Goal: Task Accomplishment & Management: Manage account settings

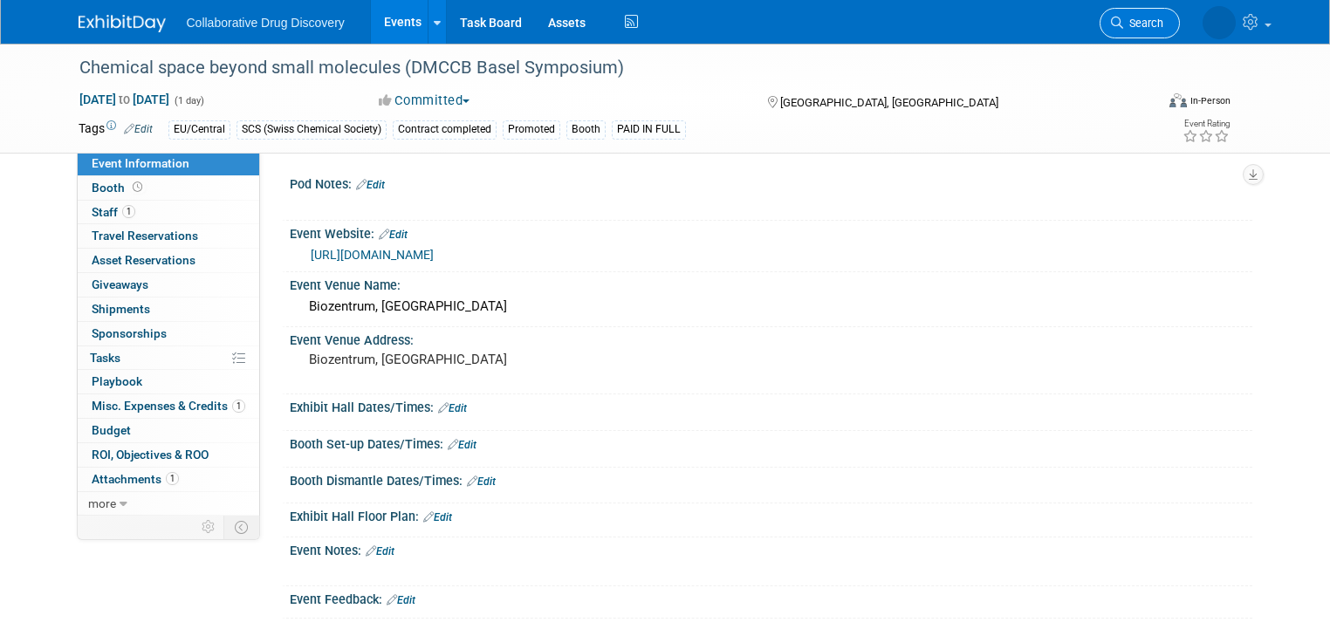
click at [1149, 26] on span "Search" at bounding box center [1143, 23] width 40 height 13
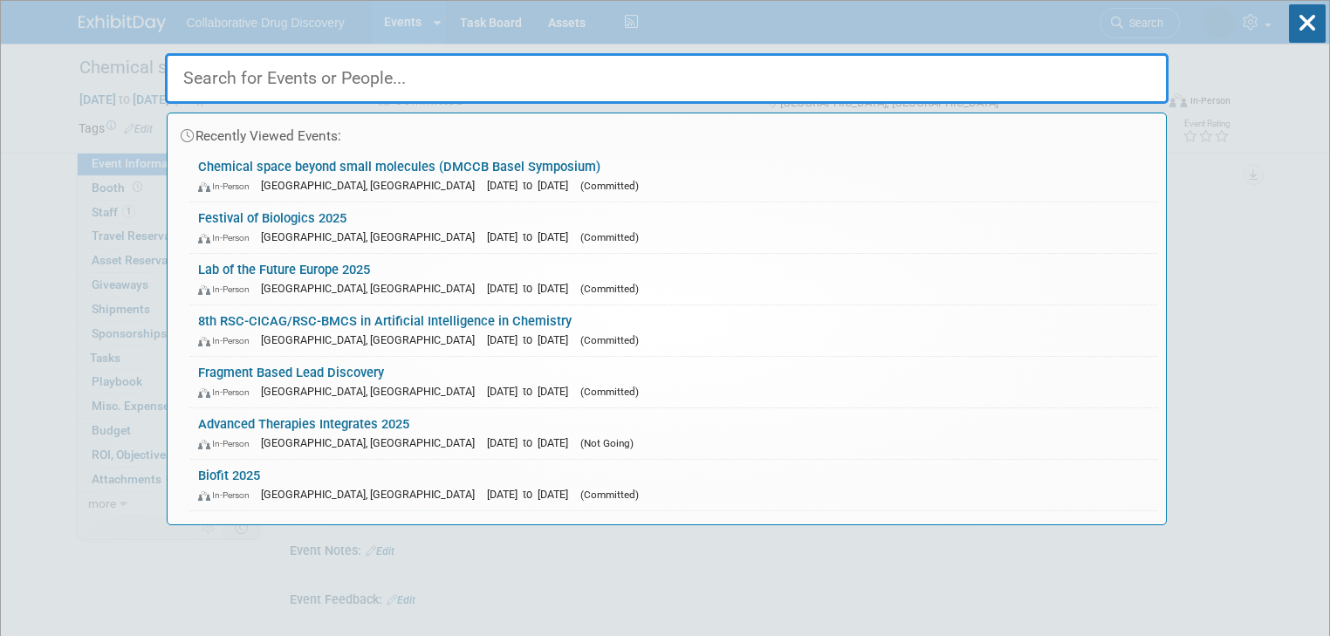
click at [387, 81] on input "text" at bounding box center [667, 78] width 1004 height 51
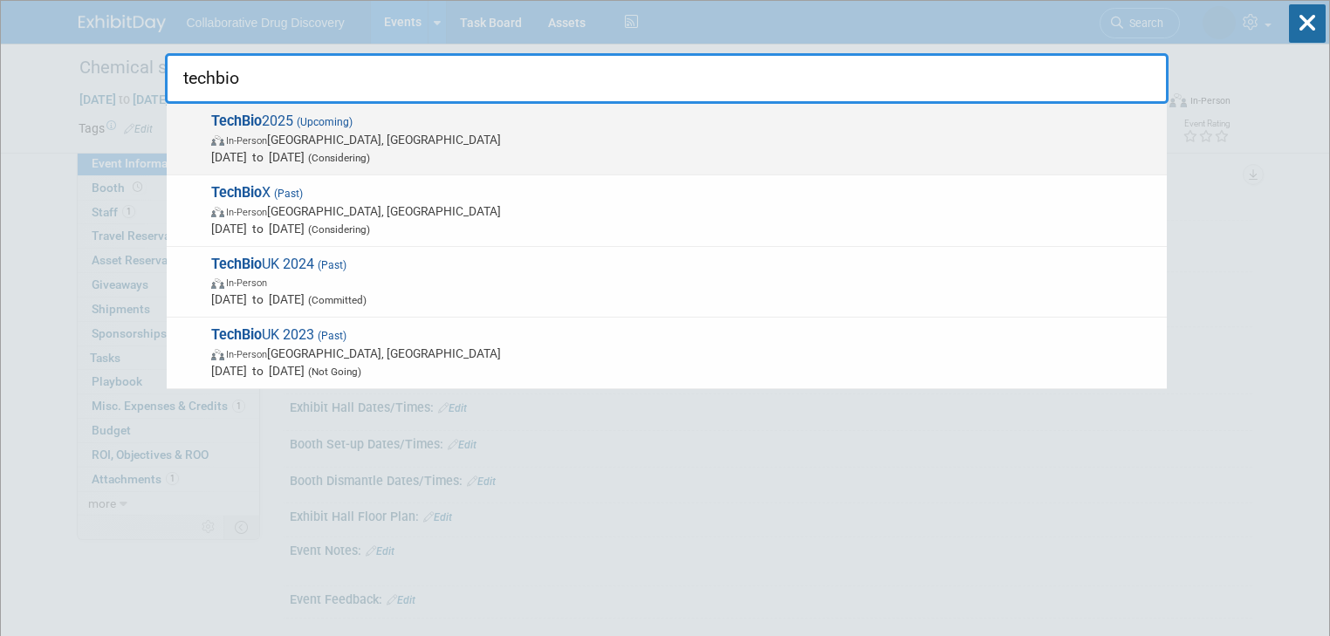
type input "techbio"
click at [265, 120] on span "TechBio 2025 (Upcoming) In-Person London, United Kingdom Oct 16, 2025 to Oct 16…" at bounding box center [682, 139] width 952 height 53
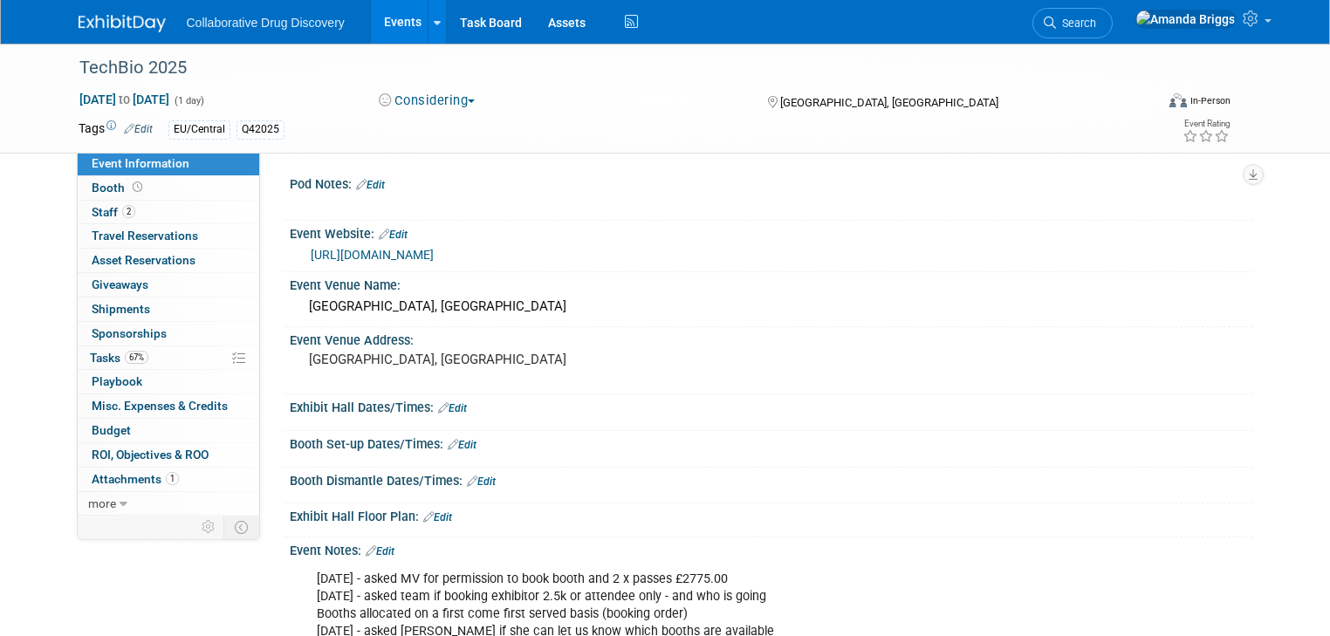
click at [464, 103] on button "Considering" at bounding box center [427, 101] width 109 height 18
click at [450, 128] on link "Committed" at bounding box center [442, 129] width 138 height 24
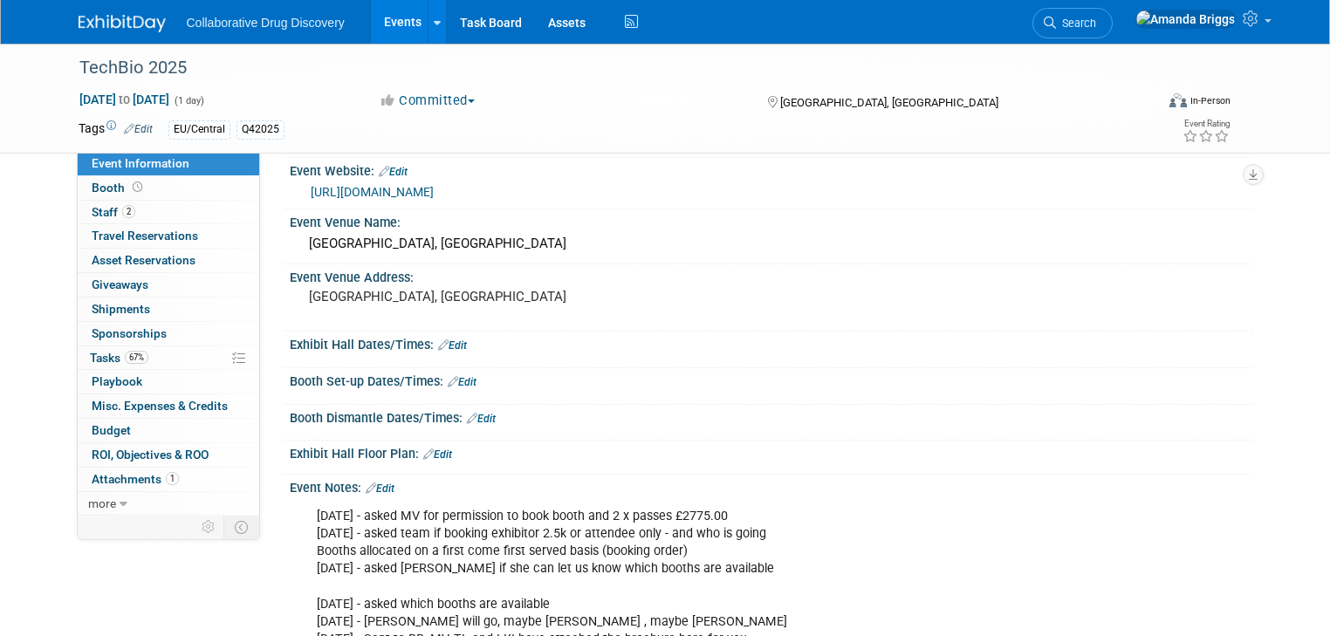
scroll to position [140, 0]
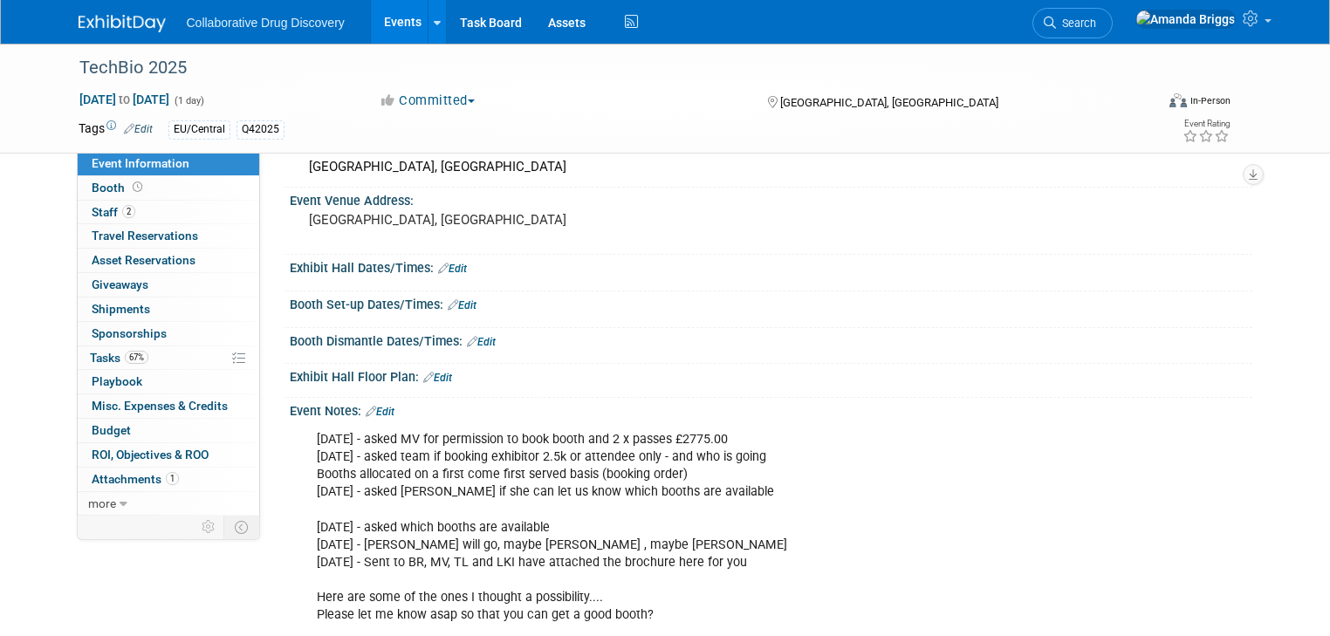
click at [377, 408] on link "Edit" at bounding box center [380, 412] width 29 height 12
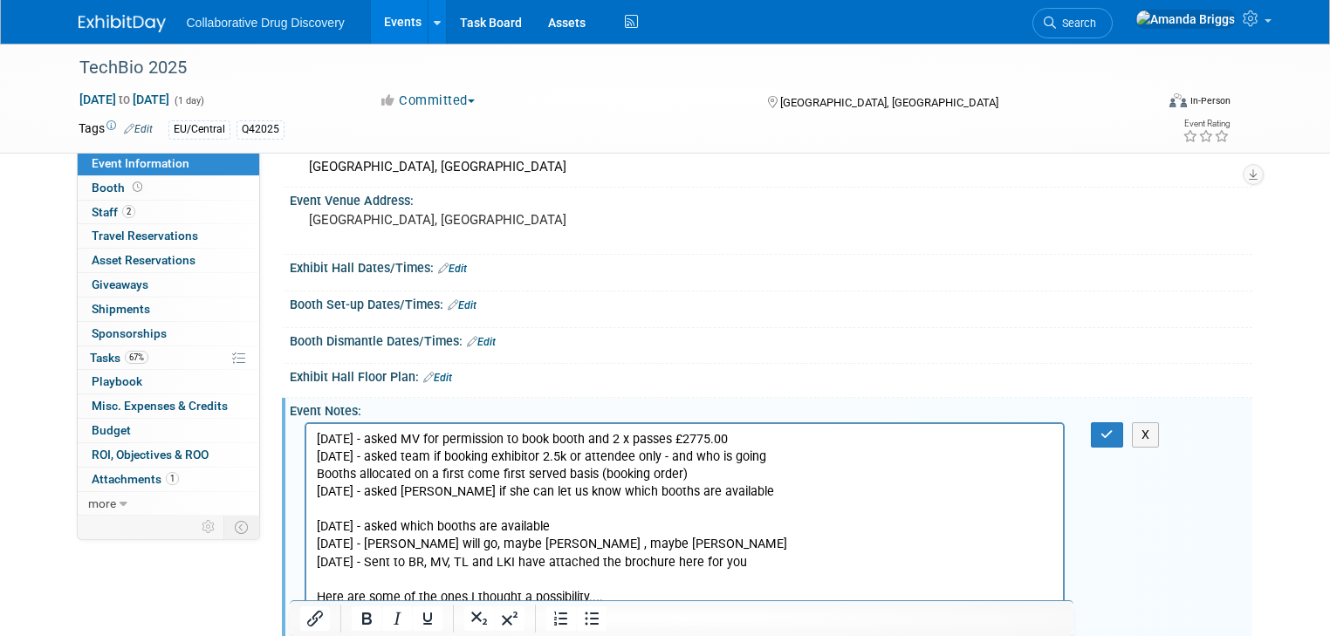
scroll to position [0, 0]
click at [120, 477] on span "Attachments 1" at bounding box center [135, 479] width 87 height 14
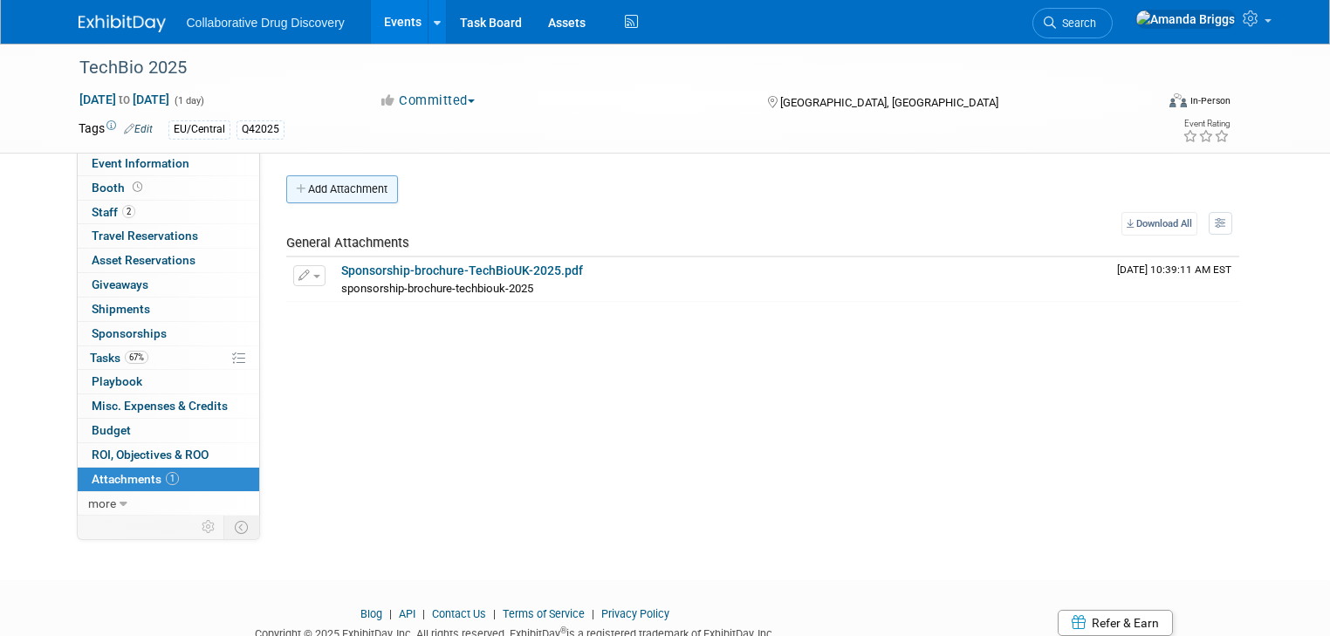
click at [330, 188] on button "Add Attachment" at bounding box center [342, 189] width 112 height 28
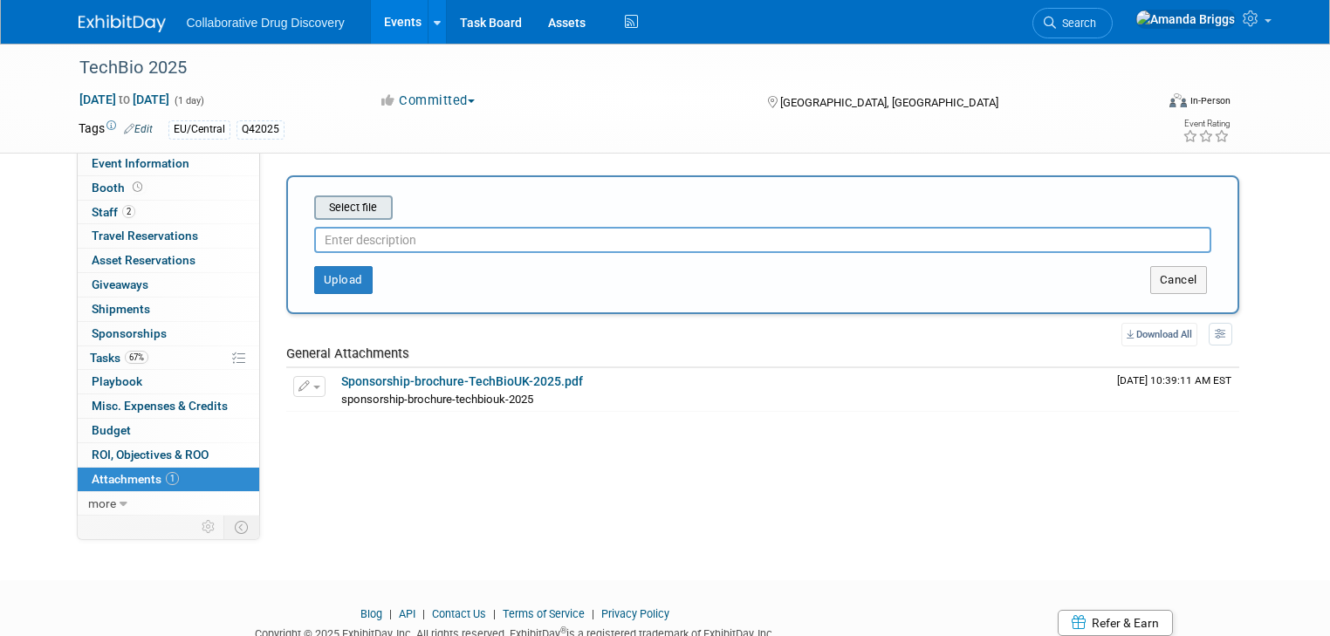
click at [342, 210] on input "file" at bounding box center [287, 207] width 208 height 21
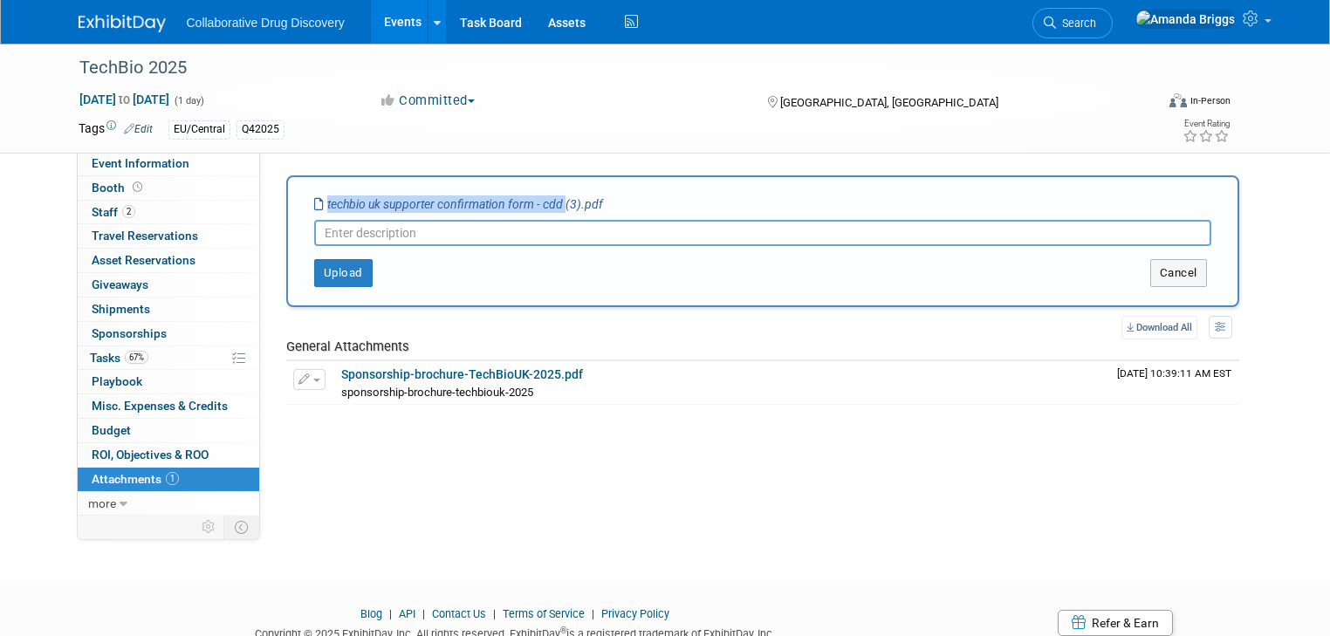
drag, startPoint x: 548, startPoint y: 203, endPoint x: 290, endPoint y: 199, distance: 258.3
click at [290, 199] on div "Select file techbio uk supporter confirmation form - cdd (3).pdf This is an inv…" at bounding box center [762, 241] width 953 height 132
copy div "Select file techbio uk supporter confirmation form - cdd"
click at [367, 226] on input "text" at bounding box center [762, 233] width 897 height 26
paste input "techbio uk supporter confirmation form - cdd"
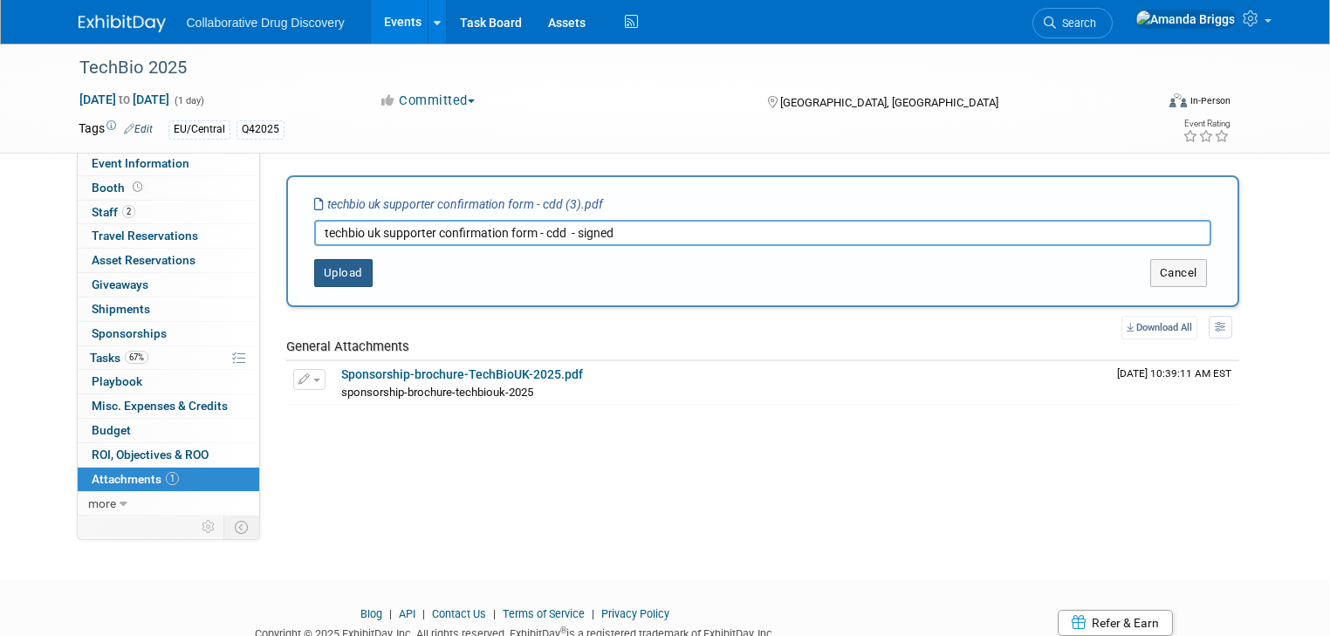
type input "techbio uk supporter confirmation form - cdd - signed"
click at [318, 277] on button "Upload" at bounding box center [343, 273] width 58 height 28
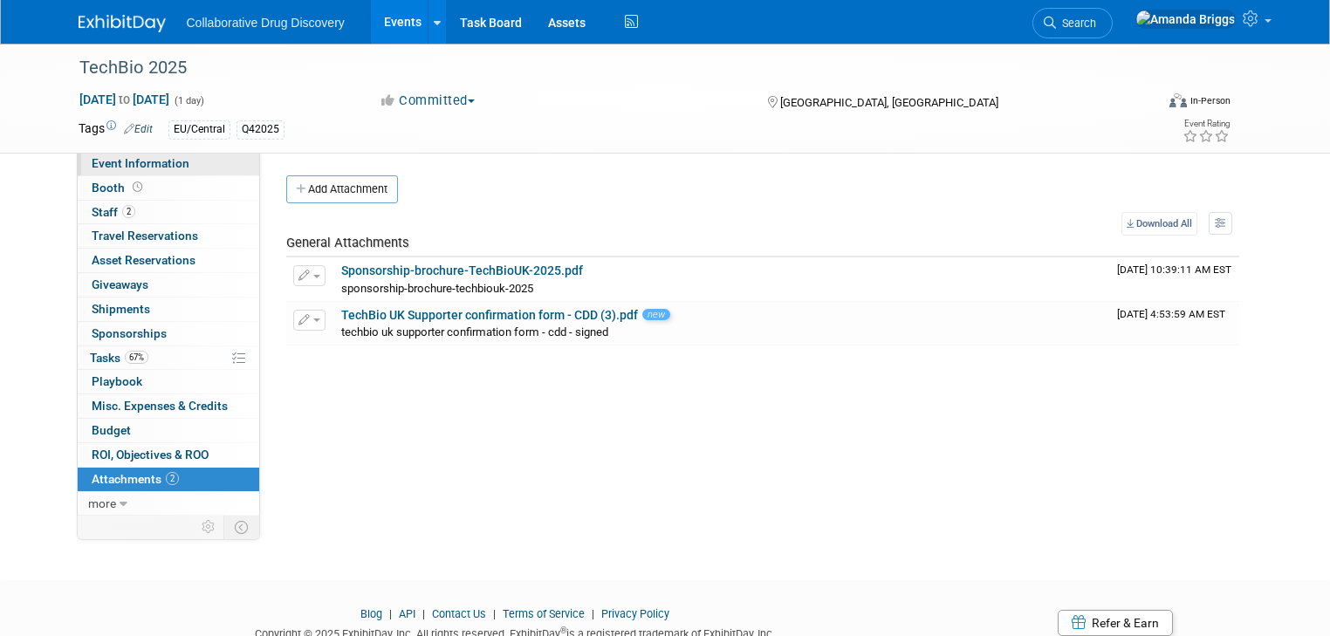
click at [136, 168] on span "Event Information" at bounding box center [141, 163] width 98 height 14
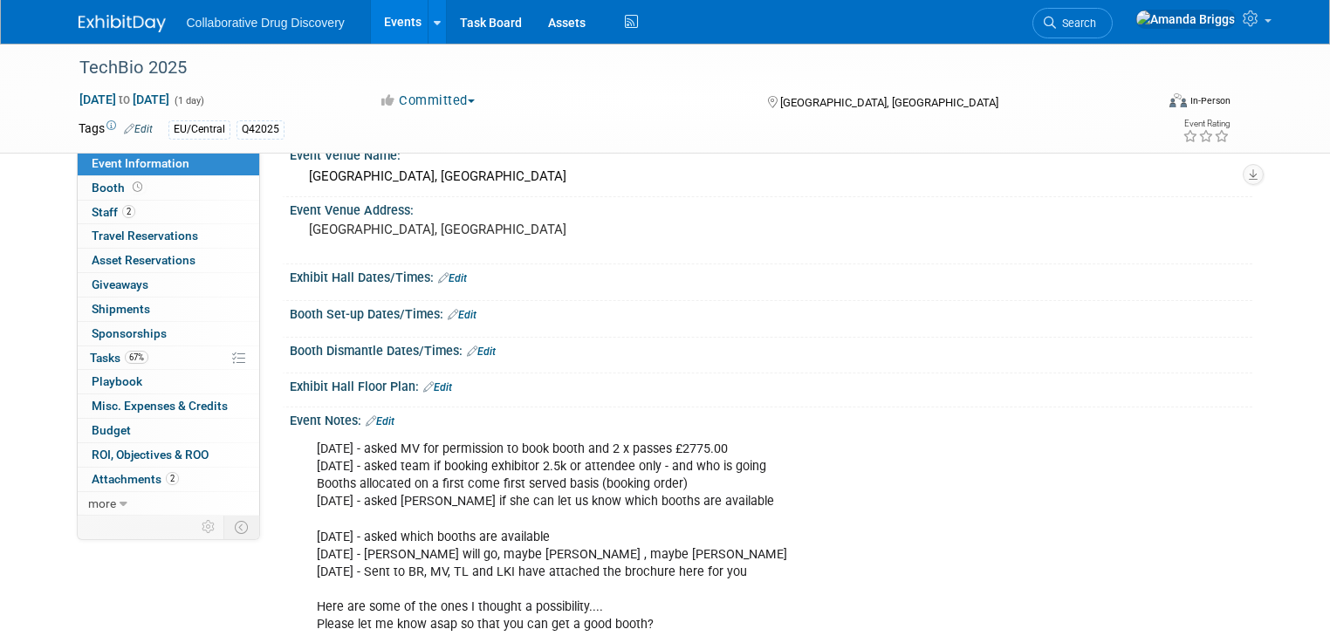
scroll to position [140, 0]
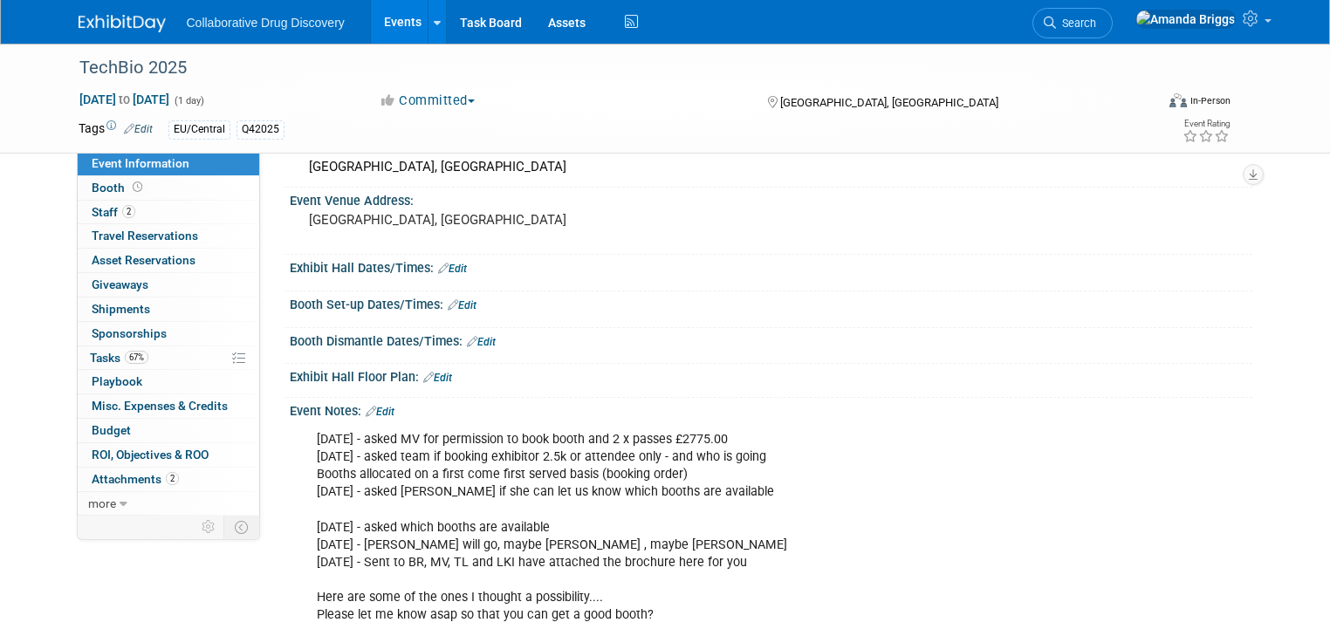
click at [373, 407] on link "Edit" at bounding box center [380, 412] width 29 height 12
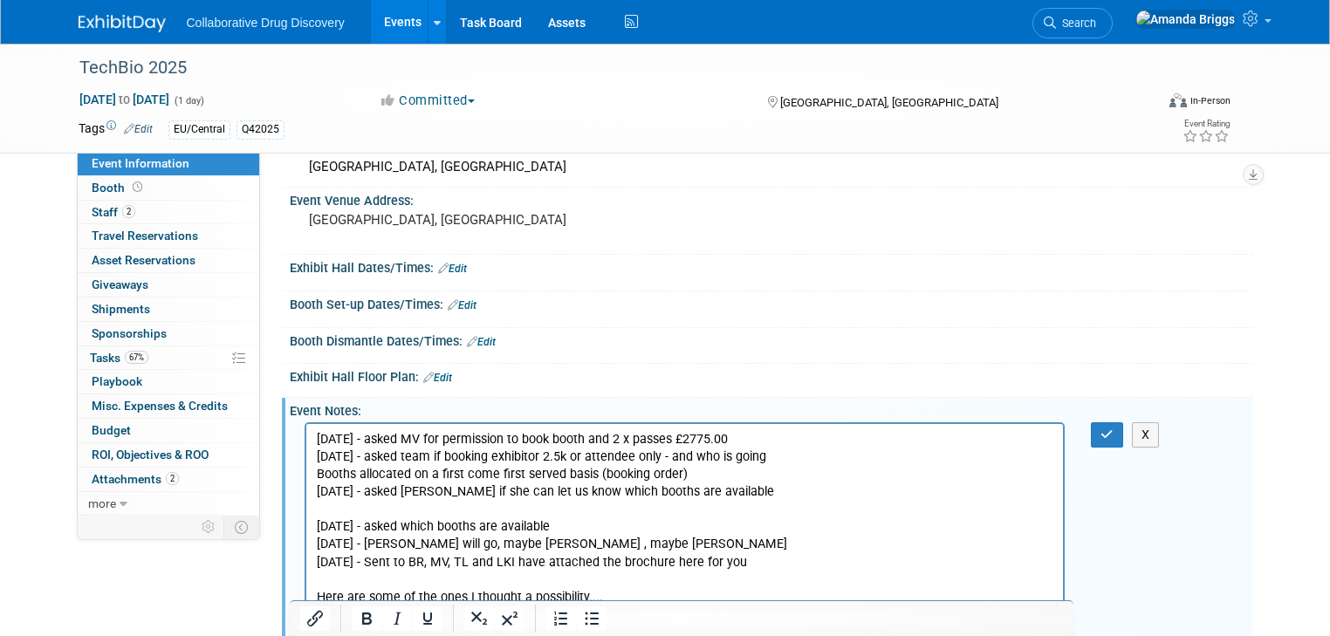
scroll to position [0, 0]
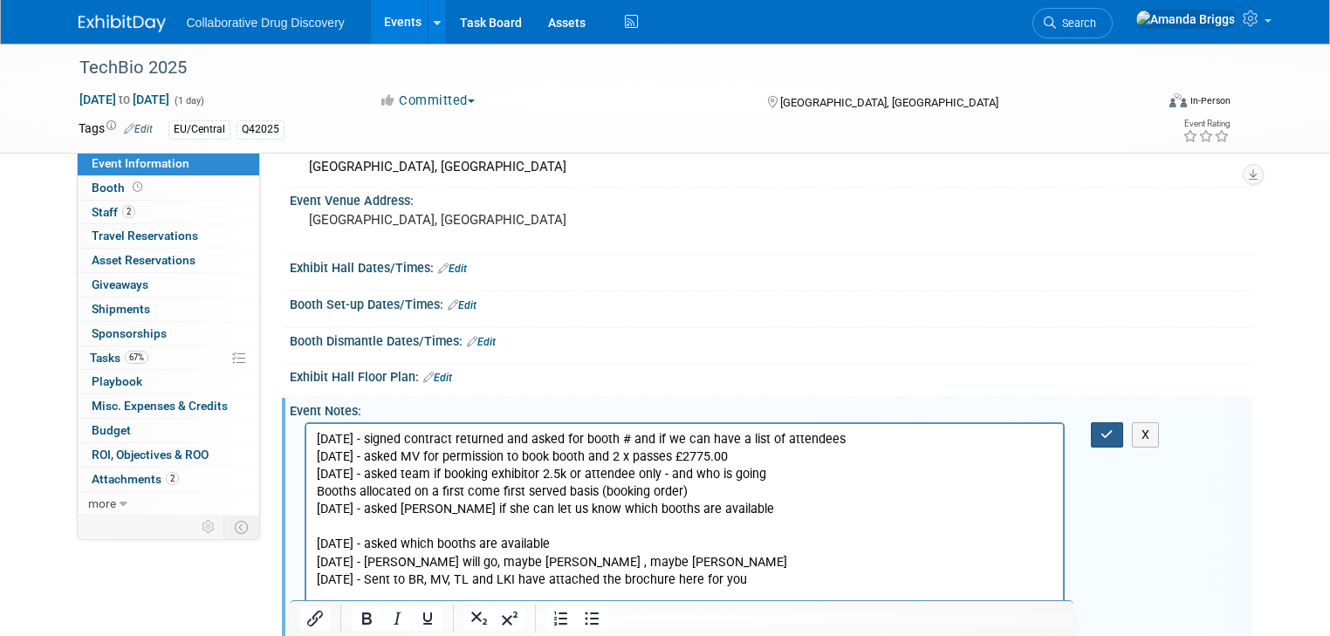
click at [1113, 429] on icon "button" at bounding box center [1106, 434] width 13 height 12
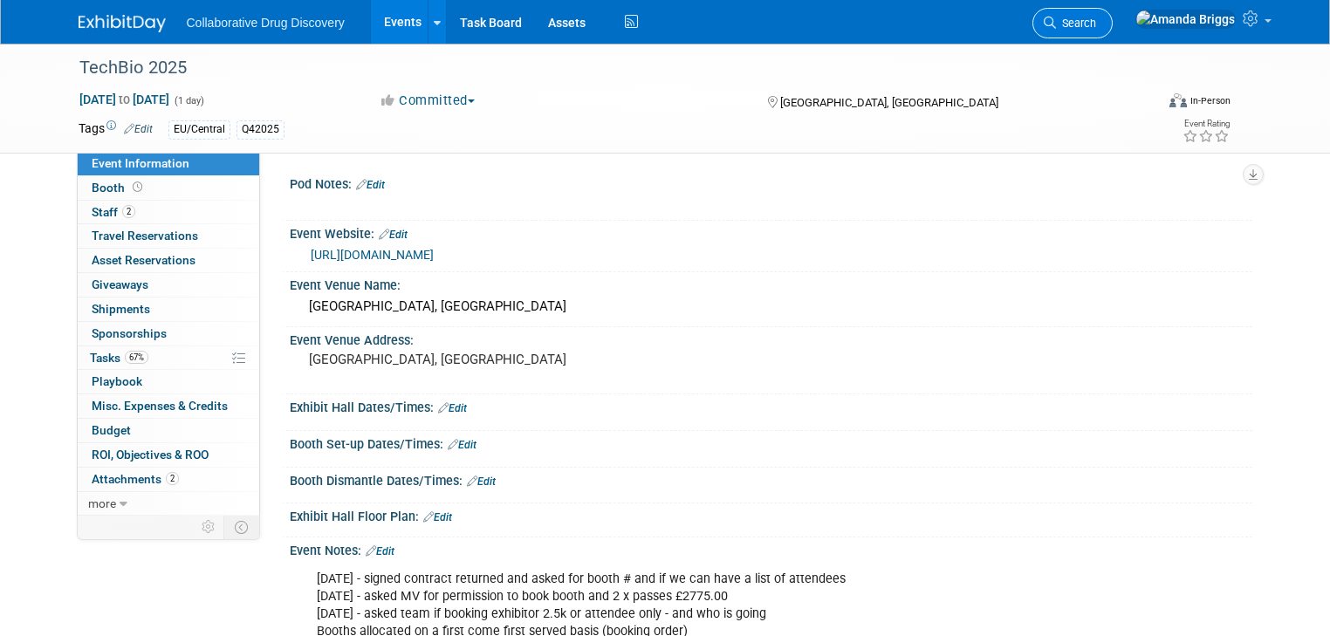
click at [1096, 28] on span "Search" at bounding box center [1076, 23] width 40 height 13
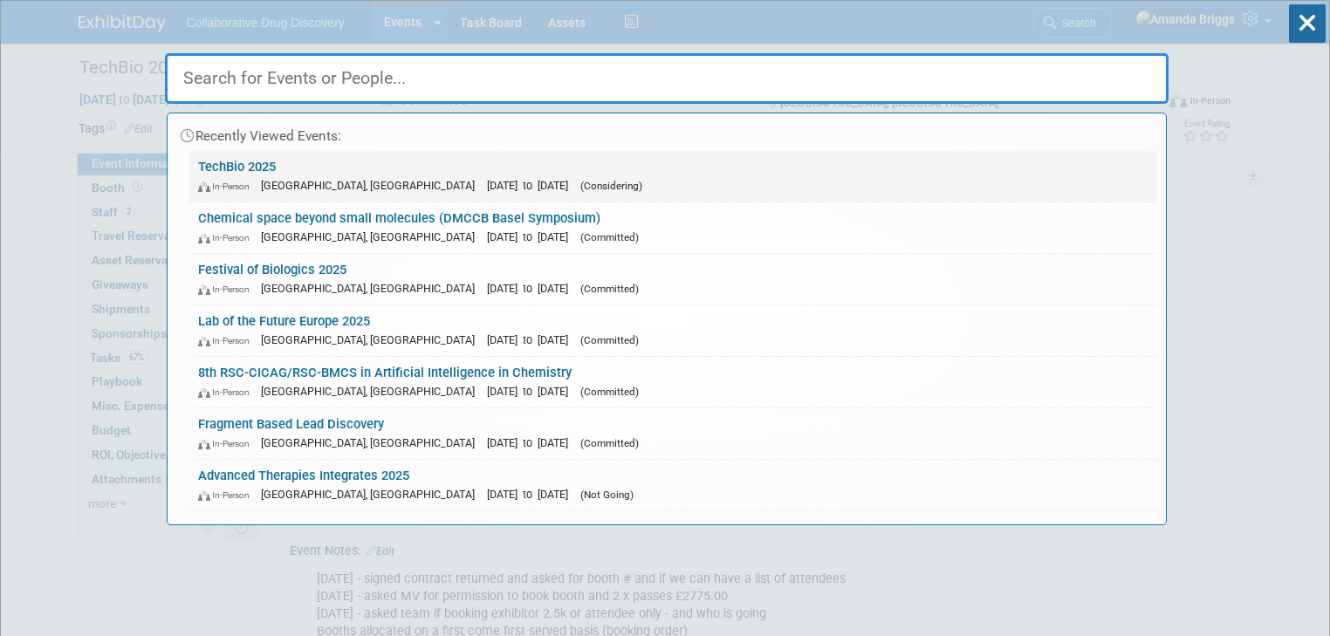
click at [253, 166] on link "TechBio 2025 In-Person London, United Kingdom Oct 16, 2025 to Oct 16, 2025 (Con…" at bounding box center [673, 176] width 968 height 51
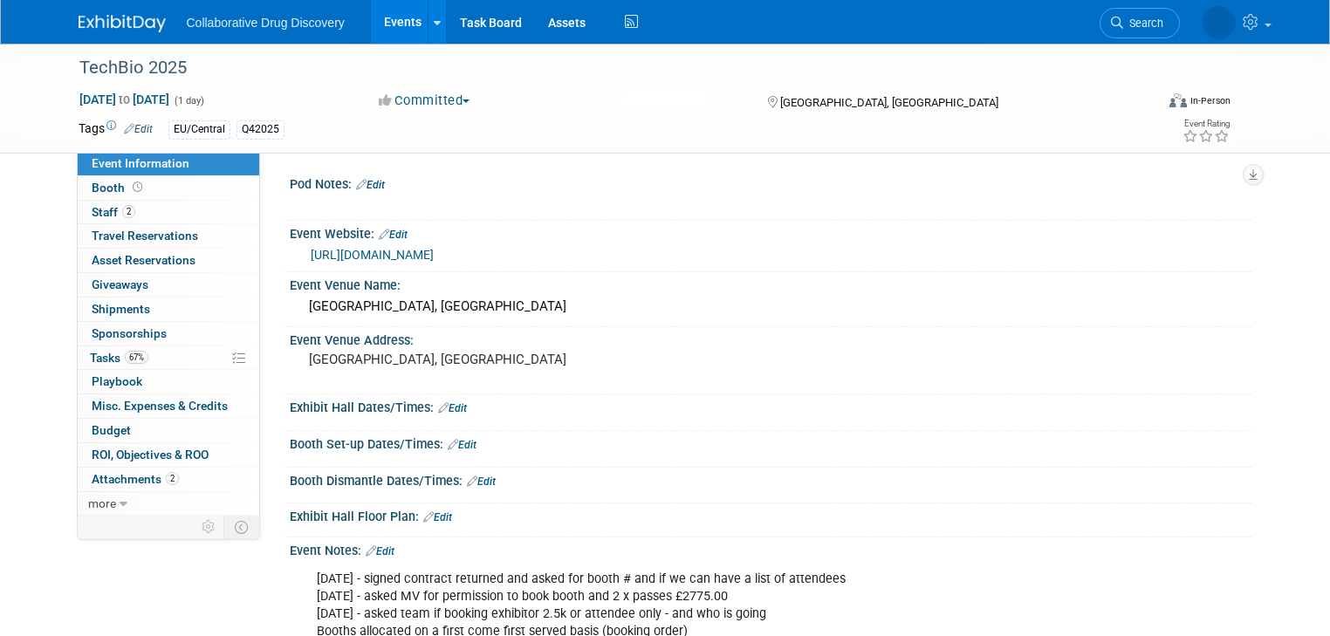
click at [101, 216] on span "Staff 2" at bounding box center [114, 212] width 44 height 14
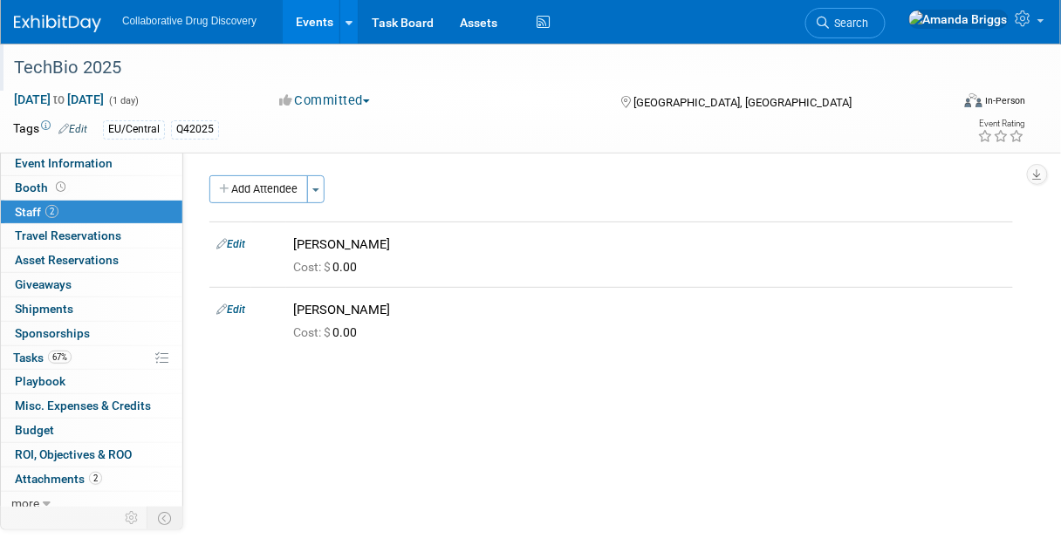
click at [168, 69] on div "TechBio 2025" at bounding box center [474, 67] width 932 height 31
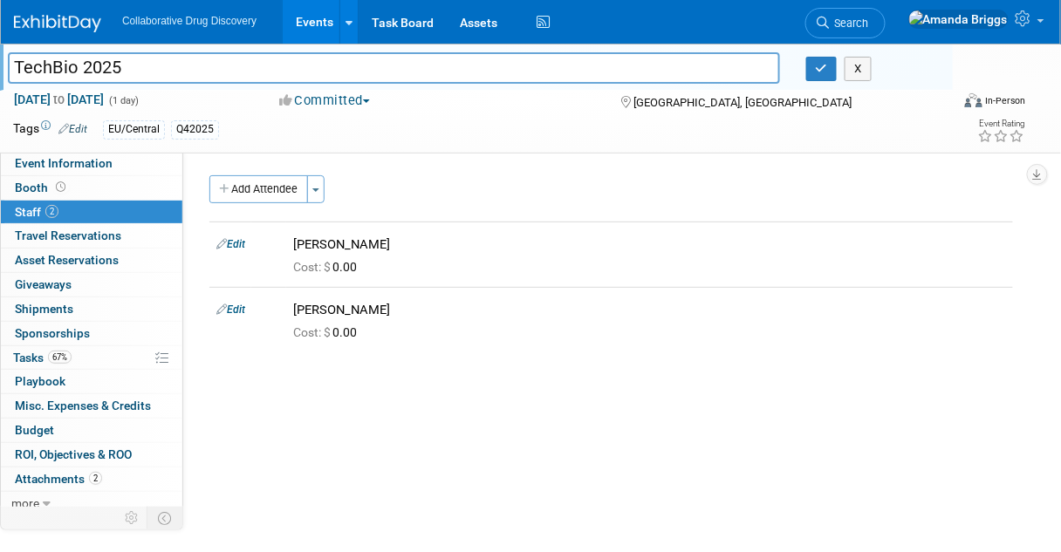
drag, startPoint x: 168, startPoint y: 69, endPoint x: 5, endPoint y: 59, distance: 162.6
click at [5, 59] on div "TechBio 2025" at bounding box center [394, 70] width 798 height 26
click at [47, 170] on span "Event Information" at bounding box center [64, 163] width 98 height 14
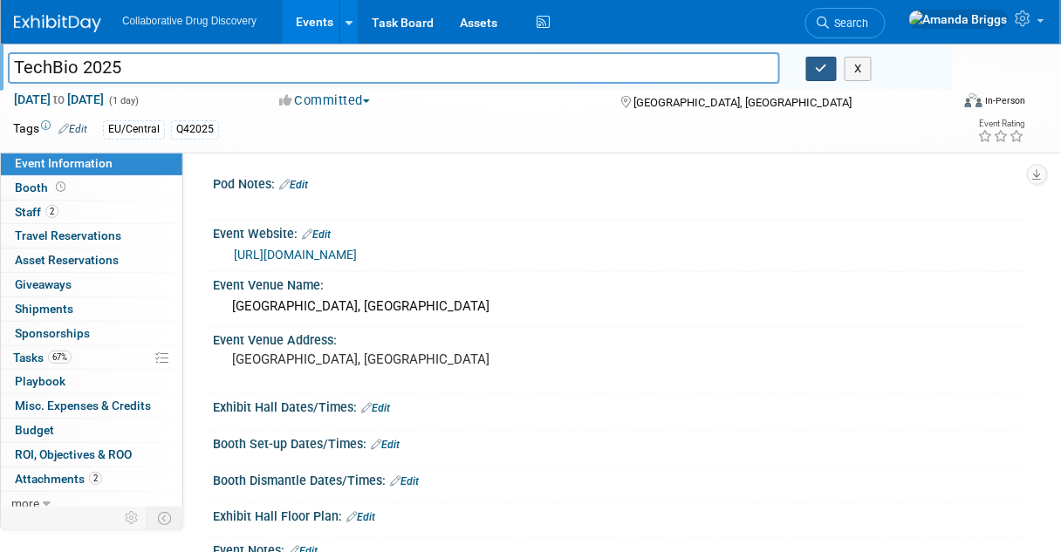
click at [822, 72] on icon "button" at bounding box center [822, 68] width 12 height 11
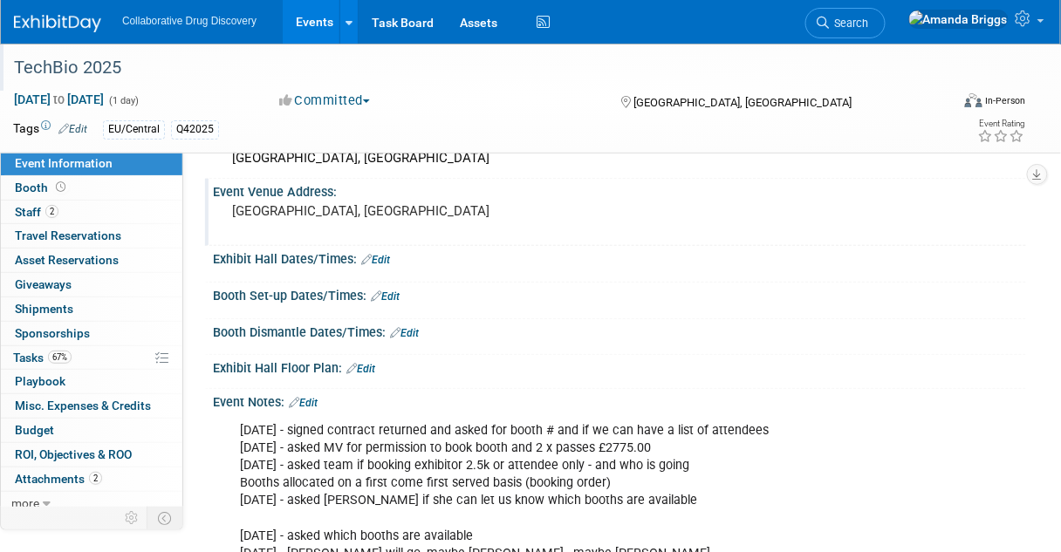
scroll to position [209, 0]
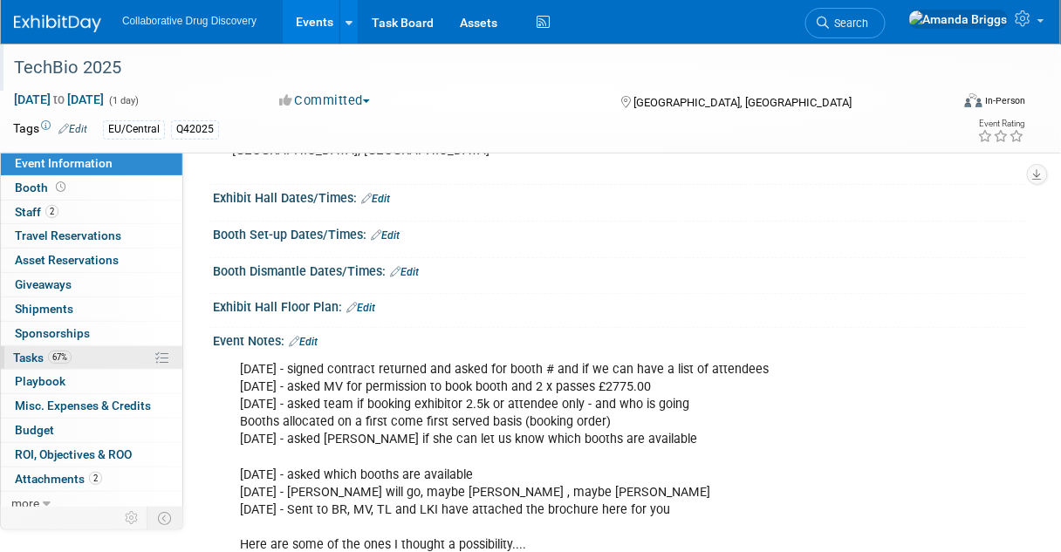
click at [34, 360] on span "Tasks 67%" at bounding box center [42, 358] width 58 height 14
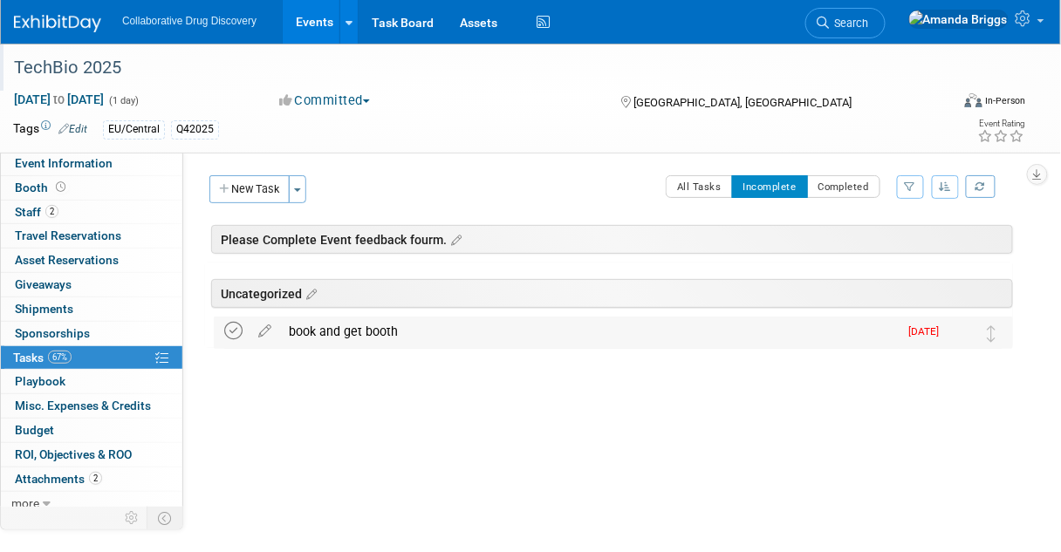
click at [230, 327] on icon at bounding box center [233, 331] width 18 height 18
click at [295, 189] on span "button" at bounding box center [297, 189] width 7 height 3
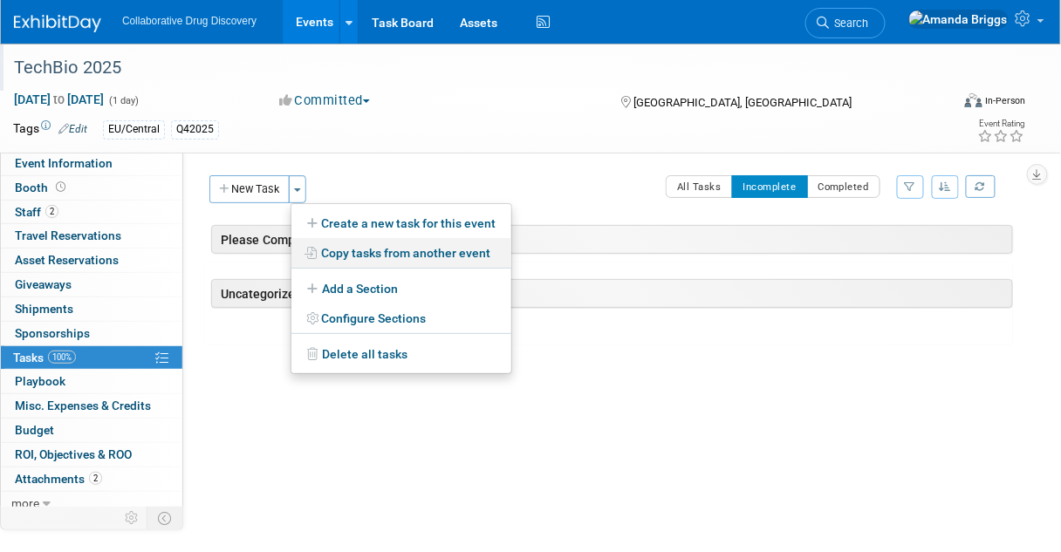
click at [352, 249] on link "Copy tasks from another event" at bounding box center [401, 253] width 220 height 30
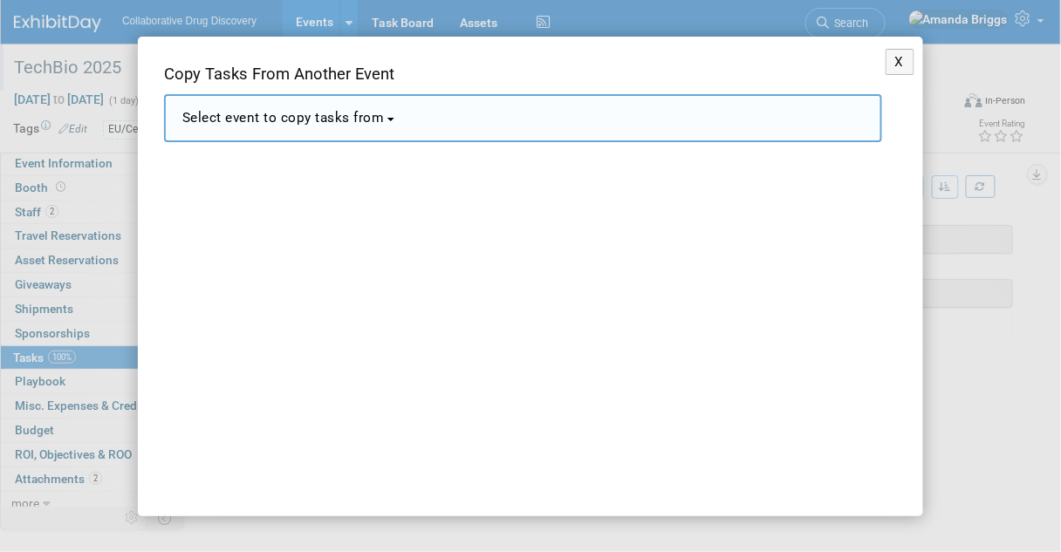
click at [394, 119] on b "button" at bounding box center [390, 119] width 7 height 3
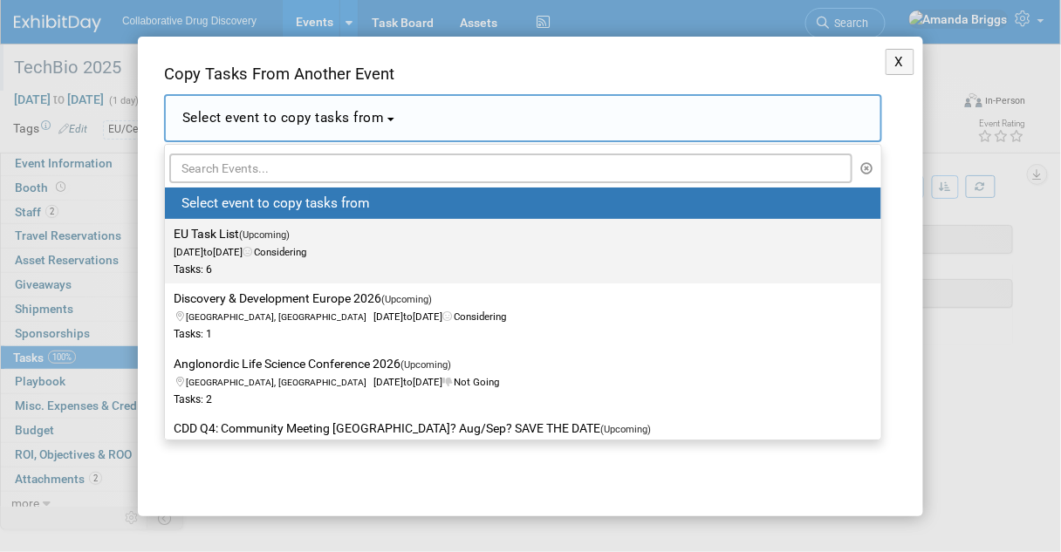
click at [218, 229] on label "EU Task List (Upcoming) Sep 30, 2030 to Sep 30, 2030 Considering Tasks: 6" at bounding box center [519, 252] width 690 height 58
click at [168, 229] on input "EU Task List (Upcoming) Sep 30, 2030 to Sep 30, 2030 Considering Tasks: 6" at bounding box center [161, 234] width 11 height 11
select select "11151932"
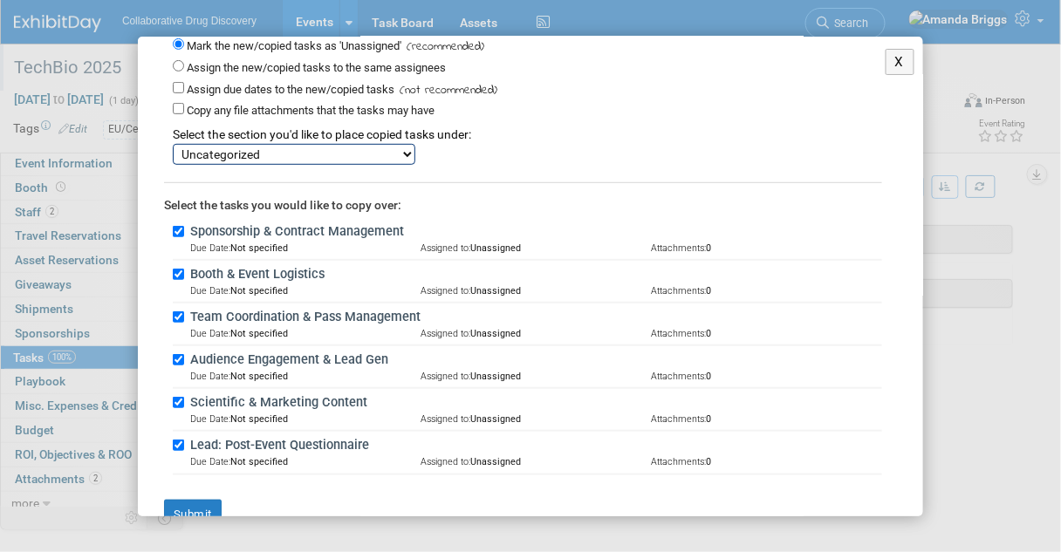
scroll to position [209, 0]
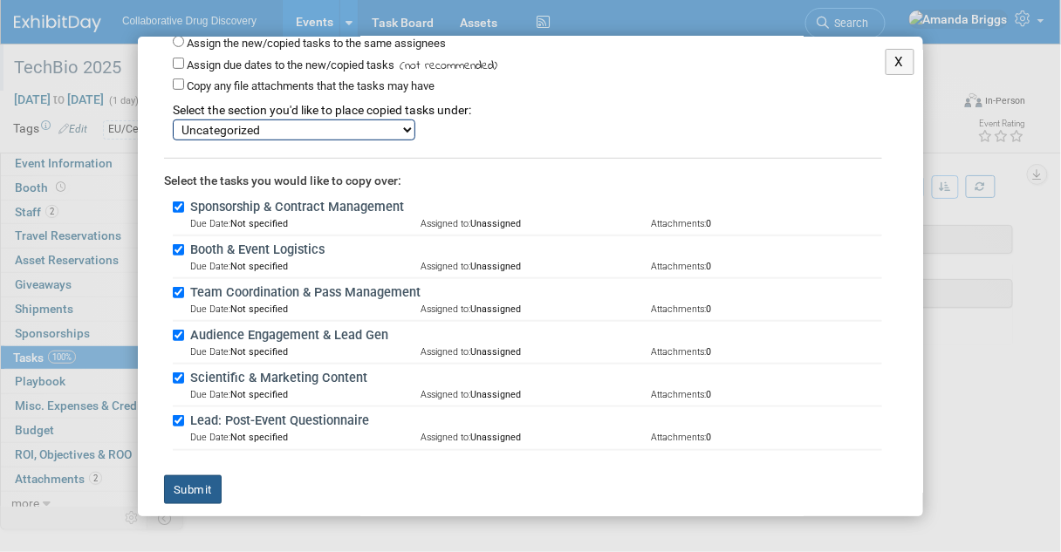
click at [183, 489] on button "Submit" at bounding box center [193, 491] width 58 height 30
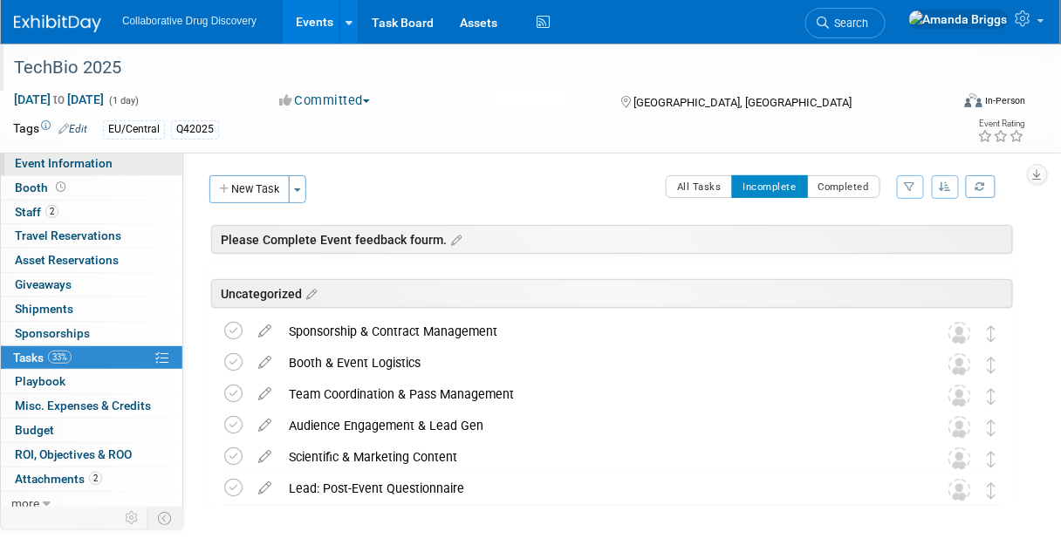
click at [96, 168] on span "Event Information" at bounding box center [64, 163] width 98 height 14
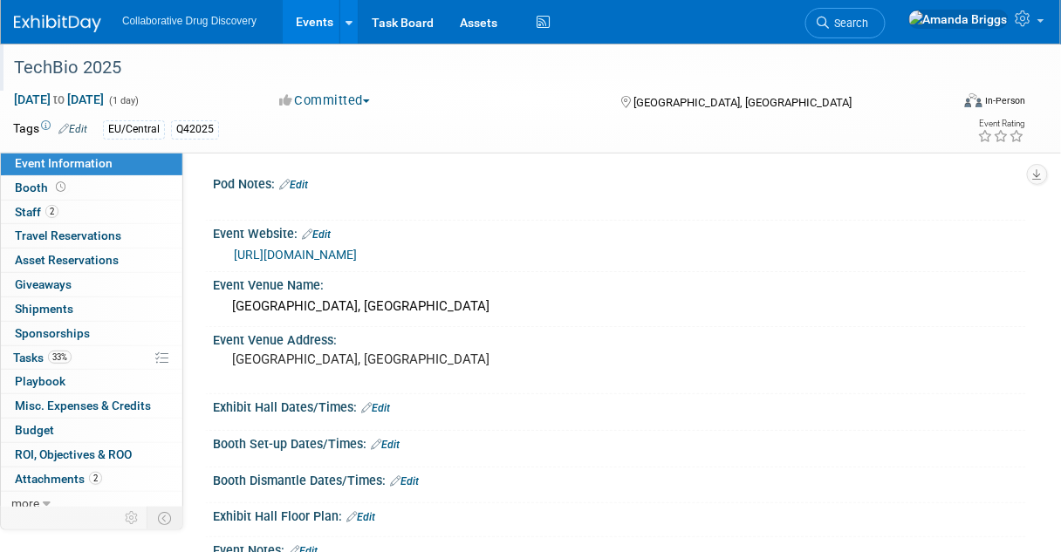
click at [308, 187] on link "Edit" at bounding box center [293, 185] width 29 height 12
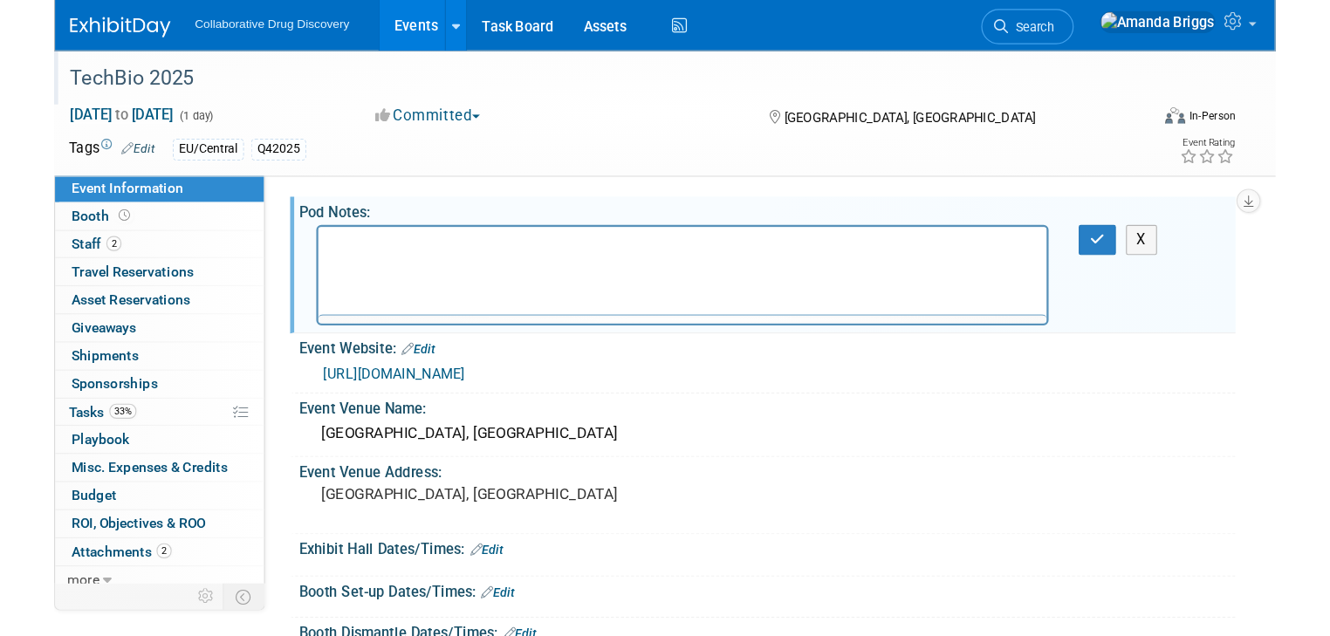
scroll to position [0, 0]
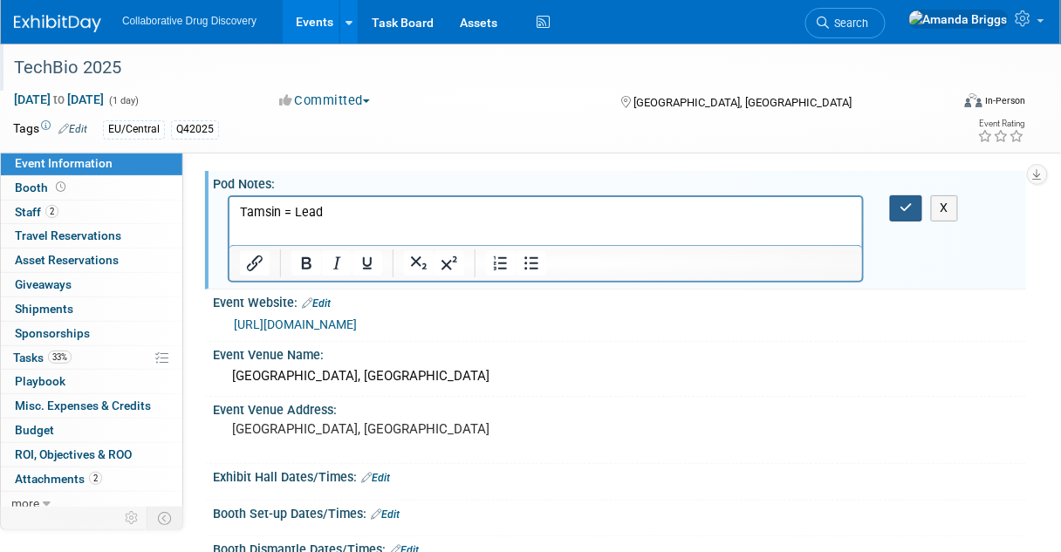
click at [918, 208] on button "button" at bounding box center [906, 207] width 32 height 25
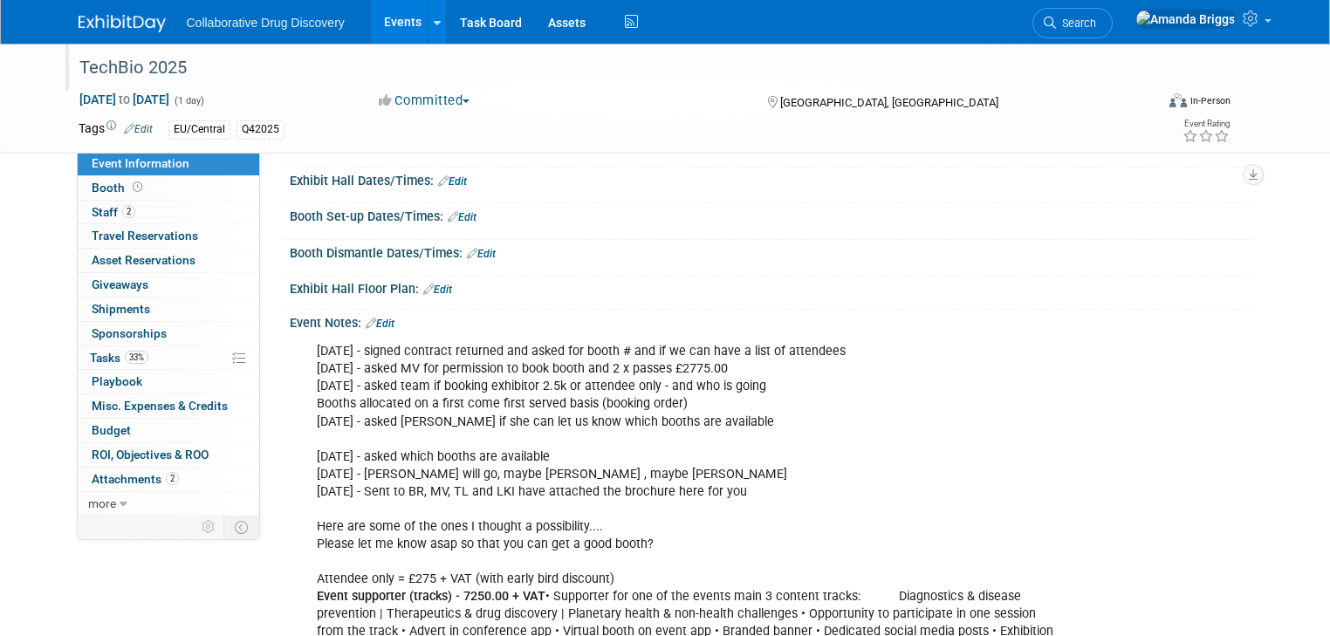
scroll to position [279, 0]
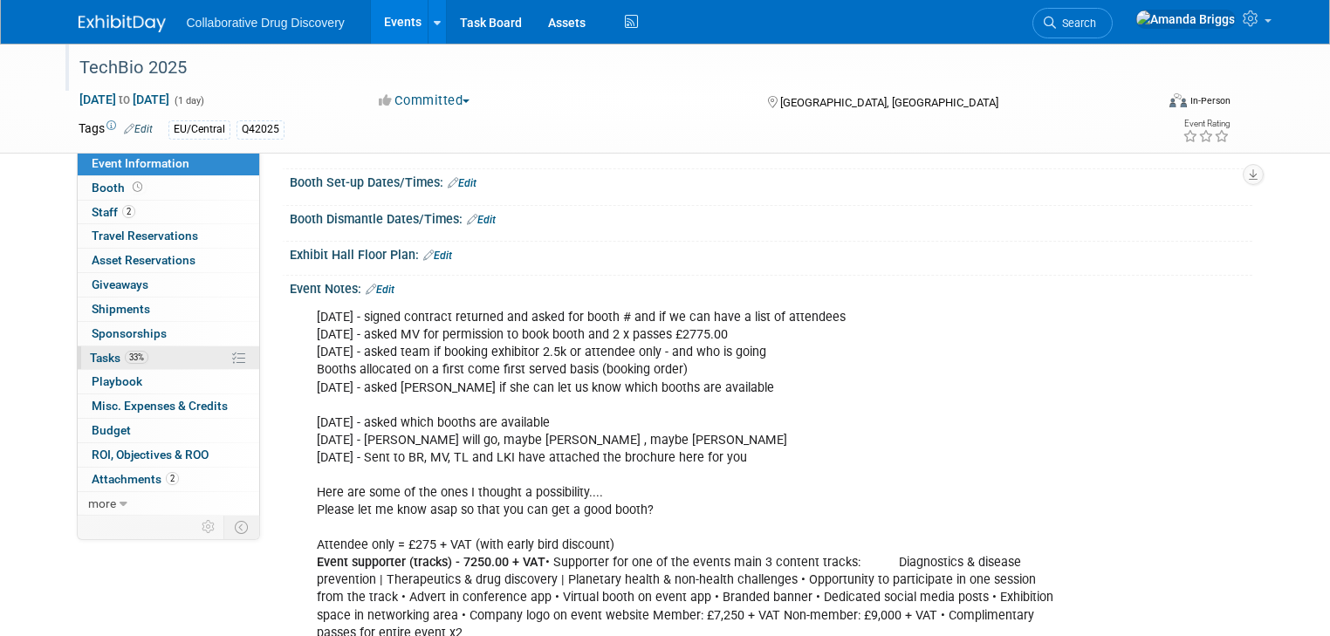
click at [98, 353] on span "Tasks 33%" at bounding box center [119, 358] width 58 height 14
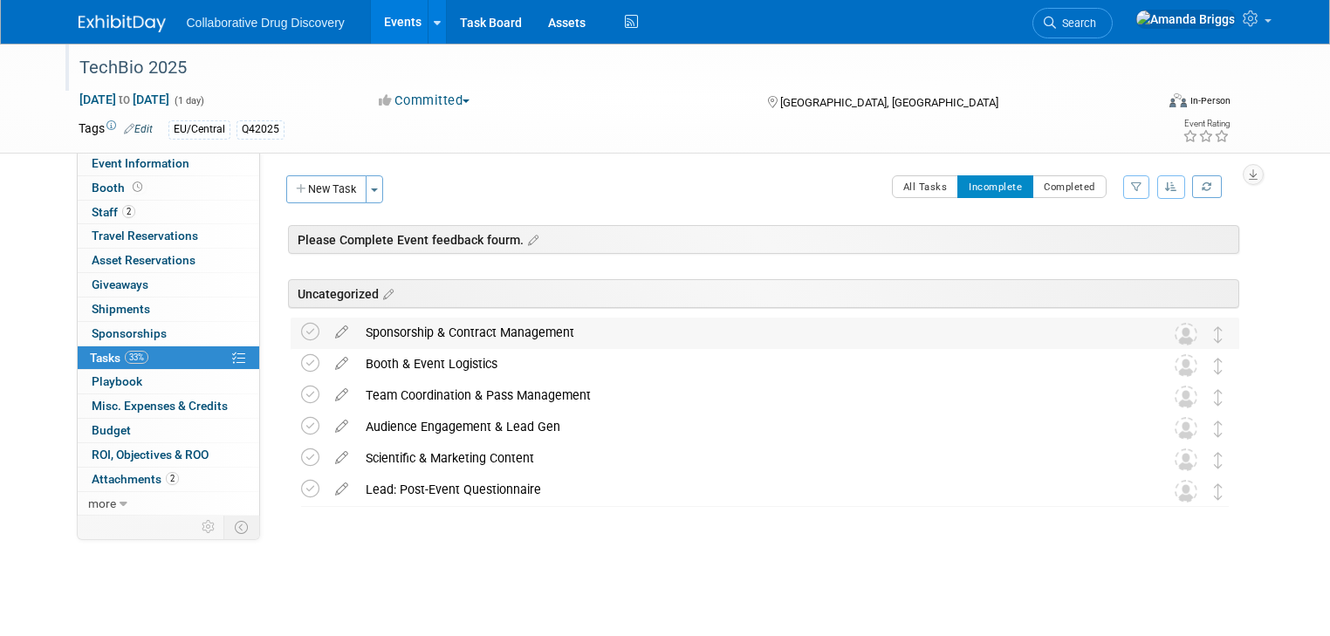
click at [373, 331] on div "Sponsorship & Contract Management" at bounding box center [748, 333] width 783 height 30
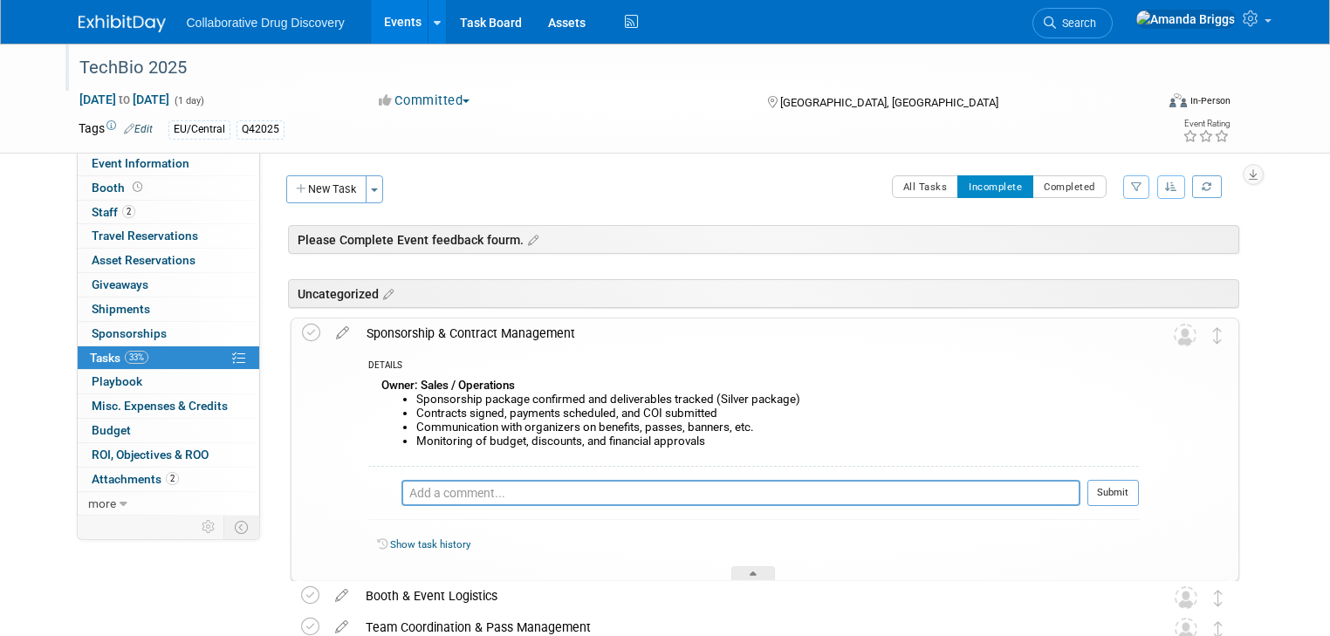
click at [778, 401] on li "Sponsorship package confirmed and deliverables tracked (Silver package)" at bounding box center [777, 400] width 723 height 14
click at [788, 397] on li "Sponsorship package confirmed and deliverables tracked (Silver package)" at bounding box center [777, 400] width 723 height 14
drag, startPoint x: 788, startPoint y: 397, endPoint x: 698, endPoint y: 401, distance: 90.0
click at [698, 401] on li "Sponsorship package confirmed and deliverables tracked (Silver package)" at bounding box center [777, 400] width 723 height 14
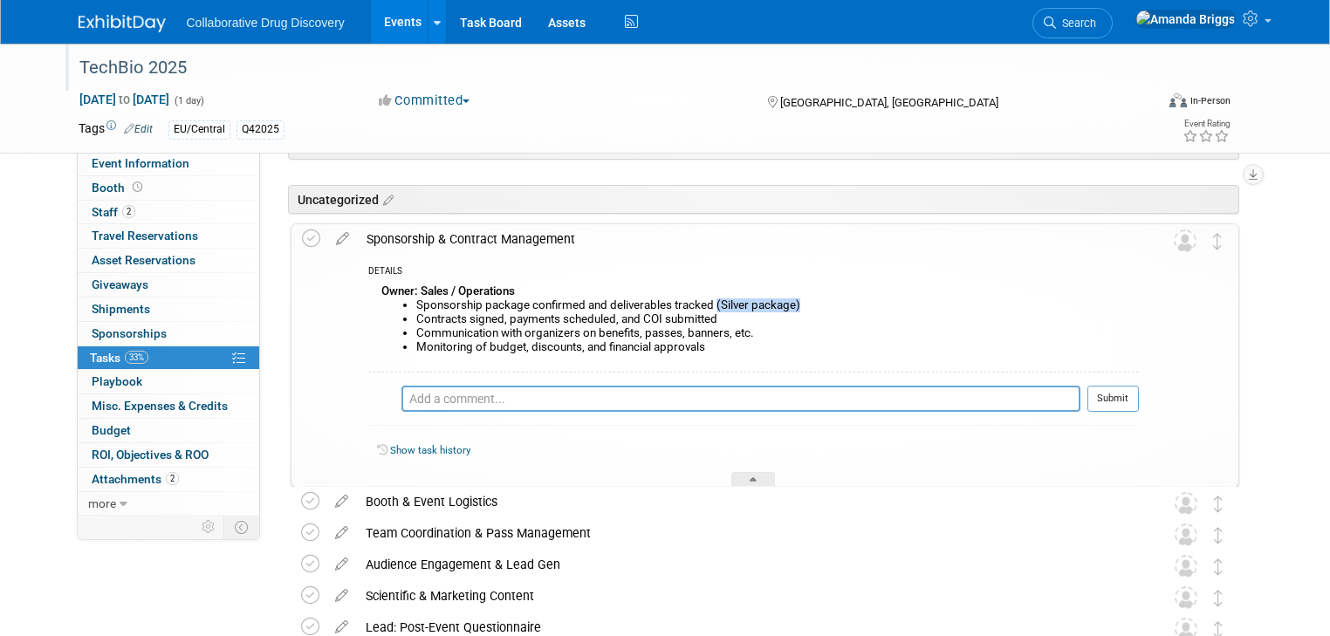
scroll to position [70, 0]
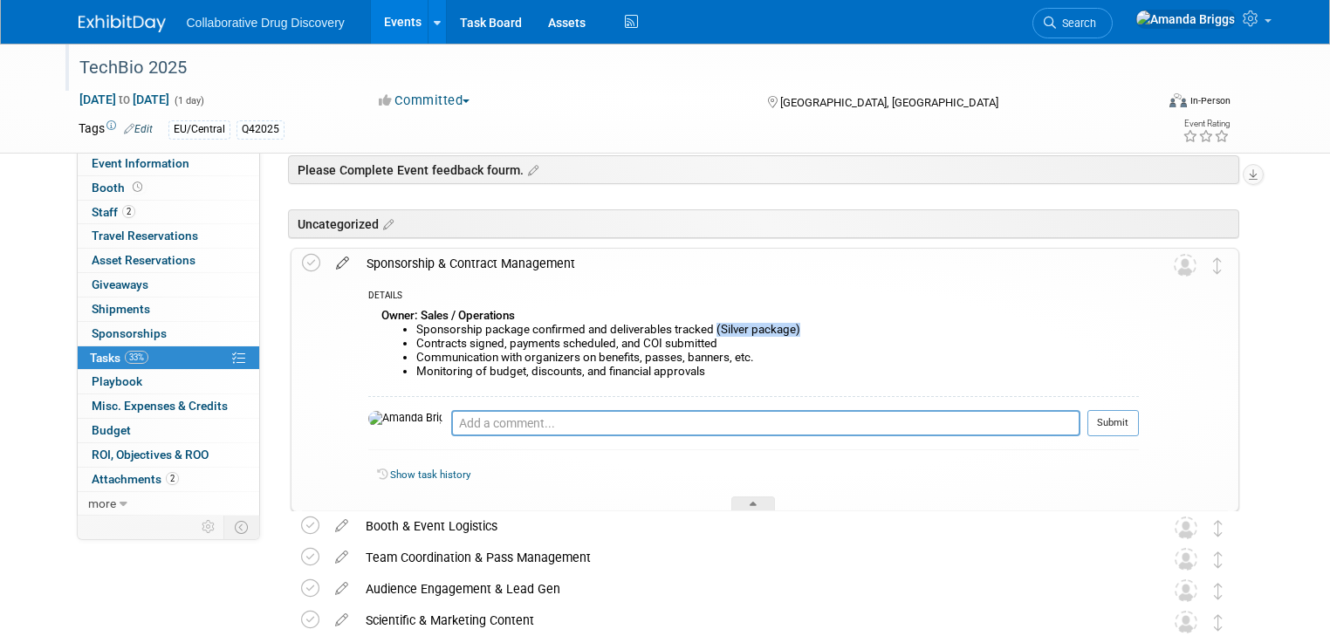
click at [328, 265] on icon at bounding box center [342, 260] width 31 height 22
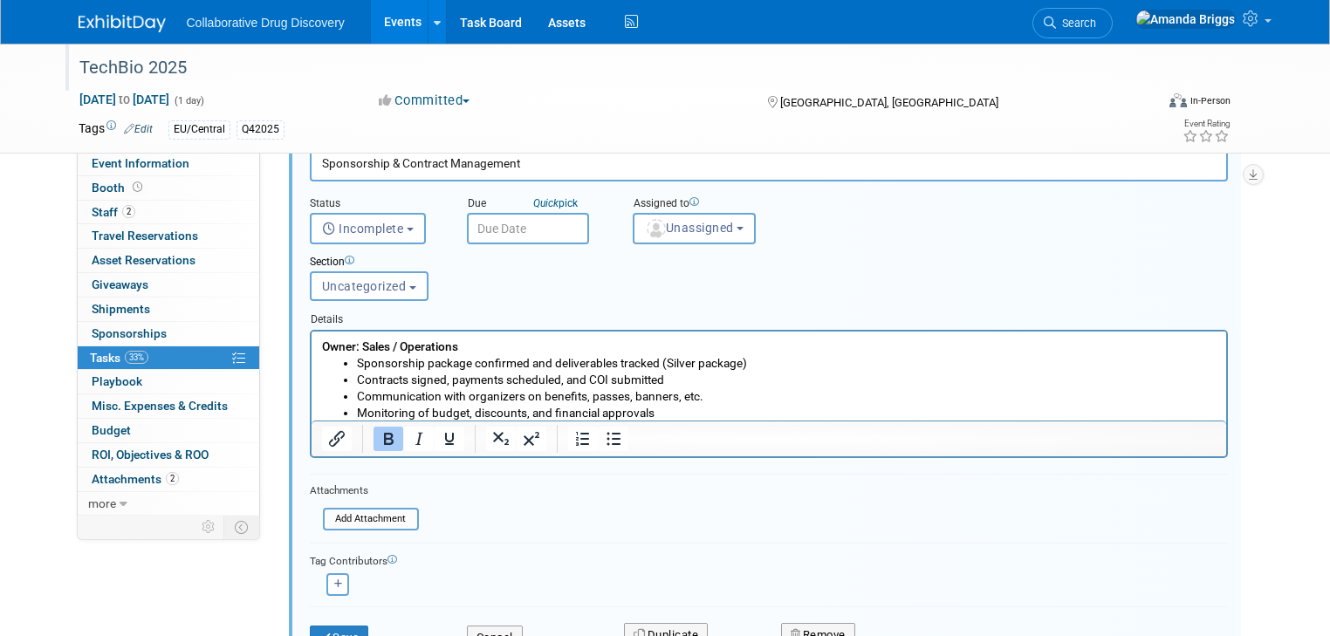
scroll to position [202, 0]
drag, startPoint x: 760, startPoint y: 363, endPoint x: 659, endPoint y: 367, distance: 101.3
click at [659, 367] on li "Sponsorship package confirmed and deliverables tracked (Silver package)" at bounding box center [786, 361] width 860 height 17
click at [367, 514] on input "file" at bounding box center [328, 518] width 178 height 19
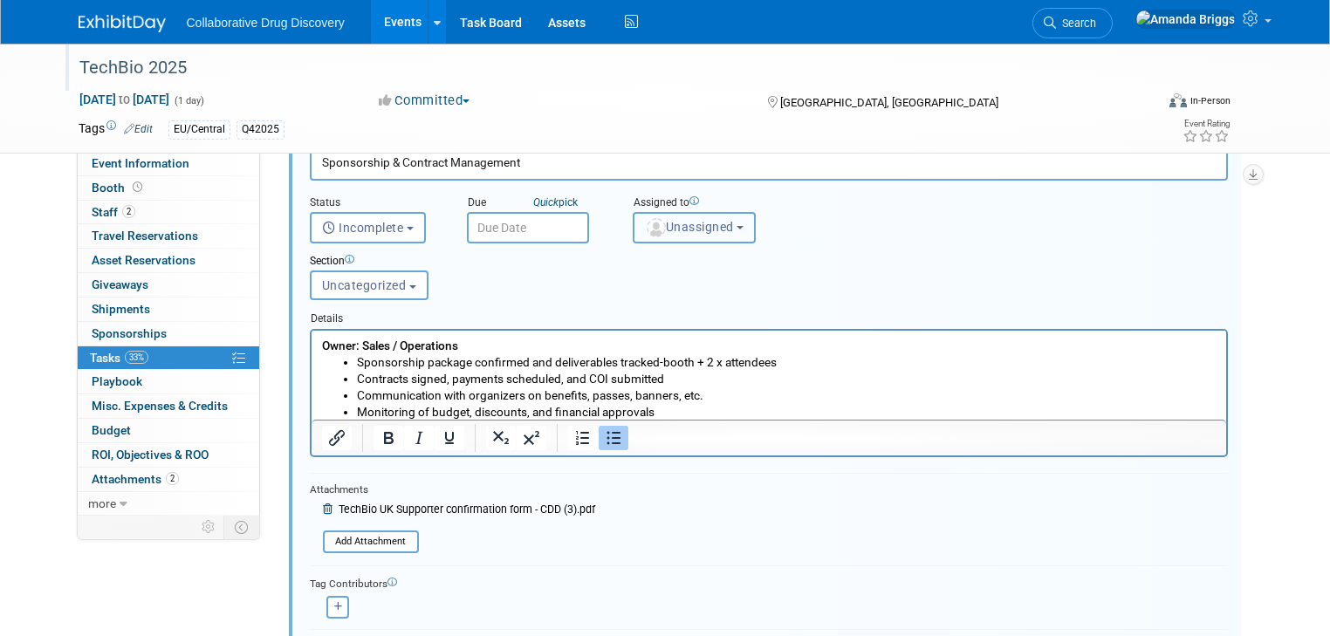
click at [736, 226] on b "button" at bounding box center [739, 227] width 7 height 3
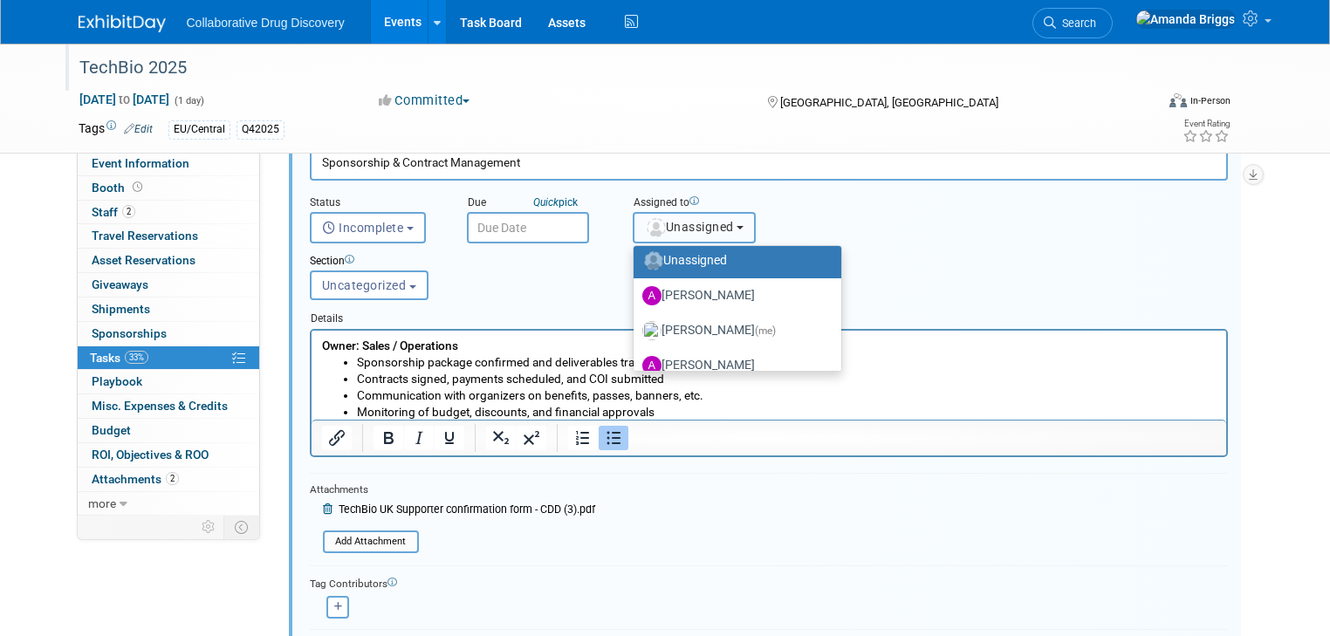
scroll to position [70, 0]
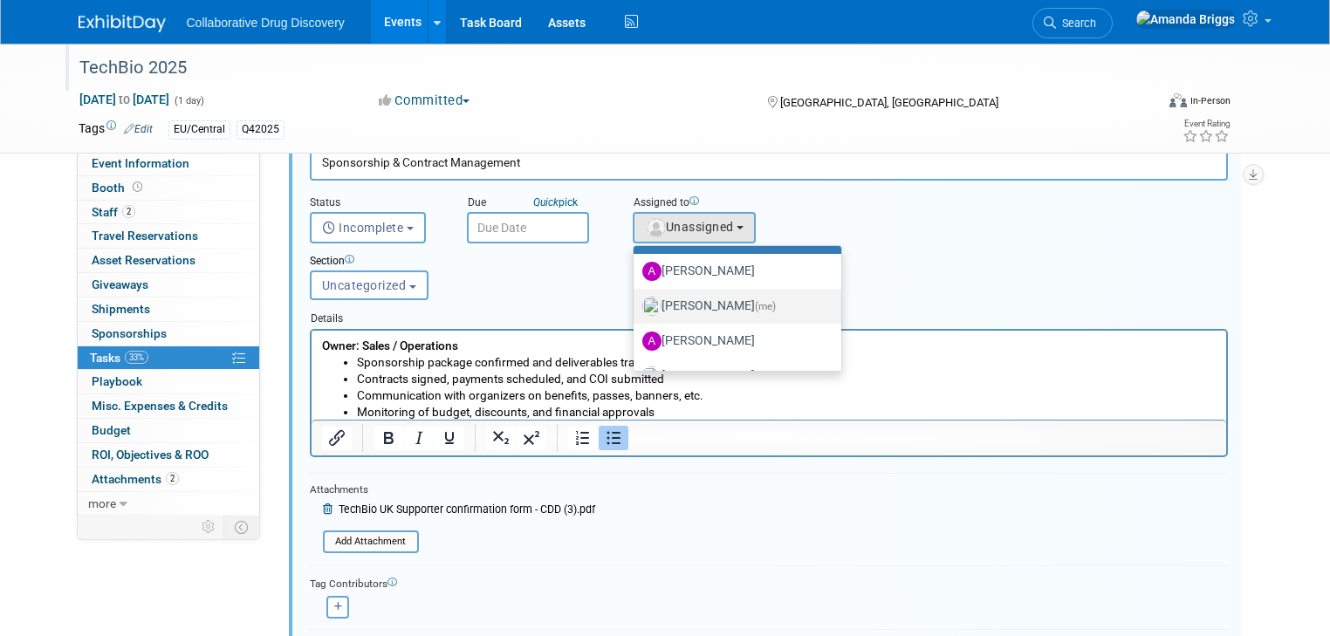
click at [702, 300] on label "Amanda Briggs (me)" at bounding box center [733, 306] width 182 height 28
click at [636, 300] on input "Amanda Briggs (me)" at bounding box center [630, 303] width 11 height 11
select select "4dc6ee5a-3bf3-4911-8755-bdd992a3ce9c"
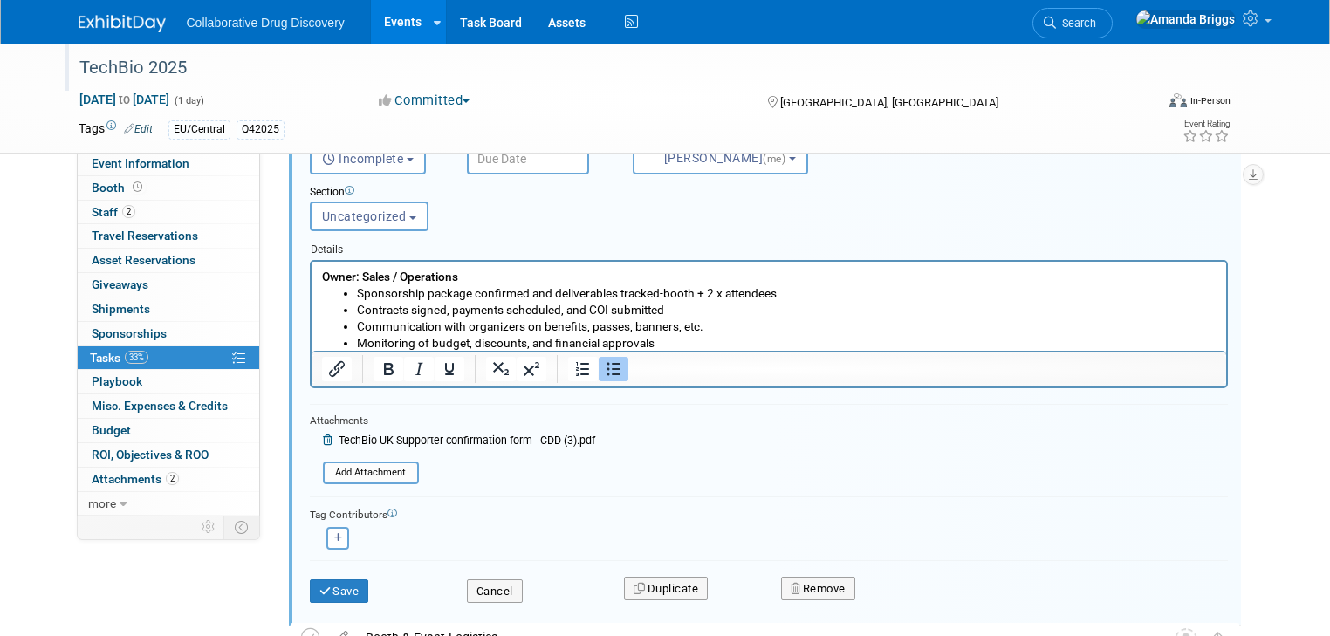
scroll to position [272, 0]
click at [334, 532] on icon "button" at bounding box center [338, 537] width 9 height 10
select select
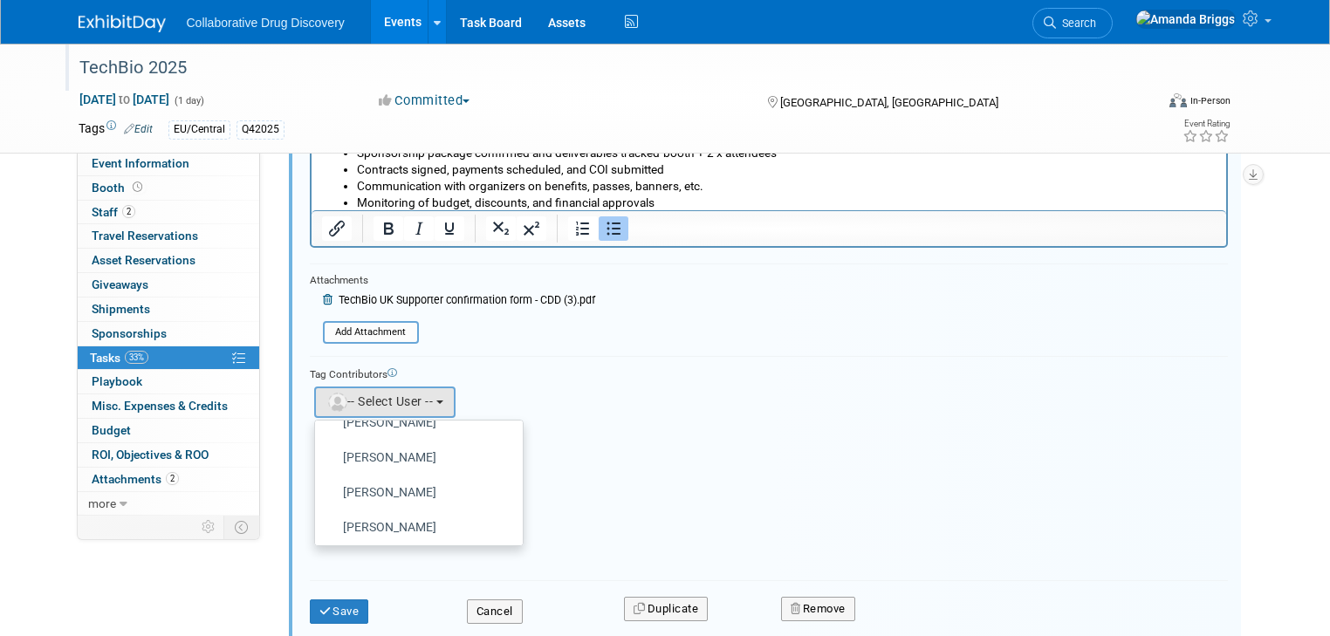
scroll to position [1396, 0]
click at [371, 477] on label "[PERSON_NAME]" at bounding box center [415, 481] width 182 height 28
click at [318, 477] on input "[PERSON_NAME]" at bounding box center [311, 478] width 11 height 11
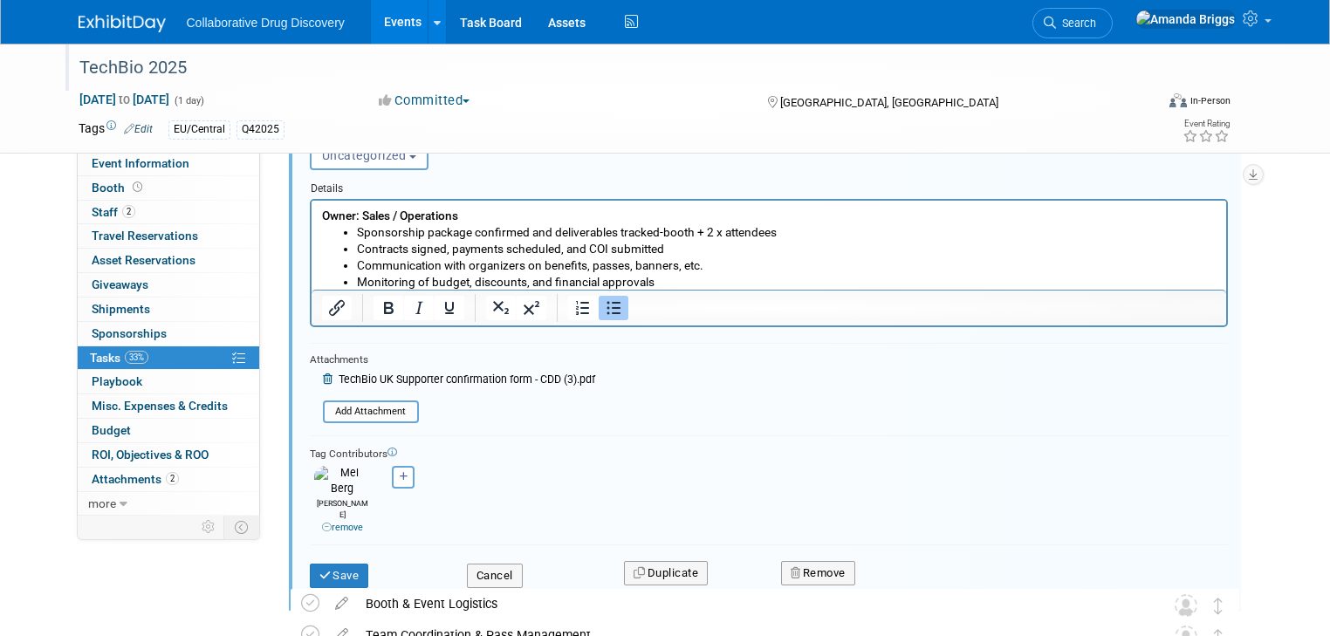
scroll to position [342, 0]
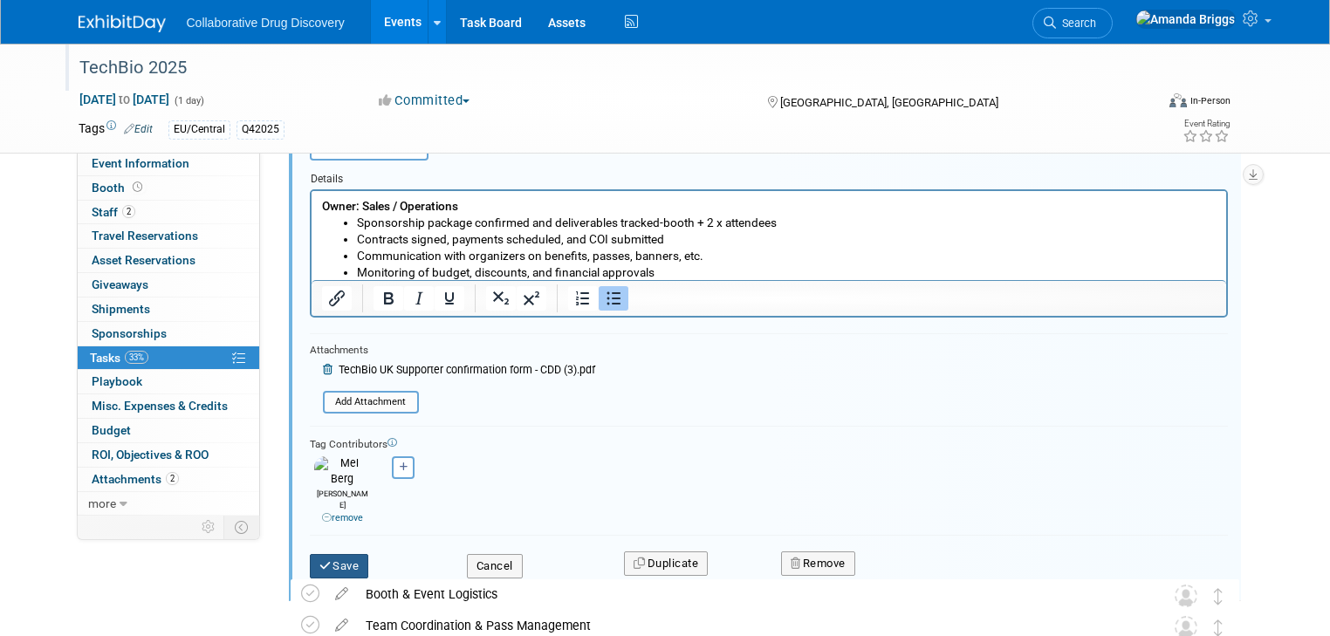
click at [339, 554] on button "Save" at bounding box center [339, 566] width 59 height 24
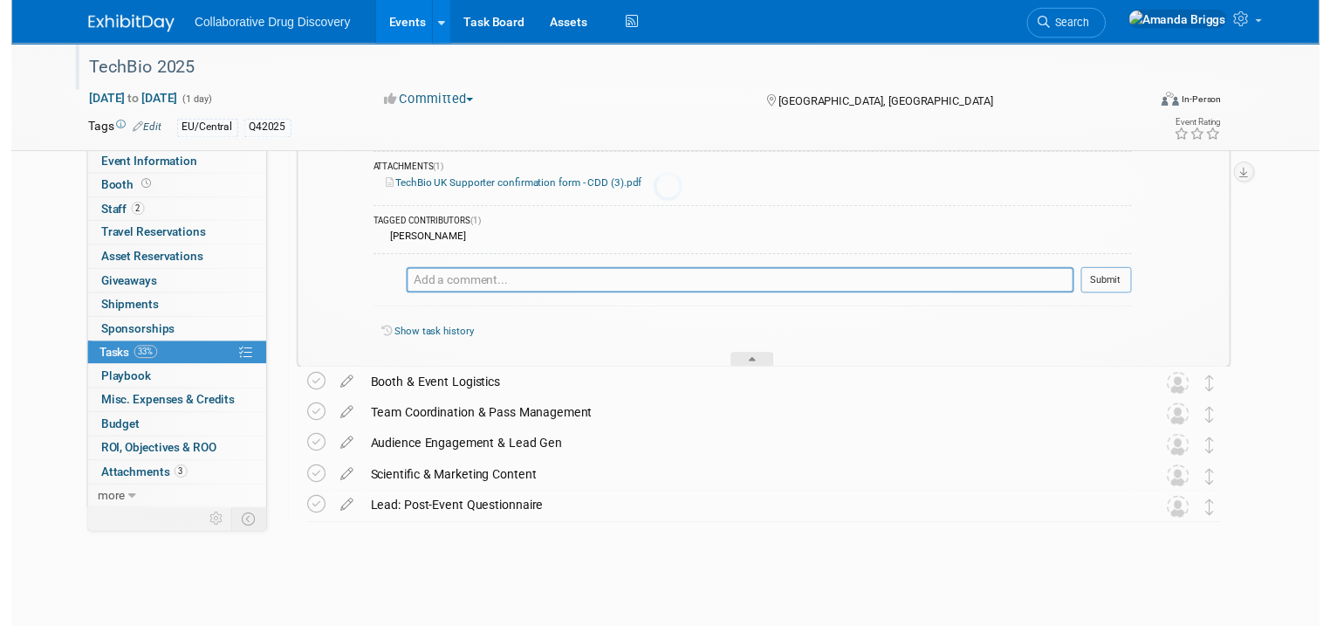
scroll to position [320, 0]
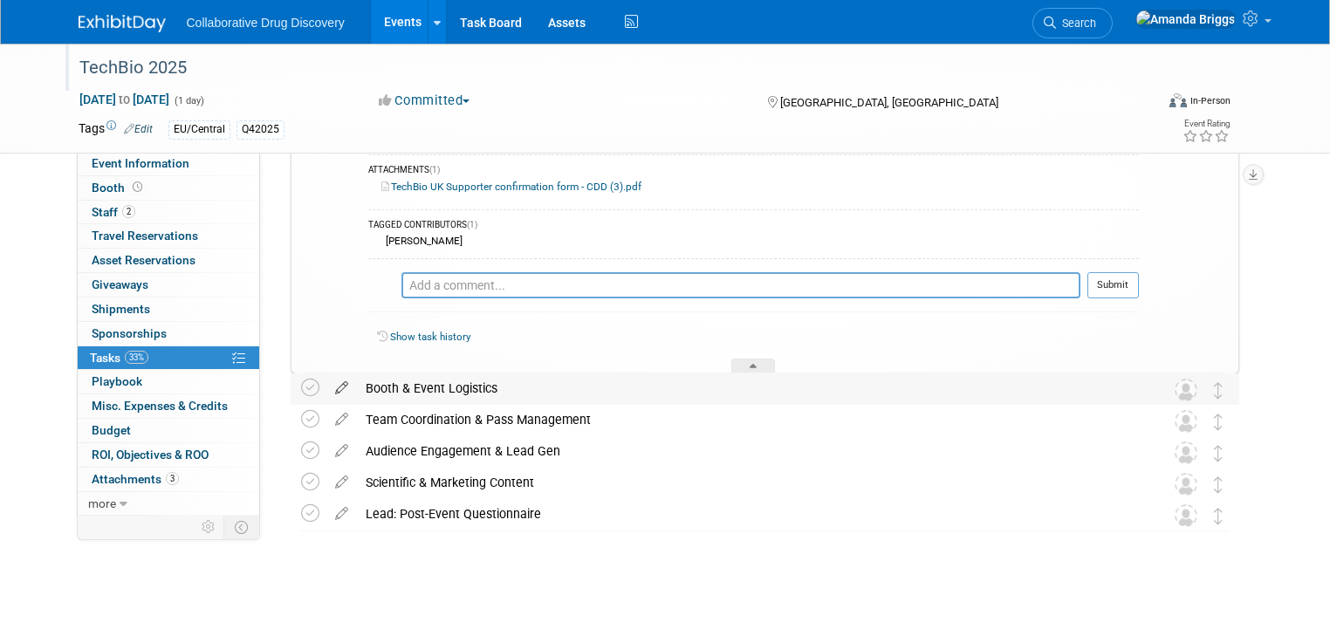
click at [326, 388] on icon at bounding box center [341, 384] width 31 height 22
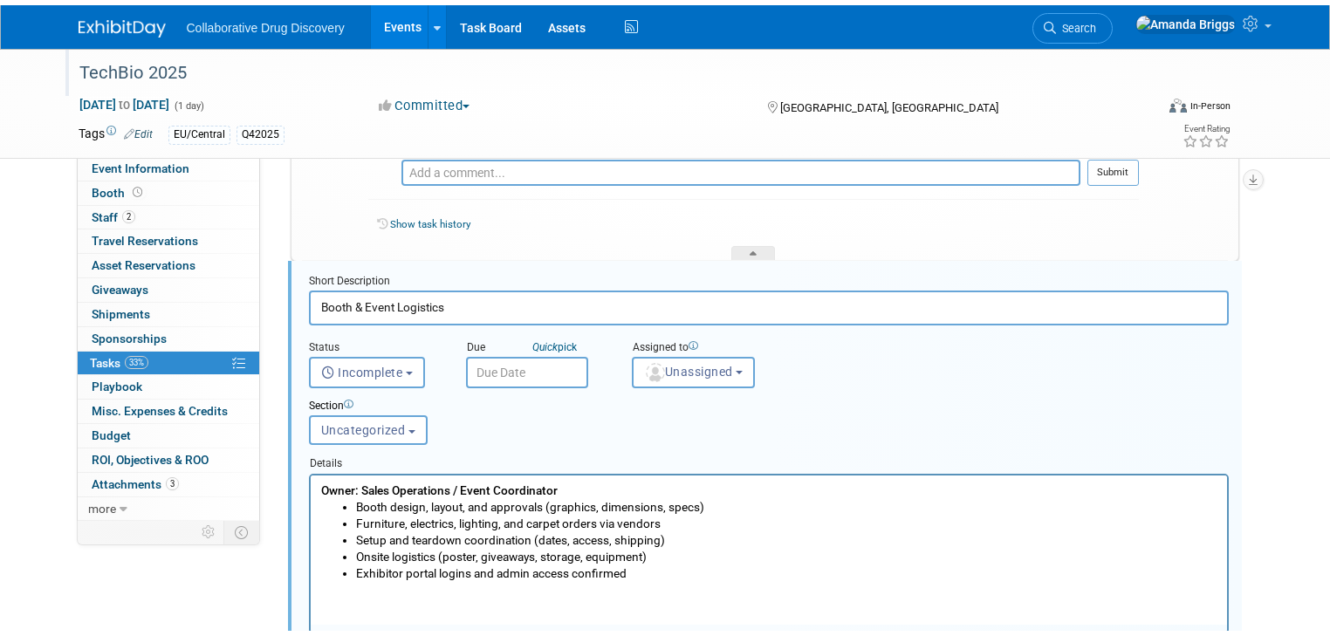
scroll to position [508, 0]
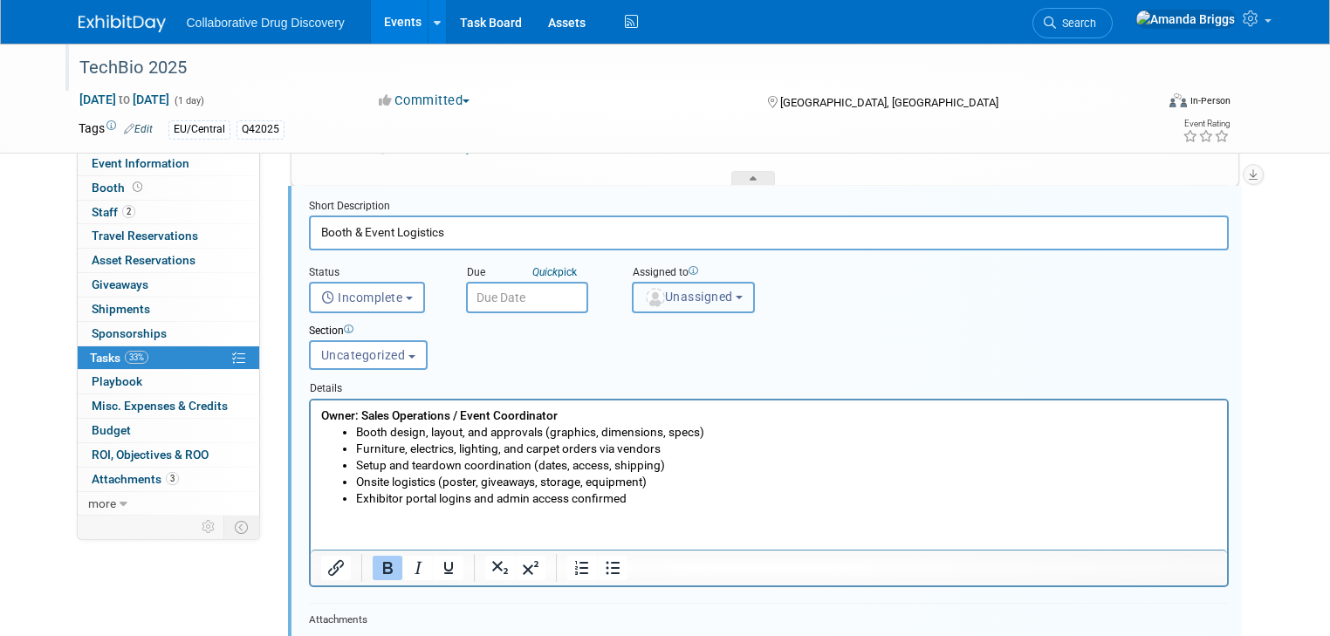
click at [736, 296] on b "button" at bounding box center [739, 297] width 7 height 3
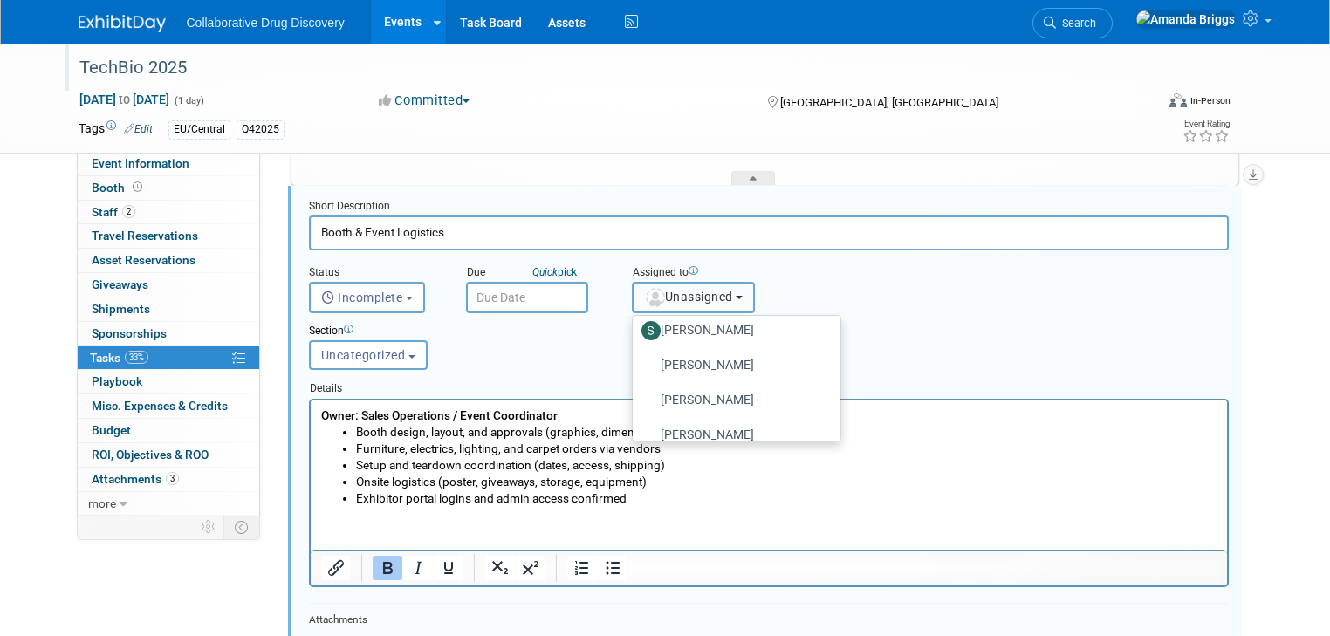
scroll to position [1955, 0]
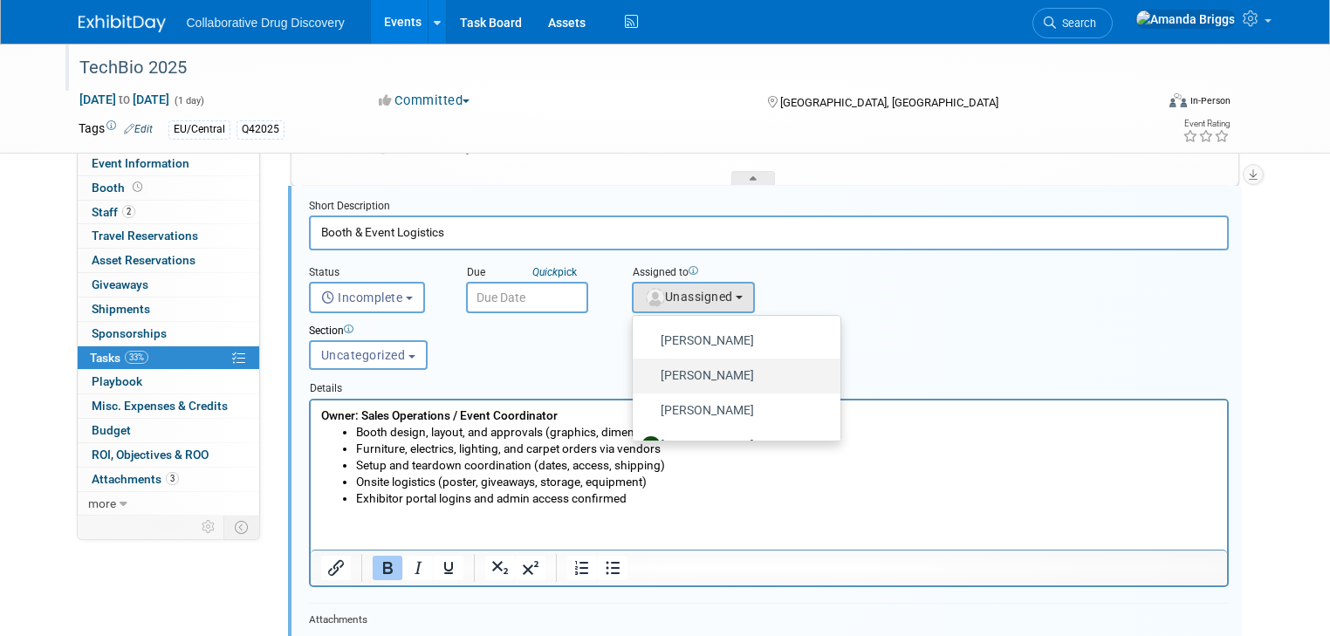
click at [722, 377] on label "[PERSON_NAME]" at bounding box center [732, 376] width 182 height 28
click at [635, 377] on input "[PERSON_NAME]" at bounding box center [629, 373] width 11 height 11
select select "fb8b89ac-f9b4-41de-83a0-bb8c2577911c"
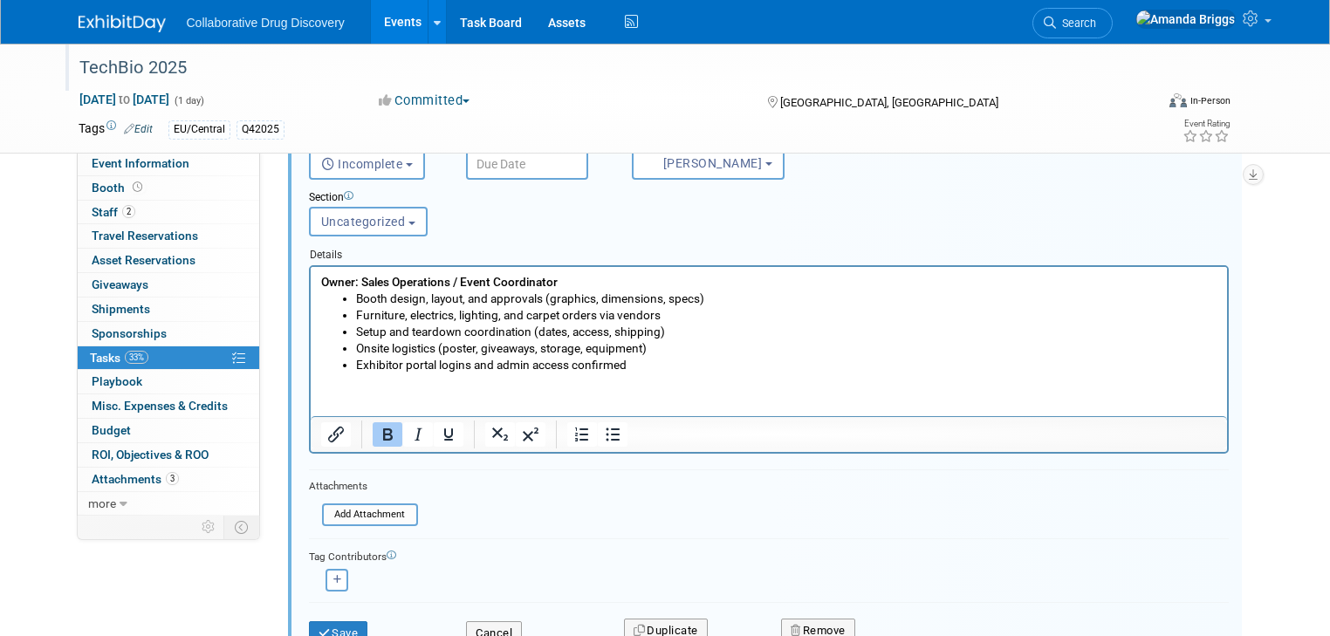
scroll to position [647, 0]
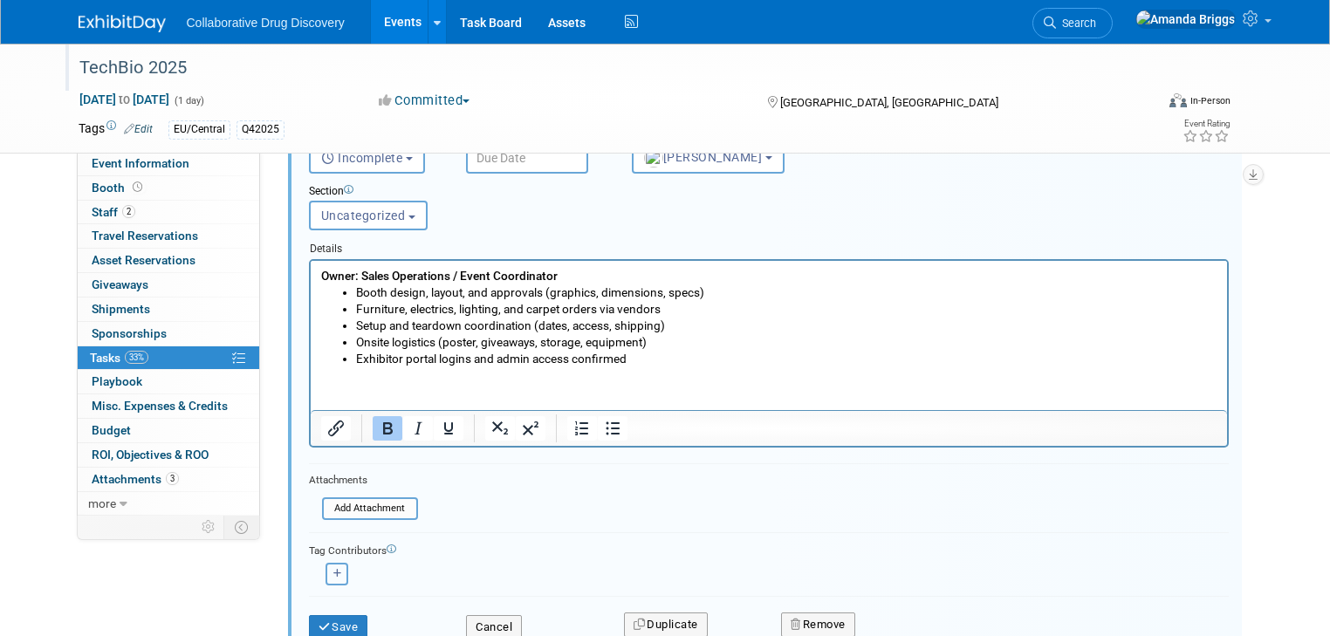
click at [326, 565] on button "button" at bounding box center [336, 574] width 23 height 23
select select
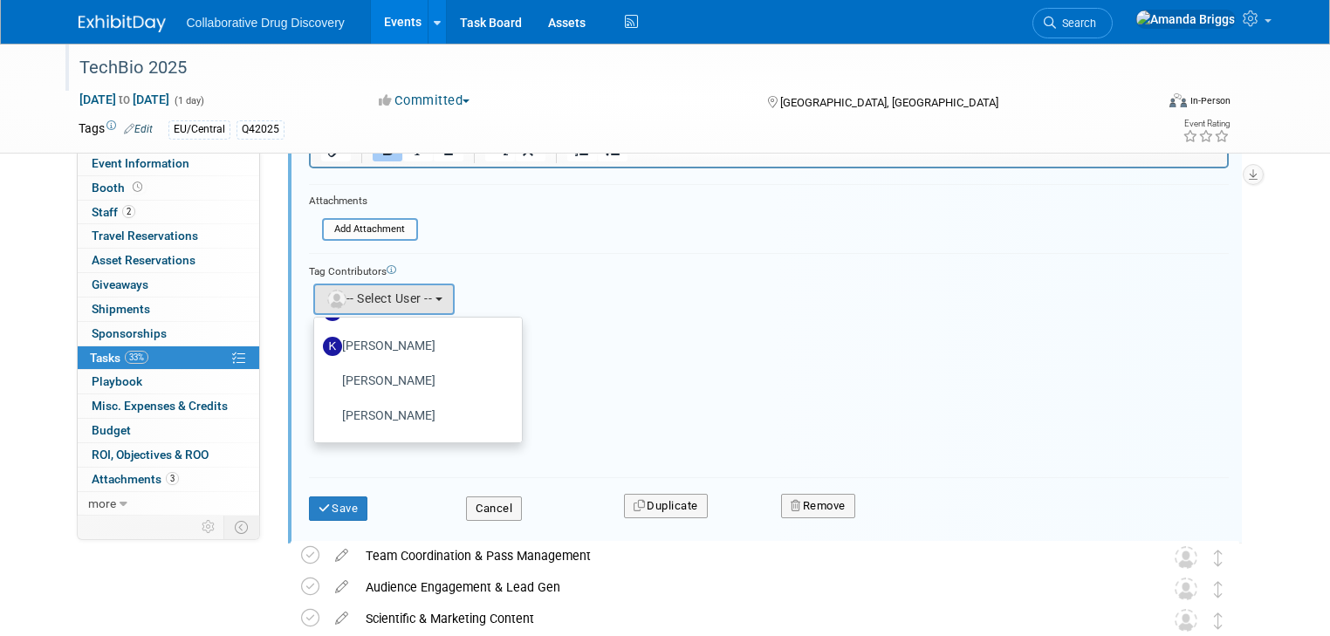
scroll to position [1187, 0]
click at [397, 411] on label "[PERSON_NAME]" at bounding box center [414, 413] width 182 height 28
click at [317, 411] on input "[PERSON_NAME]" at bounding box center [310, 410] width 11 height 11
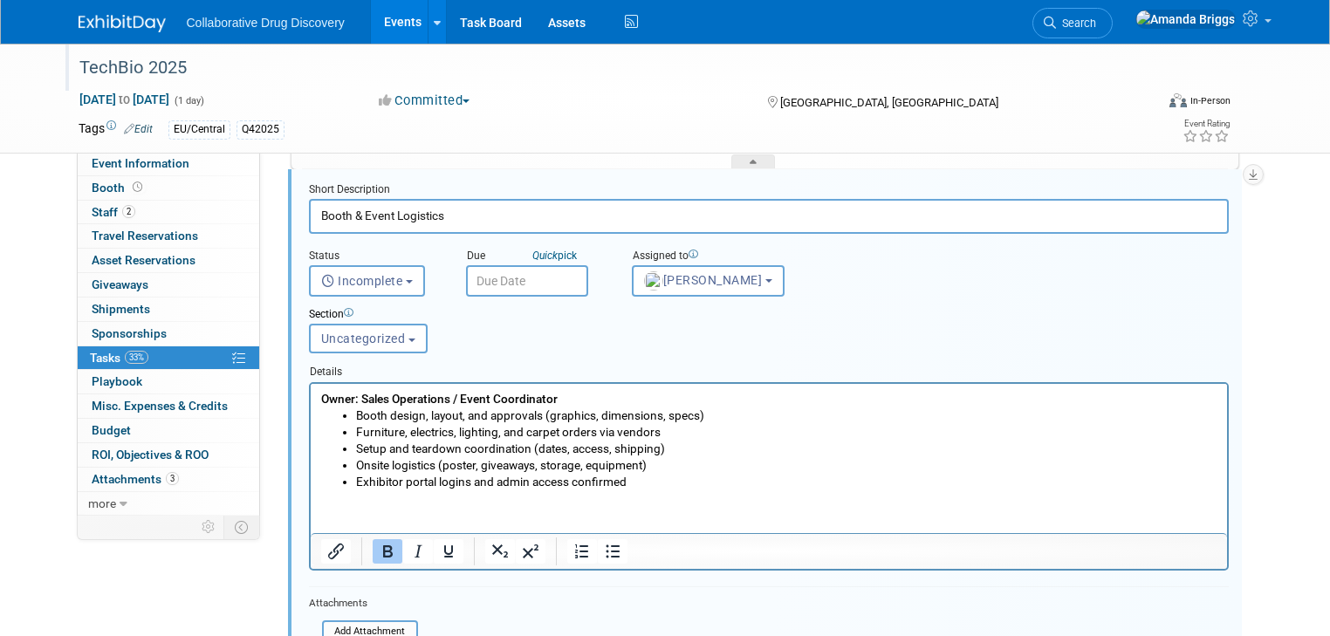
scroll to position [508, 0]
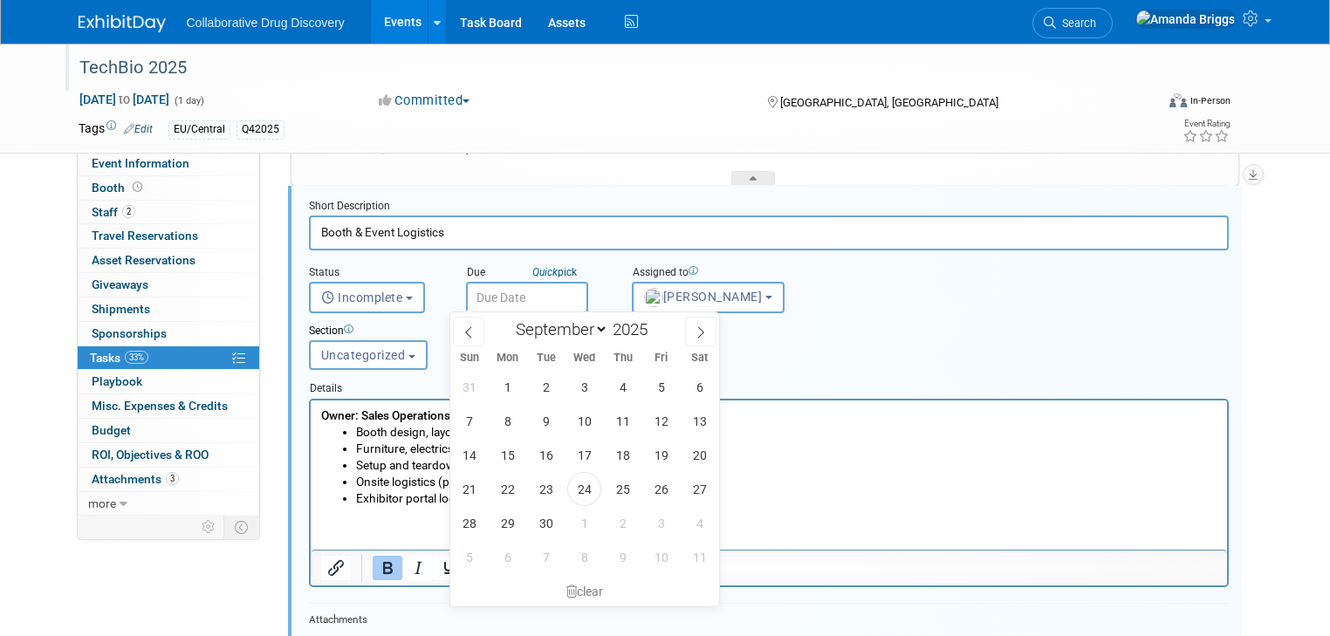
click at [551, 295] on input "text" at bounding box center [527, 297] width 122 height 31
click at [586, 526] on span "1" at bounding box center [584, 523] width 34 height 34
type input "Oct 1, 2025"
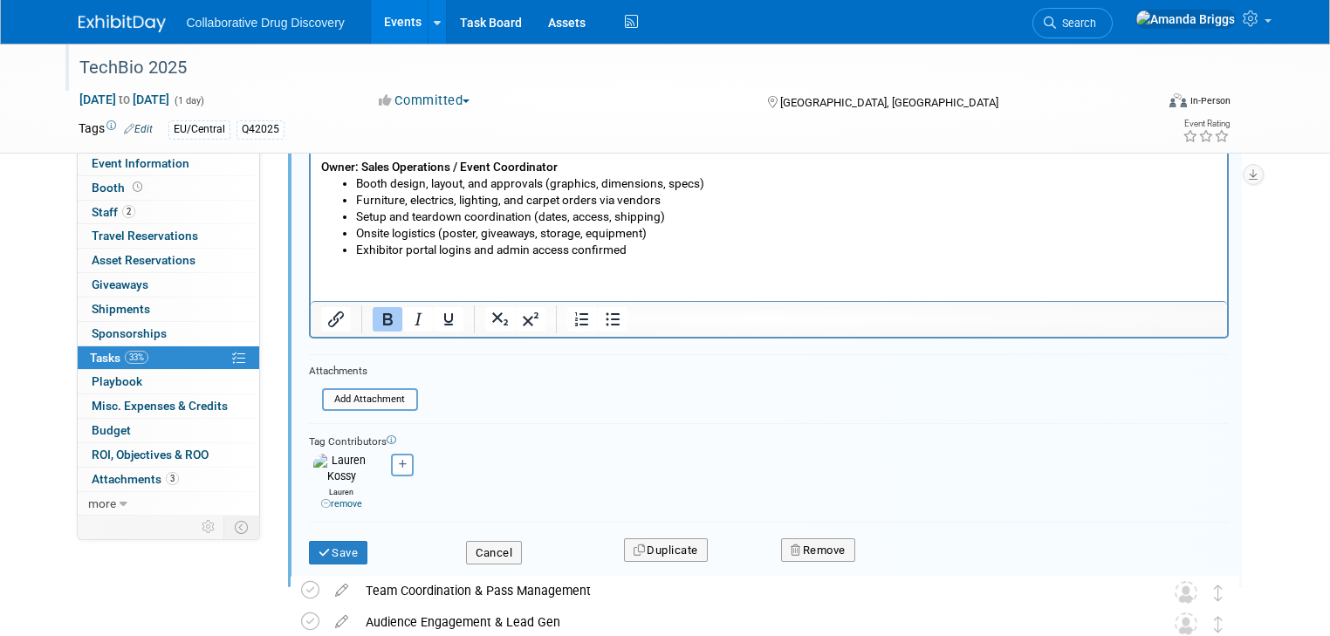
scroll to position [787, 0]
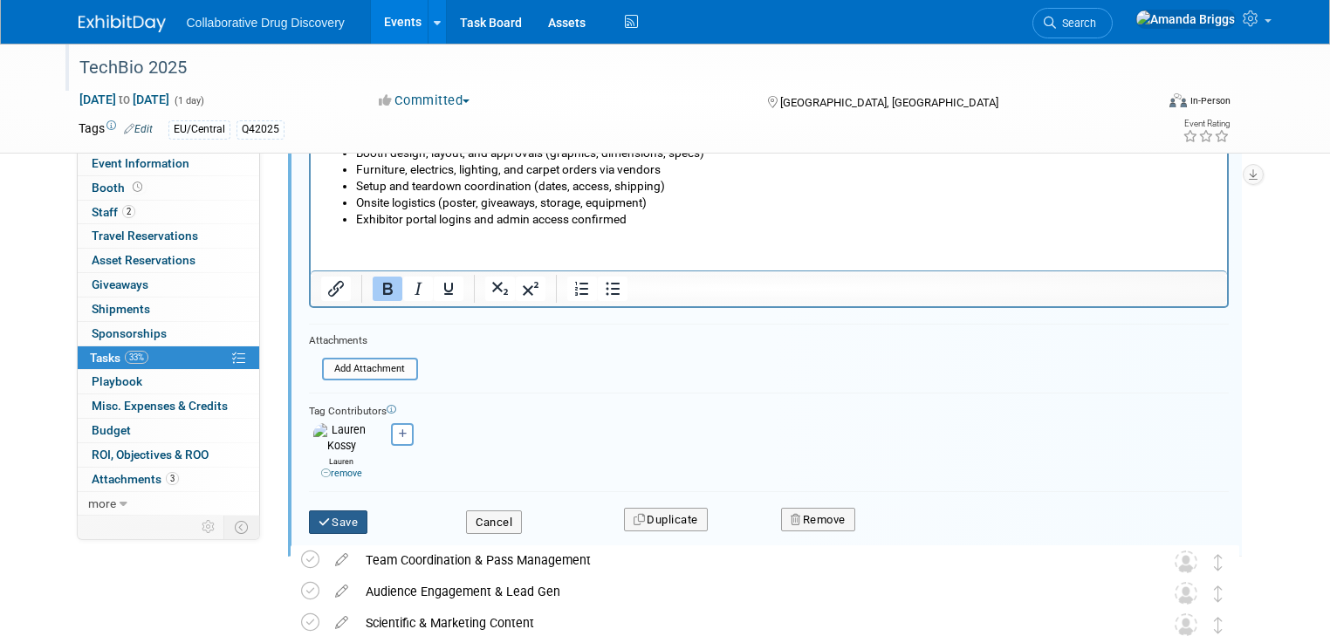
click at [338, 510] on button "Save" at bounding box center [338, 522] width 59 height 24
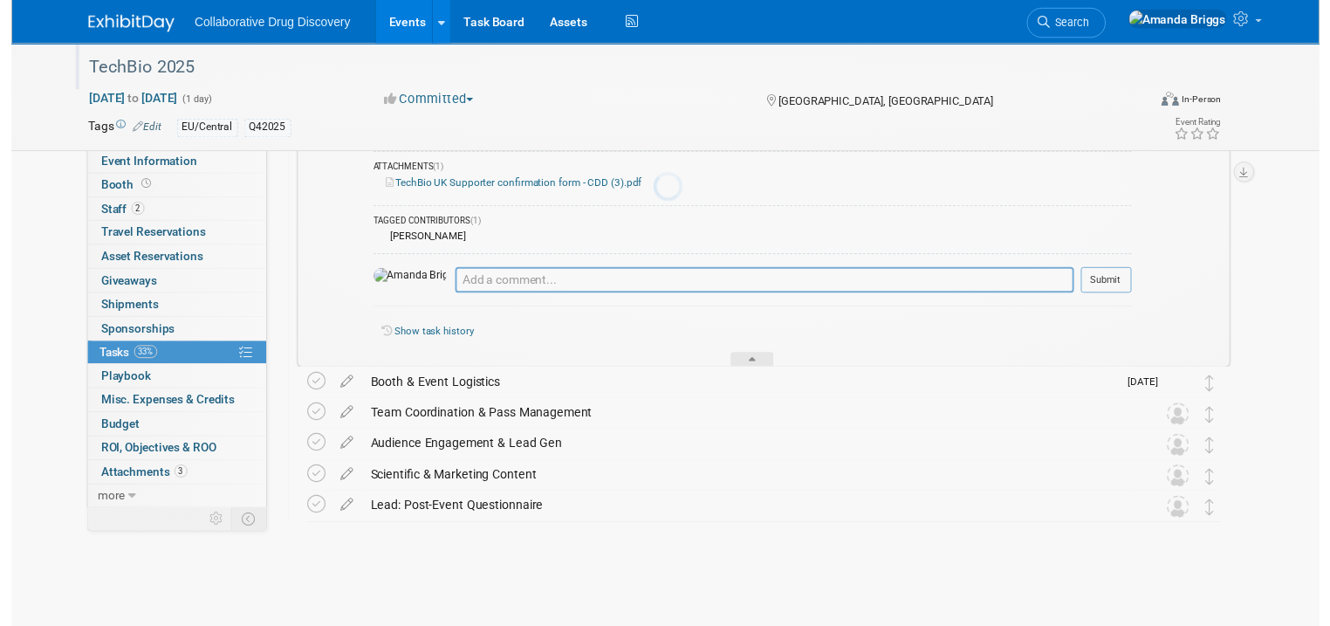
scroll to position [320, 0]
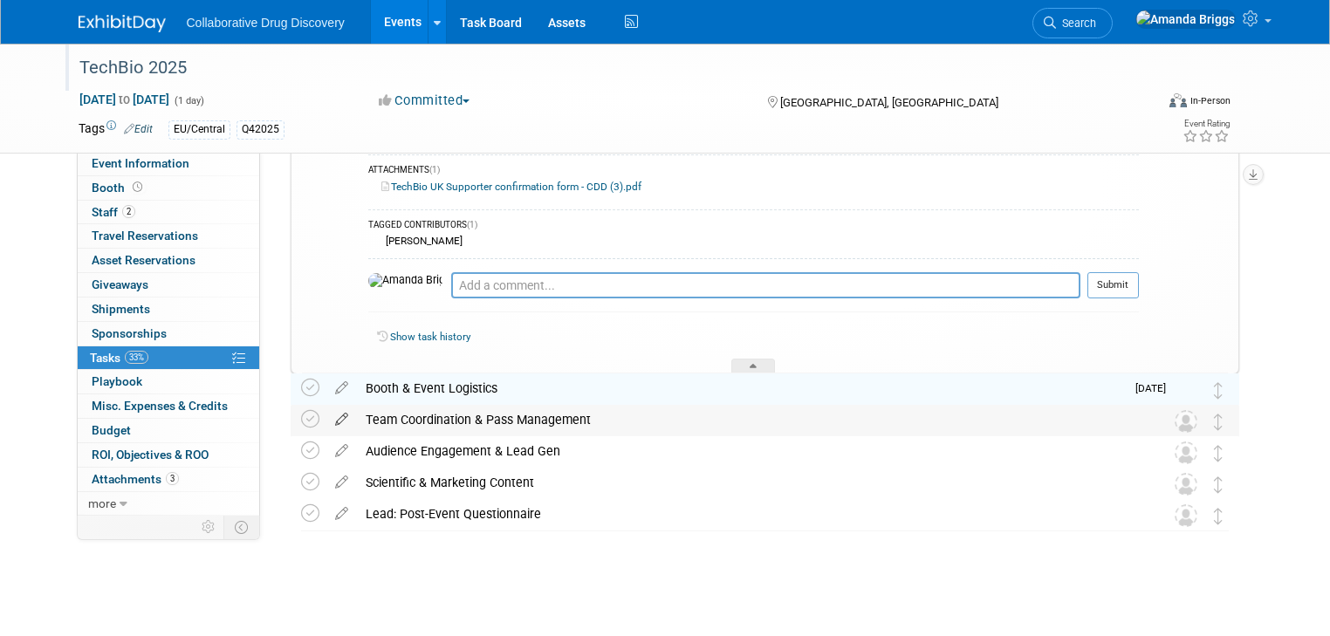
click at [326, 421] on icon at bounding box center [341, 416] width 31 height 22
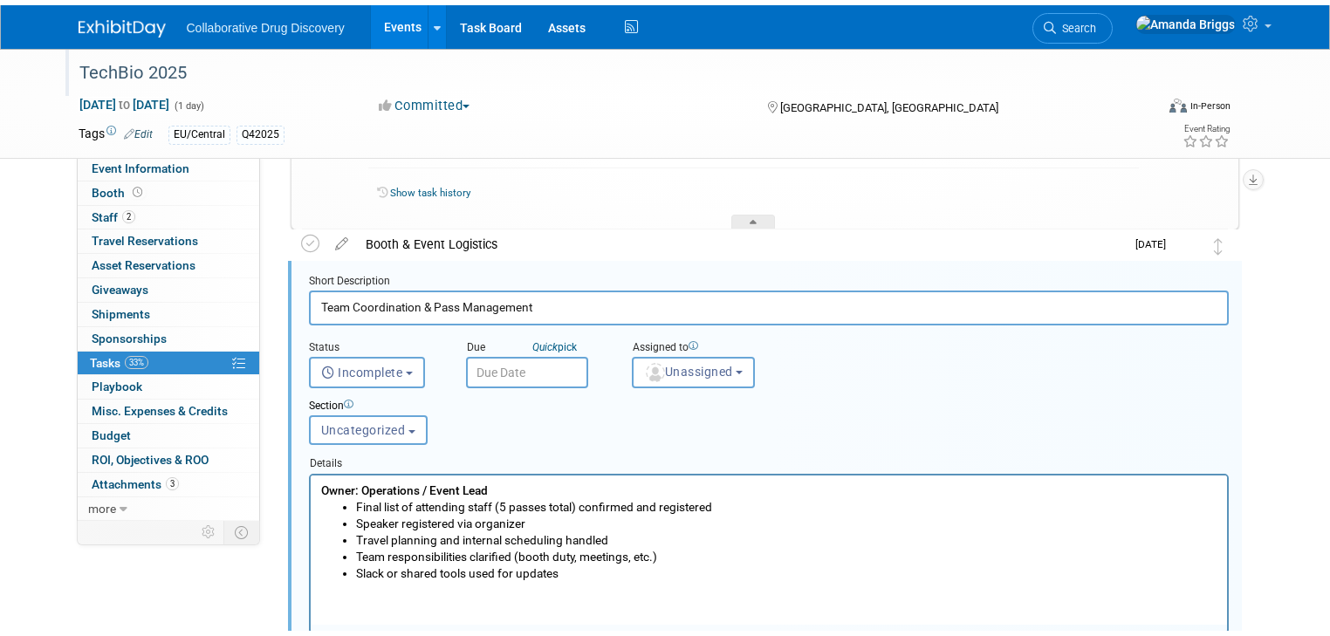
scroll to position [539, 0]
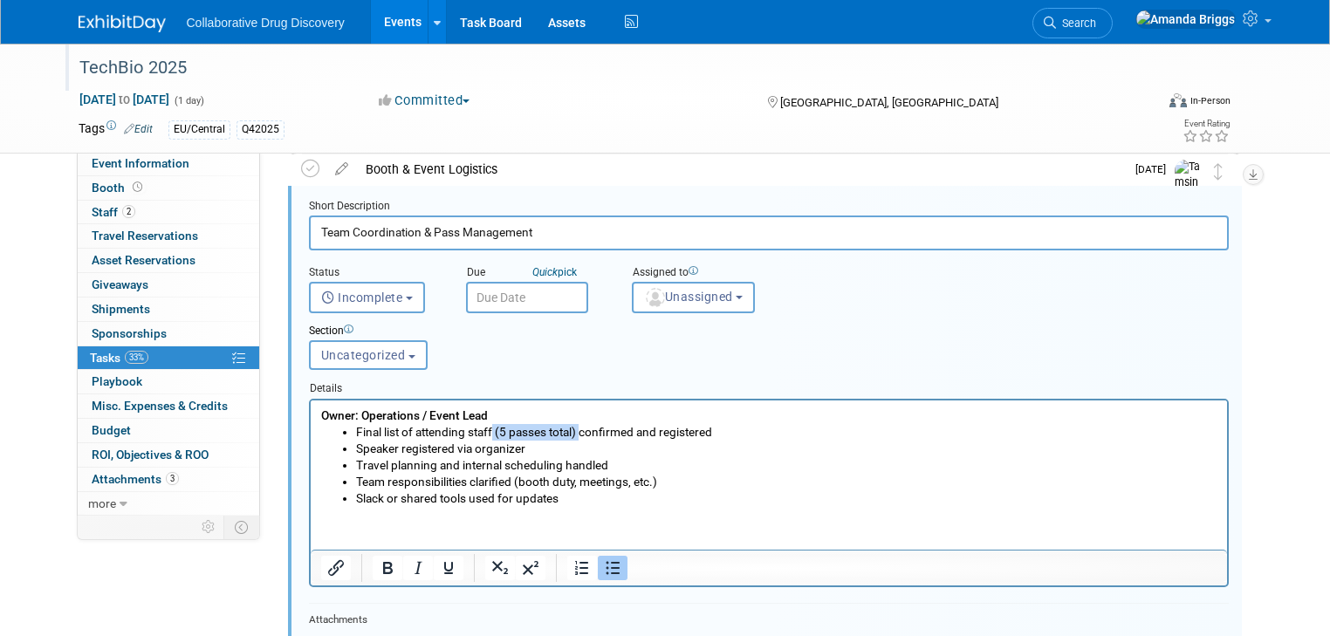
drag, startPoint x: 580, startPoint y: 434, endPoint x: 494, endPoint y: 438, distance: 86.5
click at [494, 438] on li "Final list of attending staff (5 passes total) confirmed and registered" at bounding box center [785, 431] width 861 height 17
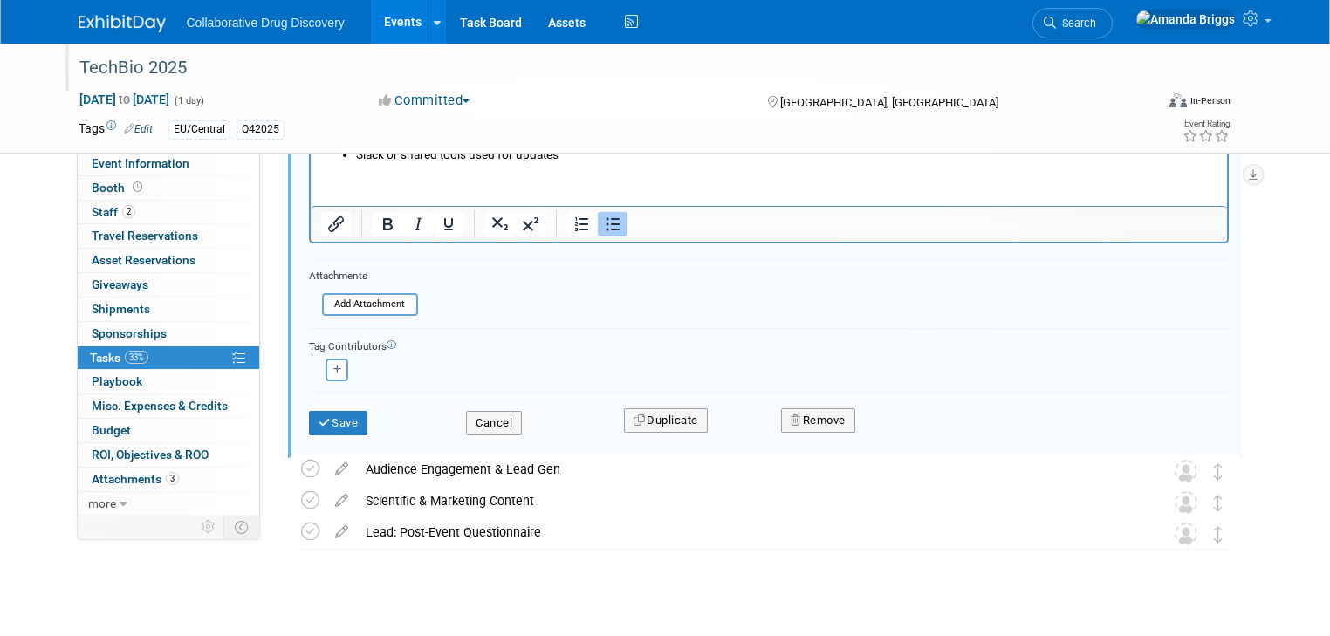
scroll to position [888, 0]
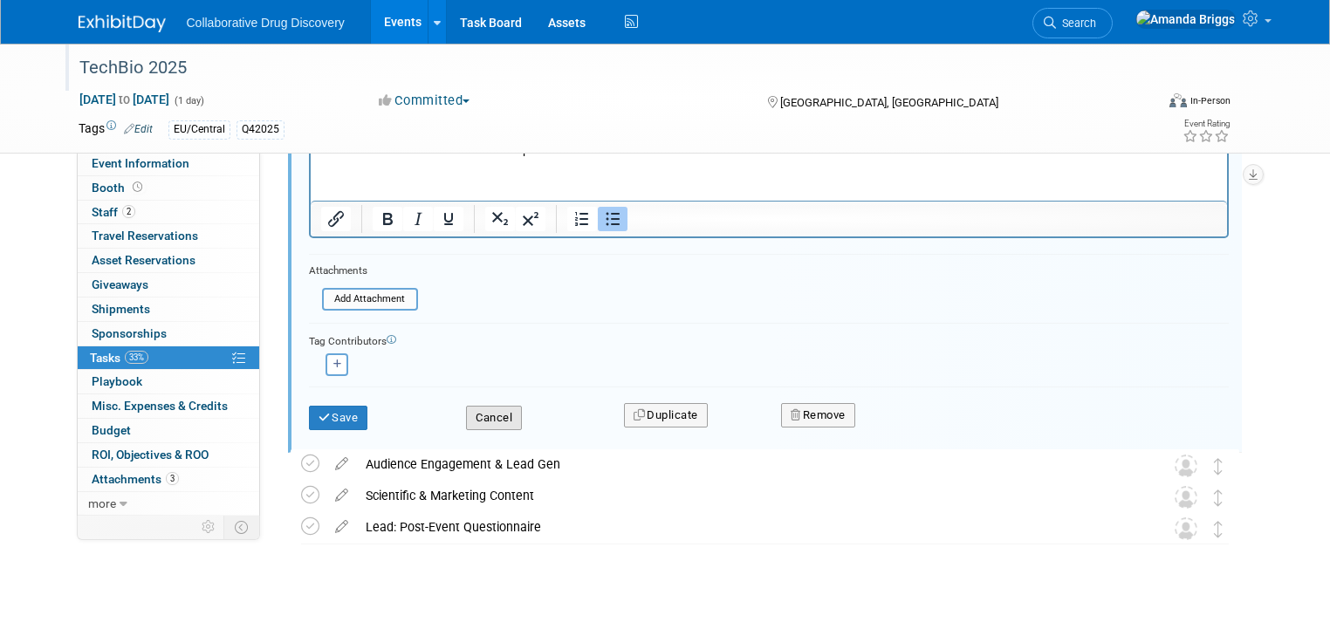
click at [481, 414] on button "Cancel" at bounding box center [494, 418] width 56 height 24
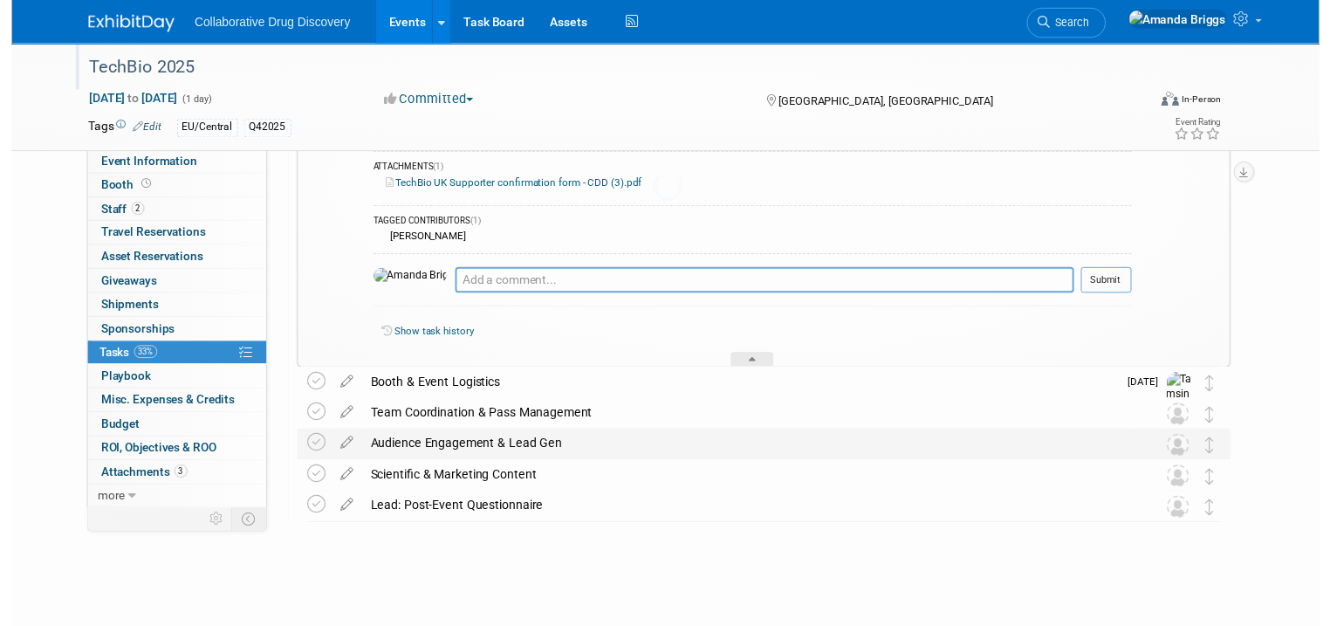
scroll to position [320, 0]
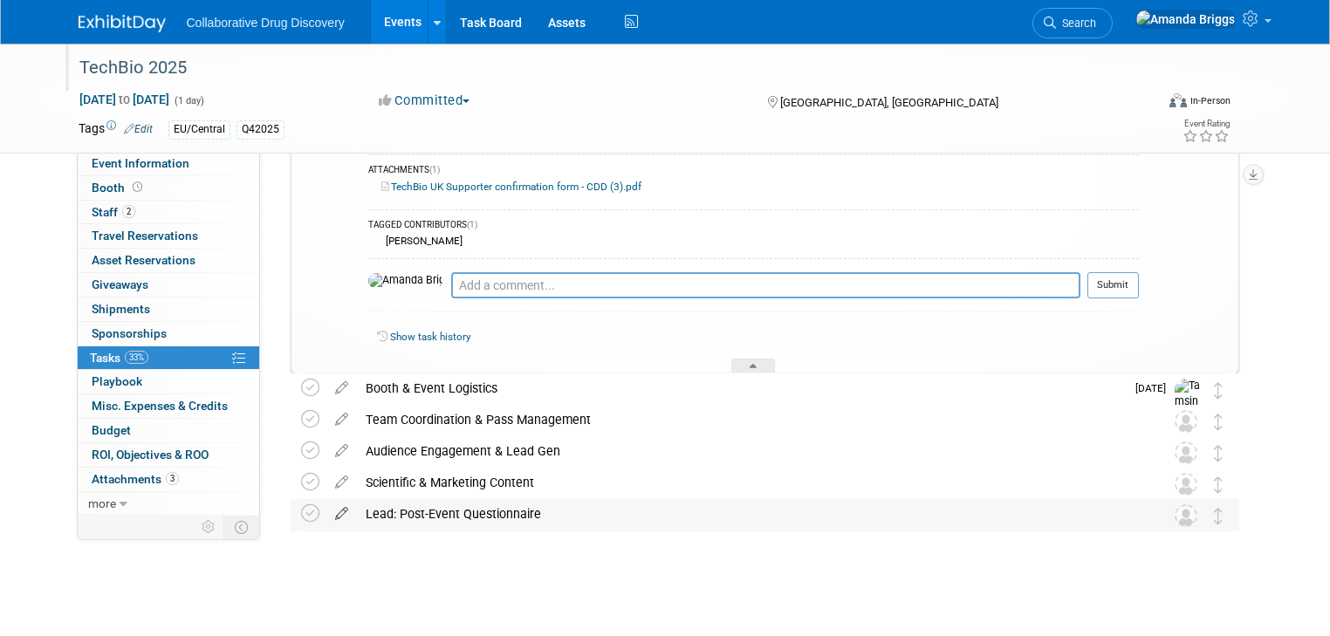
click at [326, 515] on icon at bounding box center [341, 510] width 31 height 22
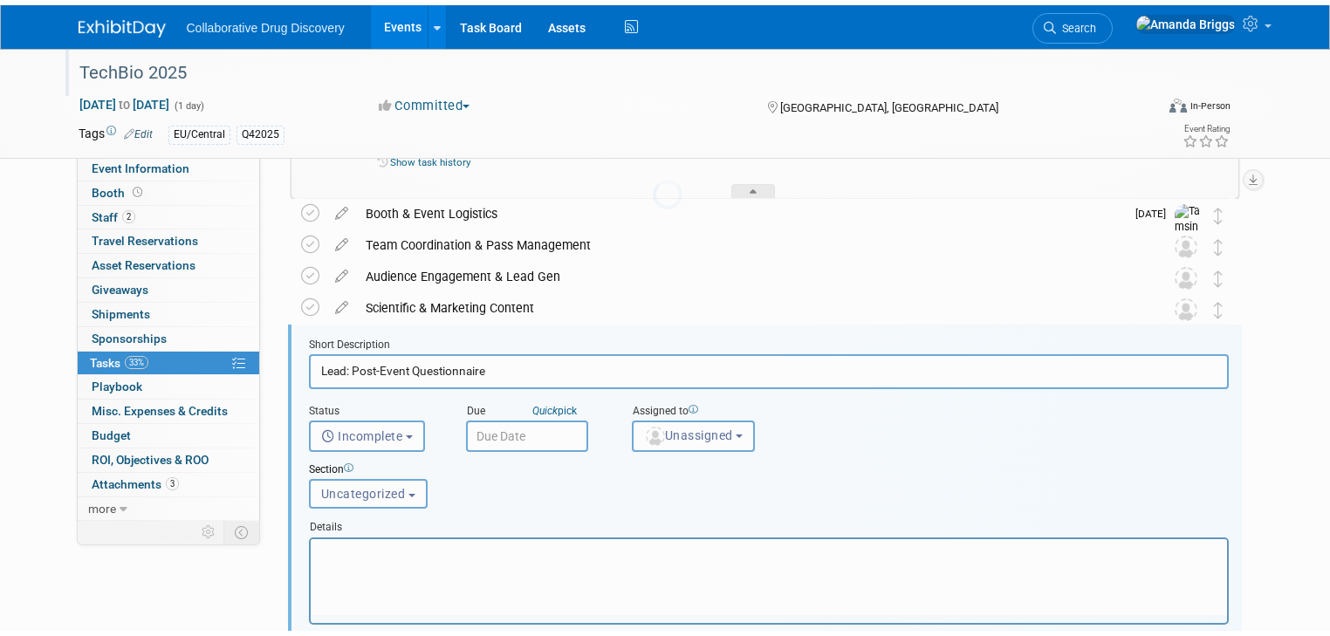
scroll to position [564, 0]
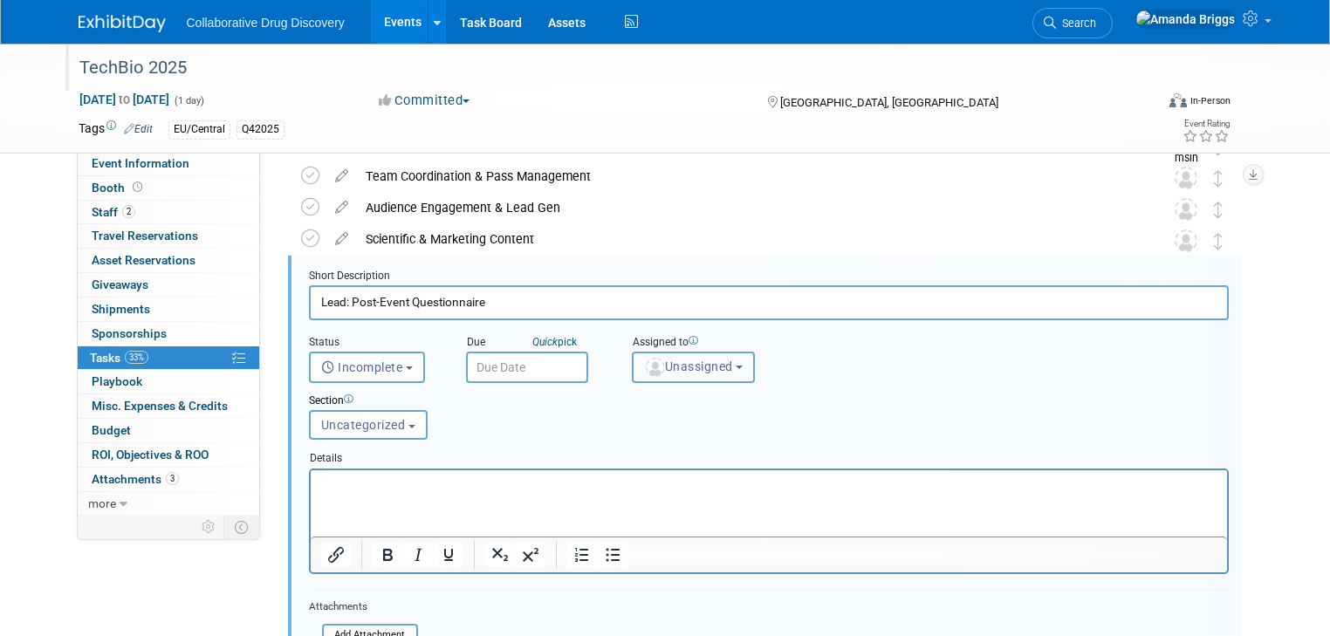
click at [736, 366] on b "button" at bounding box center [739, 367] width 7 height 3
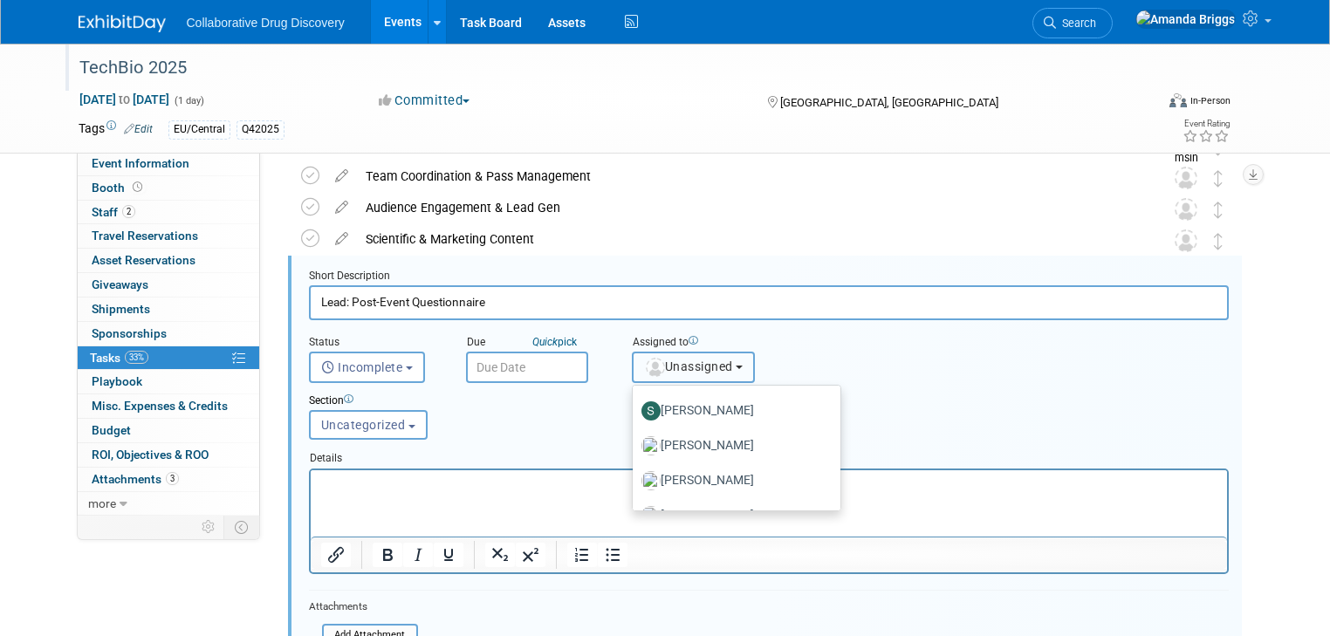
scroll to position [1955, 0]
click at [709, 442] on label "Tamsin Lamont" at bounding box center [732, 446] width 182 height 28
click at [635, 442] on input "Tamsin Lamont" at bounding box center [629, 443] width 11 height 11
select select "fb8b89ac-f9b4-41de-83a0-bb8c2577911c"
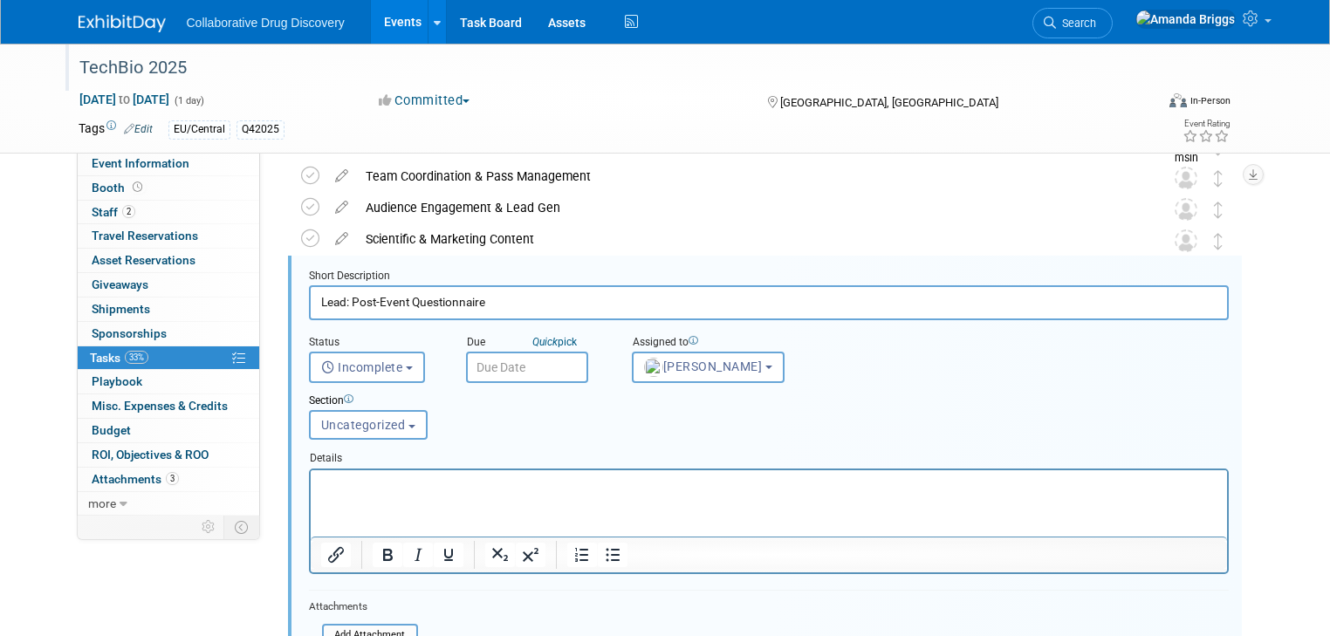
click at [522, 377] on input "text" at bounding box center [527, 367] width 122 height 31
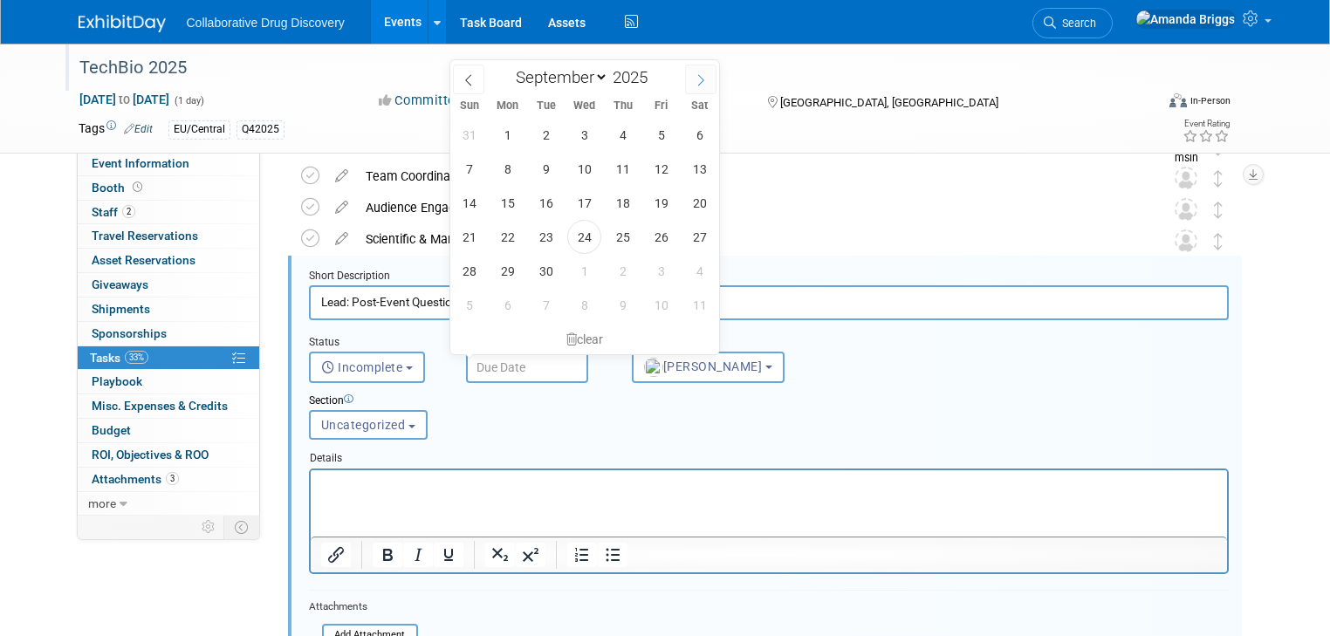
click at [700, 77] on icon at bounding box center [701, 80] width 12 height 12
select select "9"
click at [542, 237] on span "21" at bounding box center [546, 237] width 34 height 34
type input "[DATE]"
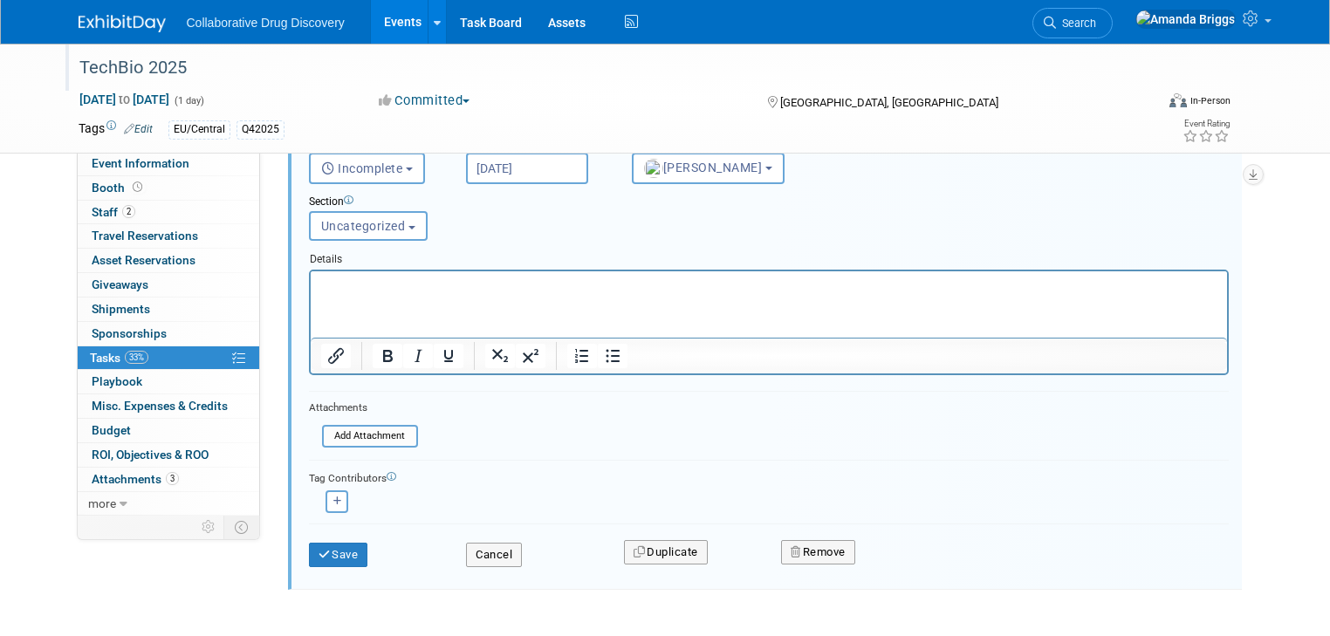
scroll to position [773, 0]
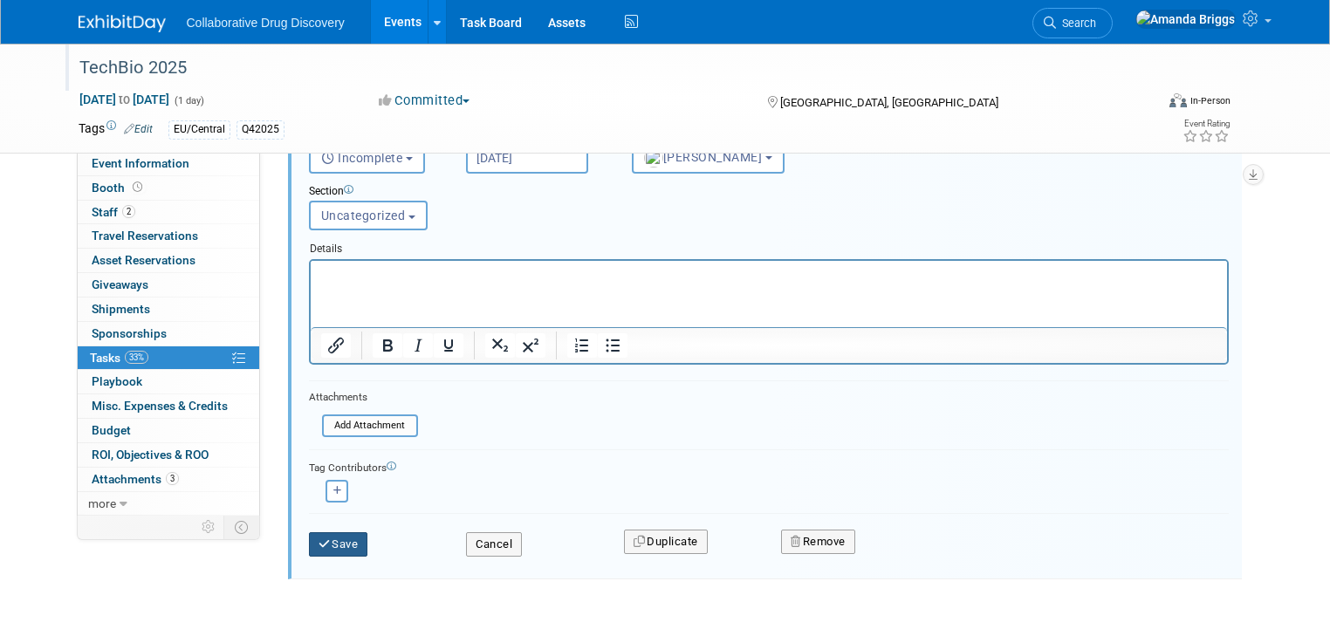
click at [342, 541] on button "Save" at bounding box center [338, 544] width 59 height 24
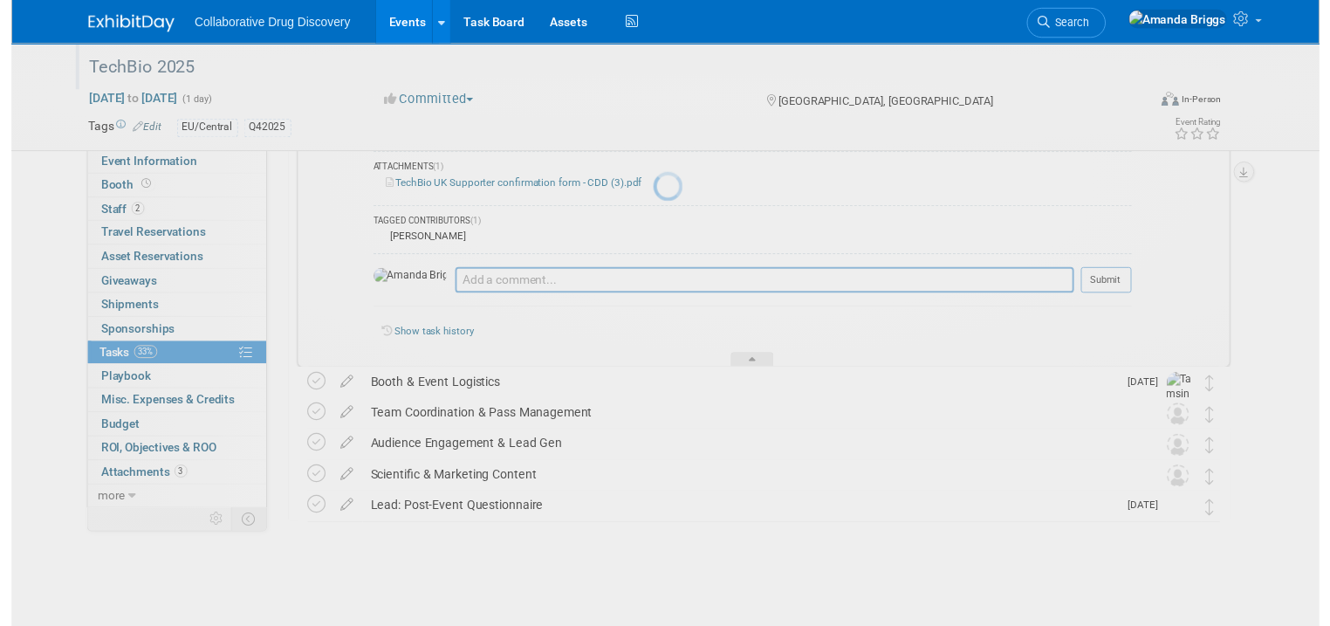
scroll to position [320, 0]
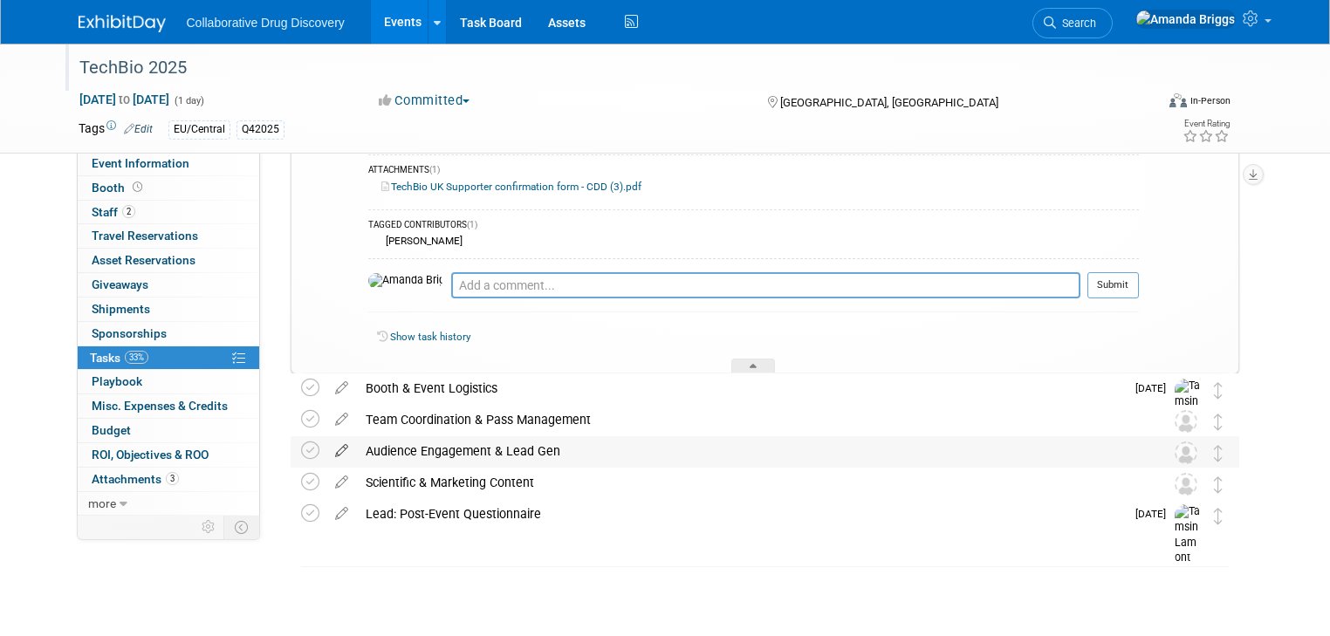
click at [327, 447] on icon at bounding box center [341, 447] width 31 height 22
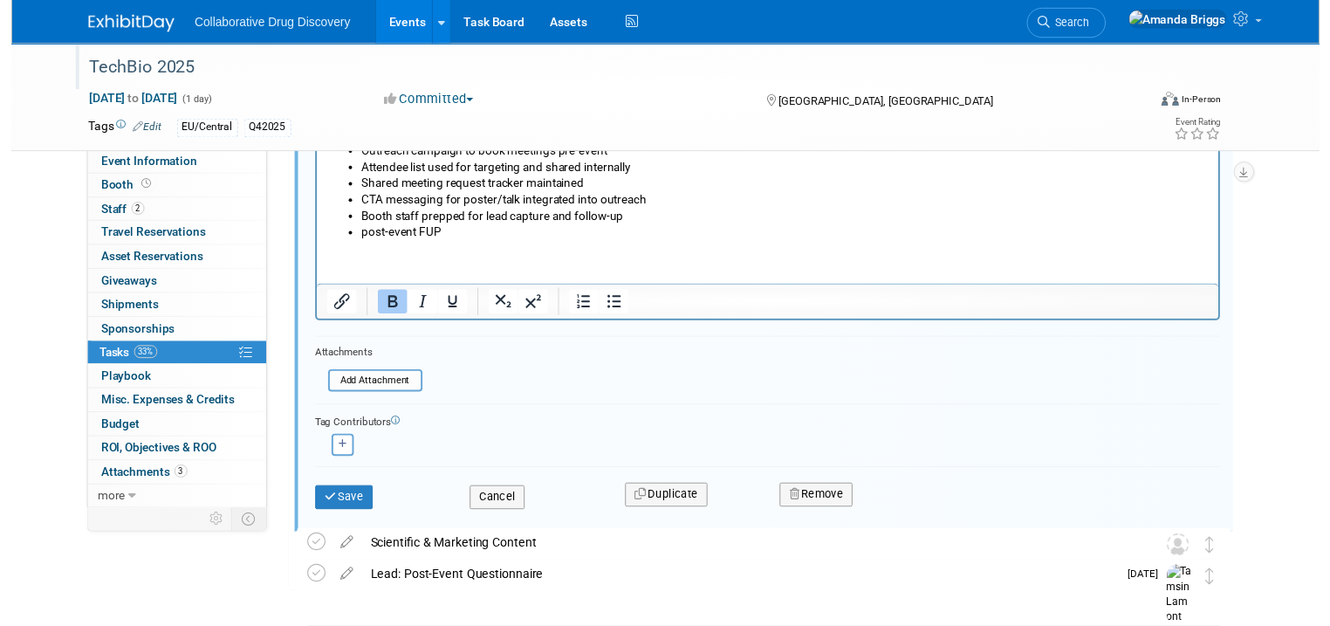
scroll to position [919, 0]
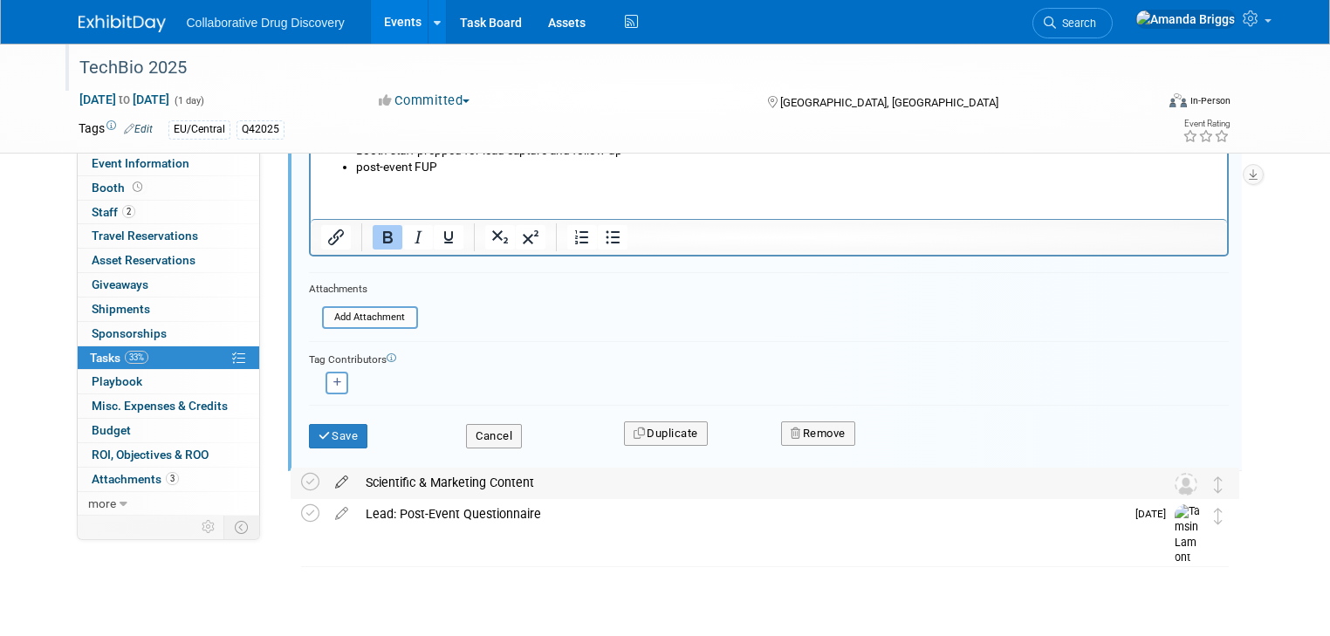
click at [326, 482] on icon at bounding box center [341, 479] width 31 height 22
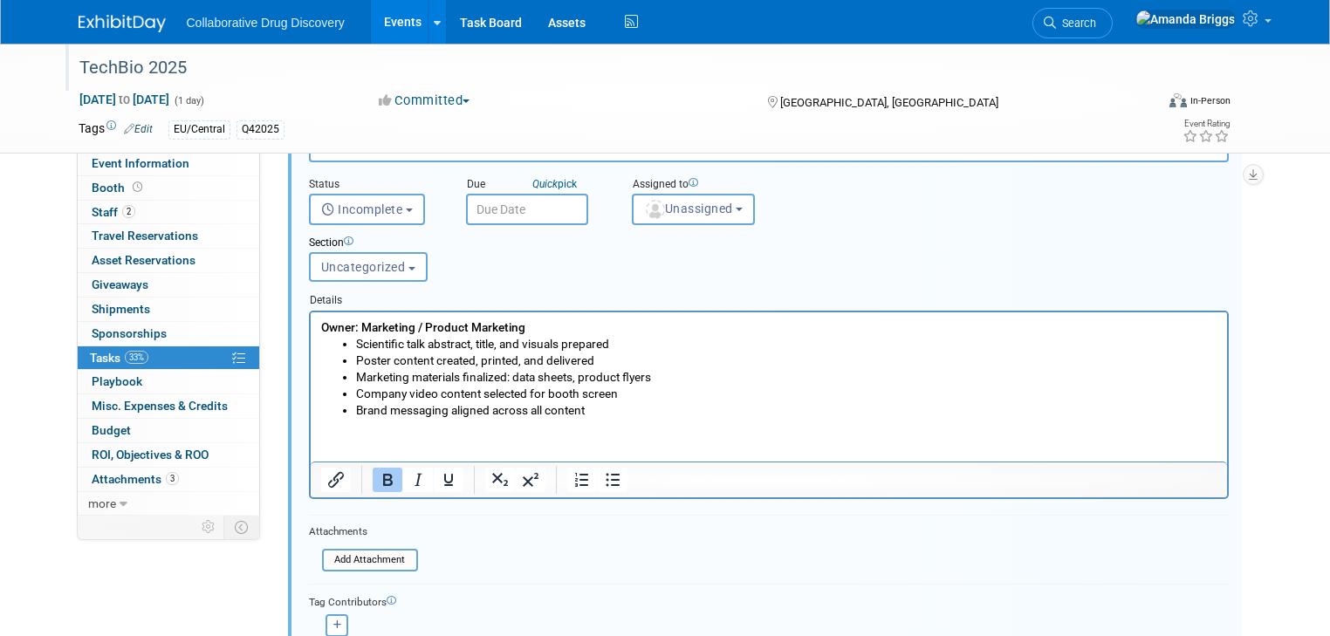
scroll to position [1291, 0]
click at [559, 534] on form "Short Description Scientific & Marketing Content Status <i class="far fa-clock"…" at bounding box center [769, 408] width 946 height 598
click at [593, 565] on form "Short Description Scientific & Marketing Content Status <i class="far fa-clock"…" at bounding box center [769, 408] width 946 height 598
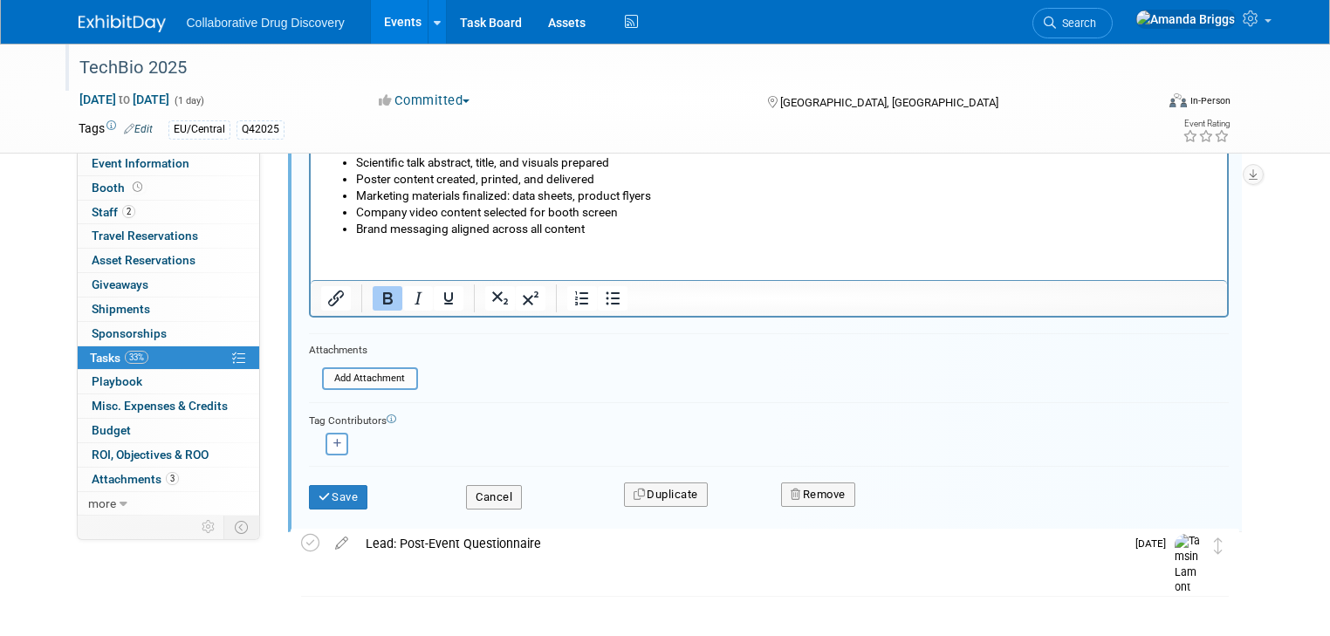
scroll to position [1500, 0]
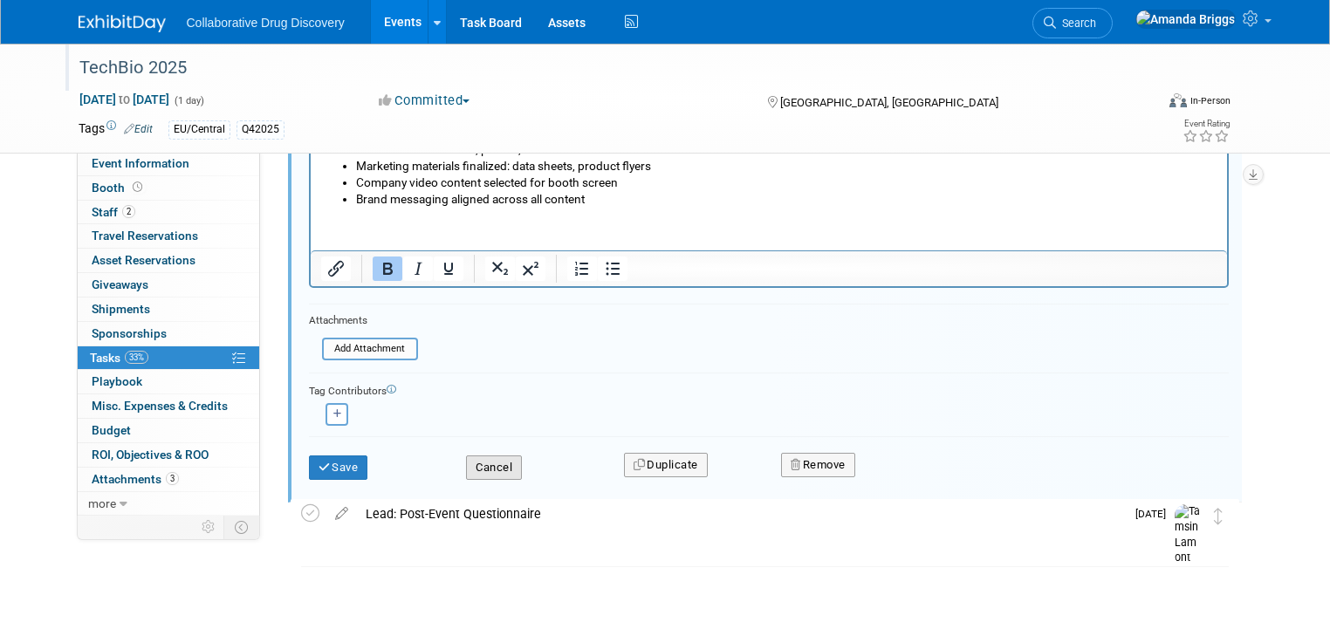
click at [478, 465] on button "Cancel" at bounding box center [494, 468] width 56 height 24
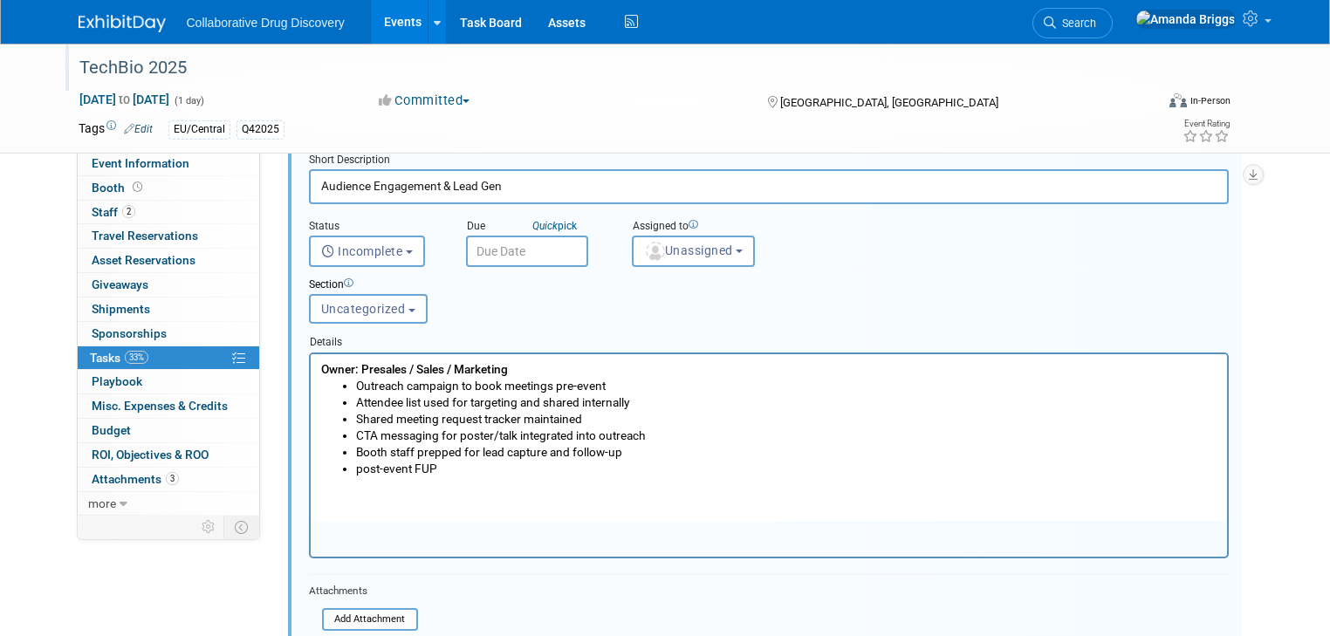
scroll to position [628, 0]
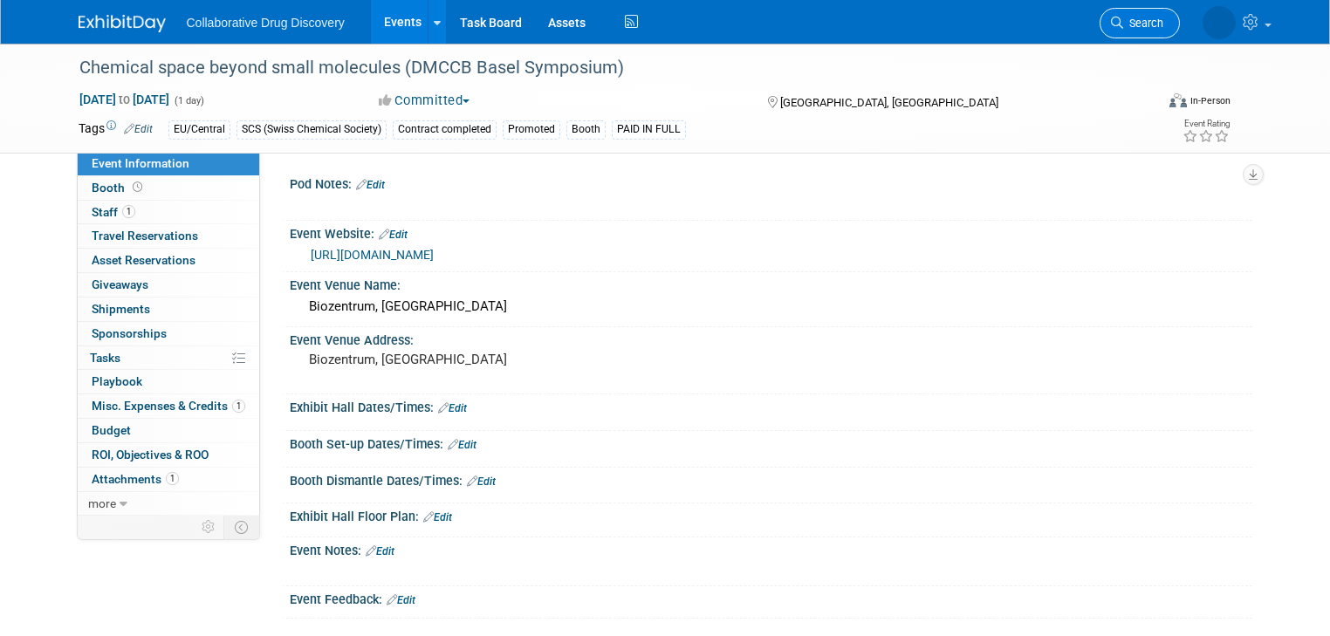
click at [1163, 28] on span "Search" at bounding box center [1143, 23] width 40 height 13
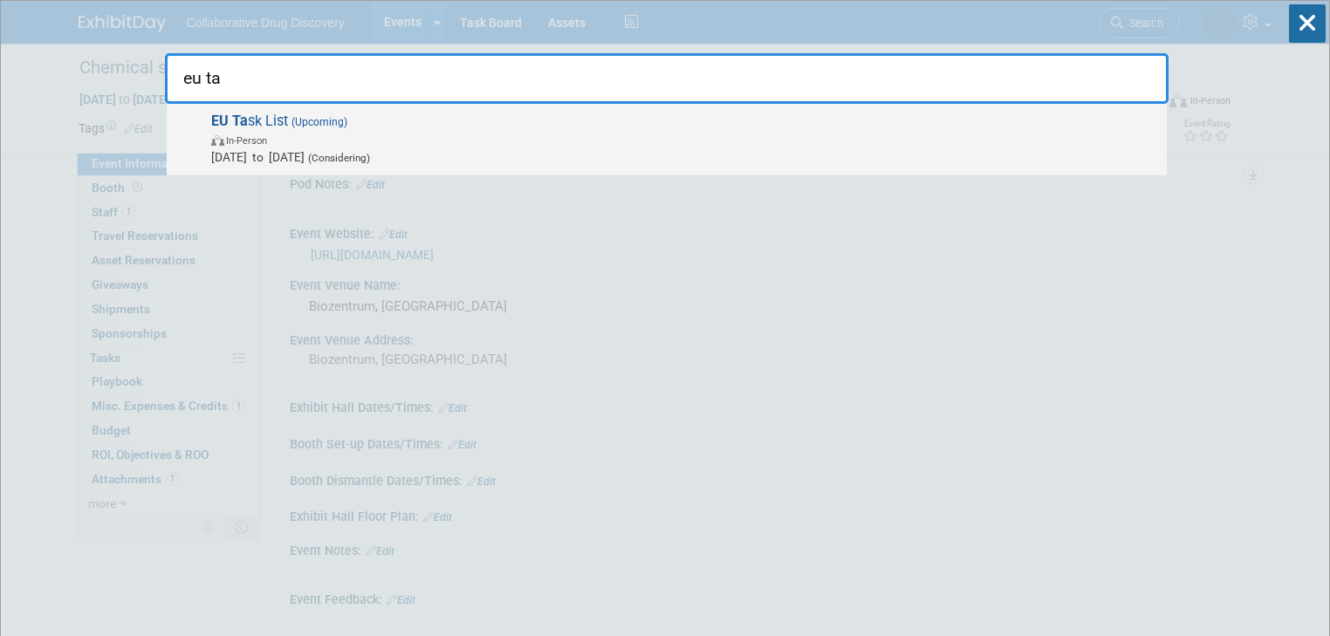
type input "eu ta"
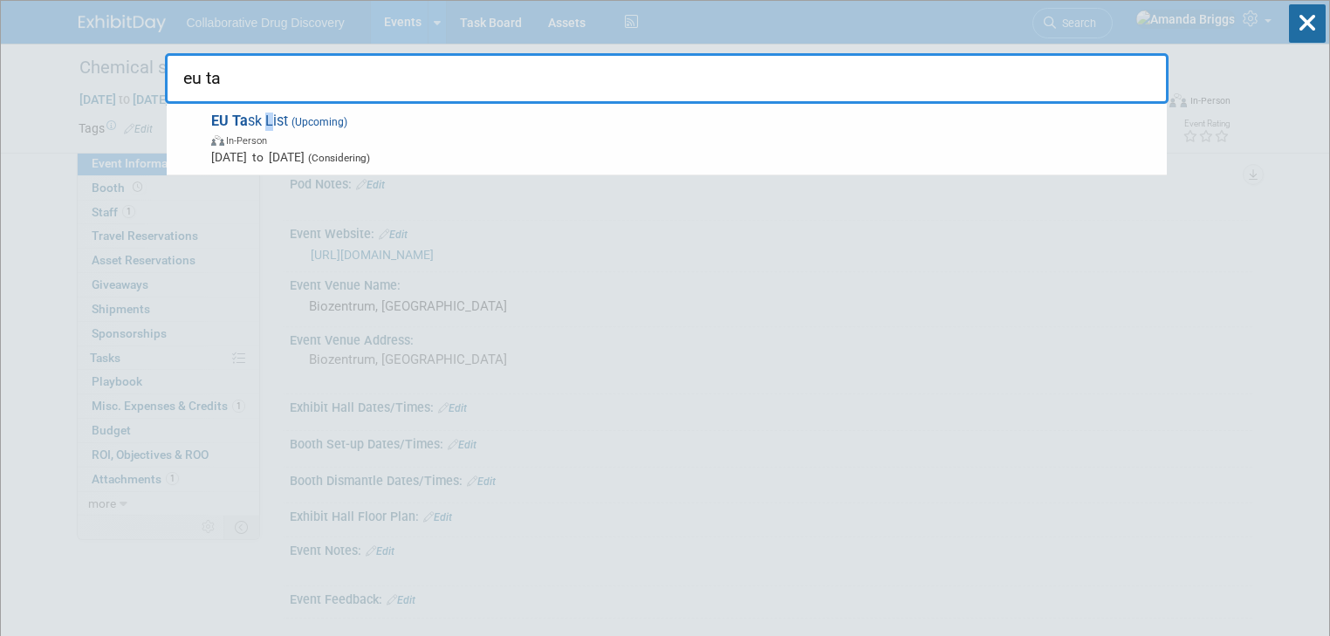
click at [269, 119] on span "EU Ta sk List (Upcoming) In-Person Sep 30, 2030 to Sep 30, 2030 (Considering)" at bounding box center [682, 139] width 952 height 53
click at [0, 0] on div at bounding box center [0, 0] width 0 height 0
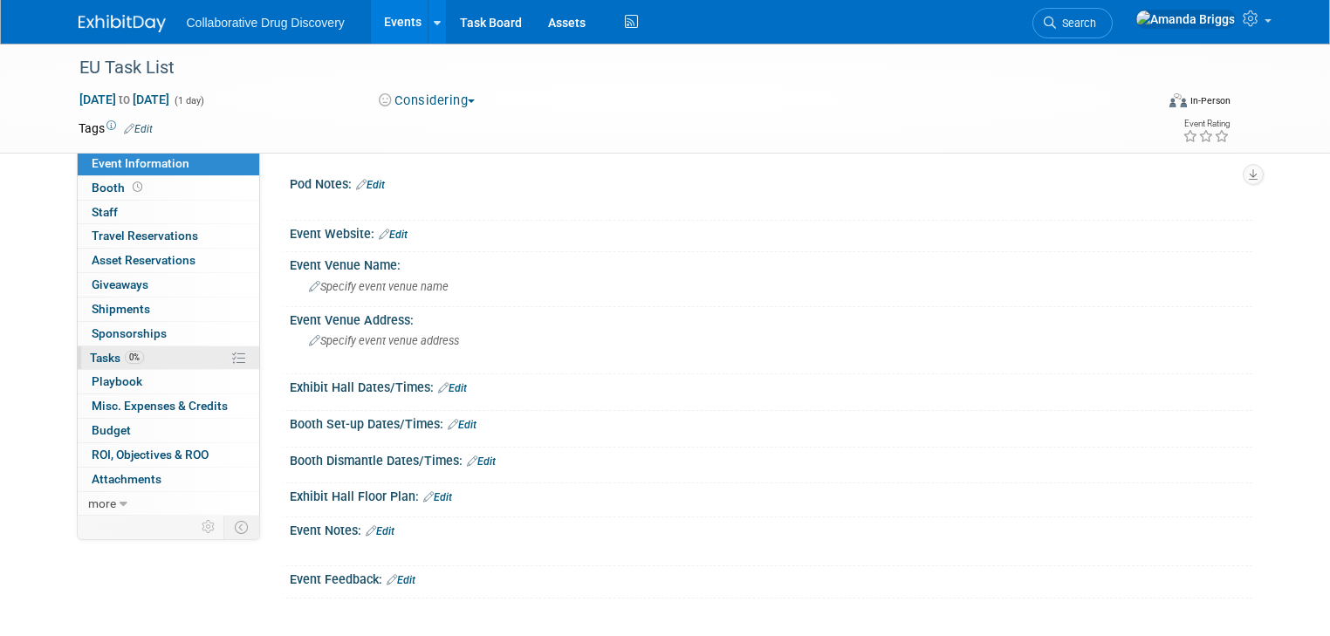
click at [90, 354] on span "Tasks 0%" at bounding box center [117, 358] width 54 height 14
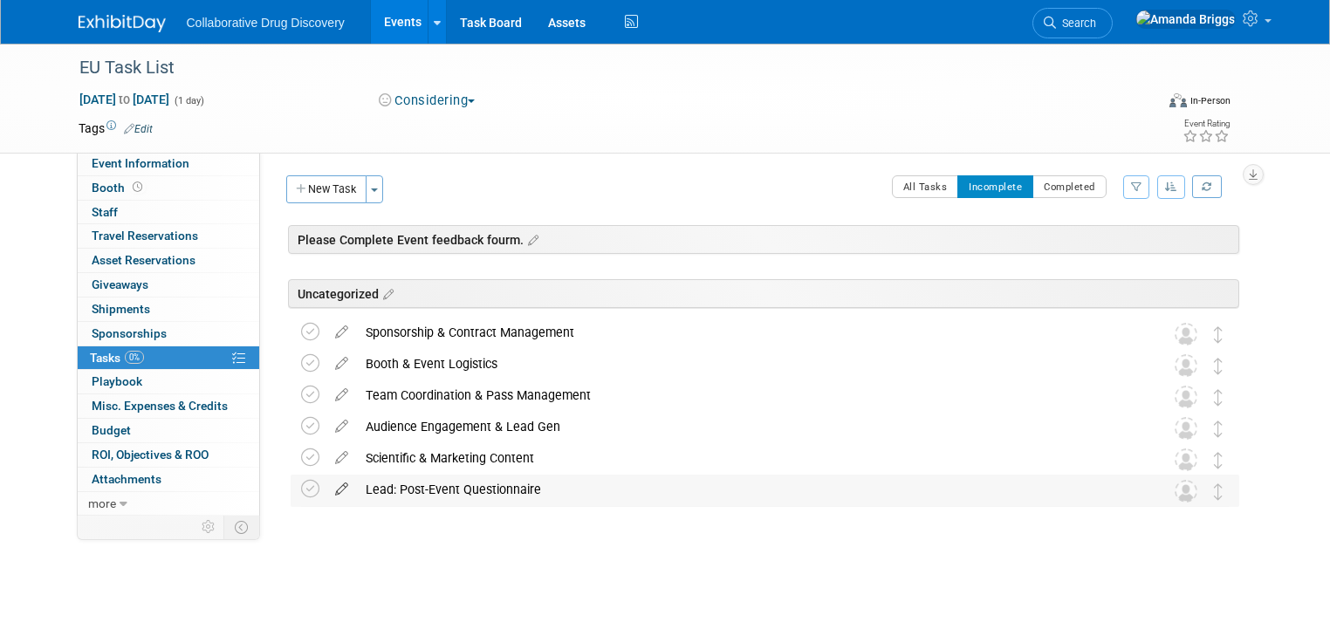
click at [326, 490] on icon at bounding box center [341, 486] width 31 height 22
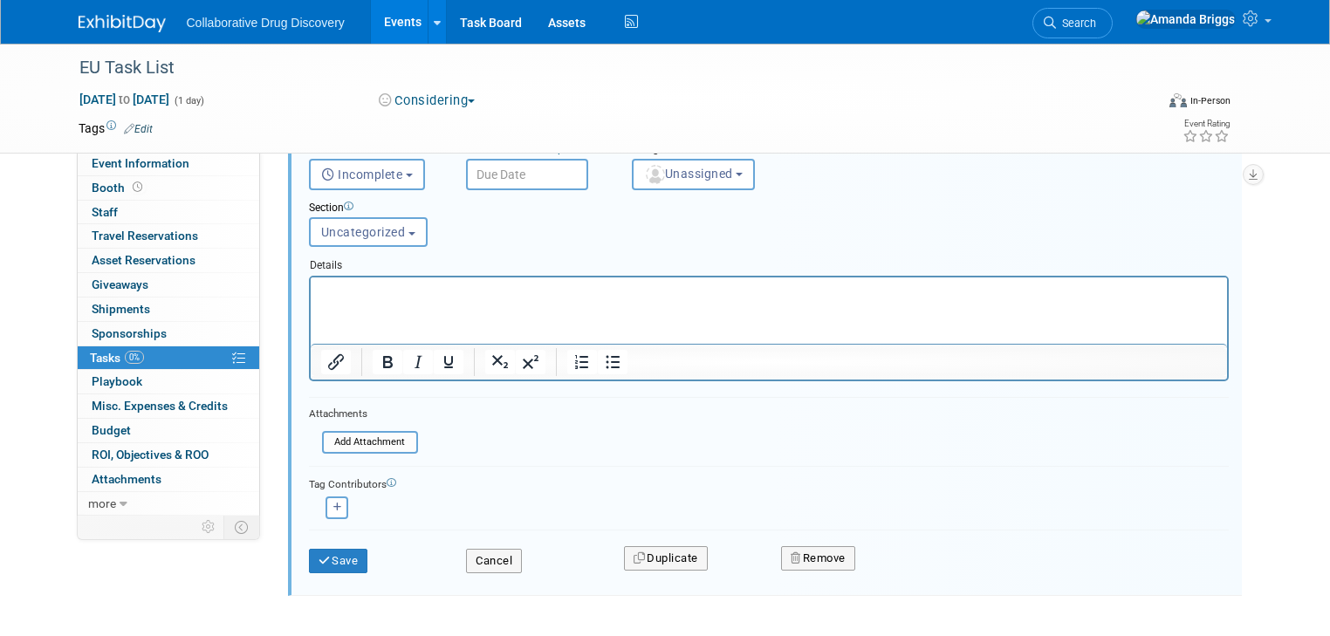
scroll to position [428, 0]
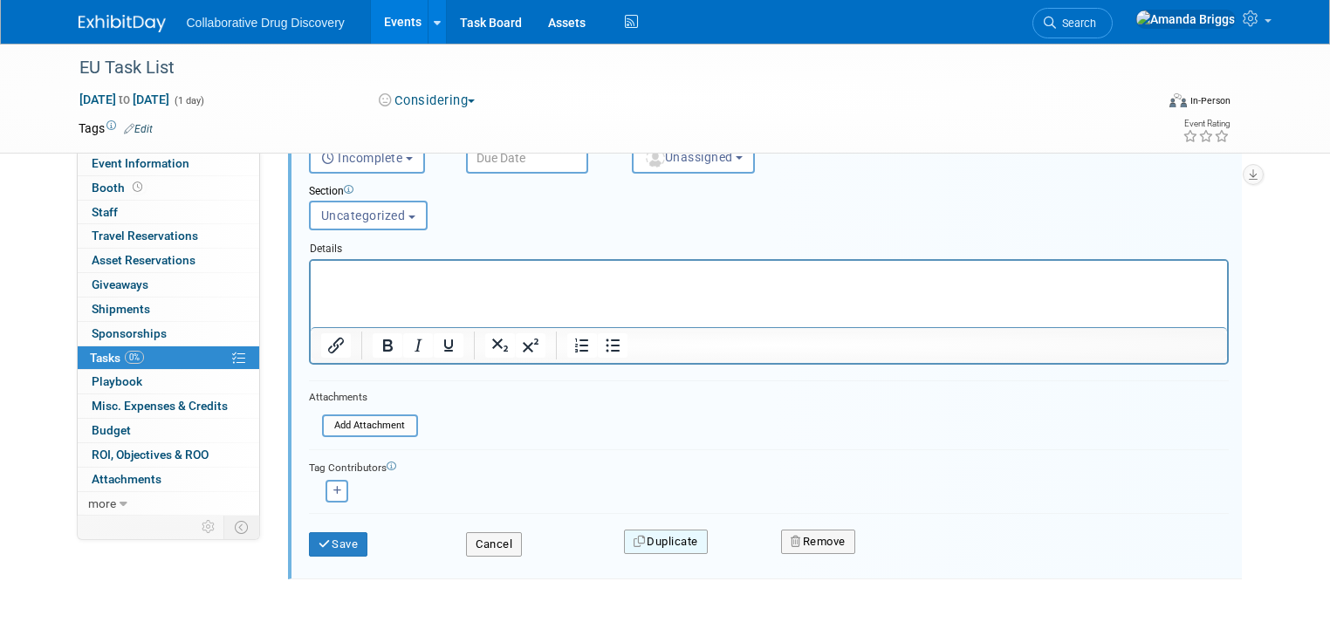
click at [674, 541] on button "Duplicate" at bounding box center [666, 542] width 84 height 24
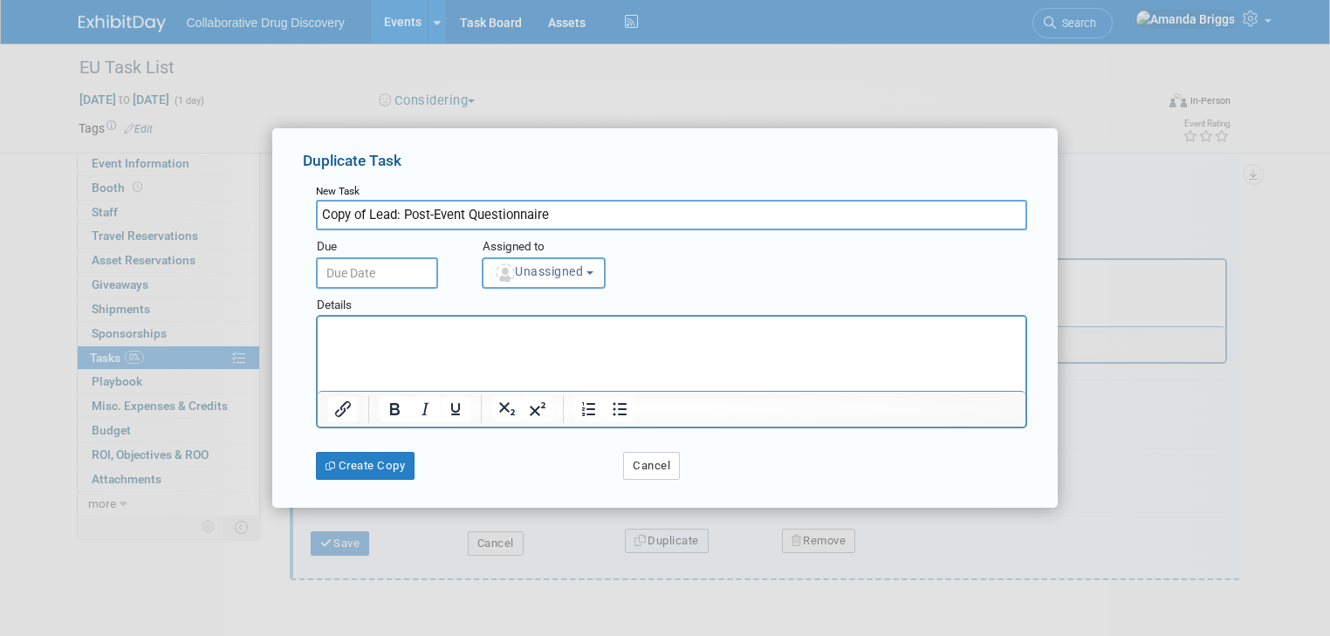
scroll to position [0, 0]
click at [388, 467] on button "Create Copy" at bounding box center [365, 466] width 99 height 28
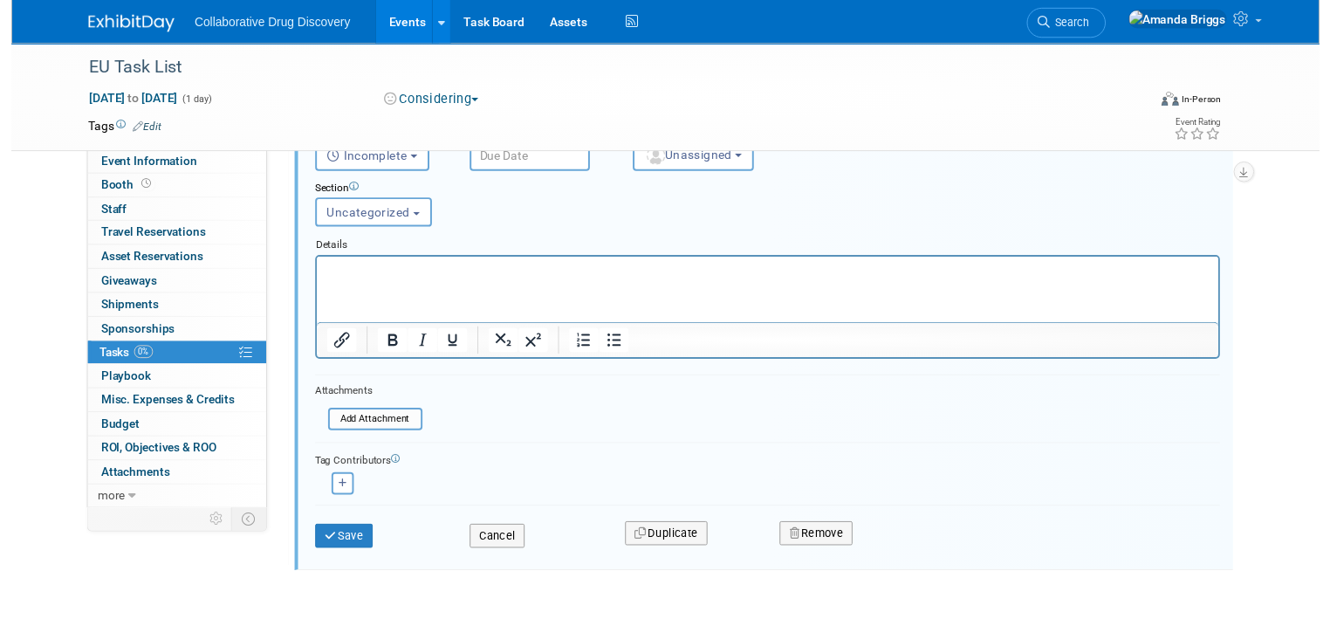
scroll to position [7, 0]
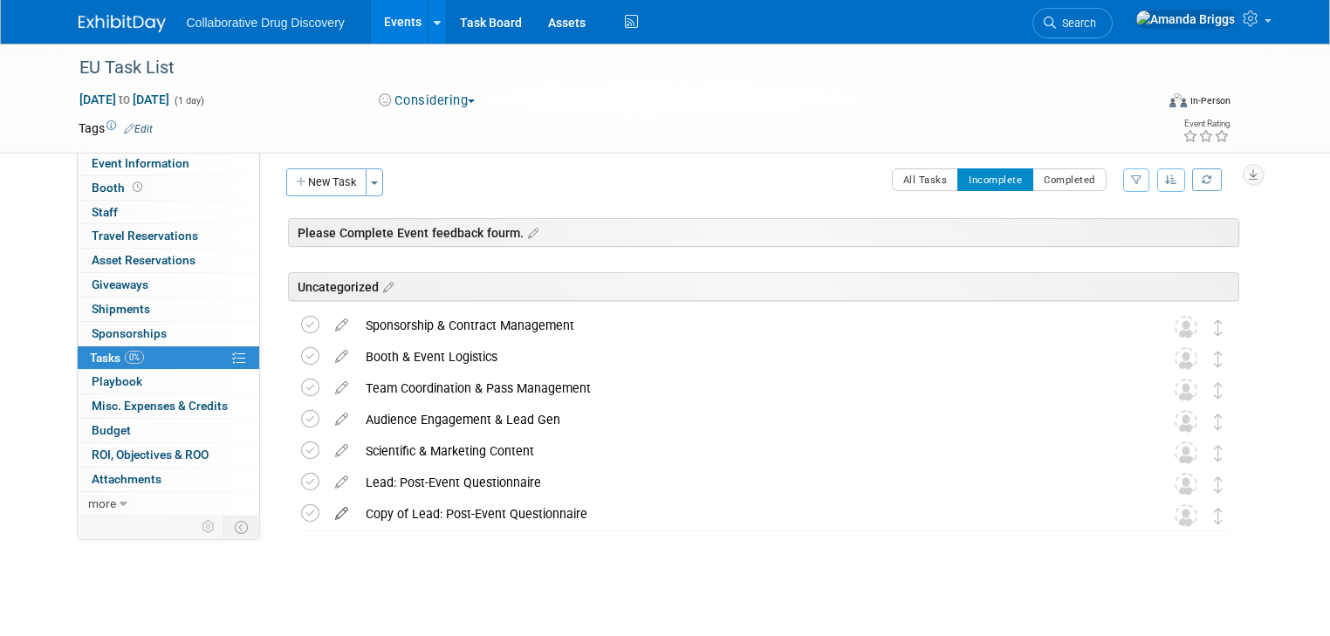
click at [326, 512] on icon at bounding box center [341, 510] width 31 height 22
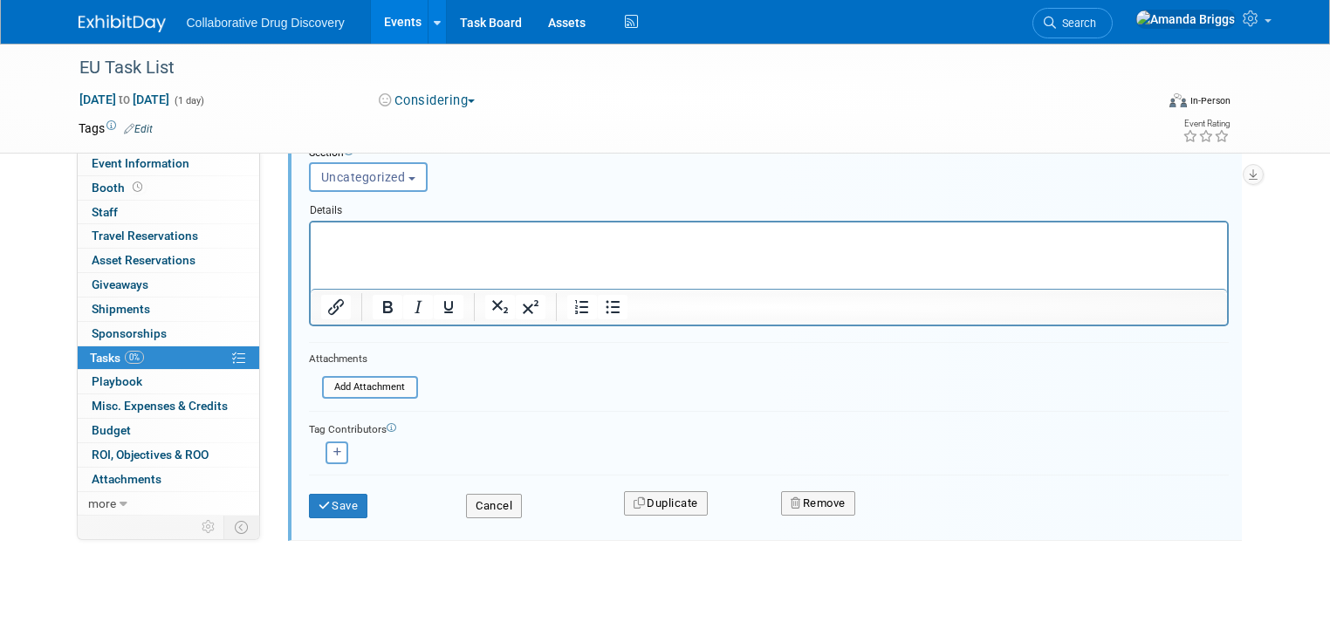
scroll to position [505, 0]
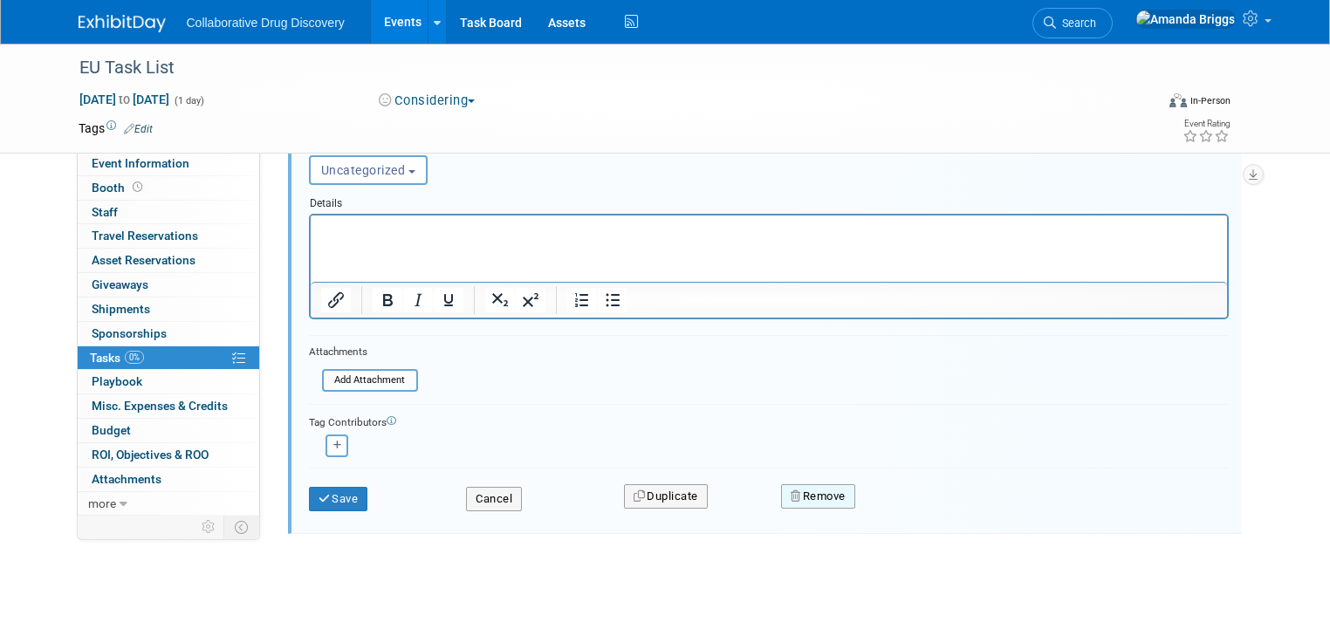
click at [828, 494] on button "Remove" at bounding box center [818, 496] width 74 height 24
click at [921, 506] on link "Yes" at bounding box center [916, 511] width 51 height 28
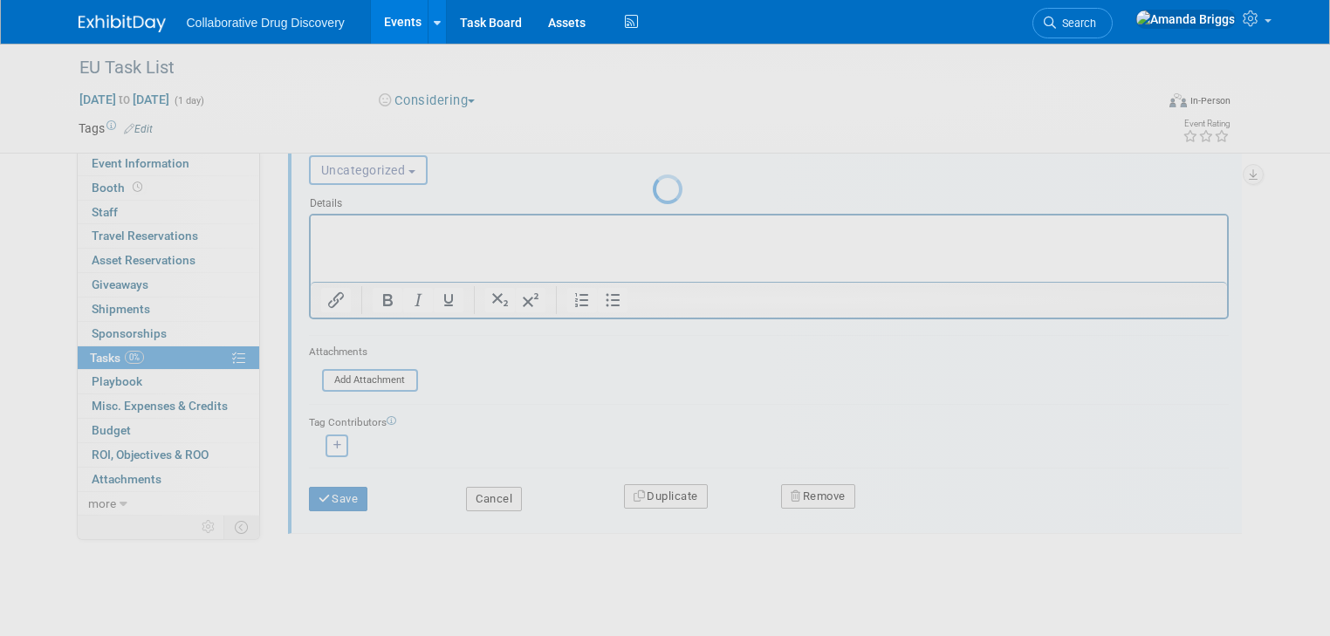
scroll to position [0, 0]
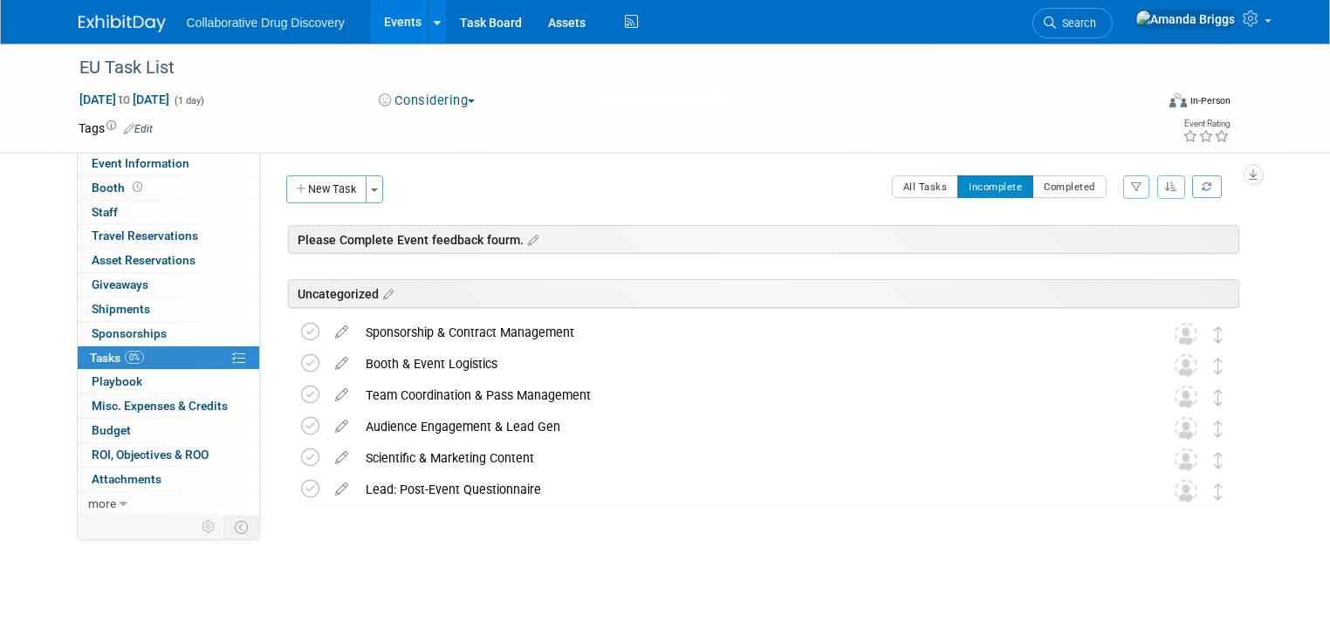
click at [1177, 188] on icon "button" at bounding box center [1171, 187] width 12 height 10
click at [1291, 411] on div "EU Task List Sep 30, 2030 to Sep 30, 2030 (1 day) Sep 30, 2030 to Sep 30, 2030 …" at bounding box center [665, 328] width 1330 height 569
click at [1096, 29] on span "Search" at bounding box center [1076, 23] width 40 height 13
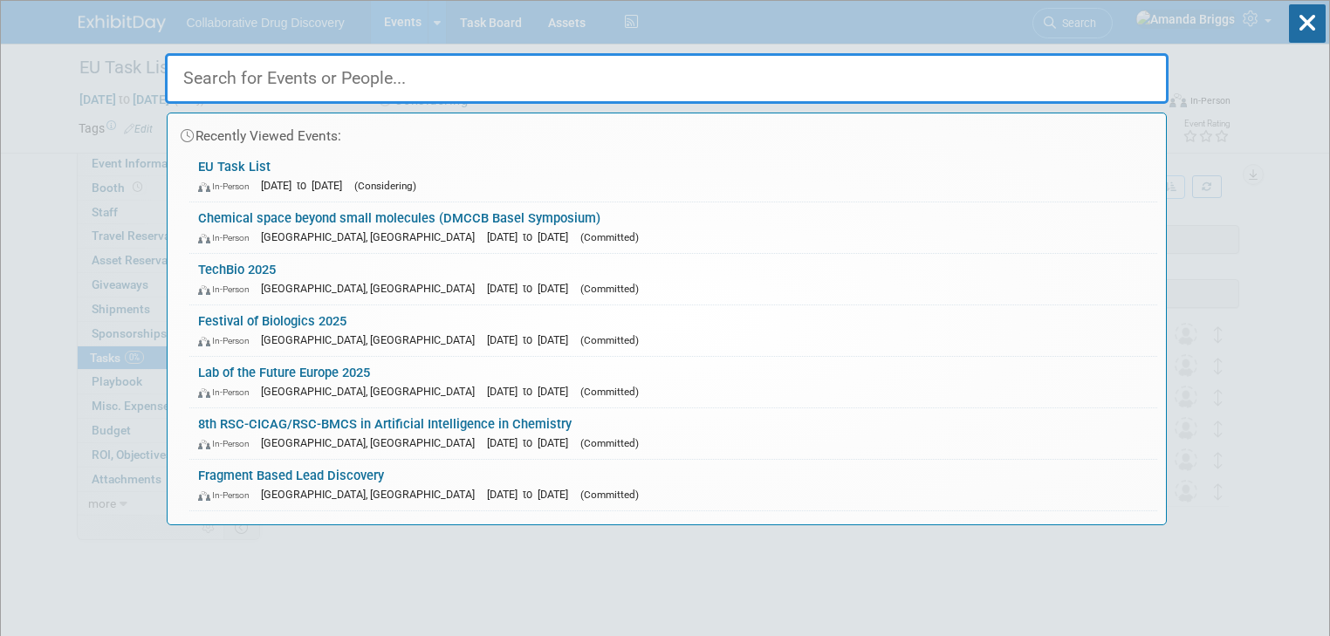
click at [394, 85] on input "text" at bounding box center [667, 78] width 1004 height 51
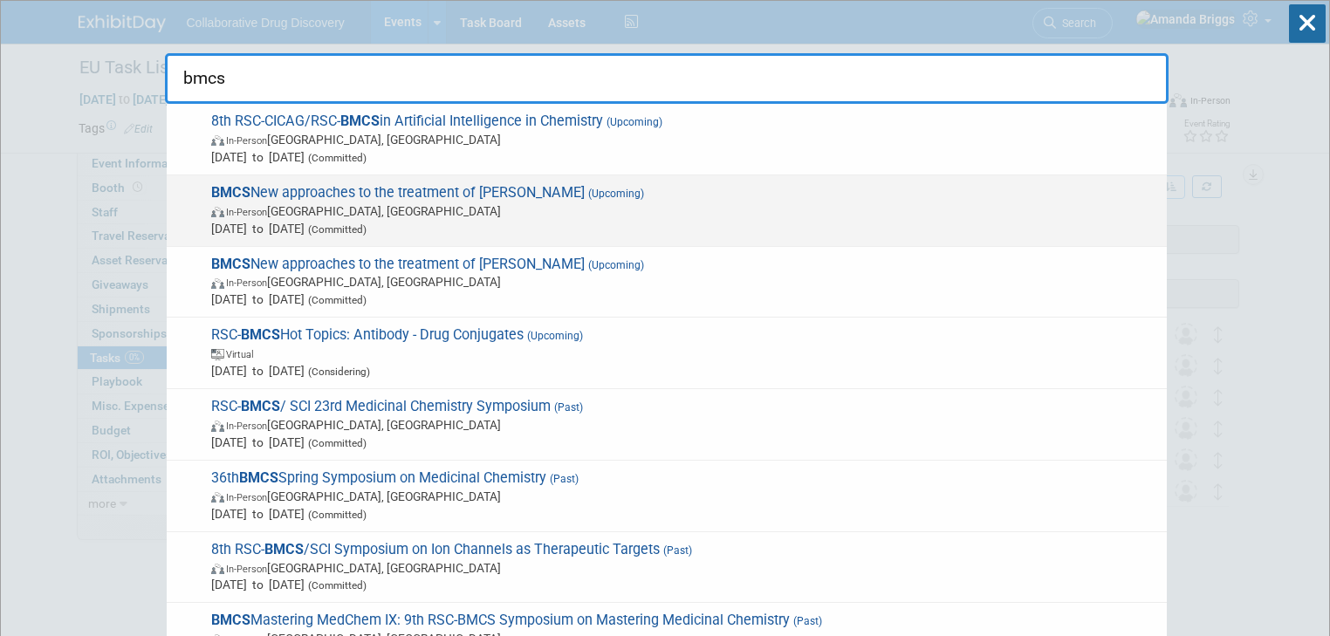
type input "bmcs"
click at [335, 190] on span "BMCS New approaches to the treatment of Parkinson’s (Upcoming) In-Person Englan…" at bounding box center [682, 210] width 952 height 53
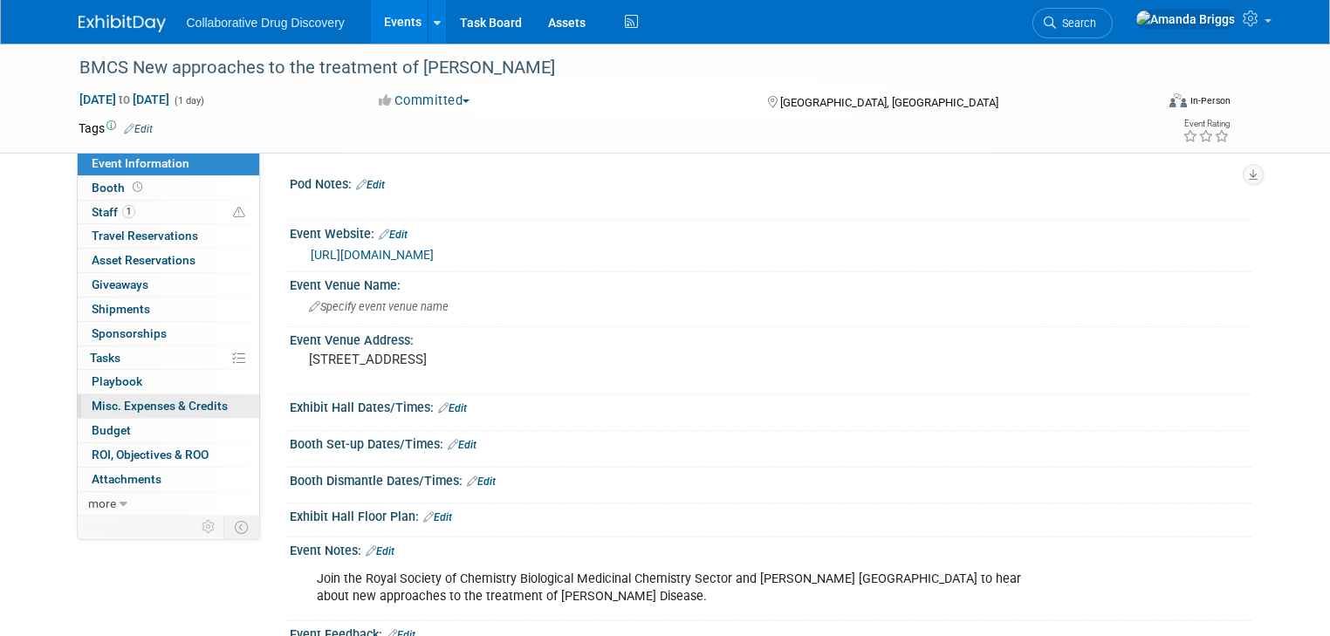
click at [143, 405] on span "Misc. Expenses & Credits 0" at bounding box center [160, 406] width 136 height 14
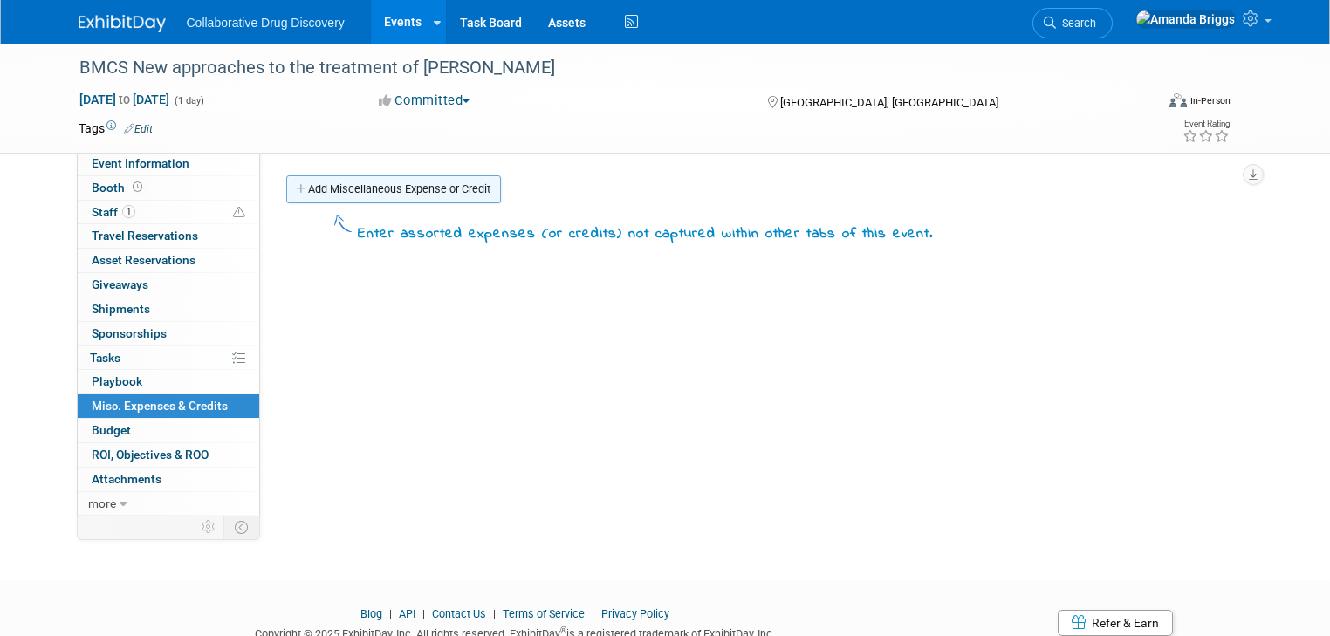
click at [346, 195] on link "Add Miscellaneous Expense or Credit" at bounding box center [393, 189] width 215 height 28
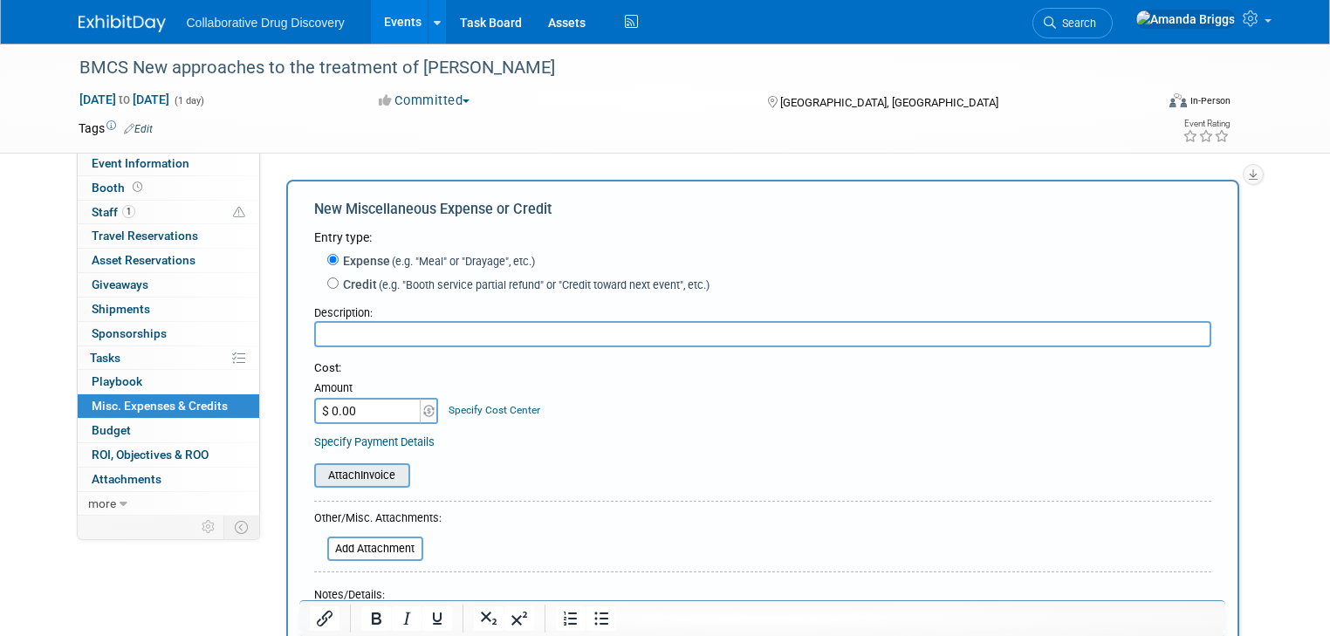
click at [339, 470] on input "file" at bounding box center [305, 475] width 208 height 21
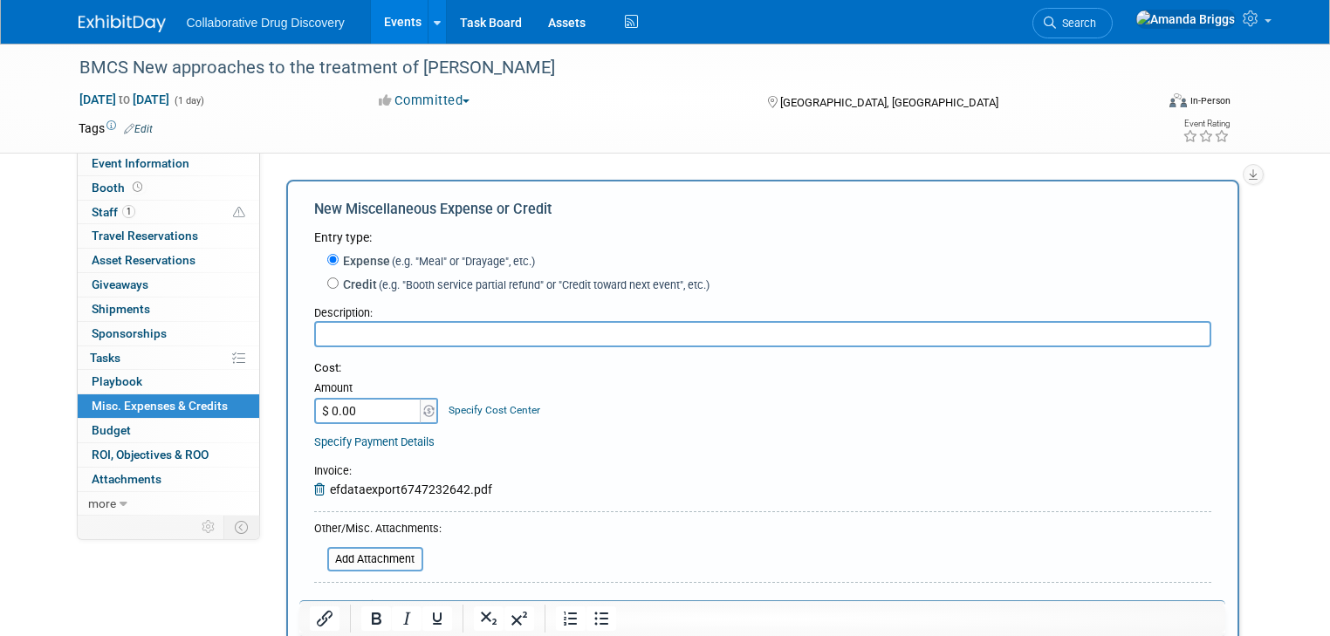
click at [458, 339] on input "text" at bounding box center [762, 334] width 897 height 26
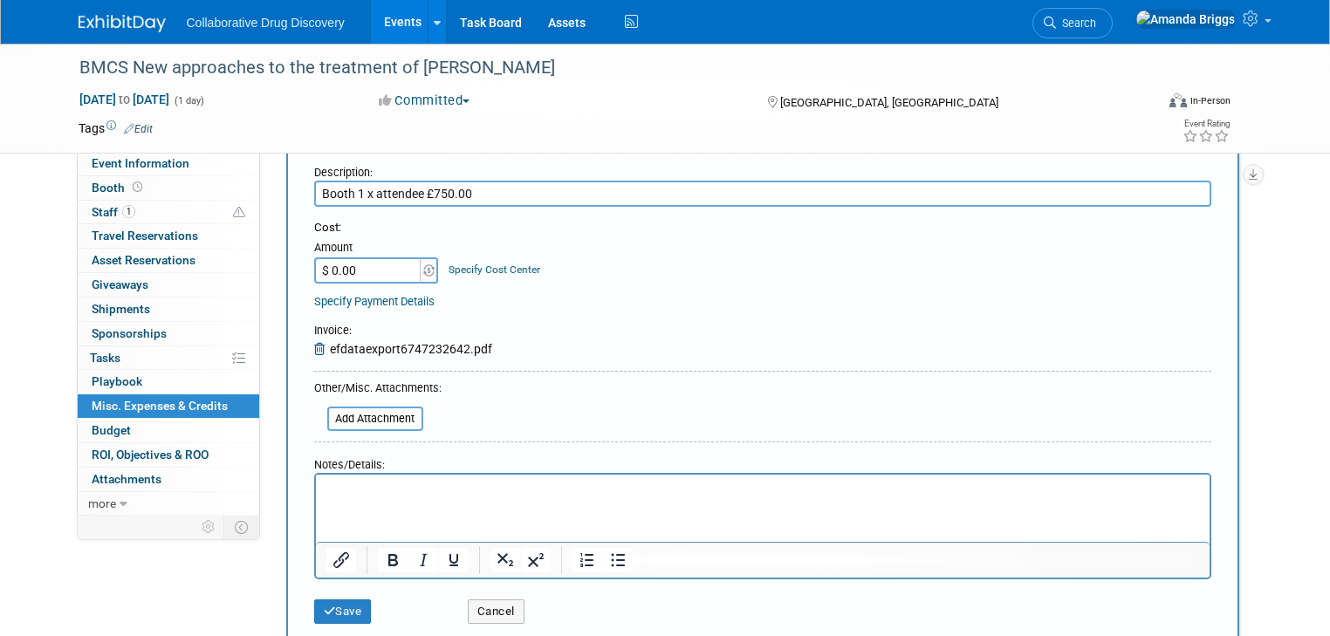
scroll to position [209, 0]
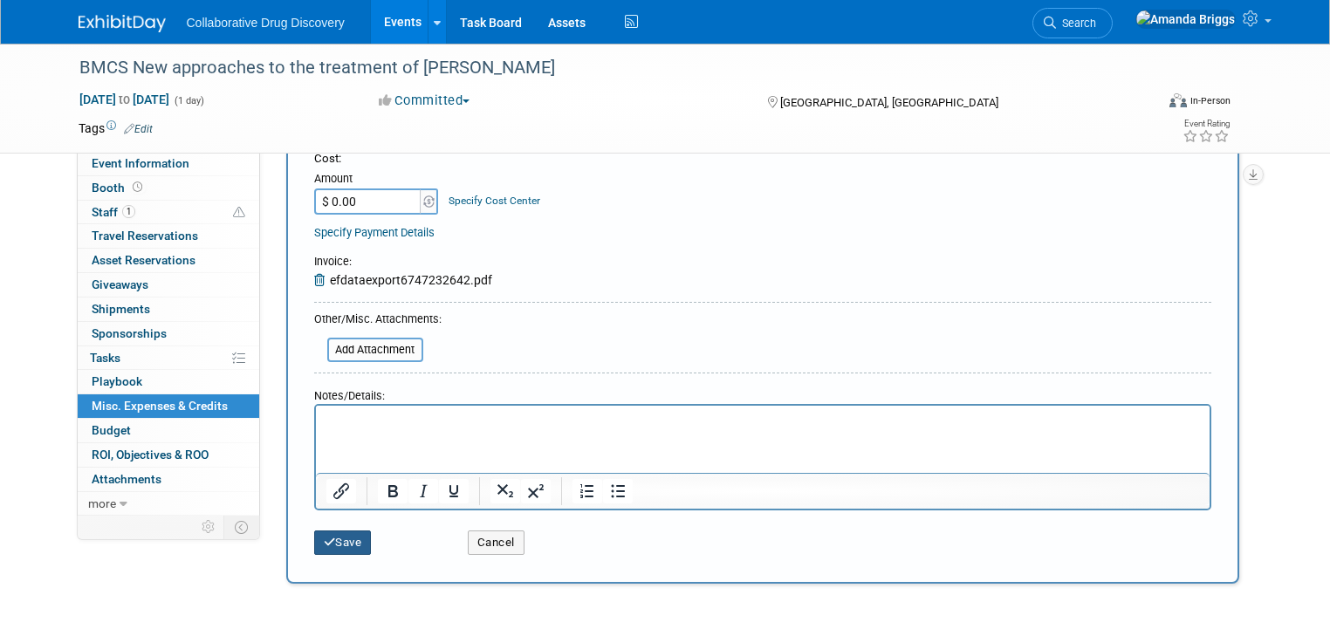
type input "Booth 1 x attendee £750.00"
click at [345, 541] on button "Save" at bounding box center [343, 543] width 58 height 24
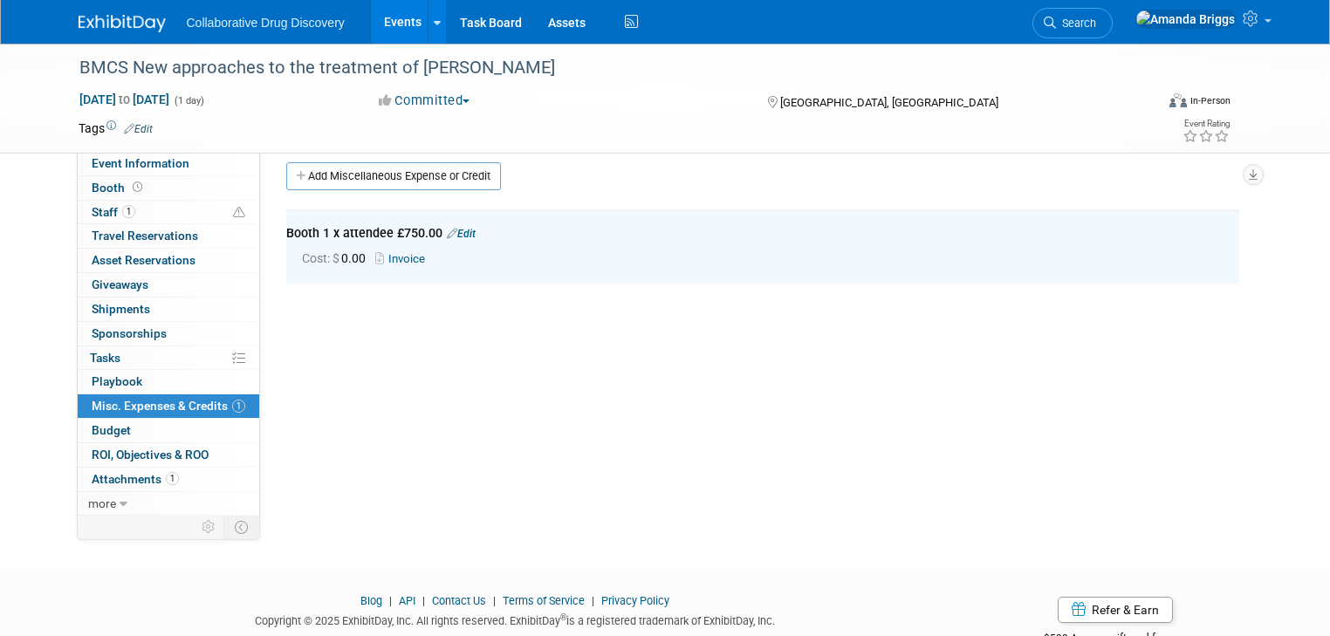
scroll to position [0, 0]
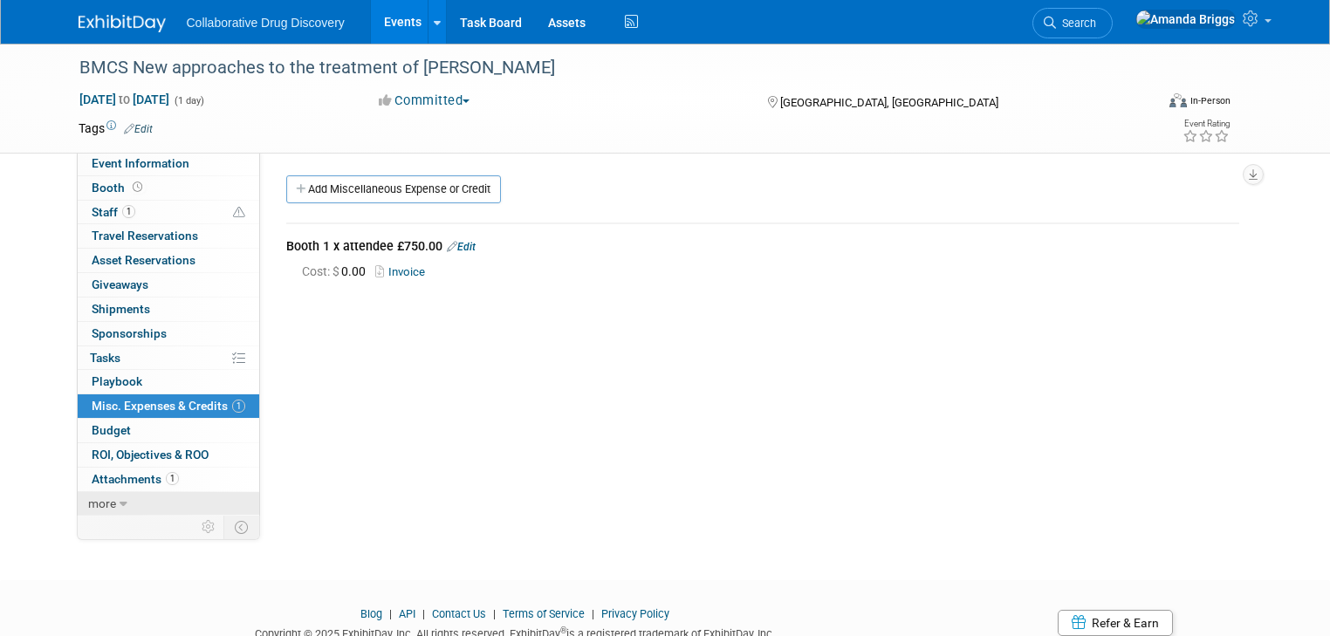
click at [94, 498] on span "more" at bounding box center [102, 504] width 28 height 14
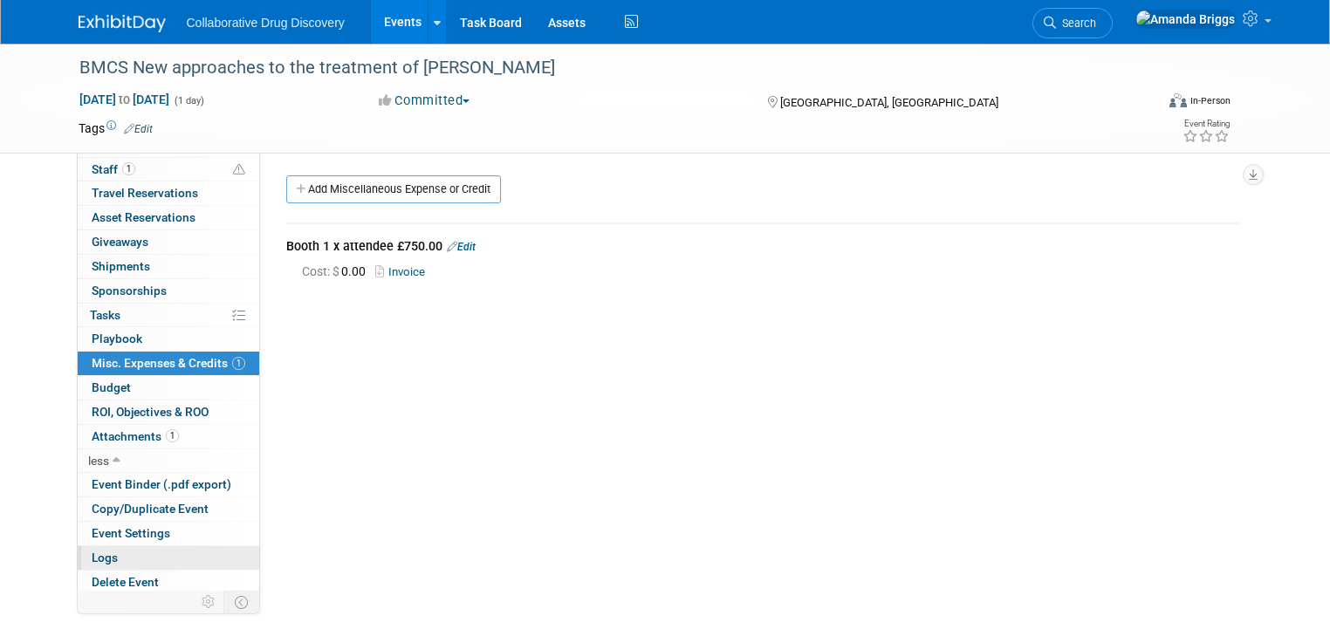
click at [103, 558] on link "Logs" at bounding box center [169, 558] width 182 height 24
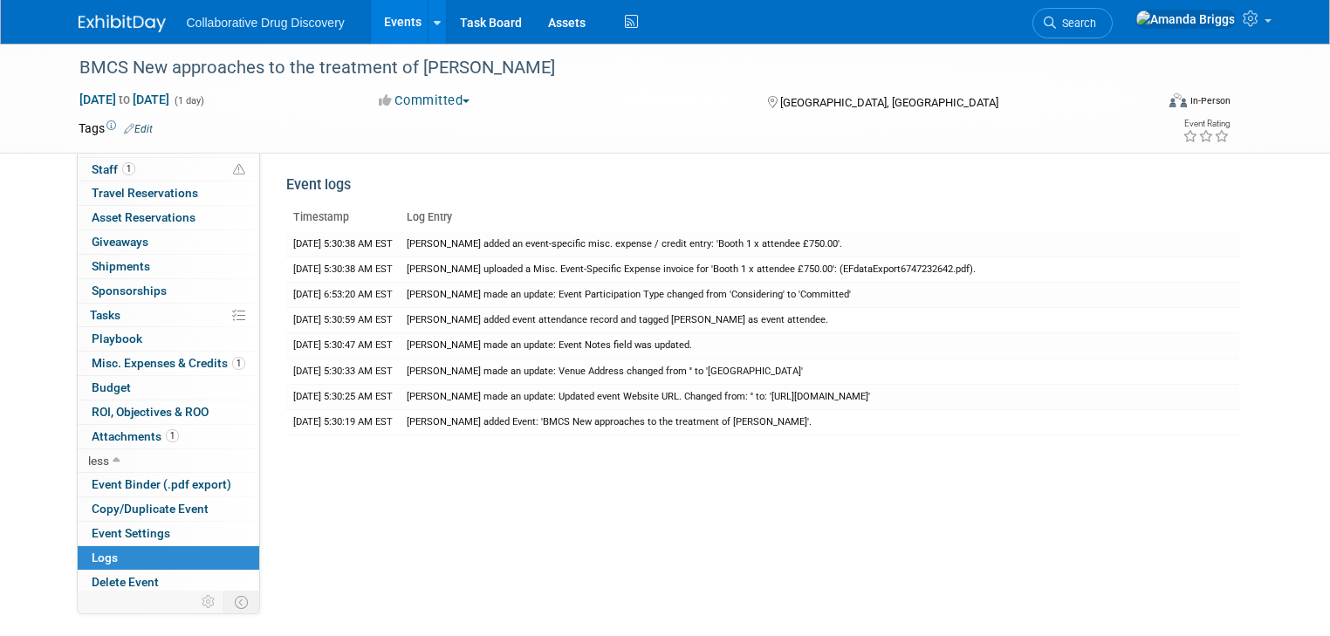
click at [127, 132] on link "Edit" at bounding box center [138, 129] width 29 height 12
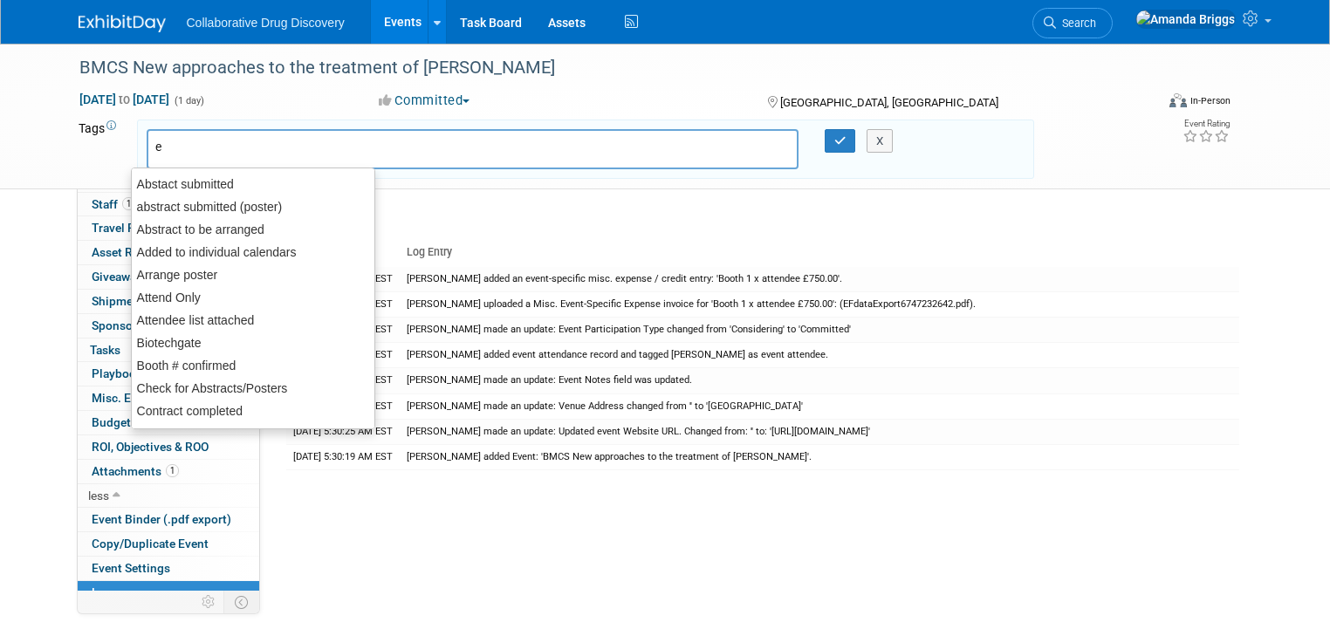
type input "eu"
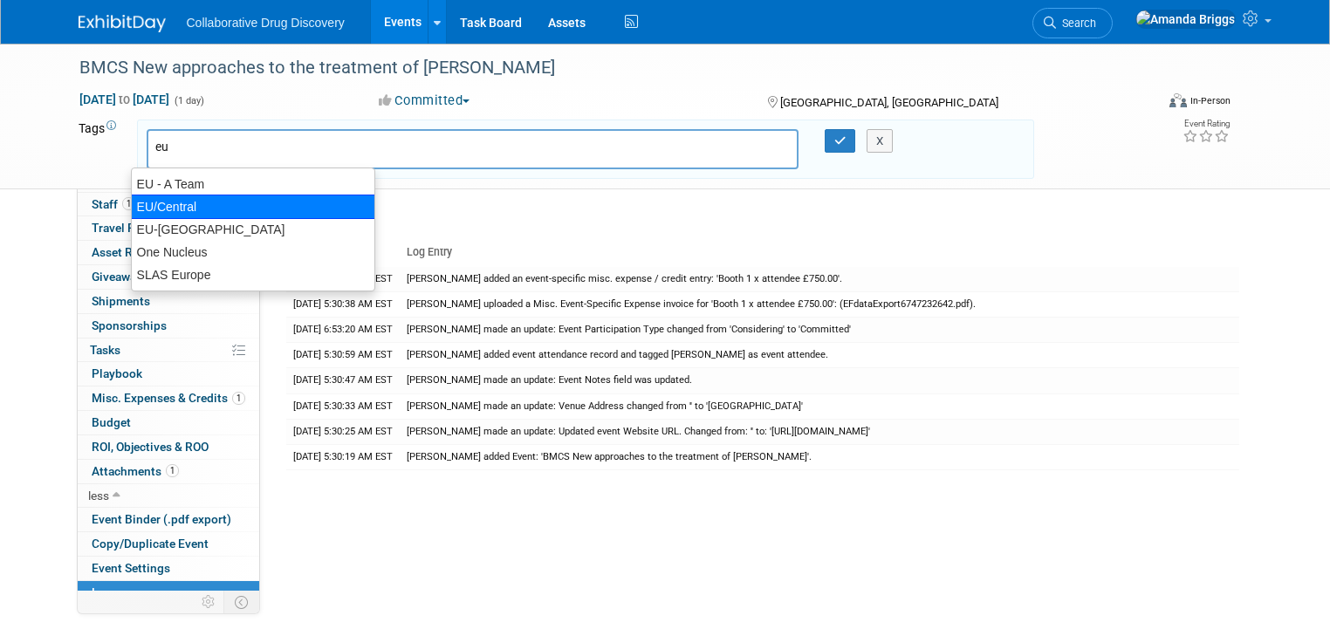
click at [158, 202] on div "EU/Central" at bounding box center [253, 207] width 244 height 24
type input "EU/Central"
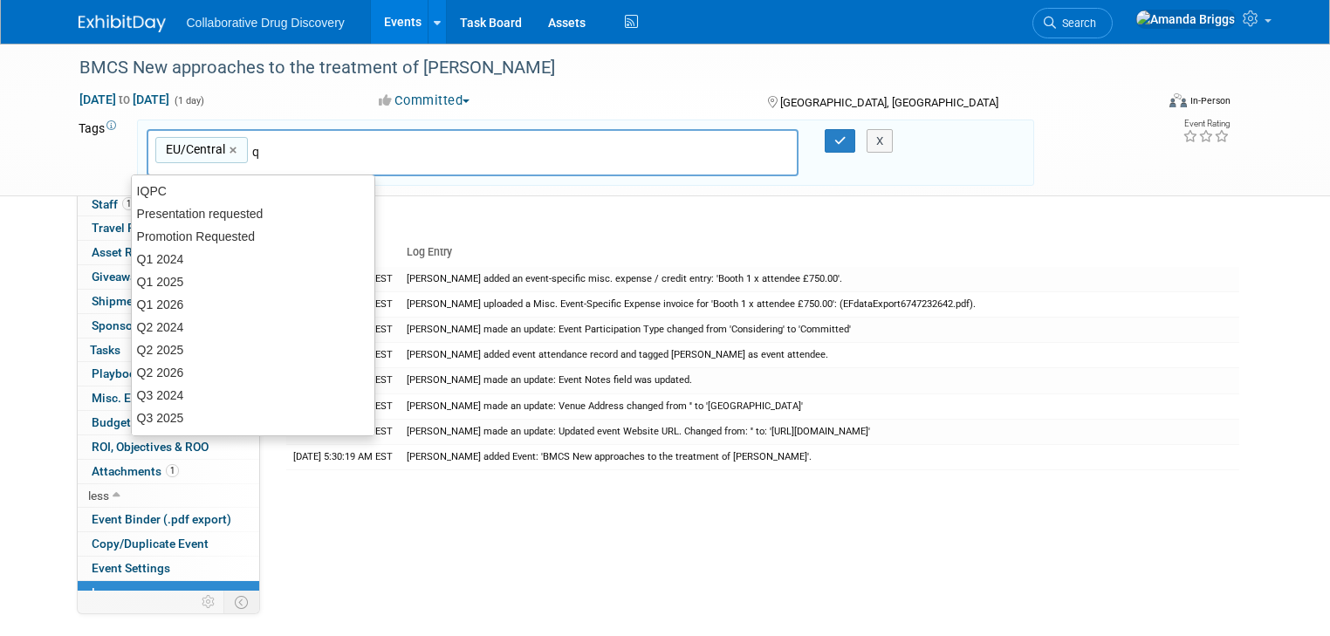
type input "q4"
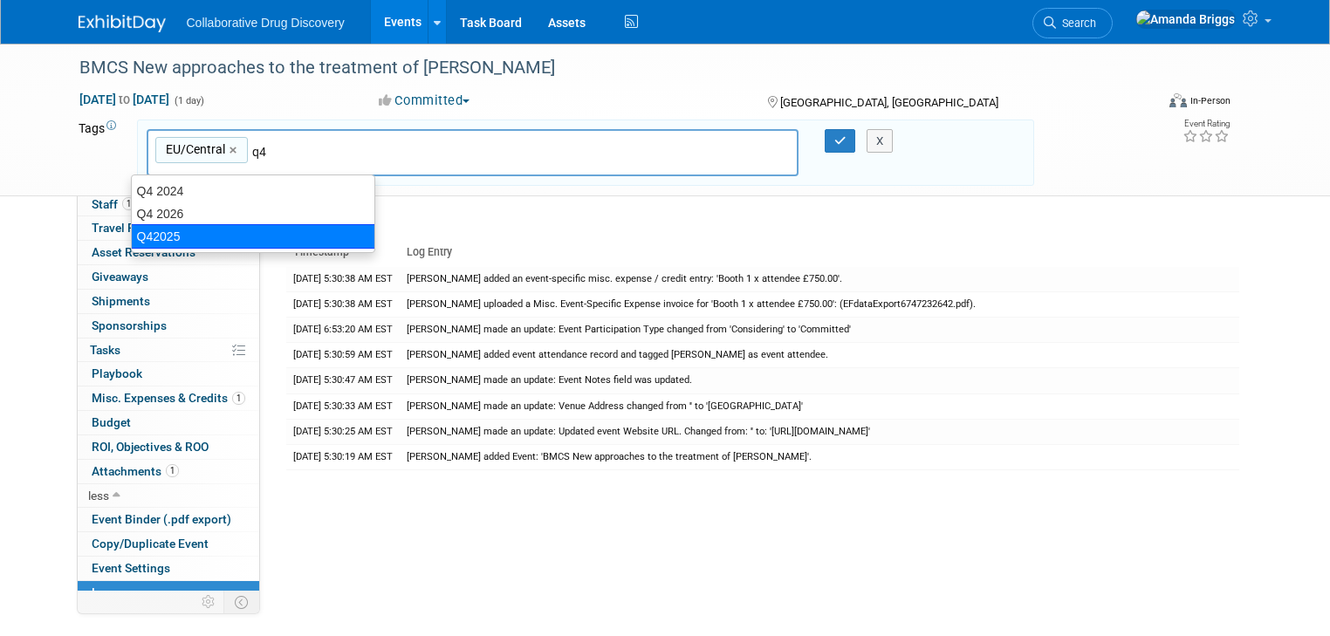
click at [181, 235] on div "Q42025" at bounding box center [253, 236] width 244 height 24
type input "EU/Central, Q42025"
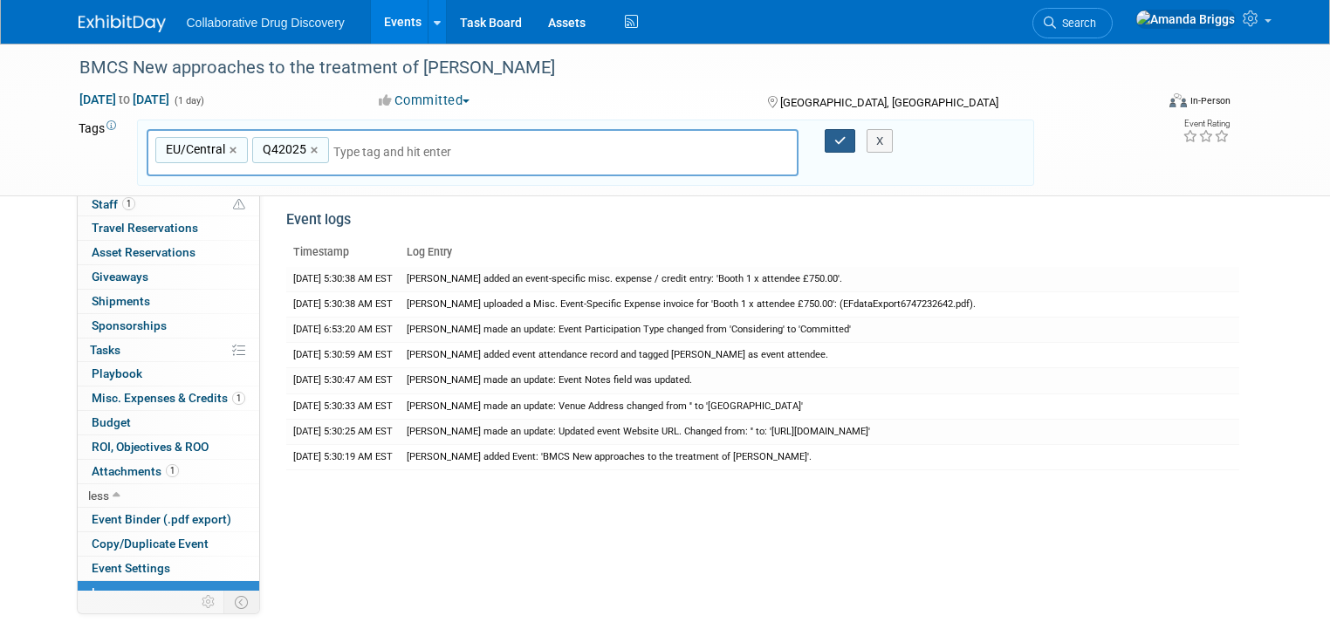
click at [837, 147] on button "button" at bounding box center [840, 141] width 31 height 24
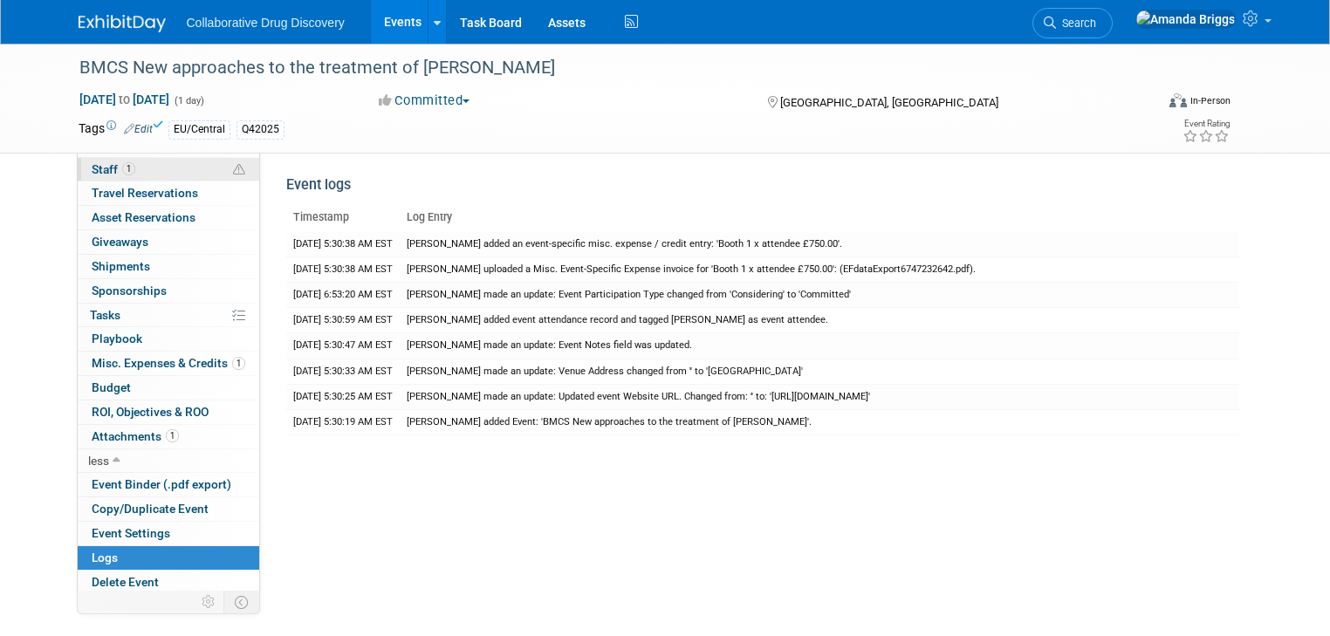
click at [92, 168] on span "Staff 1" at bounding box center [114, 169] width 44 height 14
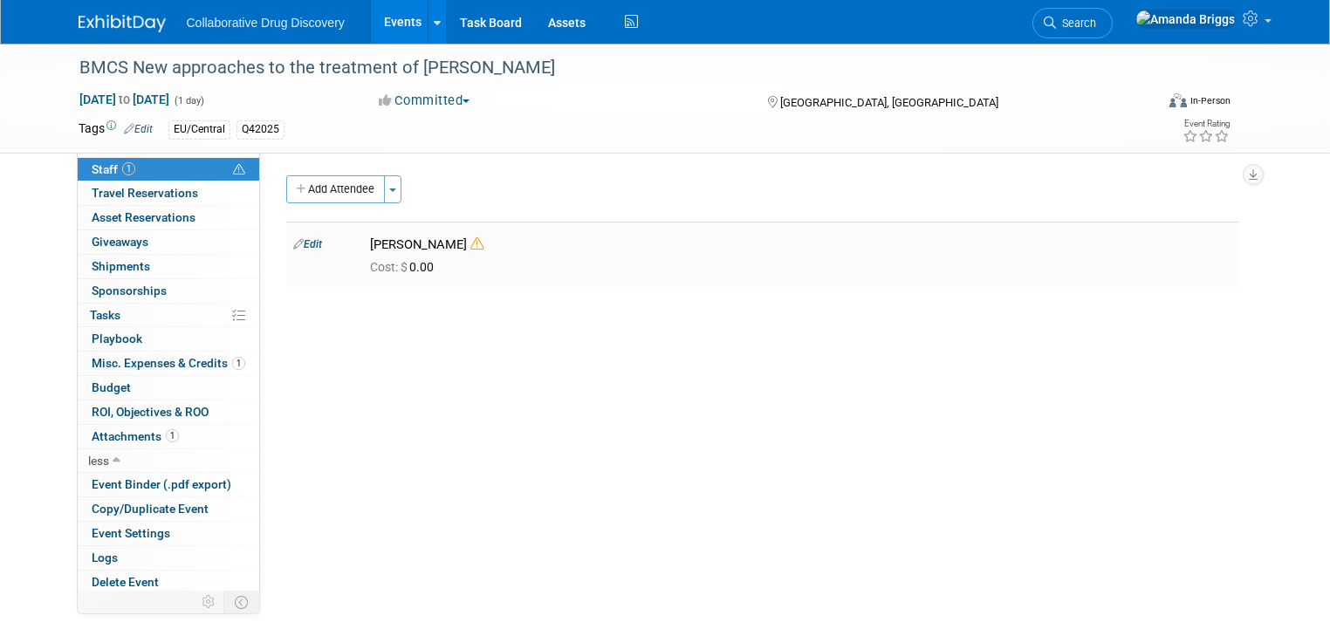
click at [470, 244] on icon at bounding box center [476, 243] width 13 height 13
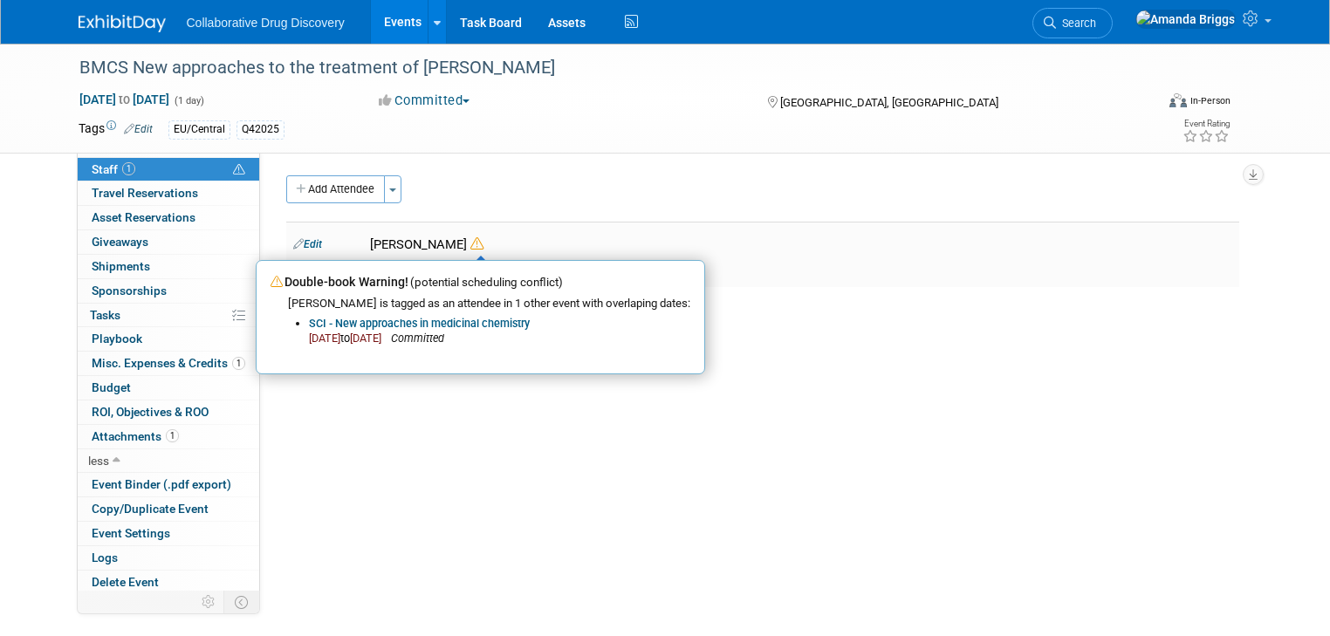
click at [300, 247] on link "Edit" at bounding box center [307, 244] width 29 height 12
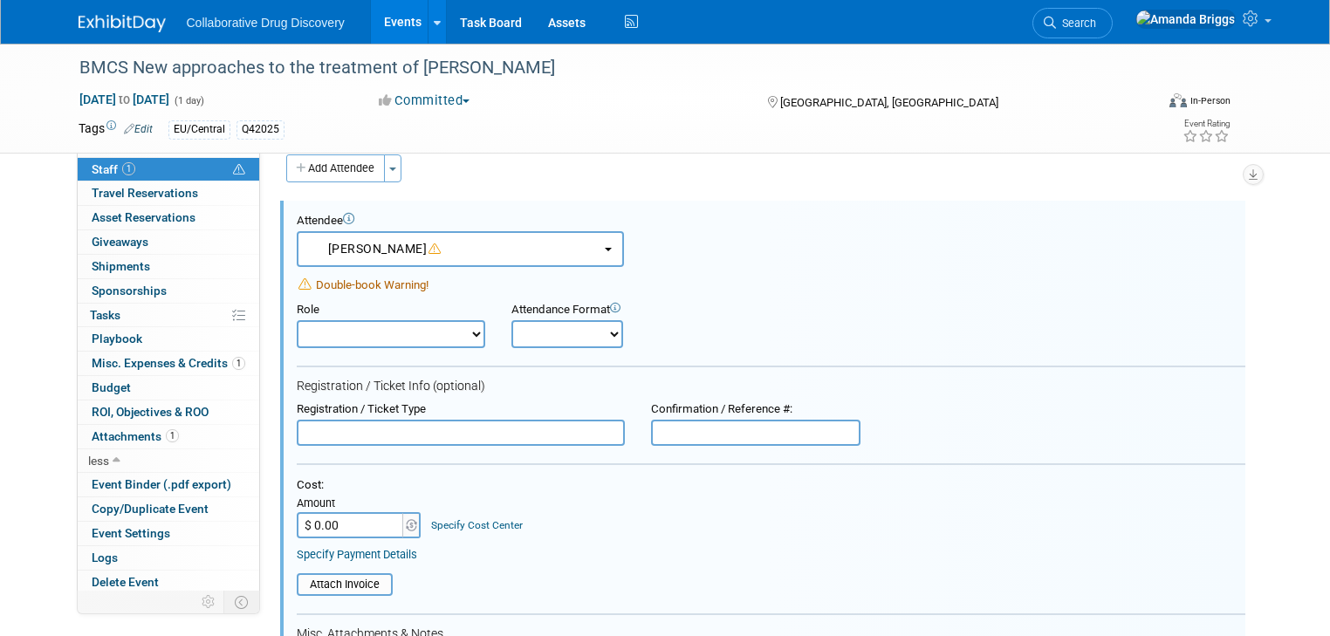
scroll to position [24, 0]
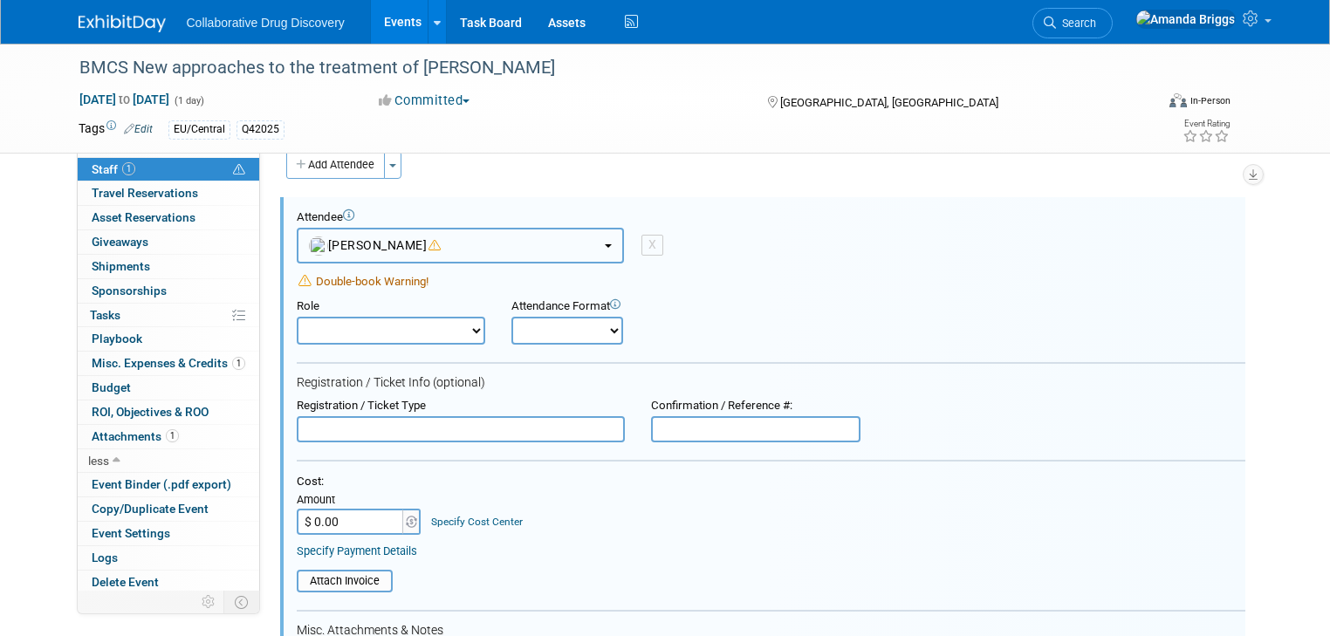
click at [588, 248] on button "[PERSON_NAME]" at bounding box center [460, 246] width 327 height 36
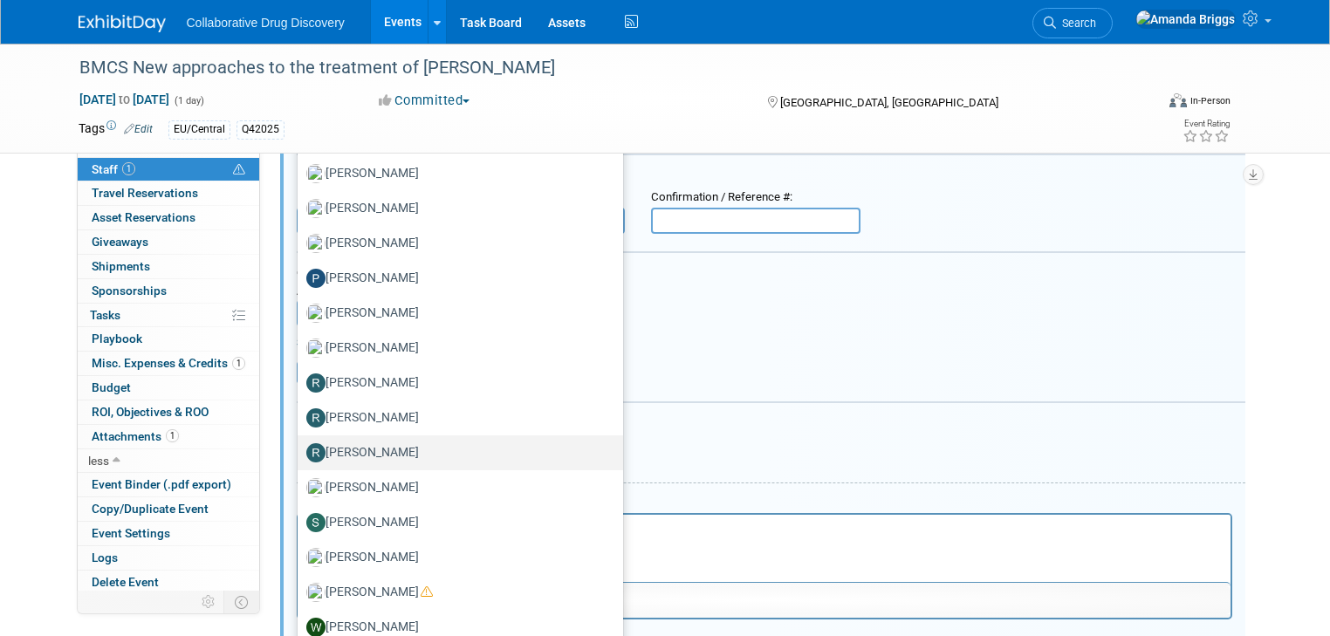
scroll to position [234, 0]
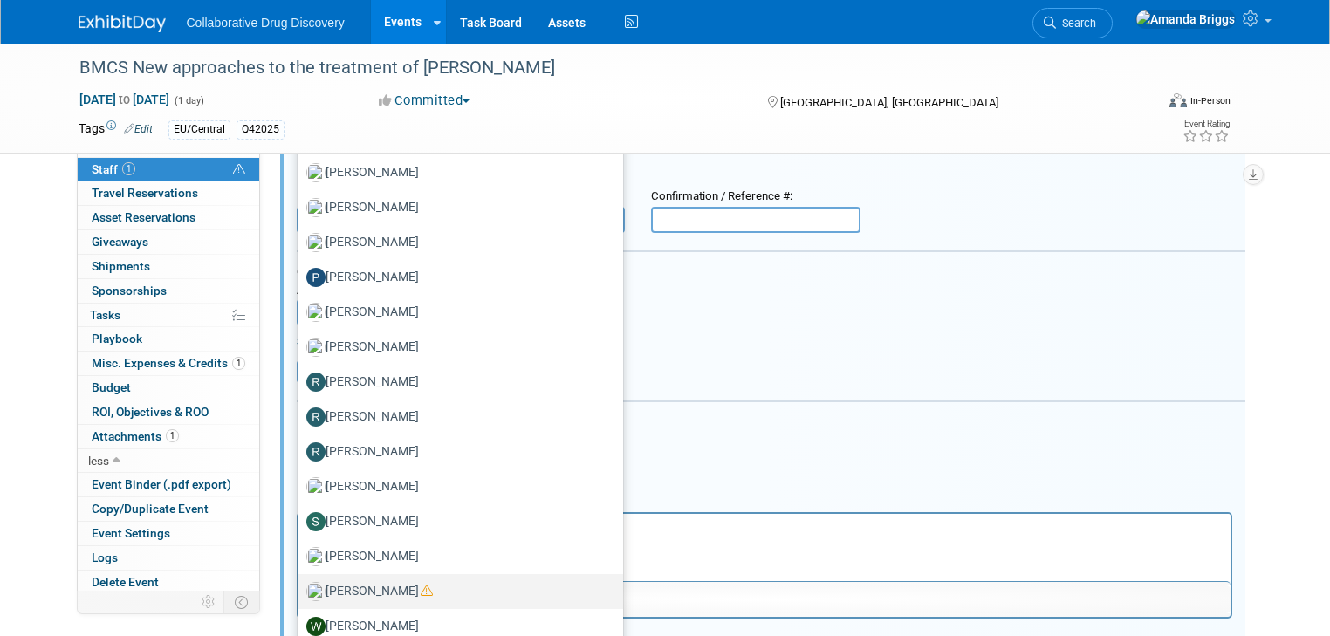
click at [353, 590] on label "[PERSON_NAME]" at bounding box center [455, 592] width 299 height 28
click at [300, 590] on input "[PERSON_NAME]" at bounding box center [294, 589] width 11 height 11
select select "fb8b89ac-f9b4-41de-83a0-bb8c2577911c"
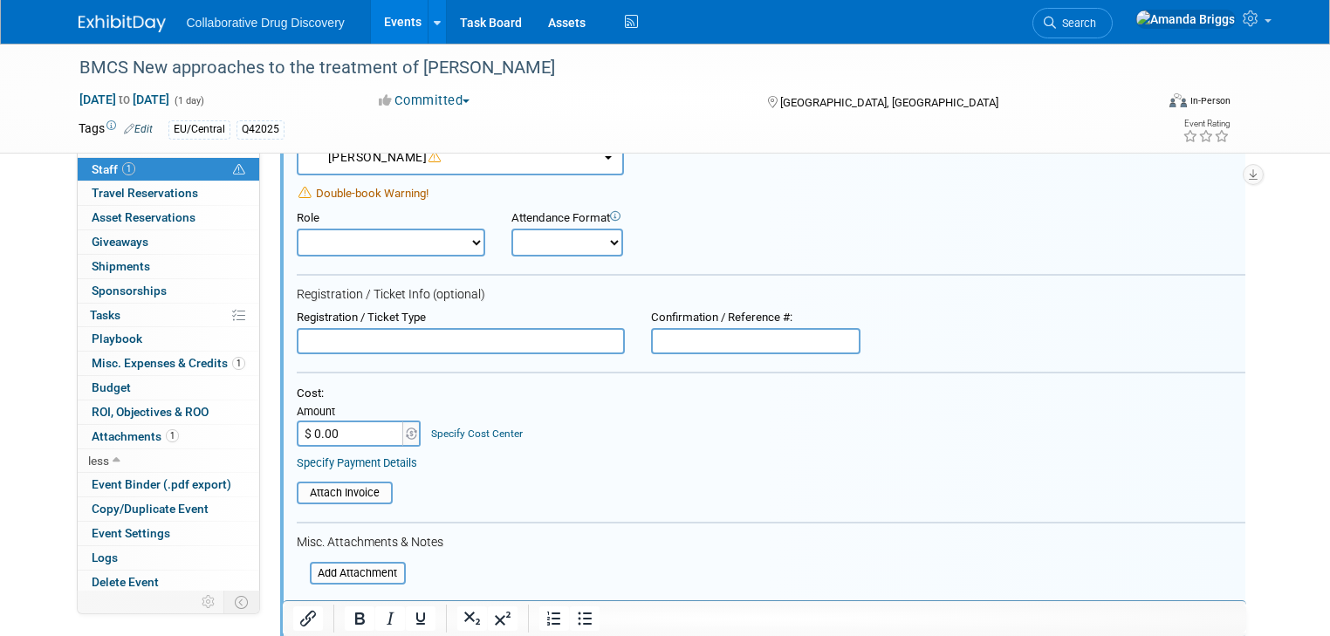
scroll to position [94, 0]
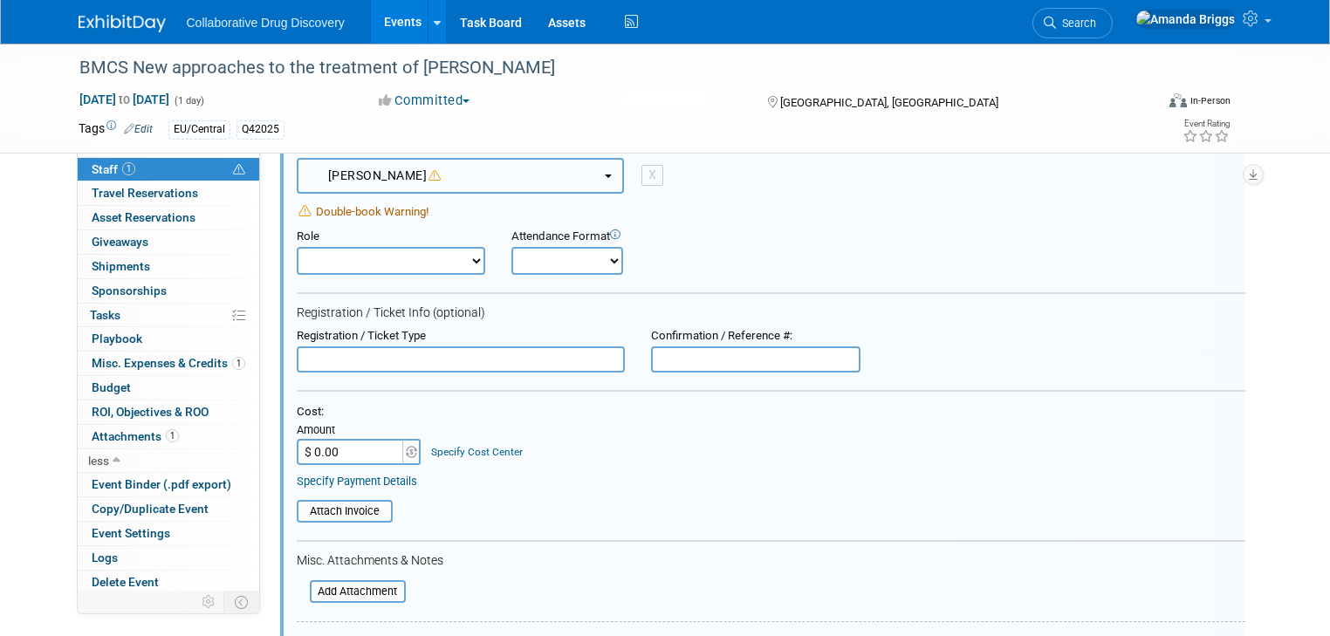
click at [428, 176] on icon "button" at bounding box center [434, 175] width 13 height 12
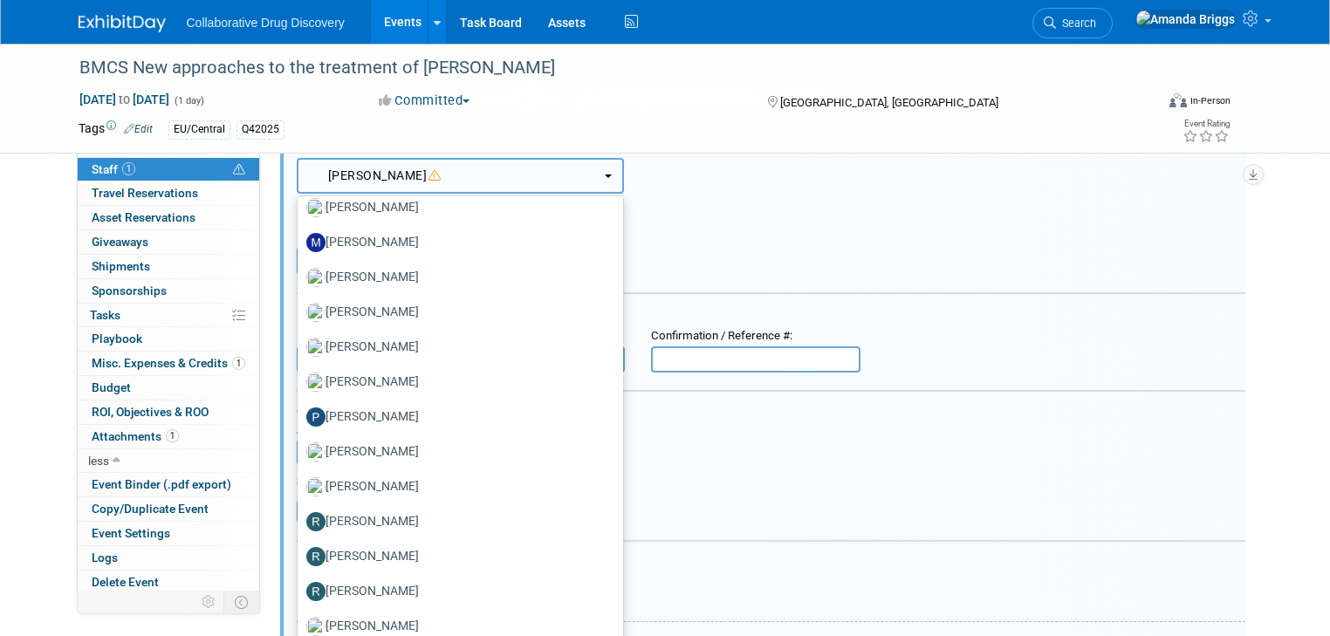
click at [428, 176] on icon "button" at bounding box center [434, 175] width 13 height 12
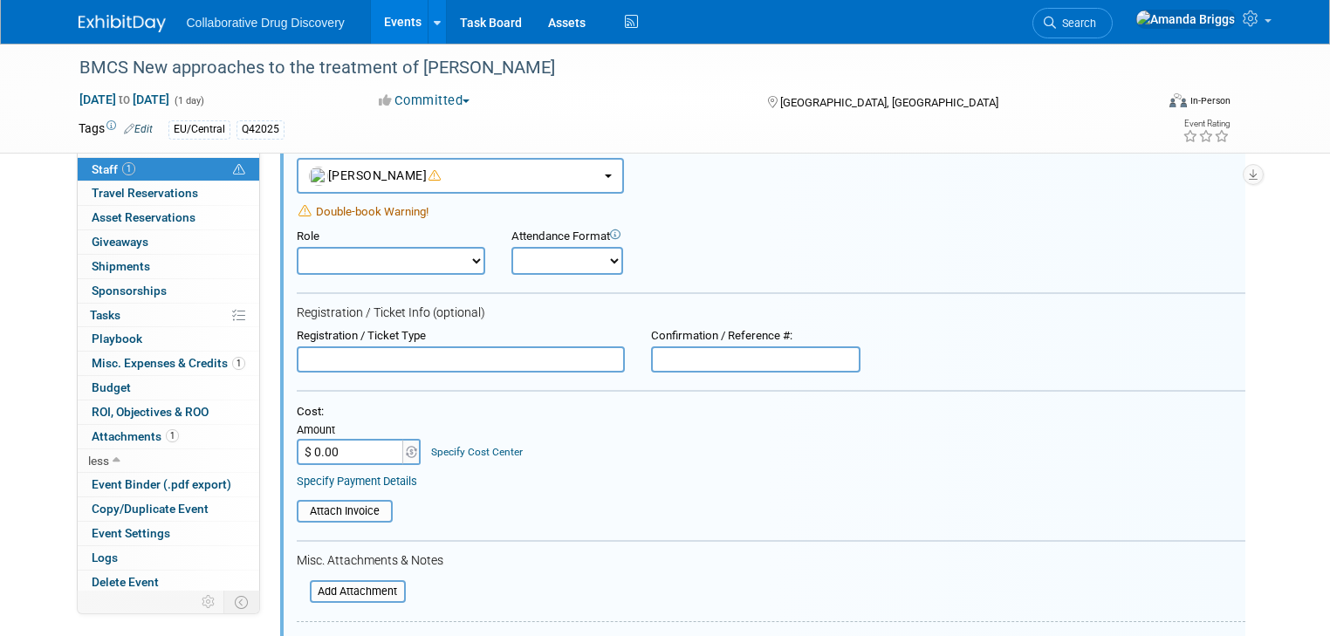
click at [362, 206] on span "Double-book Warning!" at bounding box center [372, 211] width 113 height 13
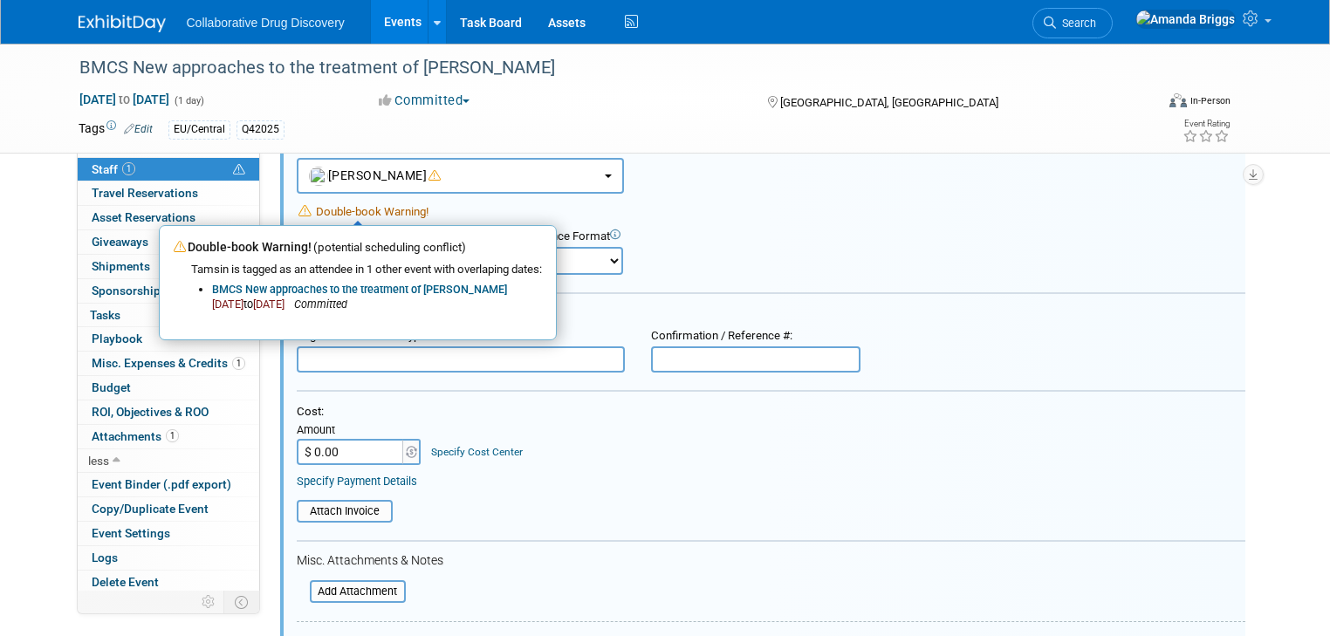
click at [363, 290] on link "BMCS New approaches to the treatment of [PERSON_NAME]" at bounding box center [359, 289] width 295 height 13
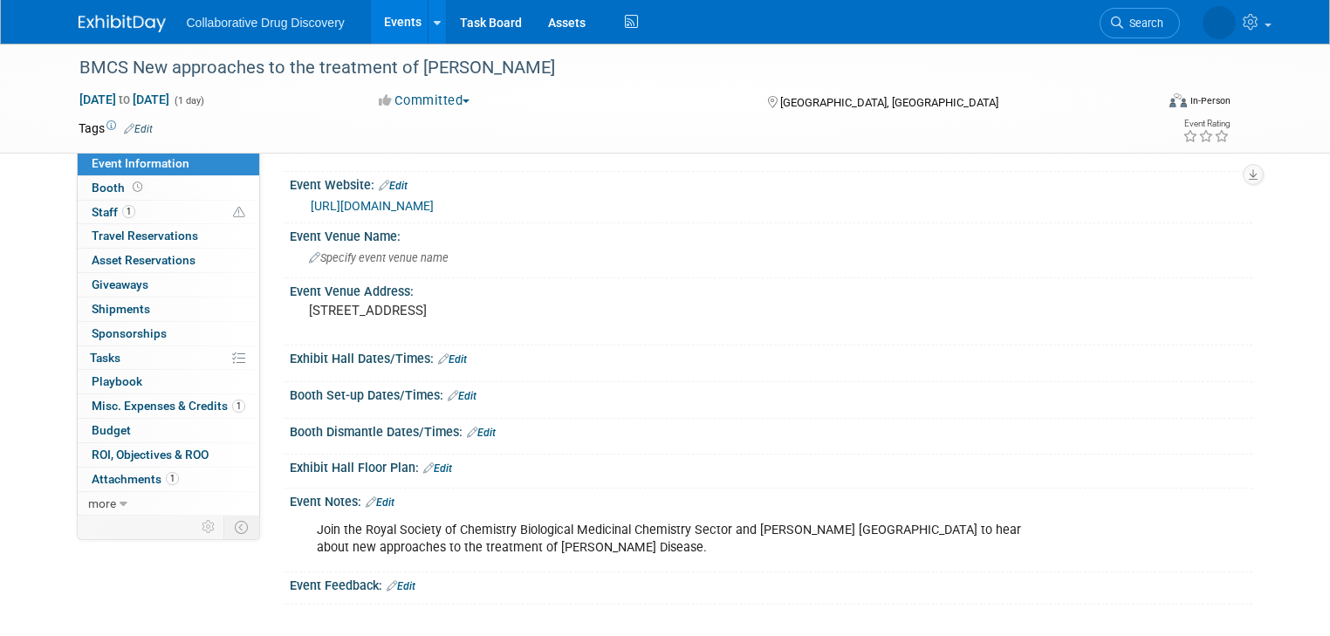
scroll to position [24, 0]
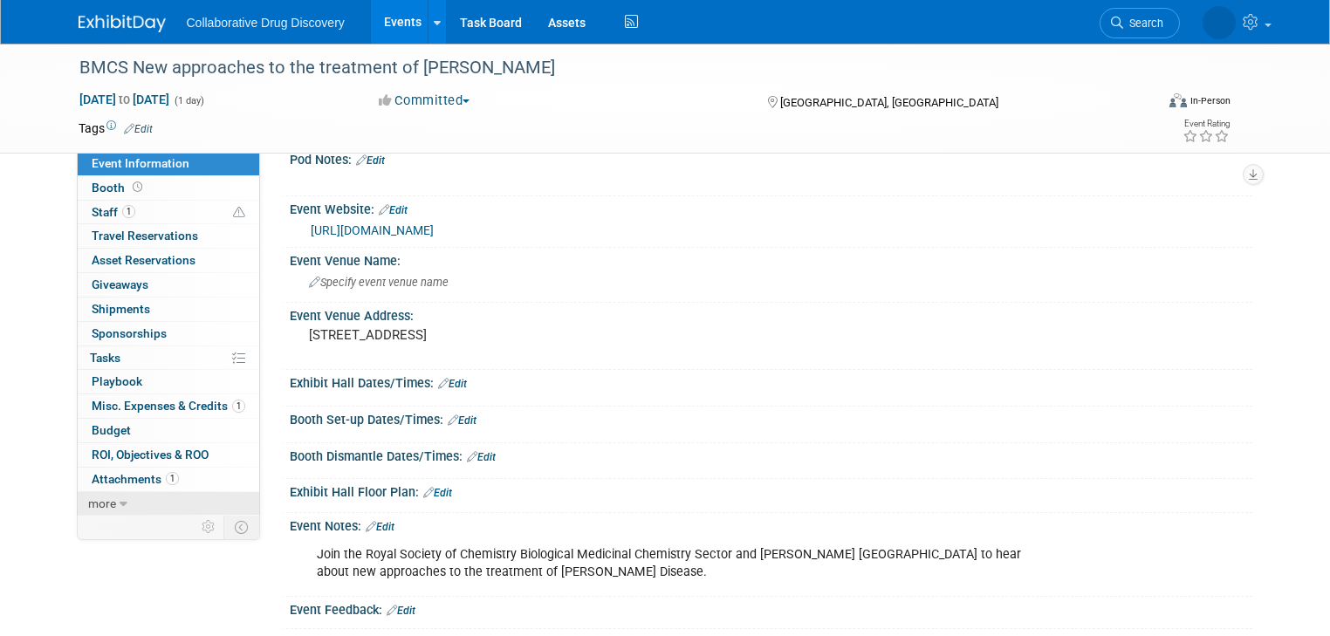
click at [94, 504] on span "more" at bounding box center [102, 504] width 28 height 14
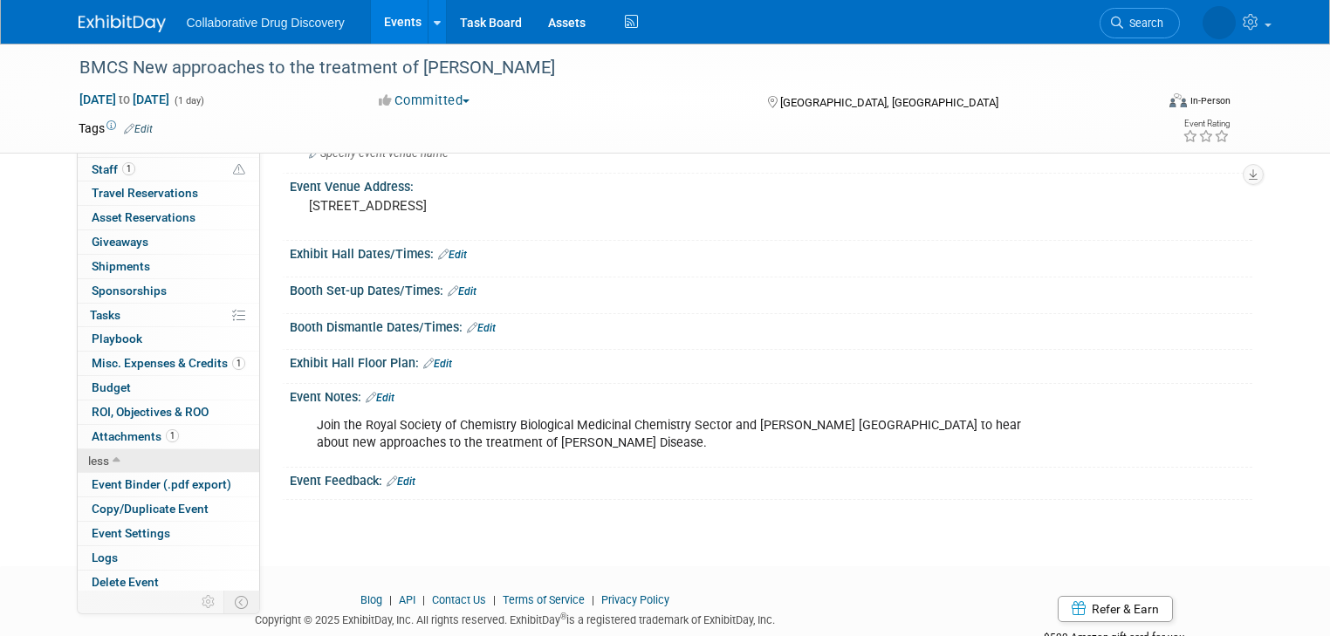
scroll to position [164, 0]
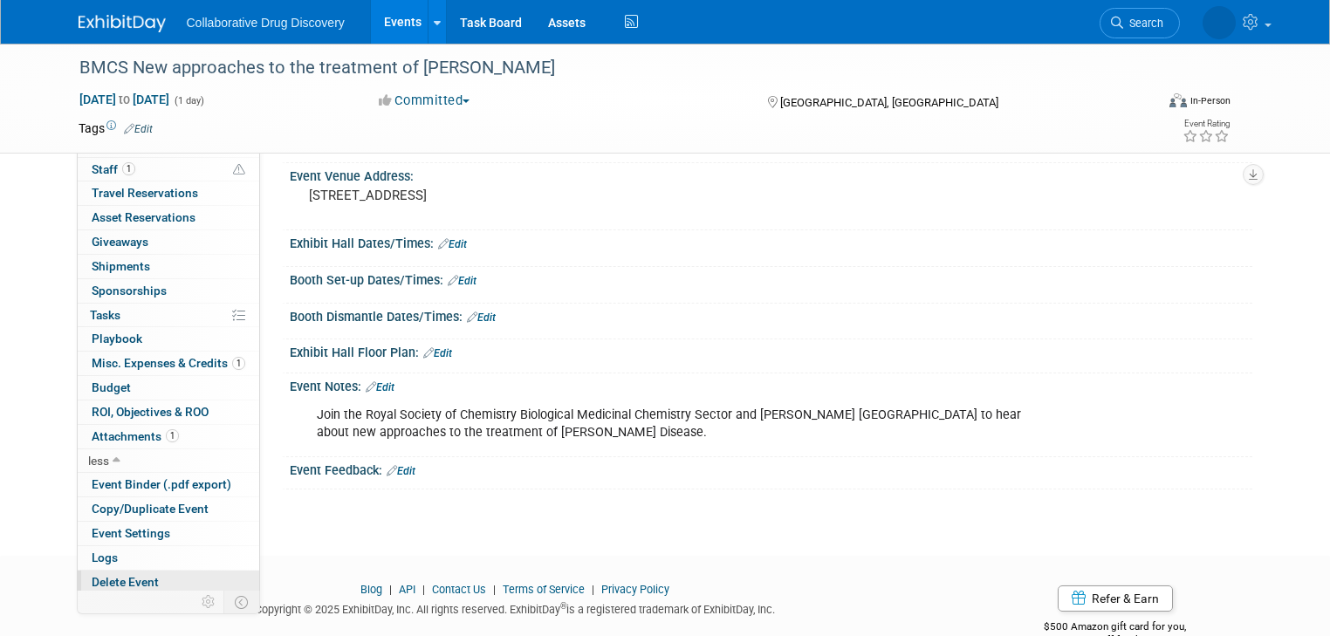
click at [105, 579] on span "Delete Event" at bounding box center [125, 582] width 67 height 14
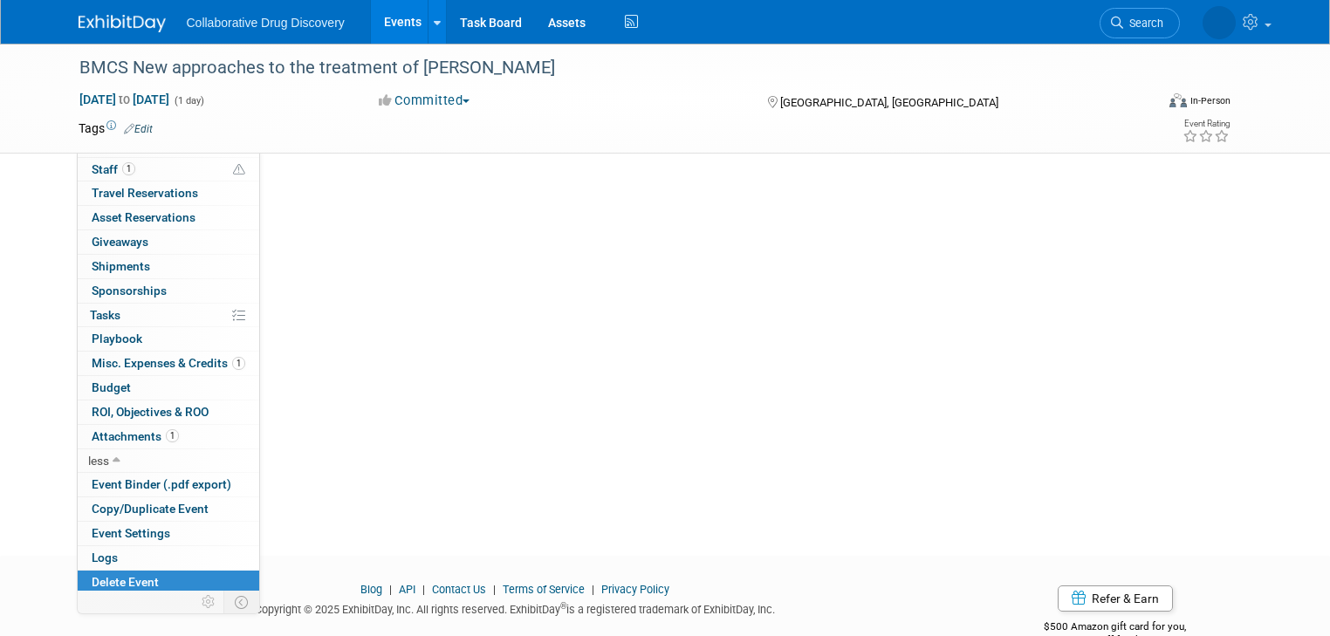
scroll to position [0, 0]
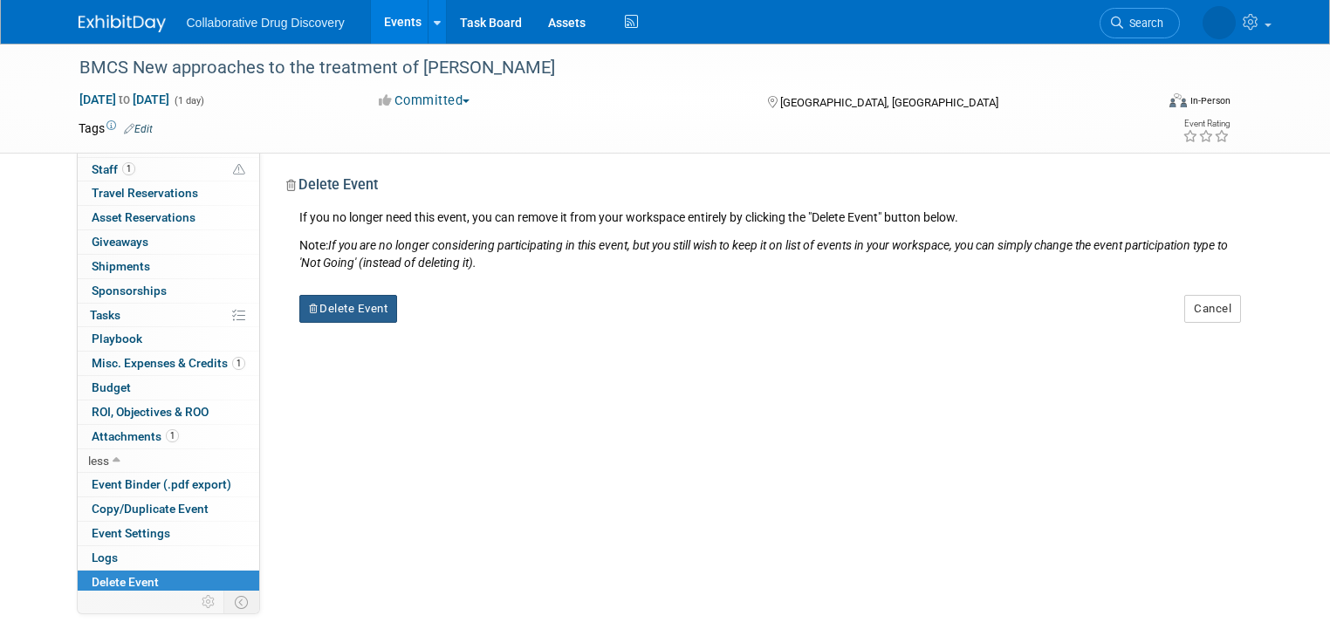
click at [344, 306] on button "Delete Event" at bounding box center [348, 309] width 99 height 28
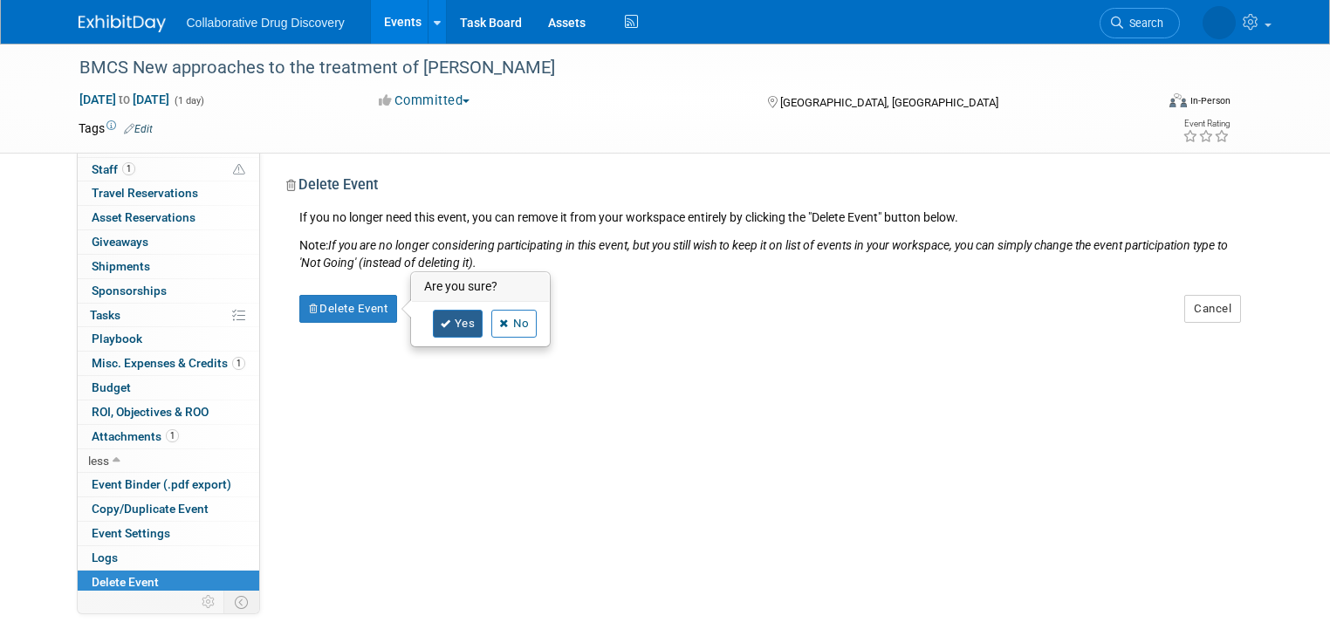
click at [443, 321] on link "Yes" at bounding box center [458, 324] width 51 height 28
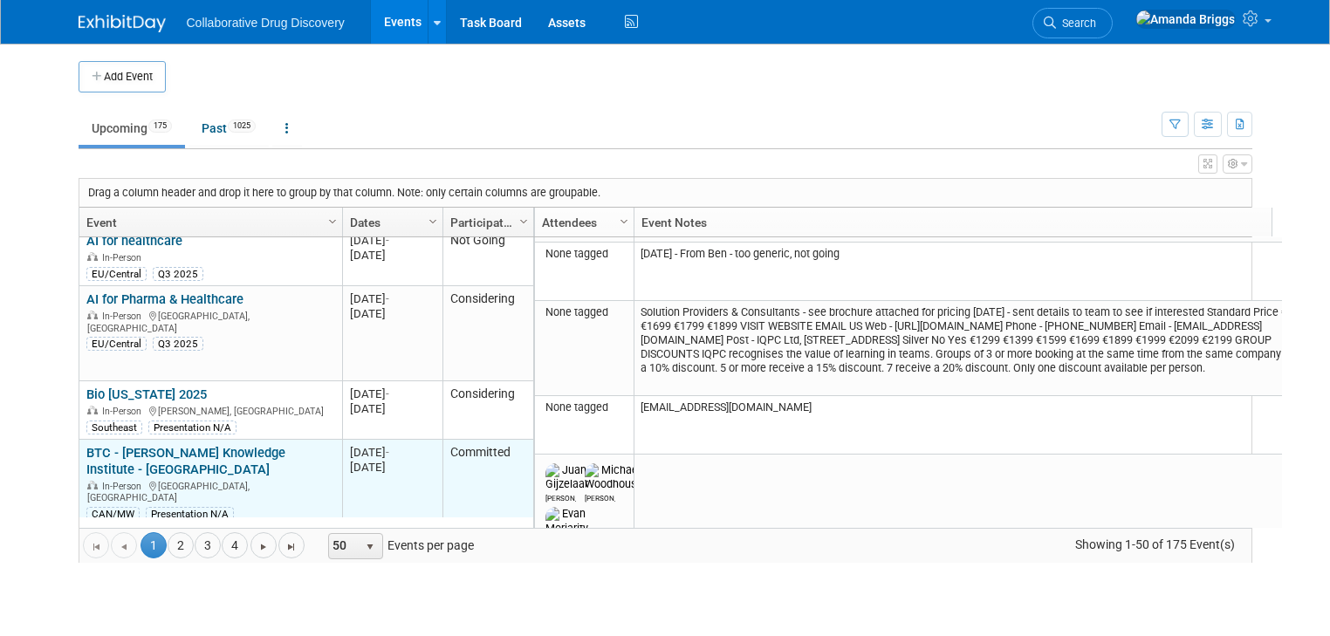
scroll to position [586, 0]
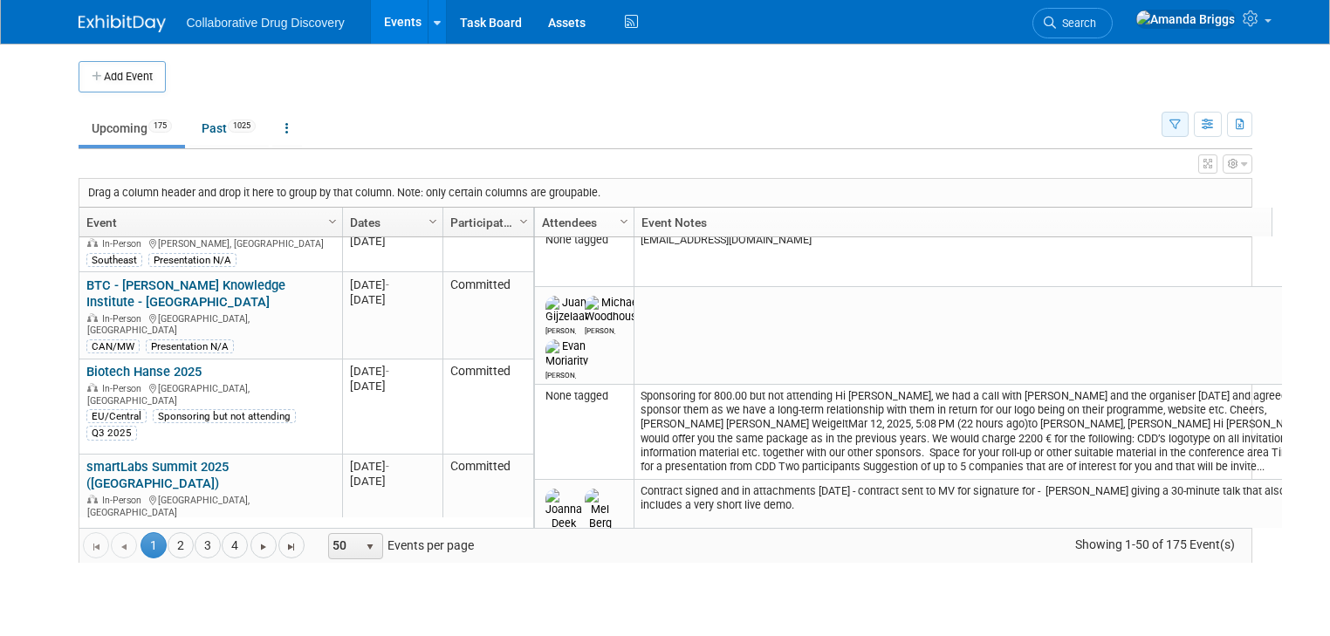
click at [1181, 123] on icon "button" at bounding box center [1174, 125] width 11 height 11
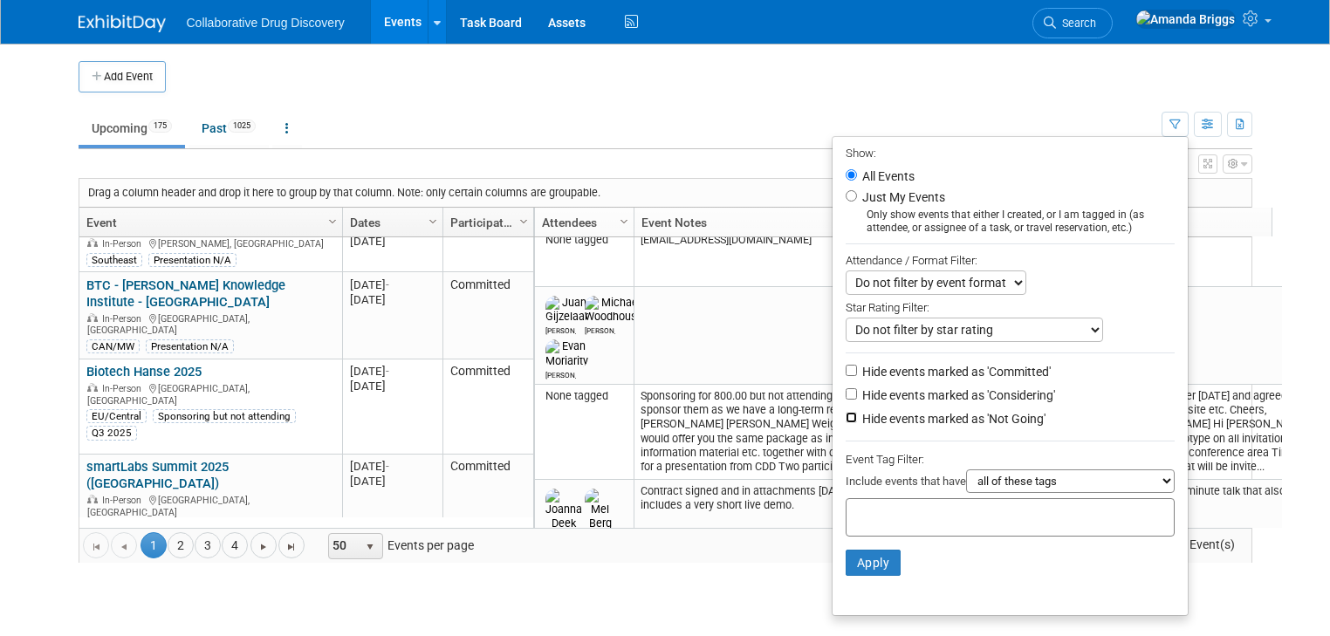
click at [857, 415] on input "Hide events marked as 'Not Going'" at bounding box center [851, 417] width 11 height 11
checkbox input "true"
click at [874, 508] on input "text" at bounding box center [923, 514] width 140 height 17
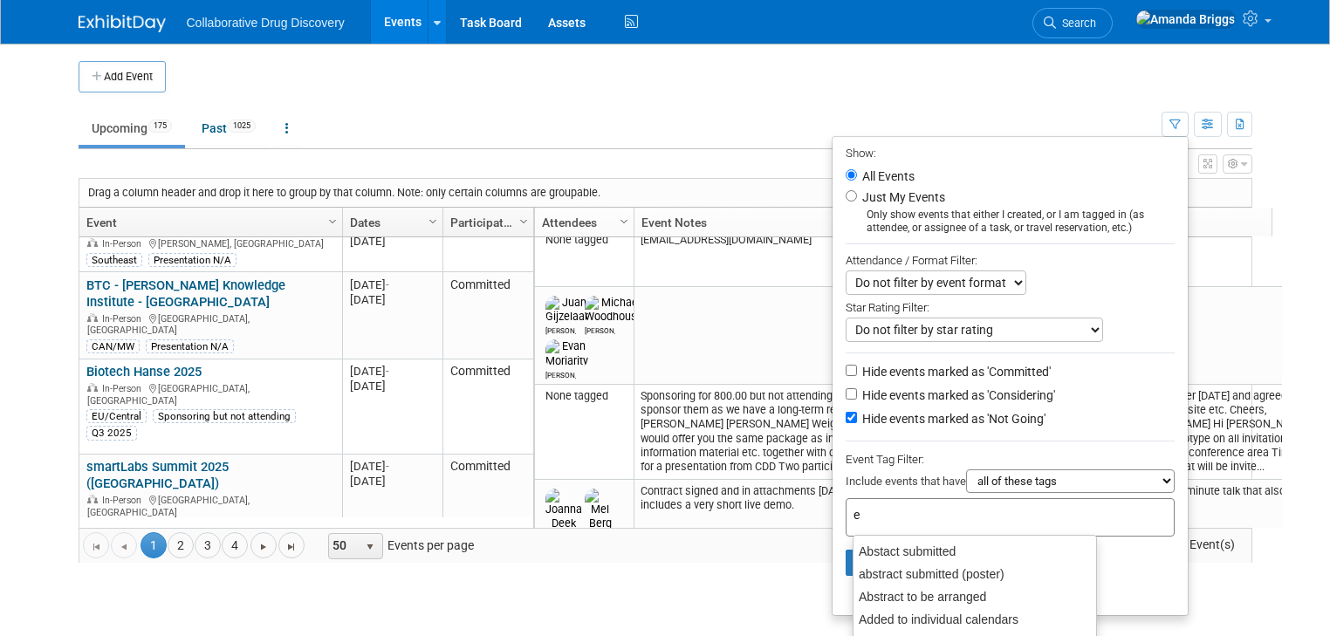
type input "eu"
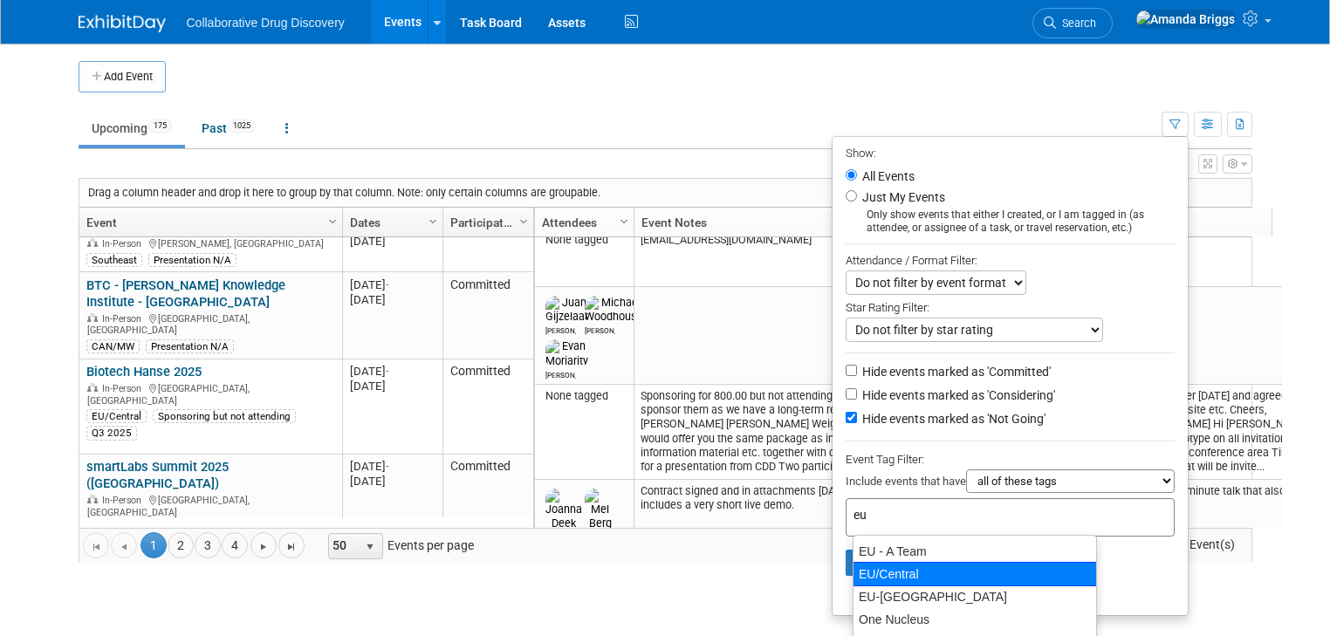
click at [888, 569] on div "EU/Central" at bounding box center [975, 574] width 244 height 24
type input "EU/Central"
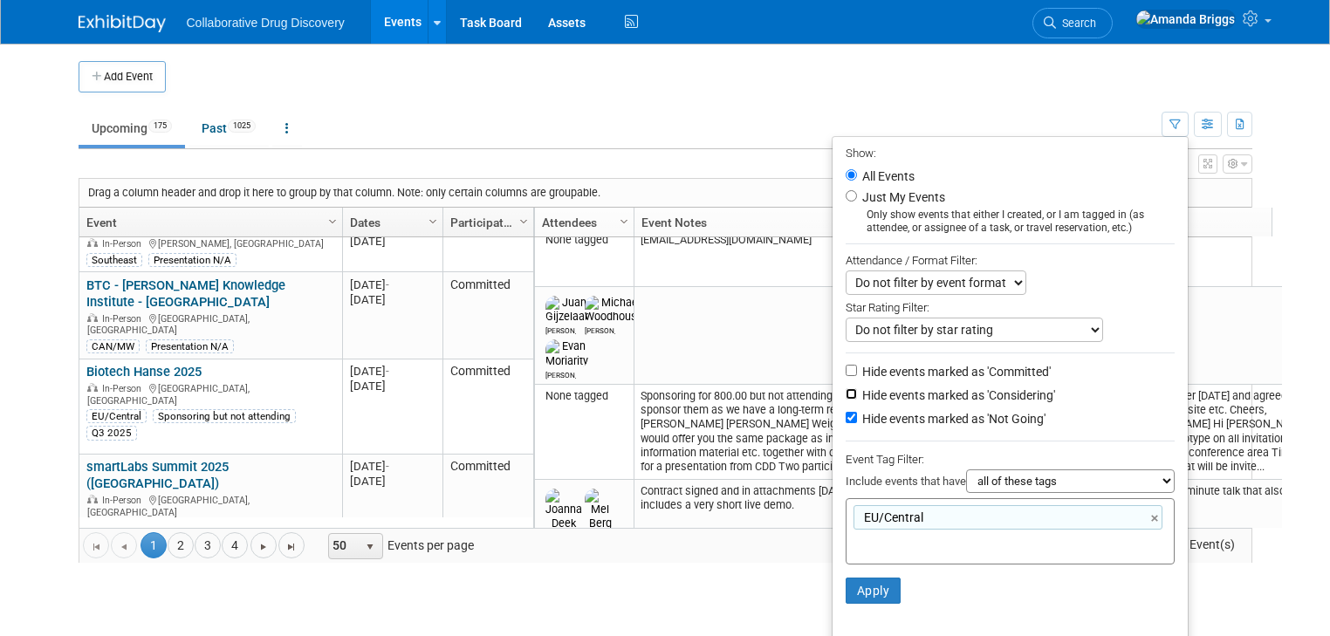
click at [857, 393] on input "Hide events marked as 'Considering'" at bounding box center [851, 393] width 11 height 11
checkbox input "true"
click at [880, 583] on button "Apply" at bounding box center [874, 591] width 56 height 26
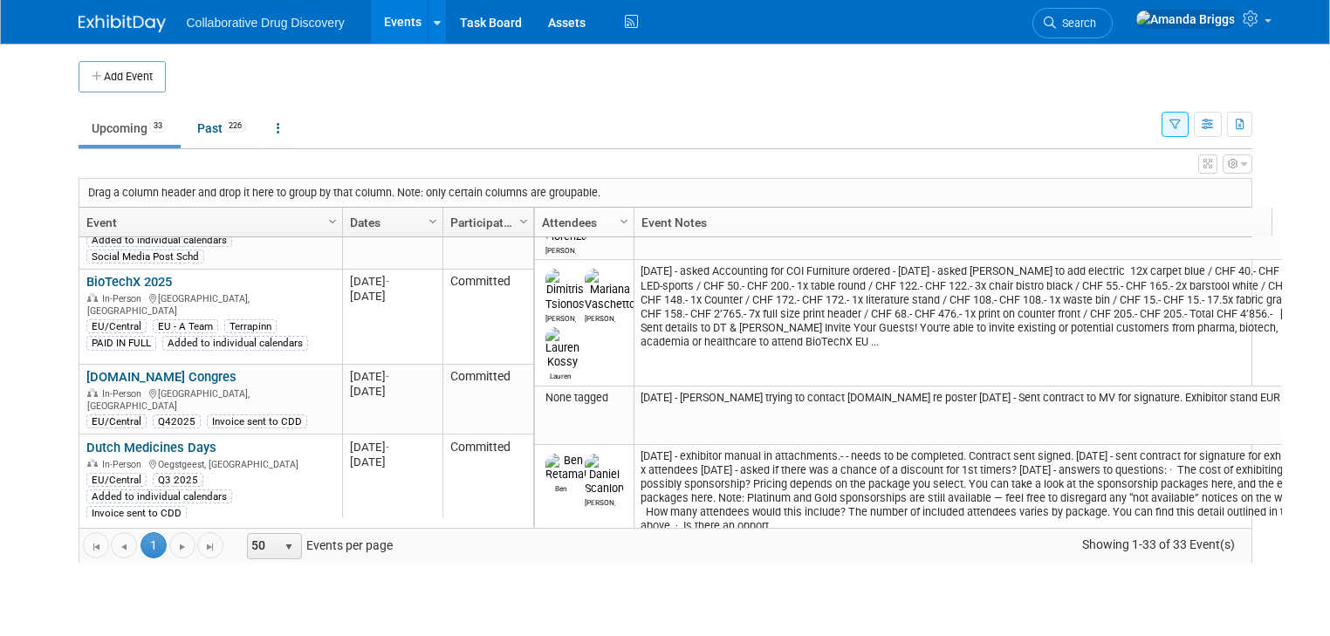
scroll to position [921, 0]
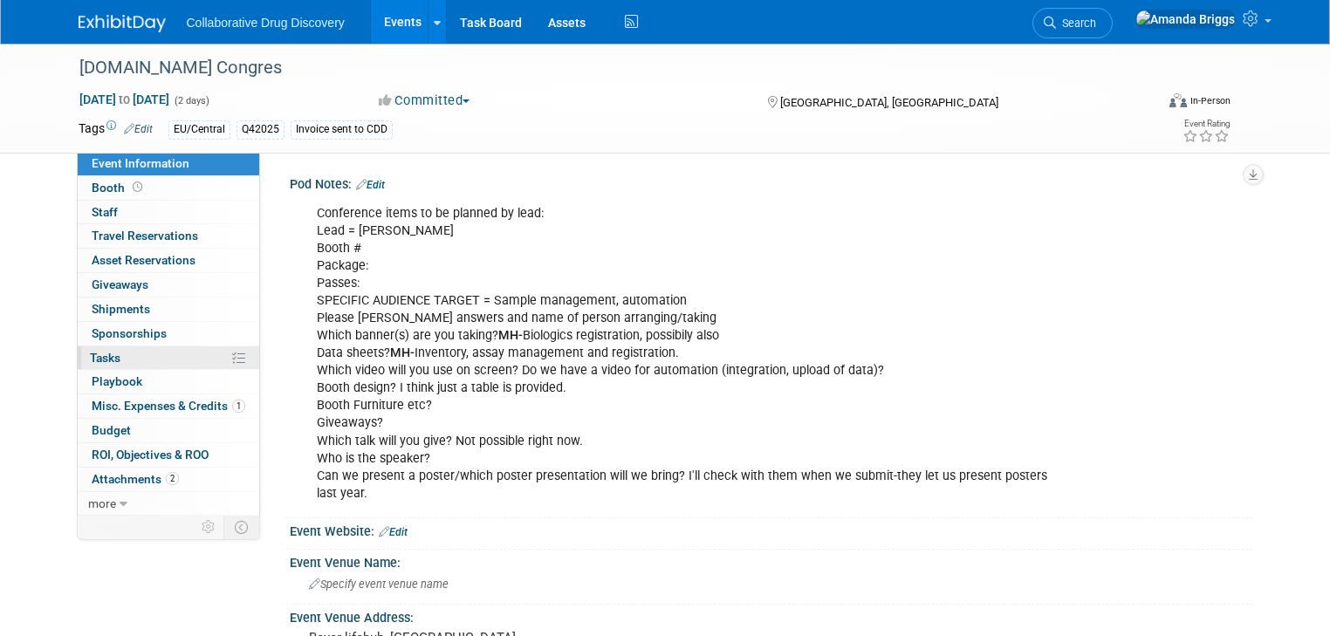
click at [91, 361] on span "Tasks 0%" at bounding box center [105, 358] width 31 height 14
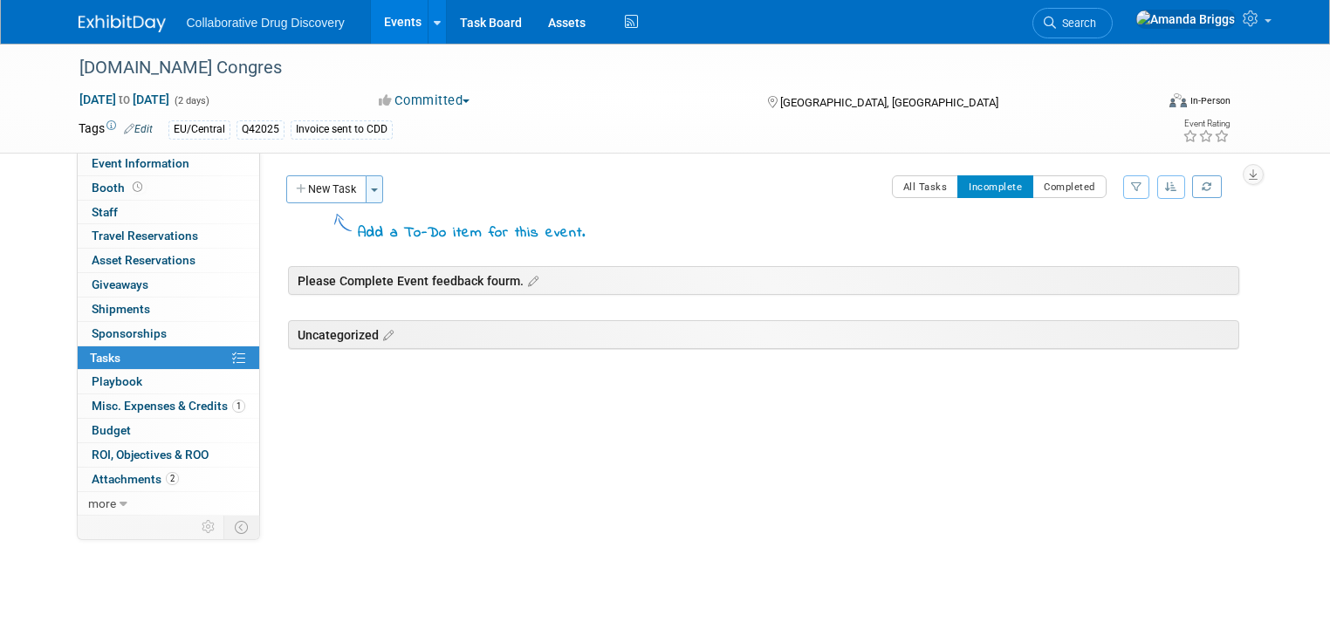
click at [371, 188] on span "button" at bounding box center [374, 189] width 7 height 3
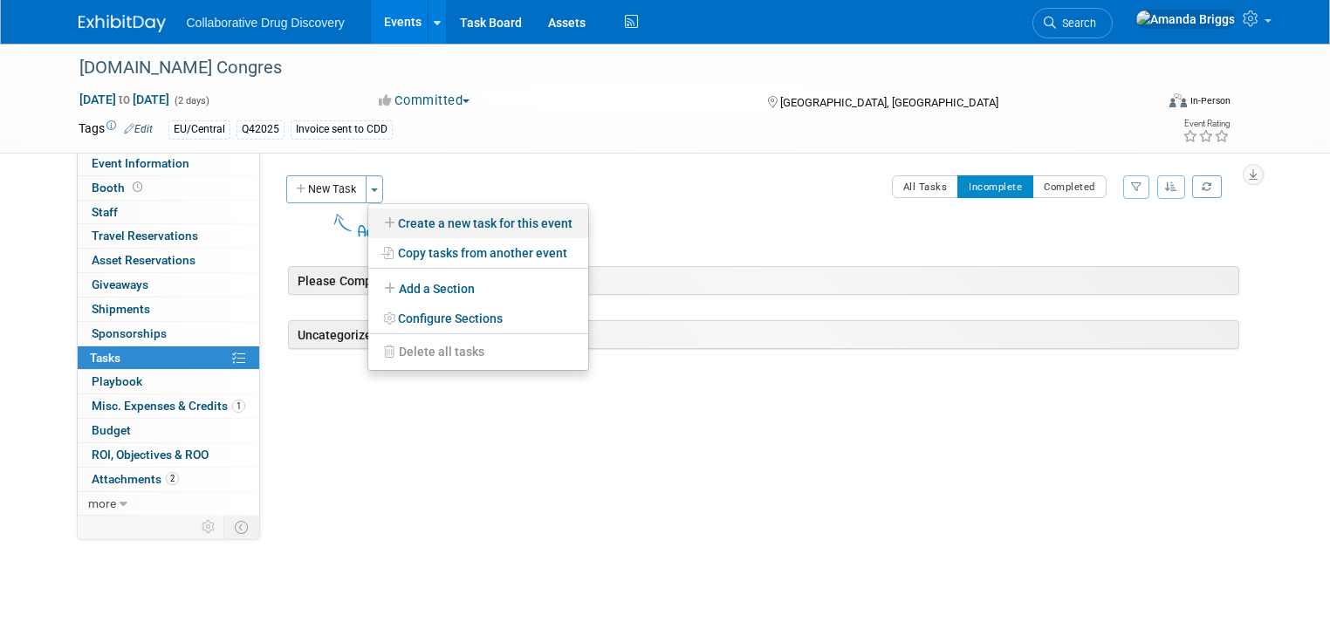
click at [400, 217] on link "Create a new task for this event" at bounding box center [478, 224] width 220 height 30
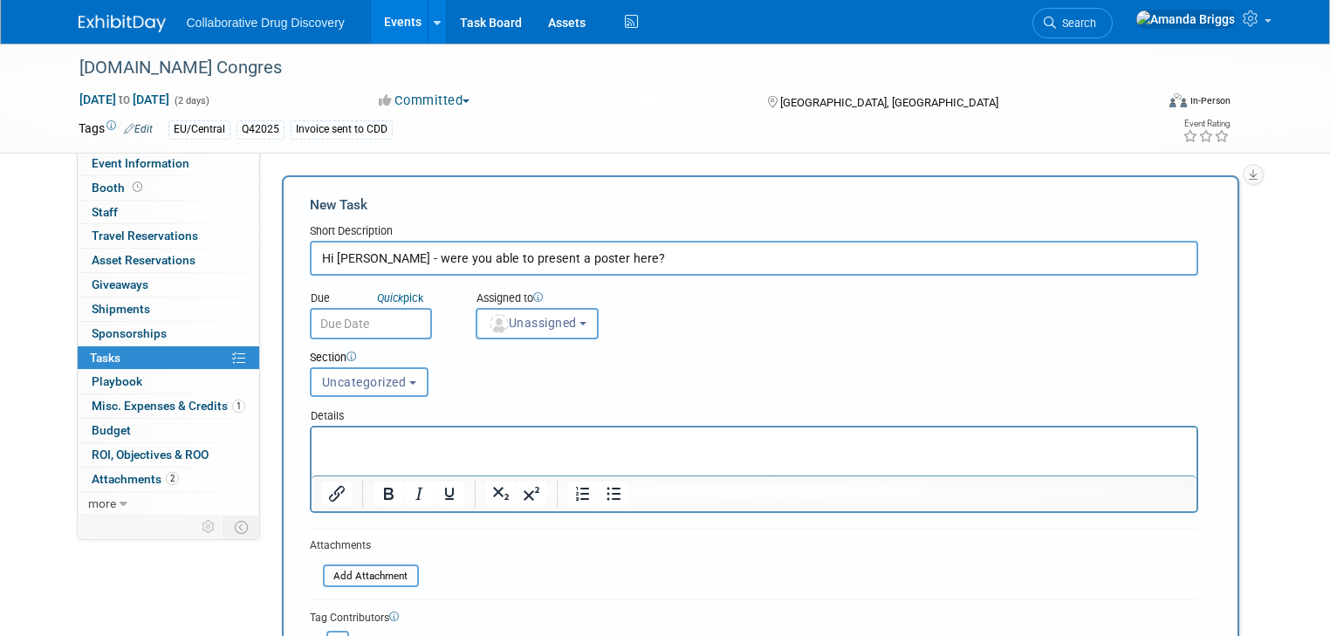
type input "Hi [PERSON_NAME] - were you able to present a poster here?"
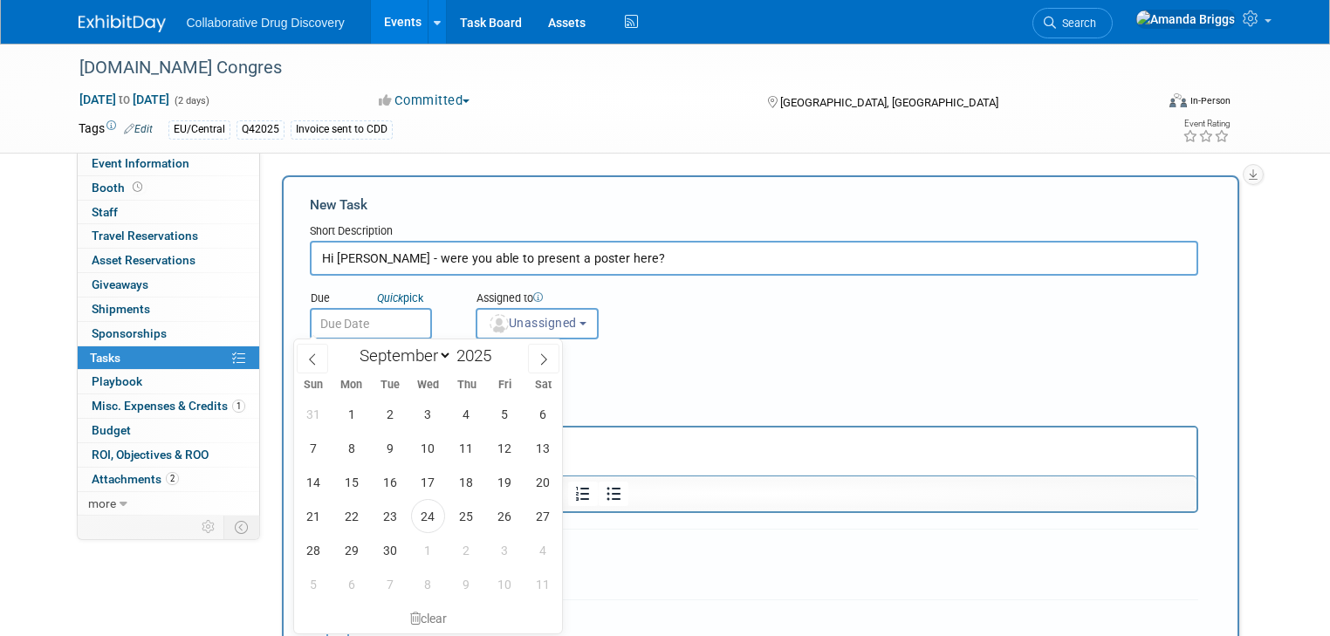
click at [367, 322] on input "text" at bounding box center [371, 323] width 122 height 31
click at [510, 516] on span "26" at bounding box center [505, 516] width 34 height 34
type input "[DATE]"
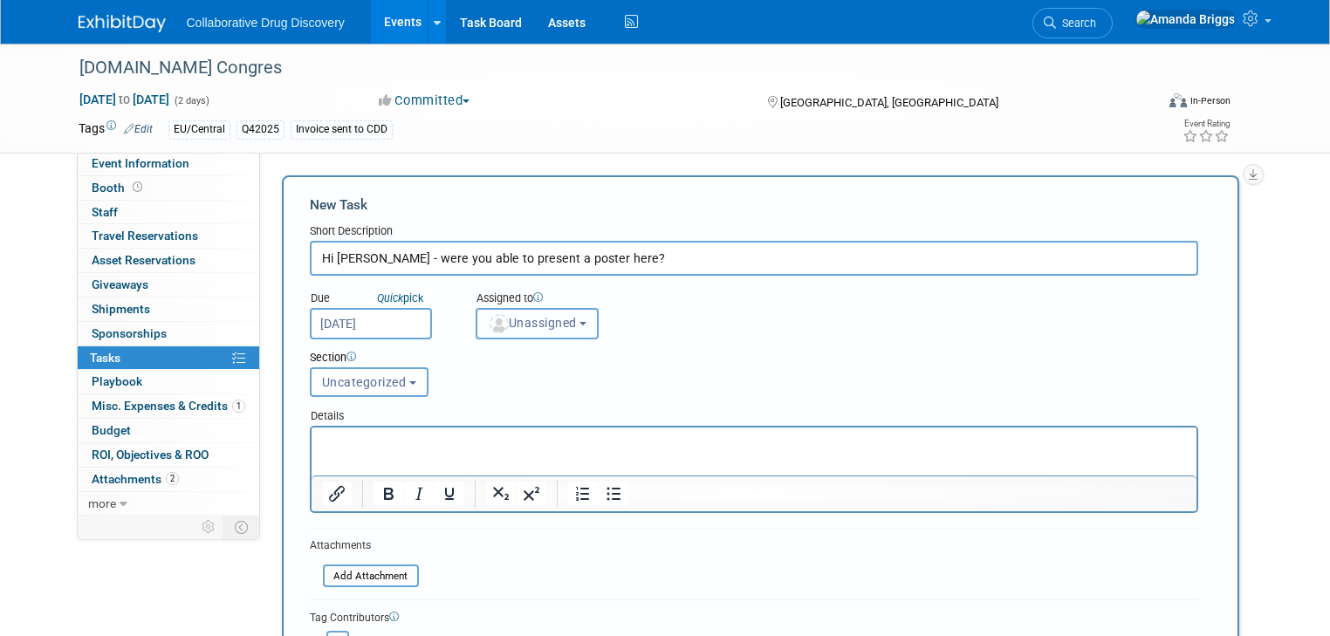
click at [583, 324] on button "Unassigned" at bounding box center [538, 323] width 124 height 31
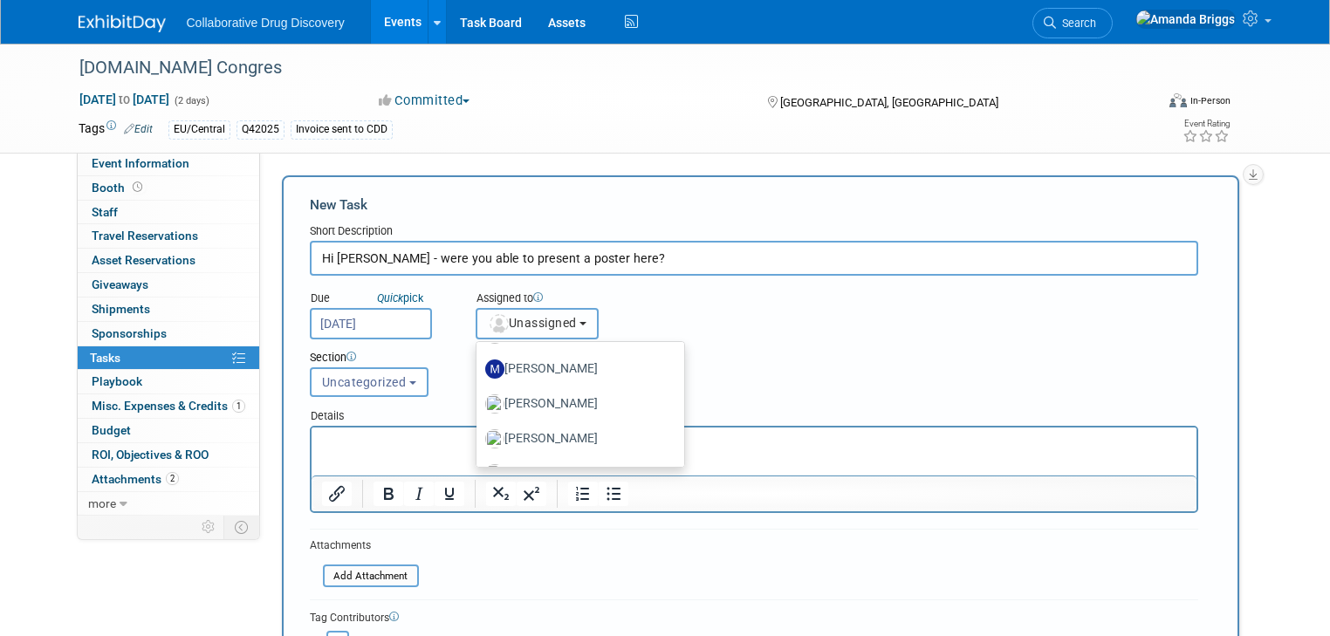
scroll to position [1326, 0]
click at [542, 398] on label "[PERSON_NAME]" at bounding box center [576, 402] width 182 height 28
click at [479, 398] on input "[PERSON_NAME]" at bounding box center [473, 399] width 11 height 11
select select "d71b2abf-8655-4a2d-8b04-de0a64c330af"
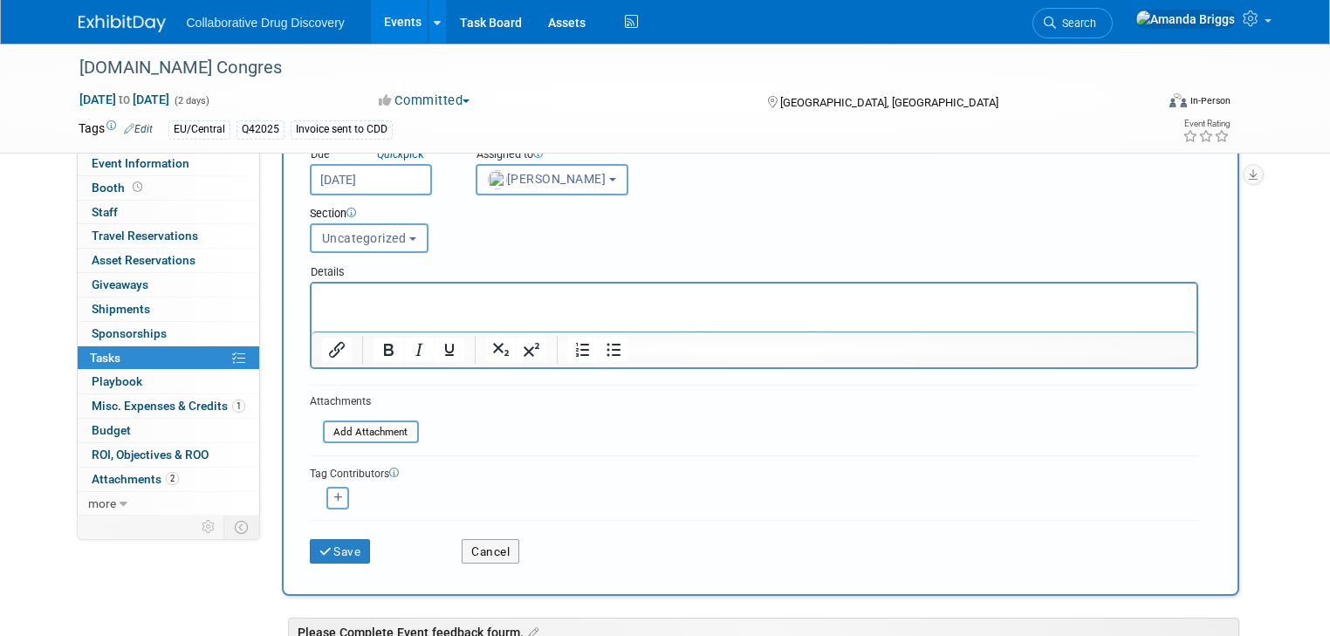
scroll to position [209, 0]
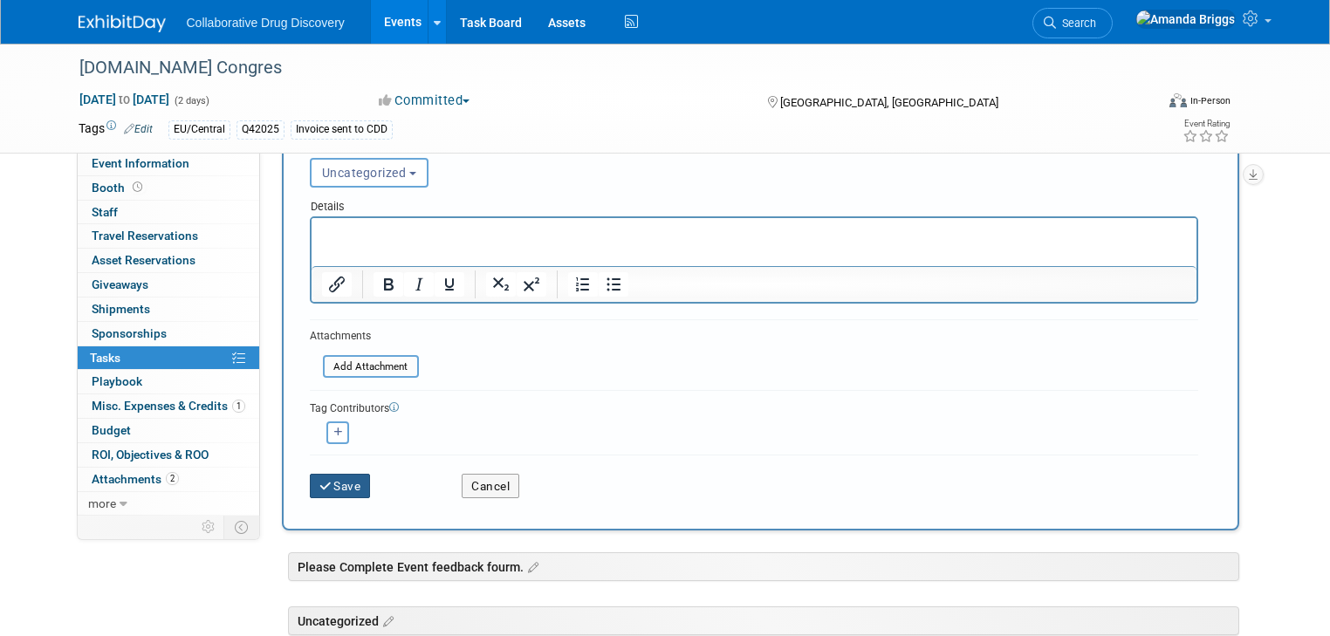
click at [338, 488] on button "Save" at bounding box center [340, 486] width 61 height 24
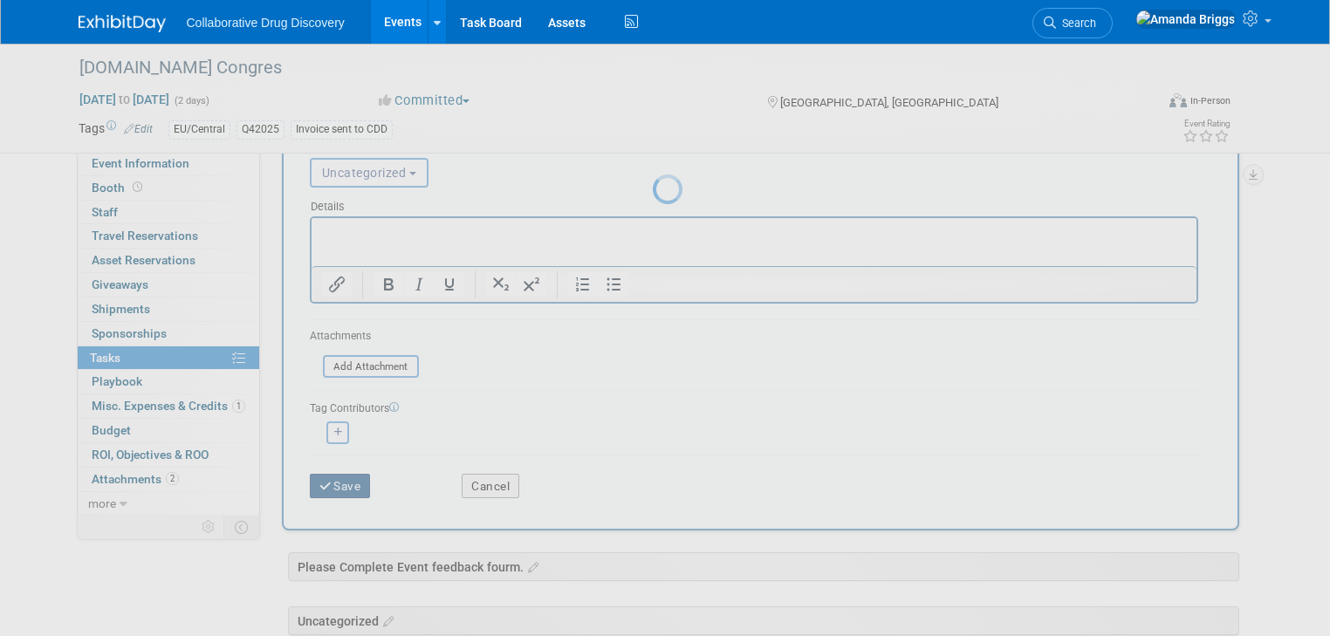
scroll to position [0, 0]
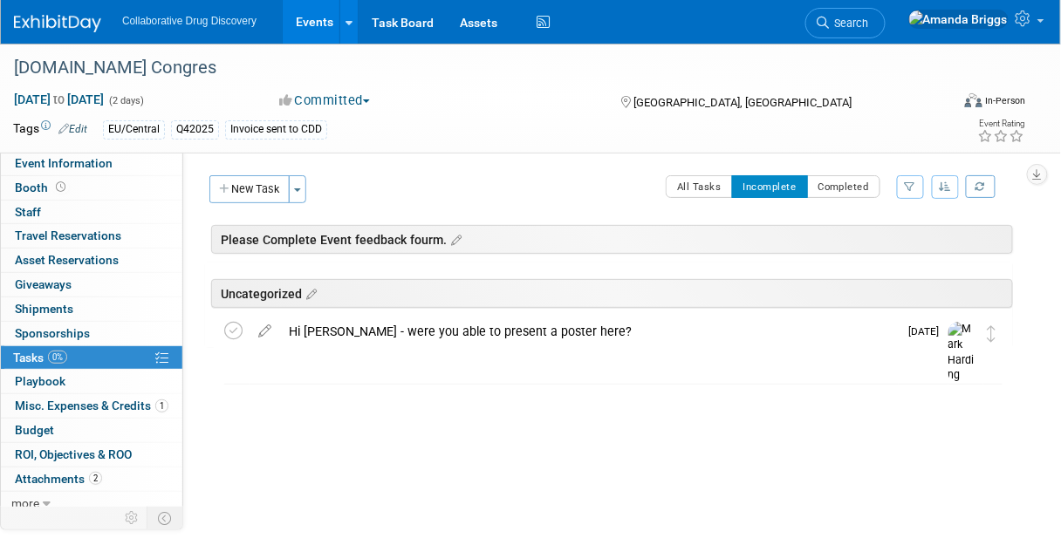
click at [68, 124] on icon at bounding box center [63, 128] width 10 height 11
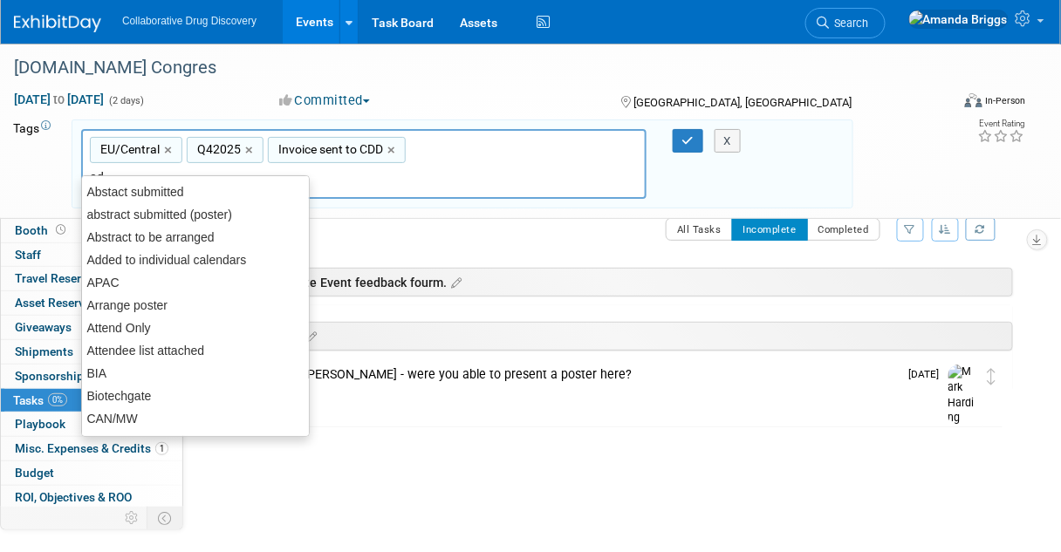
type input "add"
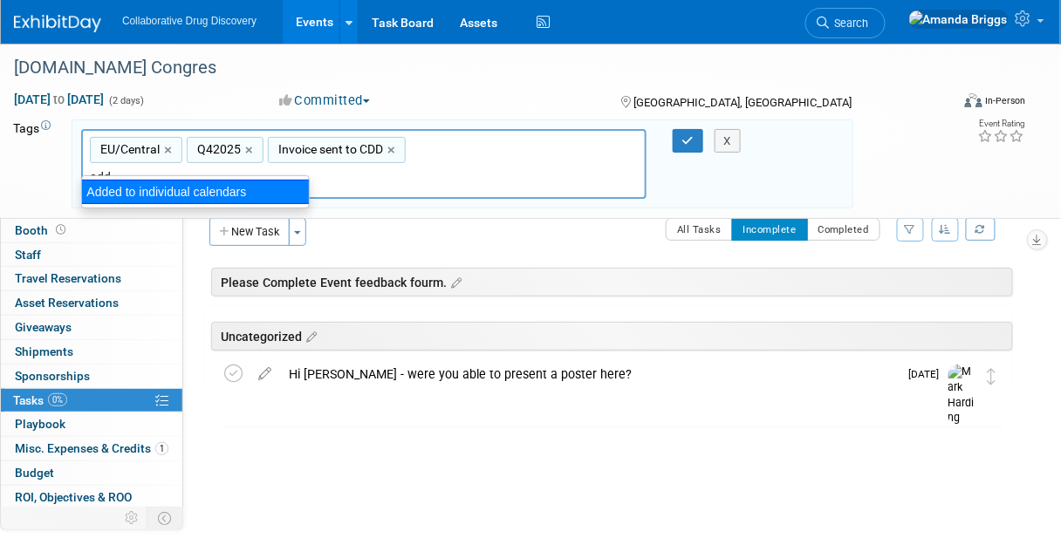
click at [124, 186] on div "Added to individual calendars" at bounding box center [195, 192] width 229 height 24
type input "EU/Central, Q42025, Invoice sent to CDD, Added to individual calendars"
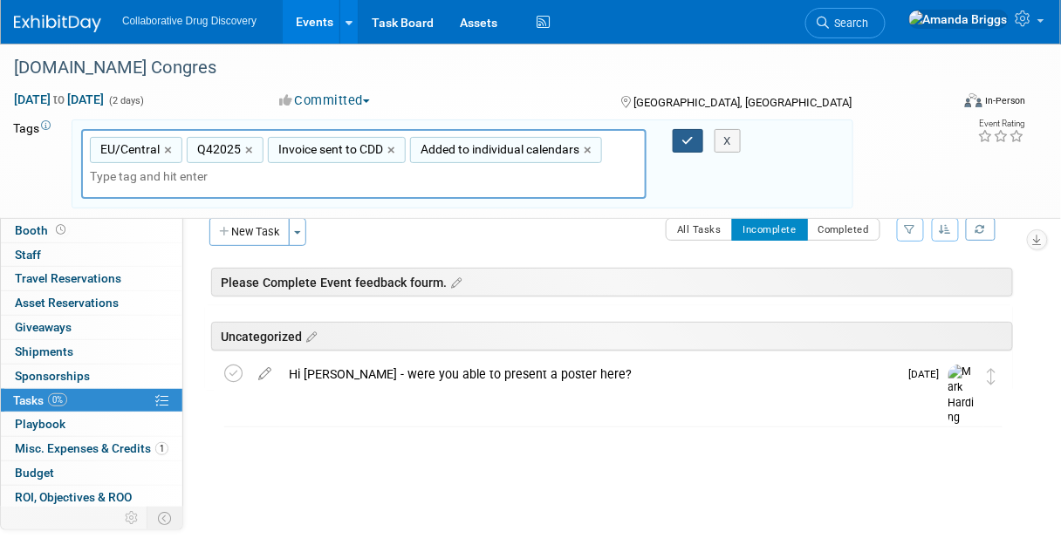
click at [695, 140] on button "button" at bounding box center [688, 141] width 31 height 24
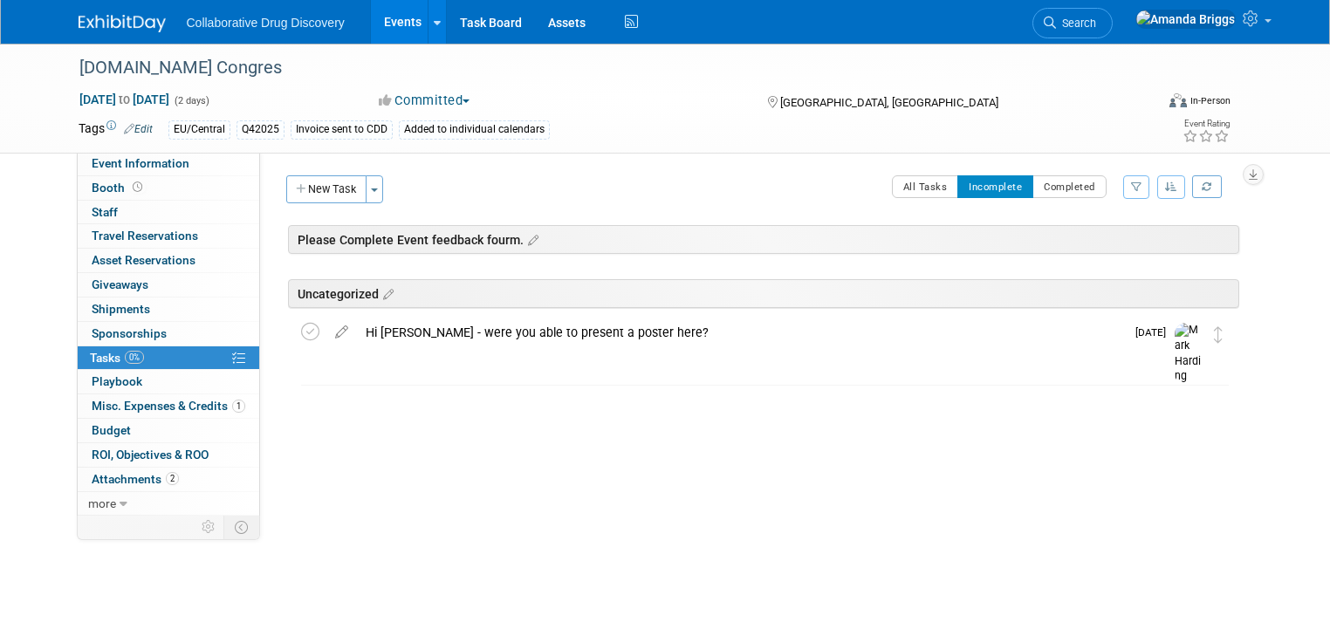
click at [388, 25] on link "Events" at bounding box center [403, 22] width 64 height 44
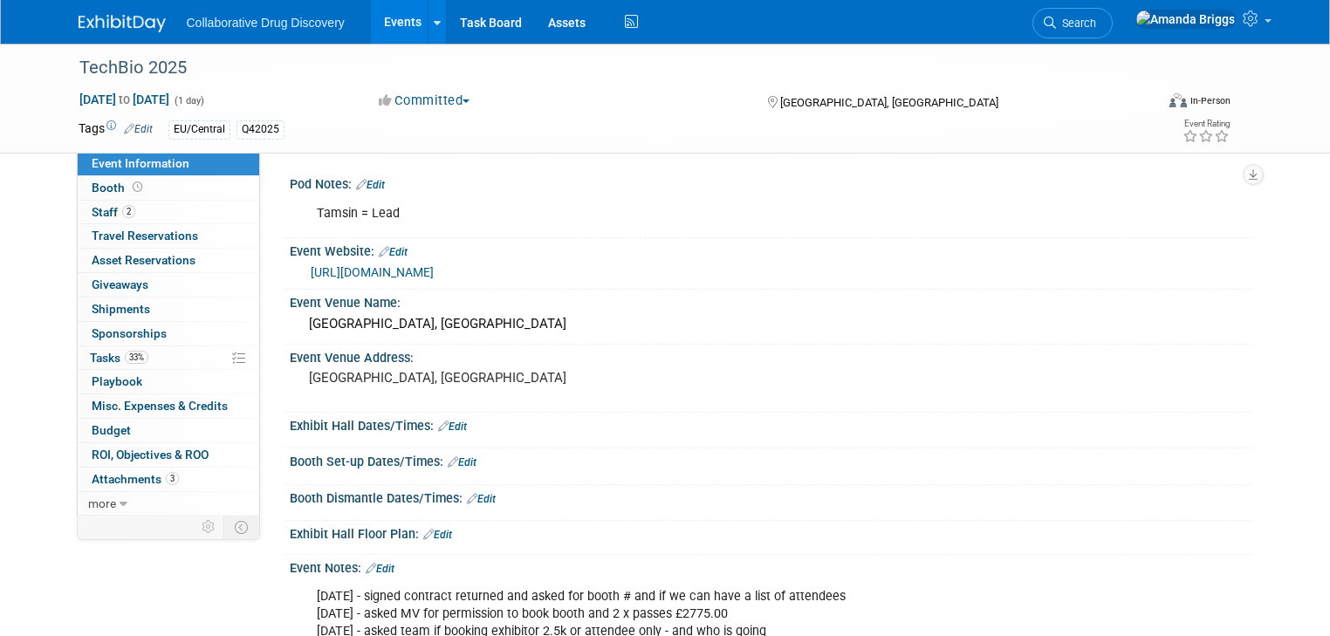
click at [132, 132] on link "Edit" at bounding box center [138, 129] width 29 height 12
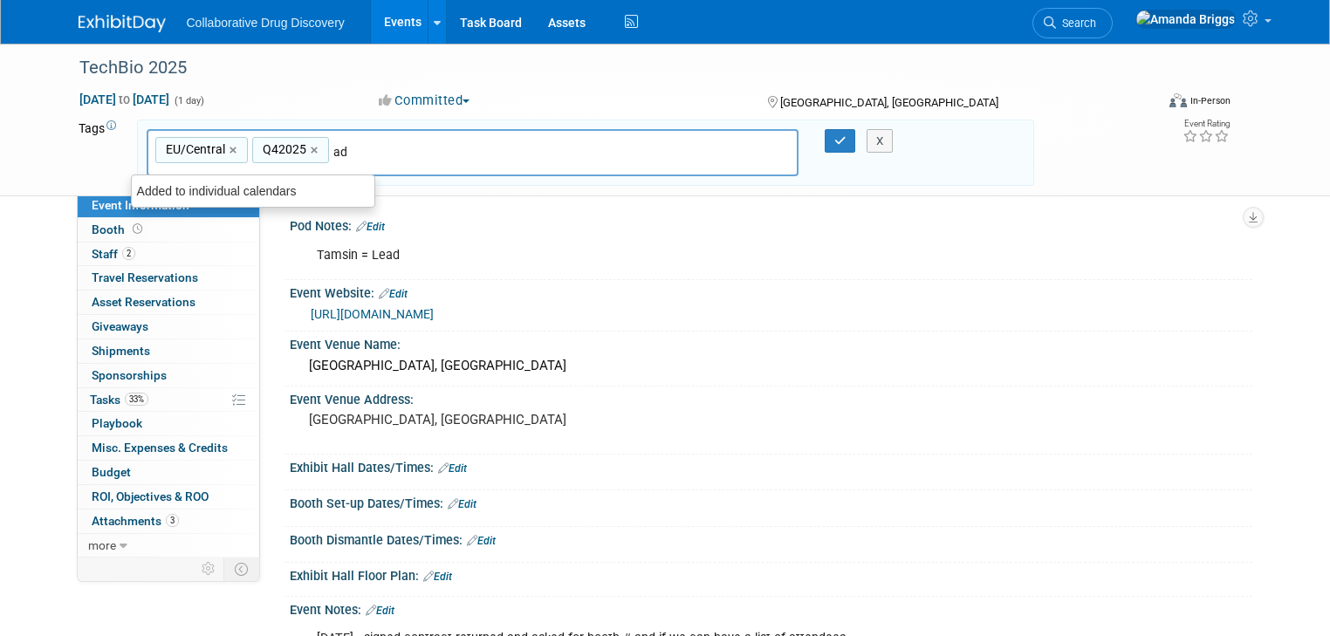
type input "add"
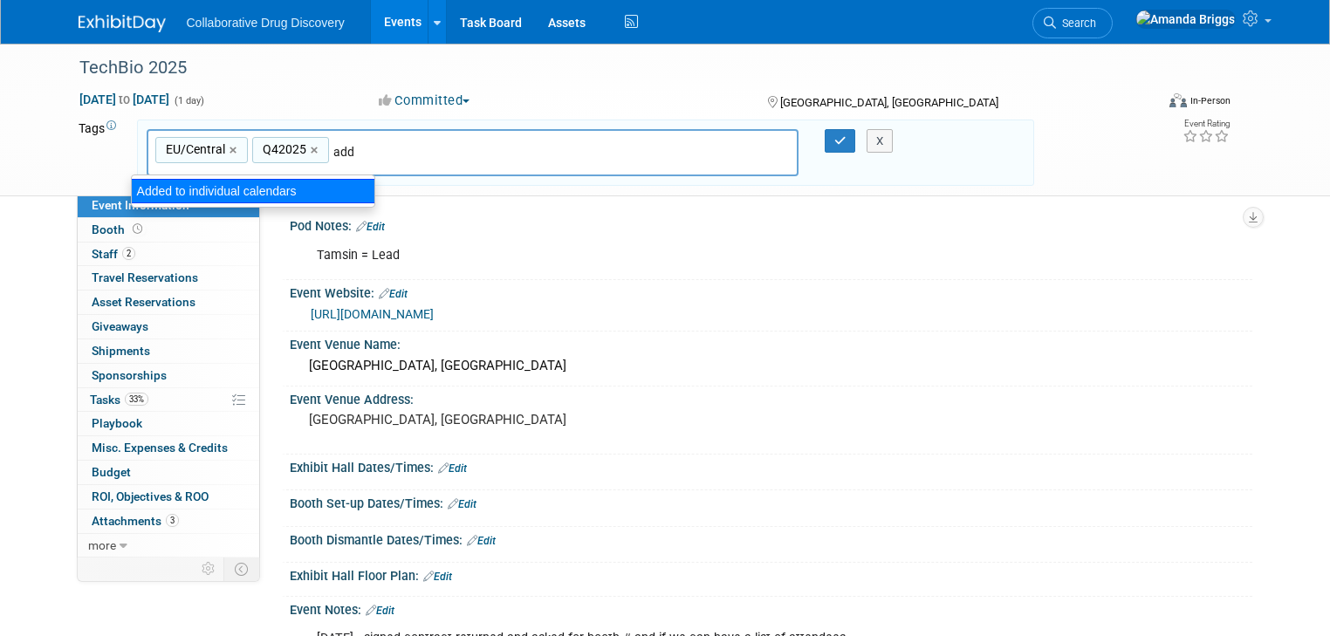
click at [289, 190] on div "Added to individual calendars" at bounding box center [253, 191] width 244 height 24
type input "EU/Central, Q42025, Added to individual calendars"
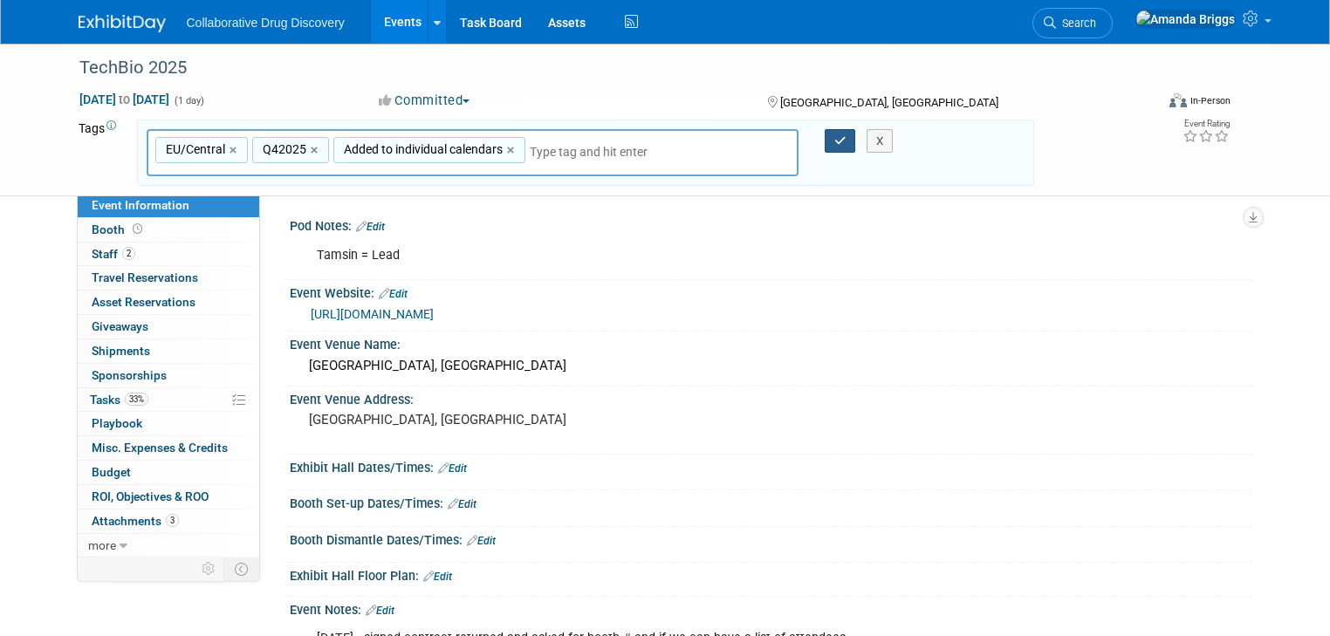
click at [840, 136] on icon "button" at bounding box center [840, 140] width 12 height 11
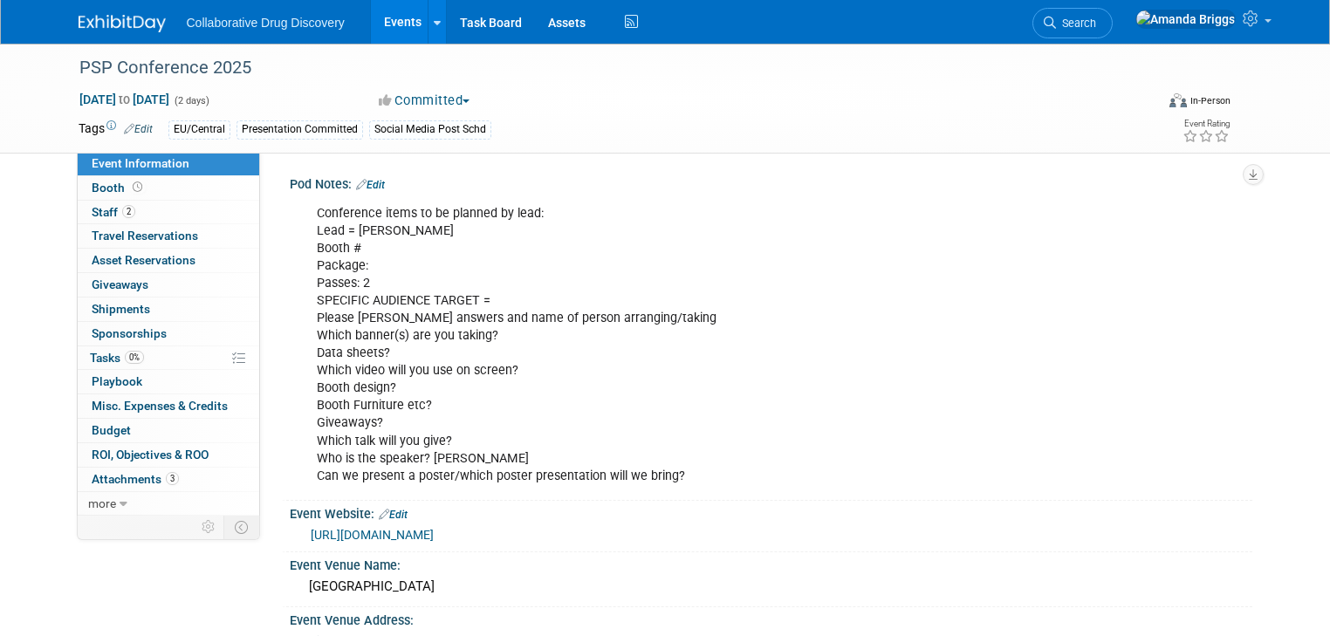
click at [125, 129] on link "Edit" at bounding box center [138, 129] width 29 height 12
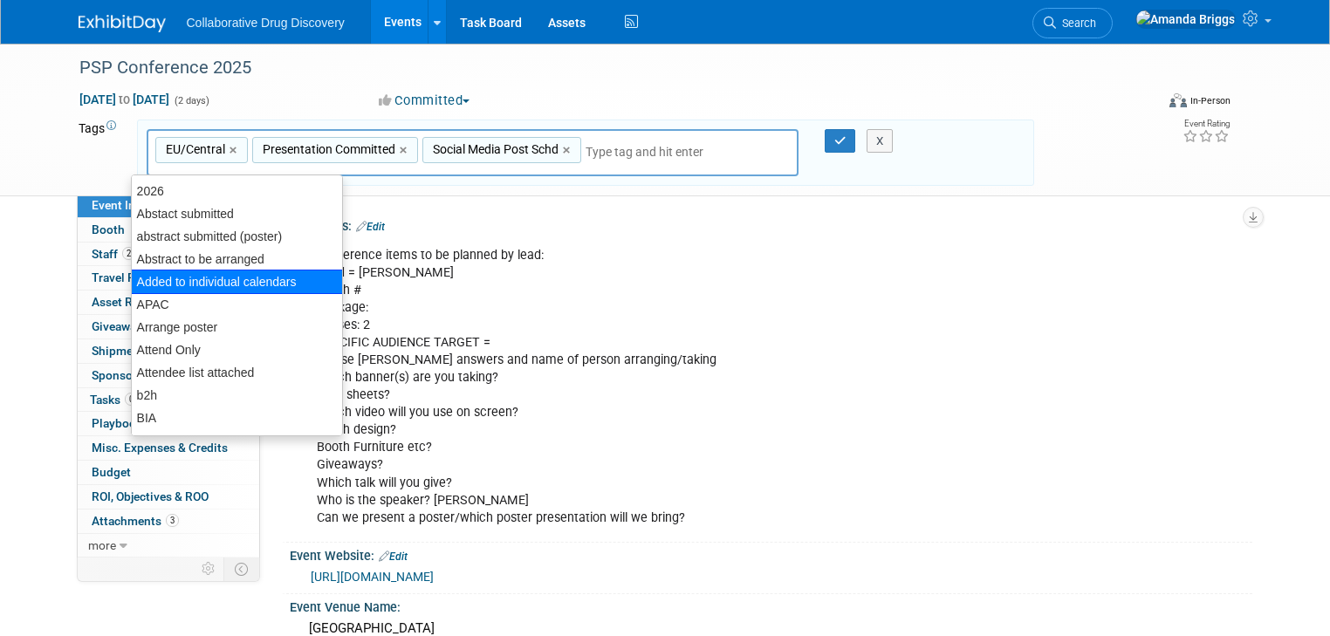
click at [179, 281] on div "Added to individual calendars" at bounding box center [237, 282] width 212 height 24
type input "EU/Central, Presentation Committed, Social Media Post Schd, Added to individual…"
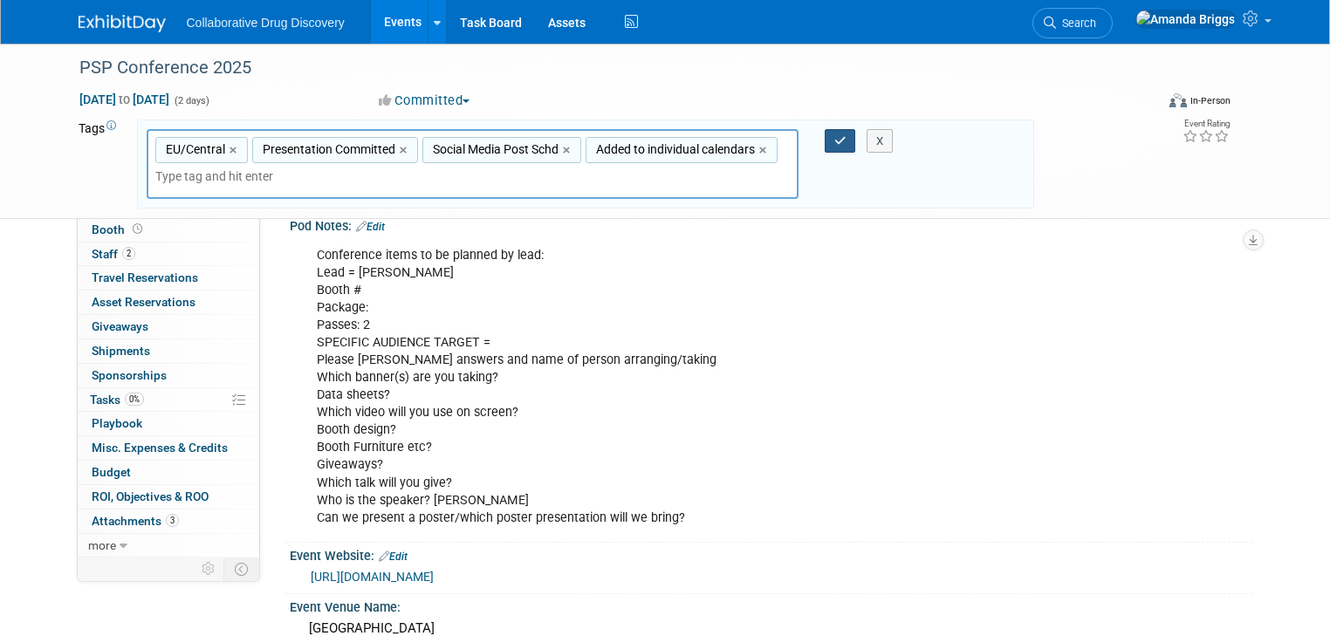
click at [840, 135] on icon "button" at bounding box center [840, 140] width 12 height 11
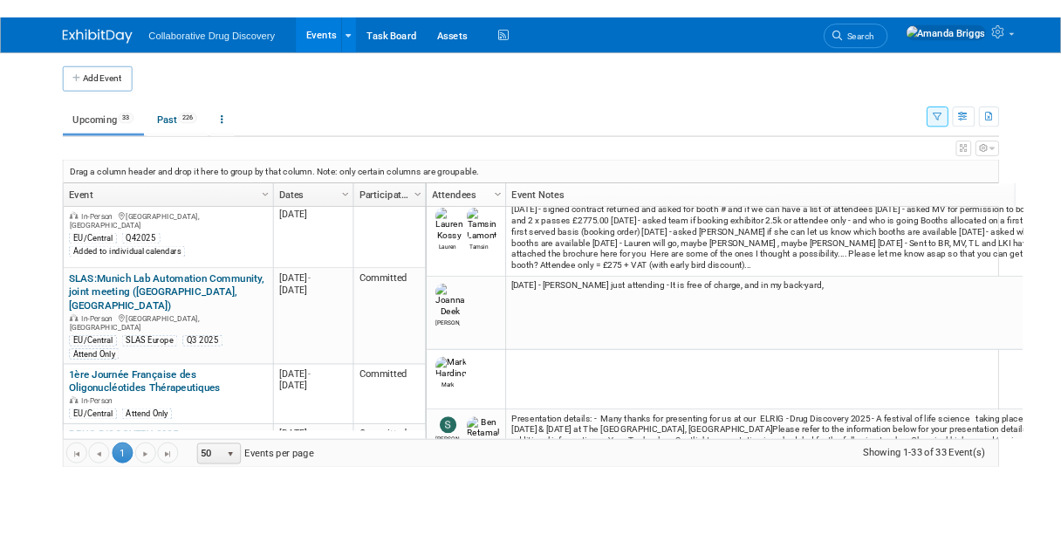
scroll to position [1257, 0]
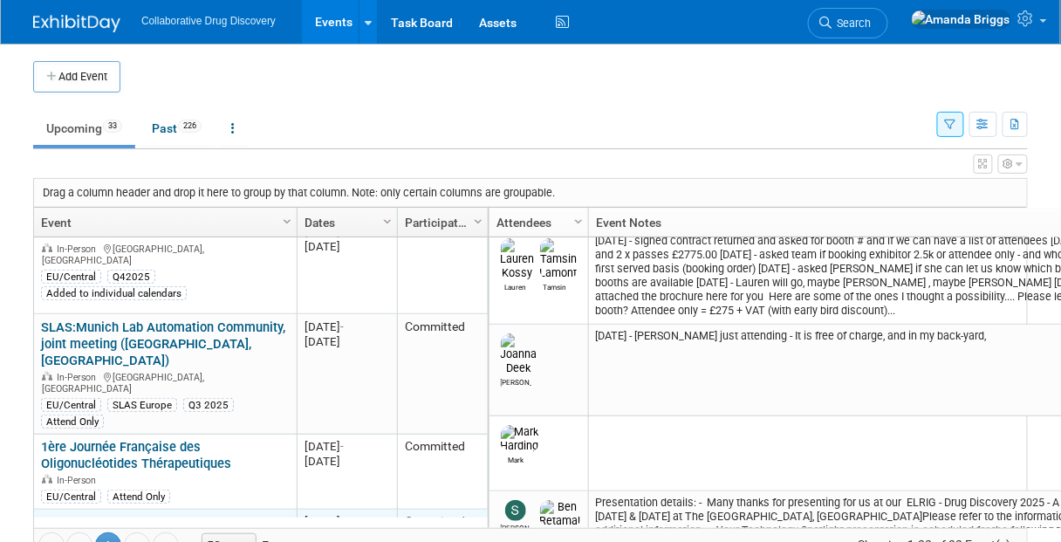
click at [93, 514] on link "DRUG DISCOVERY 2025" at bounding box center [109, 522] width 137 height 16
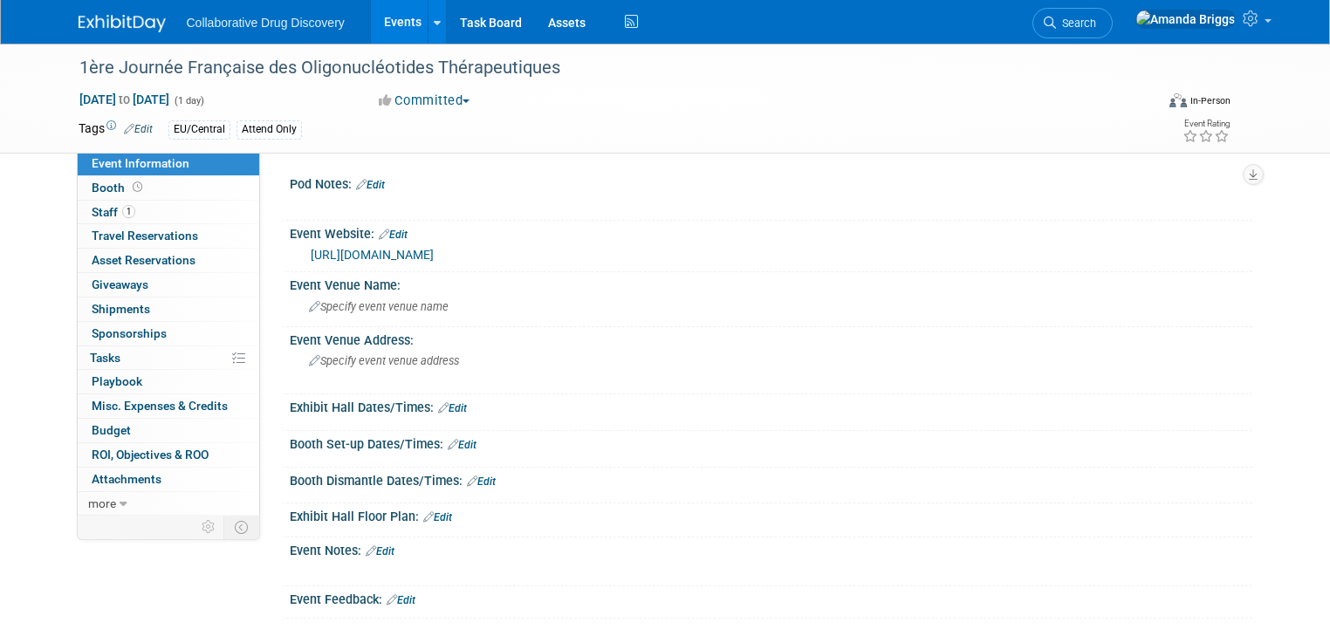
click at [127, 130] on link "Edit" at bounding box center [138, 129] width 29 height 12
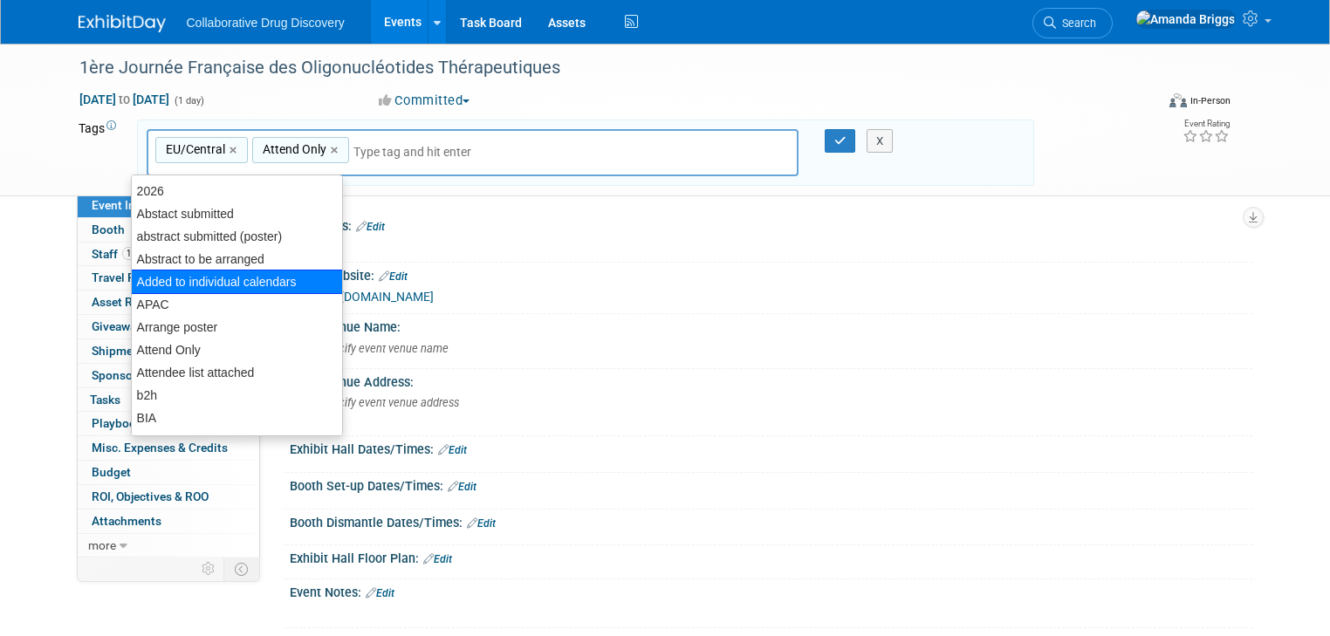
click at [246, 277] on div "Added to individual calendars" at bounding box center [237, 282] width 212 height 24
type input "EU/Central, Attend Only, Added to individual calendars"
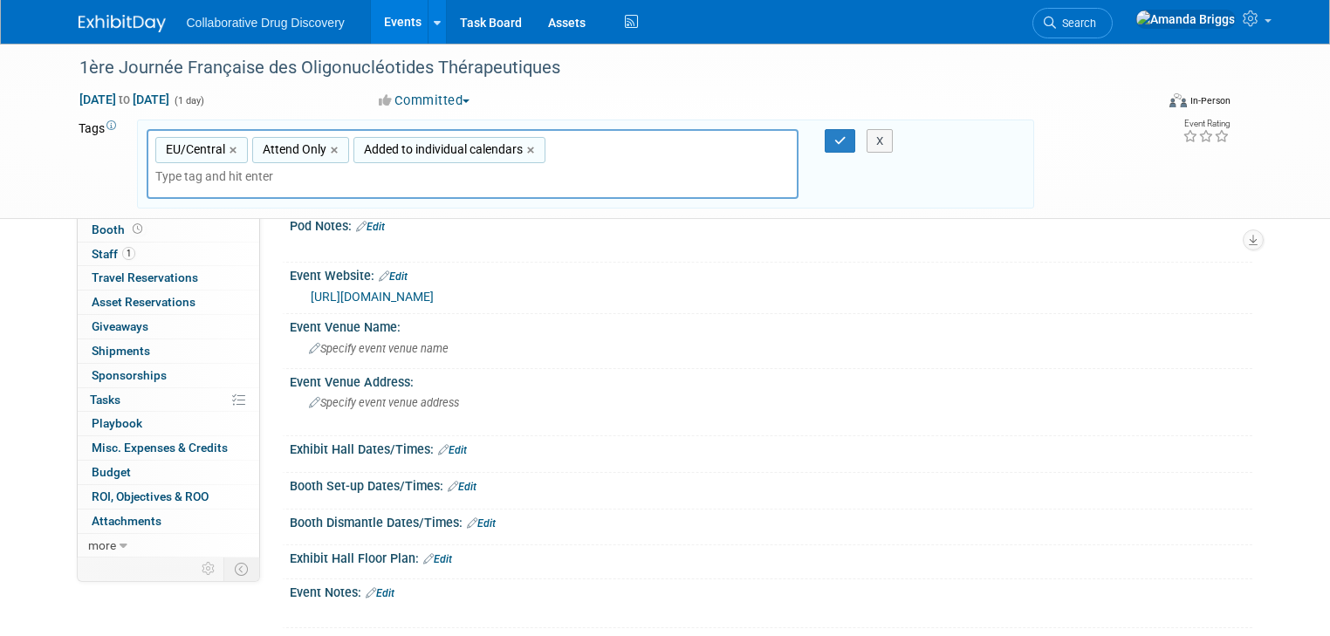
click at [852, 135] on div "X" at bounding box center [885, 141] width 75 height 24
click at [842, 141] on icon "button" at bounding box center [840, 140] width 12 height 11
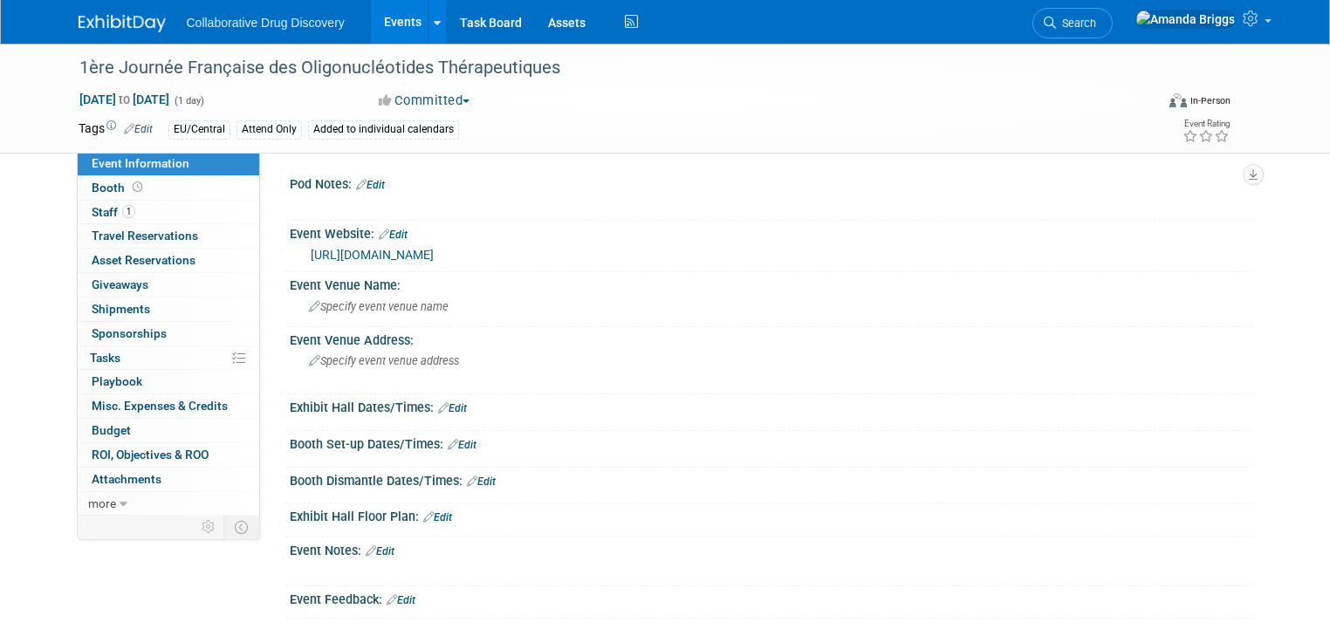
click at [129, 128] on link "Edit" at bounding box center [138, 129] width 29 height 12
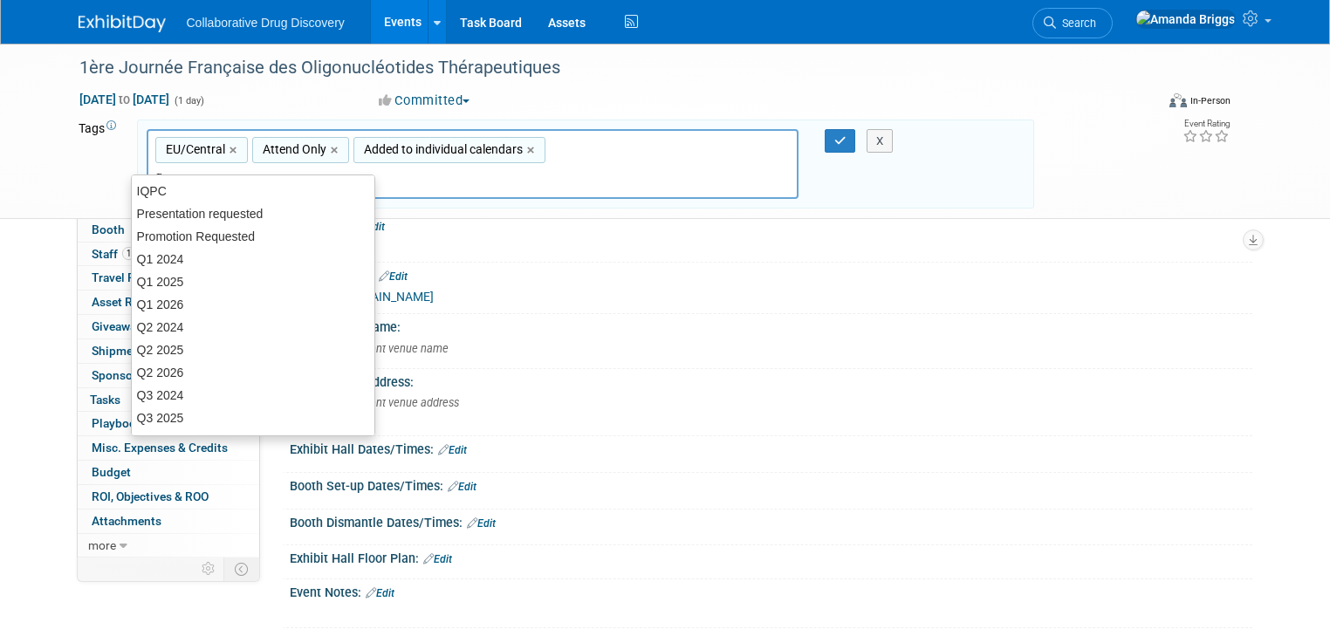
type input "q4"
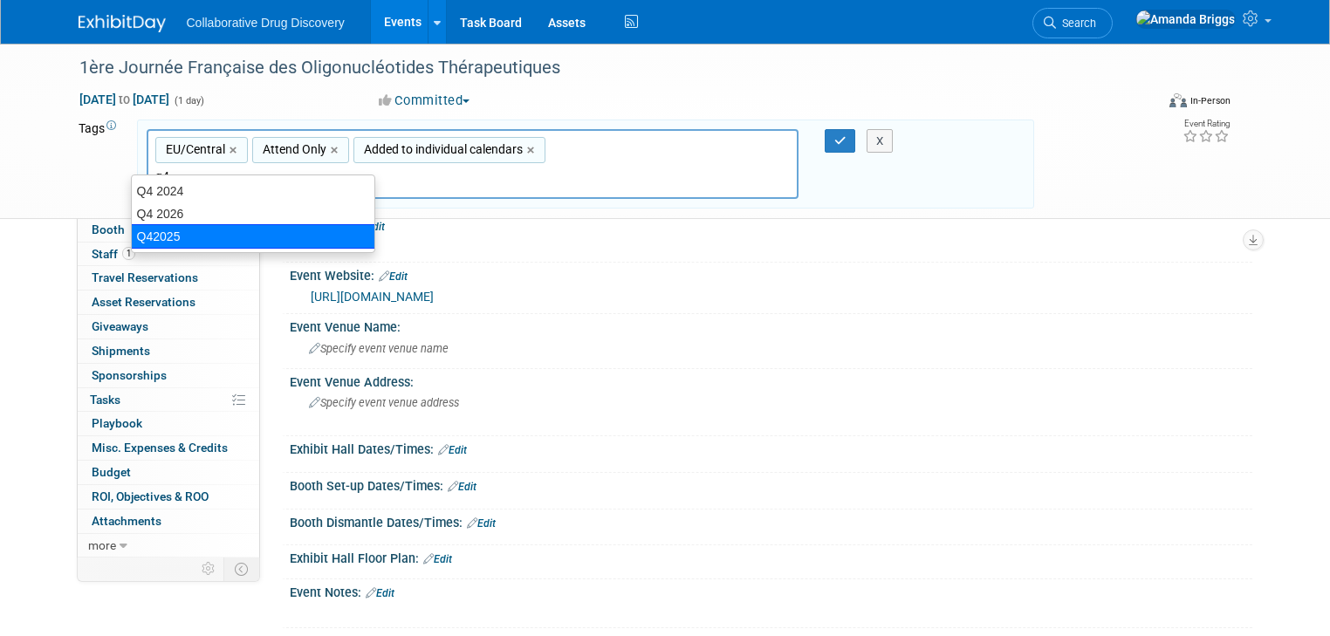
click at [203, 230] on div "Q42025" at bounding box center [253, 236] width 244 height 24
type input "EU/Central, Attend Only, Added to individual calendars, Q42025"
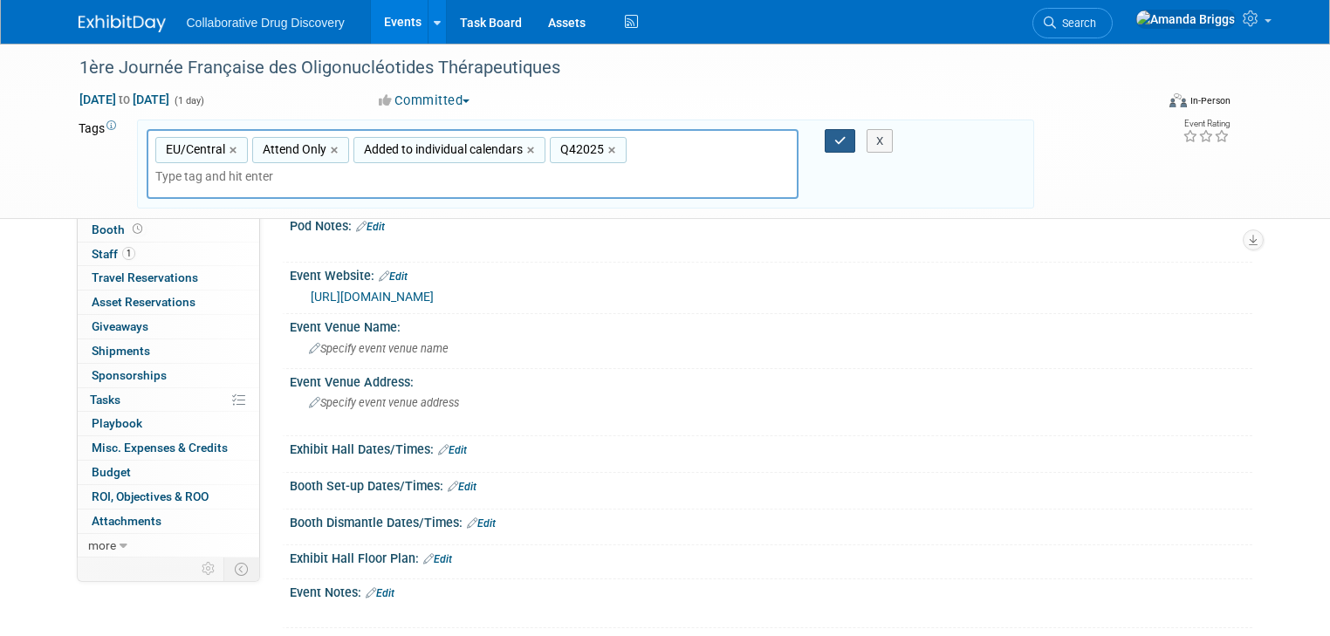
click at [845, 133] on button "button" at bounding box center [840, 141] width 31 height 24
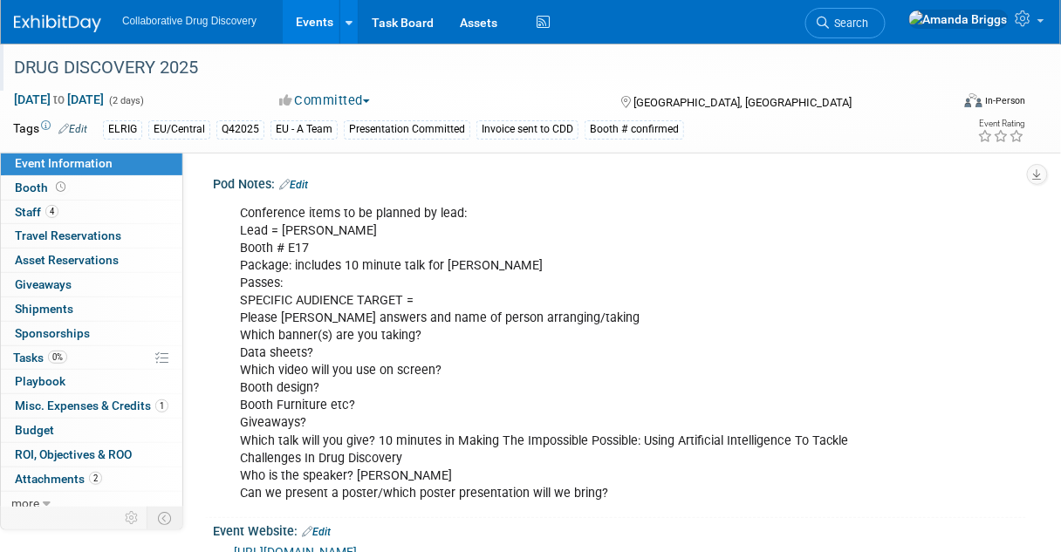
click at [205, 65] on div "DRUG DISCOVERY 2025" at bounding box center [474, 67] width 932 height 31
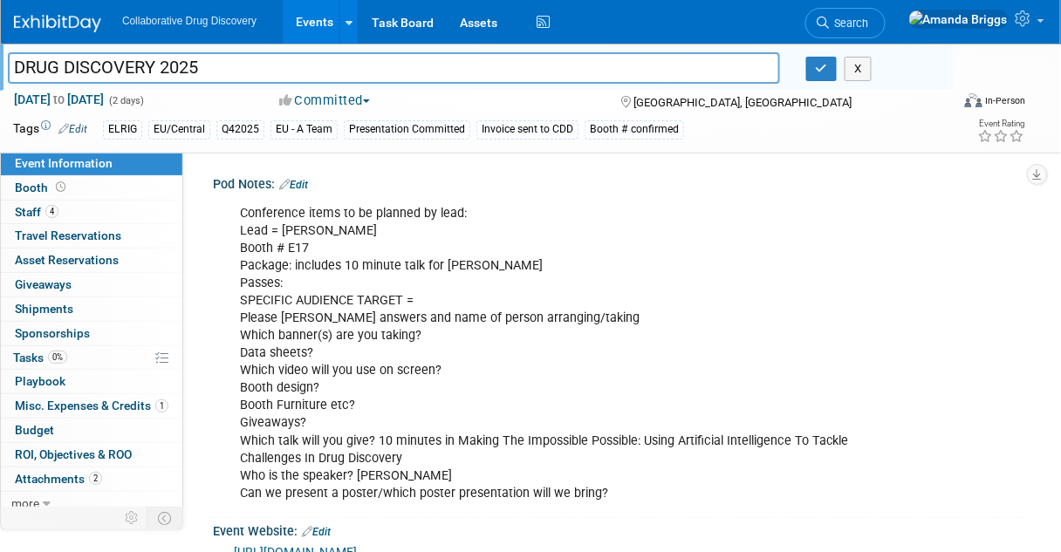
drag, startPoint x: 205, startPoint y: 65, endPoint x: -22, endPoint y: 87, distance: 228.0
click at [0, 87] on html "Collaborative Drug Discovery Events Add Event Bulk Upload Events Shareable Even…" at bounding box center [530, 276] width 1061 height 552
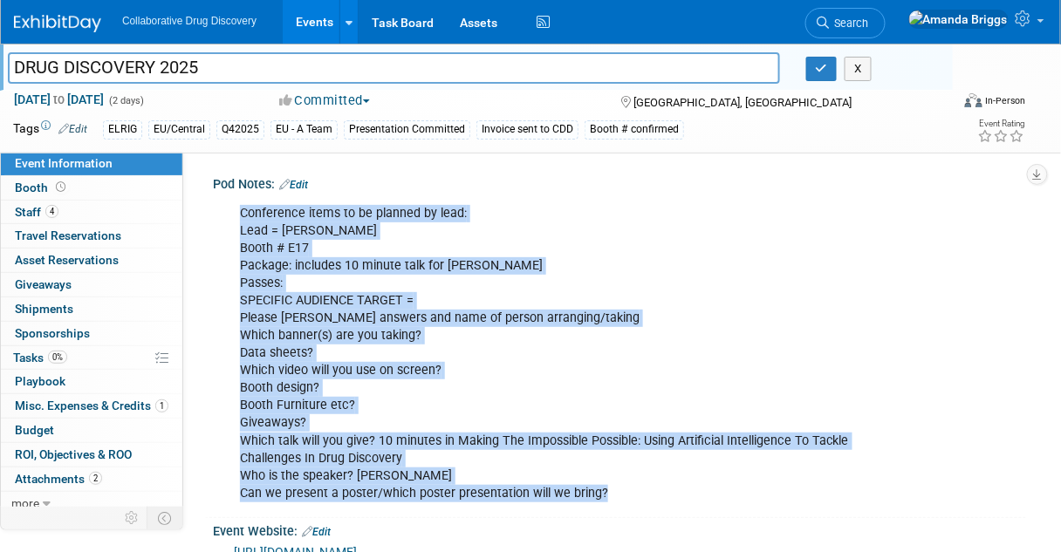
drag, startPoint x: 619, startPoint y: 490, endPoint x: 237, endPoint y: 215, distance: 470.1
click at [237, 215] on div "Conference items to be planned by lead: Lead = [PERSON_NAME] # E17 Package: inc…" at bounding box center [546, 353] width 636 height 315
copy div "Conference items to be planned by lead: Lead = Ben Booth # E17 Package: include…"
click at [325, 389] on div "Conference items to be planned by lead: Lead = Ben Booth # E17 Package: include…" at bounding box center [546, 353] width 636 height 315
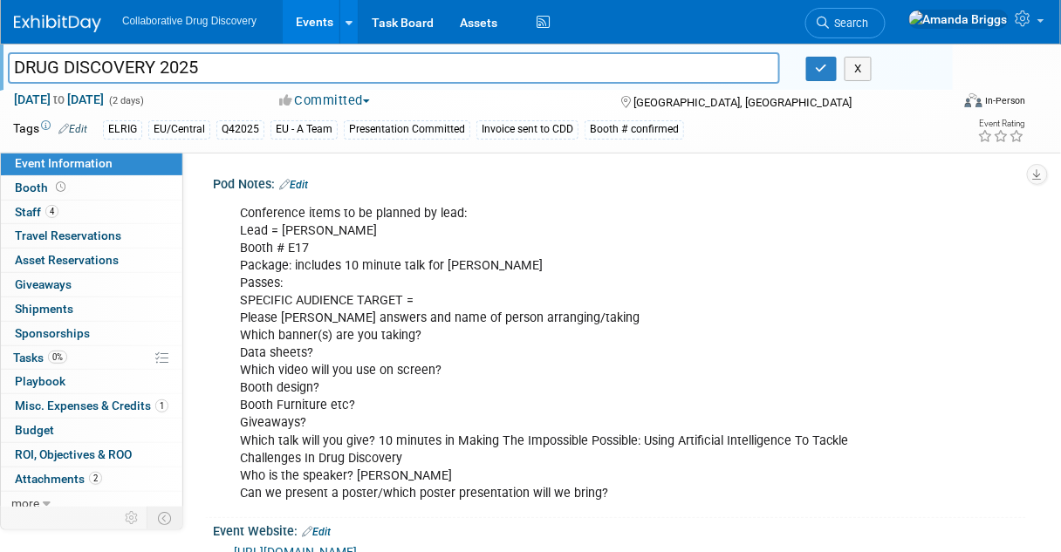
click at [85, 129] on link "Edit" at bounding box center [72, 129] width 29 height 12
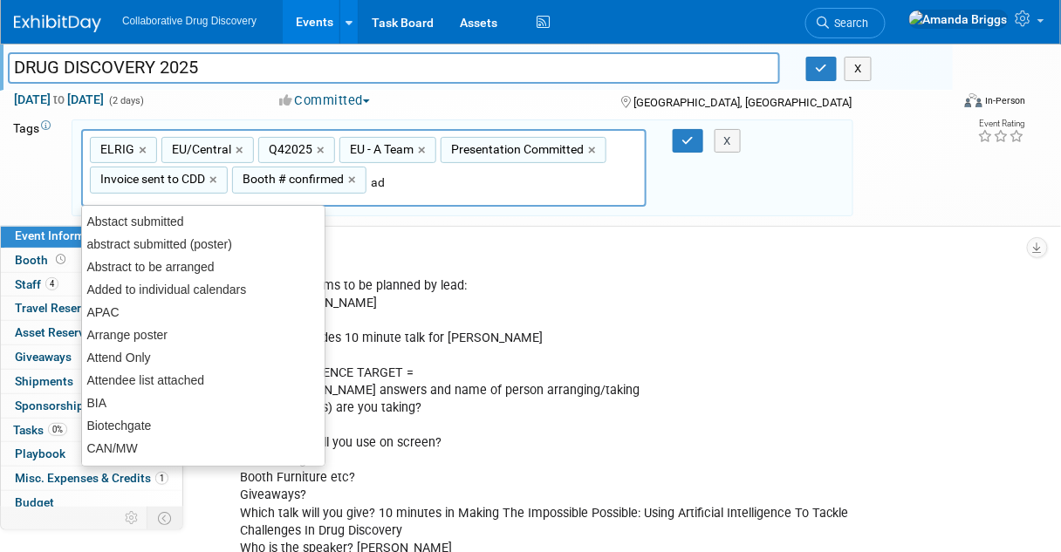
type input "add"
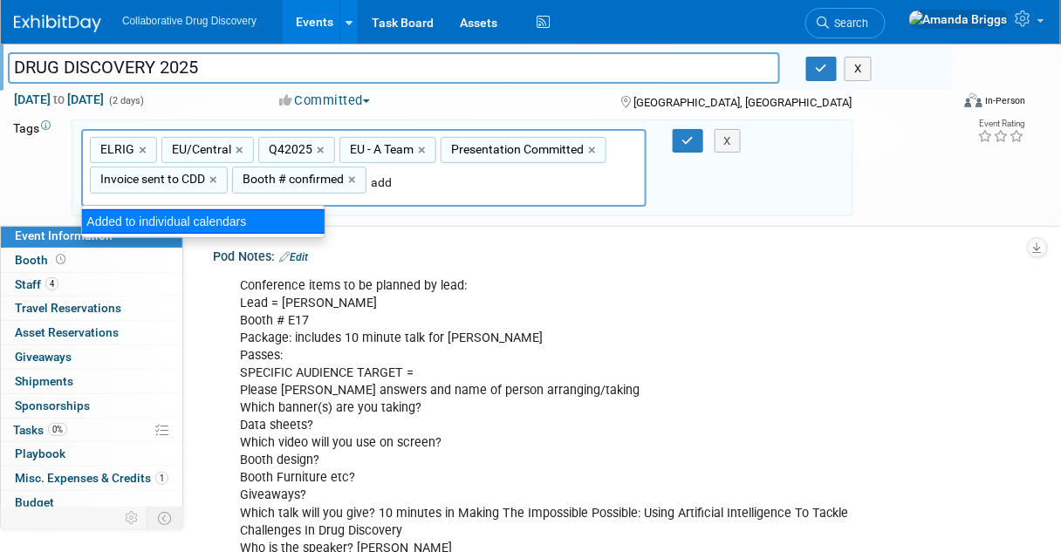
click at [200, 222] on div "Added to individual calendars" at bounding box center [203, 221] width 244 height 24
type input "ELRIG, EU/Central, Q42025, EU - A Team, Presentation Committed, Invoice sent to…"
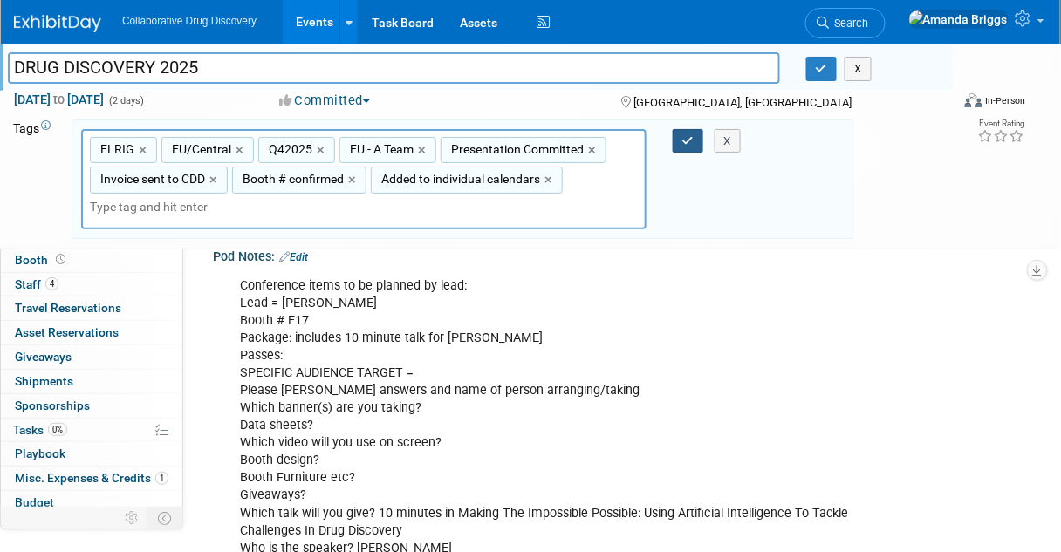
click at [693, 143] on icon "button" at bounding box center [688, 140] width 12 height 11
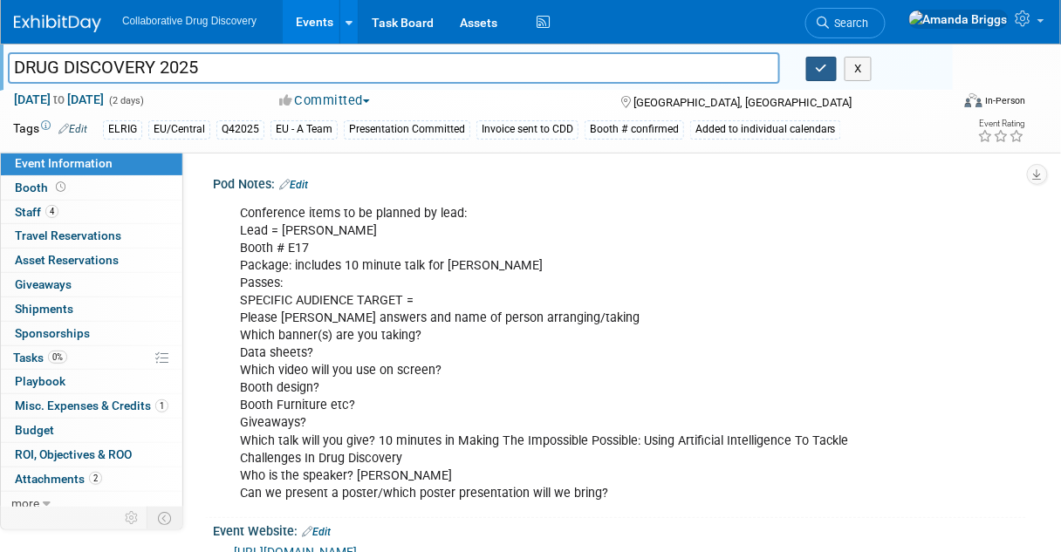
click at [826, 66] on icon "button" at bounding box center [822, 68] width 12 height 11
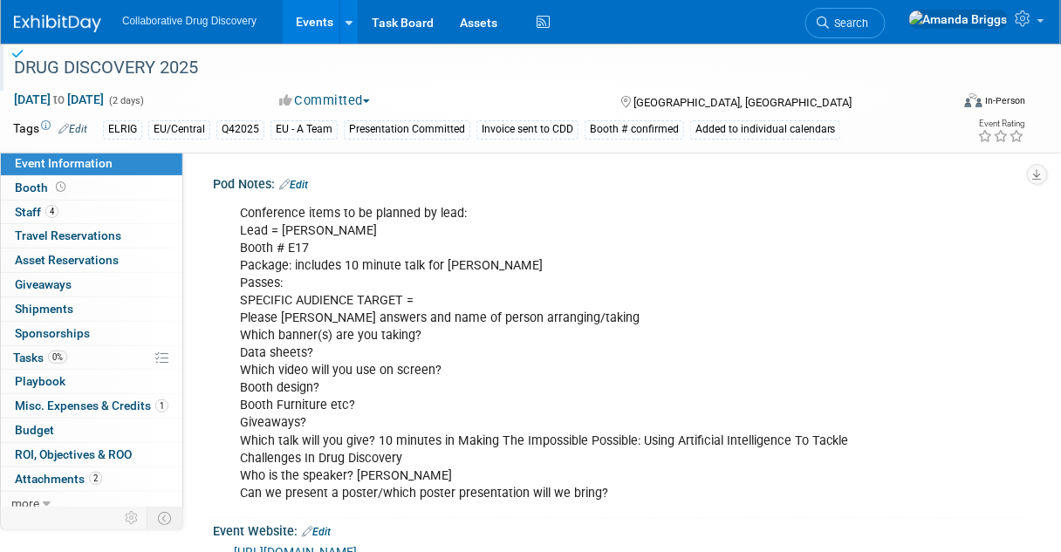
click at [120, 163] on link "Event Information" at bounding box center [92, 164] width 182 height 24
click at [869, 24] on span "Search" at bounding box center [849, 23] width 40 height 13
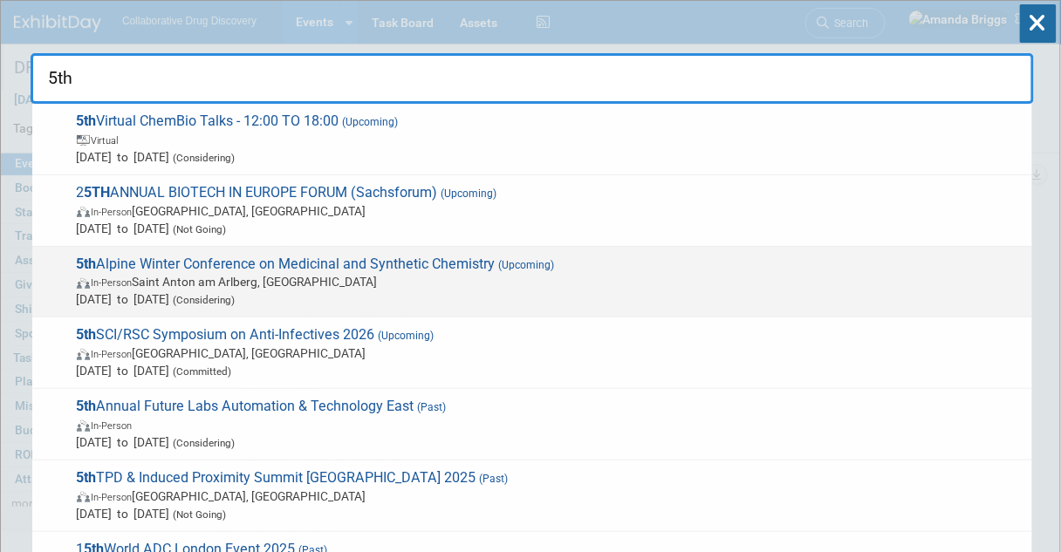
type input "5th"
click at [168, 264] on span "5th Alpine Winter Conference on Medicinal and Synthetic Chemistry (Upcoming) In…" at bounding box center [548, 282] width 952 height 53
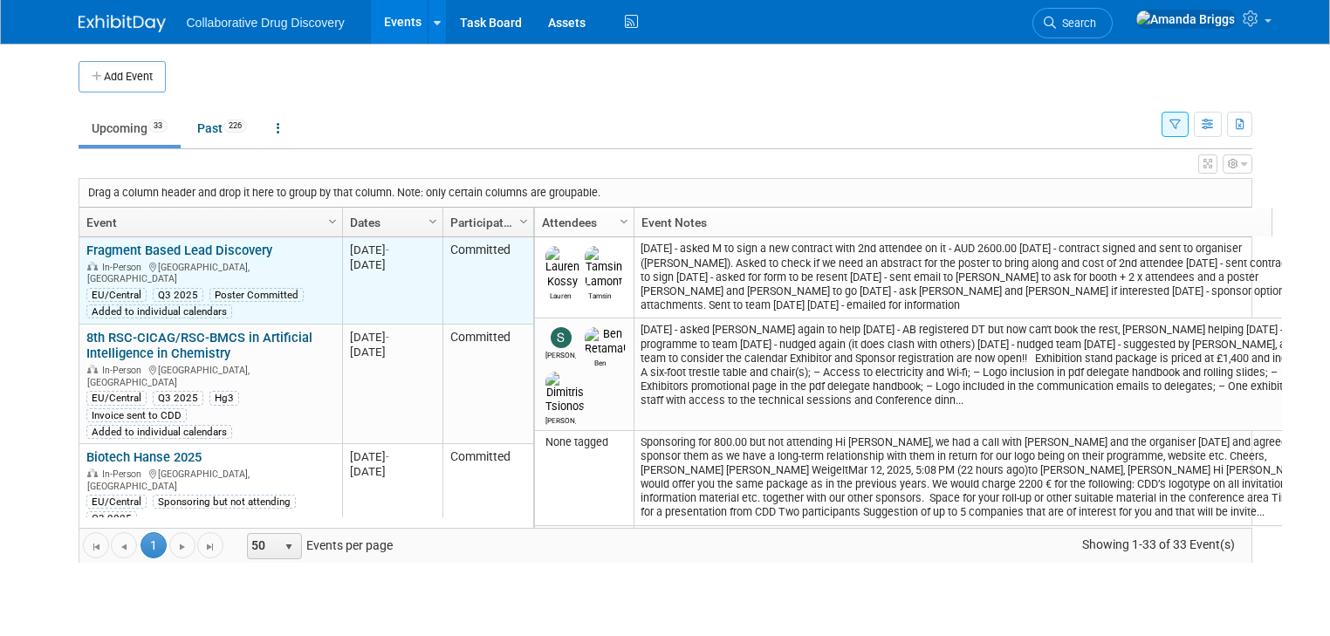
click at [217, 248] on link "Fragment Based Lead Discovery" at bounding box center [179, 251] width 186 height 16
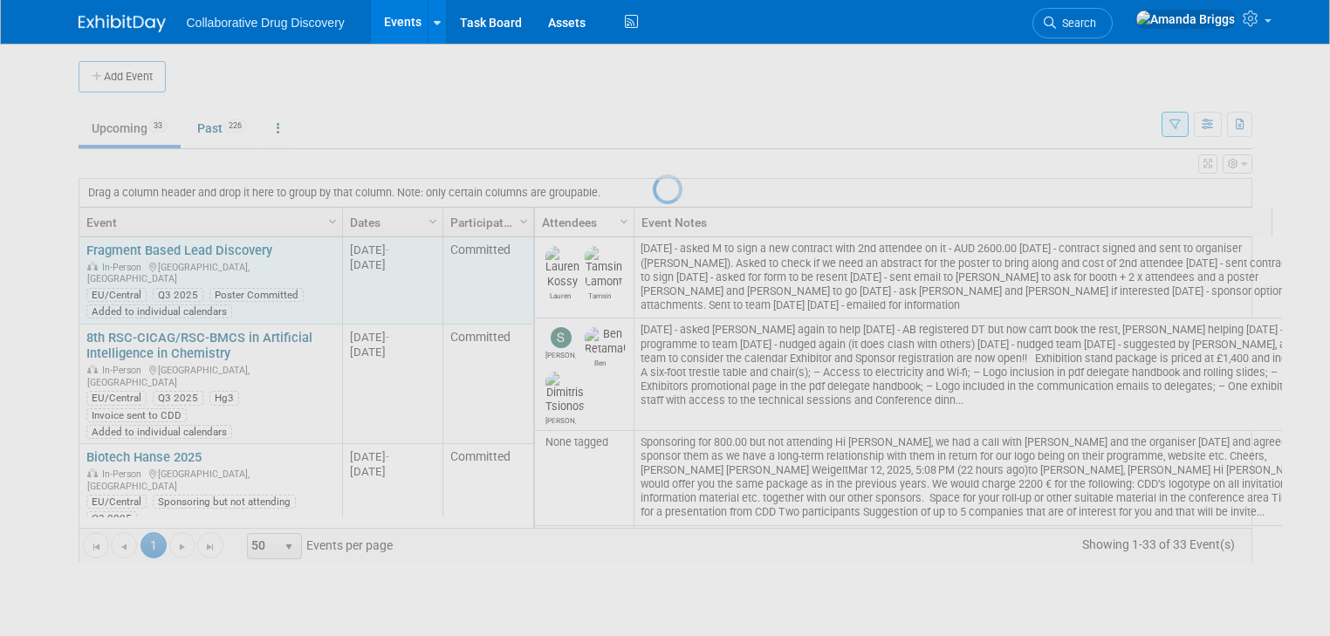
click at [653, 248] on div at bounding box center [665, 318] width 24 height 636
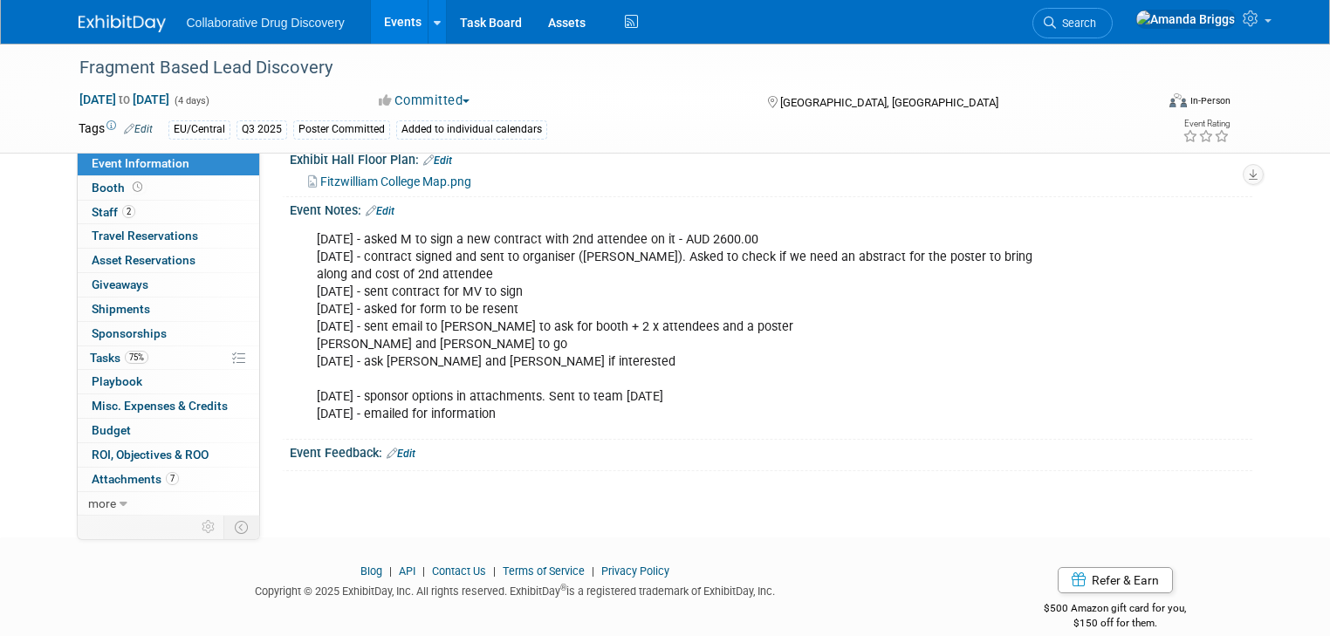
scroll to position [709, 0]
click at [395, 446] on link "Edit" at bounding box center [401, 452] width 29 height 12
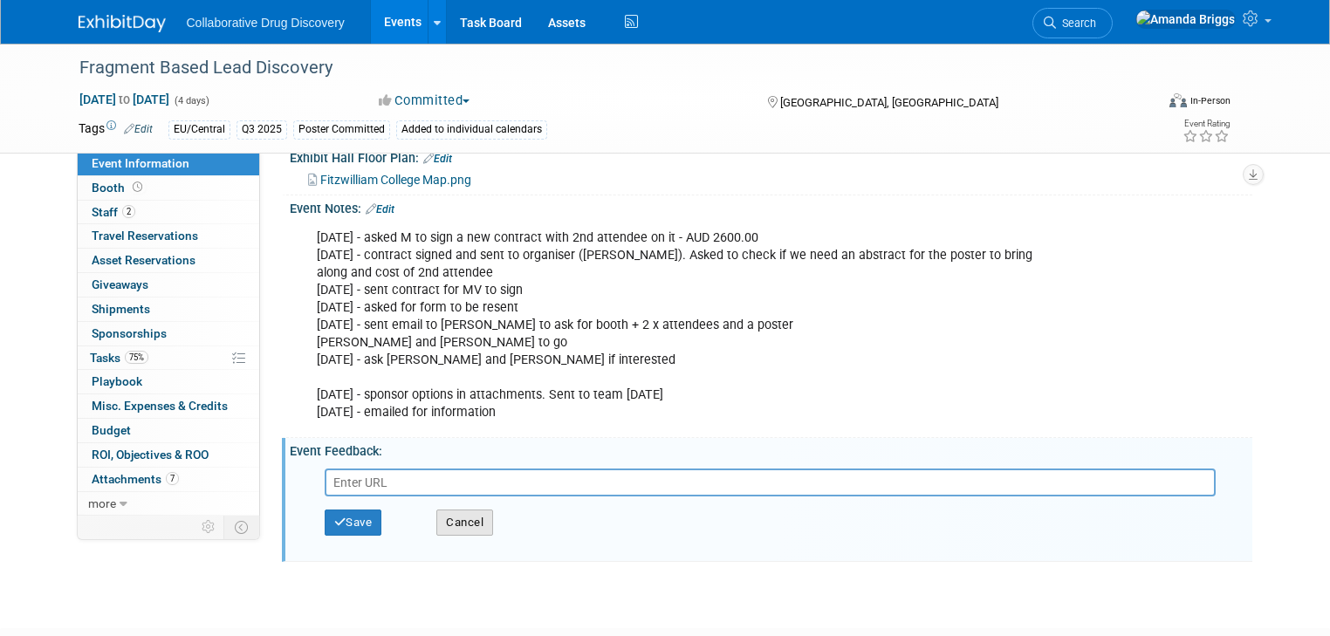
click at [452, 510] on button "Cancel" at bounding box center [464, 523] width 57 height 26
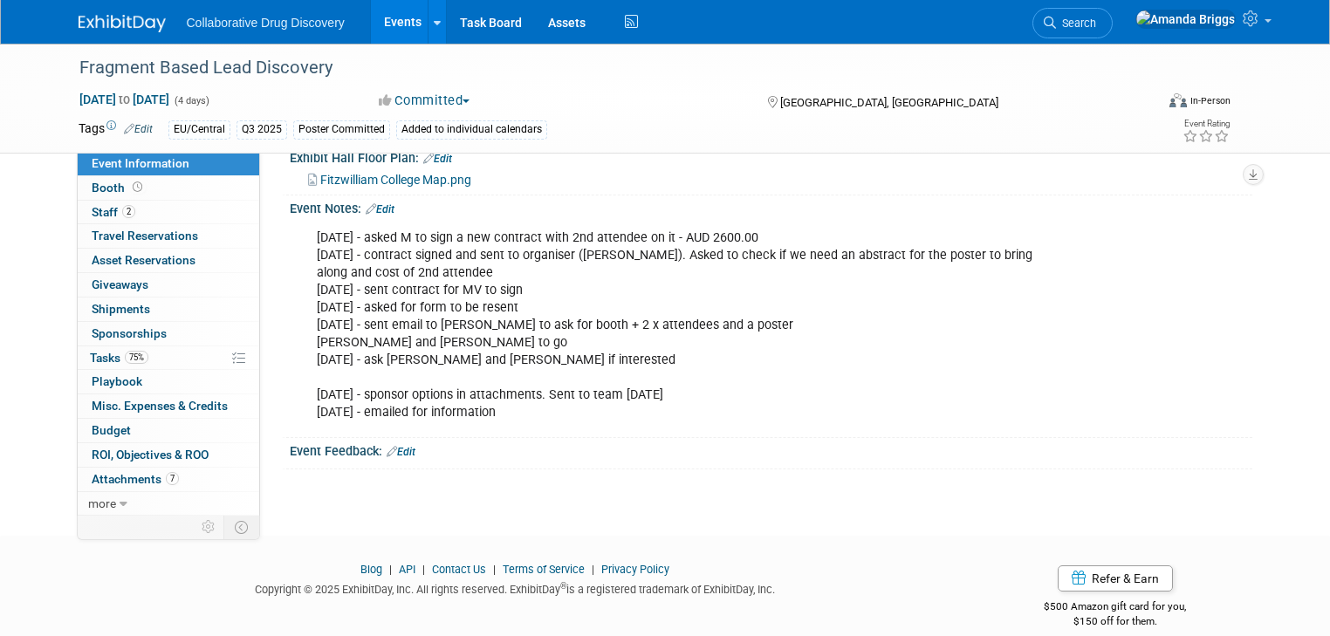
click at [394, 446] on link "Edit" at bounding box center [401, 452] width 29 height 12
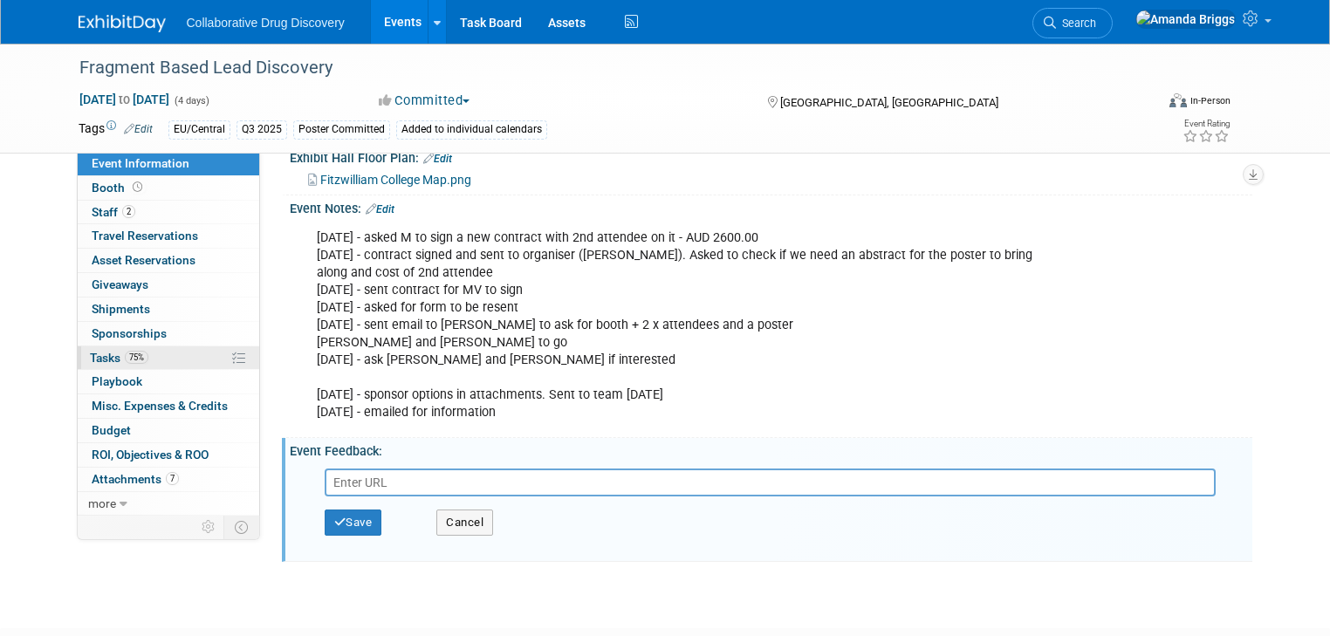
click at [103, 359] on span "Tasks 75%" at bounding box center [119, 358] width 58 height 14
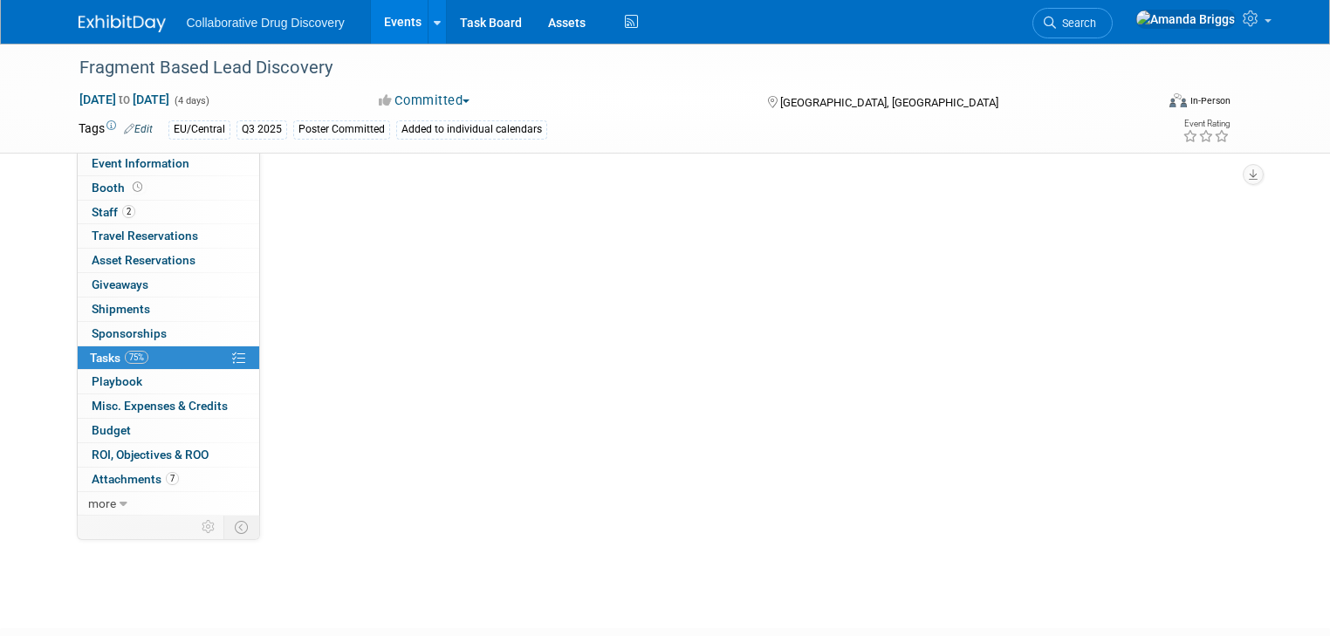
scroll to position [0, 0]
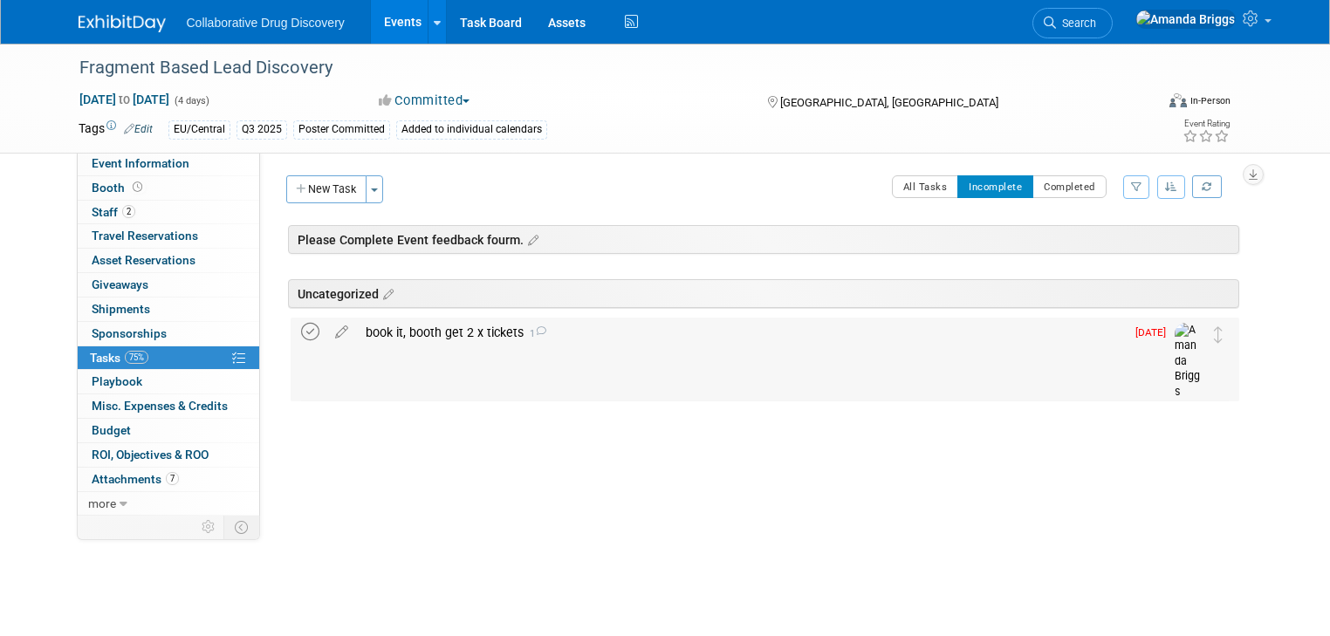
click at [301, 332] on icon at bounding box center [310, 332] width 18 height 18
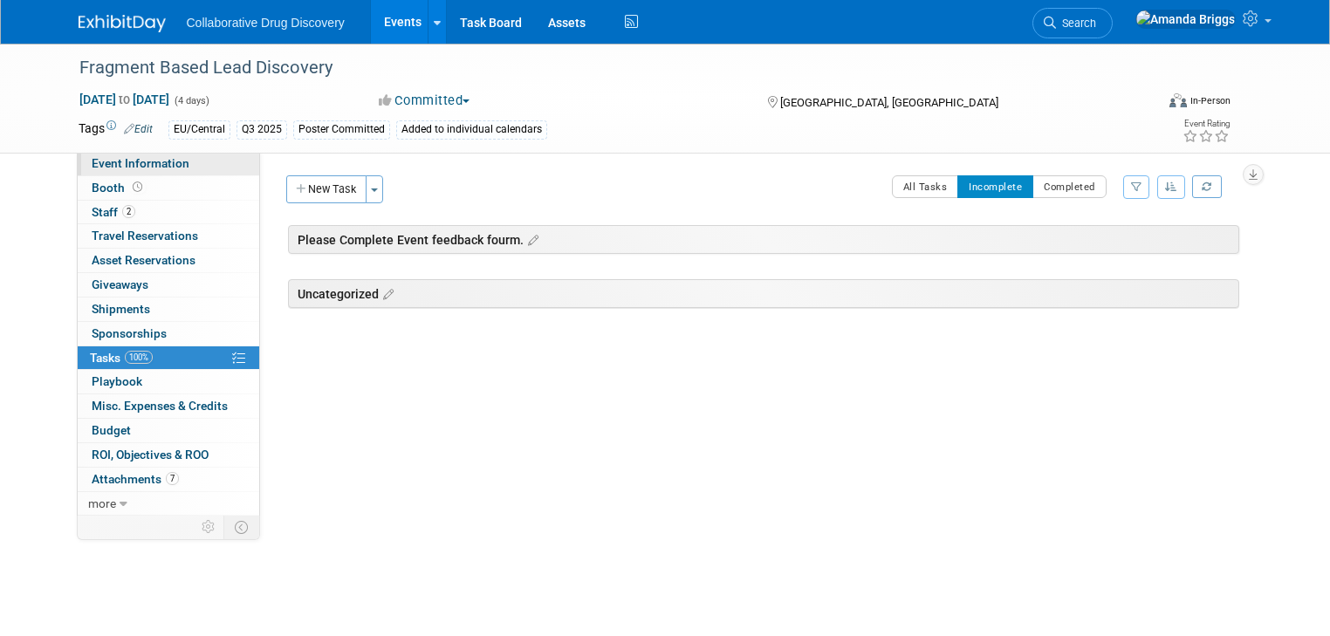
click at [134, 165] on span "Event Information" at bounding box center [141, 163] width 98 height 14
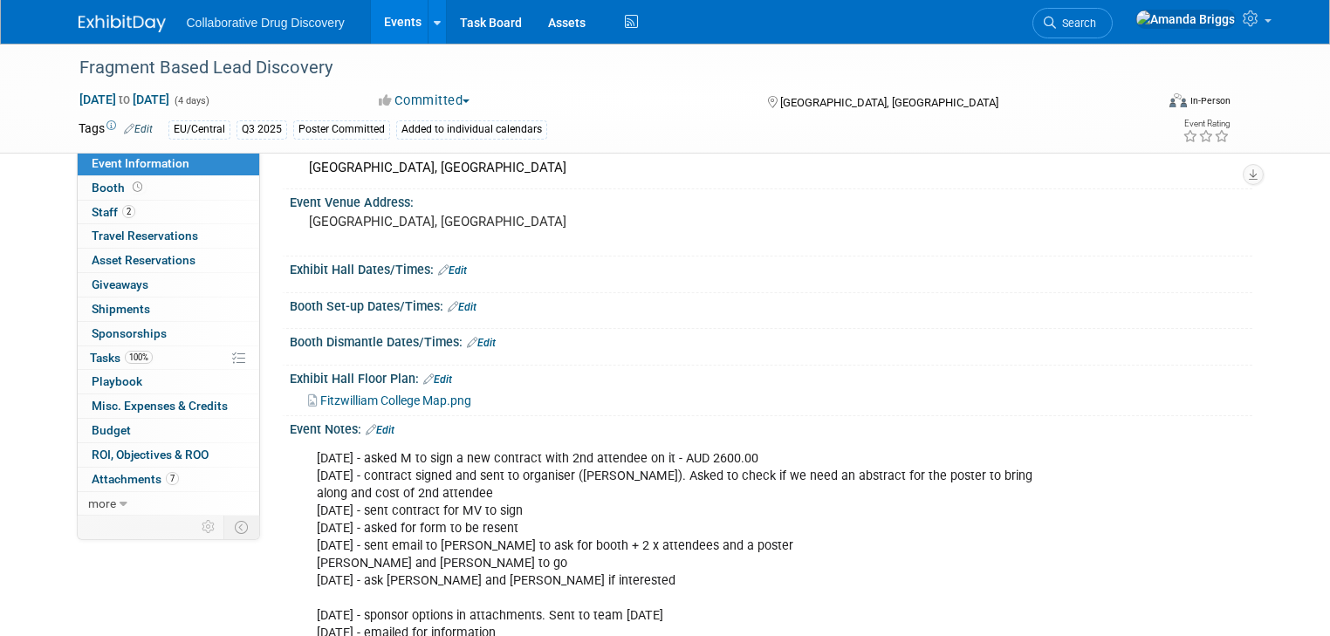
scroll to position [556, 0]
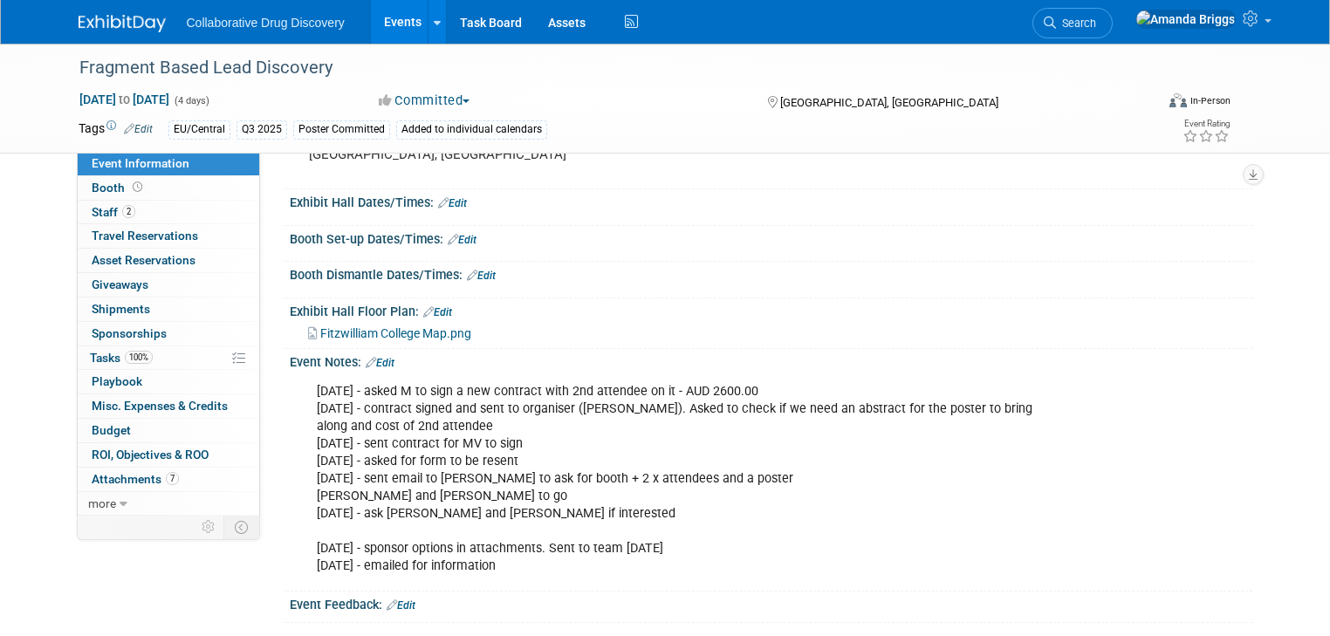
click at [373, 357] on link "Edit" at bounding box center [380, 363] width 29 height 12
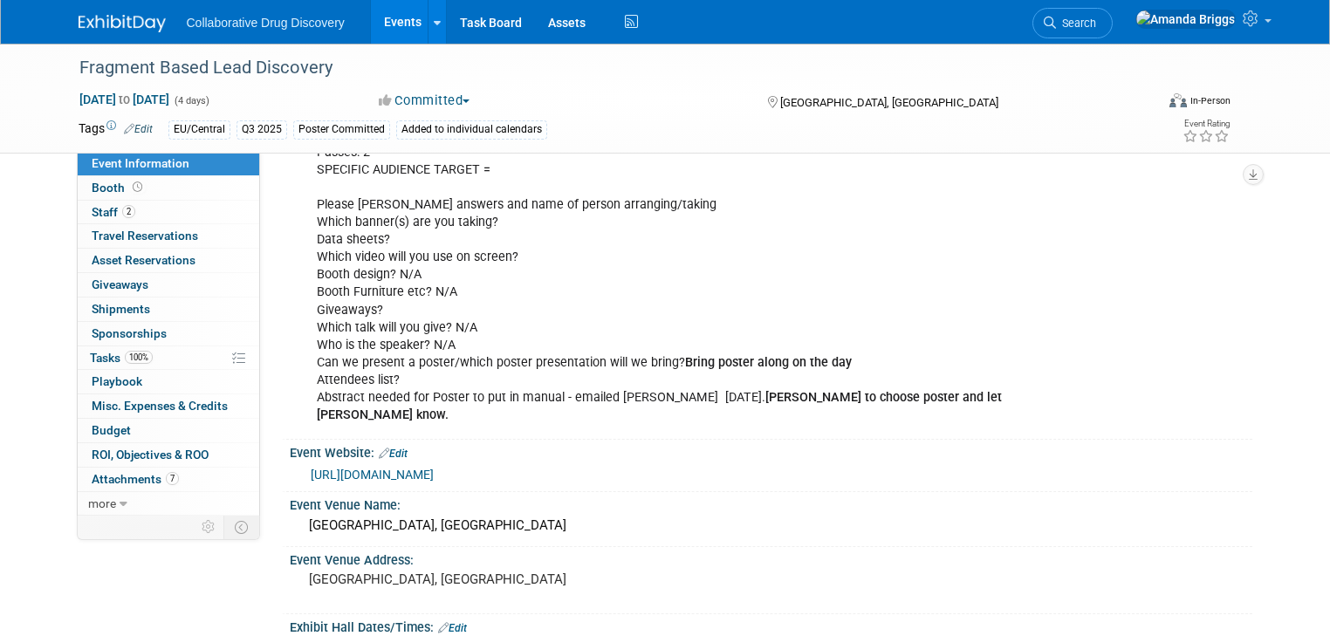
scroll to position [0, 0]
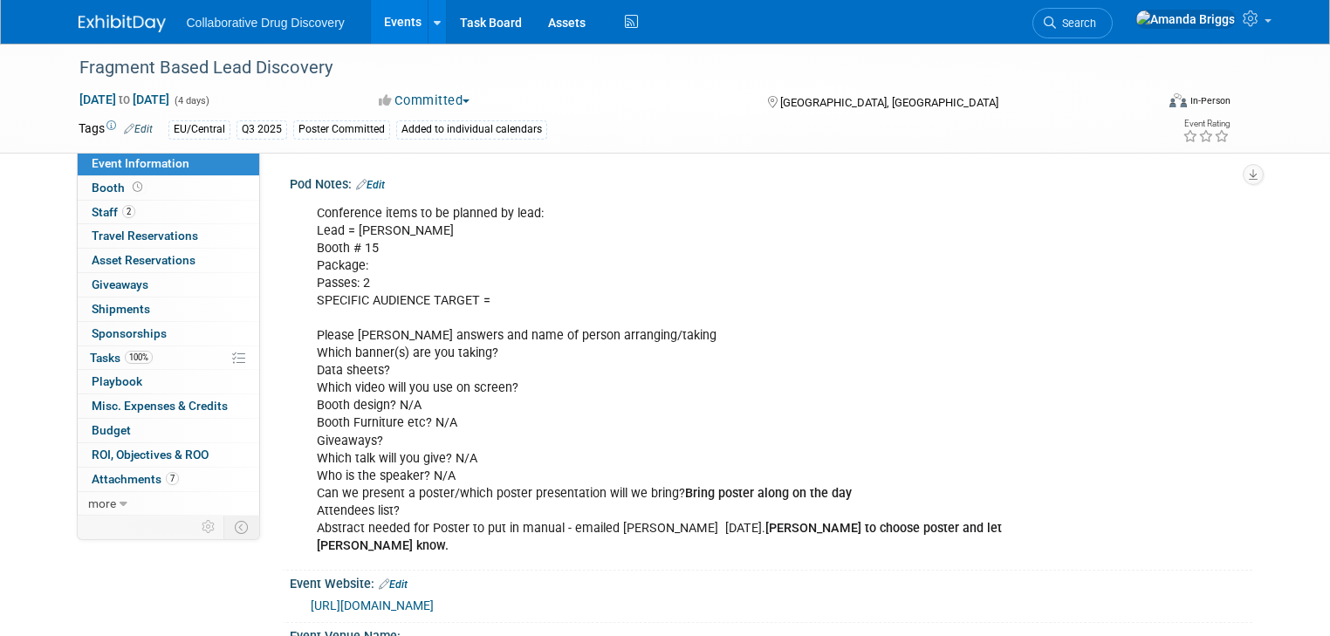
click at [366, 185] on link "Edit" at bounding box center [370, 185] width 29 height 12
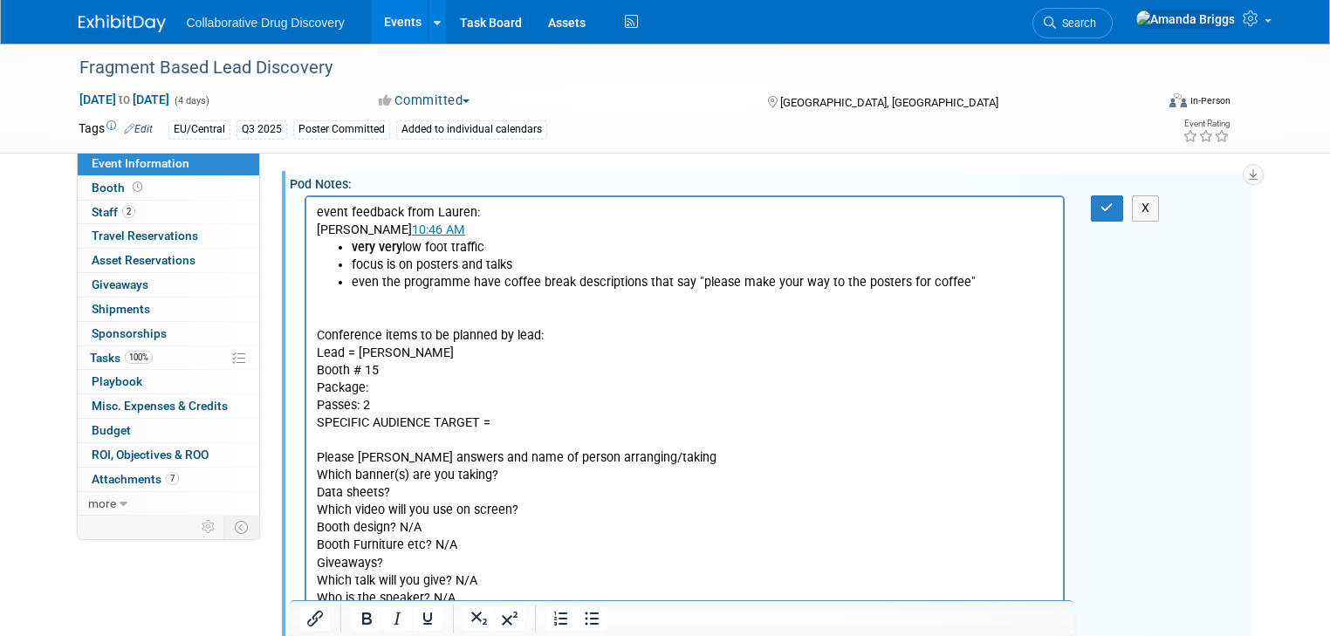
drag, startPoint x: 450, startPoint y: 230, endPoint x: 317, endPoint y: 237, distance: 133.7
click at [317, 237] on p "[PERSON_NAME] 10:46 AM" at bounding box center [684, 230] width 737 height 17
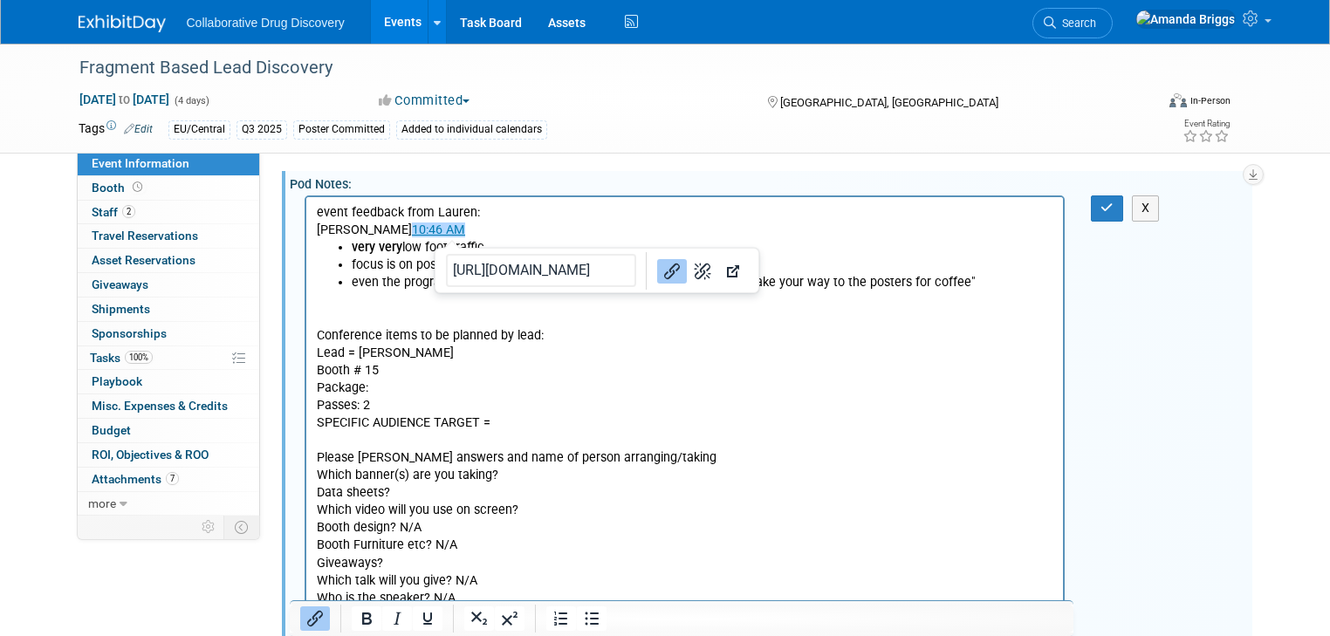
click at [455, 224] on p "[PERSON_NAME] 10:46 AM﻿" at bounding box center [684, 230] width 737 height 17
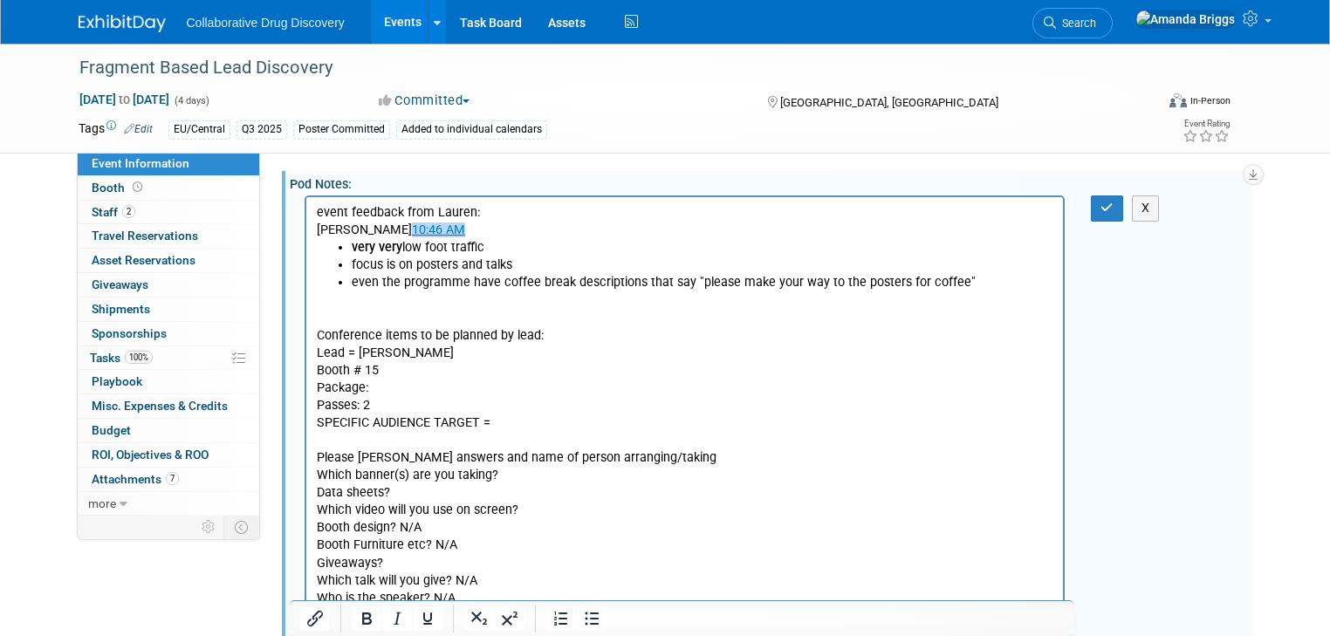
click at [496, 302] on p "Rich Text Area. Press ALT-0 for help." at bounding box center [684, 299] width 737 height 17
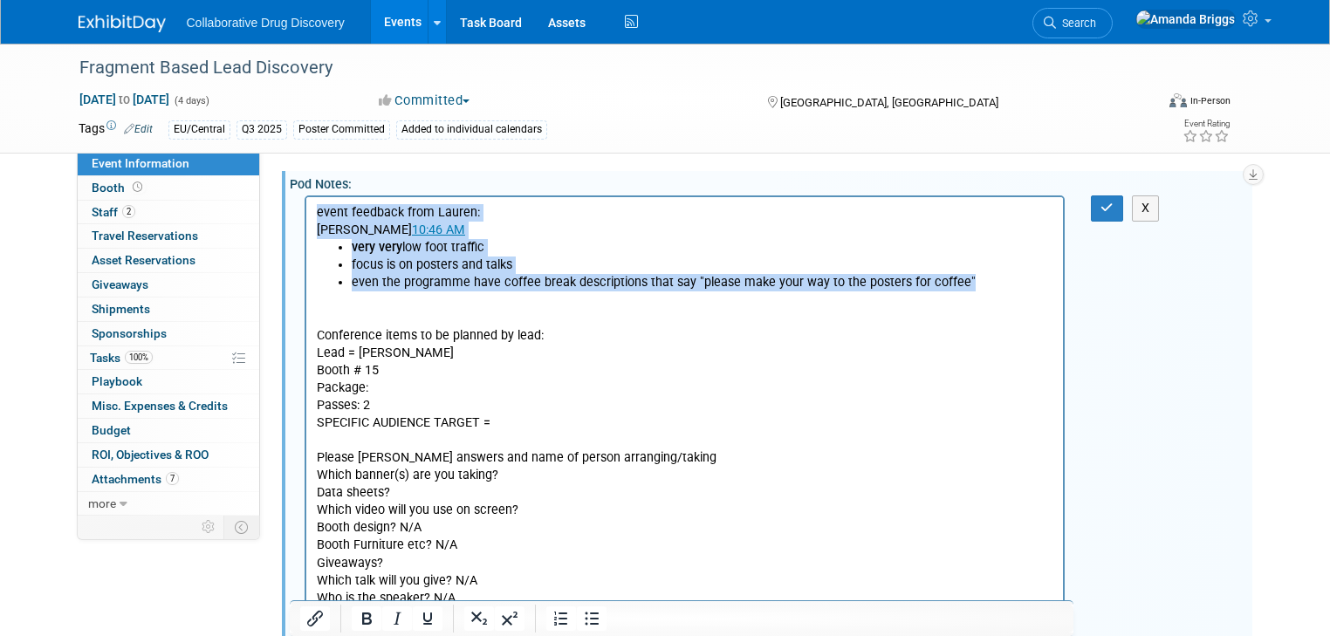
drag, startPoint x: 959, startPoint y: 277, endPoint x: 595, endPoint y: 407, distance: 386.4
click at [305, 197] on html "event feedback from [PERSON_NAME]: [PERSON_NAME] 10:46 AM very very low foot tr…" at bounding box center [683, 437] width 757 height 480
click at [368, 615] on icon "Bold" at bounding box center [366, 618] width 21 height 21
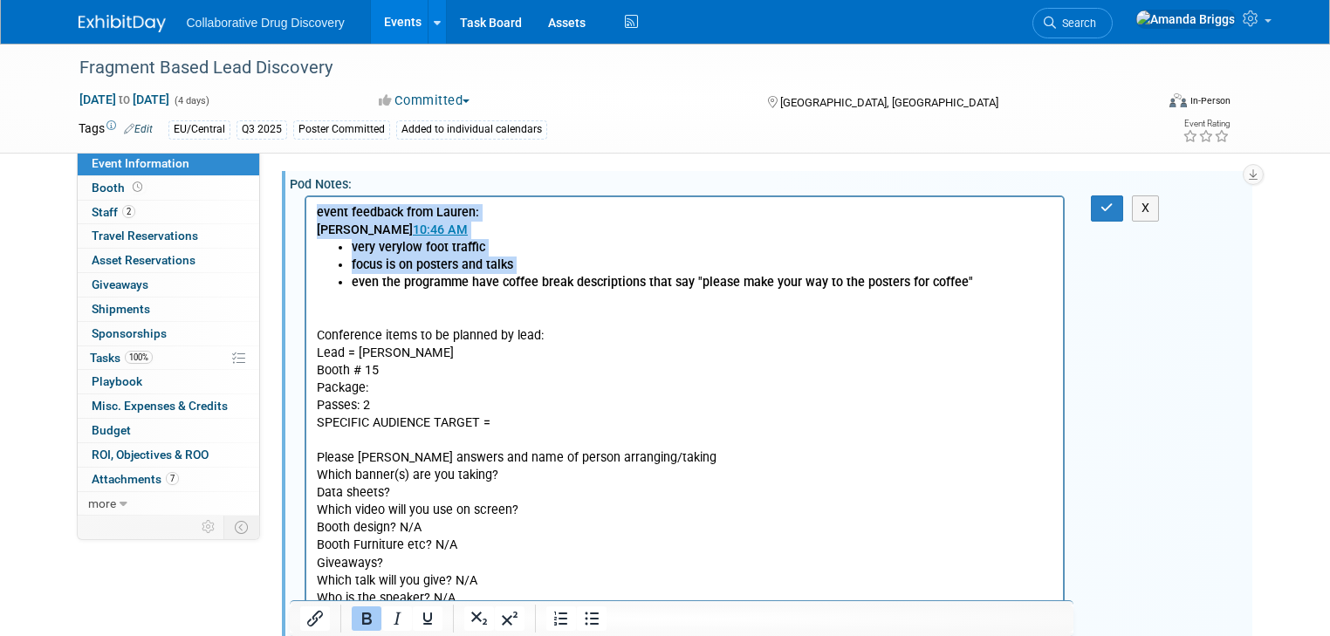
click at [324, 217] on b "event feedback from Lauren:" at bounding box center [397, 212] width 162 height 15
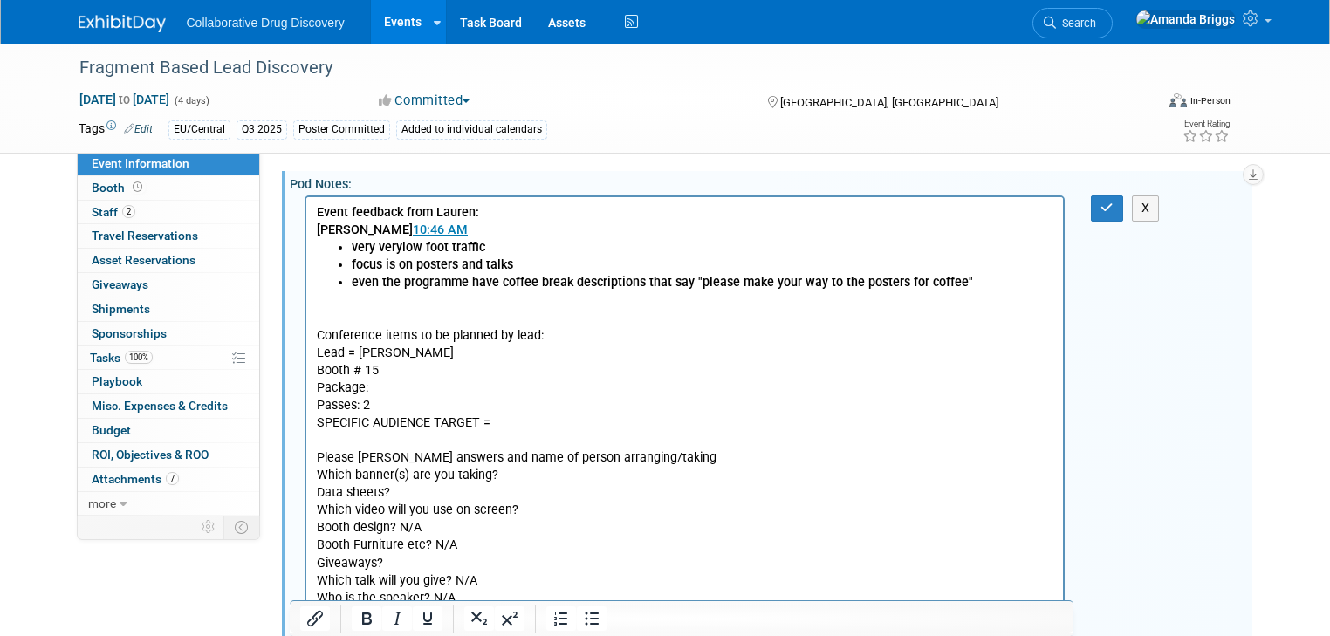
click at [524, 353] on p "Conference items to be planned by lead: Lead = [PERSON_NAME] # 15 Package: Pass…" at bounding box center [684, 502] width 737 height 351
click at [1113, 210] on icon "button" at bounding box center [1106, 208] width 13 height 12
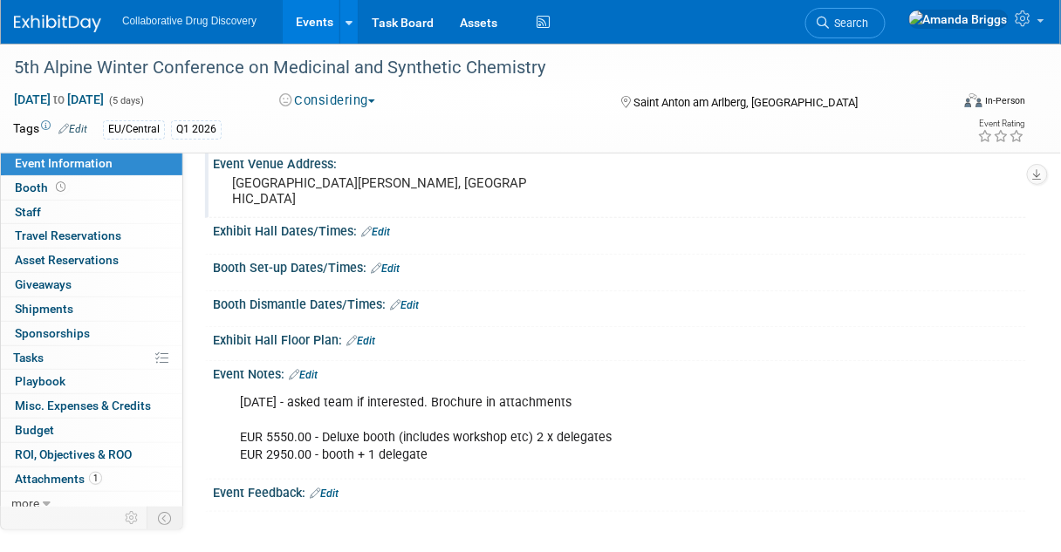
scroll to position [209, 0]
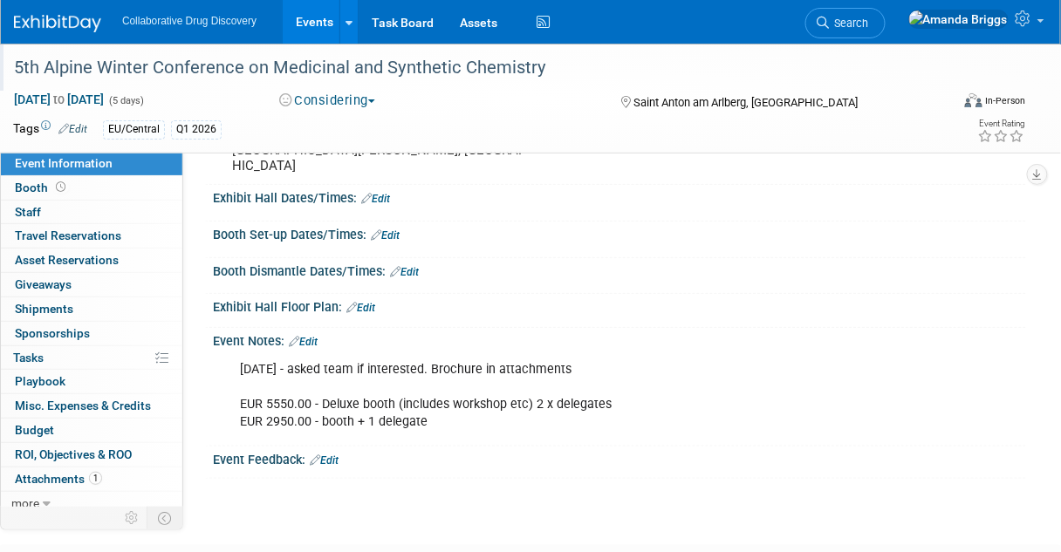
drag, startPoint x: 549, startPoint y: 67, endPoint x: 11, endPoint y: 66, distance: 537.5
click at [11, 66] on div "5th Alpine Winter Conference on Medicinal and Synthetic Chemistry" at bounding box center [474, 67] width 932 height 31
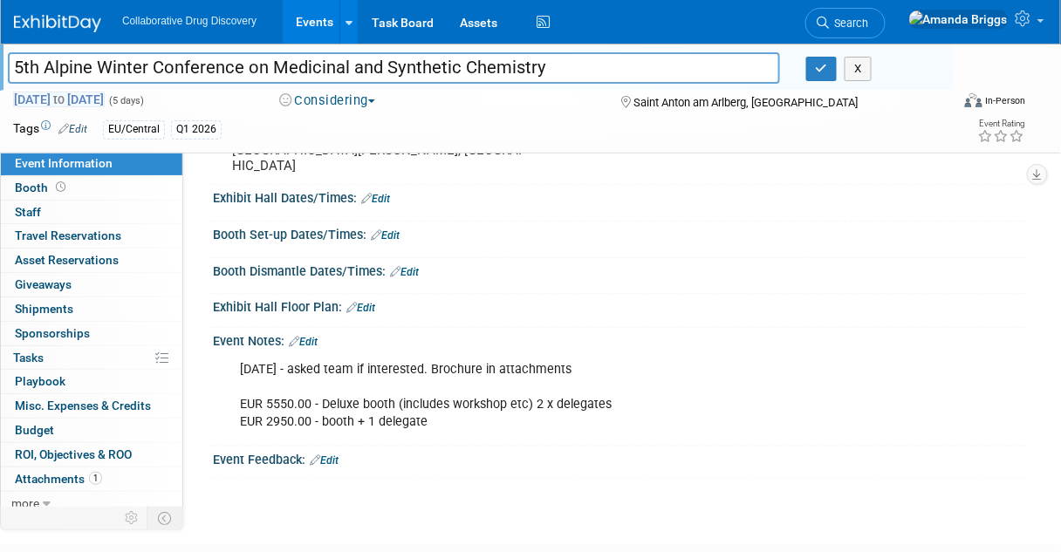
click at [105, 99] on span "Jan 25, 2026 to Jan 29, 2026" at bounding box center [59, 100] width 92 height 16
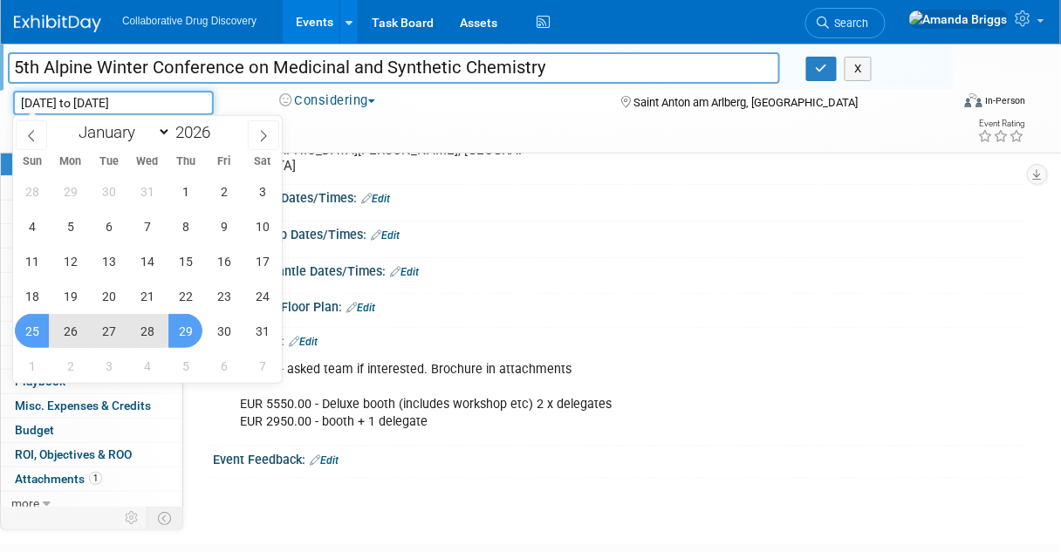
drag, startPoint x: 184, startPoint y: 103, endPoint x: 10, endPoint y: 101, distance: 173.7
click at [10, 101] on div "Jan 25, 2026 to Jan 29, 2026 (5 days) Jan 25, 2026 to Jan 29, 2026" at bounding box center [130, 103] width 260 height 24
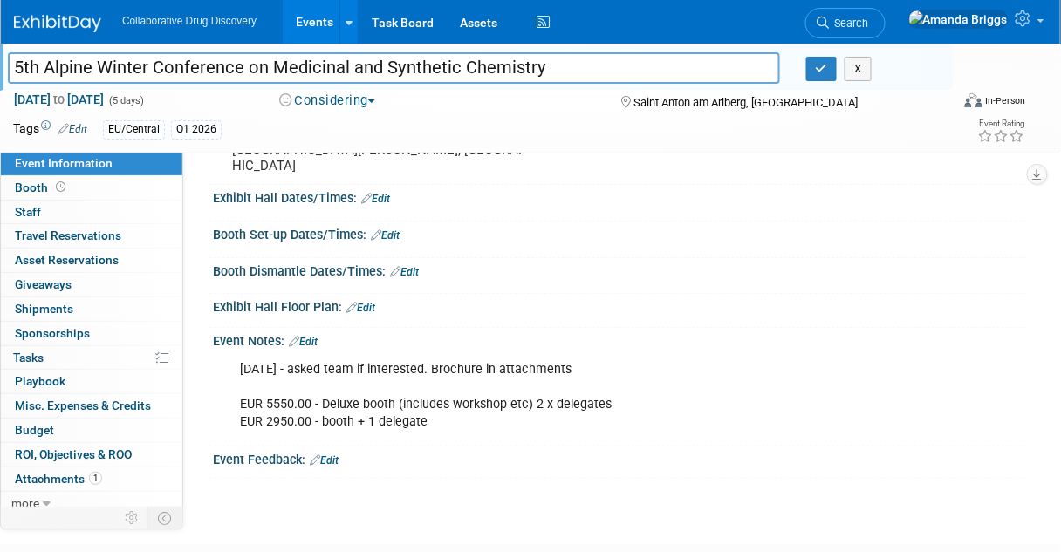
click at [580, 348] on div "22MAY2025 - asked team if interested. Brochure in attachments EUR 5550.00 - Del…" at bounding box center [617, 352] width 791 height 9
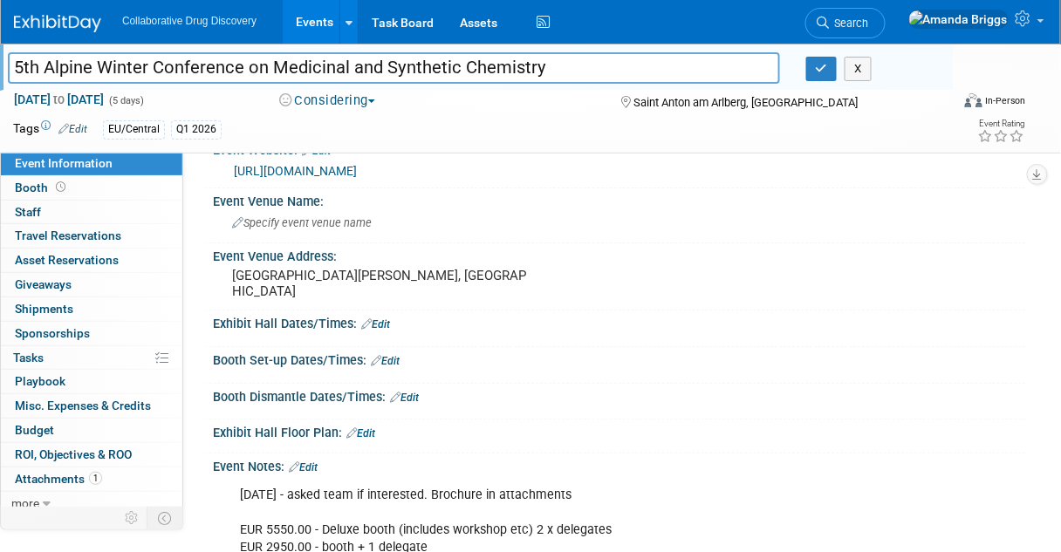
scroll to position [0, 0]
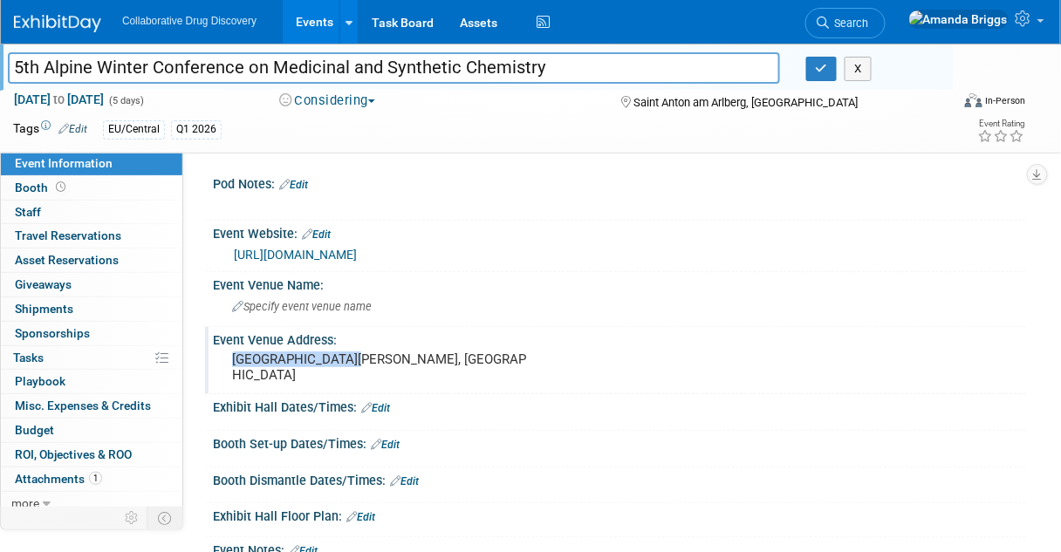
drag, startPoint x: 341, startPoint y: 356, endPoint x: 234, endPoint y: 352, distance: 107.4
click at [234, 352] on pre "St. Anton, Austria" at bounding box center [382, 367] width 300 height 31
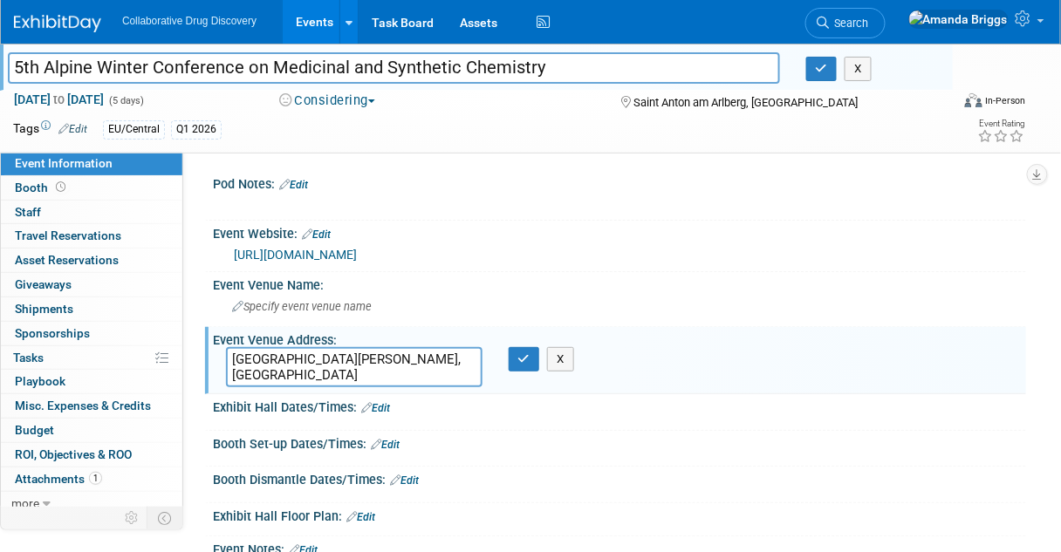
click at [406, 365] on textarea "St. Anton, Austria" at bounding box center [354, 367] width 257 height 40
drag, startPoint x: 377, startPoint y: 358, endPoint x: 231, endPoint y: 354, distance: 145.8
click at [231, 354] on textarea "St. Anton, Austria" at bounding box center [354, 367] width 257 height 40
click at [80, 127] on link "Edit" at bounding box center [72, 129] width 29 height 12
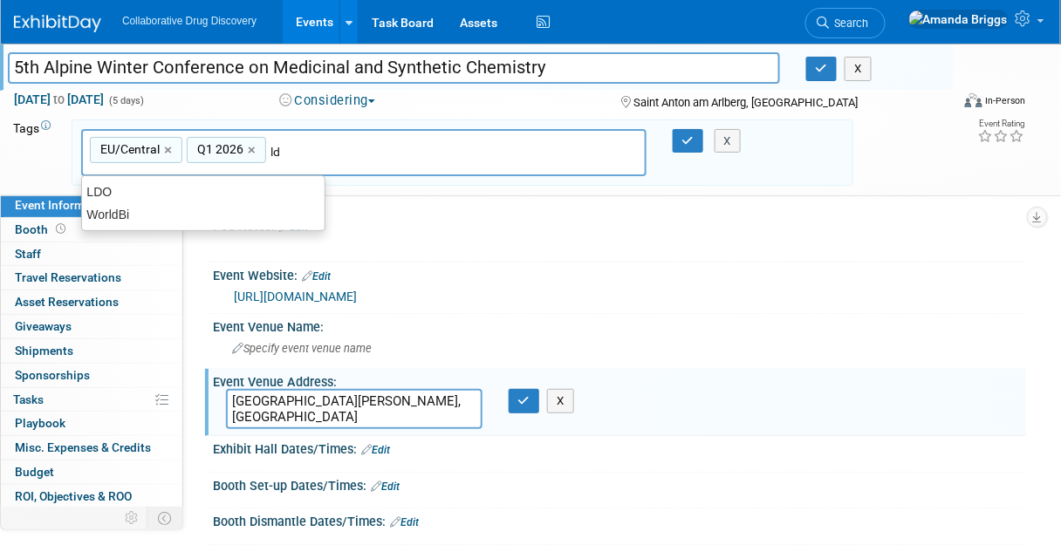
type input "ldo"
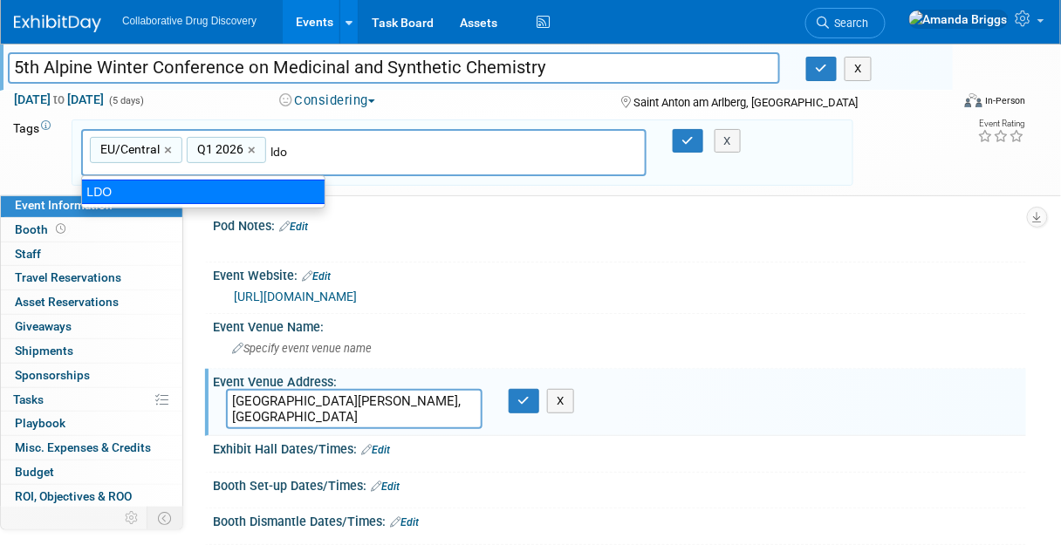
click at [162, 182] on div "LDO" at bounding box center [203, 192] width 244 height 24
type input "EU/Central, Q1 2026, LDO"
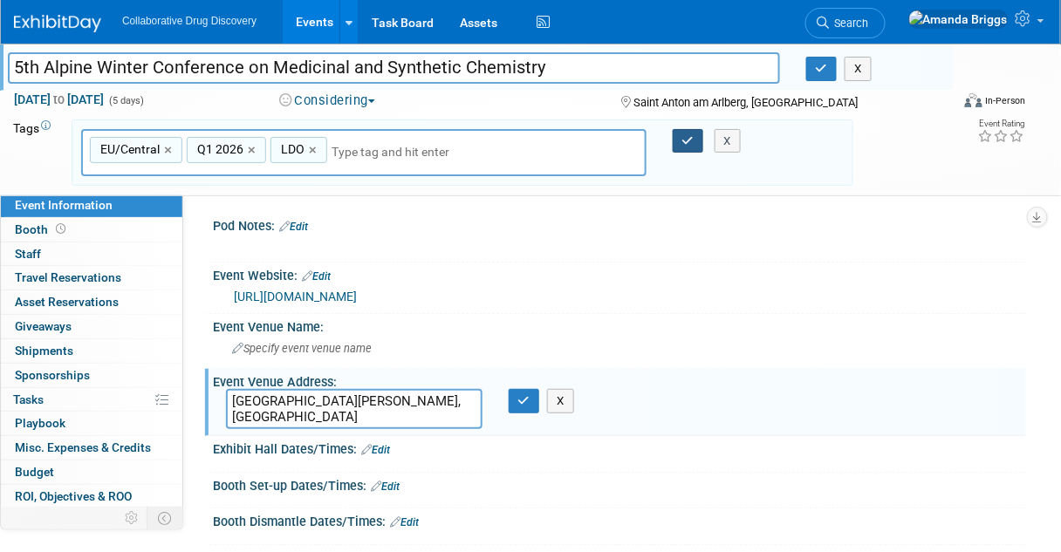
click at [682, 140] on icon "button" at bounding box center [688, 140] width 12 height 11
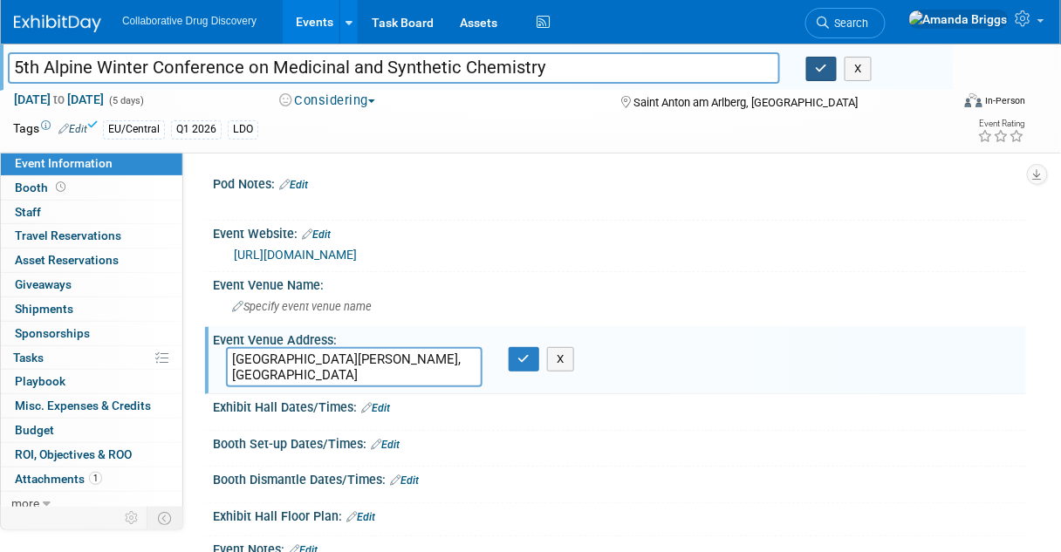
click at [824, 76] on button "button" at bounding box center [821, 69] width 31 height 24
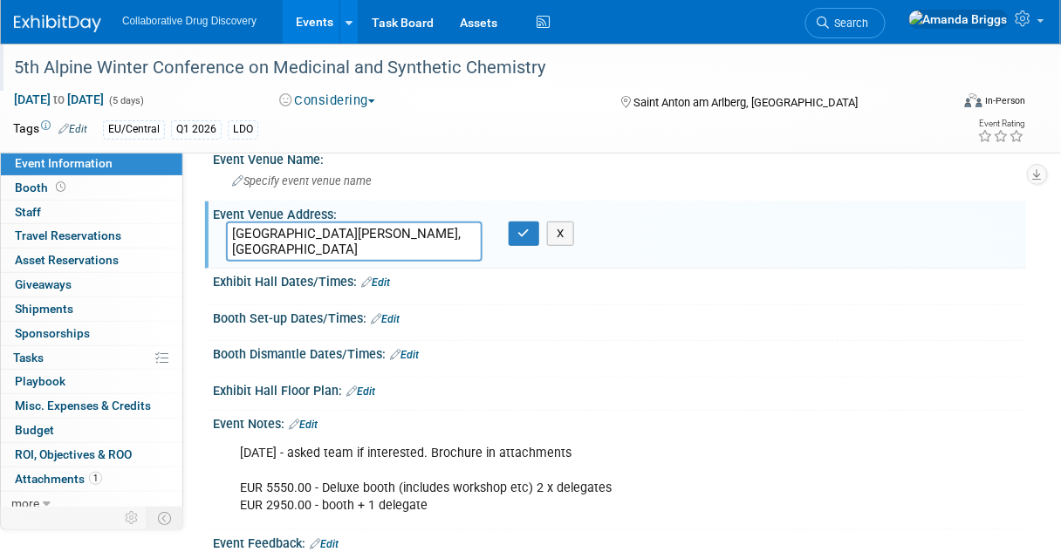
scroll to position [209, 0]
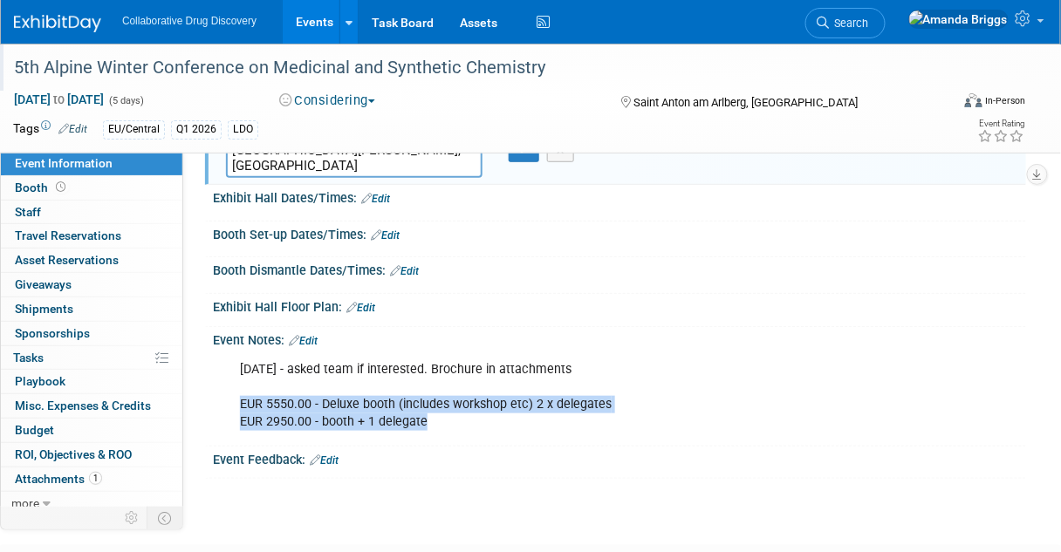
drag, startPoint x: 434, startPoint y: 421, endPoint x: 240, endPoint y: 403, distance: 194.6
click at [240, 403] on div "22MAY2025 - asked team if interested. Brochure in attachments EUR 5550.00 - Del…" at bounding box center [546, 396] width 636 height 87
copy div "EUR 5550.00 - Deluxe booth (includes workshop etc) 2 x delegates EUR 2950.00 - …"
click at [869, 23] on span "Search" at bounding box center [849, 23] width 40 height 13
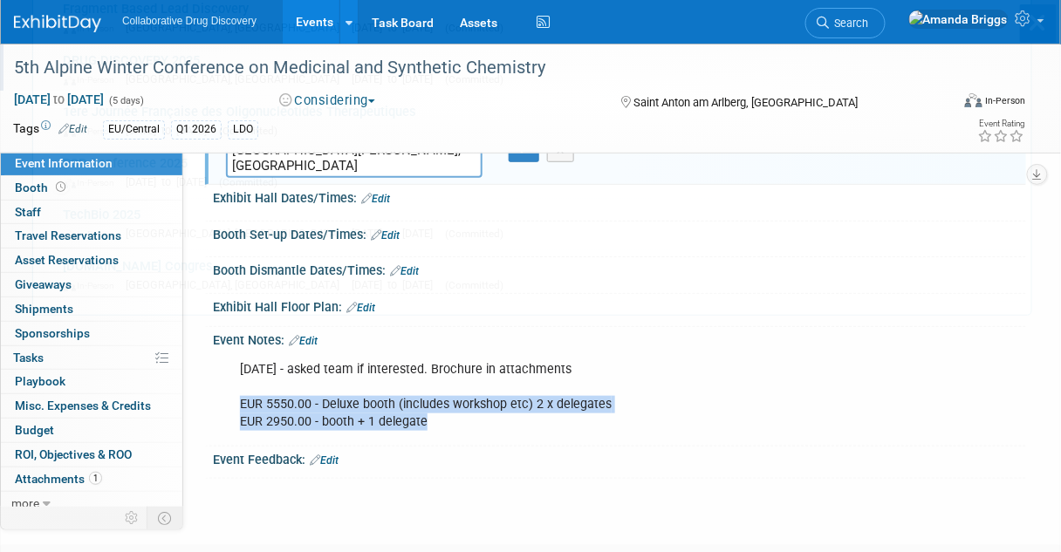
scroll to position [0, 0]
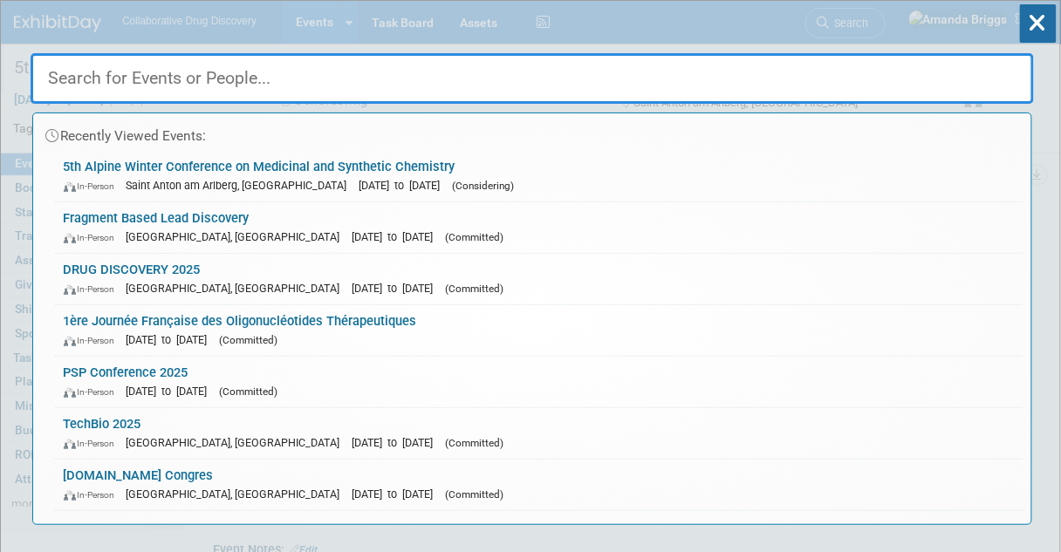
click at [224, 72] on input "text" at bounding box center [533, 78] width 1004 height 51
click at [165, 72] on input "text" at bounding box center [533, 78] width 1004 height 51
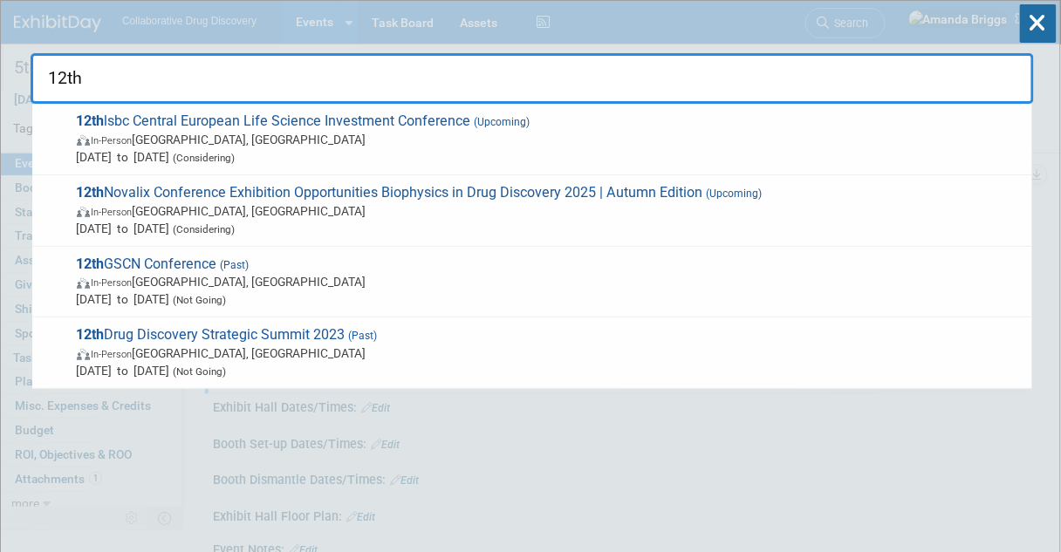
click at [112, 81] on input "12th" at bounding box center [533, 78] width 1004 height 51
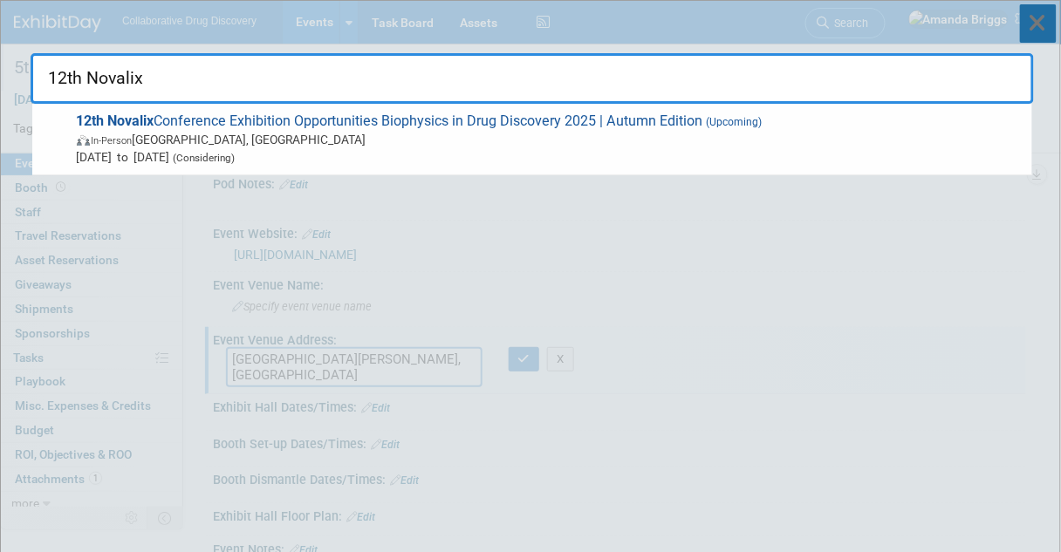
type input "12th Novalix"
click at [1039, 31] on icon at bounding box center [1038, 23] width 37 height 38
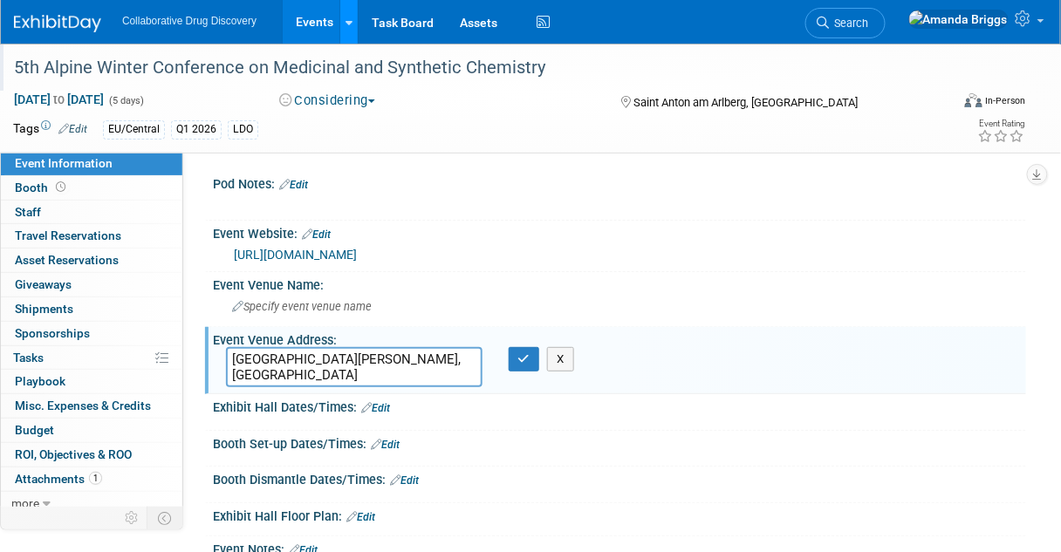
click at [347, 17] on icon at bounding box center [349, 22] width 7 height 11
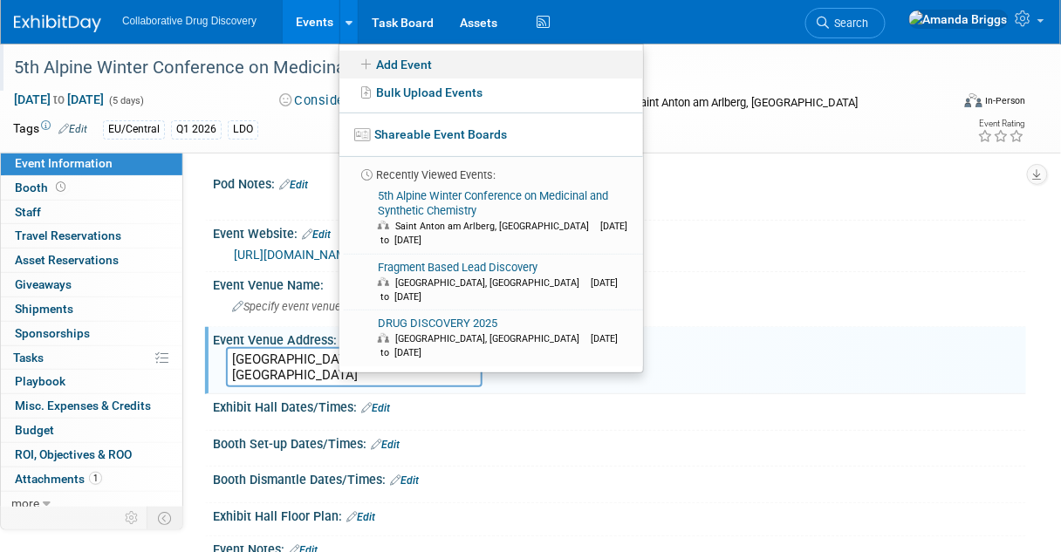
click at [384, 63] on link "Add Event" at bounding box center [491, 65] width 304 height 28
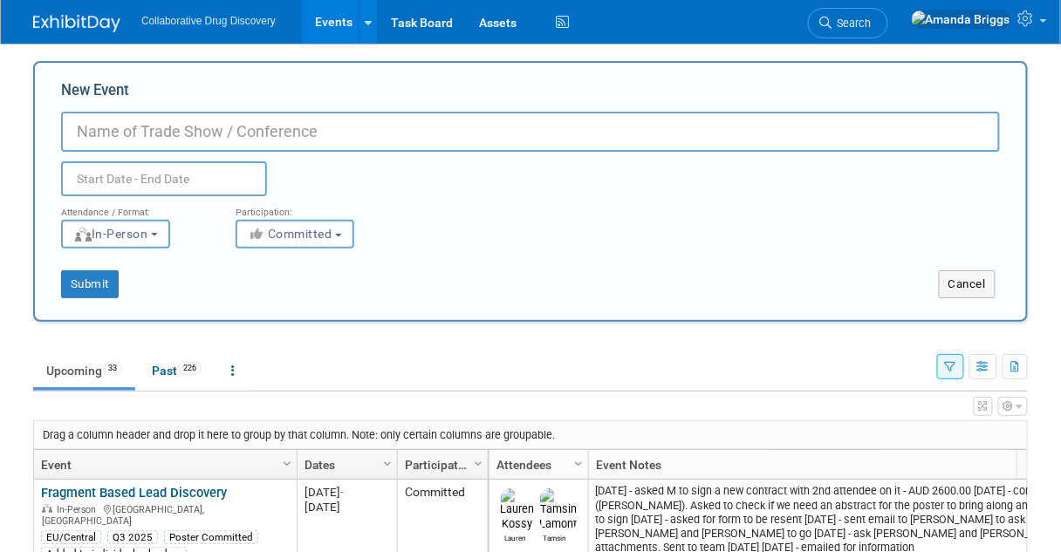
click at [218, 128] on input "New Event" at bounding box center [530, 132] width 939 height 40
click at [122, 135] on input "New Event" at bounding box center [530, 132] width 939 height 40
paste input "12th Novalix Conference"
type input "12th Novalix Conference"
click at [126, 178] on input "text" at bounding box center [164, 178] width 206 height 35
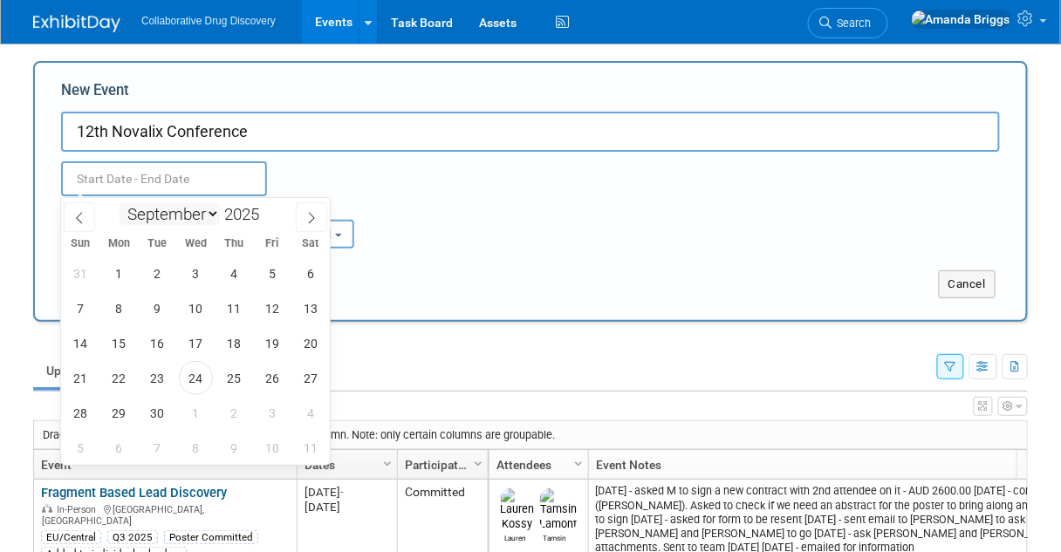
click at [211, 216] on select "January February March April May June July August September October November De…" at bounding box center [170, 214] width 100 height 22
select select "1"
click at [120, 203] on select "January February March April May June July August September October November De…" at bounding box center [170, 214] width 100 height 22
click at [270, 219] on span at bounding box center [266, 220] width 12 height 10
click at [270, 212] on span at bounding box center [266, 209] width 12 height 10
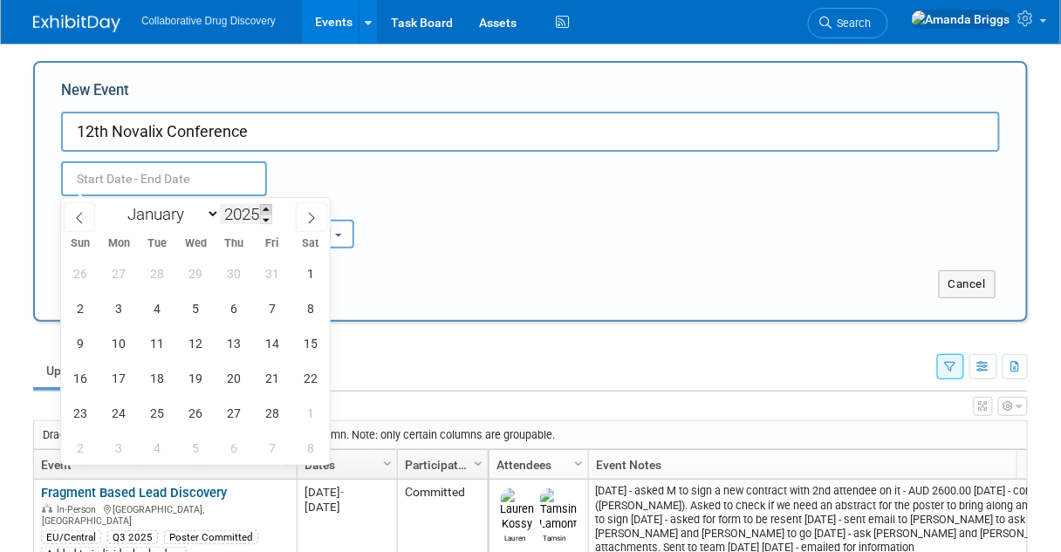
click at [270, 212] on span at bounding box center [266, 209] width 12 height 10
type input "2026"
click at [164, 339] on span "17" at bounding box center [157, 343] width 34 height 34
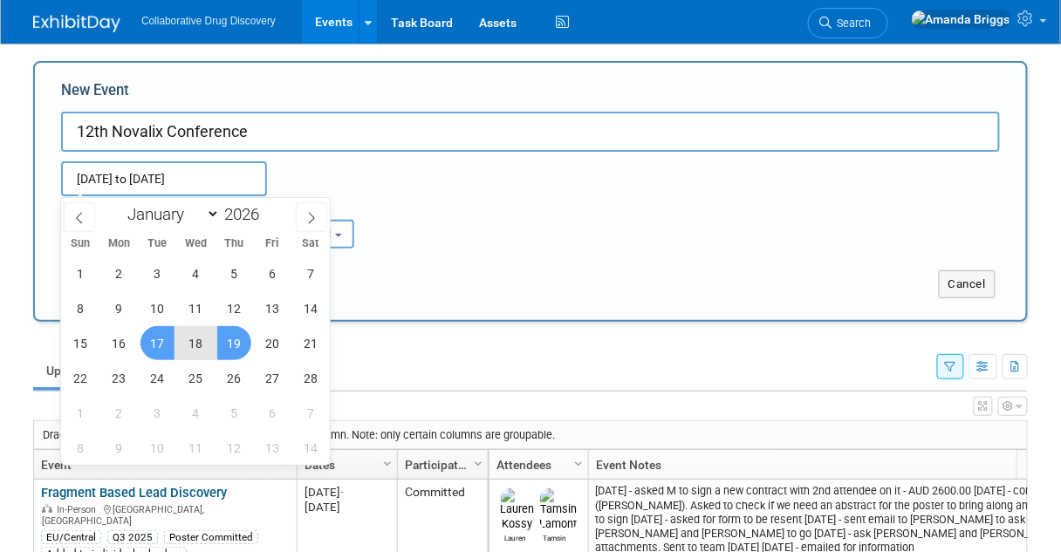
click at [232, 342] on span "19" at bounding box center [234, 343] width 34 height 34
type input "[DATE] to [DATE]"
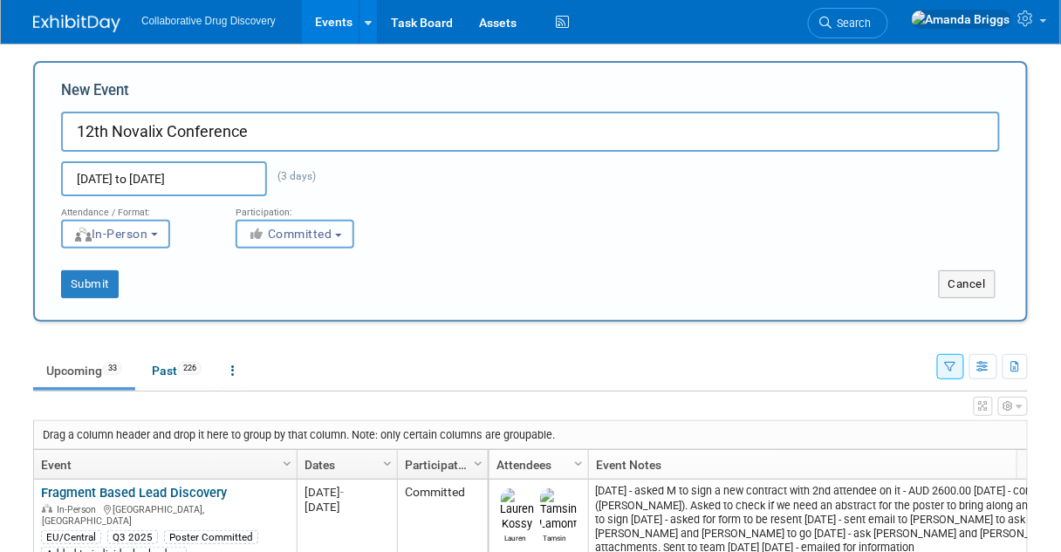
click at [340, 237] on button "Committed" at bounding box center [295, 234] width 119 height 29
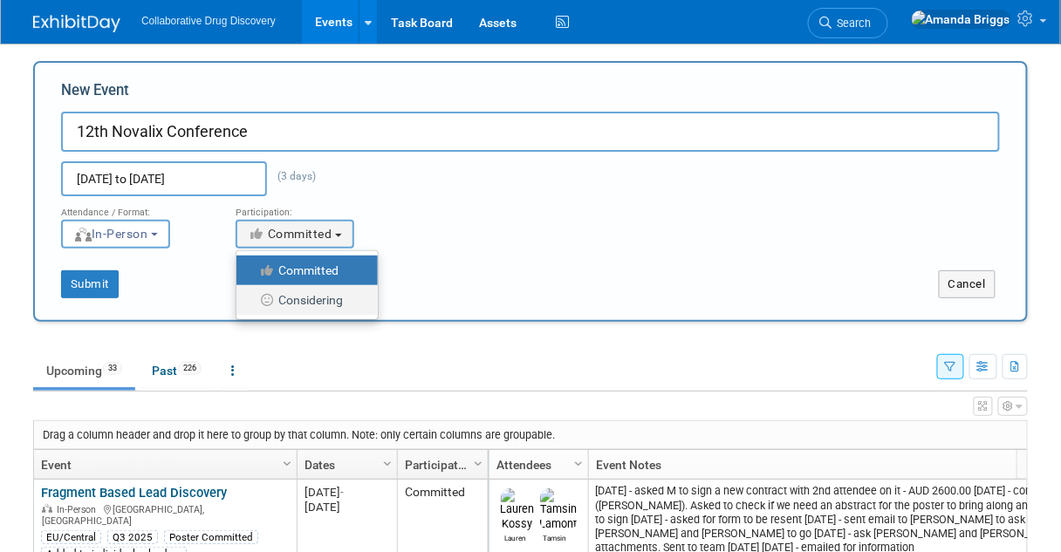
click at [313, 298] on label "Considering" at bounding box center [302, 300] width 115 height 23
click at [252, 298] on input "Considering" at bounding box center [246, 300] width 11 height 11
select select "2"
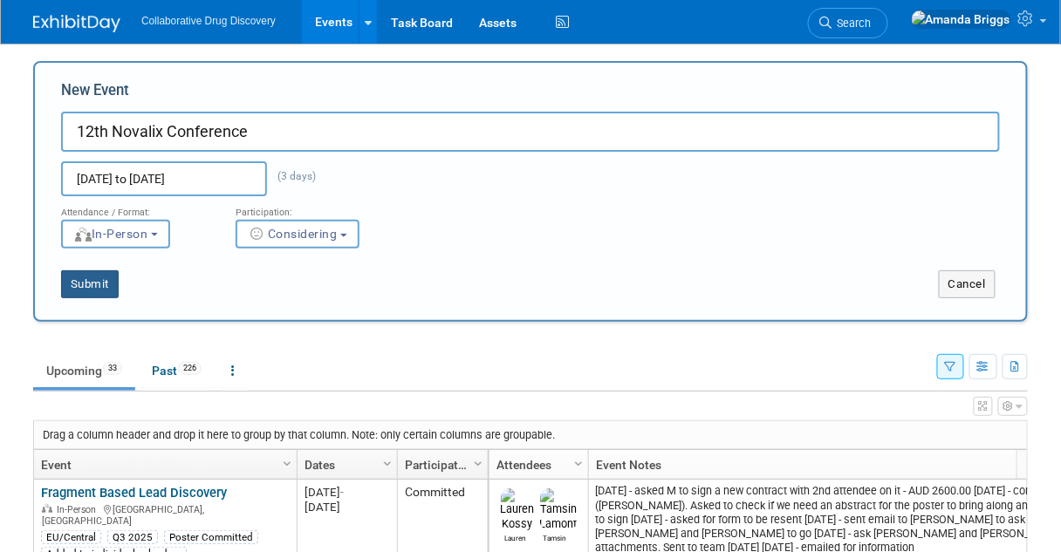
click at [104, 280] on button "Submit" at bounding box center [90, 285] width 58 height 28
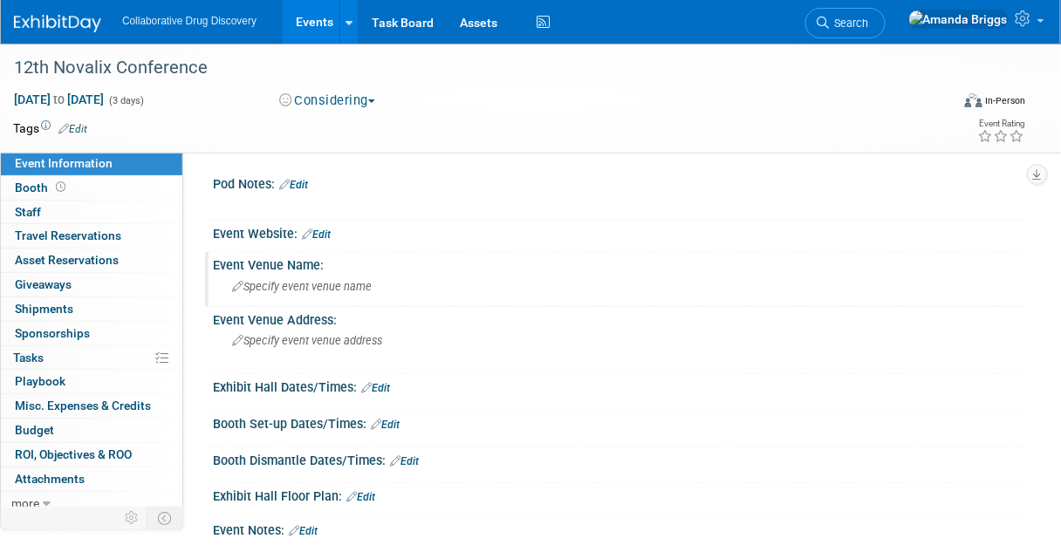
click at [254, 288] on span "Specify event venue name" at bounding box center [302, 286] width 140 height 13
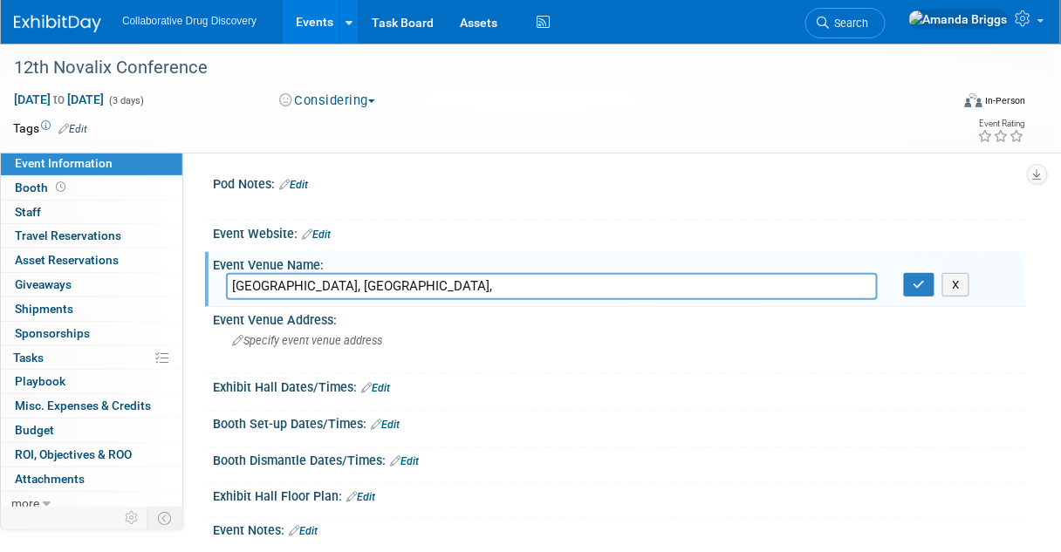
type input "[GEOGRAPHIC_DATA], [GEOGRAPHIC_DATA],"
click at [81, 132] on link "Edit" at bounding box center [72, 129] width 29 height 12
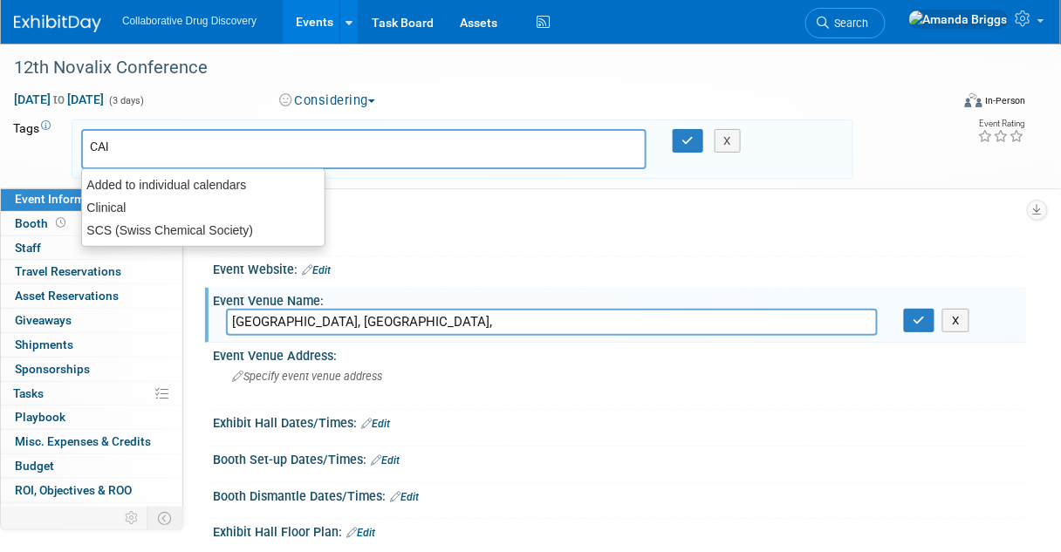
type input "CA"
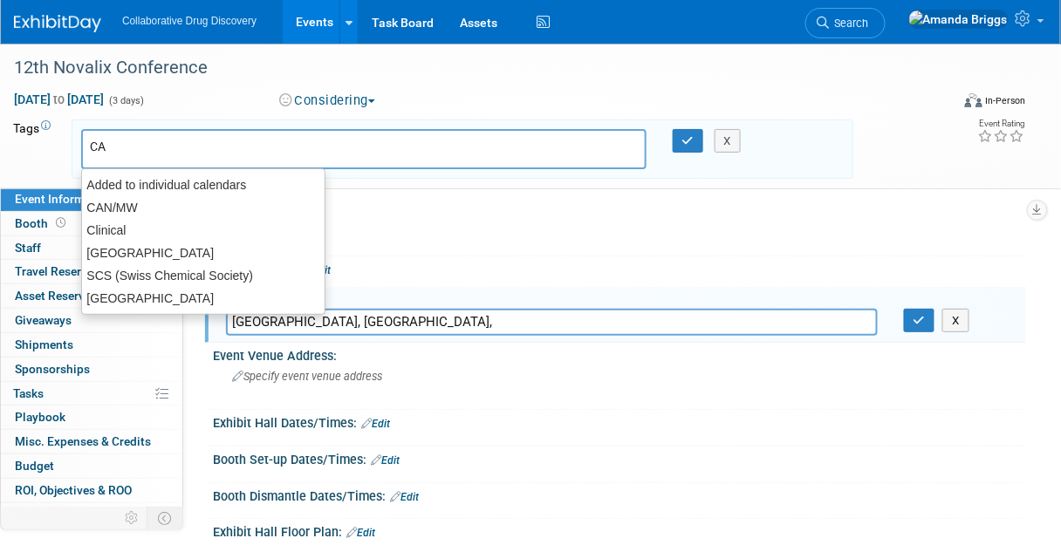
click at [134, 250] on div "[GEOGRAPHIC_DATA]" at bounding box center [203, 253] width 243 height 23
type input "[GEOGRAPHIC_DATA]"
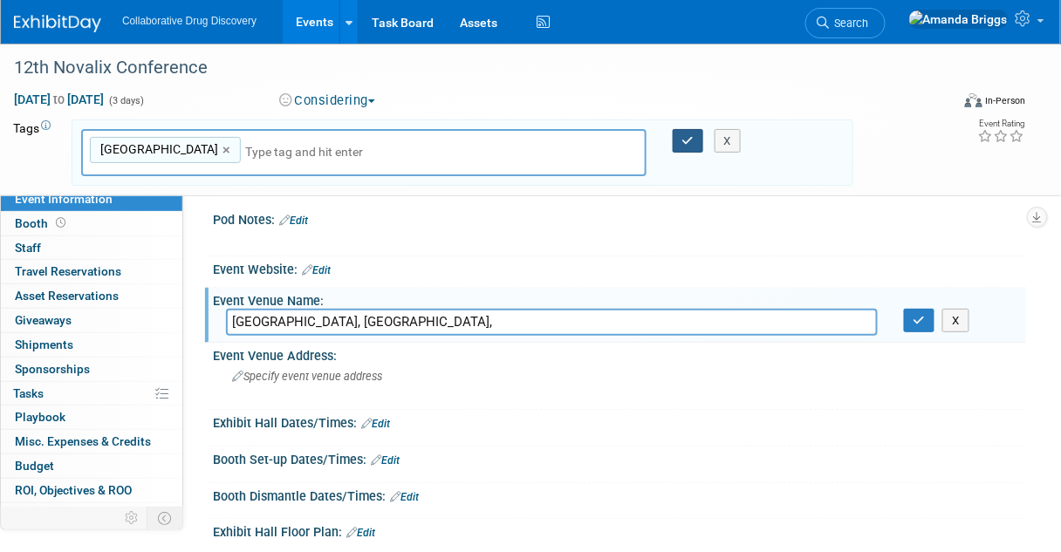
click at [683, 143] on icon "button" at bounding box center [688, 140] width 12 height 11
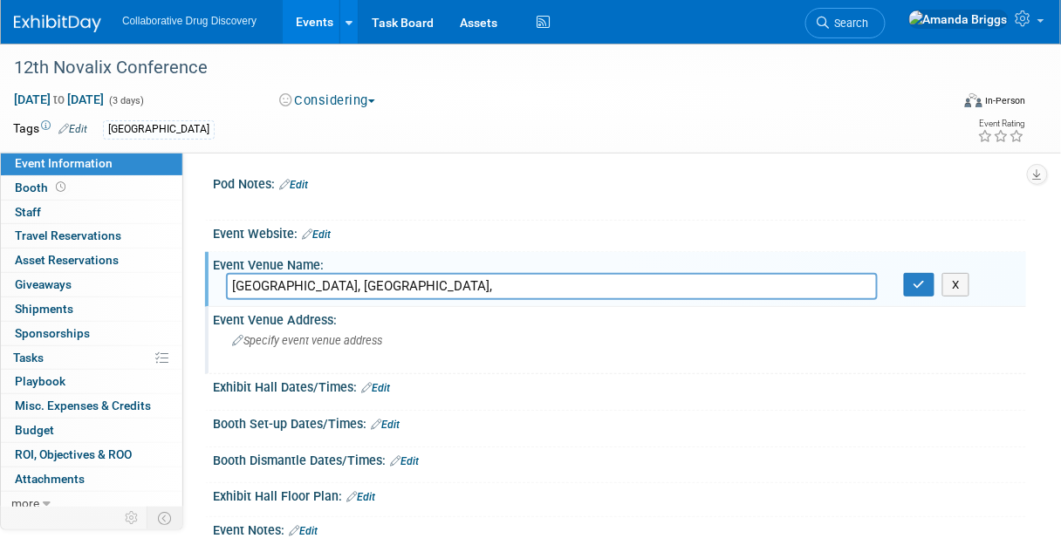
click at [335, 340] on span "Specify event venue address" at bounding box center [307, 340] width 150 height 13
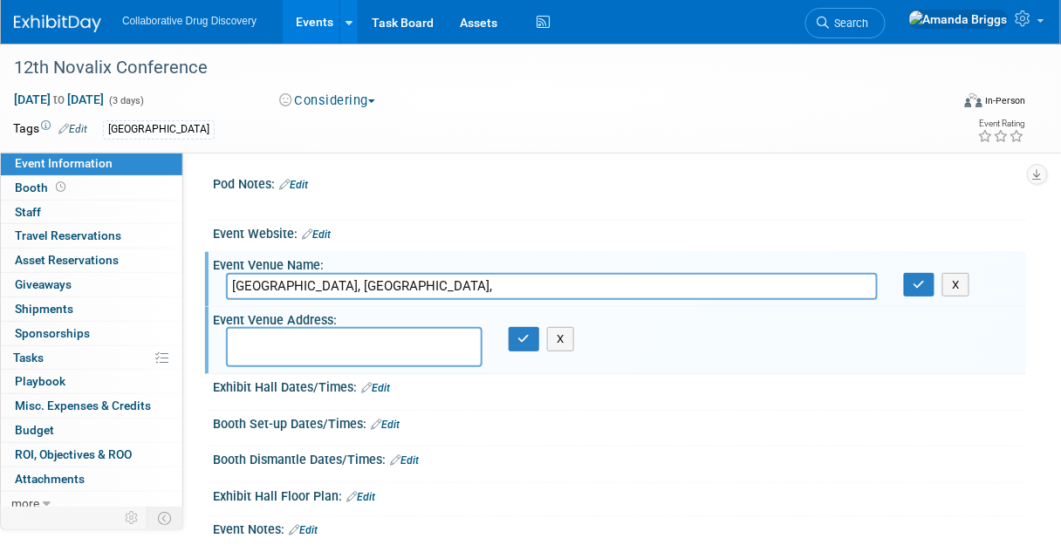
drag, startPoint x: 354, startPoint y: 290, endPoint x: 223, endPoint y: 295, distance: 131.0
click at [223, 295] on div "[GEOGRAPHIC_DATA], [GEOGRAPHIC_DATA]," at bounding box center [552, 286] width 678 height 27
click at [260, 346] on textarea at bounding box center [354, 347] width 257 height 40
paste textarea "[GEOGRAPHIC_DATA], [GEOGRAPHIC_DATA],"
type textarea "[GEOGRAPHIC_DATA], [GEOGRAPHIC_DATA], [GEOGRAPHIC_DATA]"
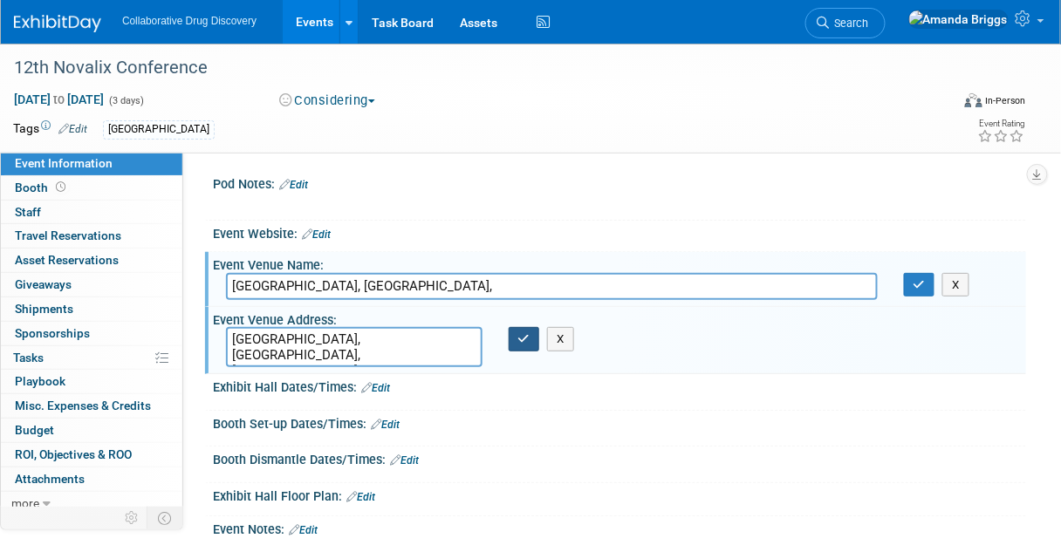
click at [521, 340] on icon "button" at bounding box center [524, 338] width 12 height 11
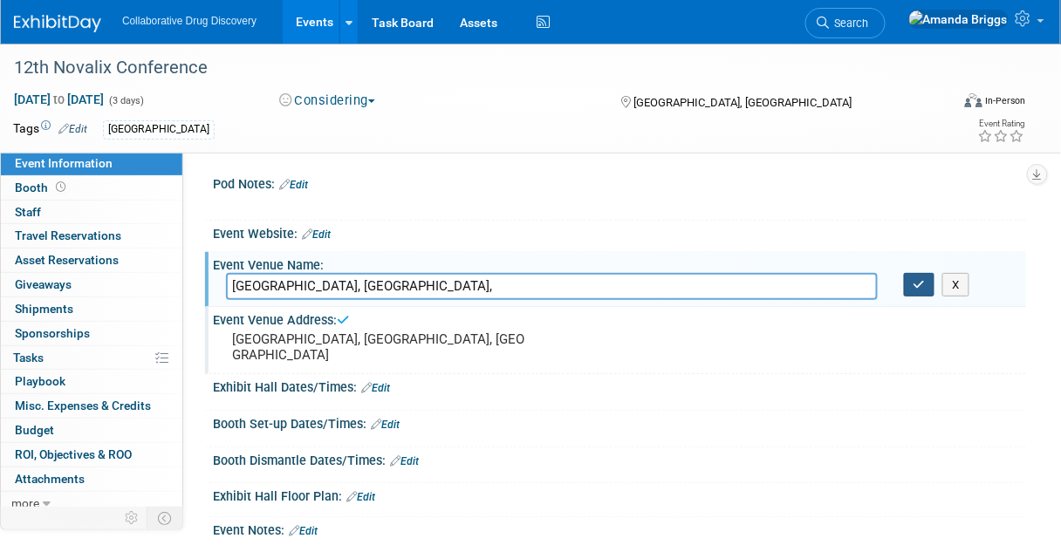
click at [916, 287] on icon "button" at bounding box center [920, 284] width 12 height 11
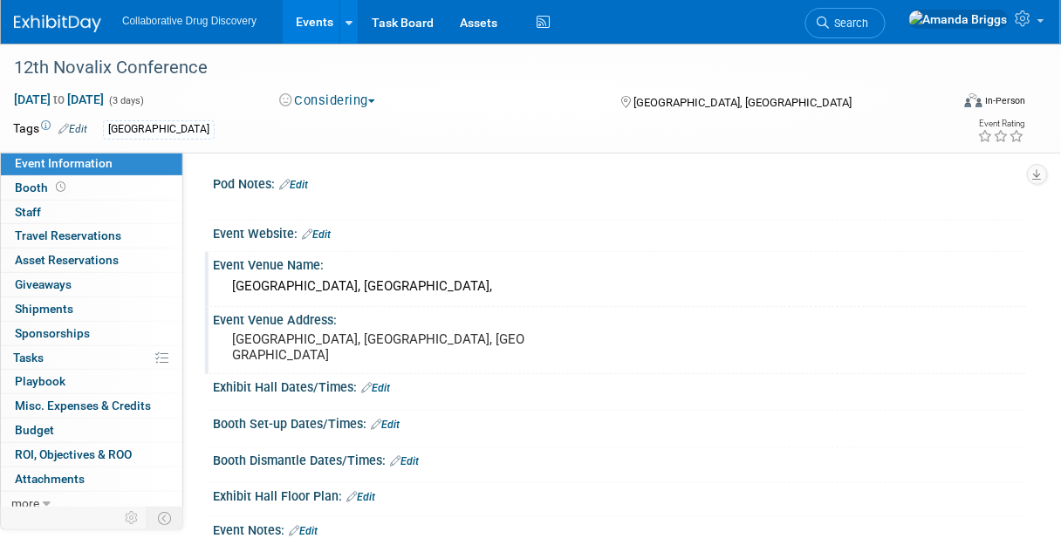
click at [321, 229] on link "Edit" at bounding box center [316, 235] width 29 height 12
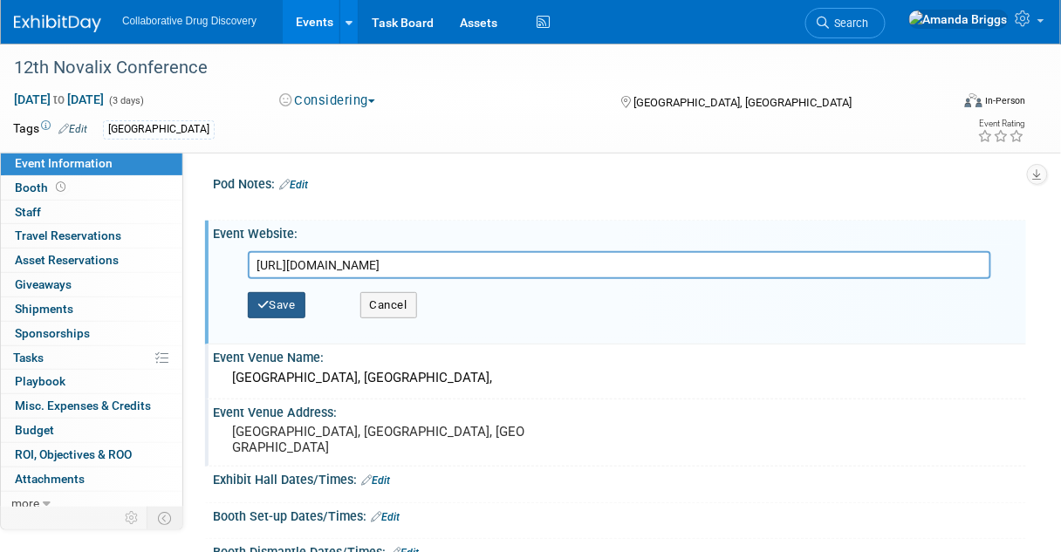
type input "[URL][DOMAIN_NAME]"
click at [293, 302] on button "Save" at bounding box center [277, 305] width 58 height 26
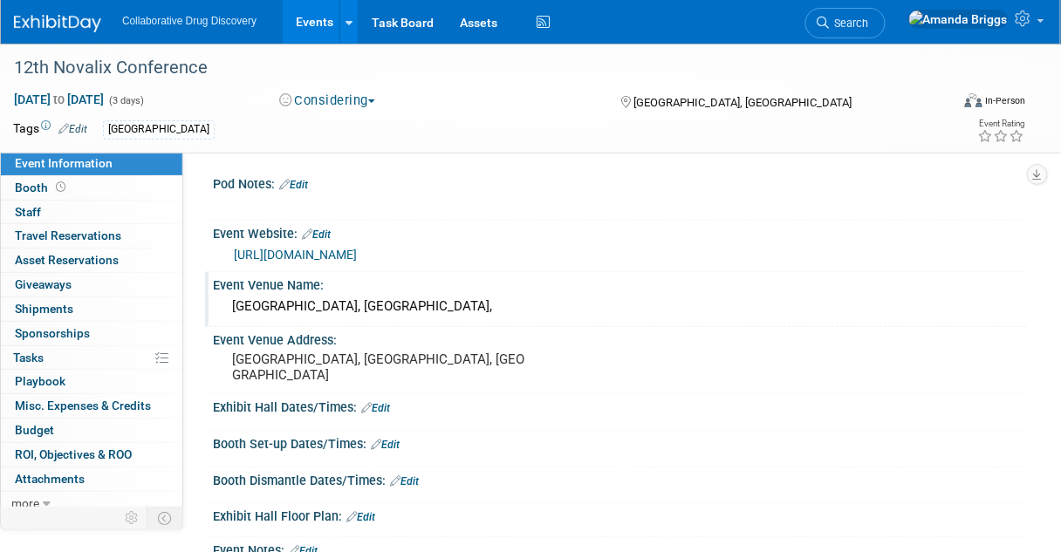
click at [75, 129] on link "Edit" at bounding box center [72, 129] width 29 height 12
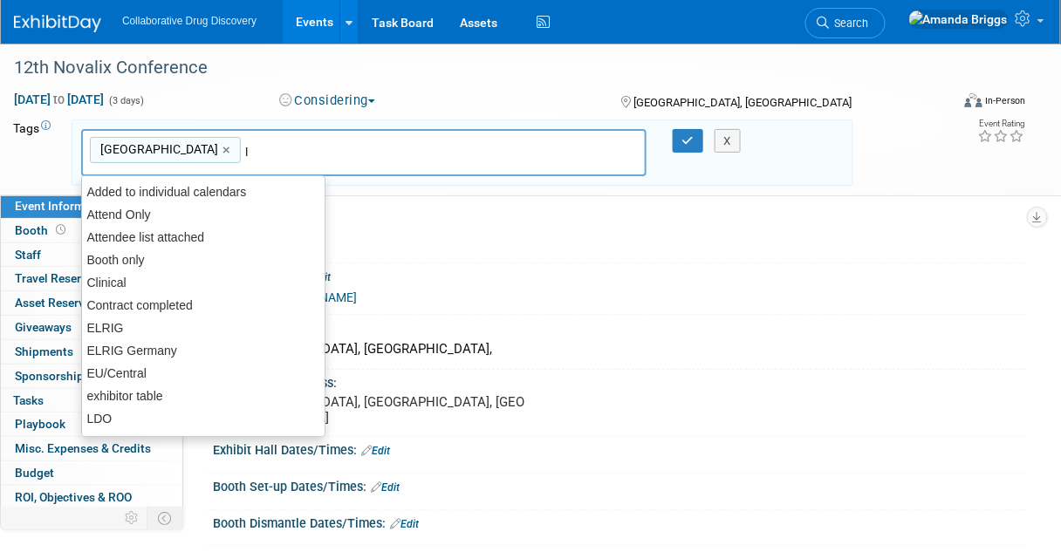
type input "ld"
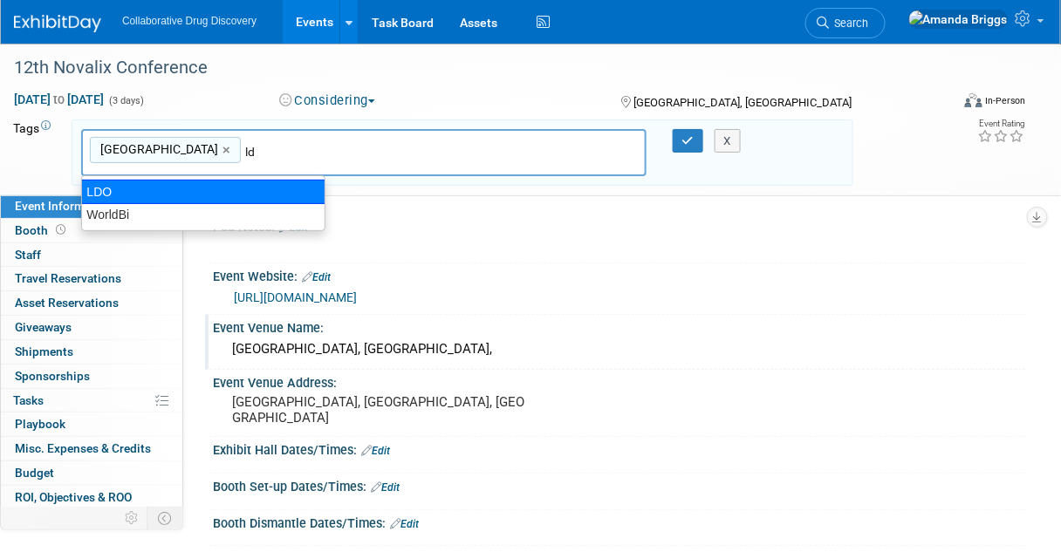
click at [105, 196] on div "LDO" at bounding box center [203, 192] width 244 height 24
type input "[GEOGRAPHIC_DATA], LDO"
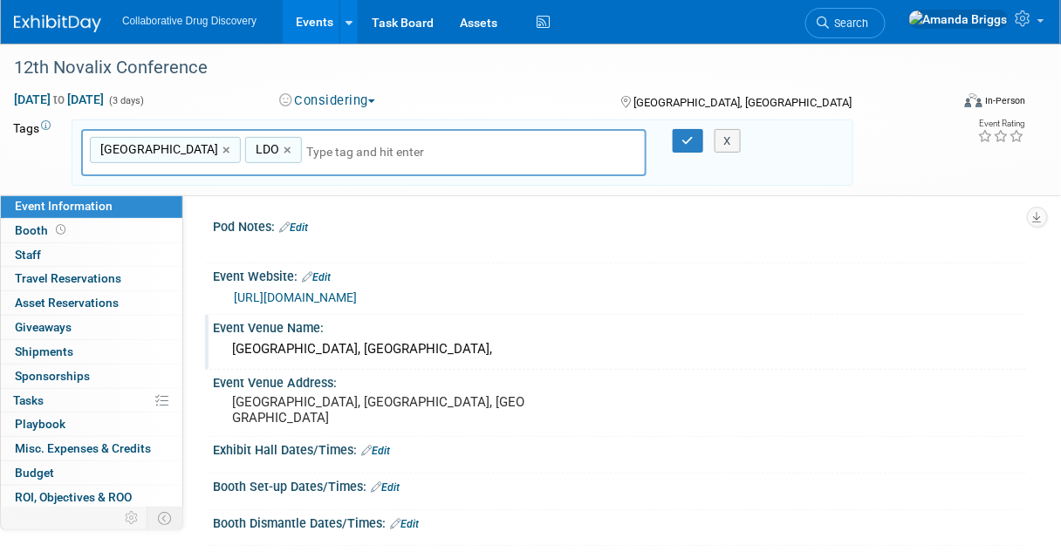
click at [696, 140] on div "X" at bounding box center [728, 141] width 65 height 24
click at [690, 146] on icon "button" at bounding box center [688, 140] width 12 height 11
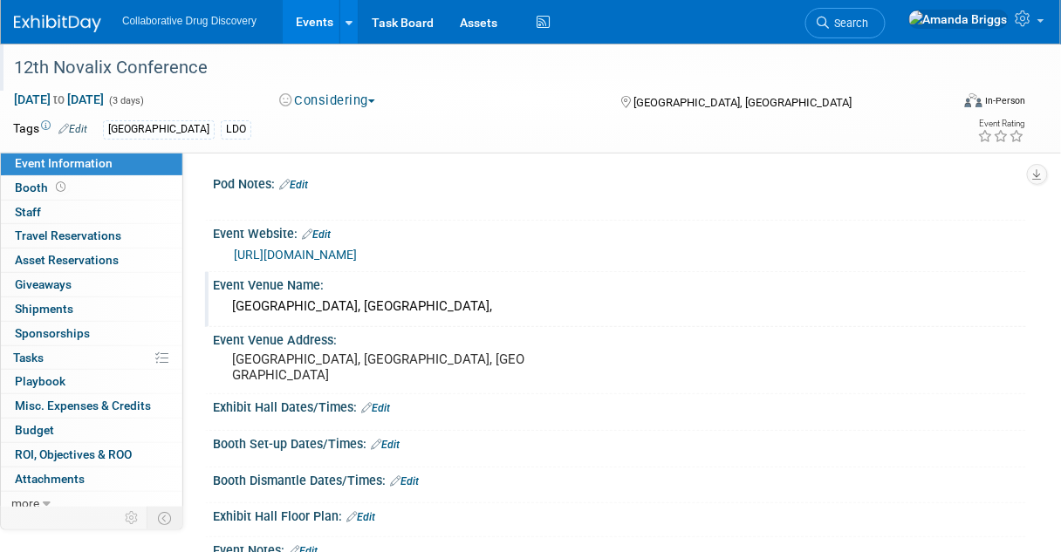
click at [238, 60] on div "12th Novalix Conference" at bounding box center [474, 67] width 932 height 31
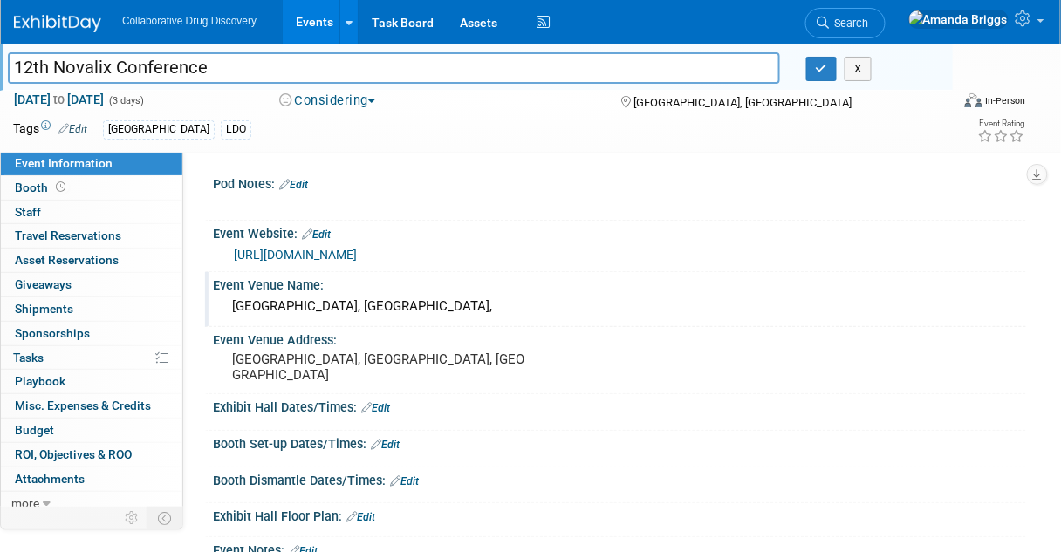
click at [239, 67] on input "12th Novalix Conference" at bounding box center [394, 67] width 772 height 31
drag, startPoint x: 176, startPoint y: 69, endPoint x: 3, endPoint y: 77, distance: 173.8
click at [3, 77] on div "12th Novalix Conference" at bounding box center [394, 70] width 798 height 26
click at [259, 77] on input "12th Novalix Conference" at bounding box center [394, 67] width 772 height 31
drag, startPoint x: 251, startPoint y: 68, endPoint x: -20, endPoint y: 64, distance: 271.4
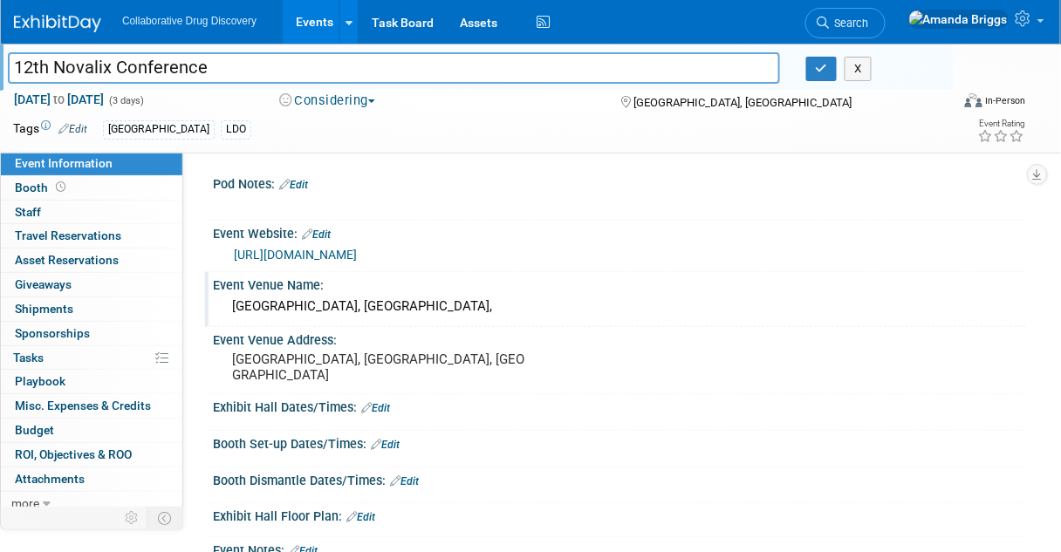
click at [0, 64] on html "Collaborative Drug Discovery Events Add Event Bulk Upload Events Shareable Even…" at bounding box center [530, 276] width 1061 height 552
click at [180, 99] on div "[DATE] to [DATE] (3 days)" at bounding box center [130, 99] width 234 height 17
drag, startPoint x: 180, startPoint y: 99, endPoint x: 10, endPoint y: 88, distance: 169.6
click at [10, 88] on div "12th Novalix Conference 12th Novalix Conference X [DATE] to [DATE] (3 days) [DA…" at bounding box center [530, 98] width 1061 height 109
copy span "[DATE] to [DATE]"
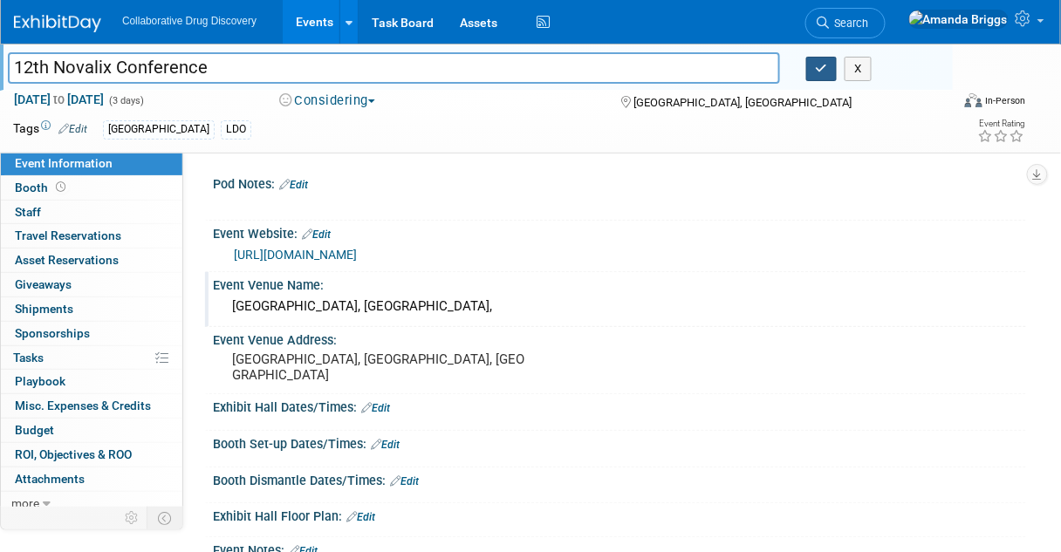
click at [812, 71] on button "button" at bounding box center [821, 69] width 31 height 24
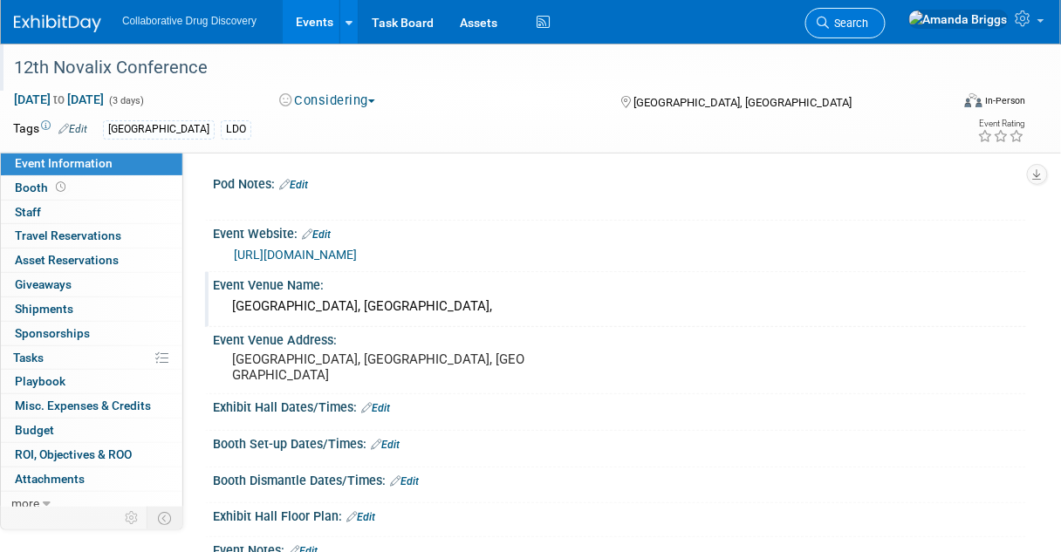
click at [869, 24] on span "Search" at bounding box center [849, 23] width 40 height 13
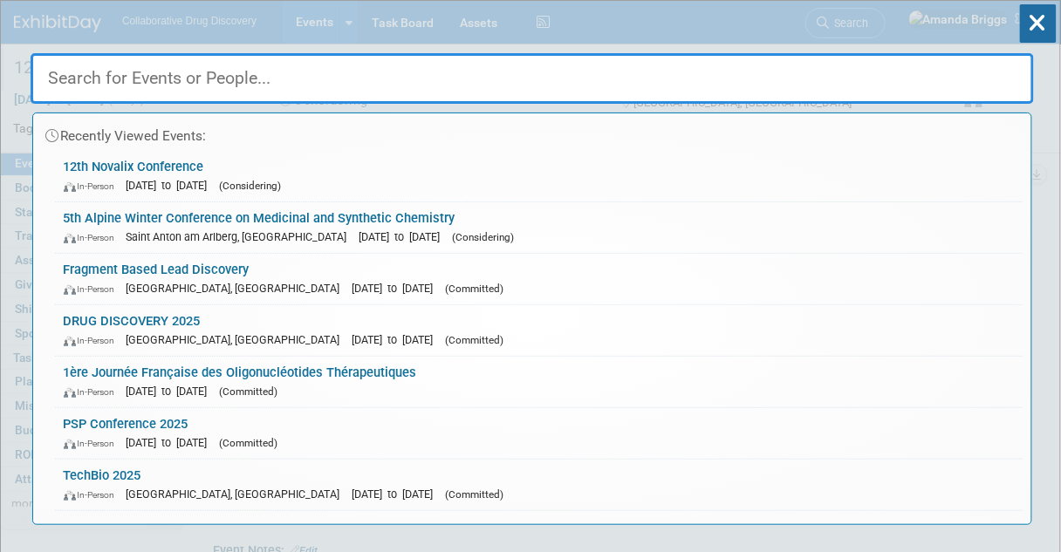
paste input "39th ACS National Medicinal Chemistry Symposium"
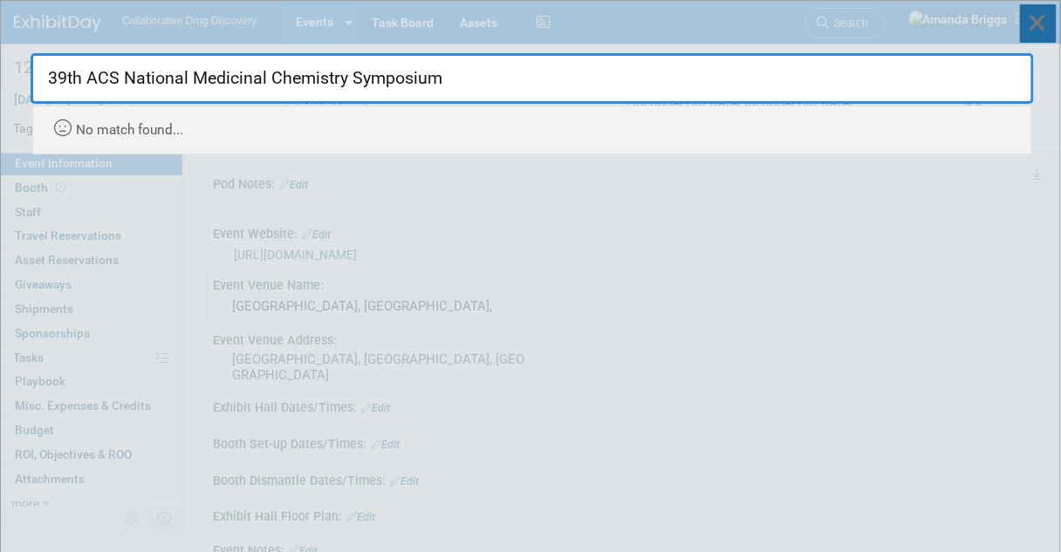
type input "39th ACS National Medicinal Chemistry Symposium"
click at [1028, 23] on icon at bounding box center [1038, 23] width 37 height 38
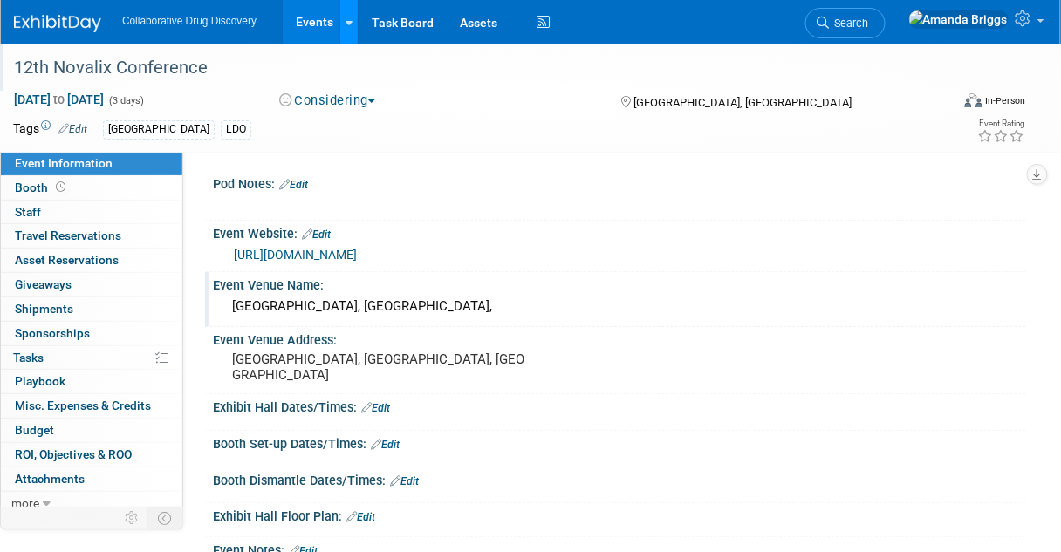
click at [349, 13] on div at bounding box center [349, 21] width 7 height 17
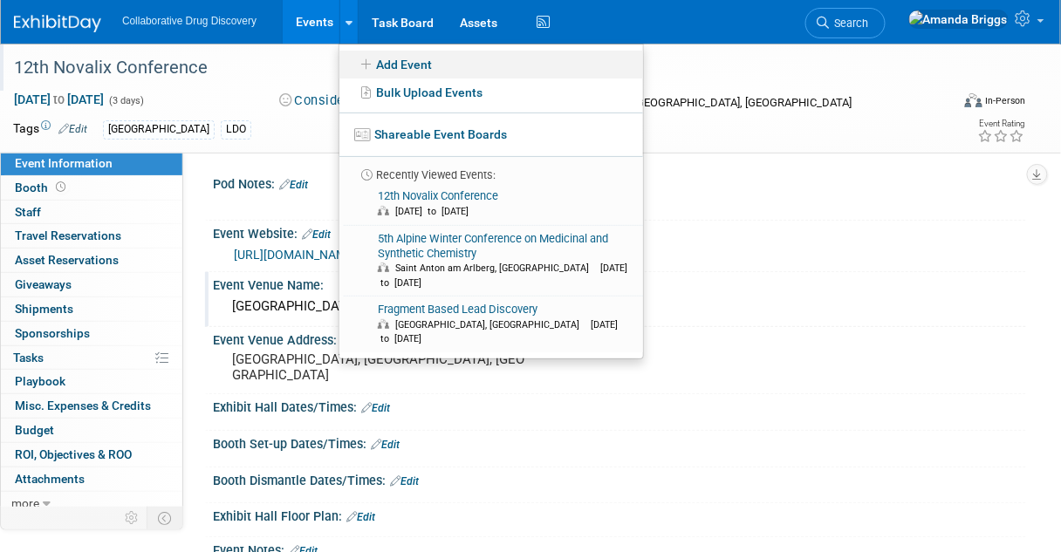
click at [370, 65] on icon at bounding box center [366, 64] width 19 height 12
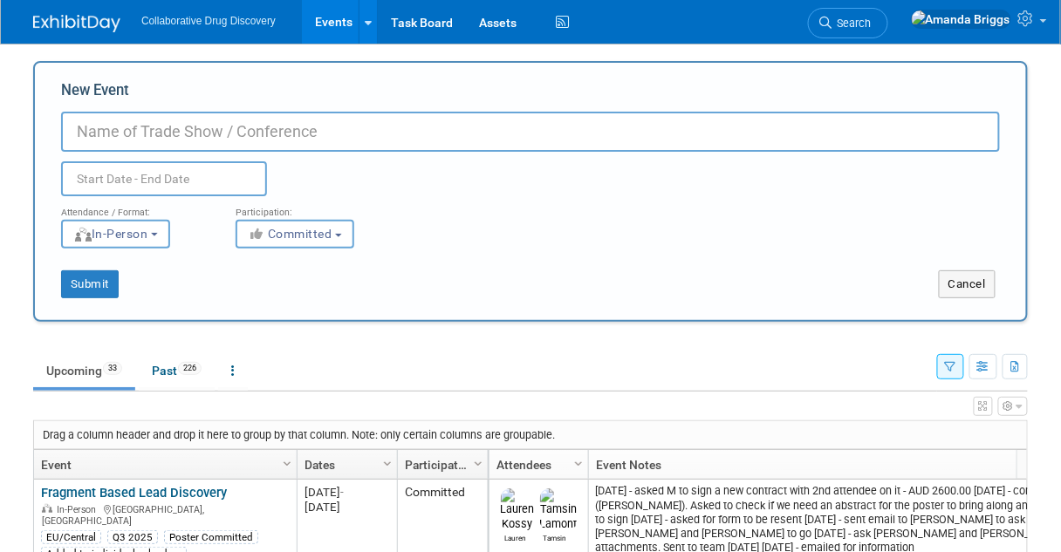
click at [202, 129] on input "New Event" at bounding box center [530, 132] width 939 height 40
type input "39th ACS National Medicinal Chemistry Symposium"
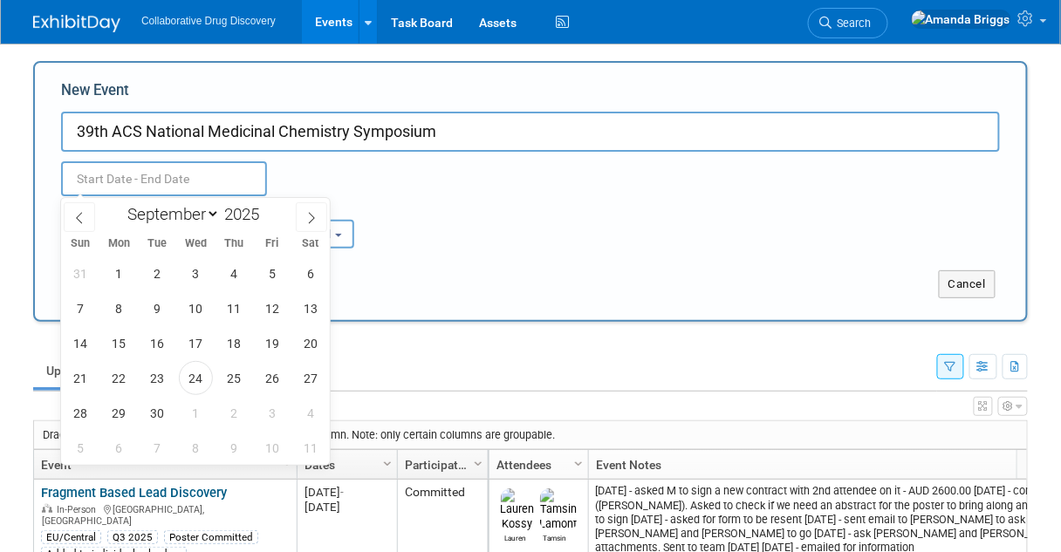
click at [159, 178] on input "text" at bounding box center [164, 178] width 206 height 35
click at [209, 210] on select "January February March April May June July August September October November De…" at bounding box center [170, 214] width 100 height 22
select select "4"
click at [120, 203] on select "January February March April May June July August September October November De…" at bounding box center [170, 214] width 100 height 22
click at [283, 205] on div "January February March April May June July August September October November [D…" at bounding box center [196, 213] width 202 height 30
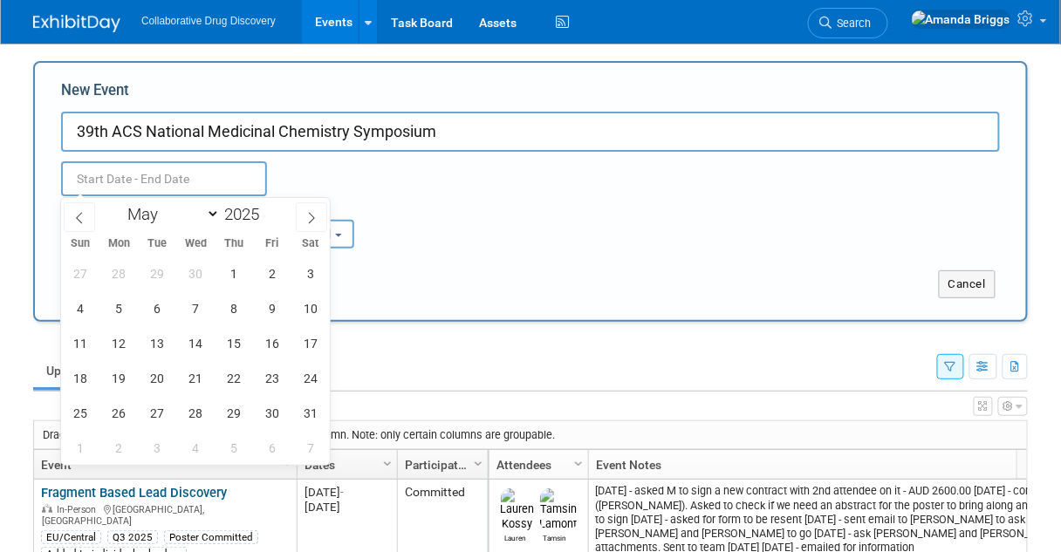
click at [284, 214] on div "January February March April May June July August September October November [D…" at bounding box center [196, 213] width 202 height 30
click at [294, 211] on div "January February March April May June July August September October November [D…" at bounding box center [196, 213] width 202 height 30
click at [268, 206] on span at bounding box center [266, 209] width 12 height 10
type input "2026"
click at [91, 445] on span "31" at bounding box center [81, 448] width 34 height 34
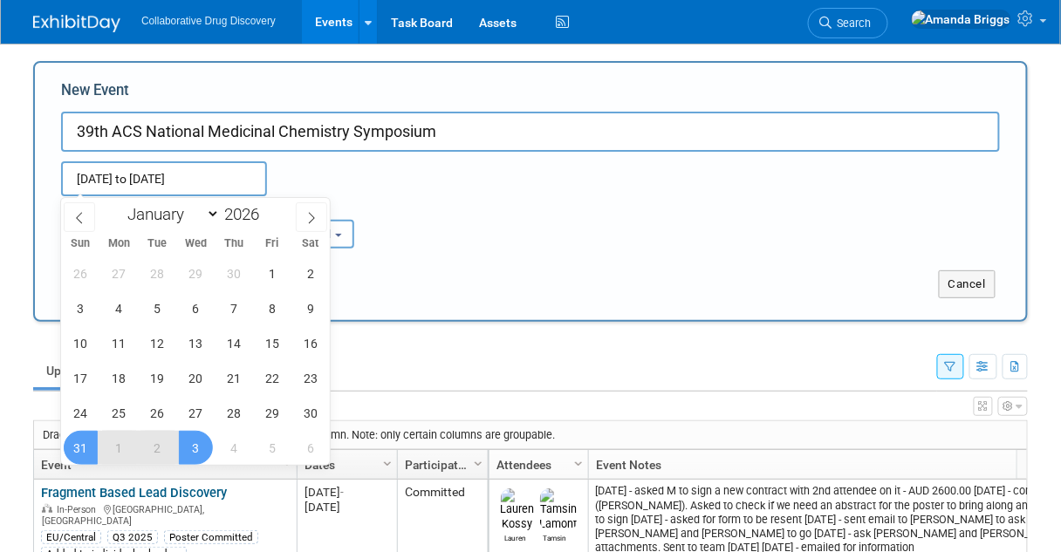
click at [185, 448] on span "3" at bounding box center [196, 448] width 34 height 34
type input "[DATE] to [DATE]"
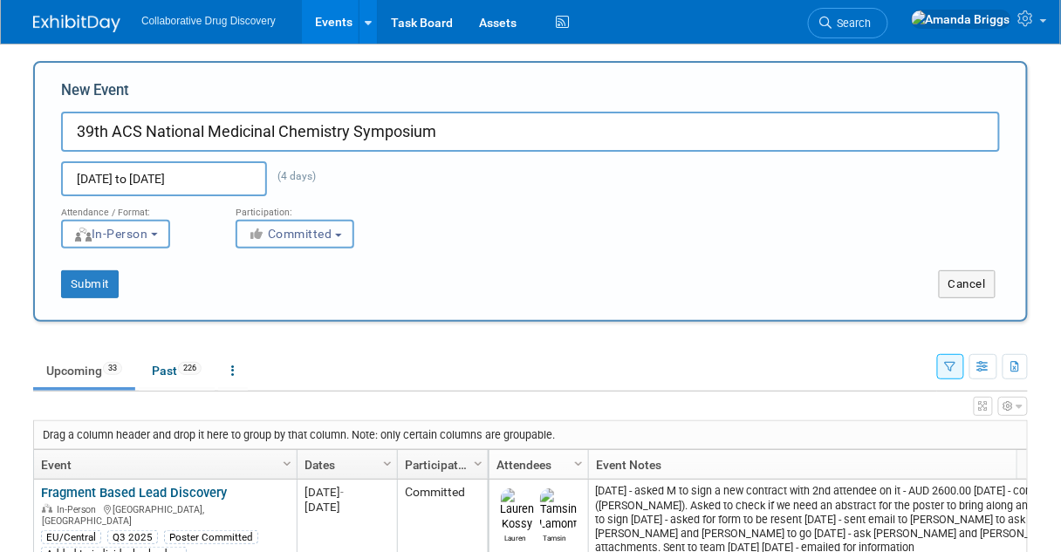
click at [346, 237] on button "Committed" at bounding box center [295, 234] width 119 height 29
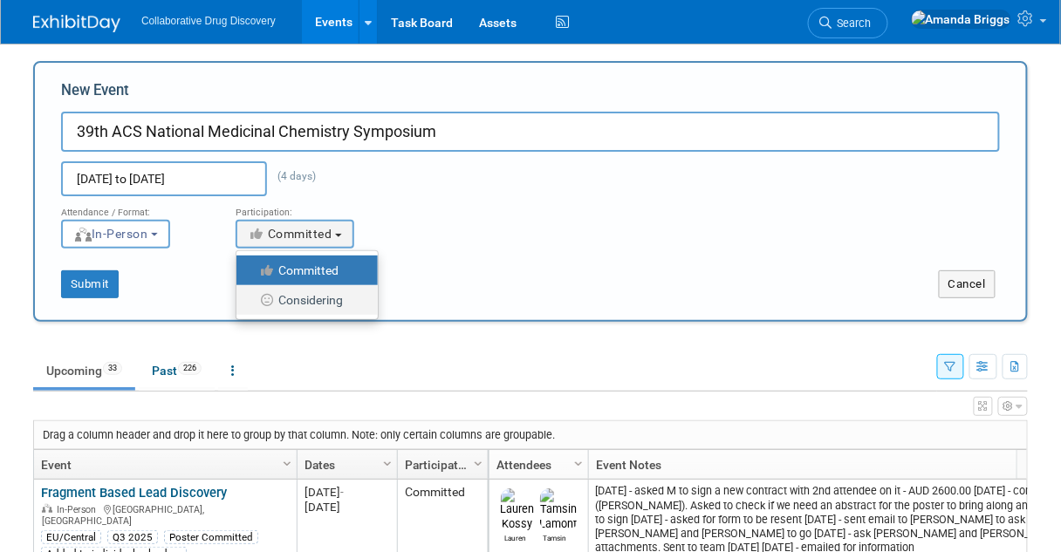
click at [329, 300] on label "Considering" at bounding box center [302, 300] width 115 height 23
click at [252, 300] on input "Considering" at bounding box center [246, 300] width 11 height 11
select select "2"
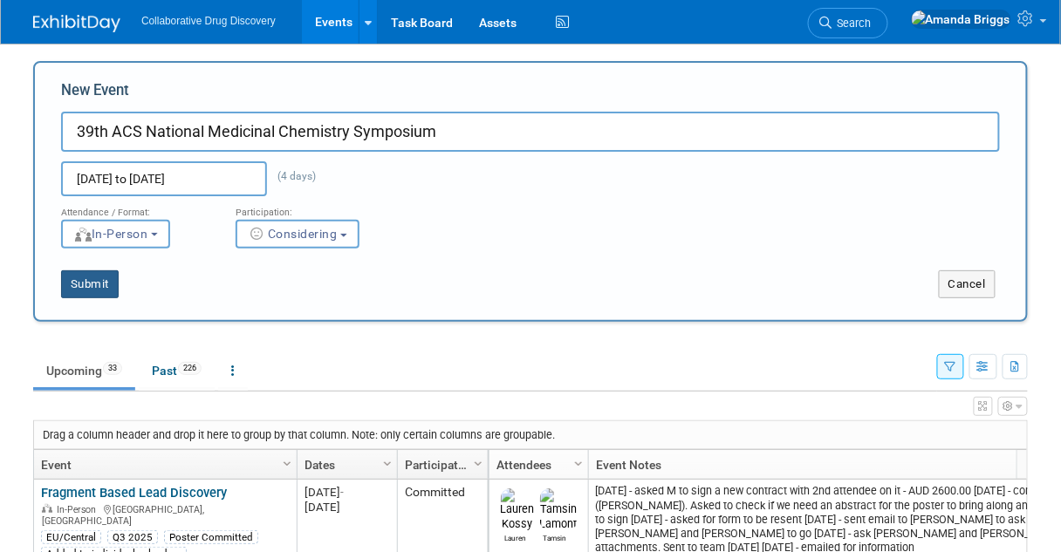
click at [80, 283] on button "Submit" at bounding box center [90, 285] width 58 height 28
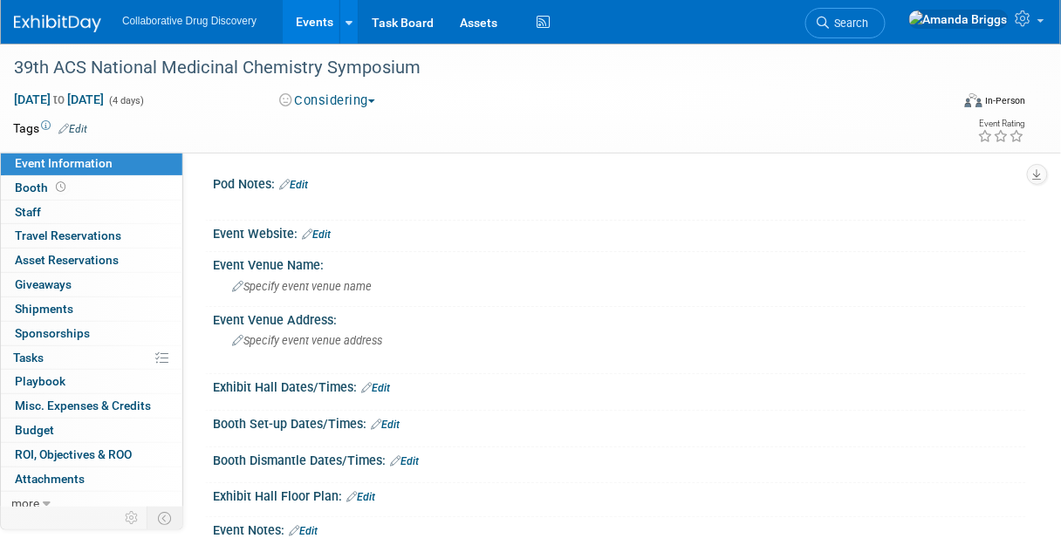
click at [85, 127] on link "Edit" at bounding box center [72, 129] width 29 height 12
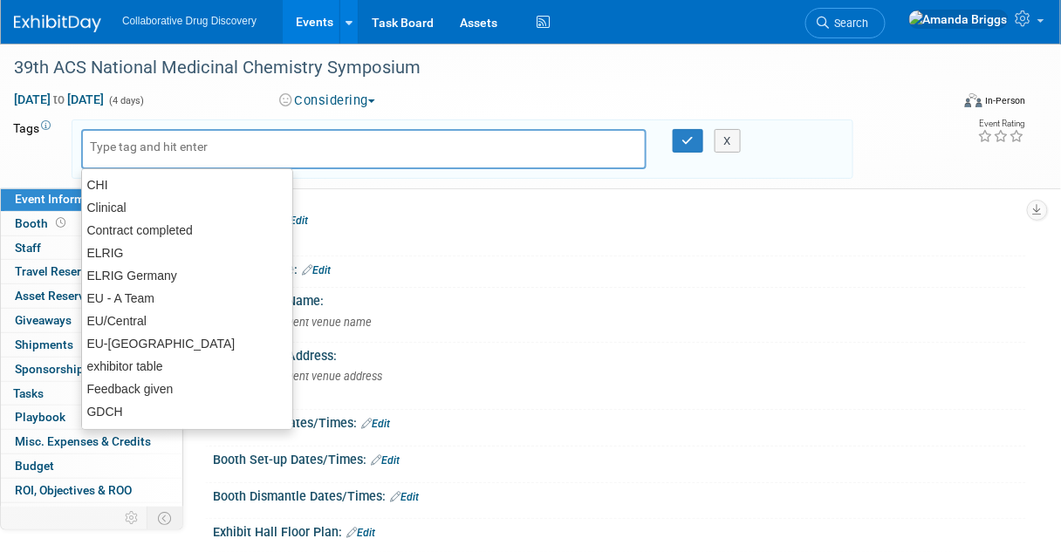
scroll to position [339, 0]
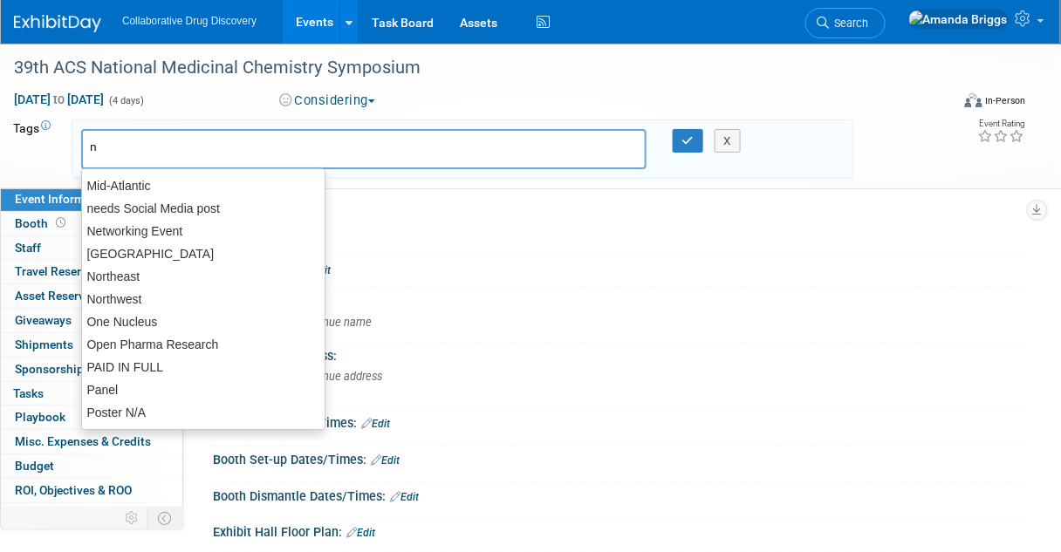
type input "no"
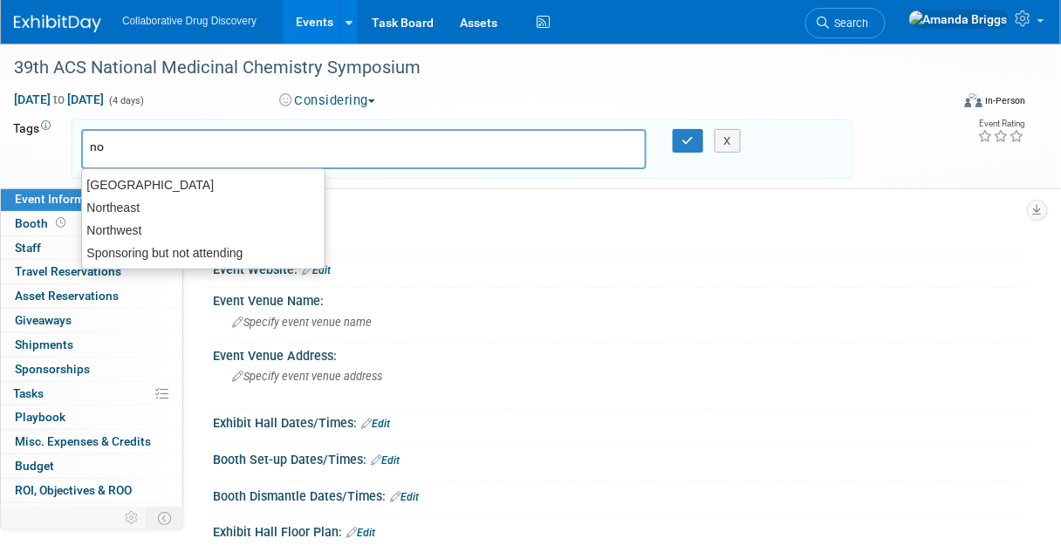
scroll to position [0, 0]
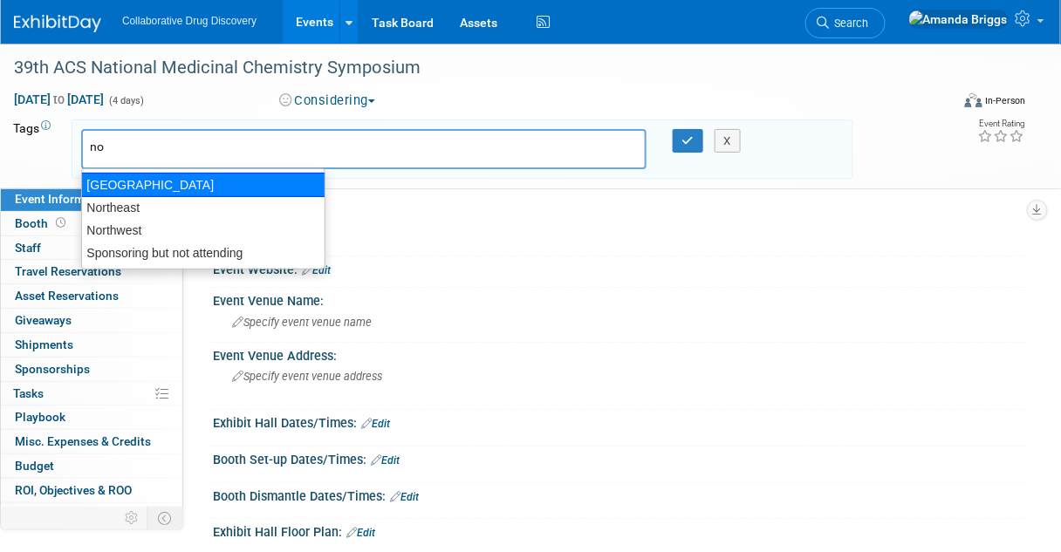
click at [140, 182] on div "North America" at bounding box center [203, 185] width 244 height 24
type input "North America"
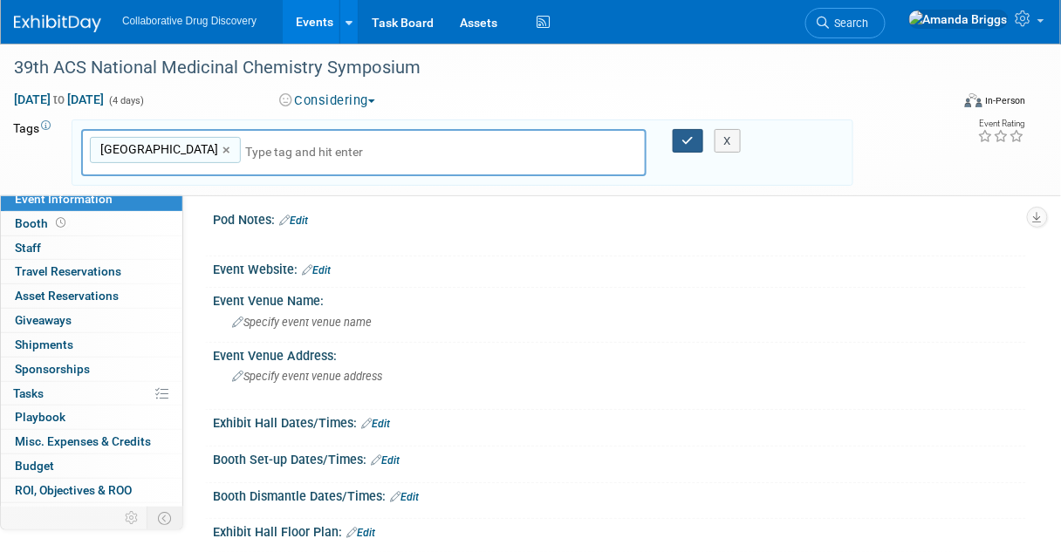
click at [682, 143] on icon "button" at bounding box center [688, 140] width 12 height 11
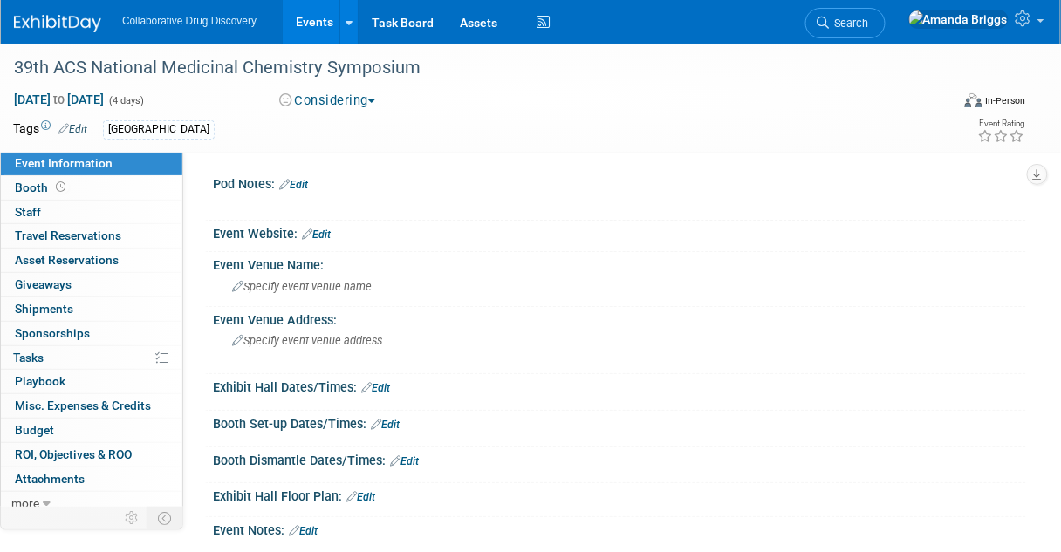
click at [79, 125] on link "Edit" at bounding box center [72, 129] width 29 height 12
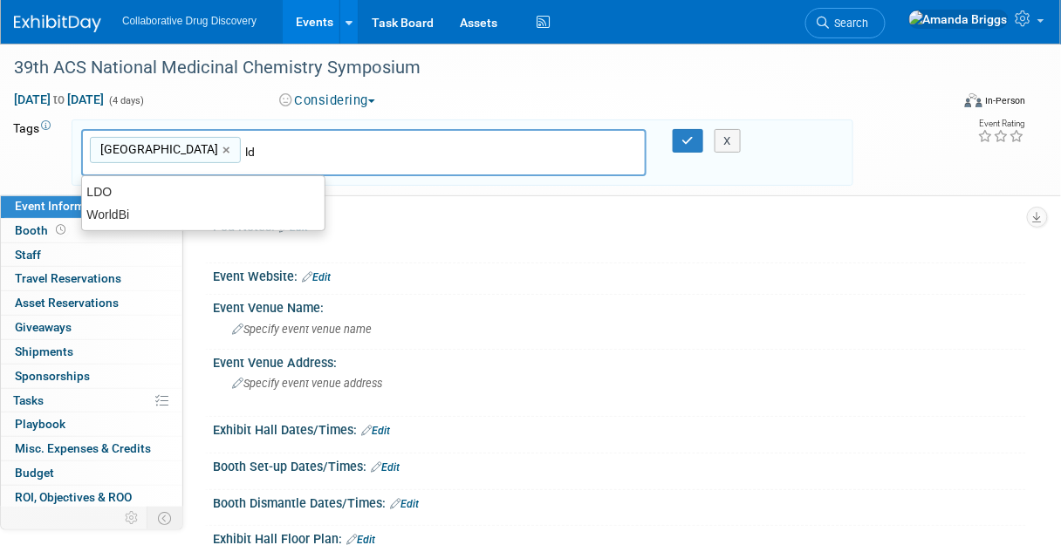
type input "ldo"
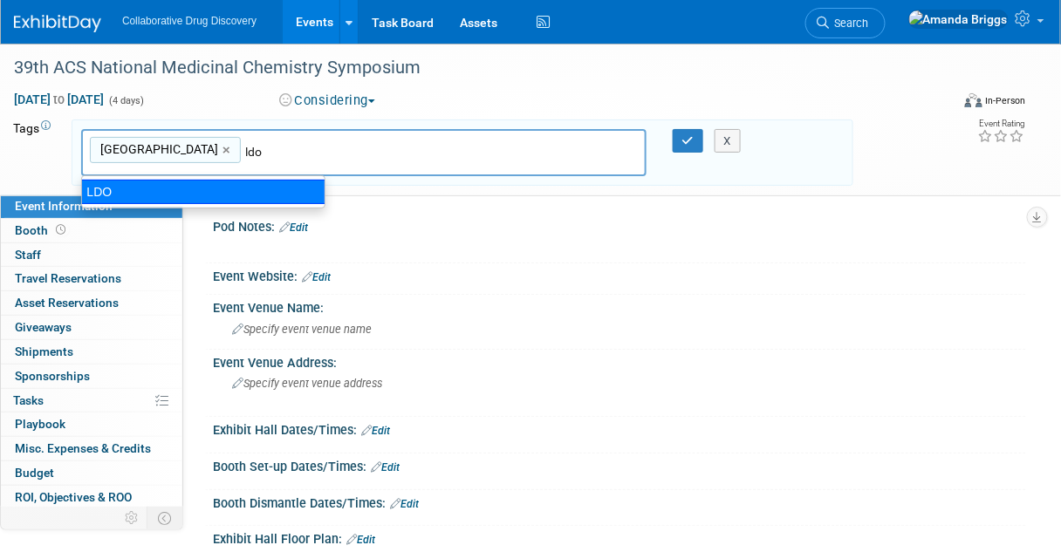
click at [188, 182] on div "LDO" at bounding box center [203, 192] width 244 height 24
type input "North America, LDO"
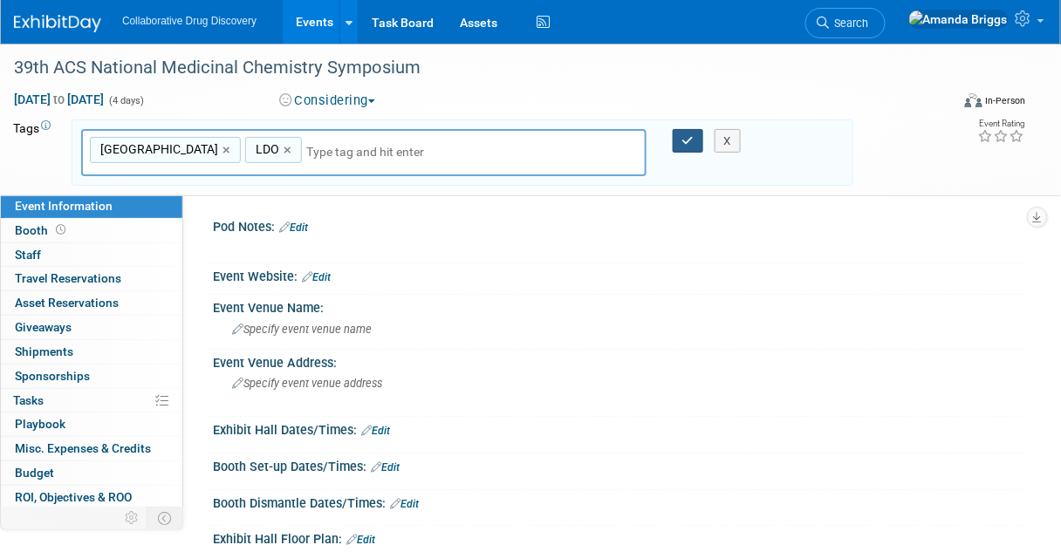
click at [684, 142] on icon "button" at bounding box center [688, 140] width 12 height 11
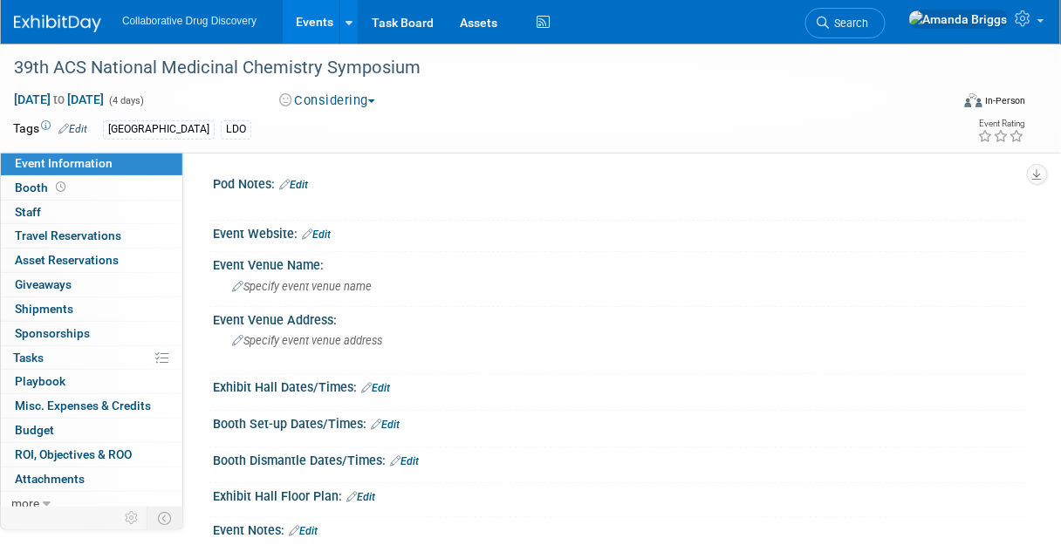
click at [319, 232] on link "Edit" at bounding box center [316, 235] width 29 height 12
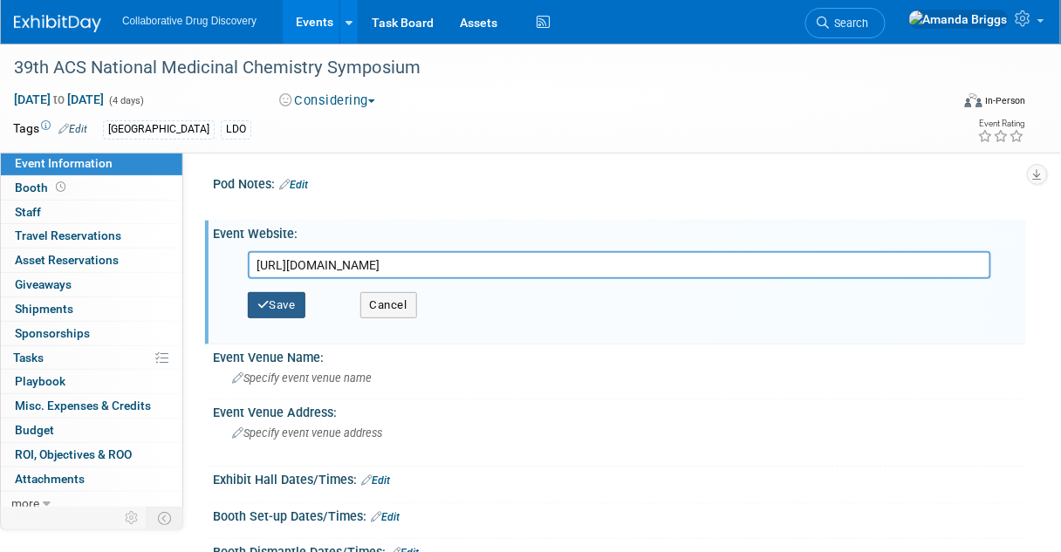
type input "https://www.nmcsmedi.org/"
click at [283, 303] on button "Save" at bounding box center [277, 305] width 58 height 26
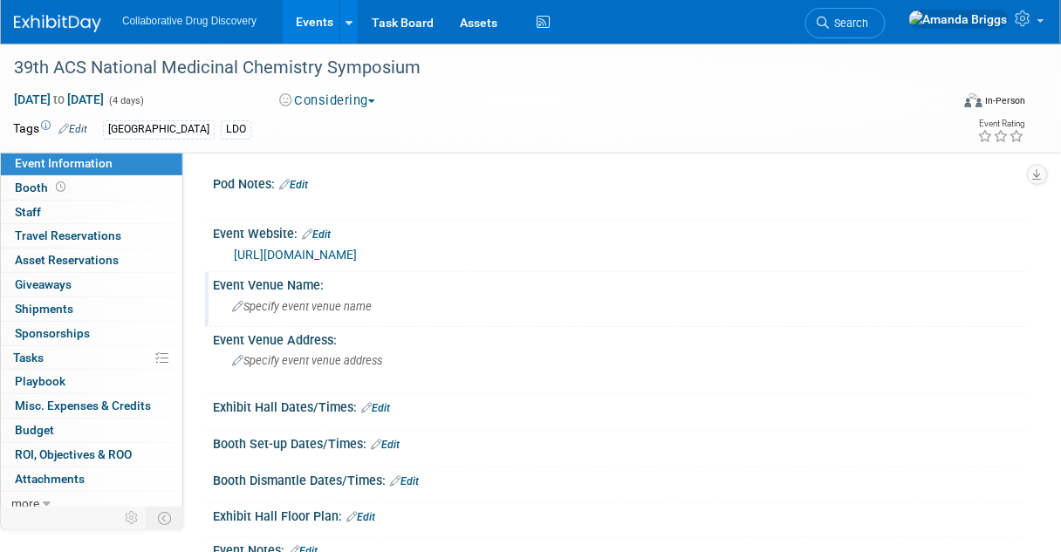
click at [294, 302] on span "Specify event venue name" at bounding box center [302, 306] width 140 height 13
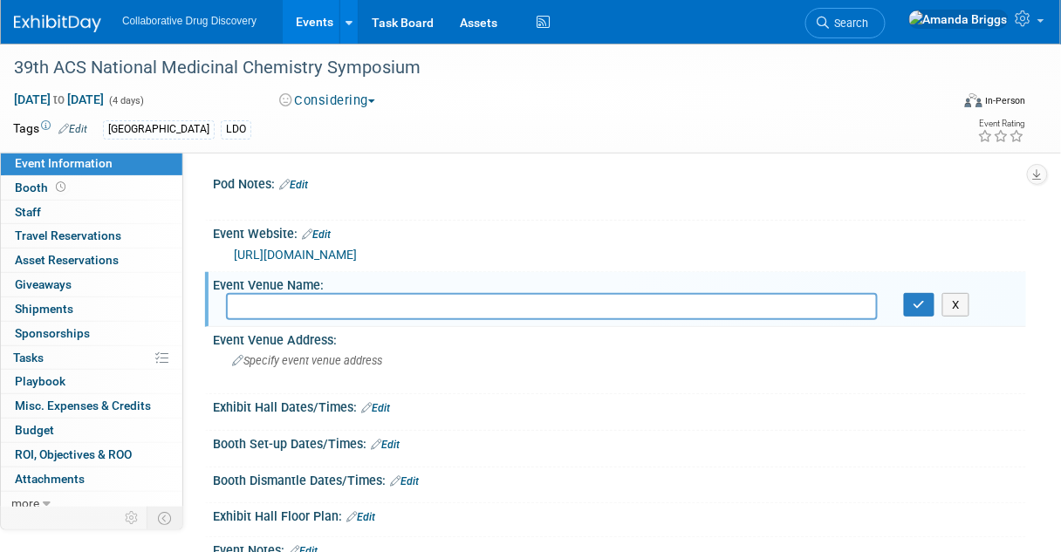
click at [242, 305] on input "text" at bounding box center [552, 306] width 652 height 27
paste input "[GEOGRAPHIC_DATA], [GEOGRAPHIC_DATA]"
type input "[GEOGRAPHIC_DATA], [GEOGRAPHIC_DATA]"
click at [253, 359] on span "Specify event venue address" at bounding box center [307, 360] width 150 height 13
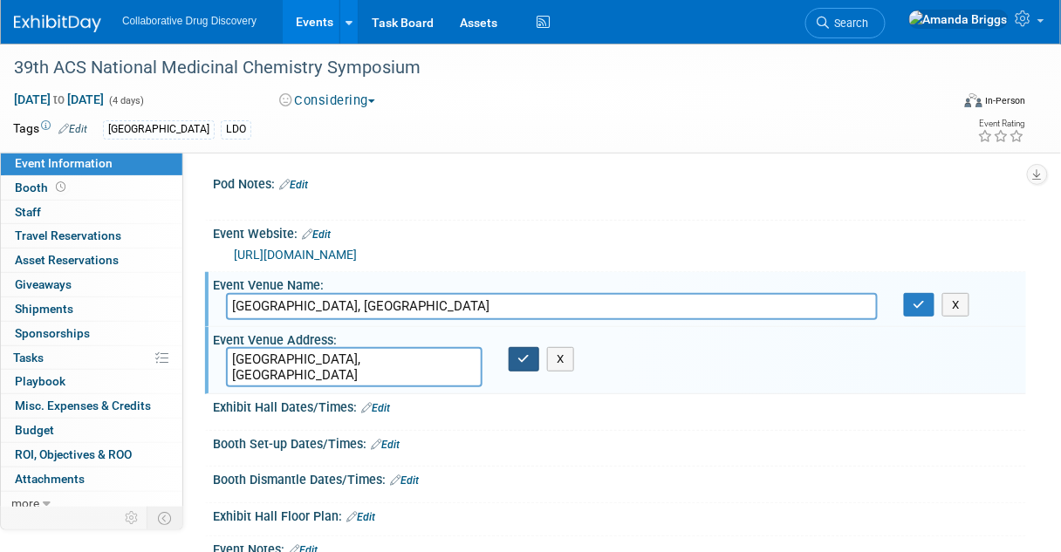
type textarea "[GEOGRAPHIC_DATA], [GEOGRAPHIC_DATA]"
click at [522, 359] on icon "button" at bounding box center [524, 358] width 12 height 11
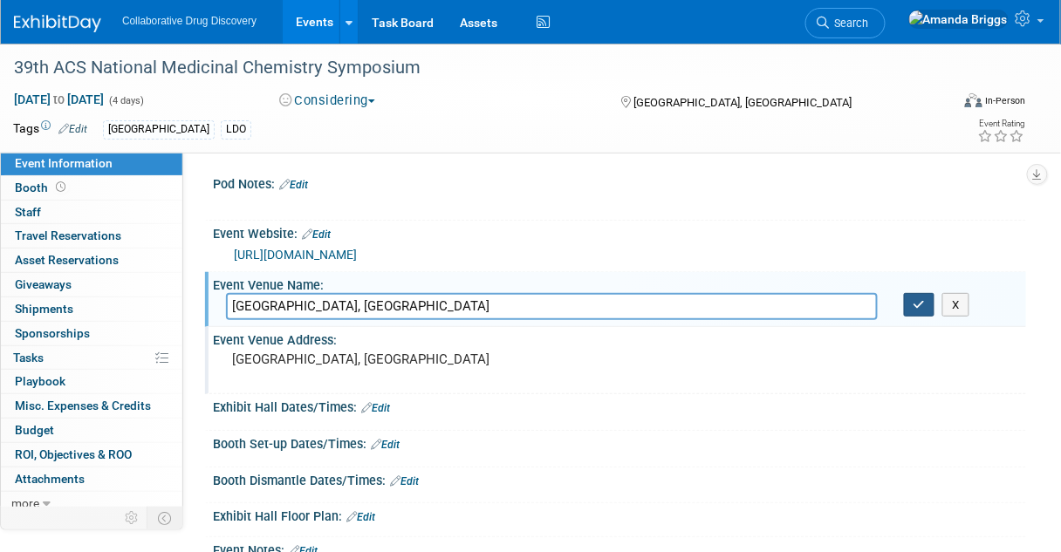
click at [922, 300] on icon "button" at bounding box center [920, 304] width 12 height 11
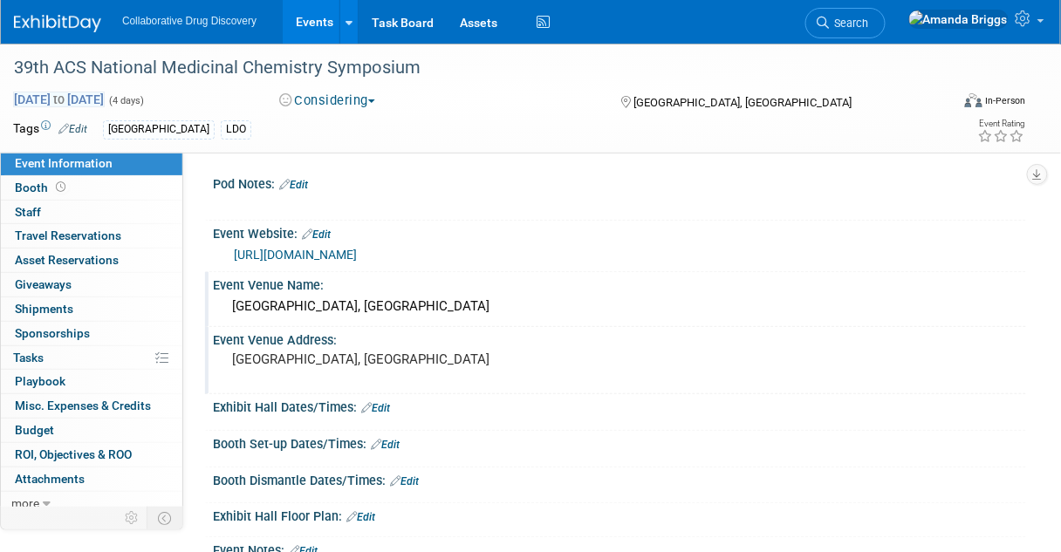
click at [105, 101] on span "May 31, 2026 to Jun 3, 2026" at bounding box center [59, 100] width 92 height 16
select select "4"
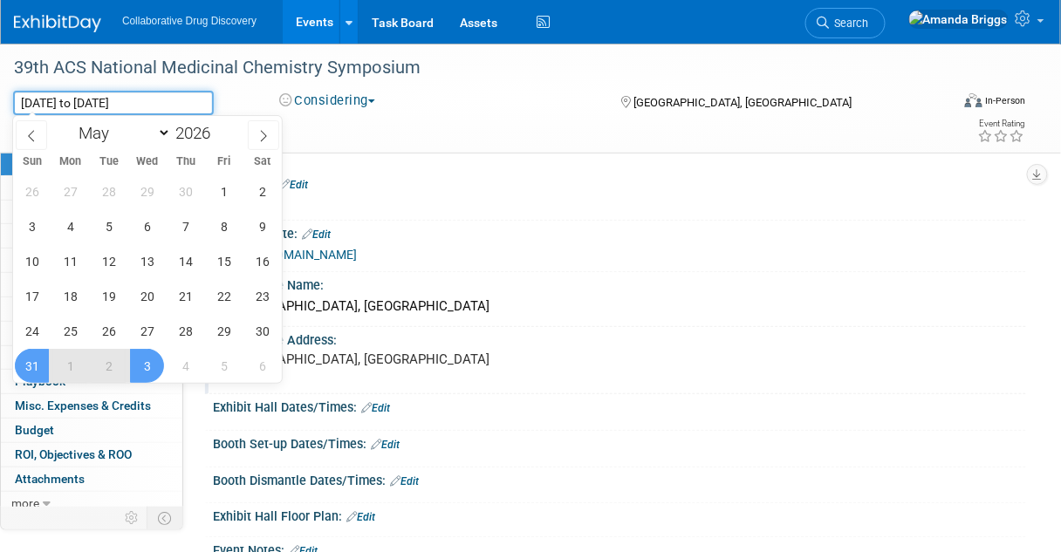
drag, startPoint x: 180, startPoint y: 99, endPoint x: 10, endPoint y: 103, distance: 169.3
click at [10, 103] on div "May 31, 2026 to Jun 3, 2026 (4 days) May 31, 2026 to Jun 3, 2026" at bounding box center [130, 103] width 260 height 24
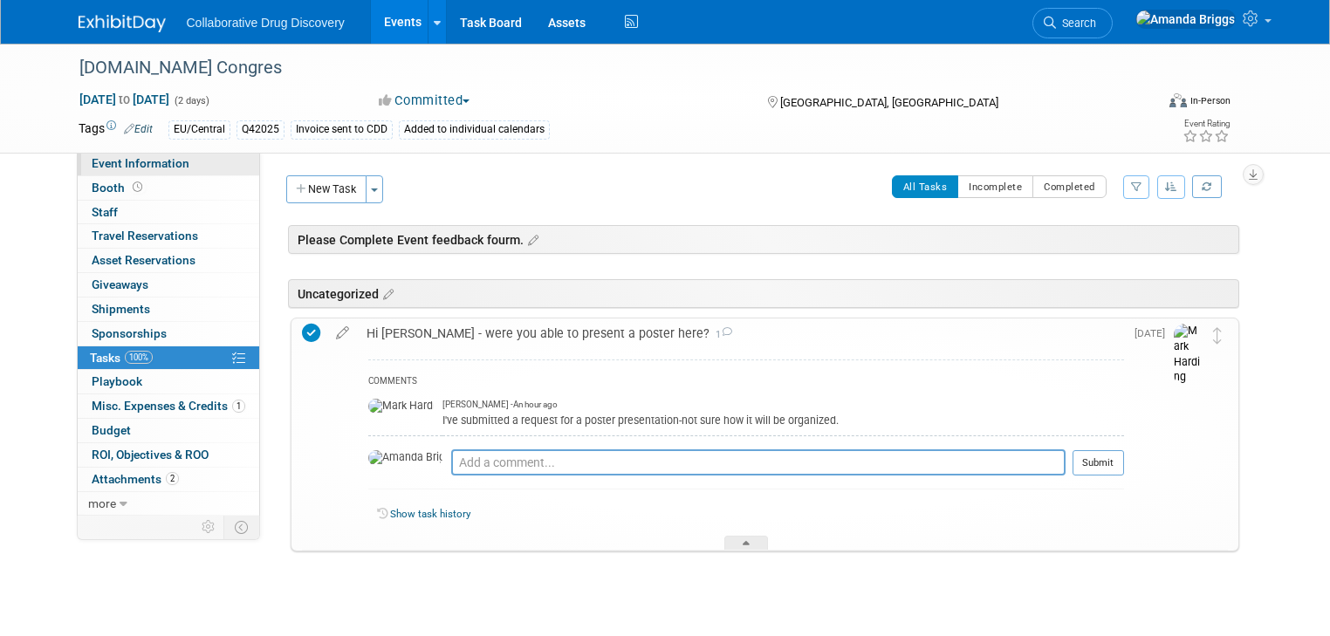
drag, startPoint x: 130, startPoint y: 165, endPoint x: 141, endPoint y: 175, distance: 14.9
click at [130, 165] on span "Event Information" at bounding box center [141, 163] width 98 height 14
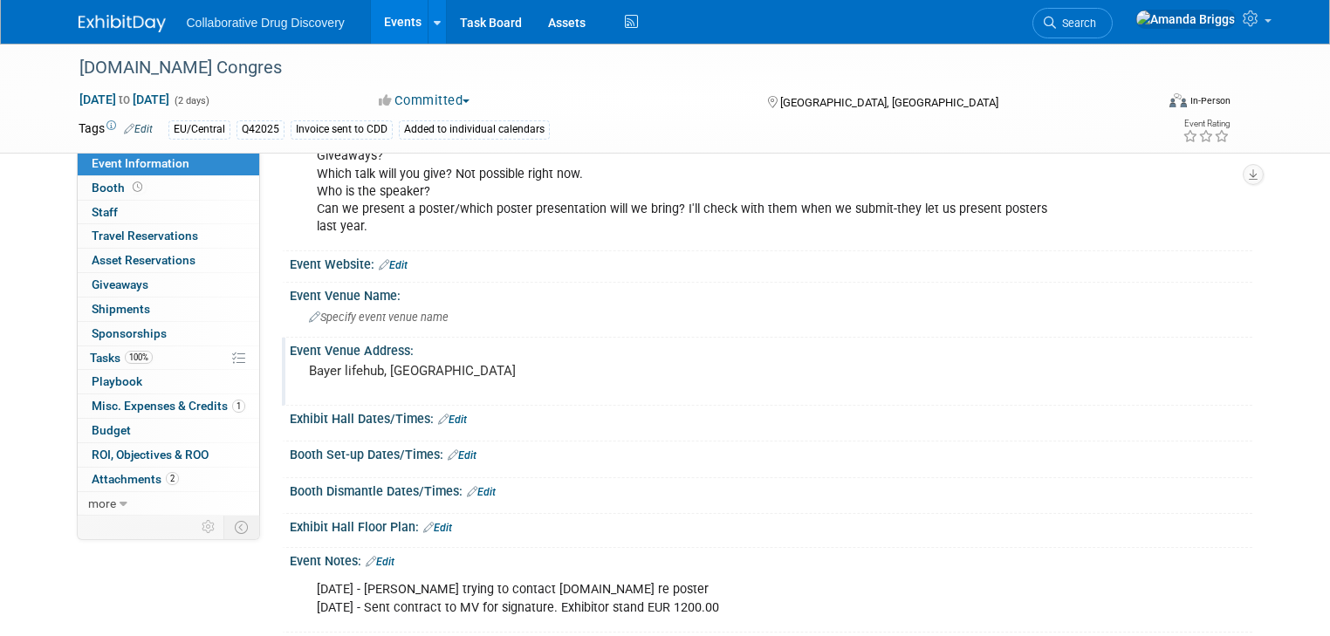
scroll to position [325, 0]
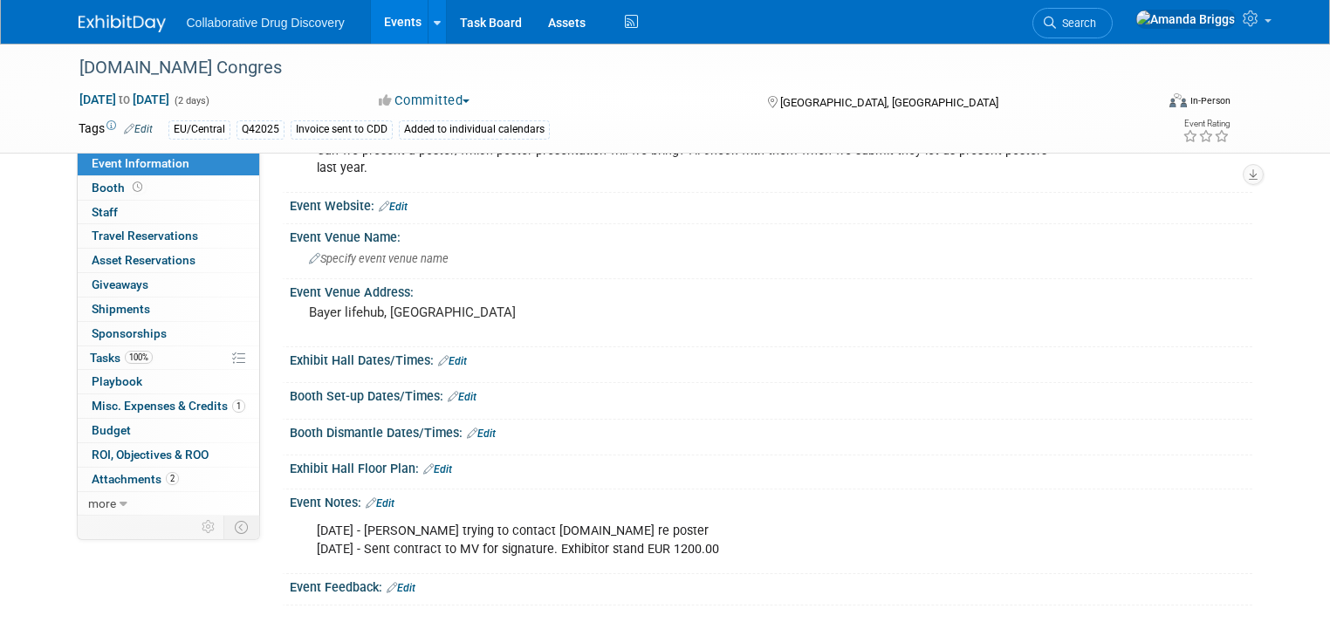
click at [373, 497] on link "Edit" at bounding box center [380, 503] width 29 height 12
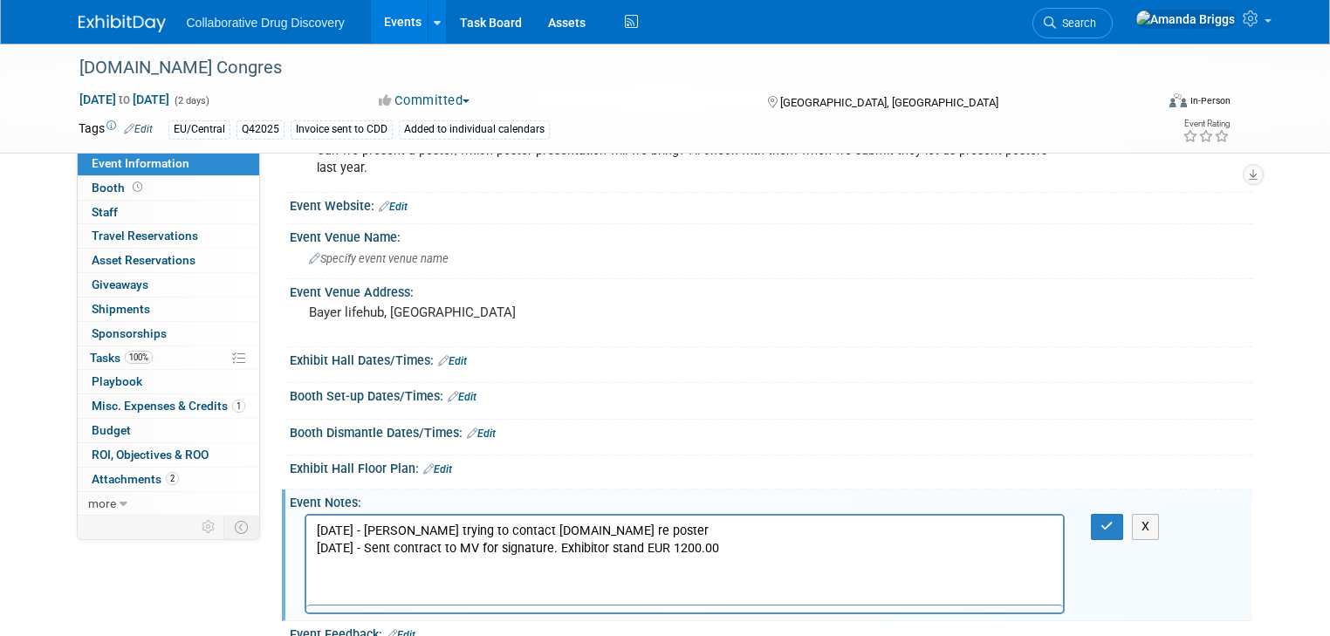
scroll to position [0, 0]
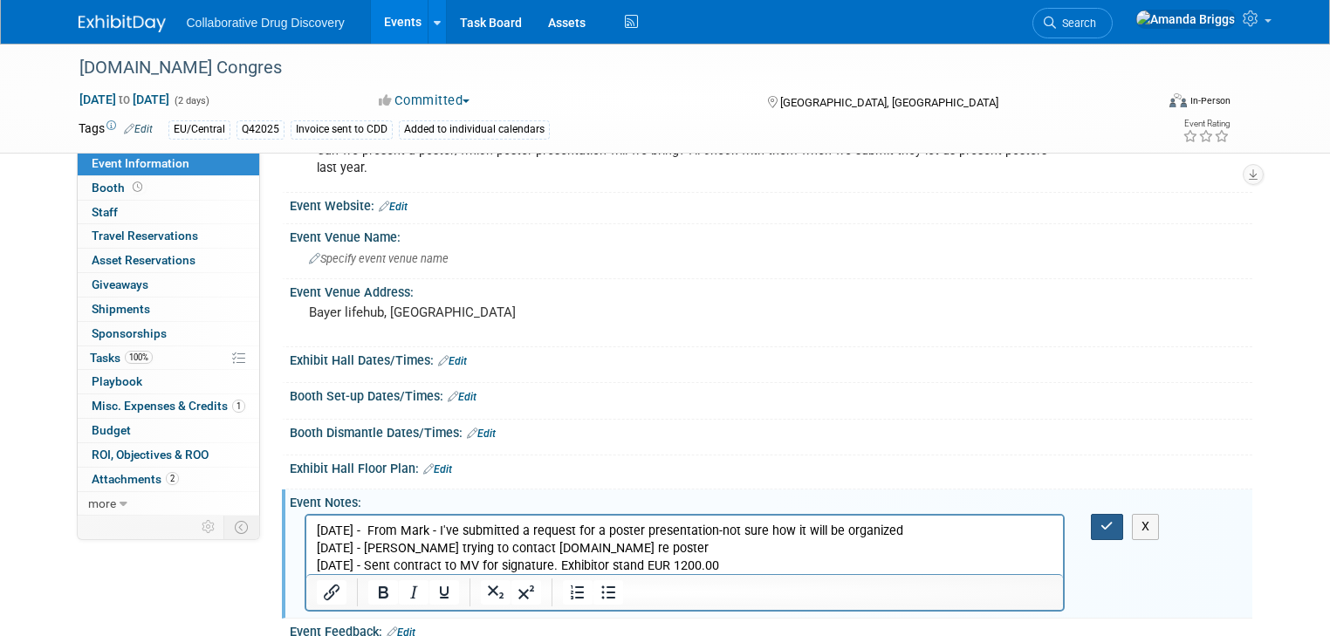
click at [1113, 522] on icon "button" at bounding box center [1106, 526] width 13 height 12
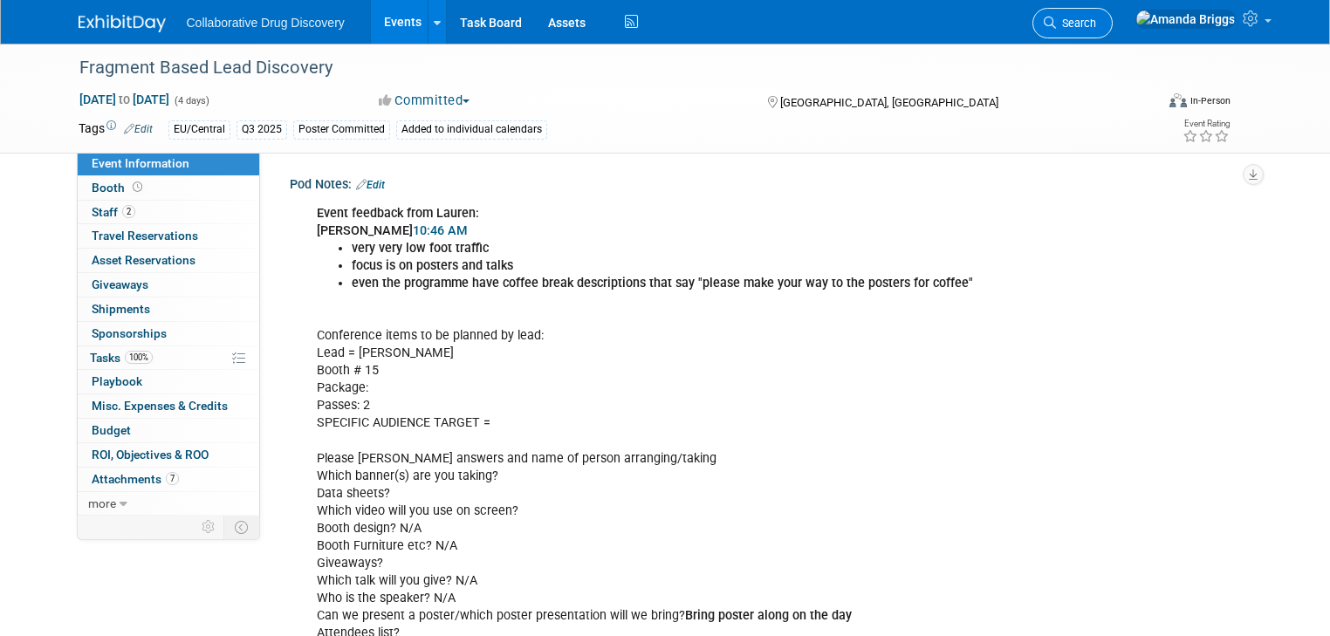
click at [1096, 25] on span "Search" at bounding box center [1076, 23] width 40 height 13
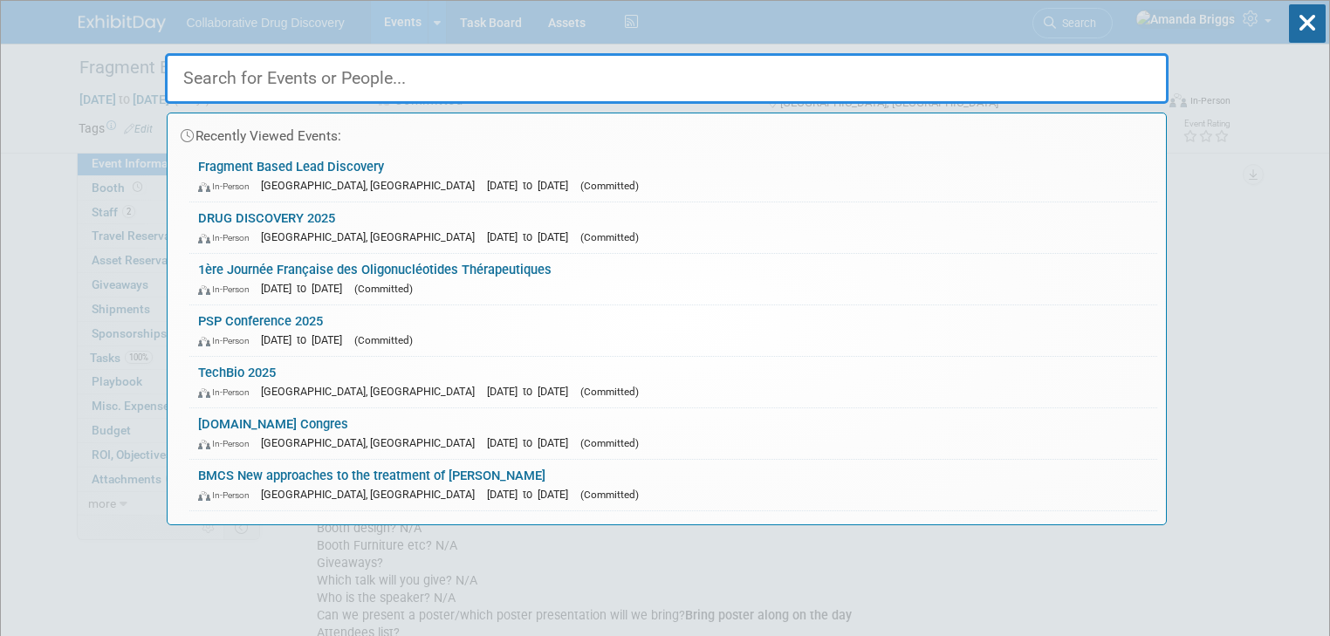
click at [661, 80] on input "text" at bounding box center [667, 78] width 1004 height 51
paste input "EFMC-ACSMEDI Medicinal Chemistry Frontiers 2026"
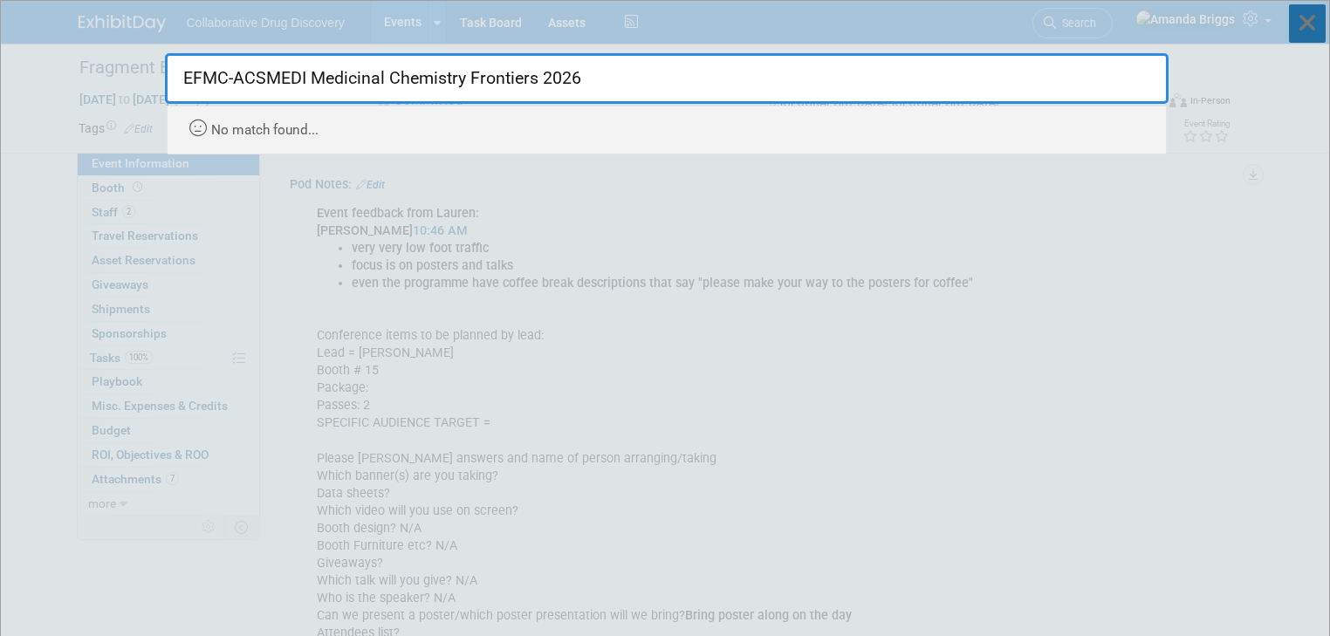
type input "EFMC-ACSMEDI Medicinal Chemistry Frontiers 2026"
click at [1302, 30] on icon at bounding box center [1307, 23] width 37 height 38
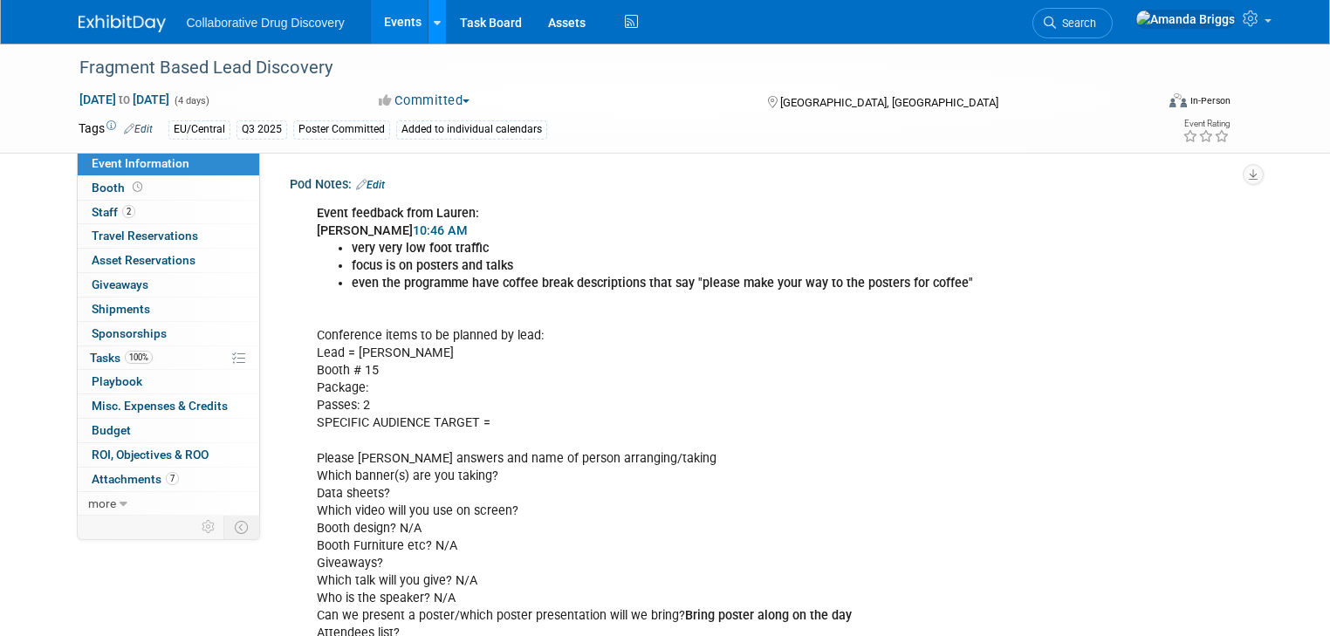
click at [428, 20] on link at bounding box center [437, 22] width 18 height 44
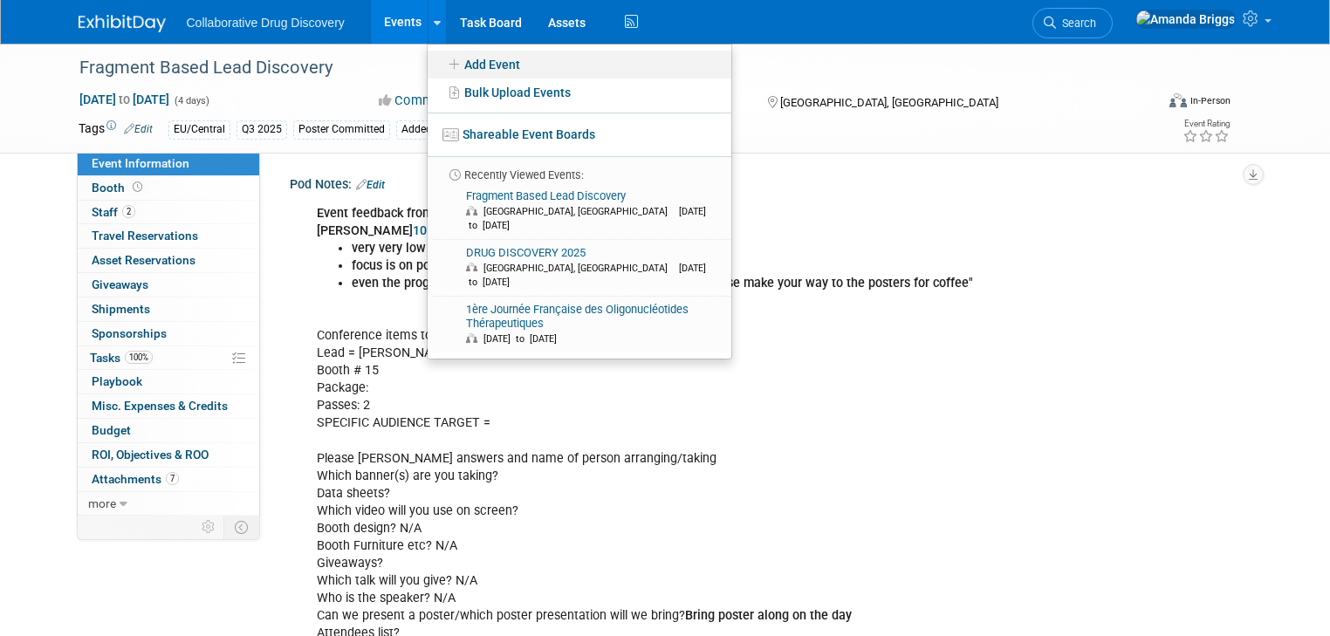
click at [497, 66] on link "Add Event" at bounding box center [580, 65] width 304 height 28
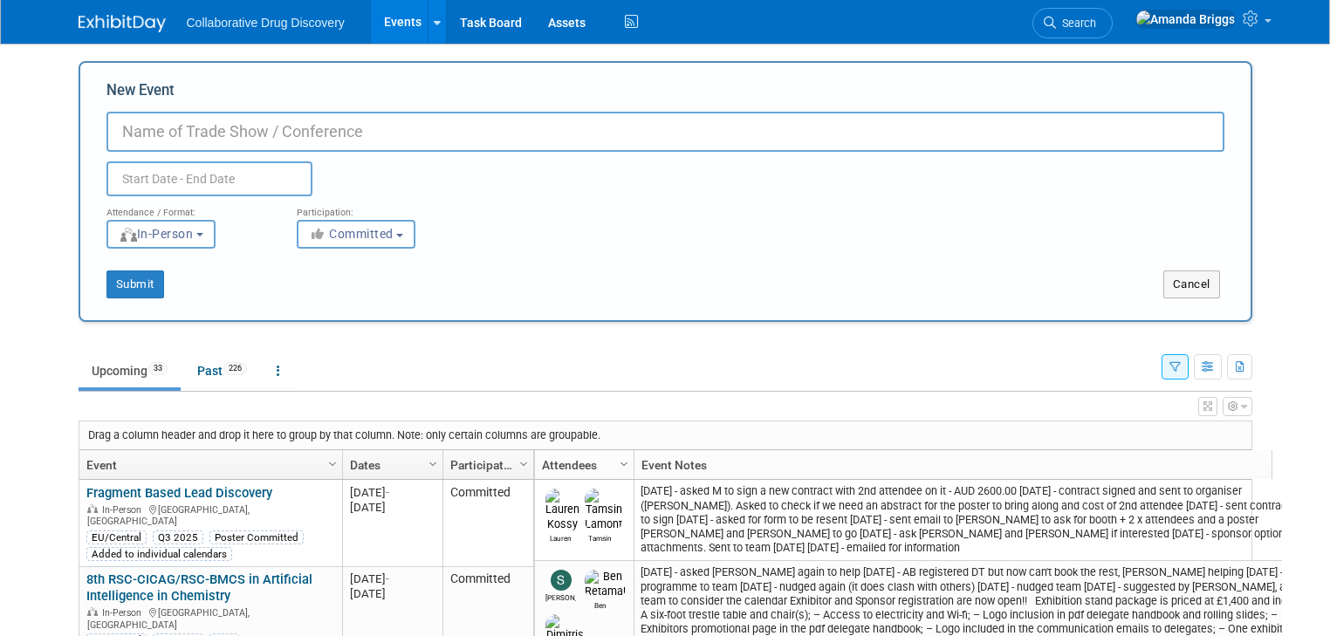
click at [430, 131] on input "New Event" at bounding box center [665, 132] width 1118 height 40
type input "EFMC-ACSMEDI Medicinal Chemistry Frontiers 2026"
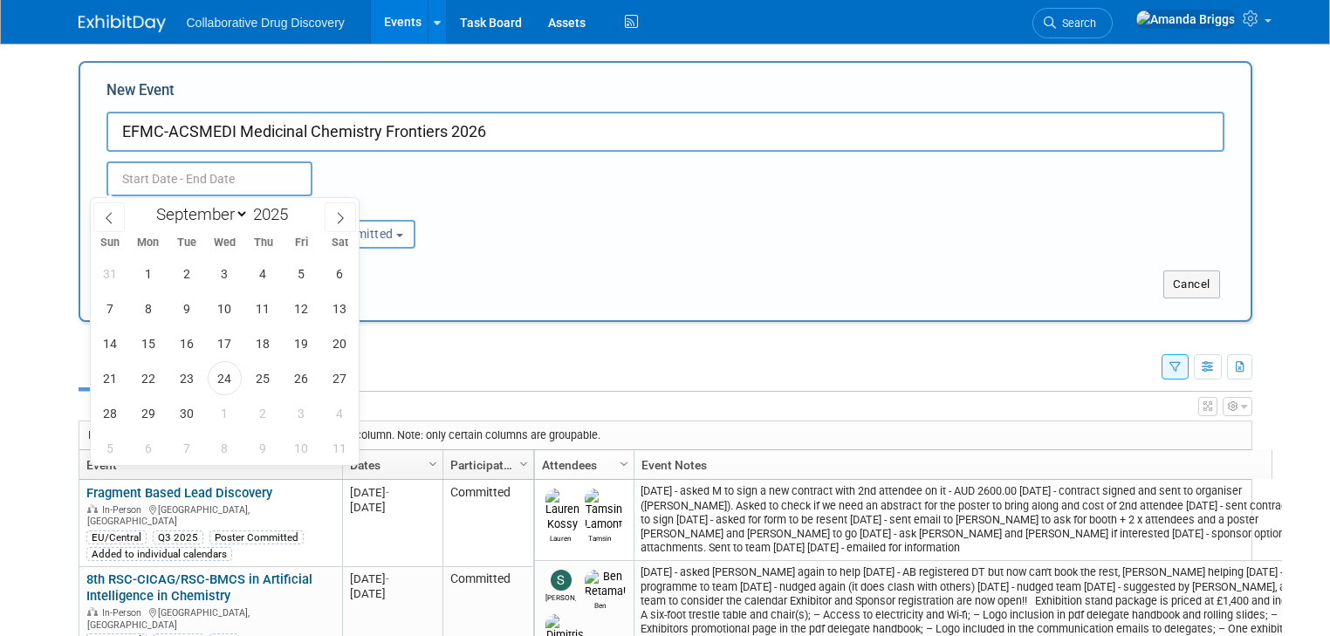
click at [267, 184] on input "text" at bounding box center [209, 178] width 206 height 35
click at [243, 210] on select "January February March April May June July August September October November De…" at bounding box center [198, 214] width 100 height 22
select select "5"
click at [148, 203] on select "January February March April May June July August September October November De…" at bounding box center [198, 214] width 100 height 22
click at [296, 207] on span at bounding box center [295, 209] width 12 height 10
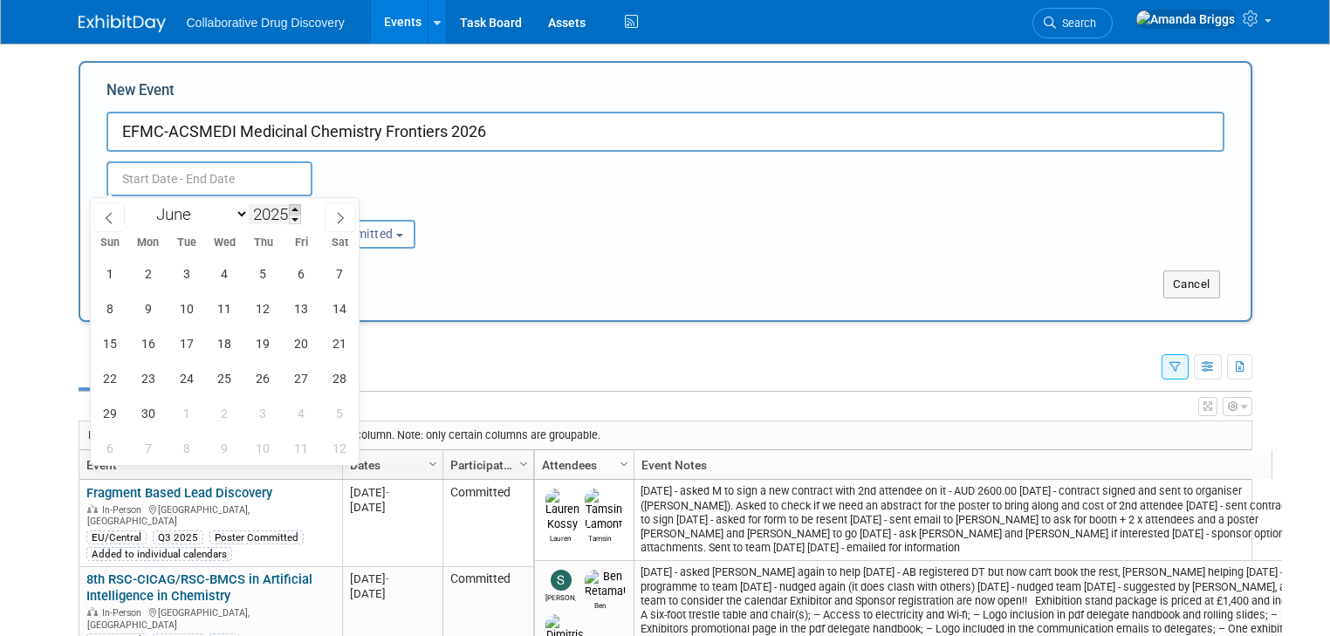
type input "2026"
click at [150, 384] on span "22" at bounding box center [148, 378] width 34 height 34
click at [257, 376] on span "25" at bounding box center [263, 378] width 34 height 34
type input "[DATE] to [DATE]"
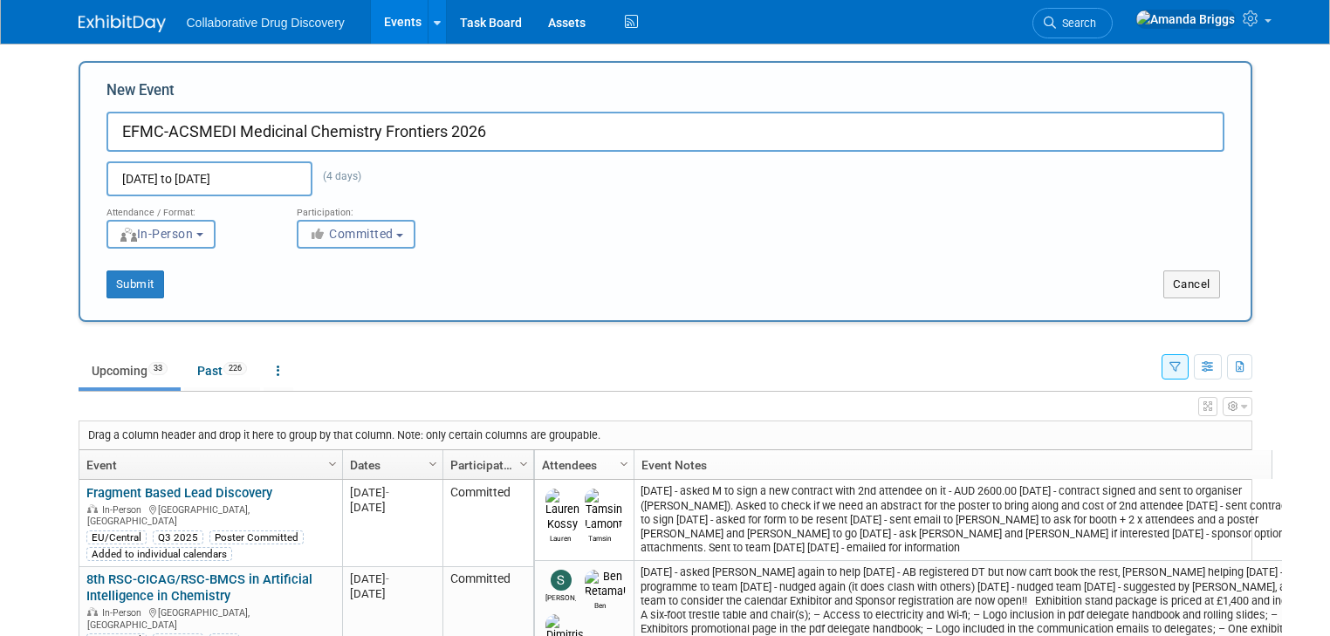
click at [396, 235] on b "button" at bounding box center [399, 235] width 7 height 3
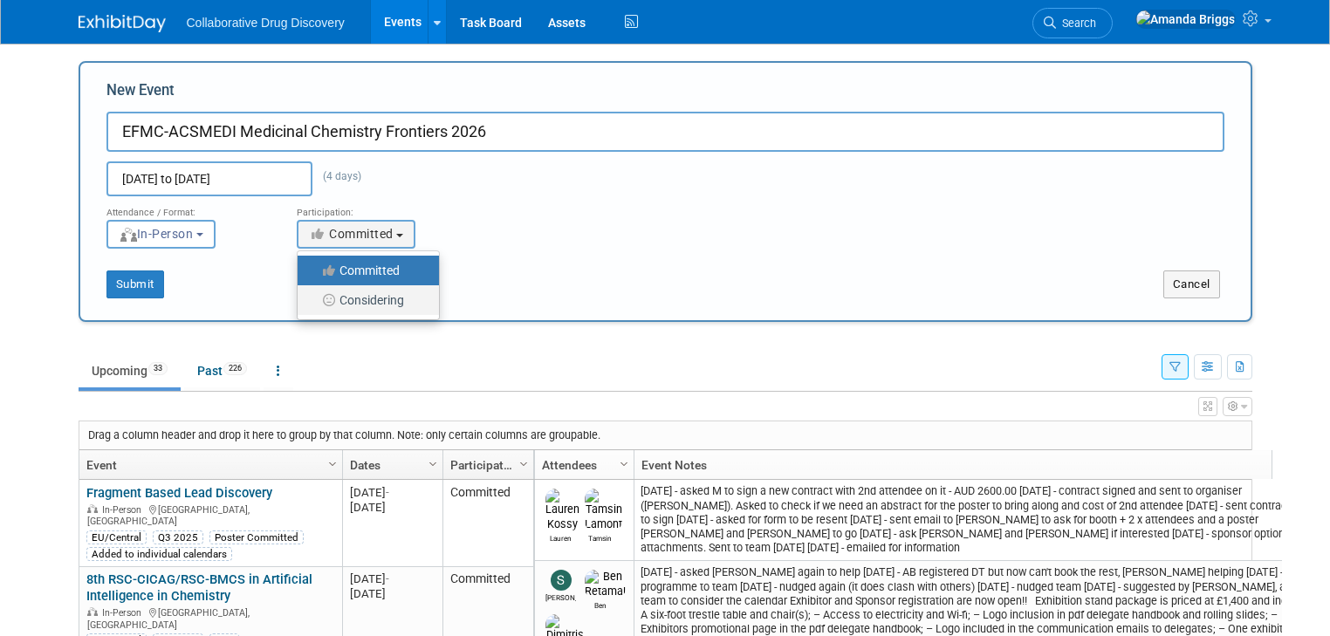
click at [377, 304] on label "Considering" at bounding box center [363, 300] width 115 height 23
click at [313, 304] on input "Considering" at bounding box center [307, 300] width 11 height 11
select select "2"
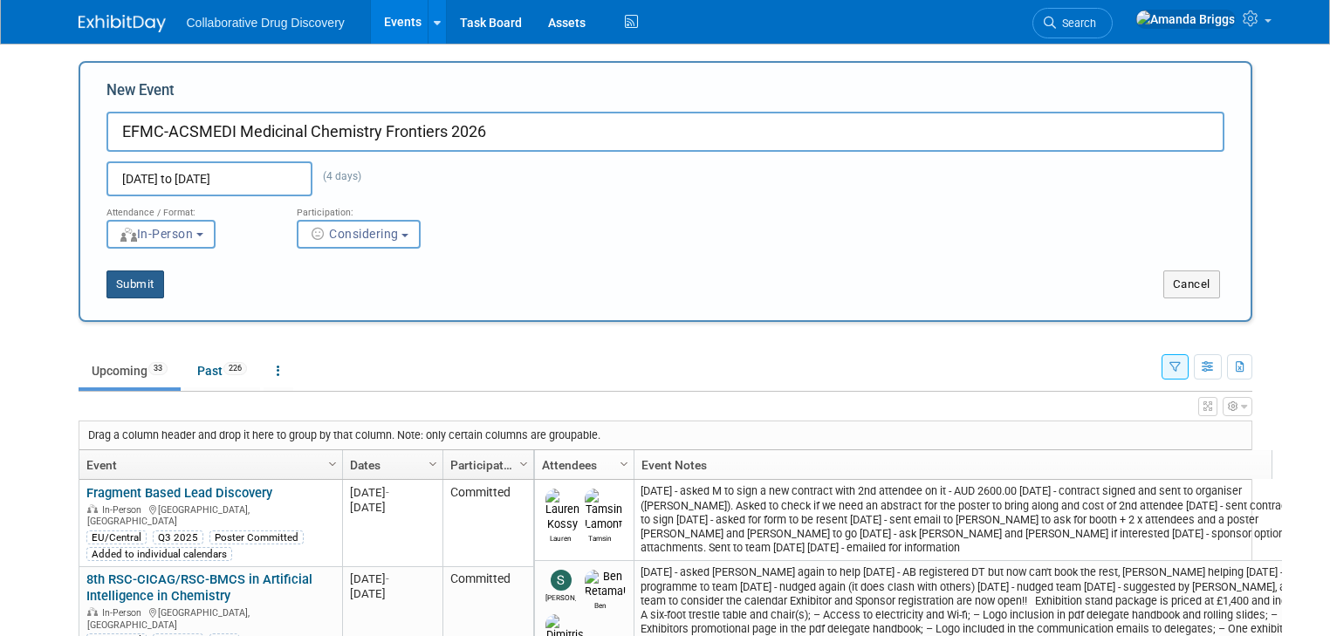
click at [110, 283] on button "Submit" at bounding box center [135, 285] width 58 height 28
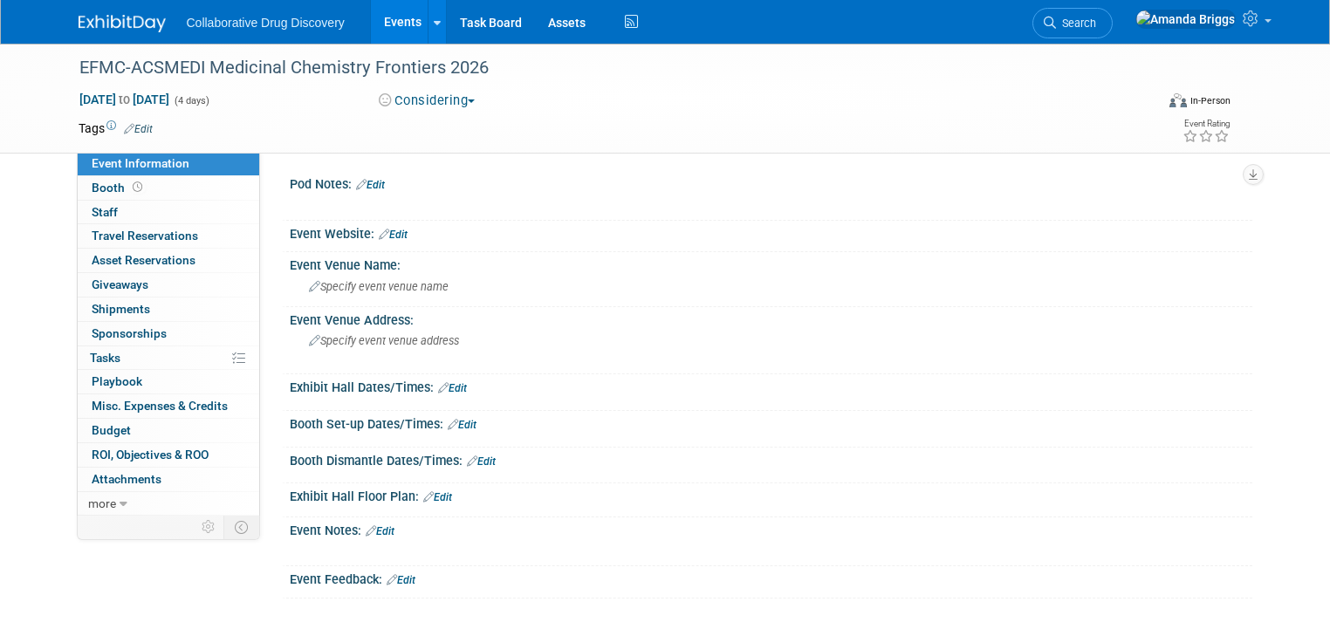
click at [389, 232] on link "Edit" at bounding box center [393, 235] width 29 height 12
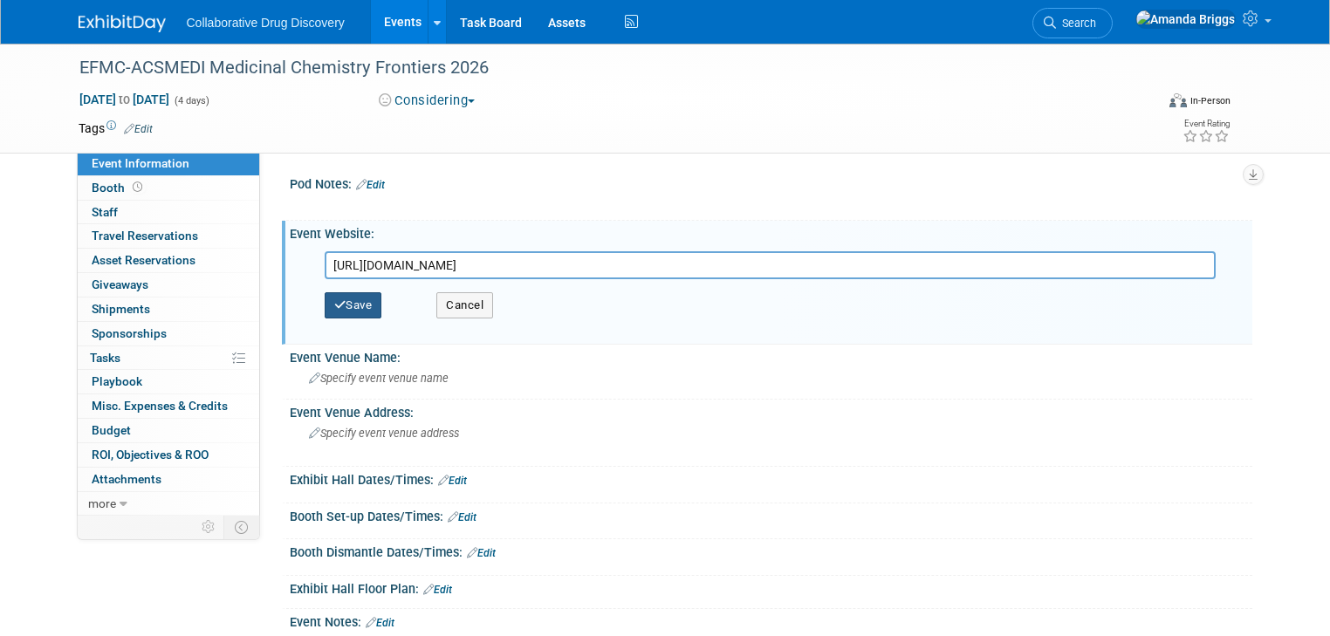
type input "https://www.medchemfrontiers.org/"
click at [335, 304] on button "Save" at bounding box center [354, 305] width 58 height 26
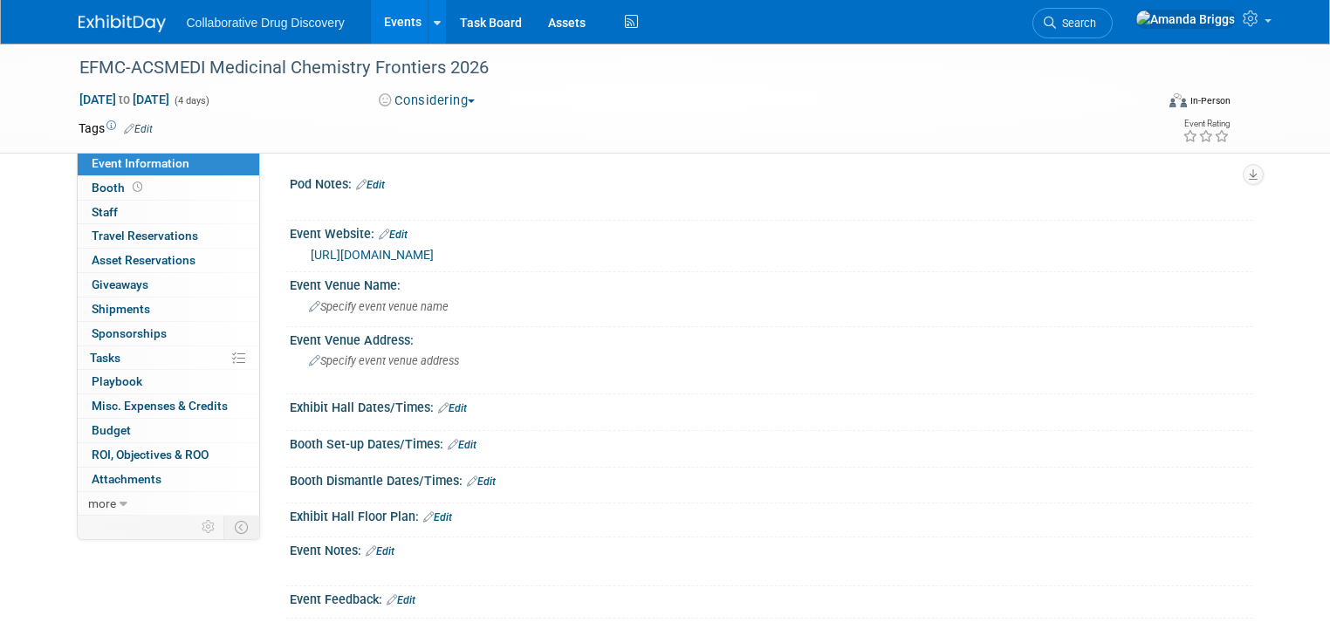
click at [137, 130] on link "Edit" at bounding box center [138, 129] width 29 height 12
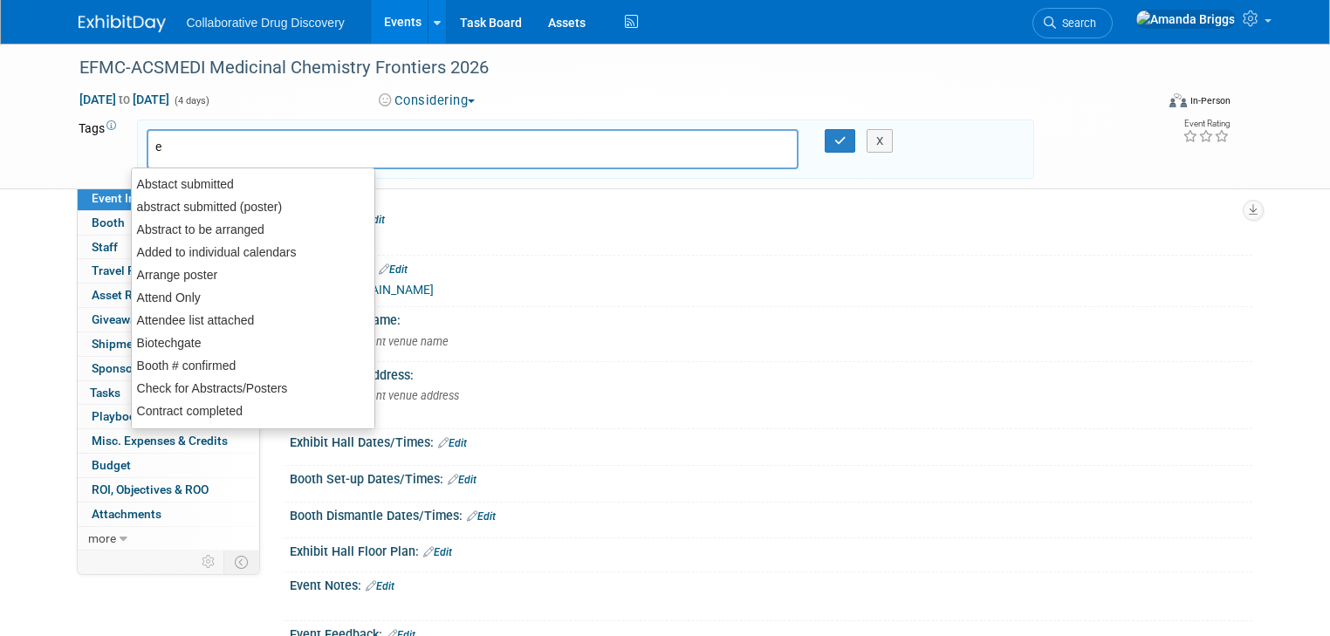
type input "eu"
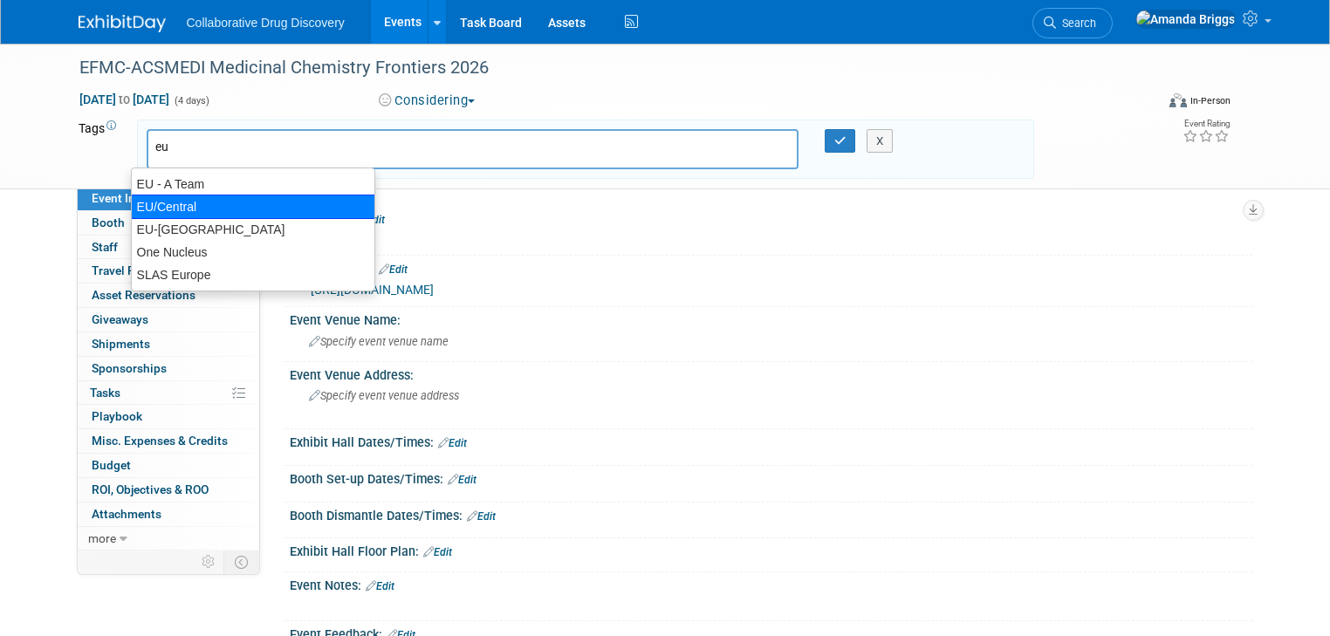
click at [158, 206] on div "EU/Central" at bounding box center [253, 207] width 244 height 24
type input "EU/Central"
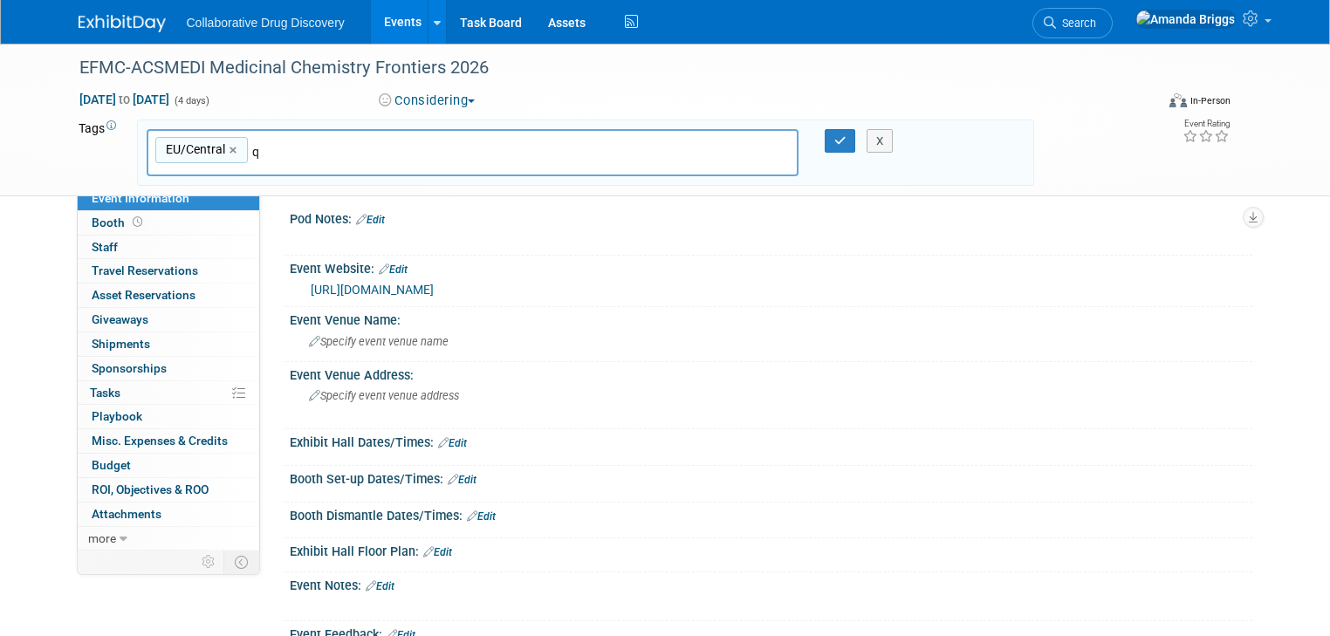
type input "q2"
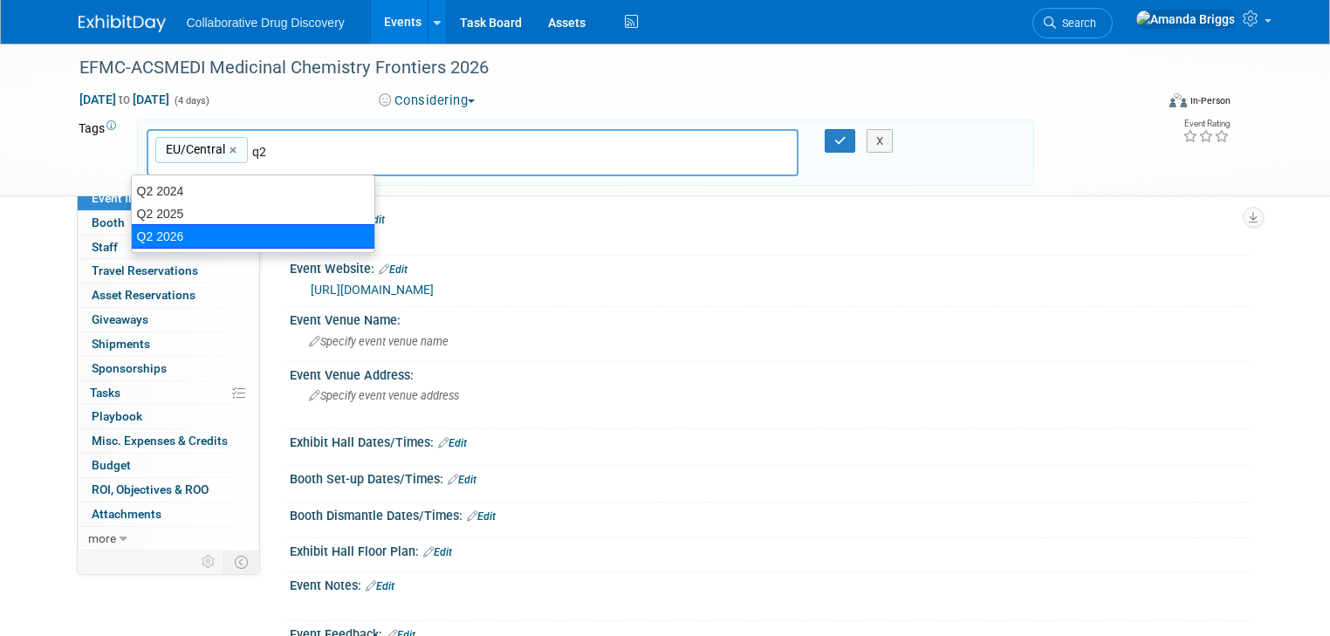
click at [168, 230] on div "Q2 2026" at bounding box center [253, 236] width 244 height 24
type input "EU/Central, Q2 2026"
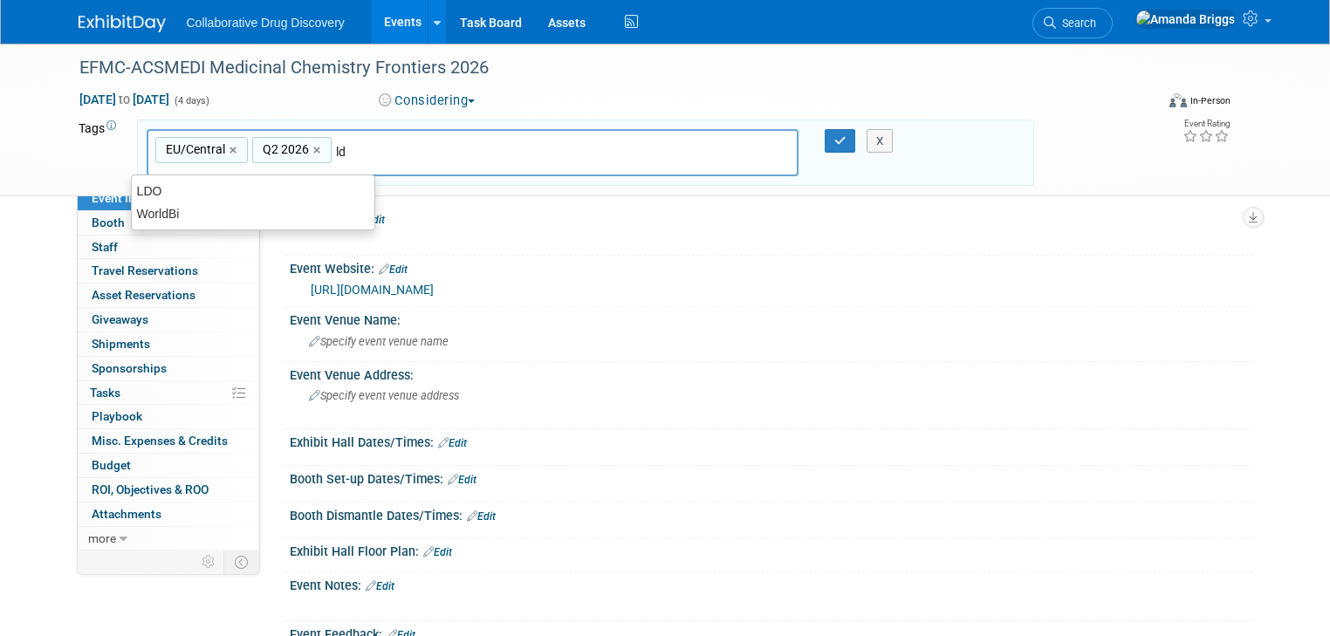
type input "ldo"
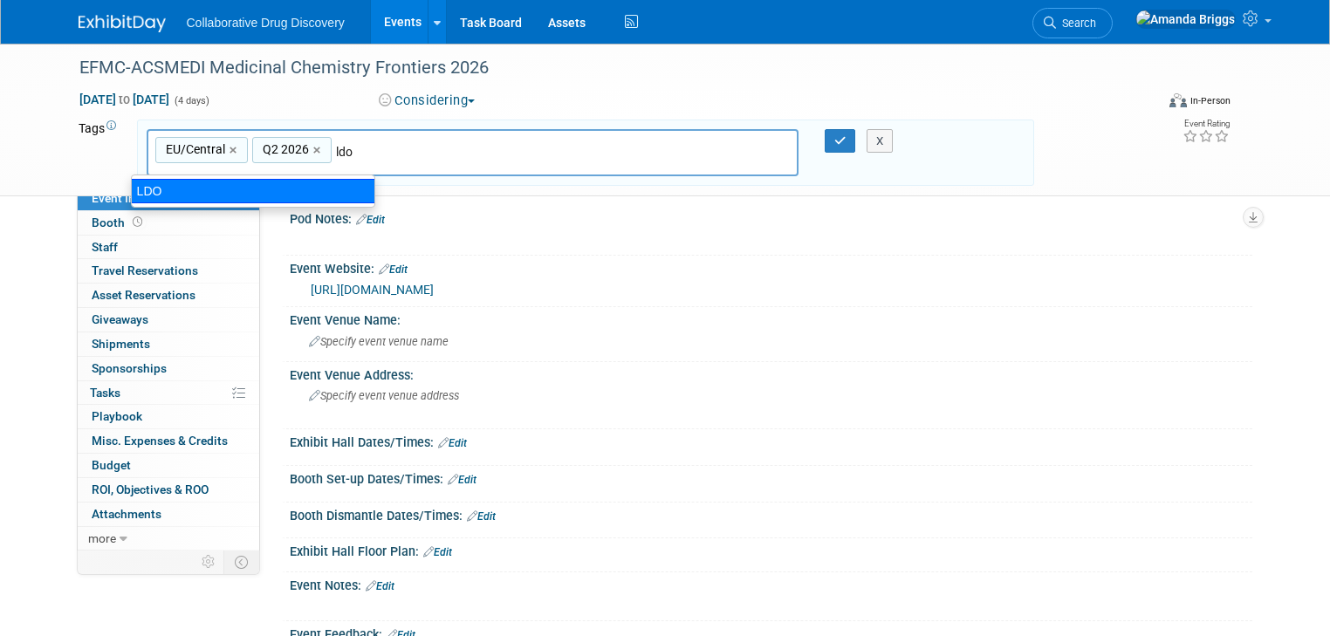
click at [248, 182] on div "LDO" at bounding box center [253, 191] width 244 height 24
type input "EU/Central, Q2 2026, LDO"
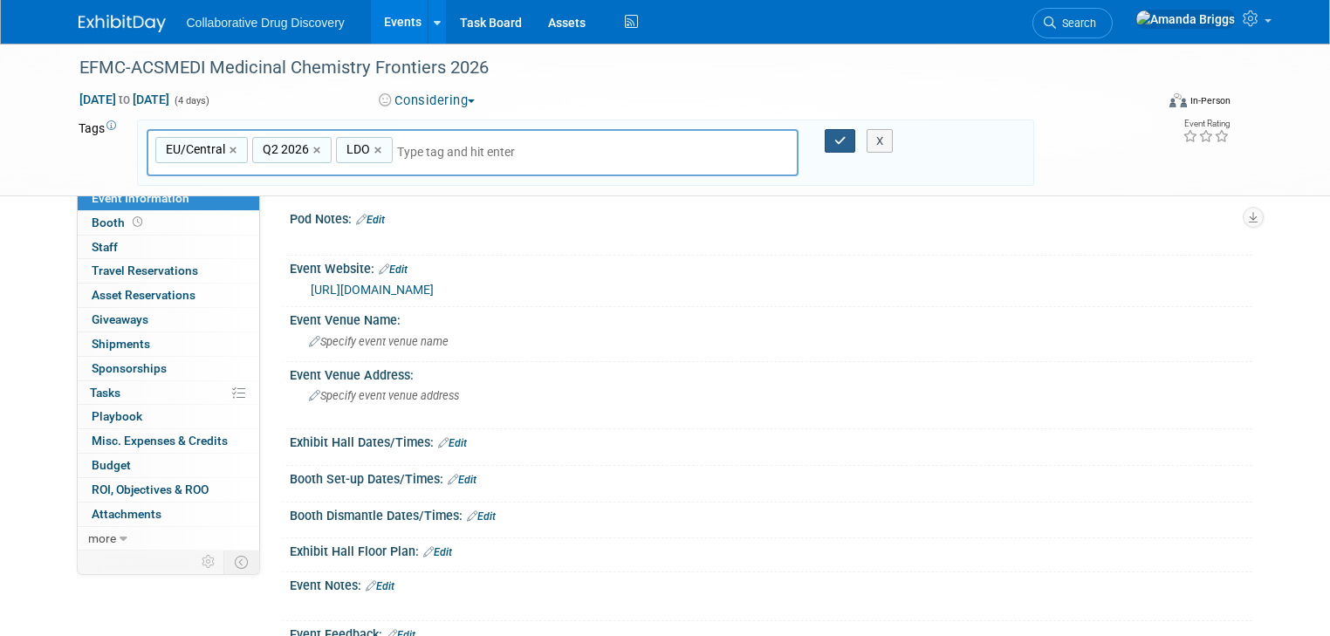
click at [841, 140] on icon "button" at bounding box center [840, 140] width 12 height 11
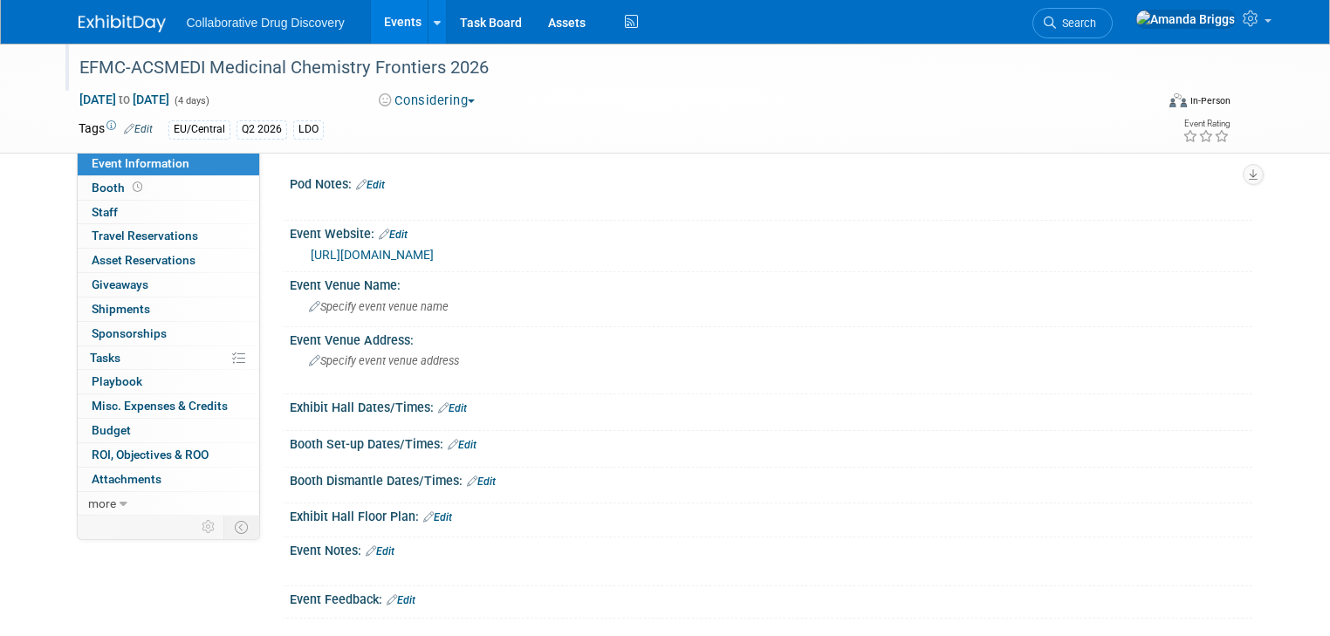
click at [476, 71] on div "EFMC-ACSMEDI Medicinal Chemistry Frontiers 2026" at bounding box center [602, 67] width 1059 height 31
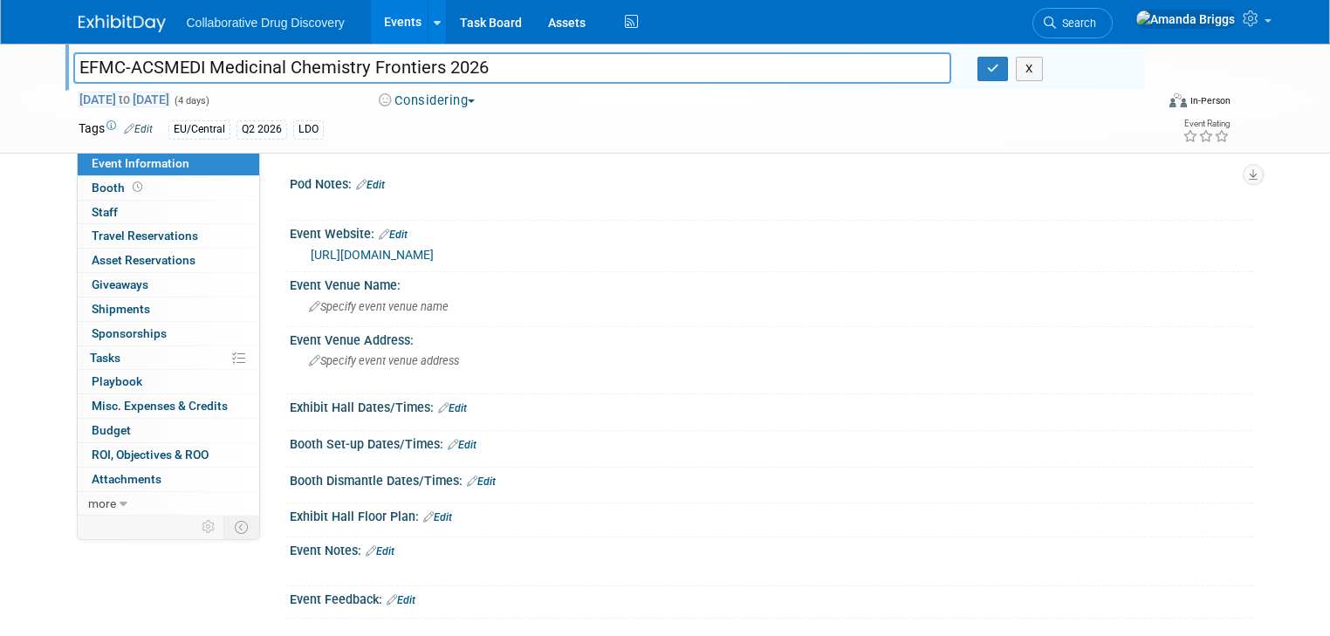
drag, startPoint x: 476, startPoint y: 70, endPoint x: 66, endPoint y: 91, distance: 410.7
click at [66, 91] on div "EFMC-ACSMEDI Medicinal Chemistry Frontiers 2026 EFMC-ACSMEDI Medicinal Chemistr…" at bounding box center [665, 98] width 1200 height 109
click at [325, 356] on span "Specify event venue address" at bounding box center [384, 360] width 150 height 13
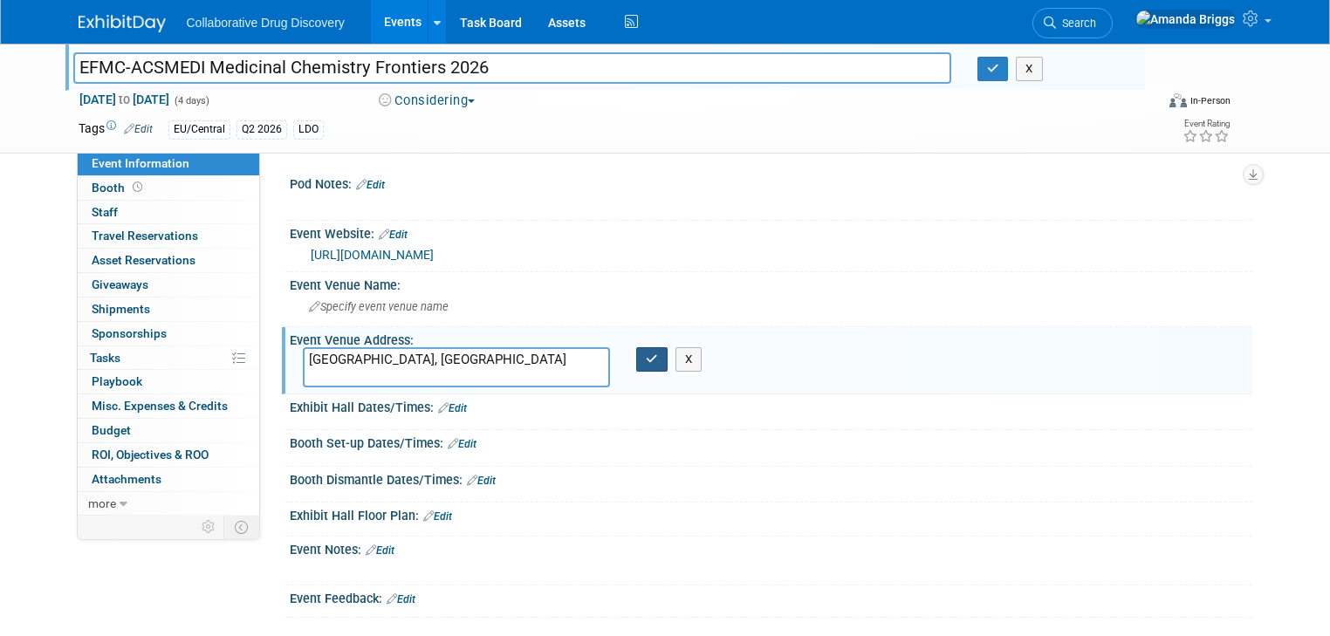
type textarea "[GEOGRAPHIC_DATA], [GEOGRAPHIC_DATA]"
click at [645, 365] on button "button" at bounding box center [651, 359] width 31 height 24
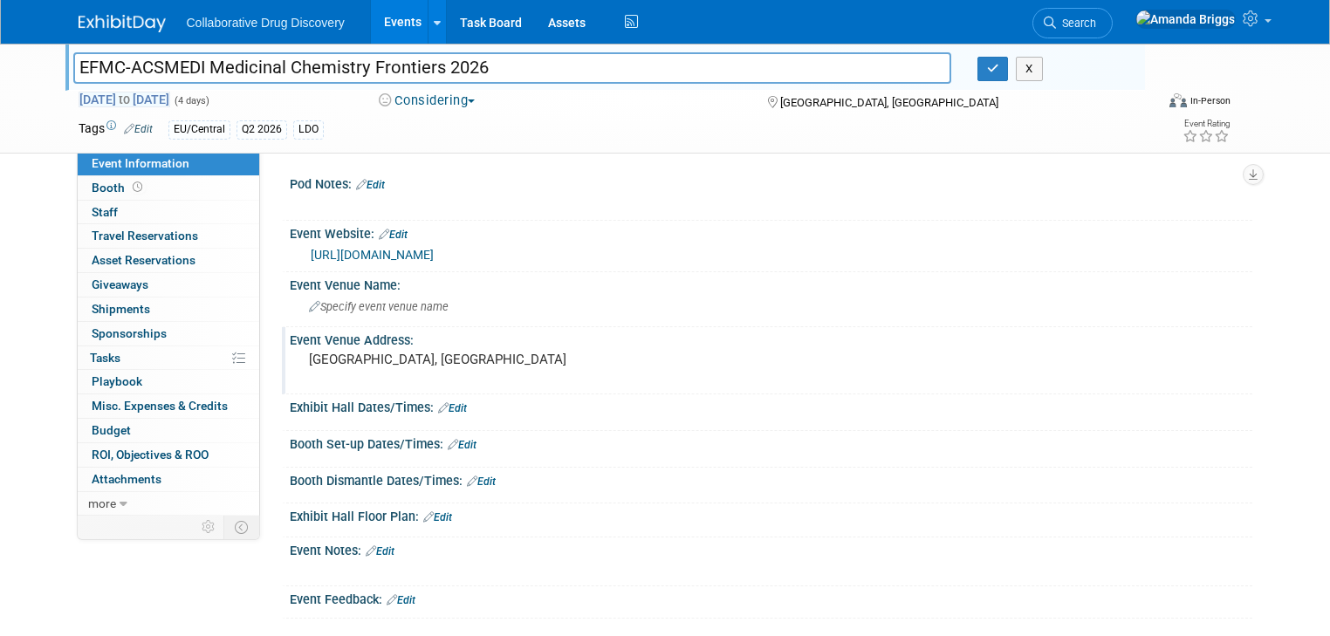
drag, startPoint x: 229, startPoint y: 99, endPoint x: 66, endPoint y: 90, distance: 162.5
click at [79, 92] on span "Jun 22, 2026 to Jun 25, 2026" at bounding box center [125, 100] width 92 height 16
select select "5"
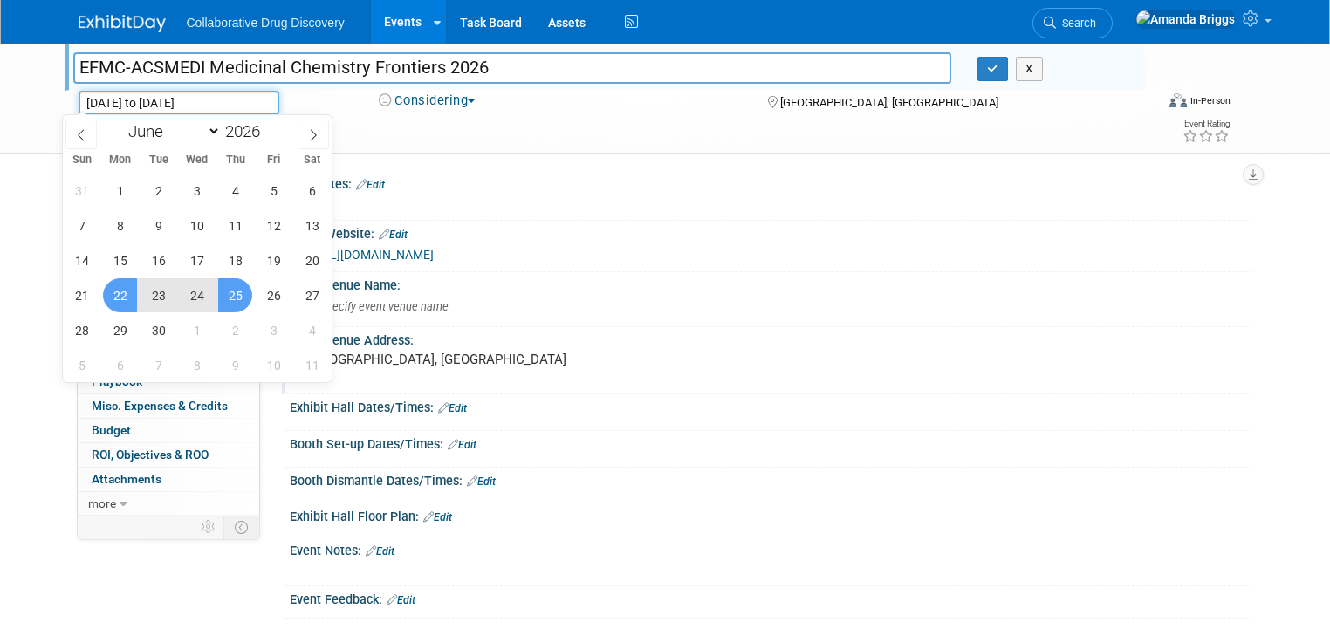
click at [255, 99] on input "Jun 22, 2026 to Jun 25, 2026" at bounding box center [179, 103] width 201 height 24
drag, startPoint x: 250, startPoint y: 97, endPoint x: 59, endPoint y: 88, distance: 190.4
click at [65, 88] on div "EFMC-ACSMEDI Medicinal Chemistry Frontiers 2026 EFMC-ACSMEDI Medicinal Chemistr…" at bounding box center [665, 98] width 1200 height 109
click at [999, 72] on icon "button" at bounding box center [993, 68] width 12 height 11
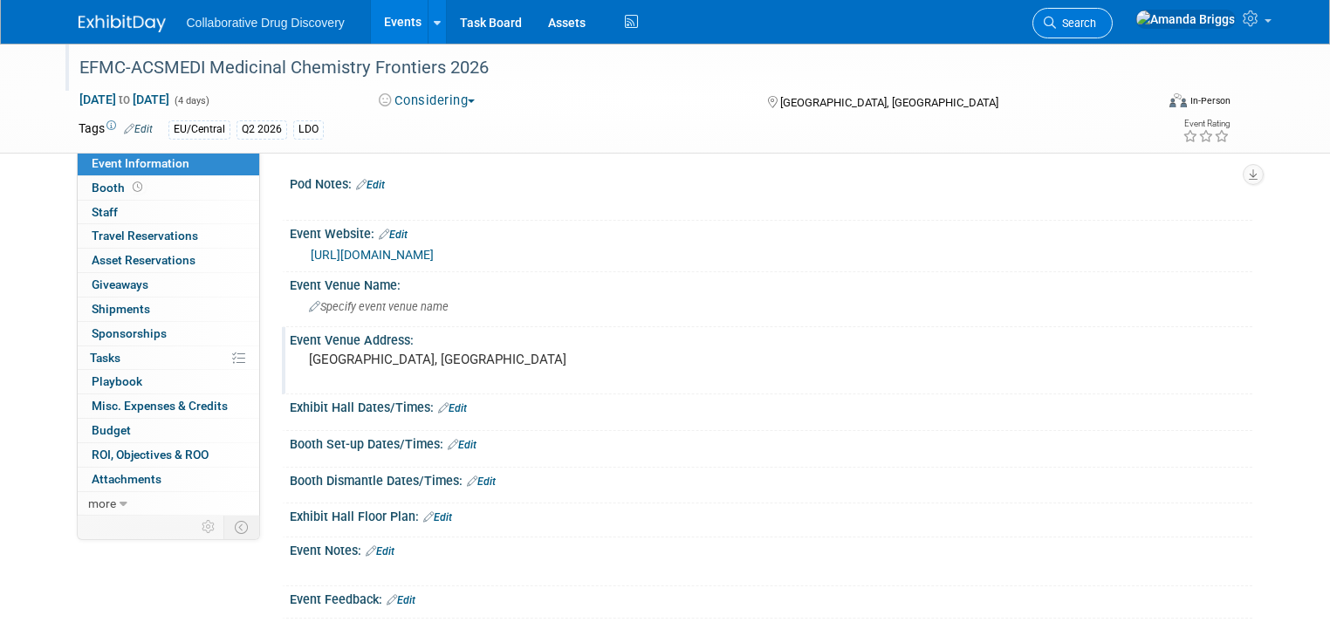
click at [1096, 23] on span "Search" at bounding box center [1076, 23] width 40 height 13
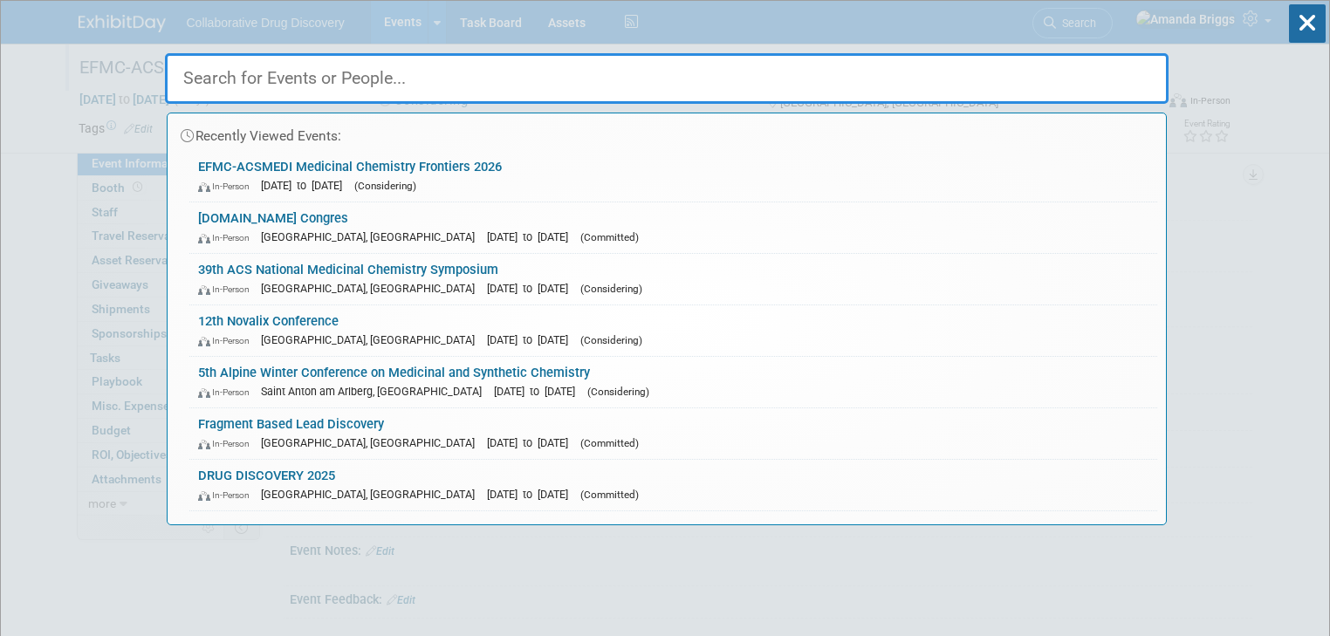
click at [372, 88] on input "text" at bounding box center [667, 78] width 1004 height 51
paste input "RICT 2026 | Anniversary Edition"
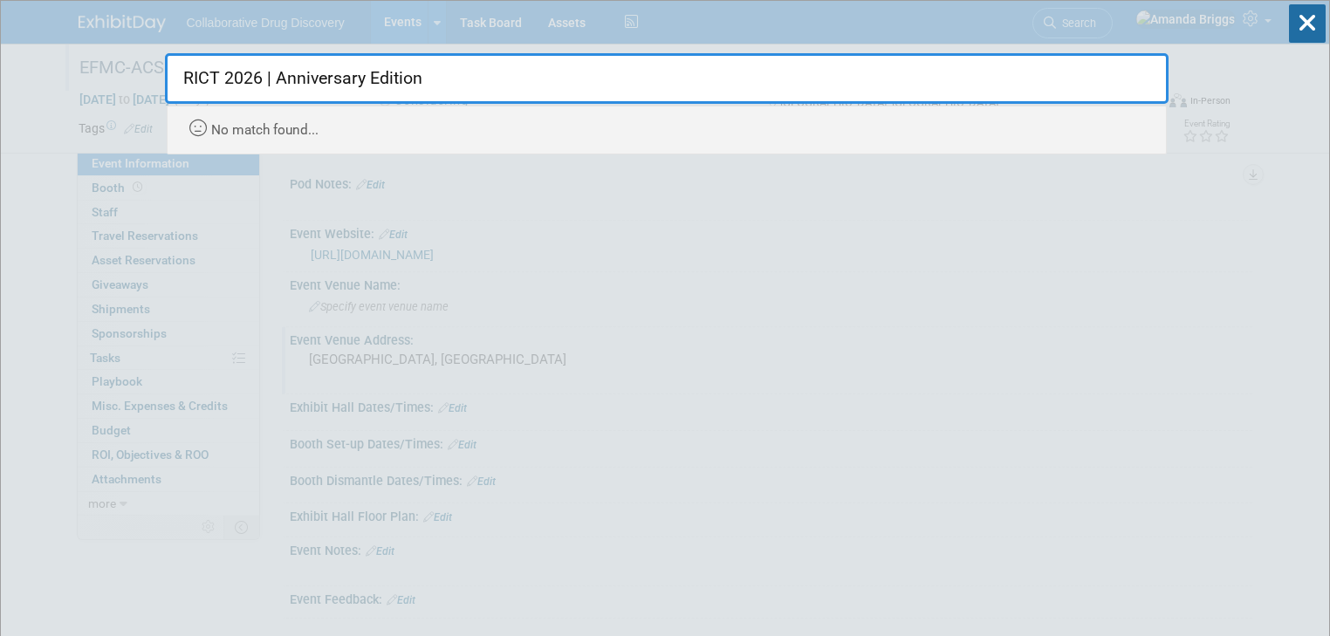
drag, startPoint x: 447, startPoint y: 78, endPoint x: 220, endPoint y: 72, distance: 226.9
click at [220, 72] on input "RICT 2026 | Anniversary Edition" at bounding box center [667, 78] width 1004 height 51
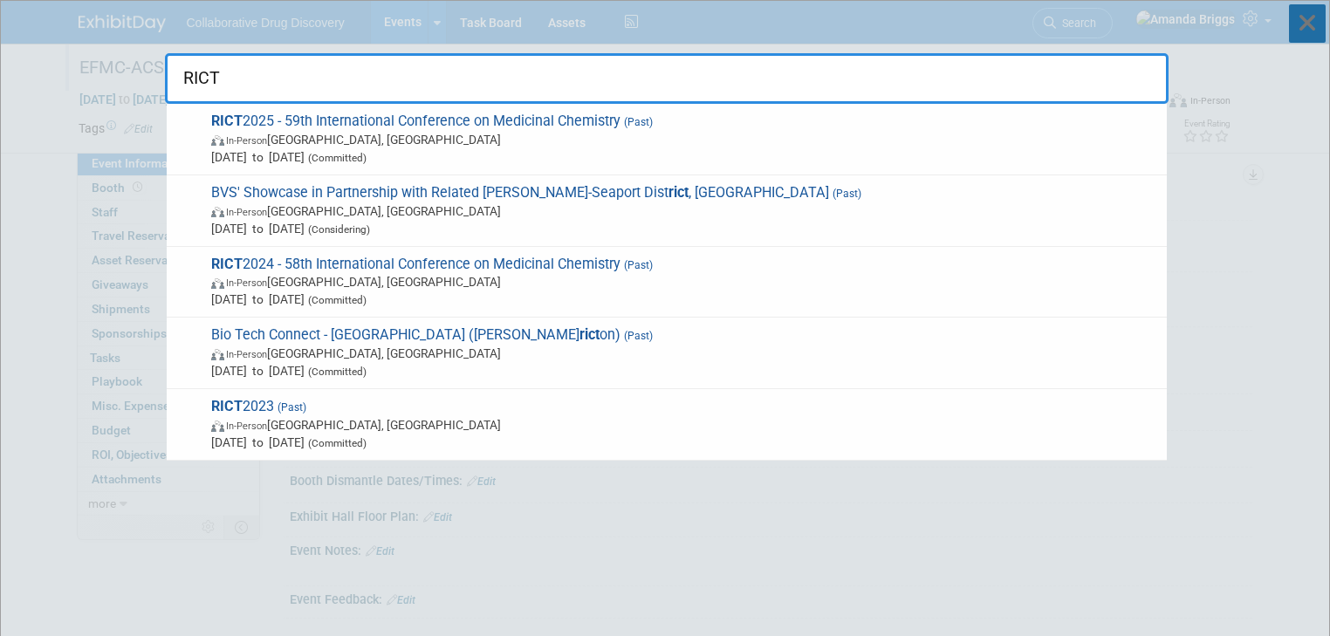
type input "RICT"
click at [1296, 16] on icon at bounding box center [1307, 23] width 37 height 38
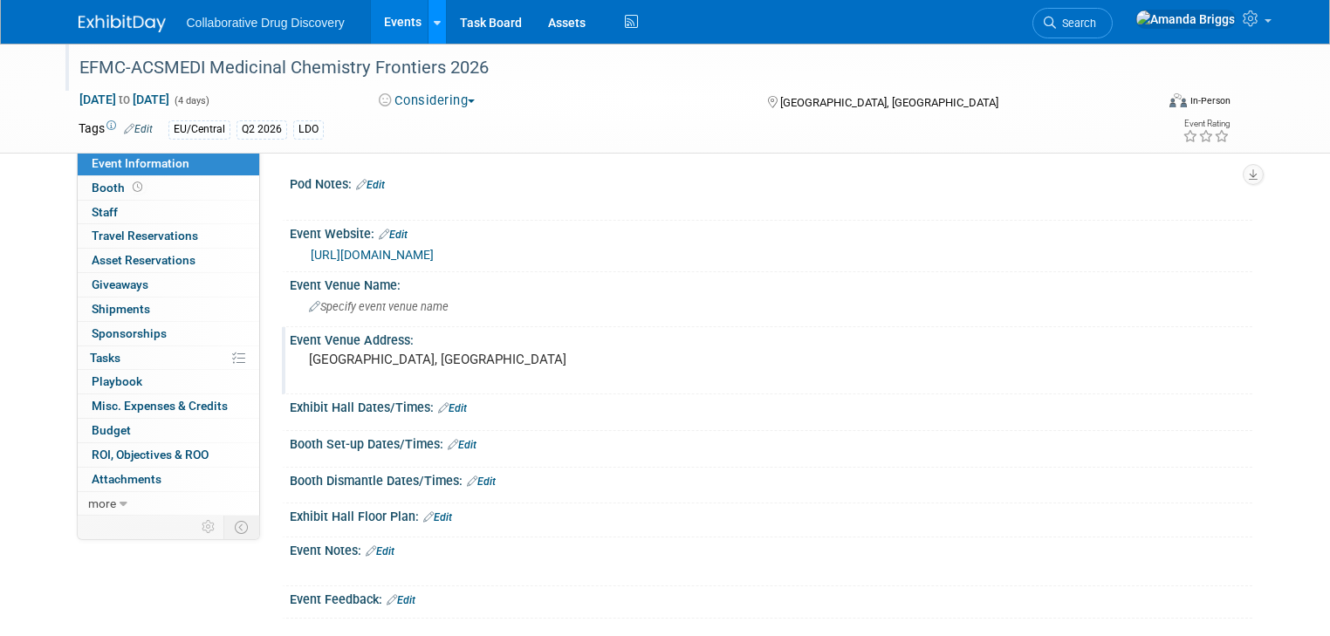
click at [428, 25] on link at bounding box center [437, 22] width 18 height 44
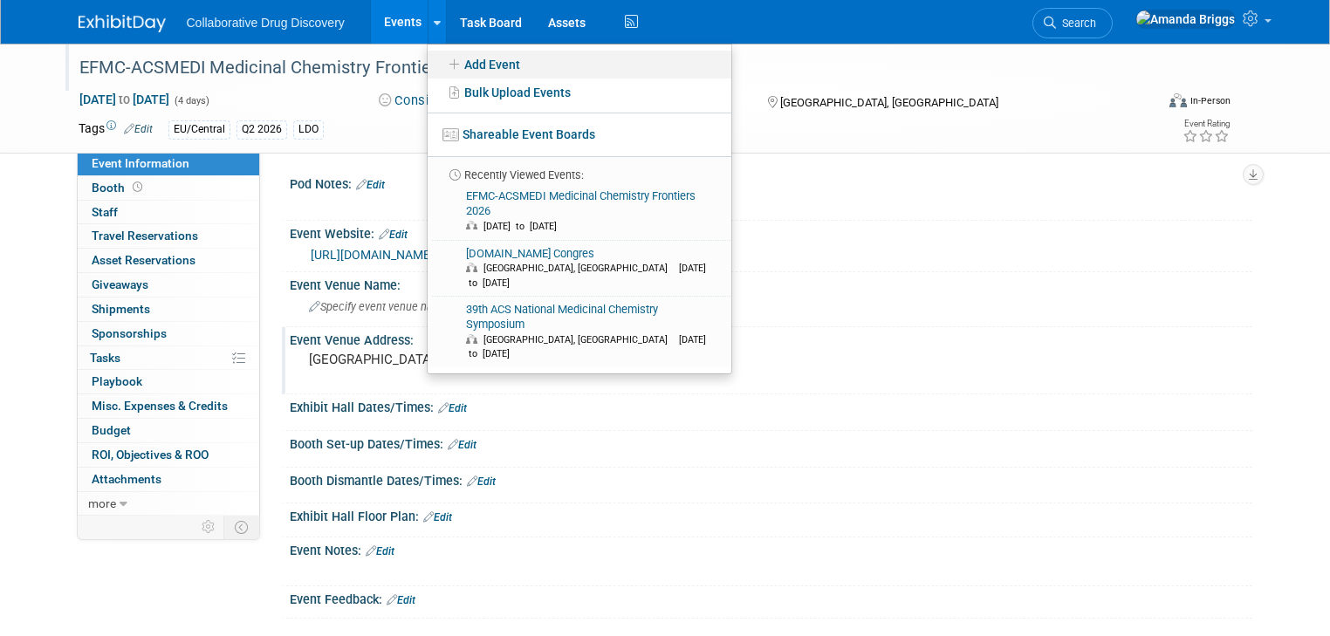
click at [476, 66] on link "Add Event" at bounding box center [580, 65] width 304 height 28
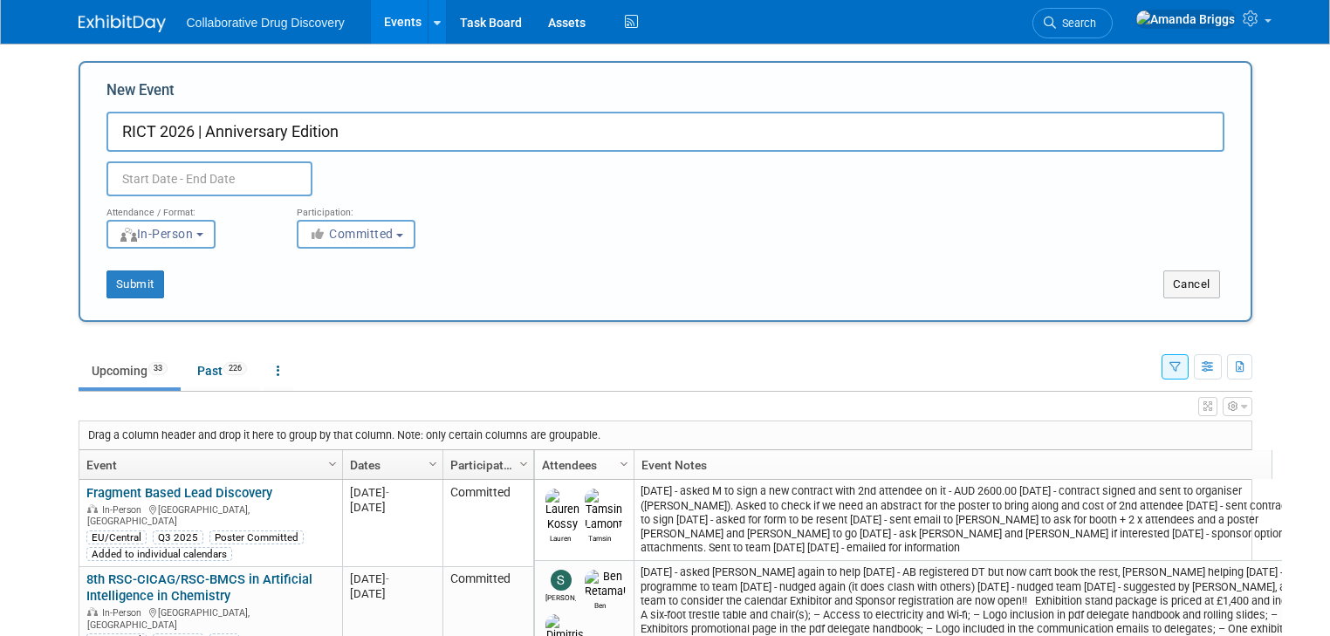
type input "RICT 2026 | Anniversary Edition"
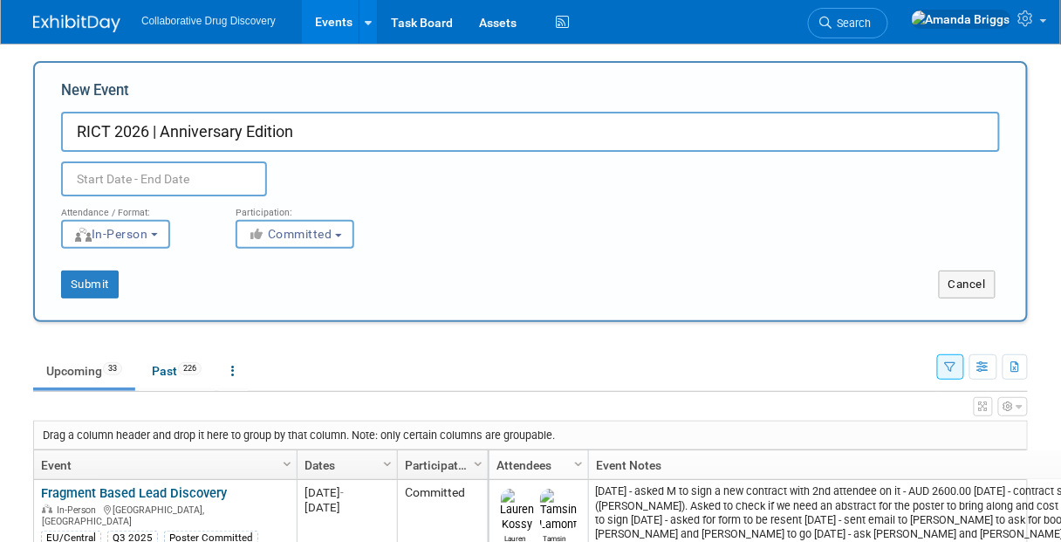
click at [144, 187] on input "text" at bounding box center [164, 178] width 206 height 35
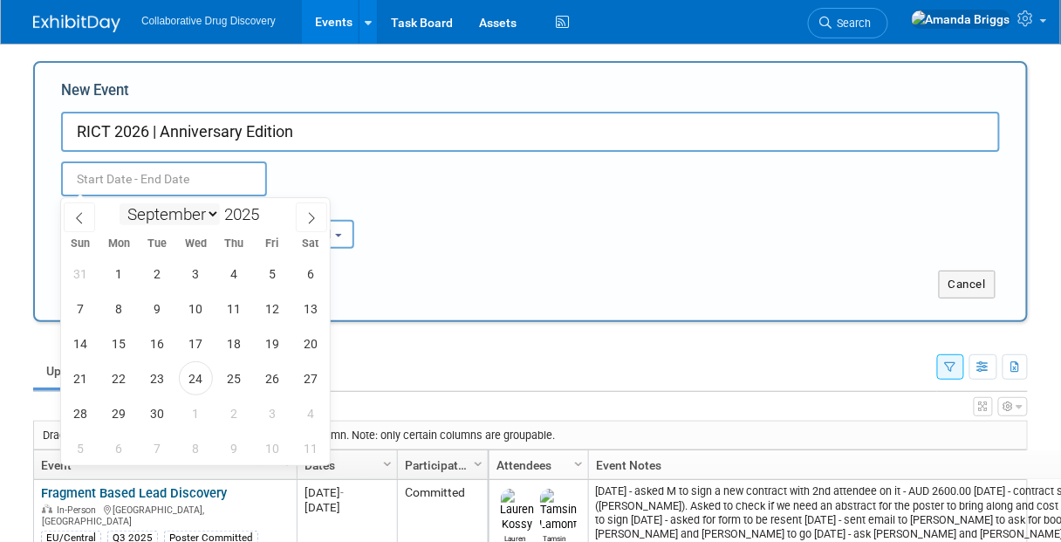
click at [216, 210] on select "January February March April May June July August September October November De…" at bounding box center [170, 214] width 100 height 22
select select "6"
click at [120, 203] on select "January February March April May June July August September October November De…" at bounding box center [170, 214] width 100 height 22
click at [165, 271] on span "1" at bounding box center [157, 274] width 34 height 34
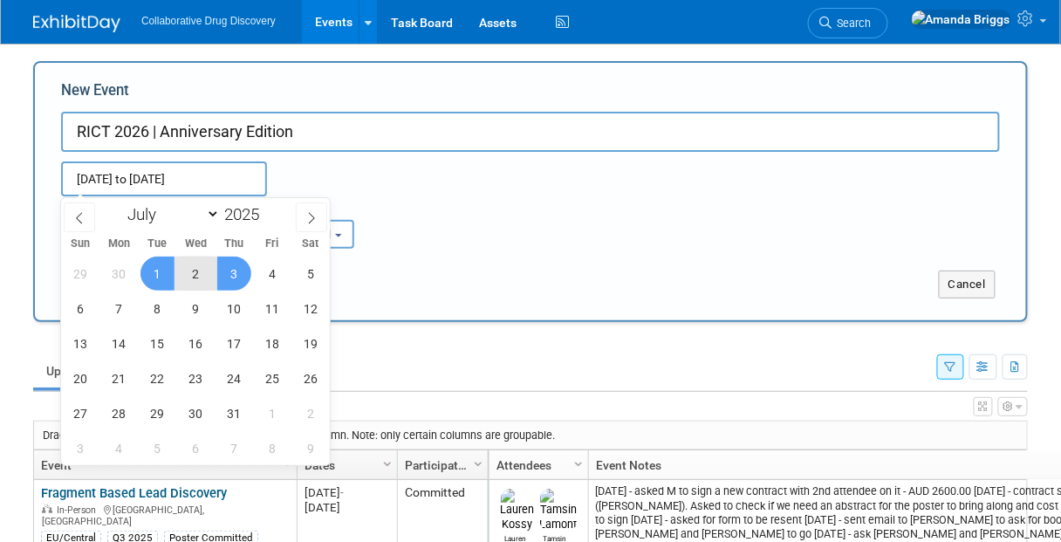
click at [226, 264] on span "3" at bounding box center [234, 274] width 34 height 34
type input "[DATE] to [DATE]"
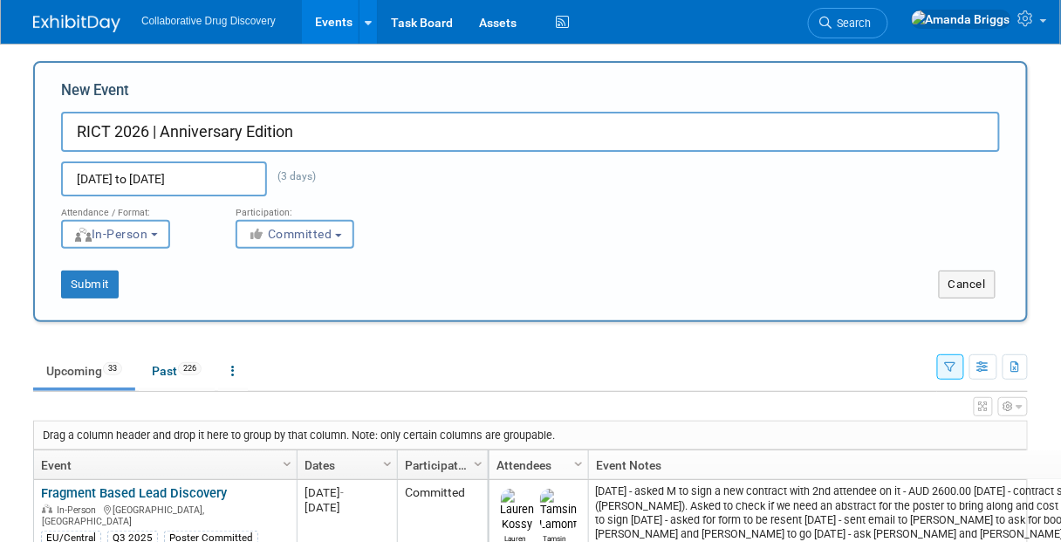
click at [248, 182] on input "[DATE] to [DATE]" at bounding box center [164, 178] width 206 height 35
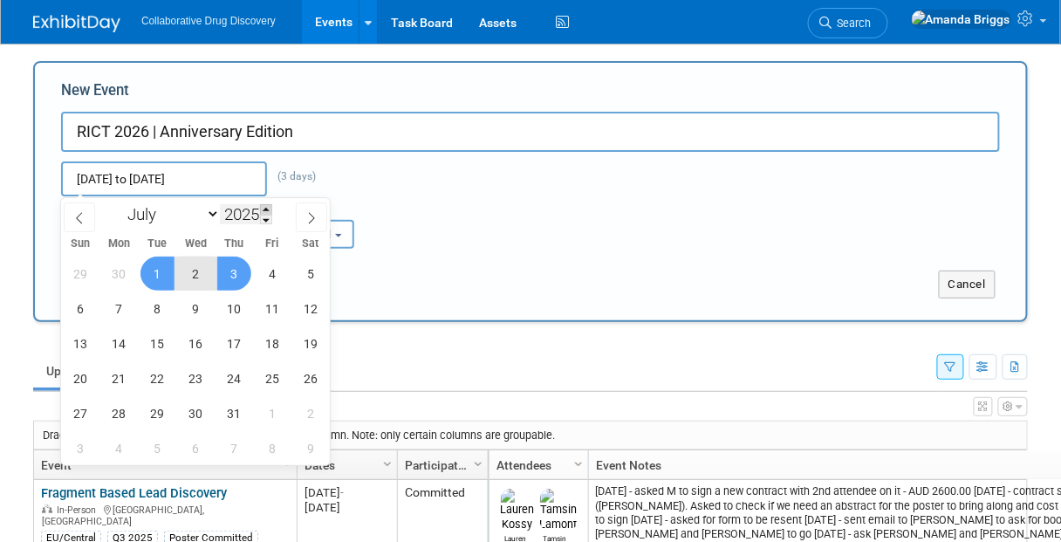
click at [269, 209] on span at bounding box center [266, 209] width 12 height 10
type input "2026"
click at [197, 274] on span "1" at bounding box center [196, 274] width 34 height 34
click at [264, 272] on span "3" at bounding box center [273, 274] width 34 height 34
type input "[DATE] to [DATE]"
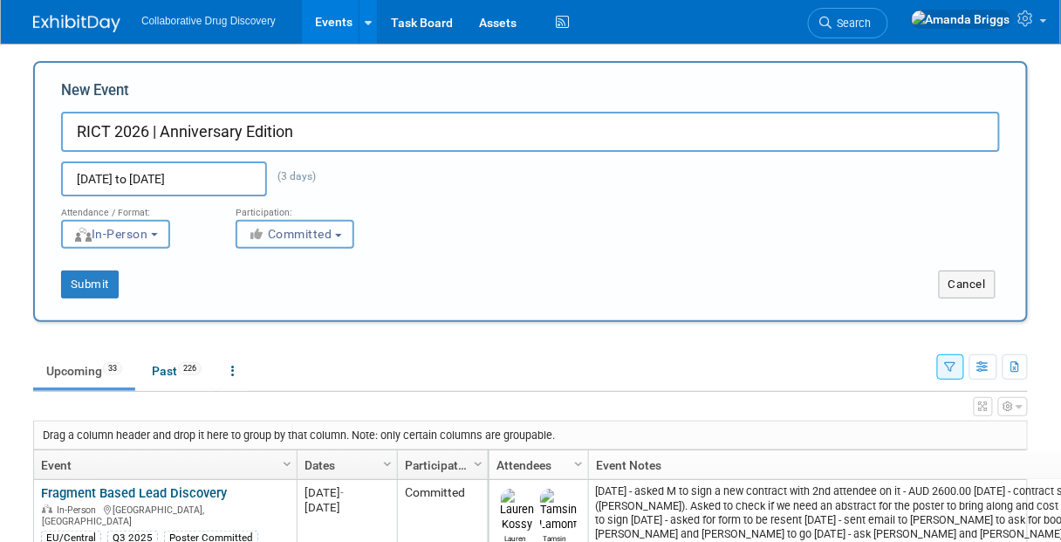
click at [340, 234] on b "button" at bounding box center [338, 235] width 7 height 3
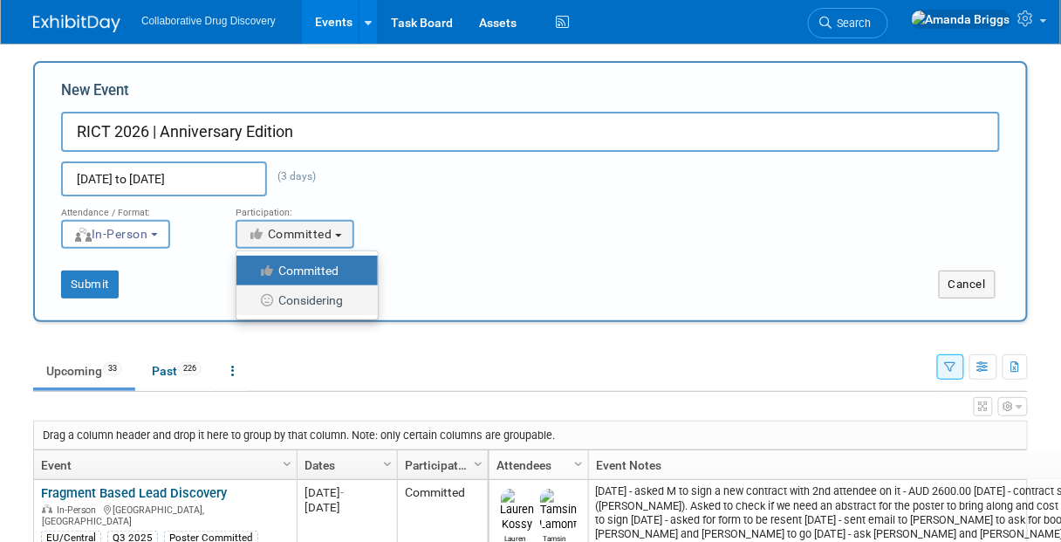
click at [329, 297] on label "Considering" at bounding box center [302, 300] width 115 height 23
click at [252, 297] on input "Considering" at bounding box center [246, 300] width 11 height 11
select select "2"
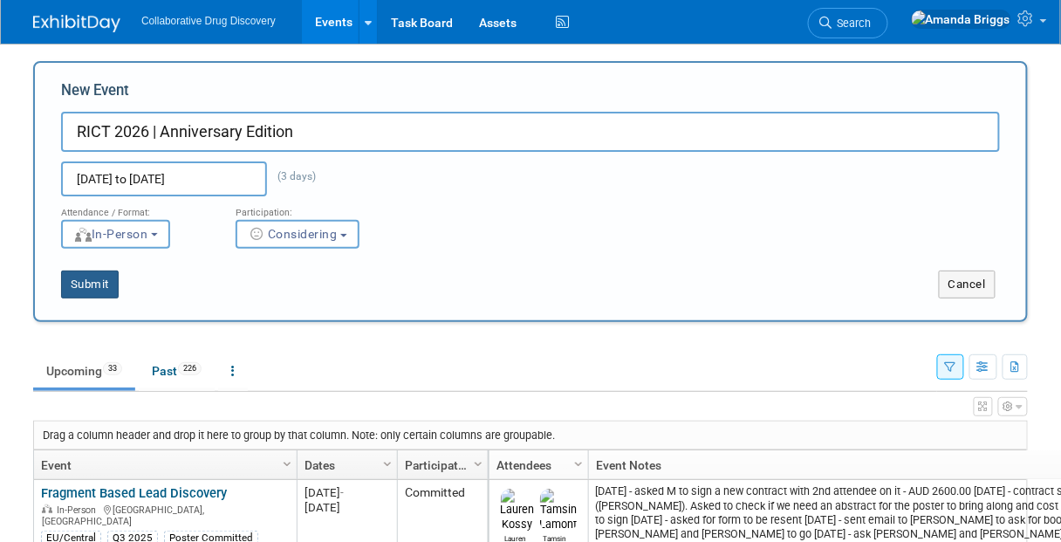
click at [101, 284] on button "Submit" at bounding box center [90, 285] width 58 height 28
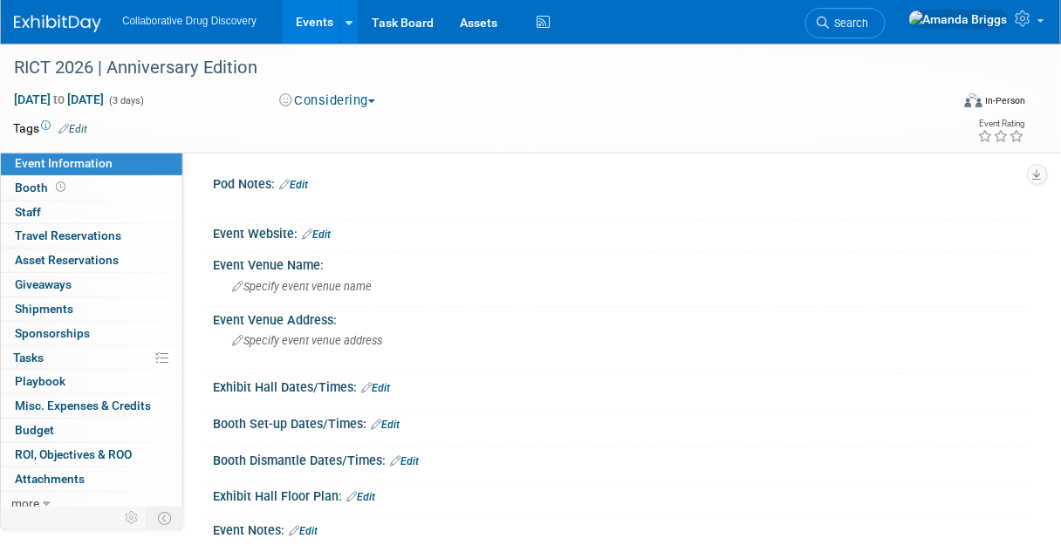
click at [323, 235] on link "Edit" at bounding box center [316, 235] width 29 height 12
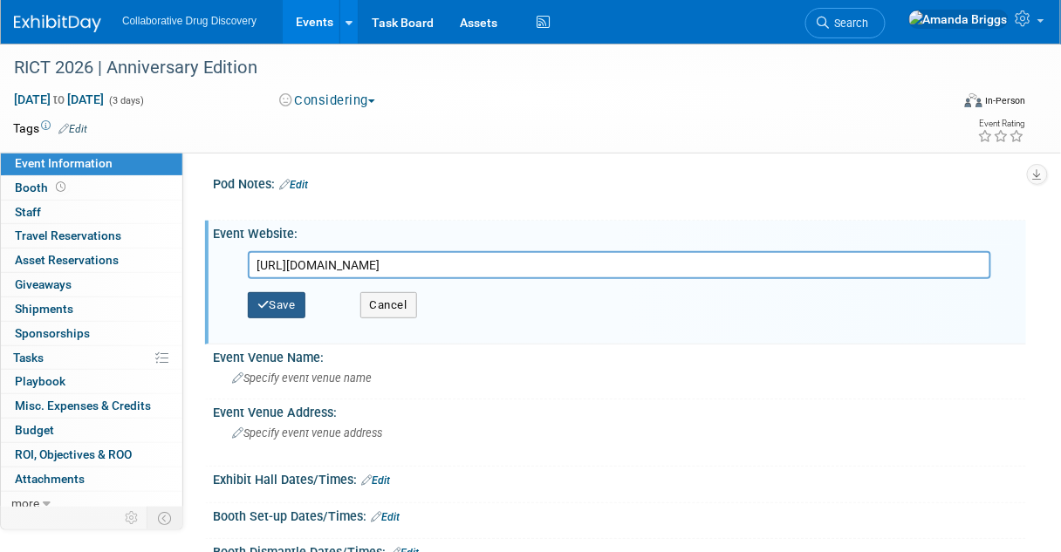
type input "[URL][DOMAIN_NAME]"
click at [285, 305] on button "Save" at bounding box center [277, 305] width 58 height 26
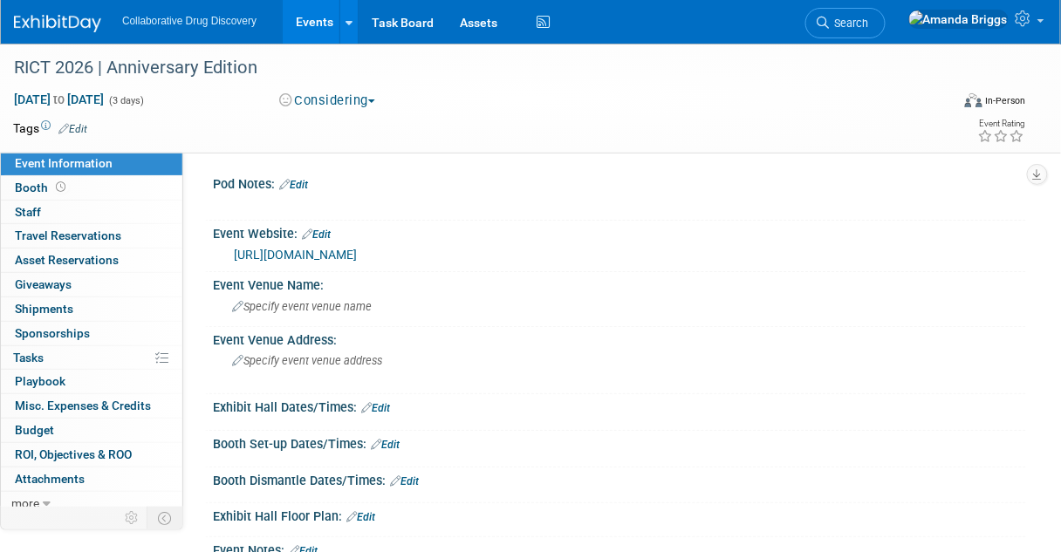
click at [83, 129] on link "Edit" at bounding box center [72, 129] width 29 height 12
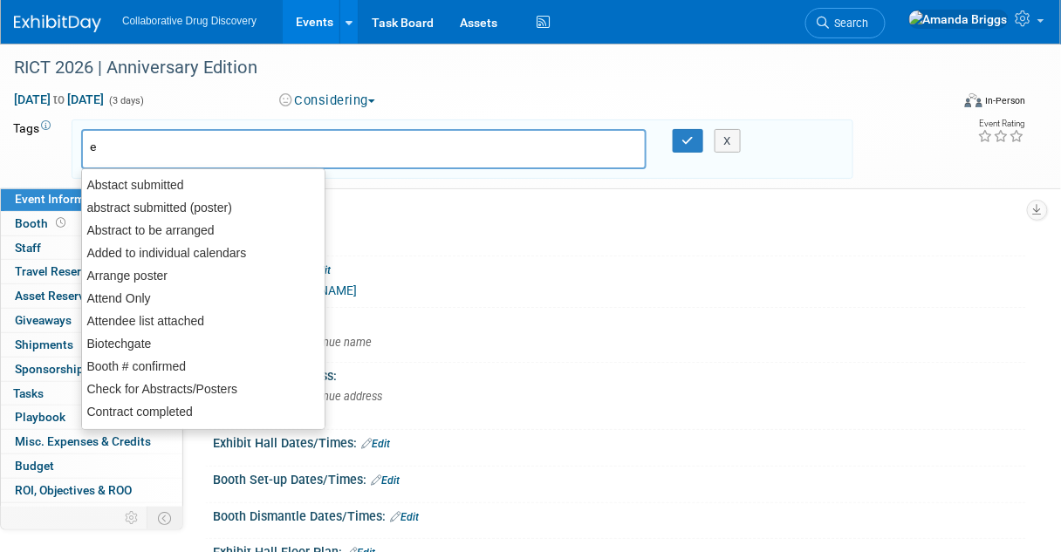
type input "eu"
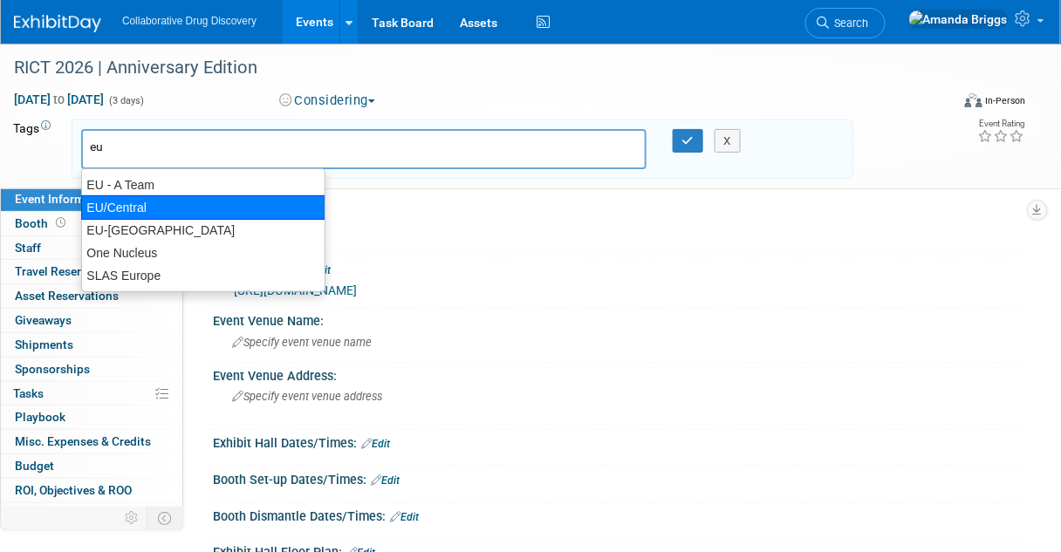
click at [127, 202] on div "EU/Central" at bounding box center [203, 207] width 244 height 24
type input "EU/Central"
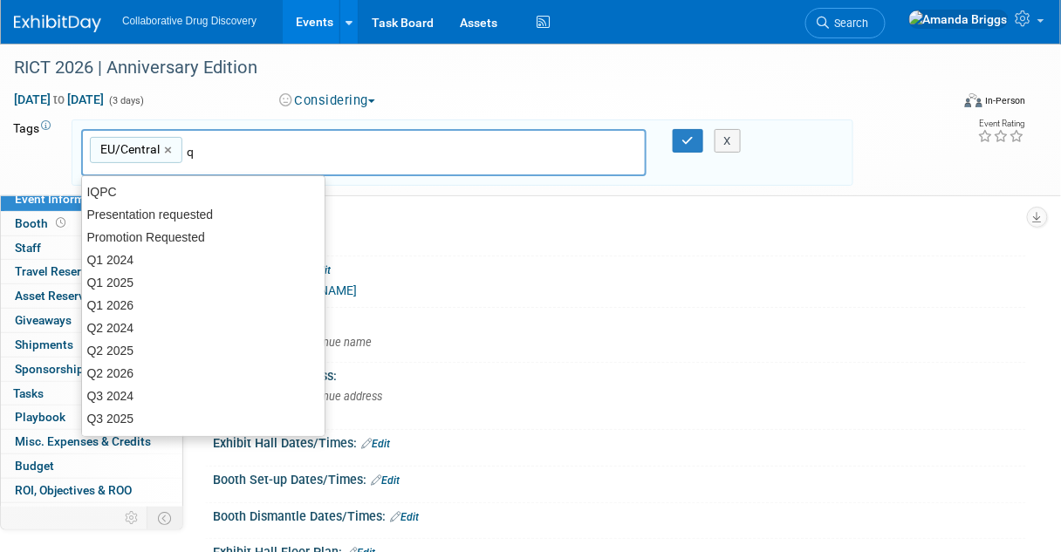
type input "q4"
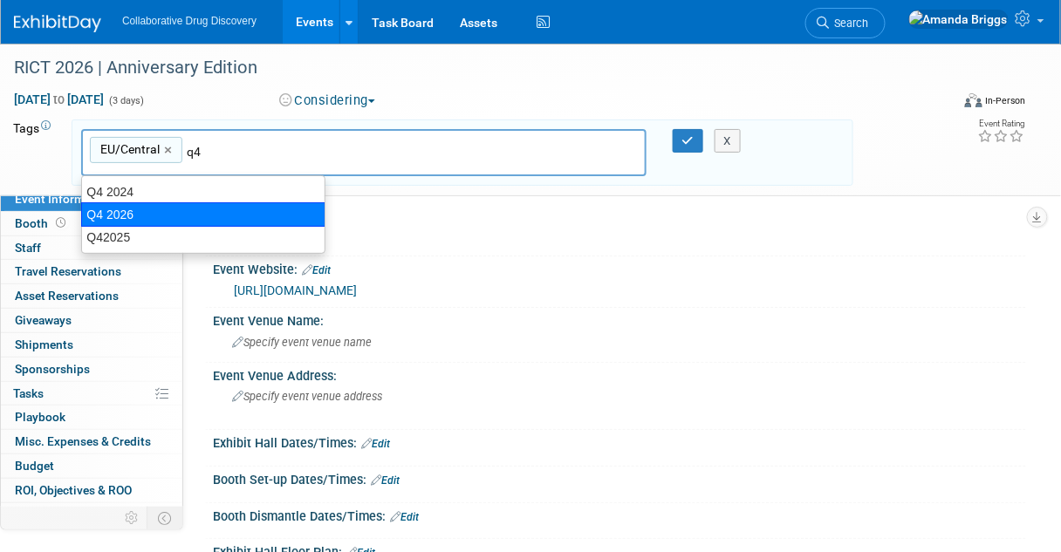
click at [147, 204] on div "Q4 2026" at bounding box center [203, 214] width 244 height 24
type input "EU/Central, Q4 2026"
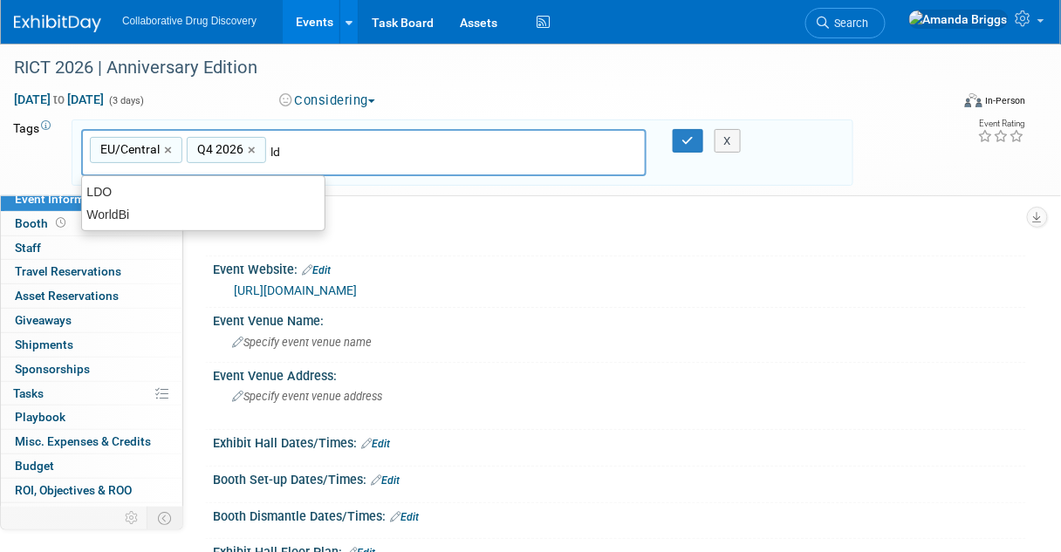
type input "ldo"
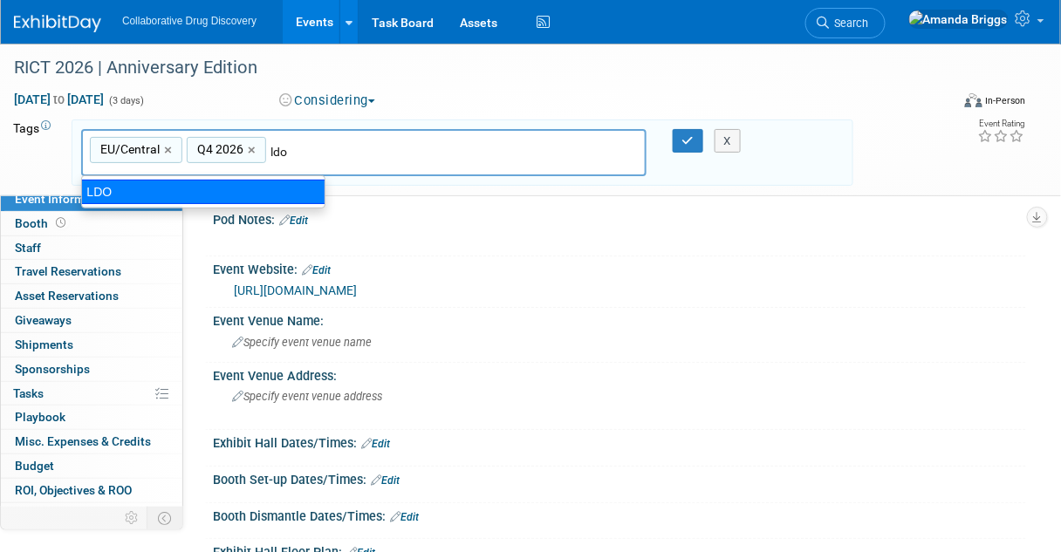
drag, startPoint x: 197, startPoint y: 195, endPoint x: 341, endPoint y: 181, distance: 144.7
click at [200, 195] on div "LDO" at bounding box center [203, 192] width 244 height 24
type input "EU/Central, Q4 2026, LDO"
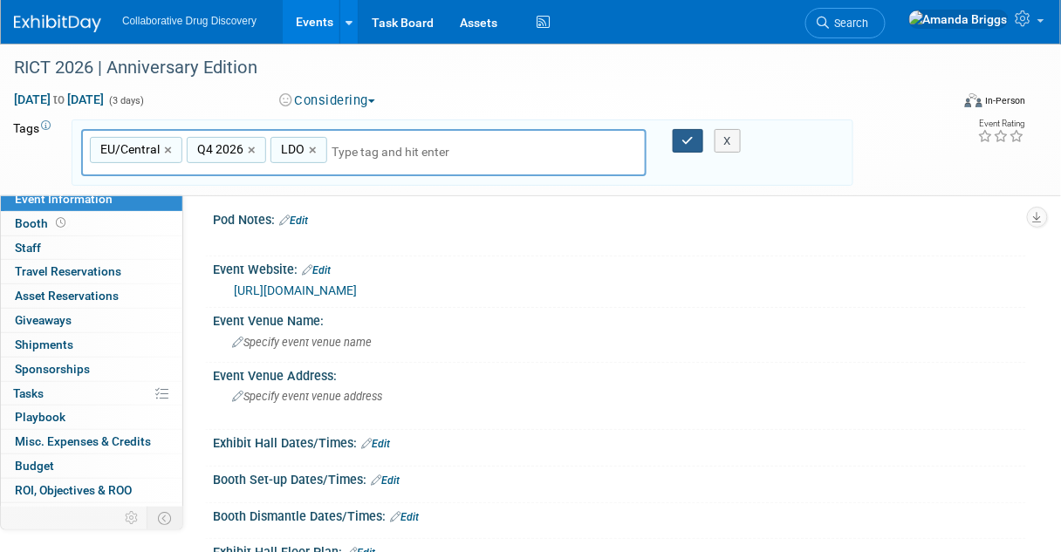
click at [682, 143] on icon "button" at bounding box center [688, 140] width 12 height 11
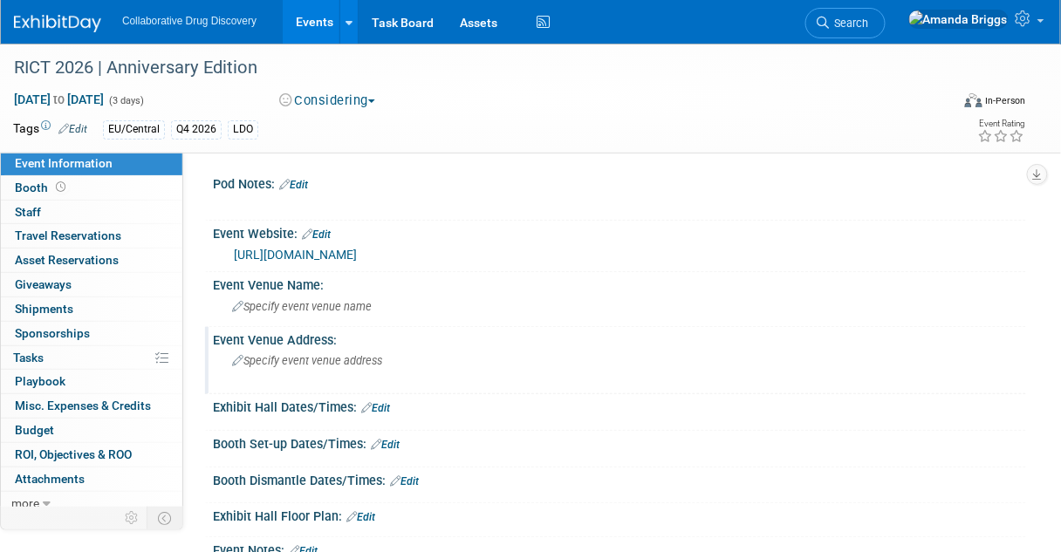
click at [272, 364] on span "Specify event venue address" at bounding box center [307, 360] width 150 height 13
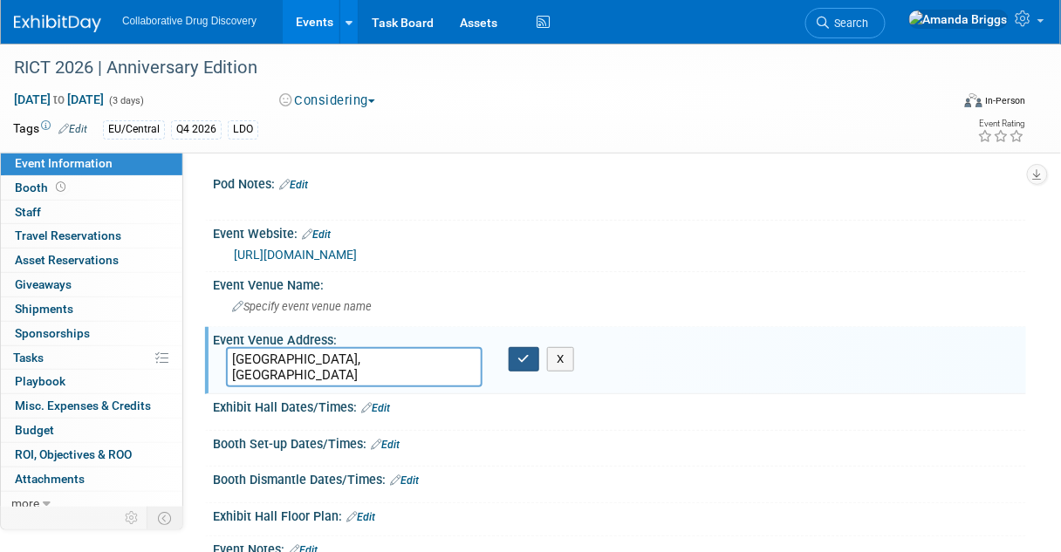
type textarea "[GEOGRAPHIC_DATA], [GEOGRAPHIC_DATA]"
click at [516, 361] on button "button" at bounding box center [524, 359] width 31 height 24
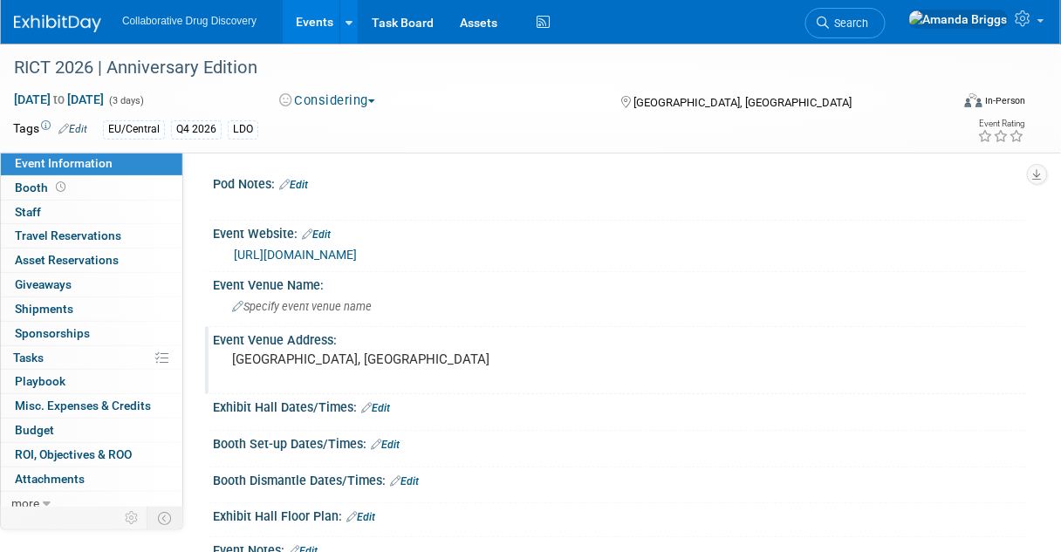
click at [357, 248] on link "[URL][DOMAIN_NAME]" at bounding box center [295, 255] width 123 height 14
click at [322, 231] on link "Edit" at bounding box center [316, 235] width 29 height 12
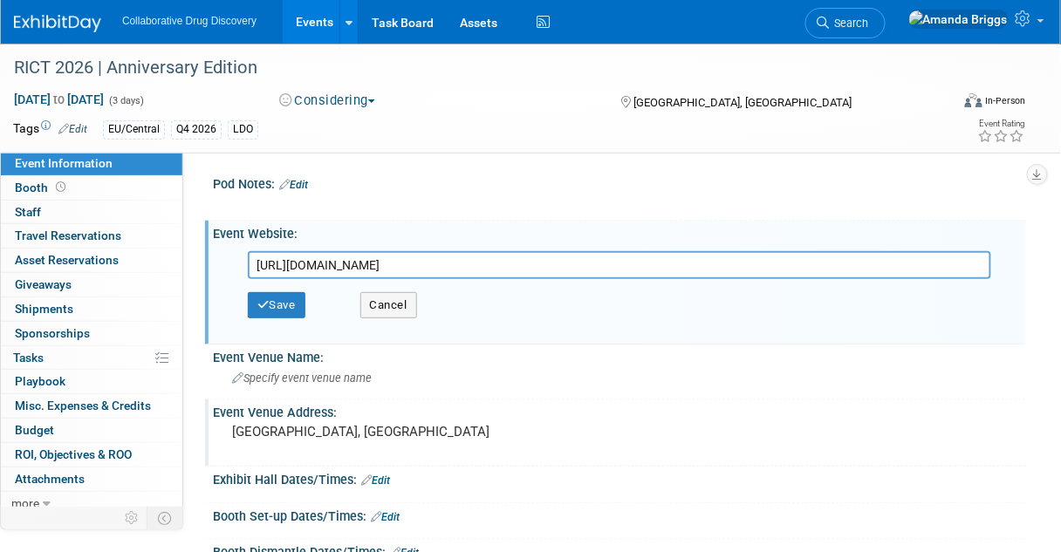
drag, startPoint x: 773, startPoint y: 267, endPoint x: 236, endPoint y: 277, distance: 536.7
click at [236, 277] on div "[URL][DOMAIN_NAME]" at bounding box center [624, 265] width 778 height 28
type input "[URL][DOMAIN_NAME]"
click at [282, 304] on button "Save" at bounding box center [277, 305] width 58 height 26
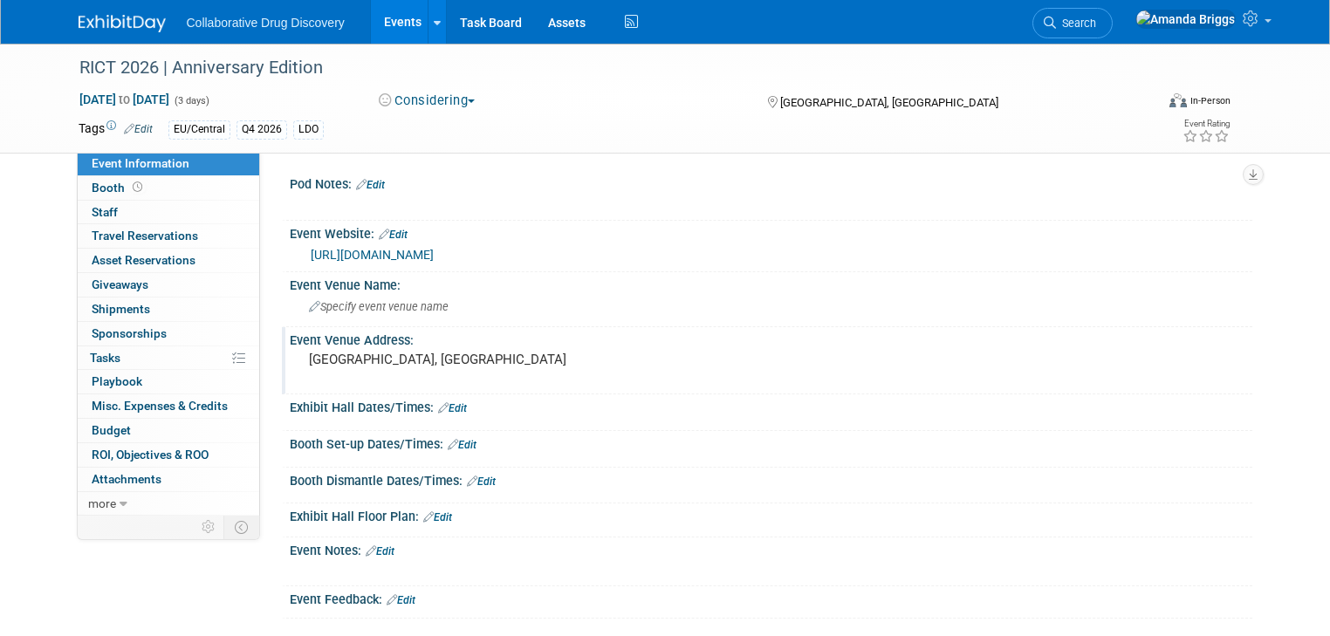
drag, startPoint x: 209, startPoint y: 95, endPoint x: 62, endPoint y: 105, distance: 147.8
click at [65, 105] on div "Jul 1, 2026 to Jul 3, 2026 (3 days) Jul 1, 2026 to Jul 3, 2026" at bounding box center [212, 99] width 295 height 17
copy span "Jul 1, 2026 to Jul 3, 2026"
click at [391, 359] on pre "[GEOGRAPHIC_DATA], [GEOGRAPHIC_DATA]" at bounding box center [490, 360] width 363 height 16
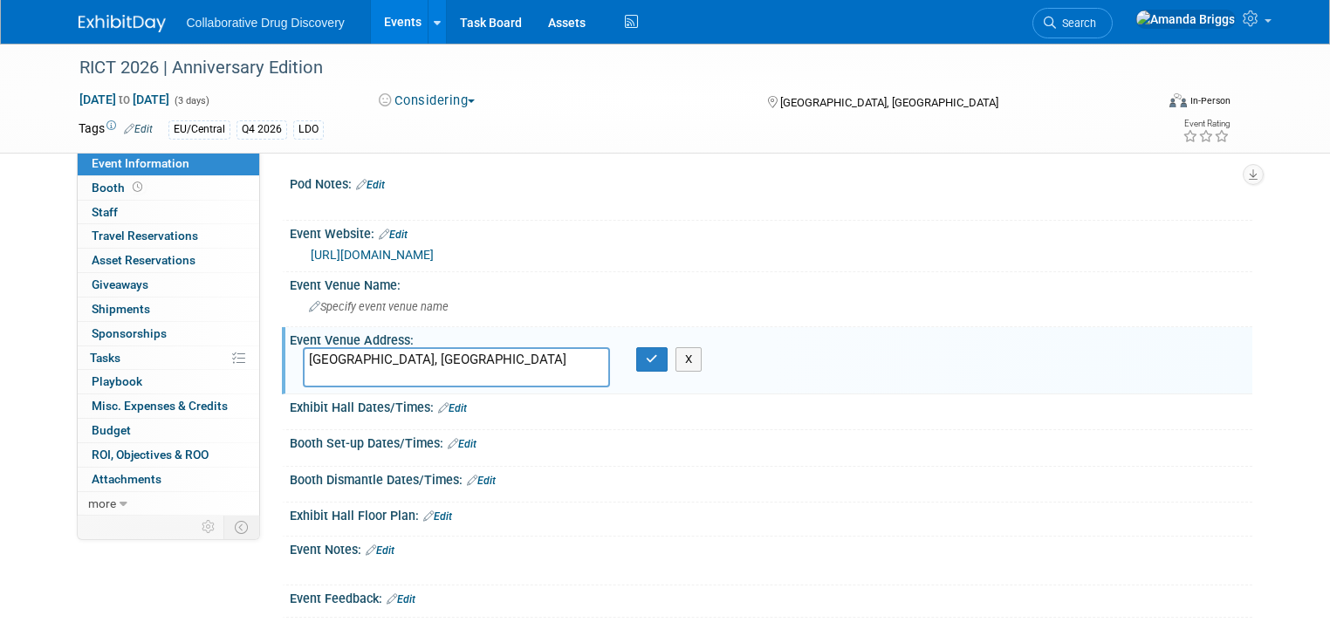
drag, startPoint x: 389, startPoint y: 356, endPoint x: 288, endPoint y: 359, distance: 101.3
click at [303, 359] on textarea "[GEOGRAPHIC_DATA], [GEOGRAPHIC_DATA]" at bounding box center [457, 366] width 308 height 39
click at [433, 264] on div "https://www.rict2026.org/" at bounding box center [775, 255] width 928 height 20
drag, startPoint x: 203, startPoint y: 71, endPoint x: 63, endPoint y: 77, distance: 140.6
click at [73, 77] on div "RICT 2026 | Anniversary Edition" at bounding box center [602, 67] width 1059 height 31
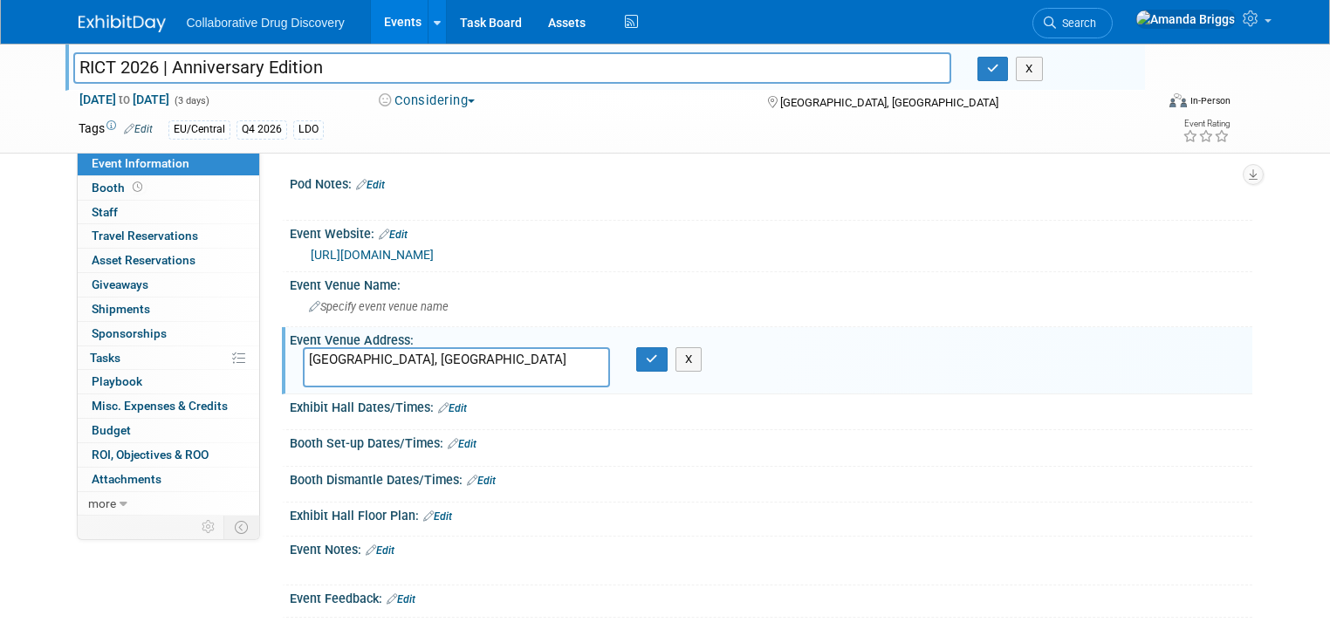
click at [315, 63] on input "RICT 2026 | Anniversary Edition" at bounding box center [512, 67] width 878 height 31
drag, startPoint x: 318, startPoint y: 63, endPoint x: 36, endPoint y: 69, distance: 281.9
click at [36, 69] on div "RICT 2026 | Anniversary Edition RICT 2026 | Anniversary Edition X Jul 1, 2026 t…" at bounding box center [665, 99] width 1330 height 110
click at [373, 59] on input "RICT 2026 | Anniversary Edition" at bounding box center [512, 67] width 878 height 31
drag, startPoint x: 373, startPoint y: 64, endPoint x: 43, endPoint y: 65, distance: 330.7
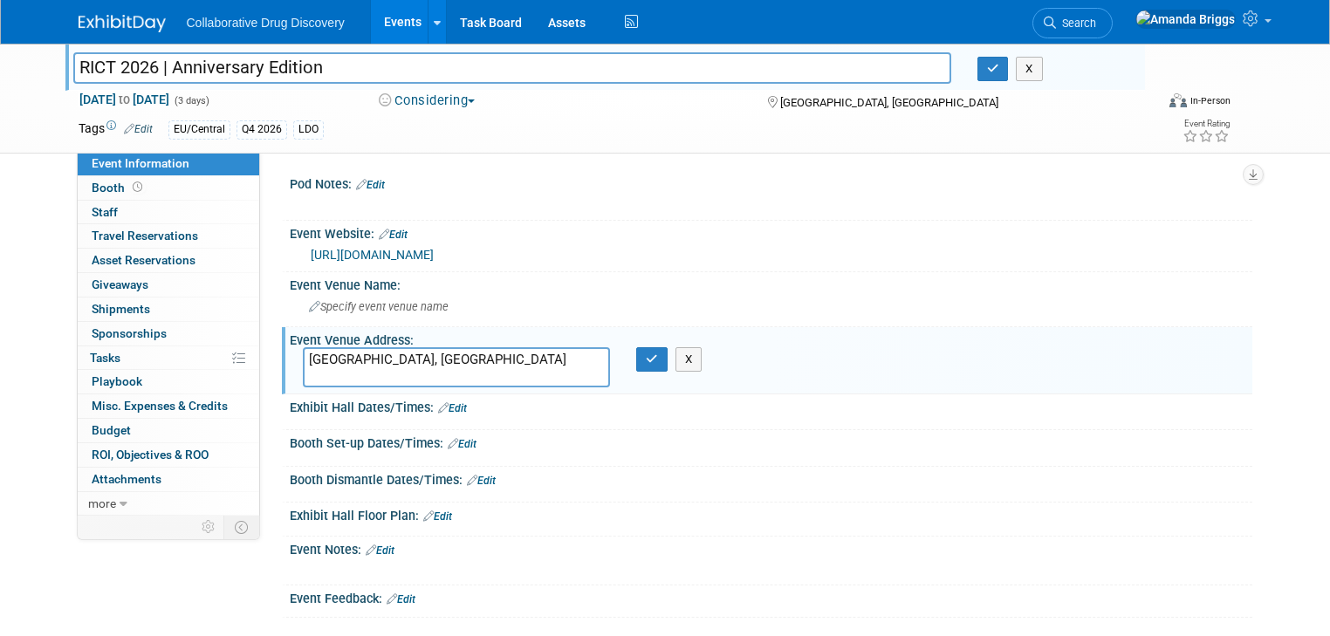
click at [43, 65] on div "RICT 2026 | Anniversary Edition RICT 2026 | Anniversary Edition X Jul 1, 2026 t…" at bounding box center [665, 99] width 1330 height 110
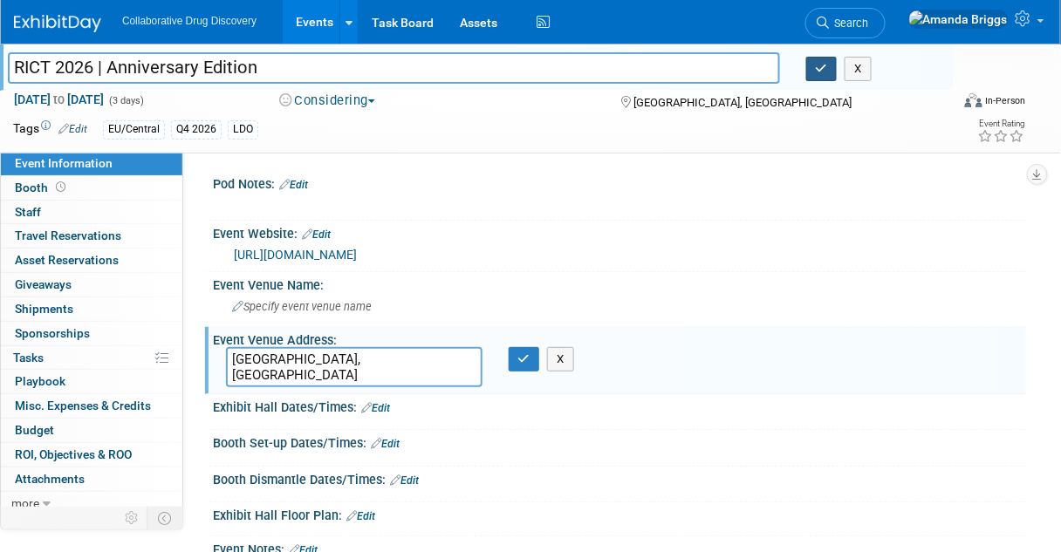
click at [816, 65] on icon "button" at bounding box center [822, 68] width 12 height 11
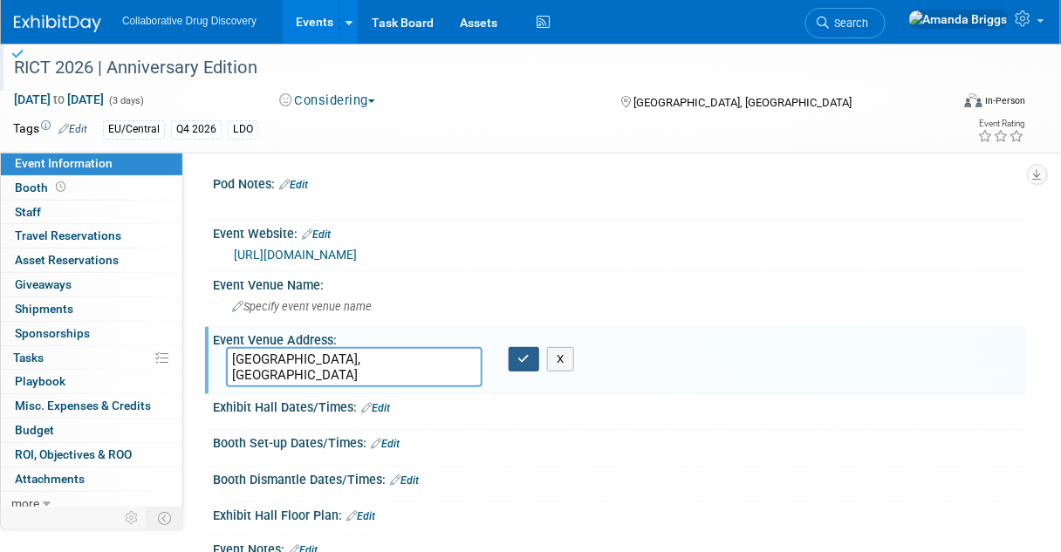
click at [523, 360] on icon "button" at bounding box center [524, 358] width 12 height 11
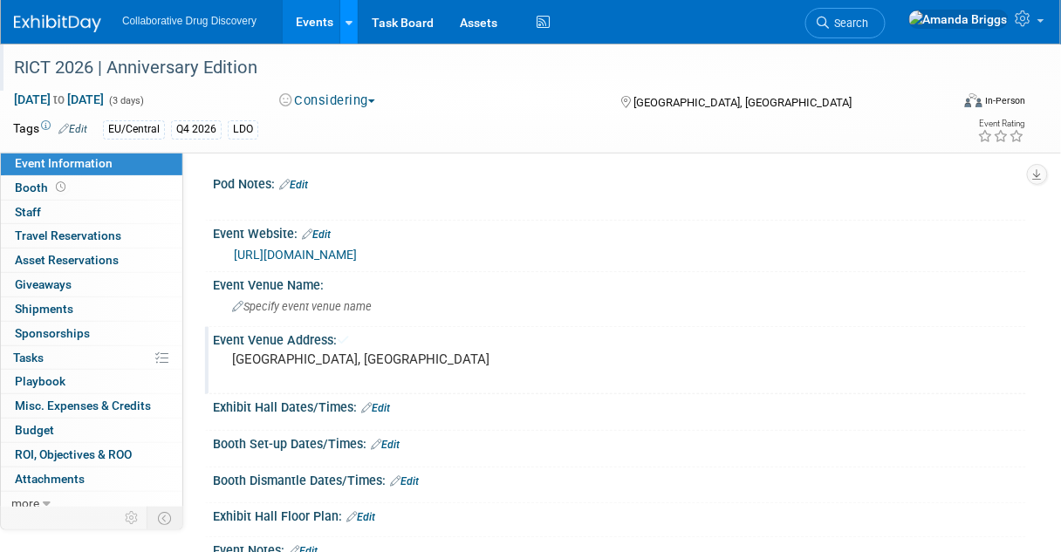
click at [350, 24] on icon at bounding box center [349, 22] width 7 height 11
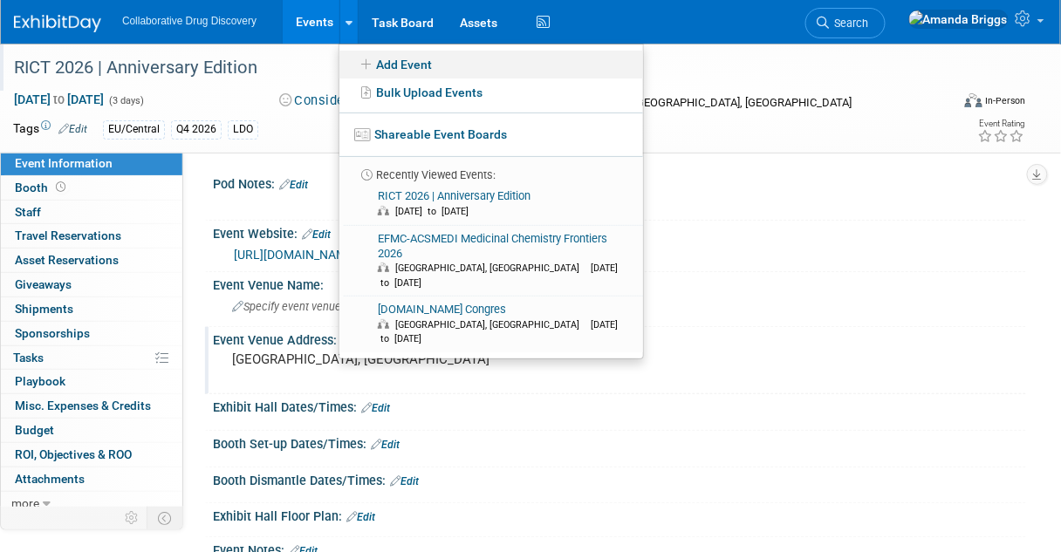
click at [373, 59] on icon at bounding box center [366, 64] width 19 height 12
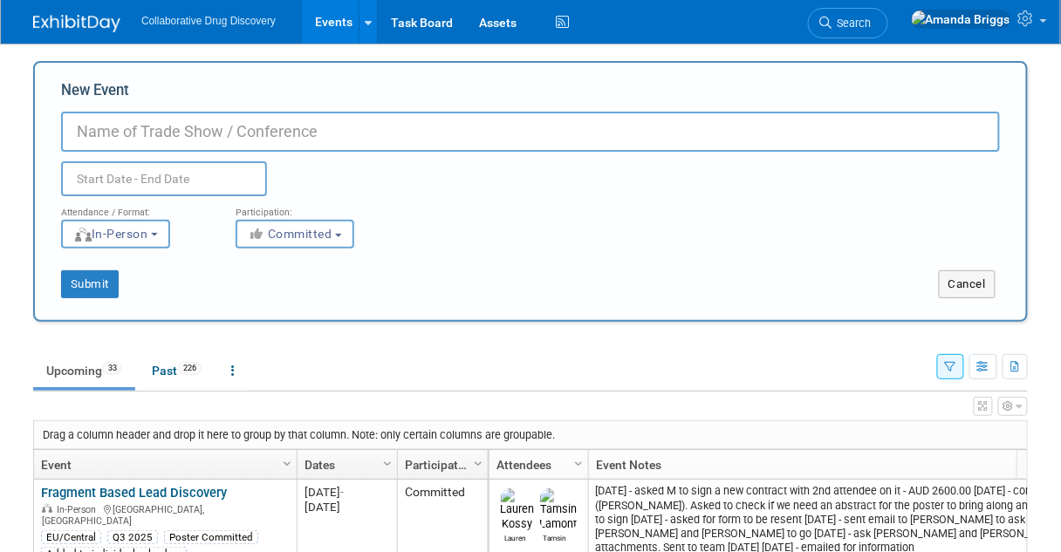
click at [80, 137] on input "New Event" at bounding box center [530, 132] width 939 height 40
paste input "BOSS XIX"
type input "BOSS XIX"
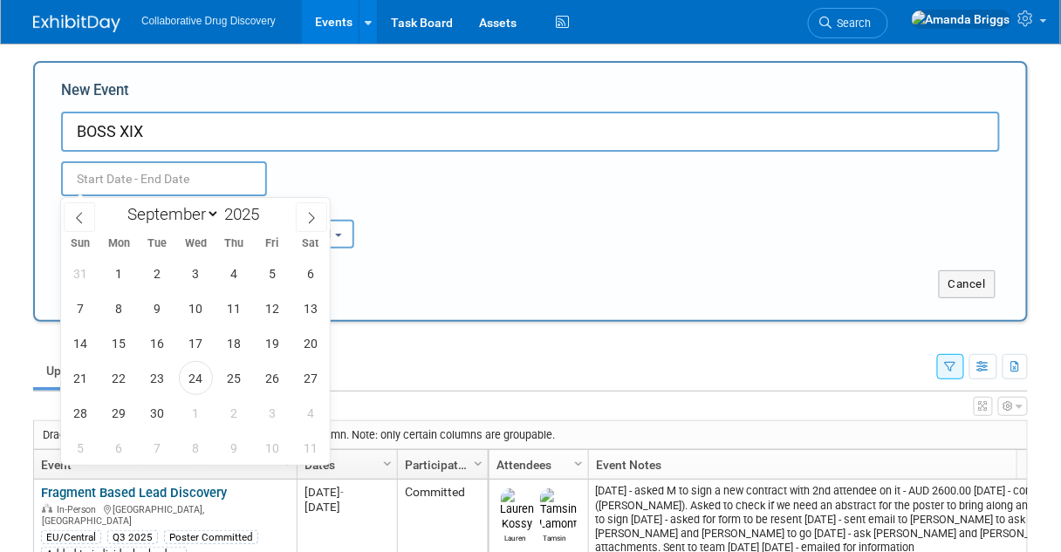
click at [85, 181] on input "text" at bounding box center [164, 178] width 206 height 35
click at [216, 213] on select "January February March April May June July August September October November De…" at bounding box center [170, 214] width 100 height 22
select select "6"
click at [120, 203] on select "January February March April May June July August September October November De…" at bounding box center [170, 214] width 100 height 22
click at [273, 221] on div "January February March April May June July August September October November De…" at bounding box center [196, 213] width 202 height 30
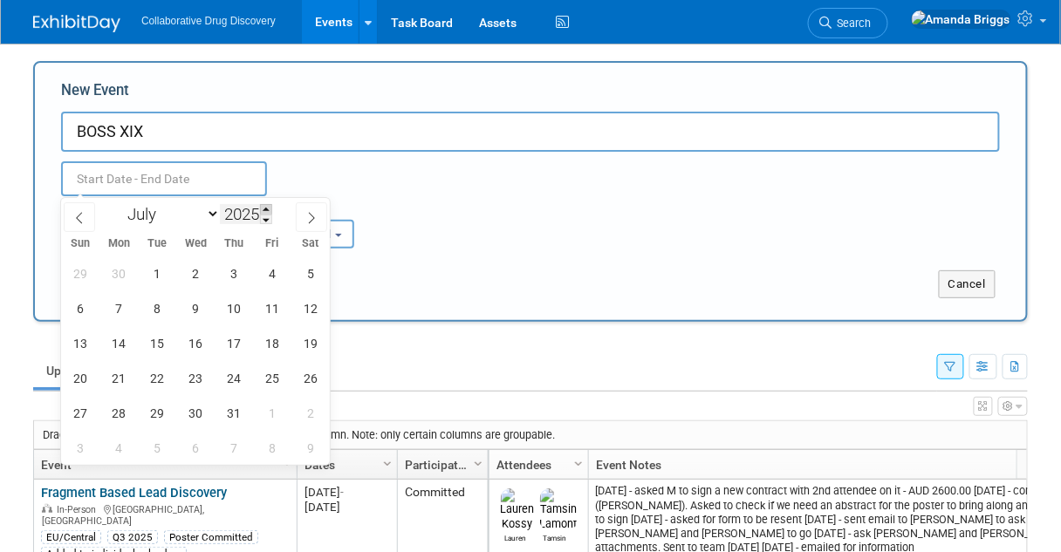
click at [265, 207] on span at bounding box center [266, 209] width 12 height 10
type input "2026"
click at [81, 305] on span "5" at bounding box center [81, 308] width 34 height 34
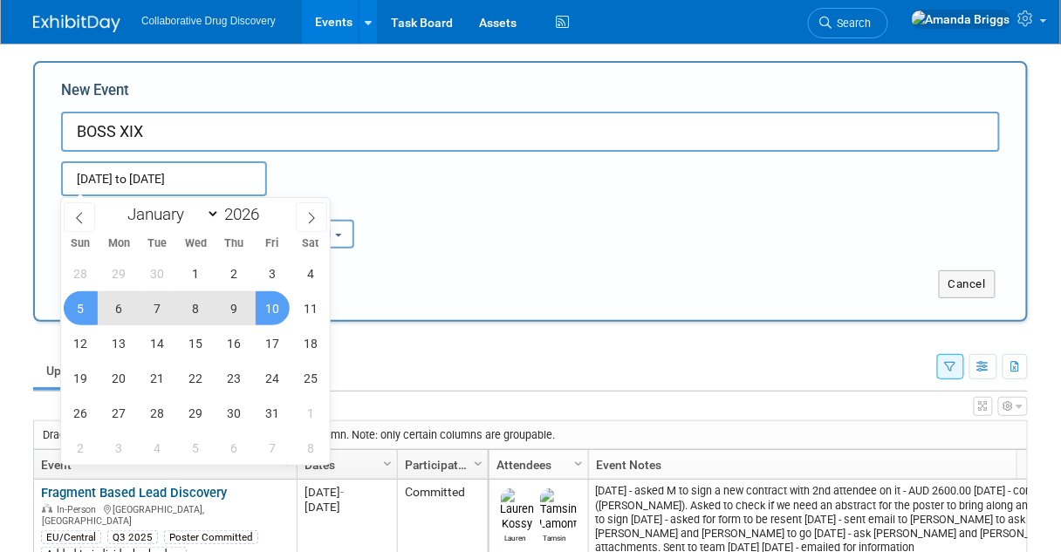
click at [262, 306] on span "10" at bounding box center [273, 308] width 34 height 34
type input "Jul 5, 2026 to Jul 10, 2026"
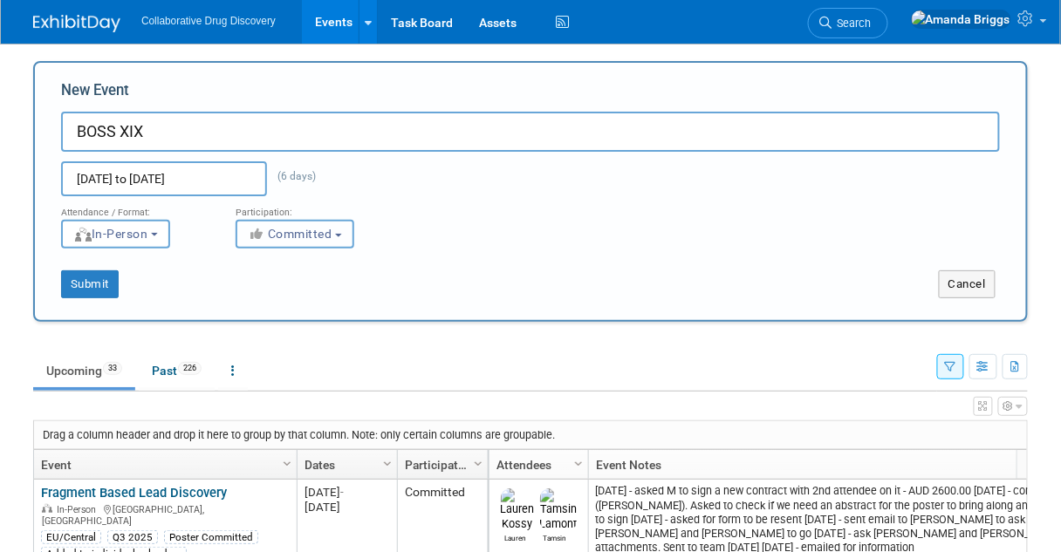
click at [348, 236] on button "Committed" at bounding box center [295, 234] width 119 height 29
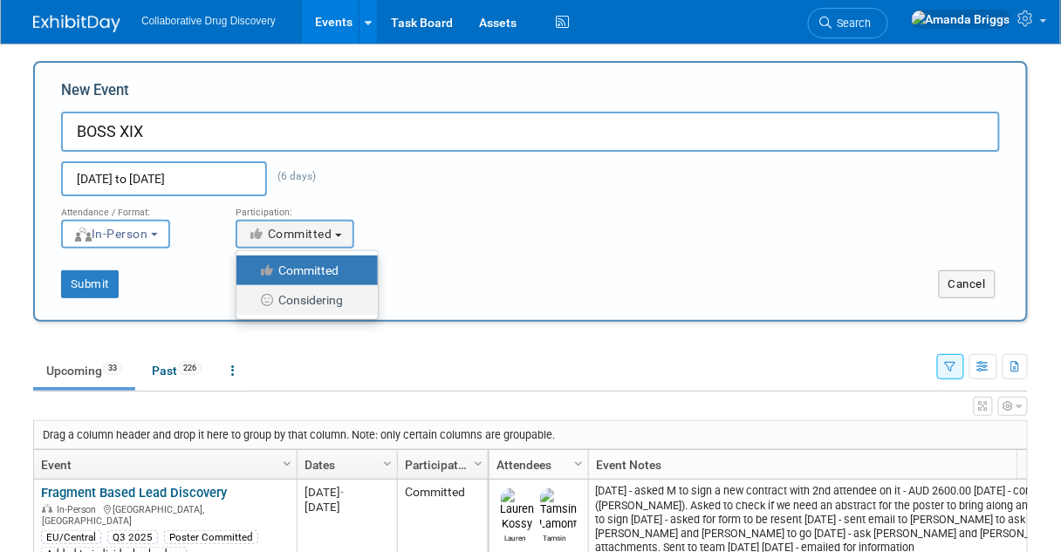
click at [333, 294] on label "Considering" at bounding box center [302, 300] width 115 height 23
click at [252, 295] on input "Considering" at bounding box center [246, 300] width 11 height 11
select select "2"
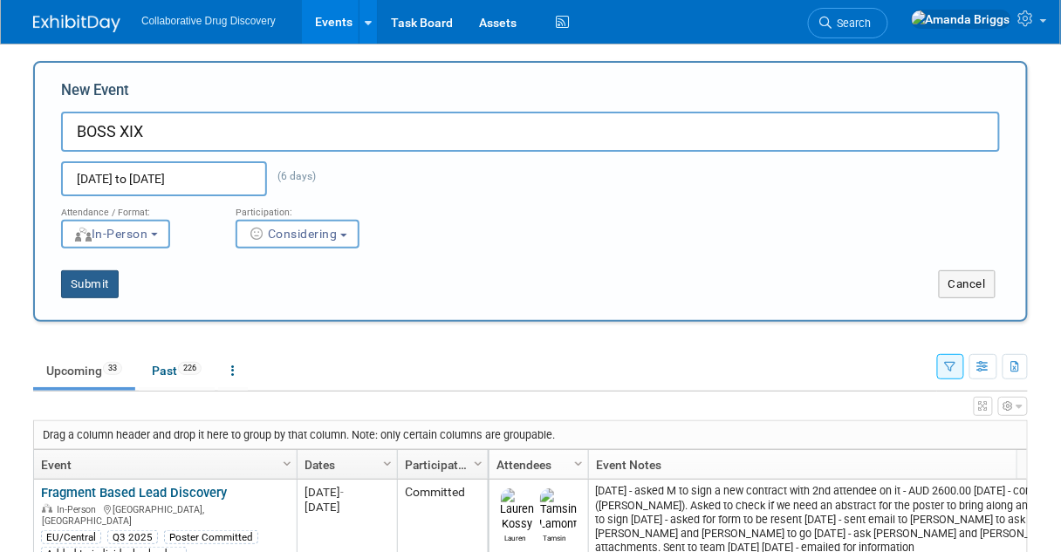
click at [103, 288] on button "Submit" at bounding box center [90, 285] width 58 height 28
type input "BOSS XIX"
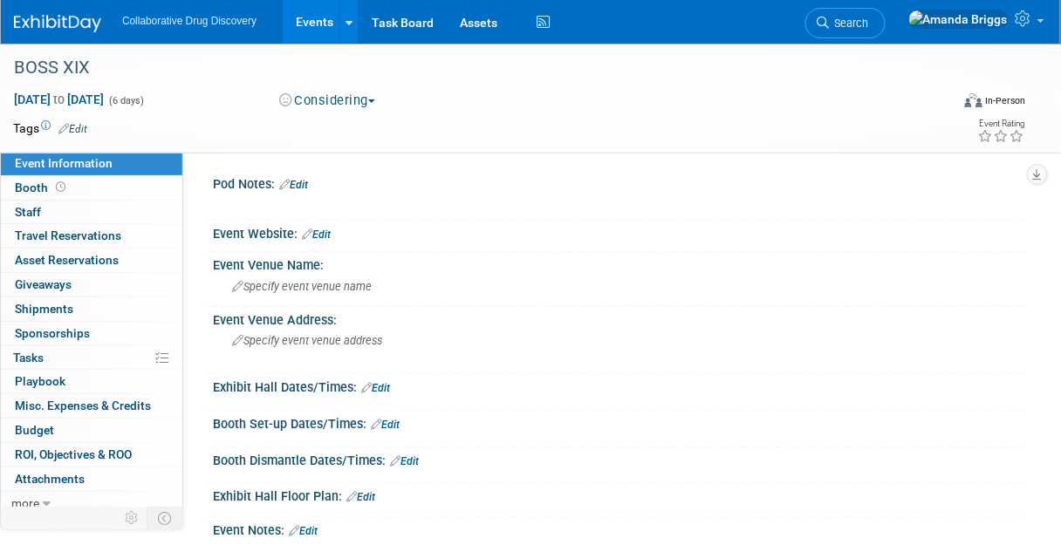
click at [85, 131] on link "Edit" at bounding box center [72, 129] width 29 height 12
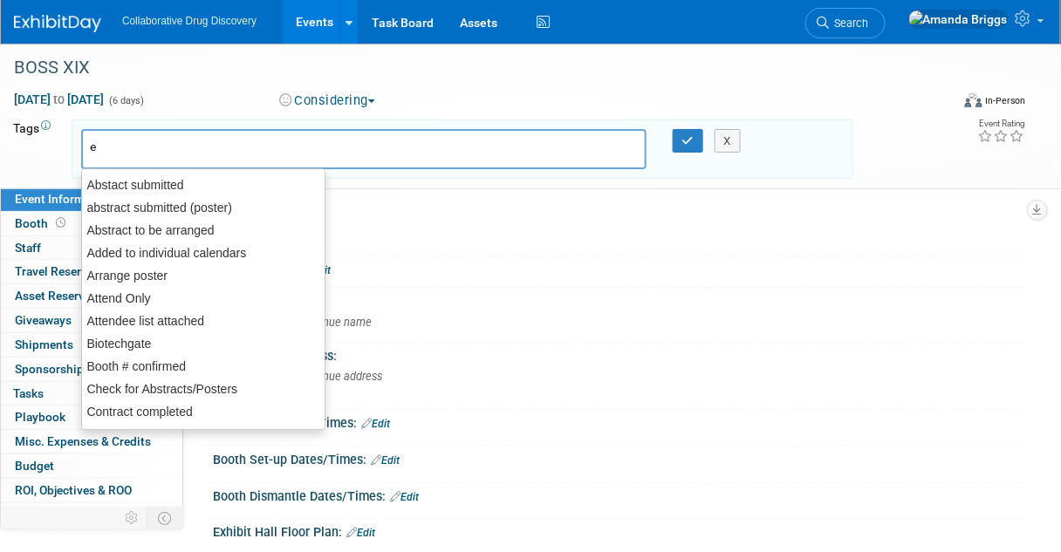
type input "eu"
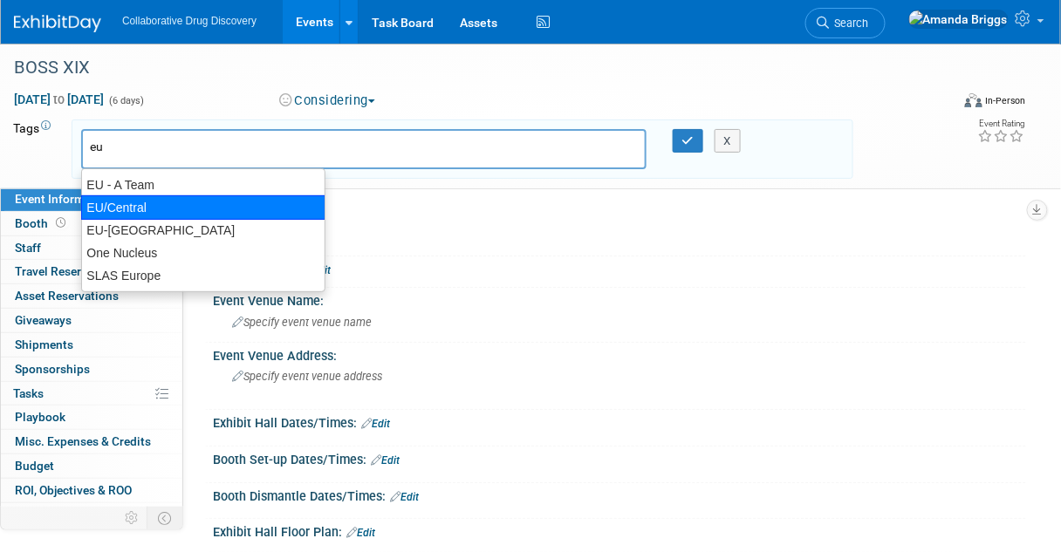
click at [110, 202] on div "EU/Central" at bounding box center [203, 207] width 244 height 24
type input "EU/Central"
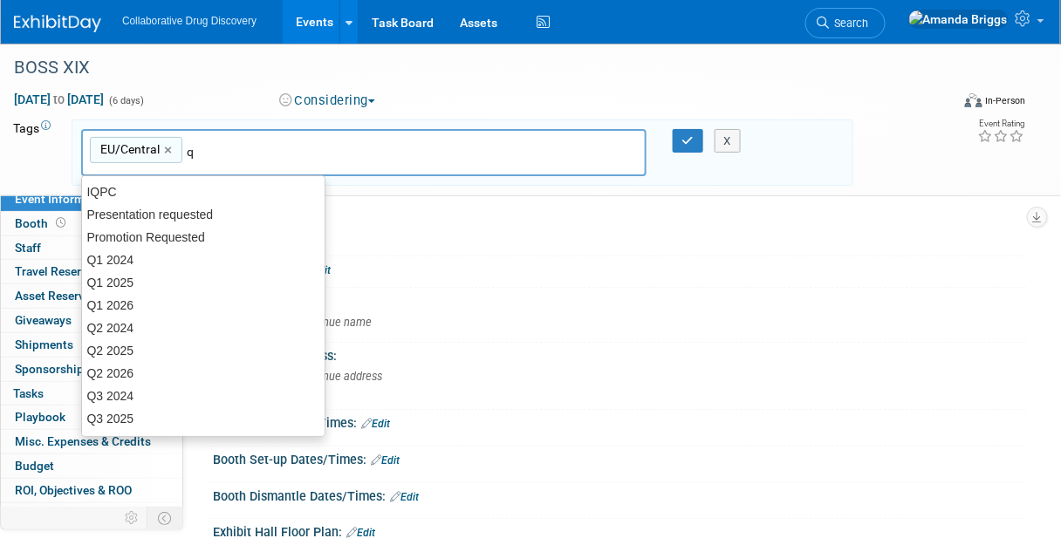
type input "q4"
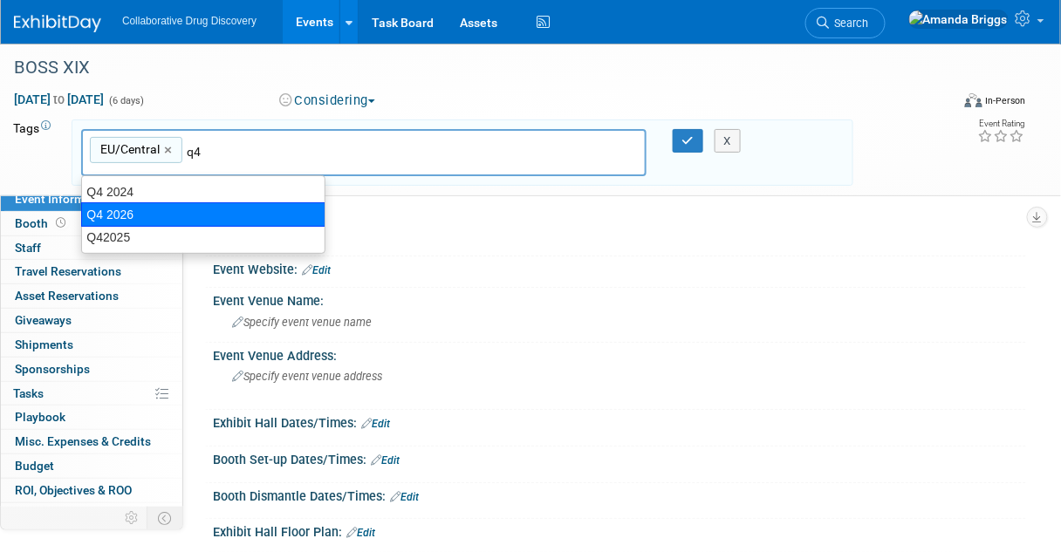
click at [159, 208] on div "Q4 2026" at bounding box center [203, 214] width 244 height 24
type input "EU/Central, Q4 2026"
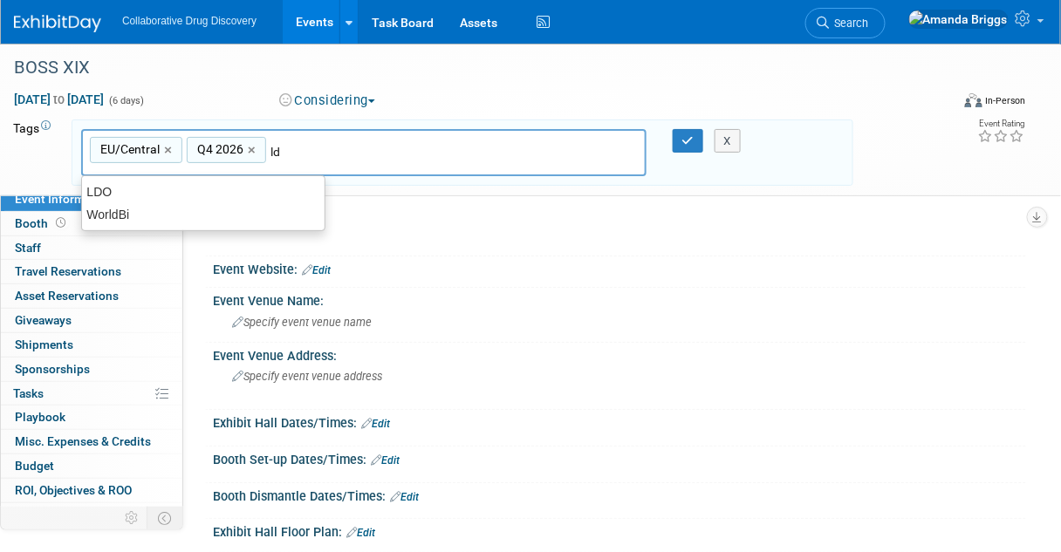
type input "ldo"
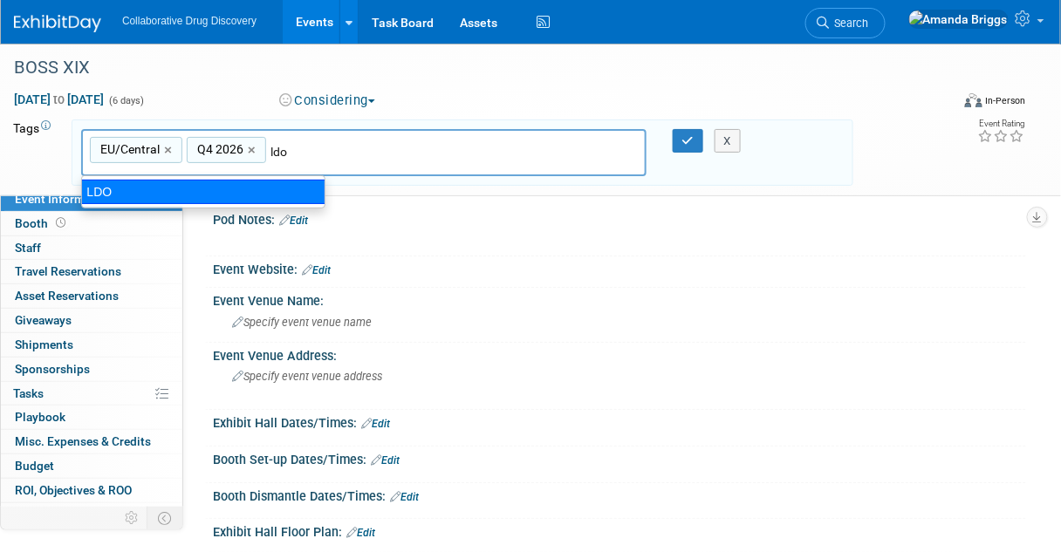
click at [246, 193] on div "LDO" at bounding box center [203, 192] width 244 height 24
type input "EU/Central, Q4 2026, LDO"
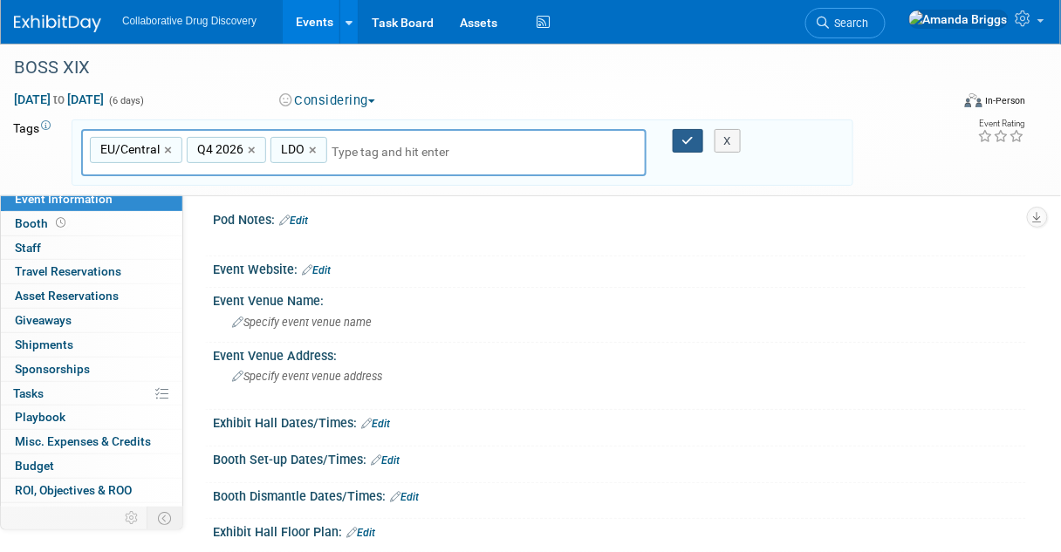
click at [691, 140] on icon "button" at bounding box center [688, 140] width 12 height 11
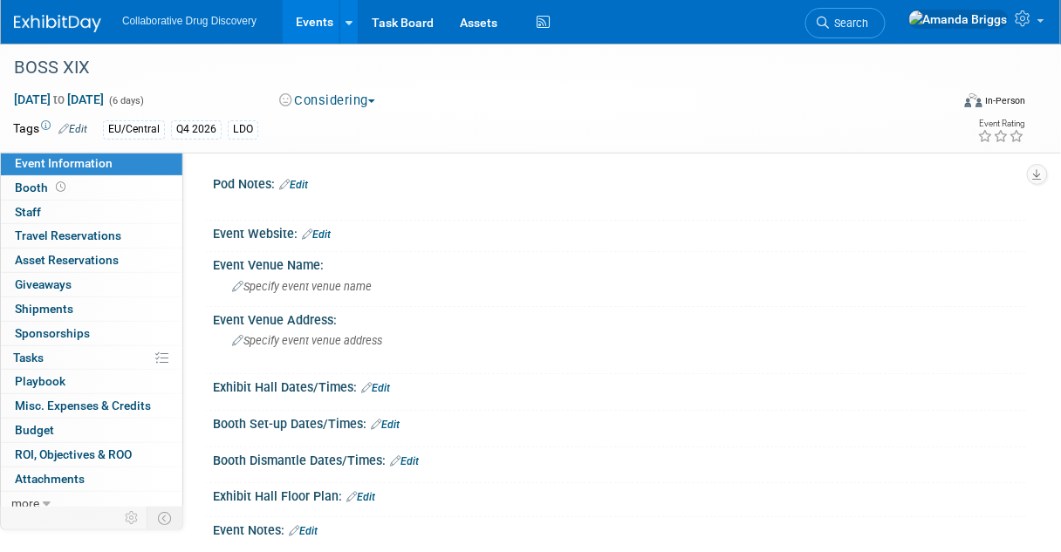
click at [326, 234] on link "Edit" at bounding box center [316, 235] width 29 height 12
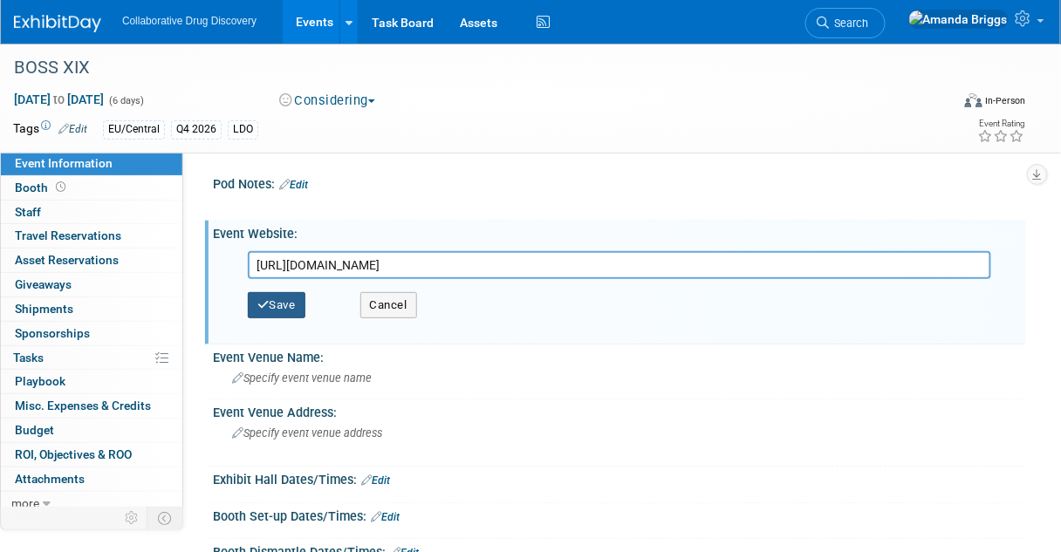
type input "[URL][DOMAIN_NAME]"
click at [291, 304] on button "Save" at bounding box center [277, 305] width 58 height 26
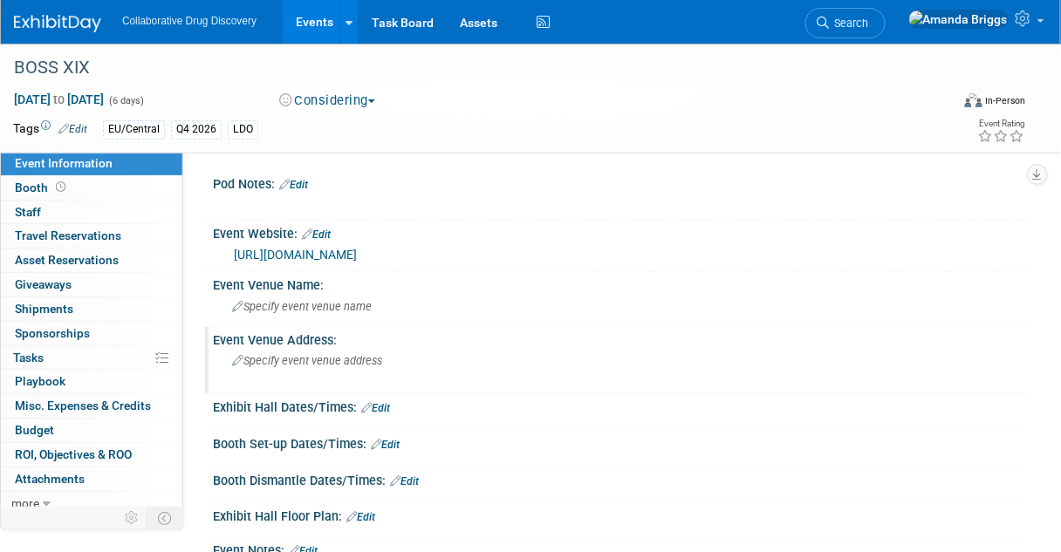
click at [279, 367] on span "Specify event venue address" at bounding box center [307, 360] width 150 height 13
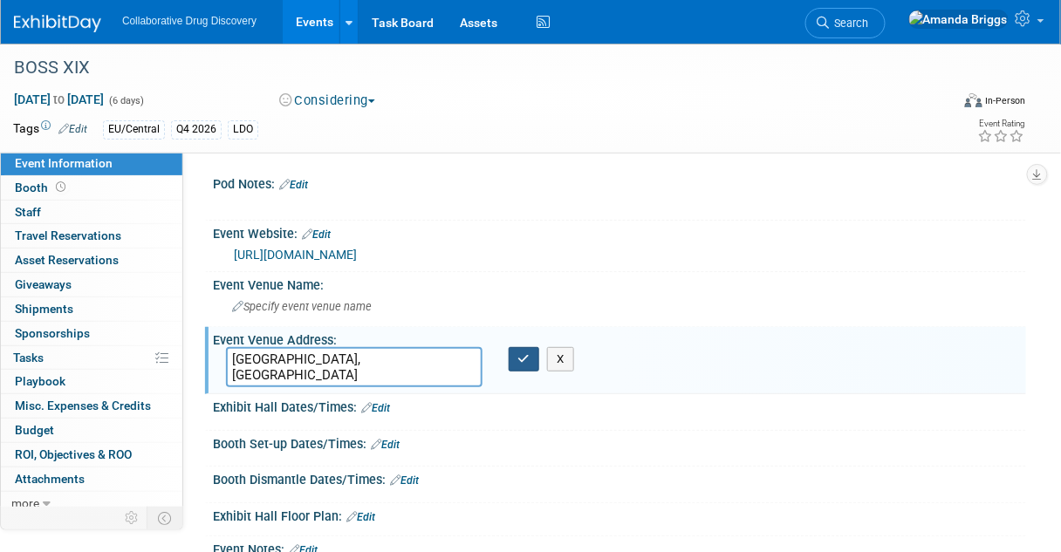
type textarea "[GEOGRAPHIC_DATA], [GEOGRAPHIC_DATA]"
click at [523, 358] on icon "button" at bounding box center [524, 358] width 12 height 11
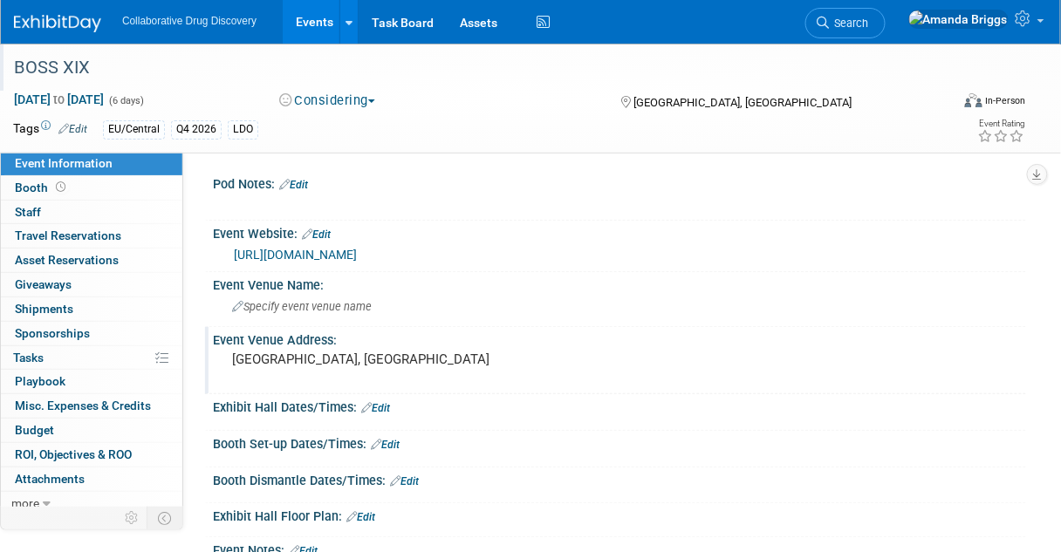
click at [97, 70] on div "BOSS XIX" at bounding box center [474, 67] width 932 height 31
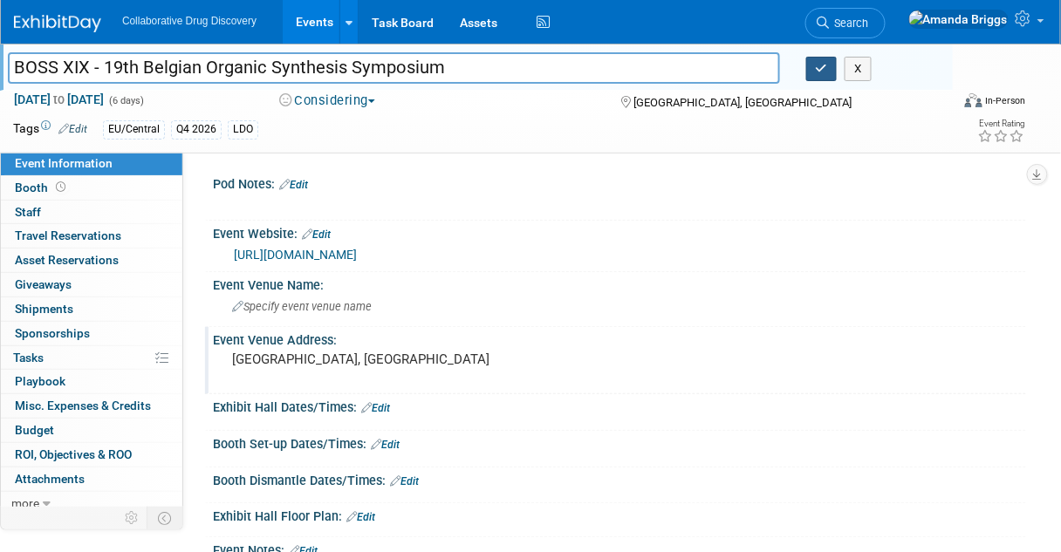
type input "BOSS XIX - 19th Belgian Organic Synthesis Symposium"
click at [819, 72] on icon "button" at bounding box center [822, 68] width 12 height 11
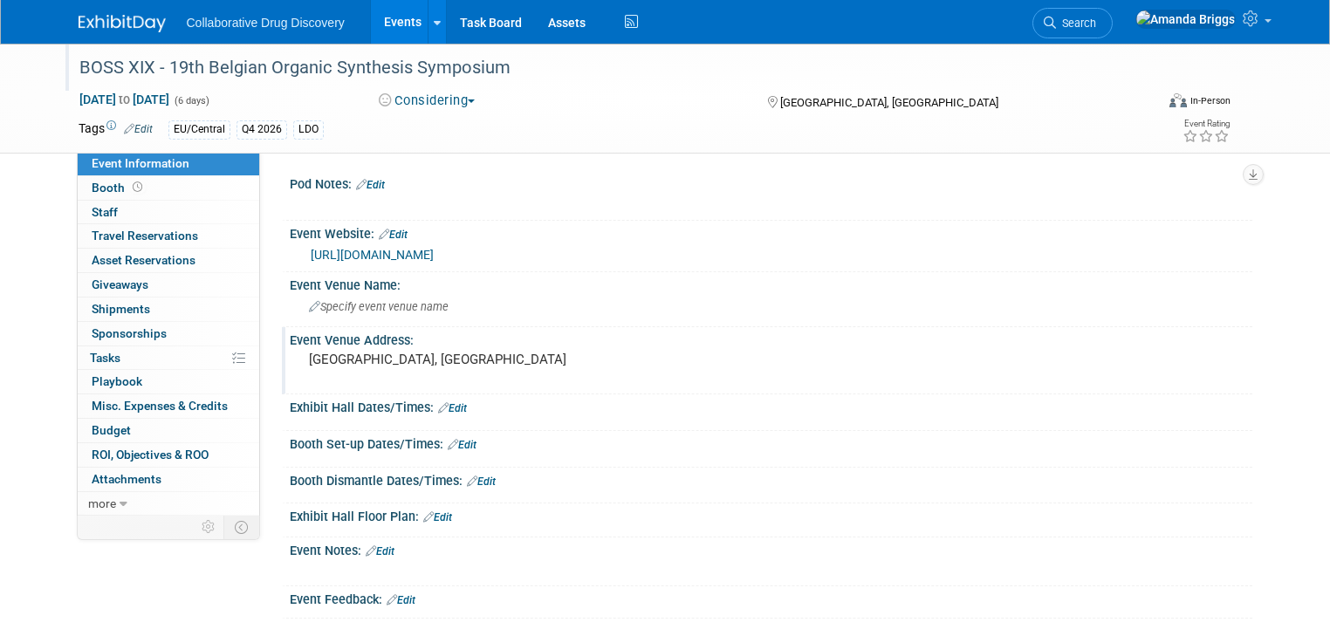
drag, startPoint x: 216, startPoint y: 96, endPoint x: 52, endPoint y: 98, distance: 164.1
click at [65, 98] on div "[DATE] to [DATE] (6 days) [DATE] to [DATE]" at bounding box center [212, 99] width 295 height 17
copy span "[DATE] to [DATE]"
click at [1060, 23] on span "Search" at bounding box center [1076, 23] width 40 height 13
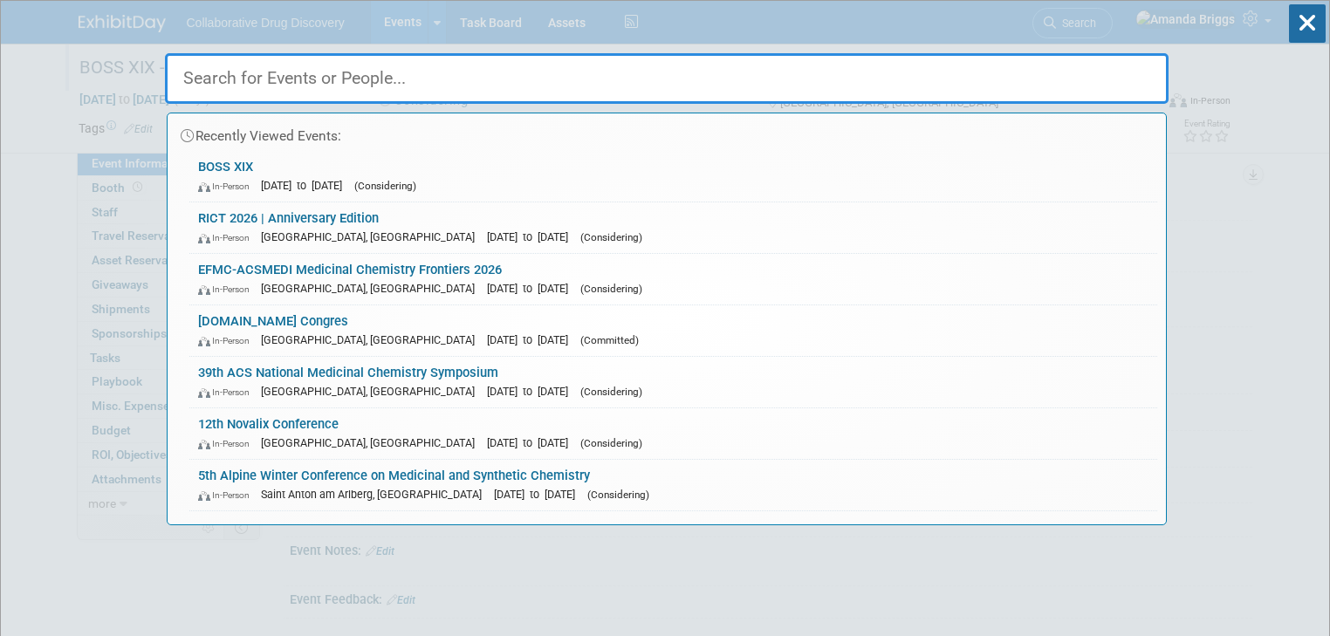
click at [367, 73] on input "text" at bounding box center [667, 78] width 1004 height 51
paste input "EFMC Medicinal Chemistry 2026"
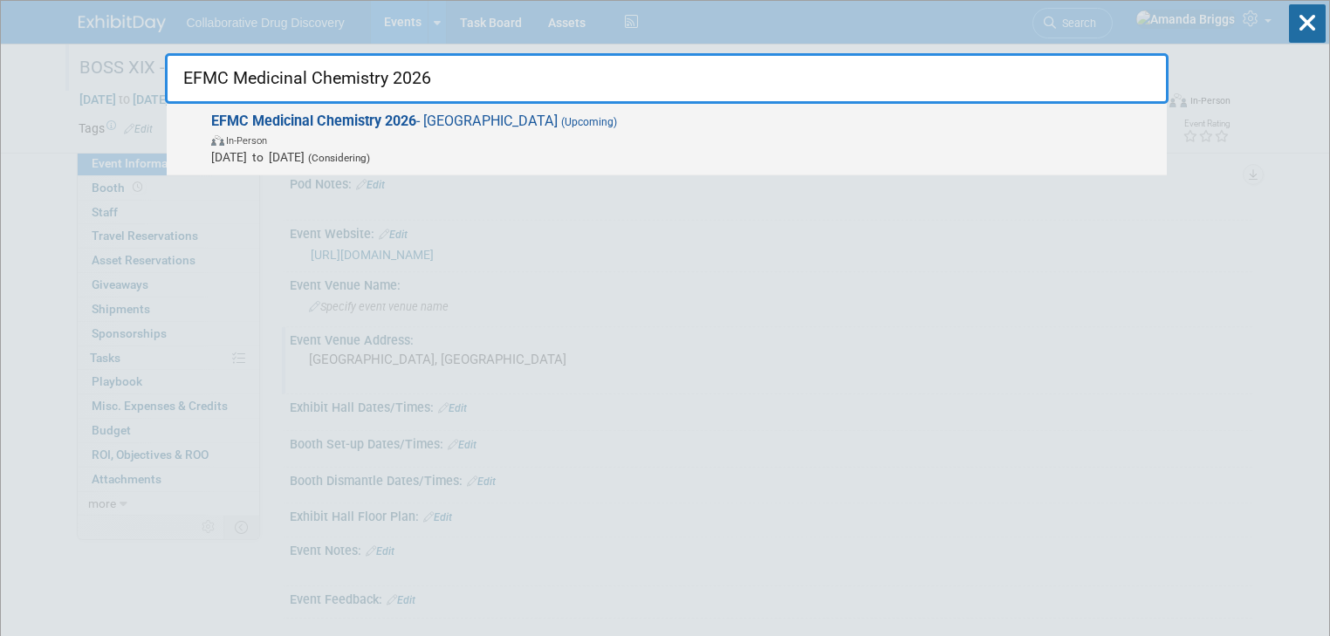
type input "EFMC Medicinal Chemistry 2026"
click at [335, 119] on strong "EFMC Medicinal Chemistry 2026" at bounding box center [313, 121] width 205 height 17
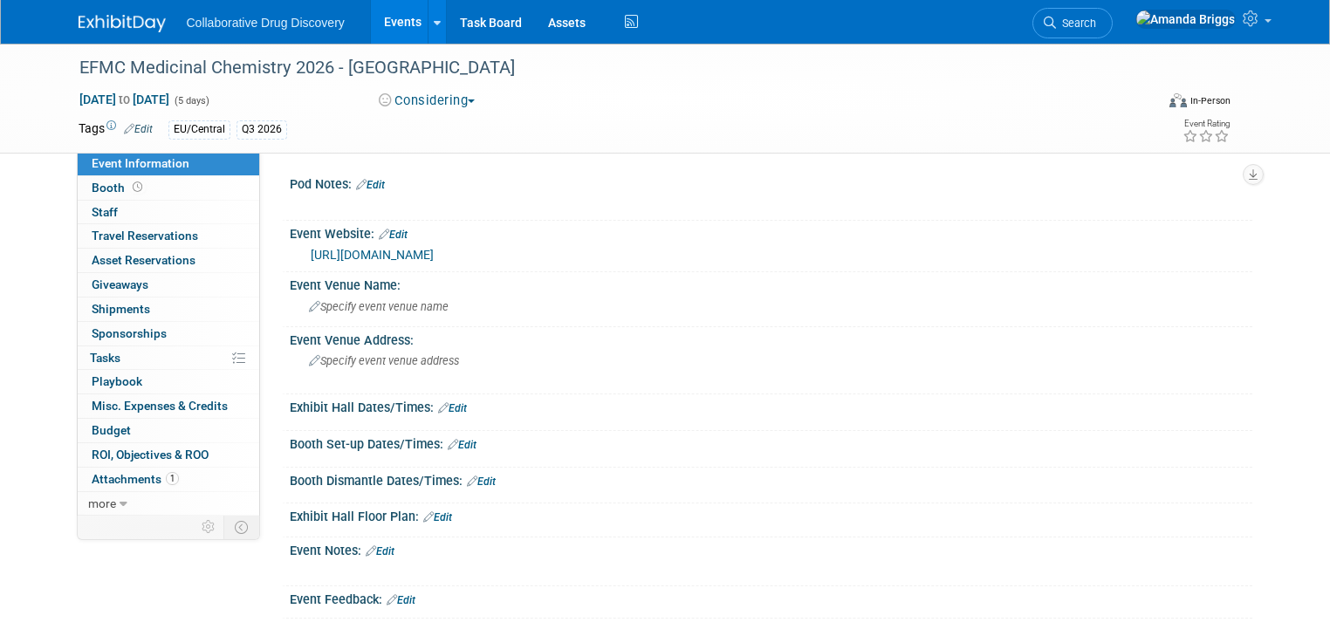
click at [133, 129] on link "Edit" at bounding box center [138, 129] width 29 height 12
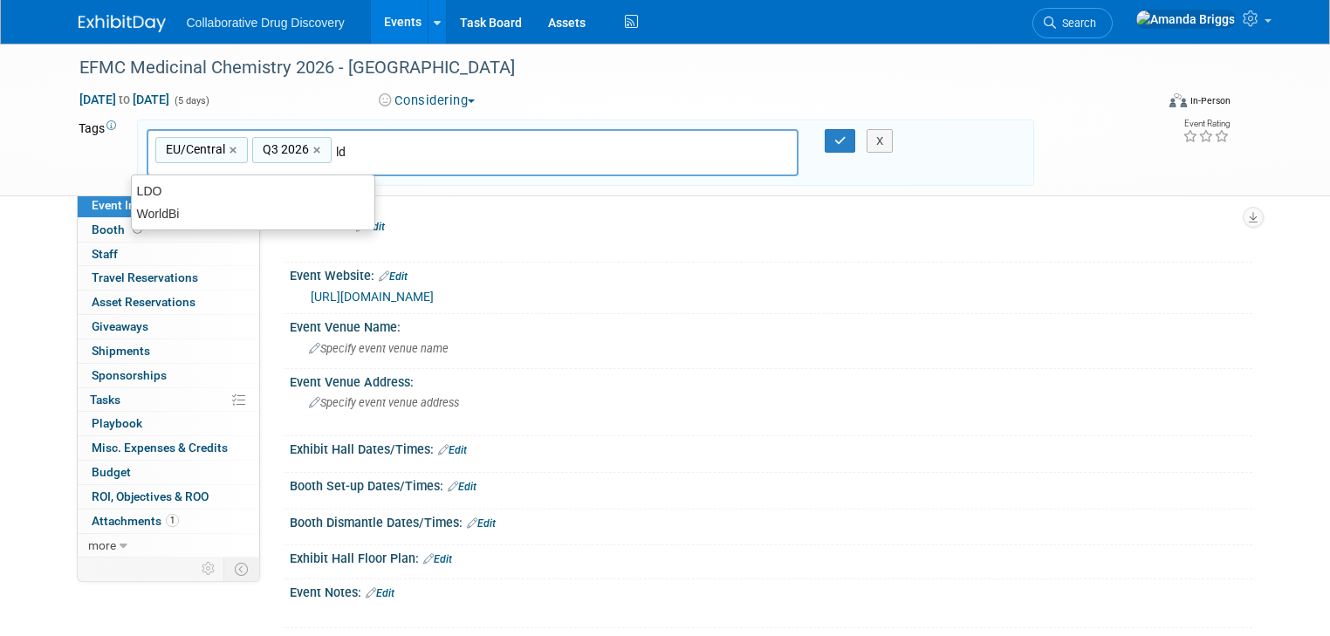
type input "ldo"
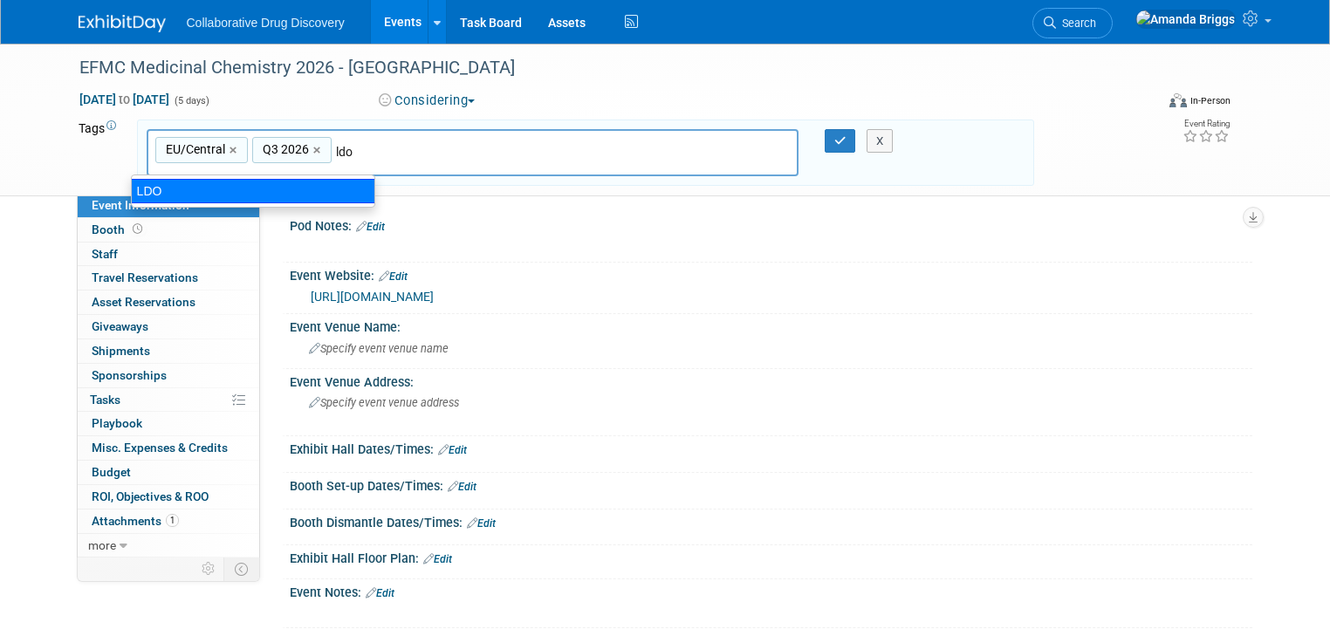
drag, startPoint x: 291, startPoint y: 184, endPoint x: 305, endPoint y: 178, distance: 14.4
click at [293, 183] on div "LDO" at bounding box center [253, 191] width 244 height 24
type input "EU/Central, Q3 2026, LDO"
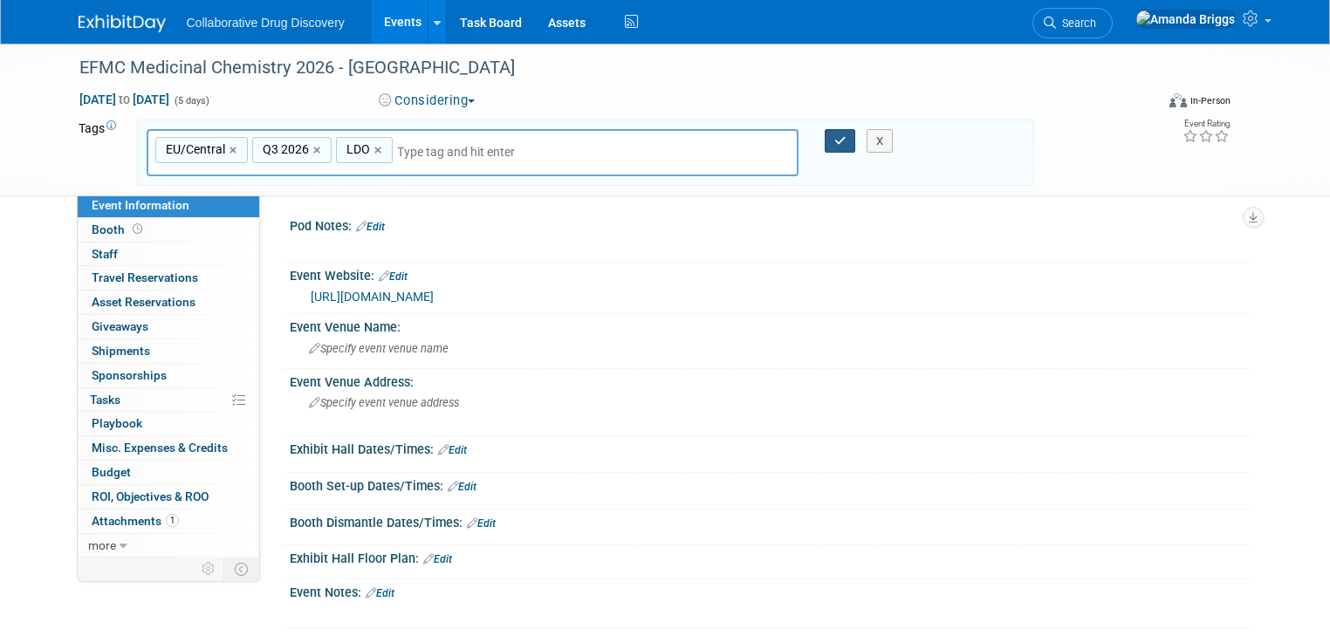
click at [841, 146] on button "button" at bounding box center [840, 141] width 31 height 24
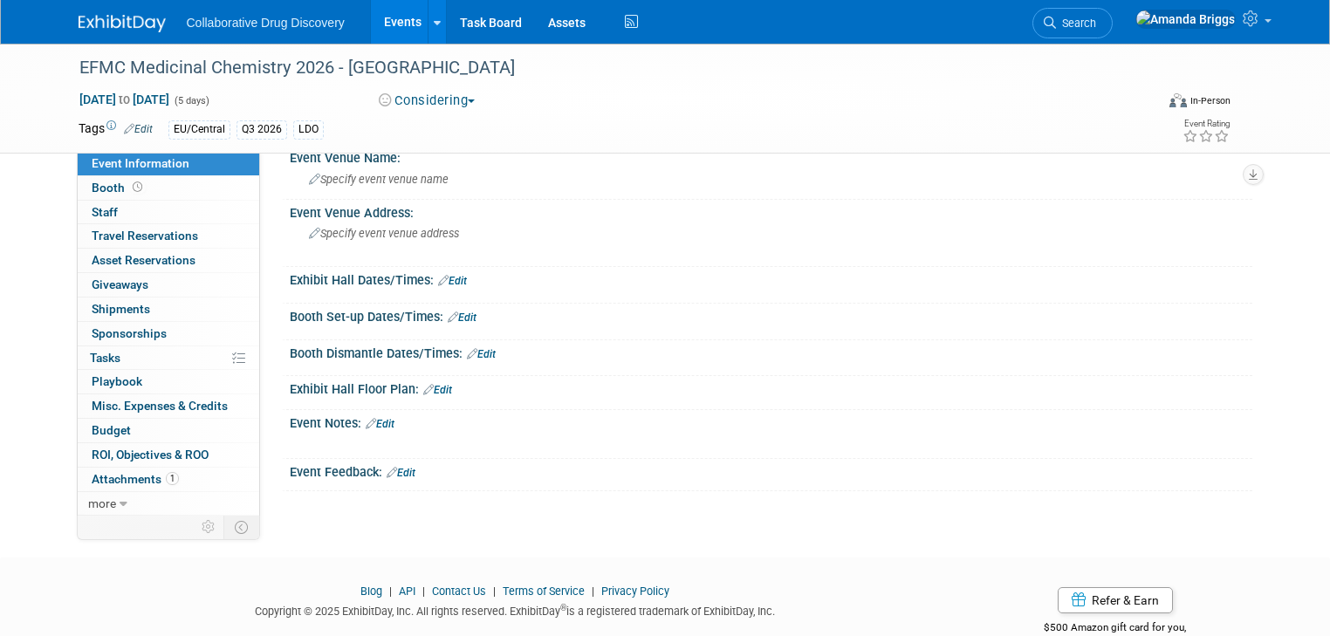
scroll to position [140, 0]
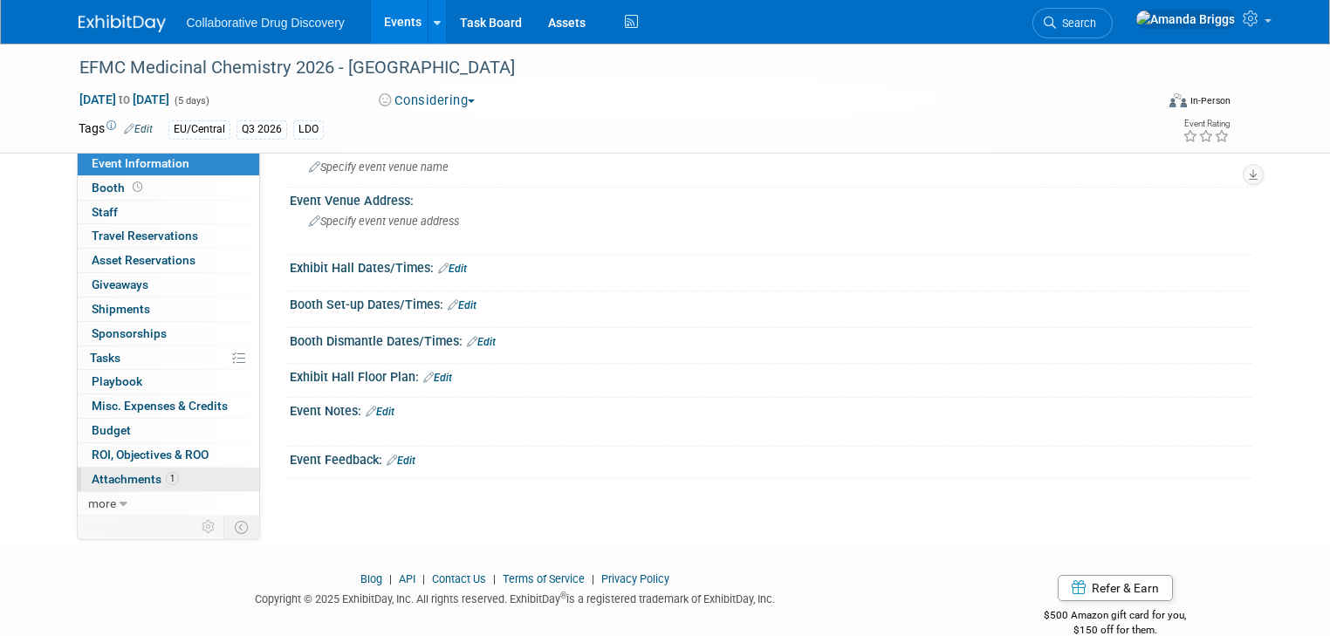
click at [94, 481] on span "Attachments 1" at bounding box center [135, 479] width 87 height 14
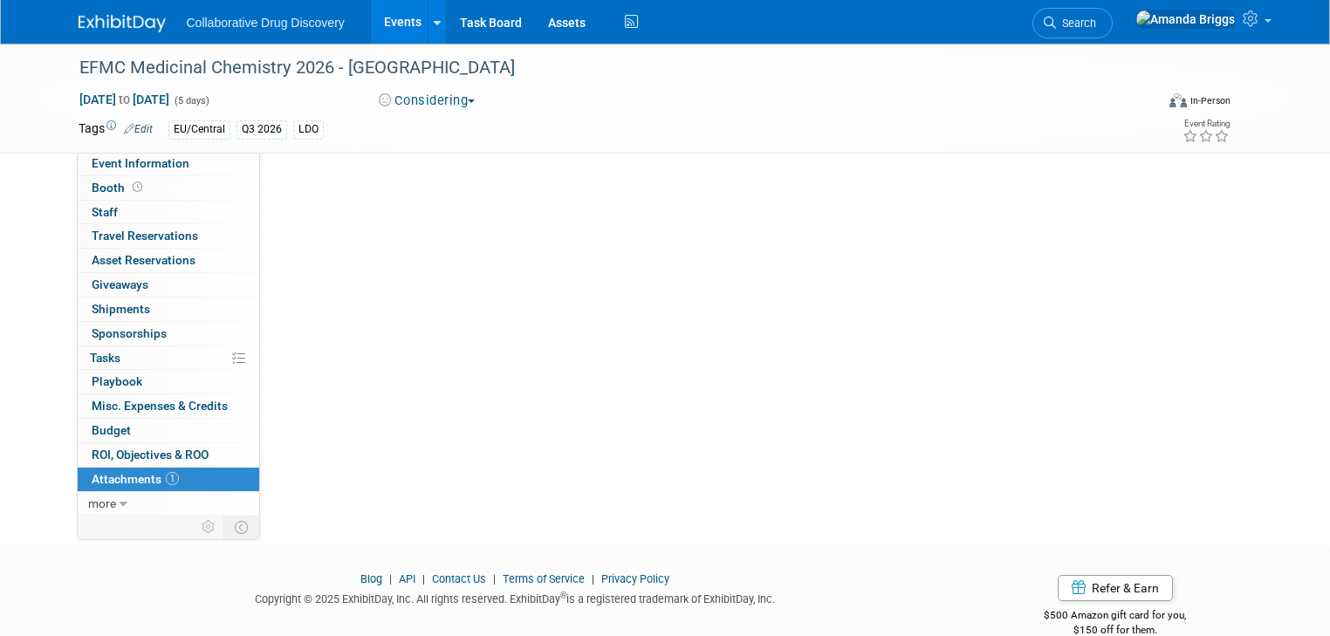
scroll to position [0, 0]
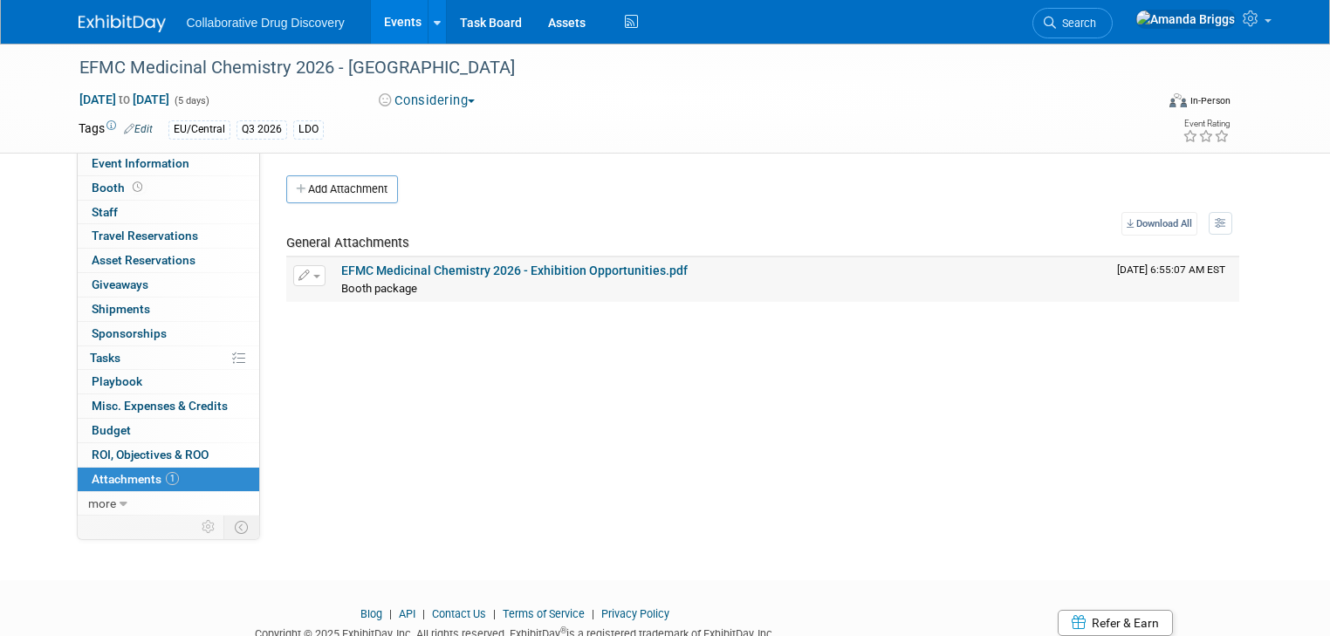
click at [436, 271] on link "EFMC Medicinal Chemistry 2026 - Exhibition Opportunities.pdf" at bounding box center [514, 271] width 346 height 14
click at [92, 162] on span "Event Information" at bounding box center [141, 163] width 98 height 14
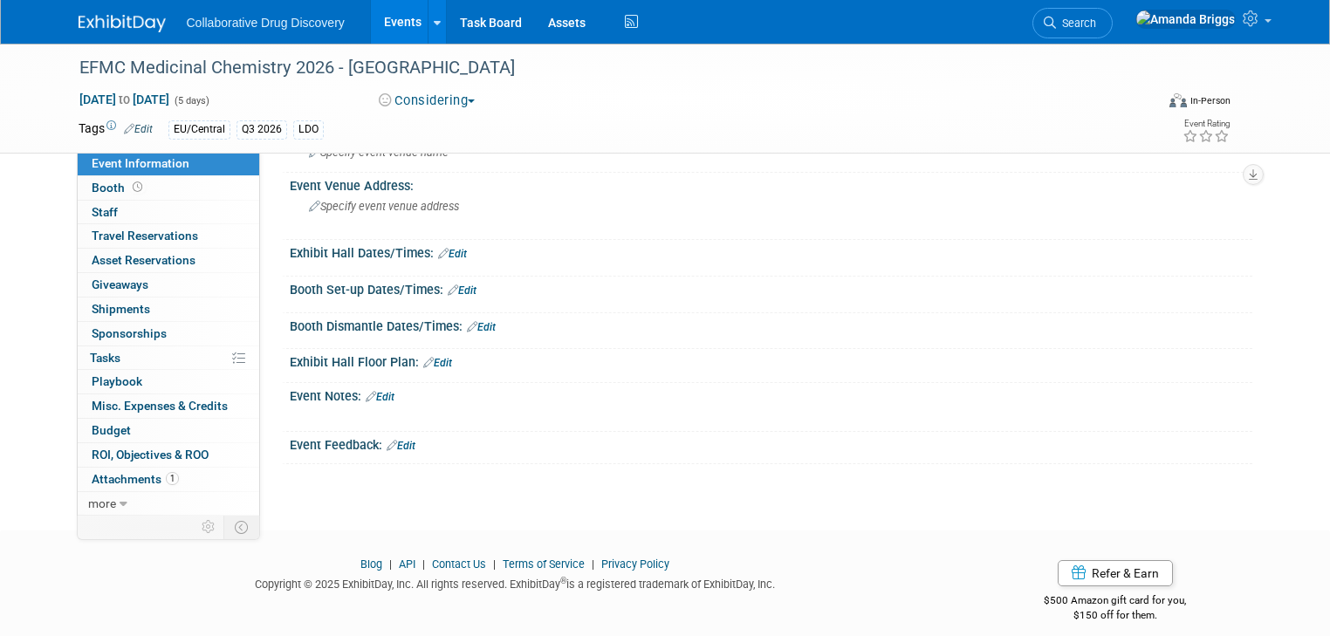
scroll to position [168, 0]
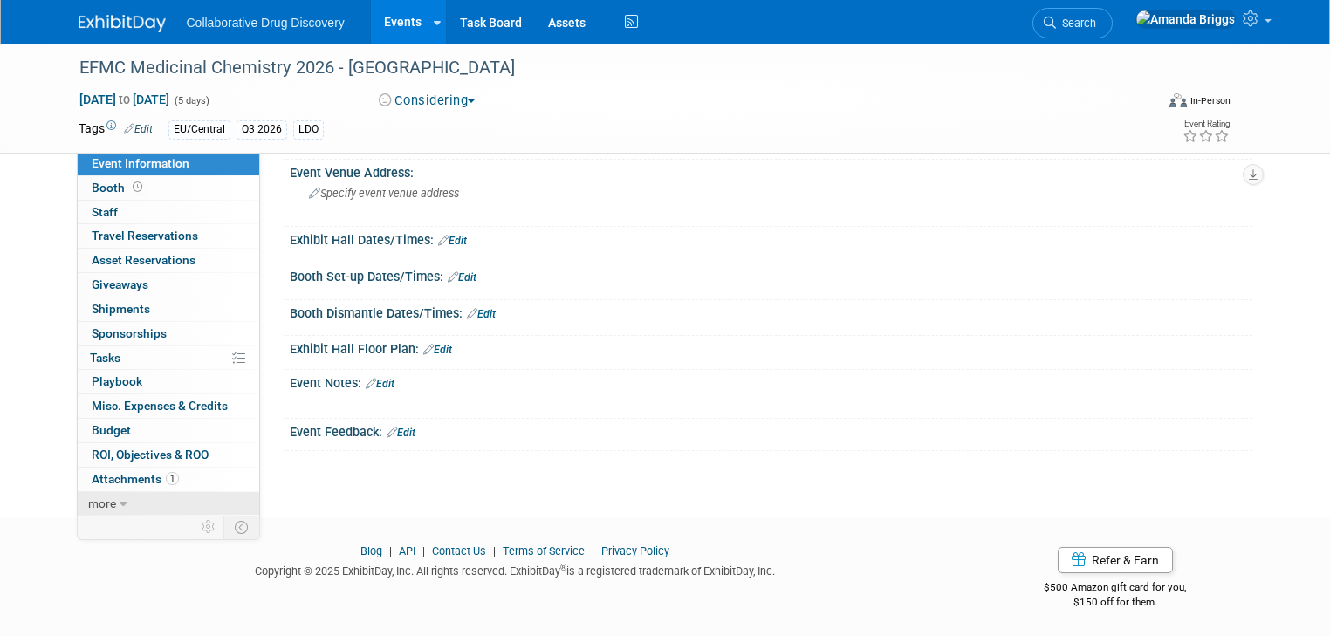
click at [120, 504] on icon at bounding box center [124, 504] width 8 height 12
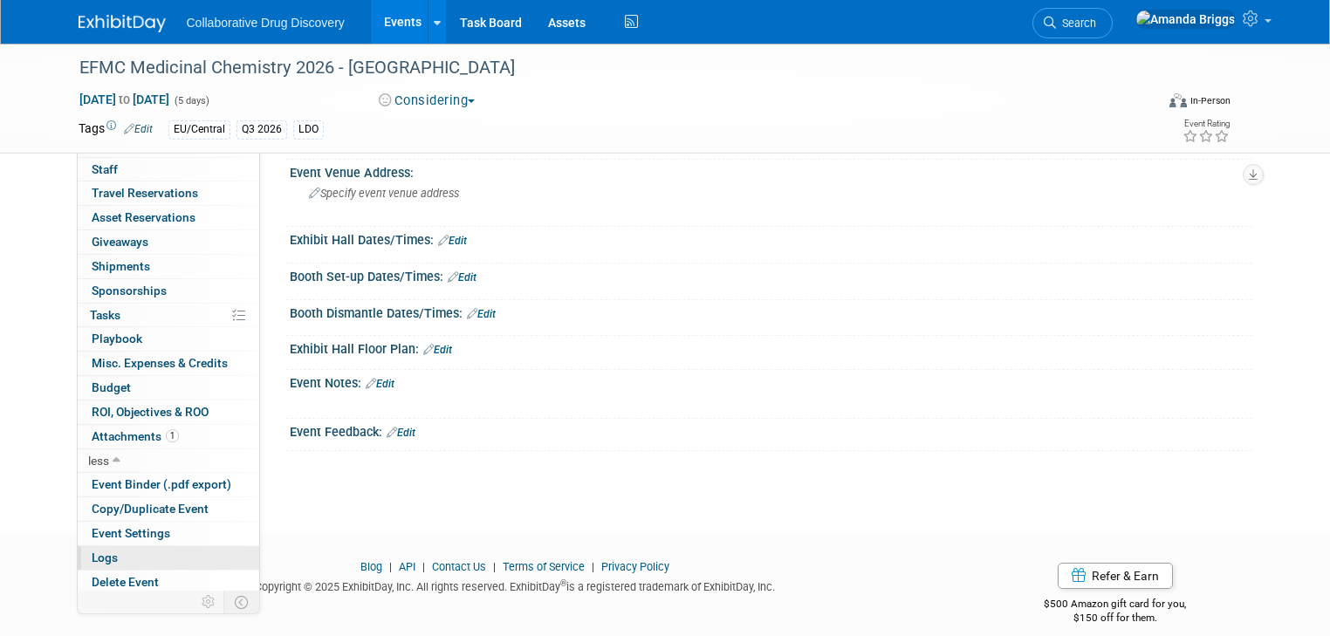
click at [113, 562] on link "Logs" at bounding box center [169, 558] width 182 height 24
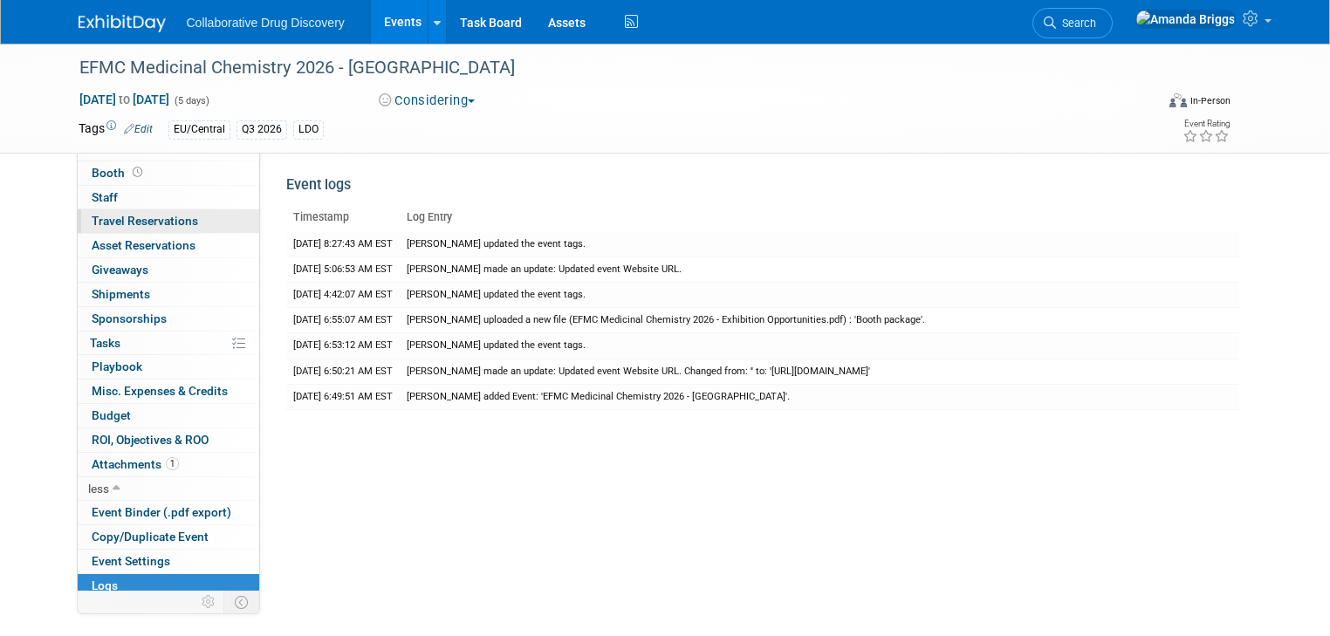
scroll to position [0, 0]
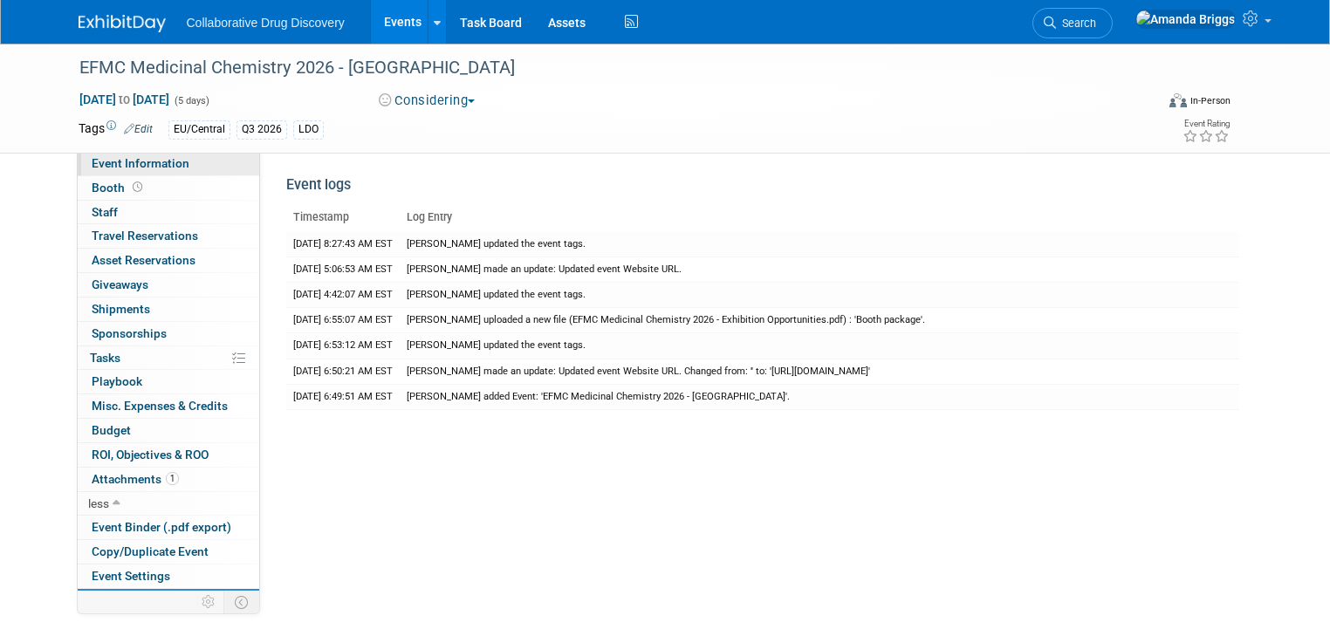
click at [134, 159] on span "Event Information" at bounding box center [141, 163] width 98 height 14
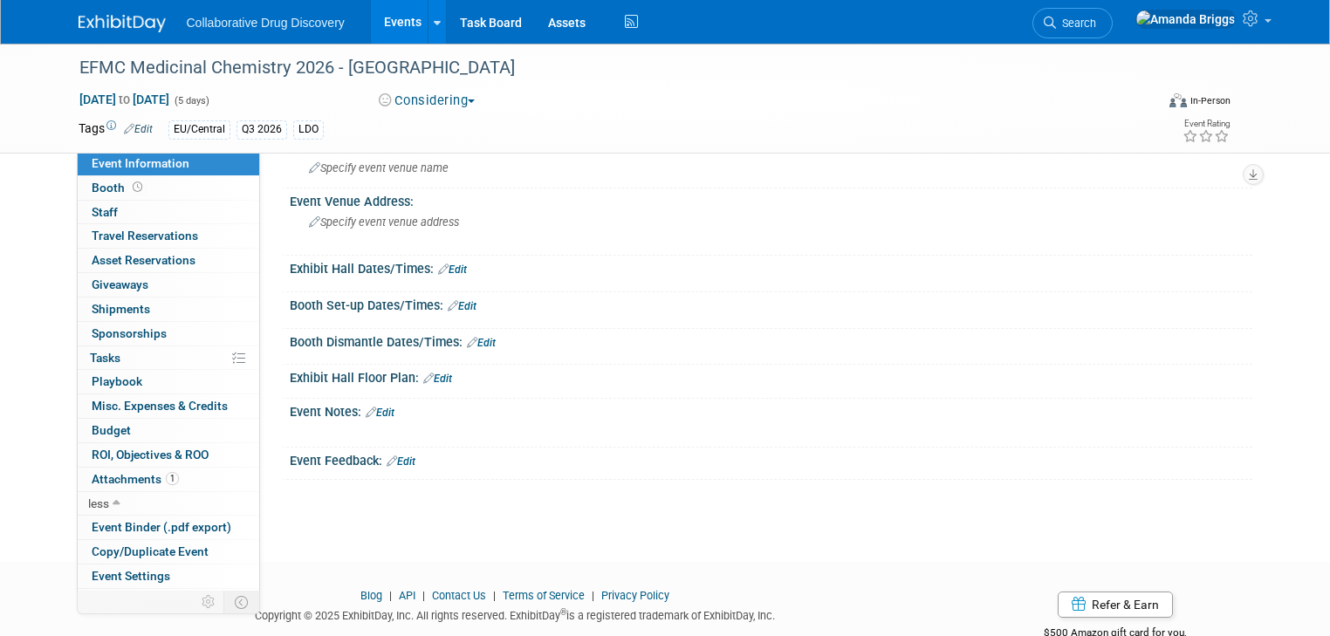
scroll to position [140, 0]
click at [376, 408] on link "Edit" at bounding box center [380, 412] width 29 height 12
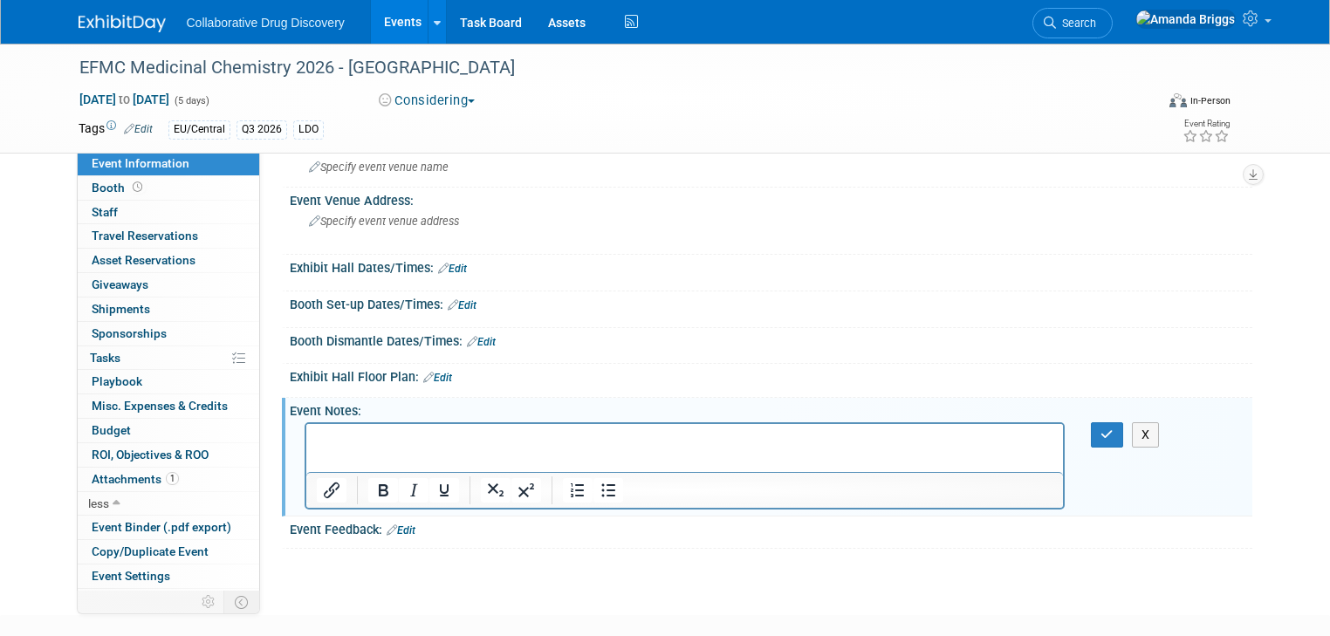
scroll to position [0, 0]
click at [585, 432] on p "24SEP2025 - in list of possibles for 2026 LDO" at bounding box center [684, 439] width 737 height 17
click at [570, 453] on p "Standard 3x2m CHF 5,700 (GBP 5330.47)" at bounding box center [684, 457] width 737 height 17
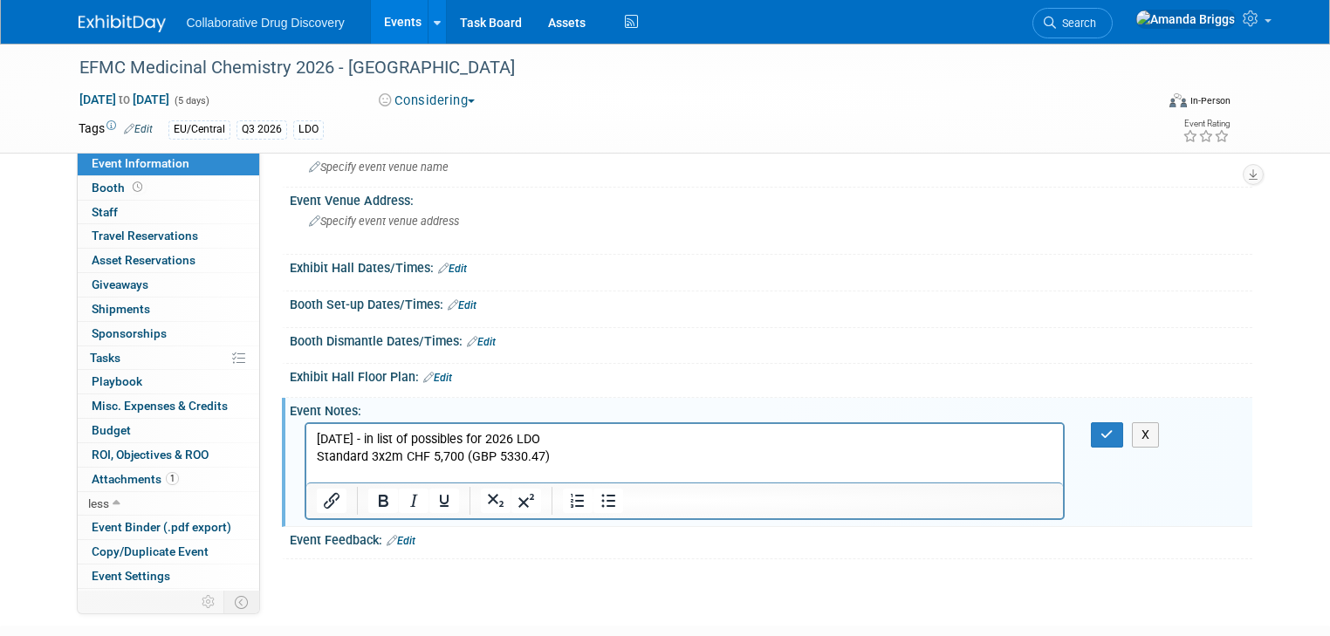
click at [575, 457] on p "Standard 3x2m CHF 5,700 (GBP 5330.47)" at bounding box center [684, 457] width 737 height 17
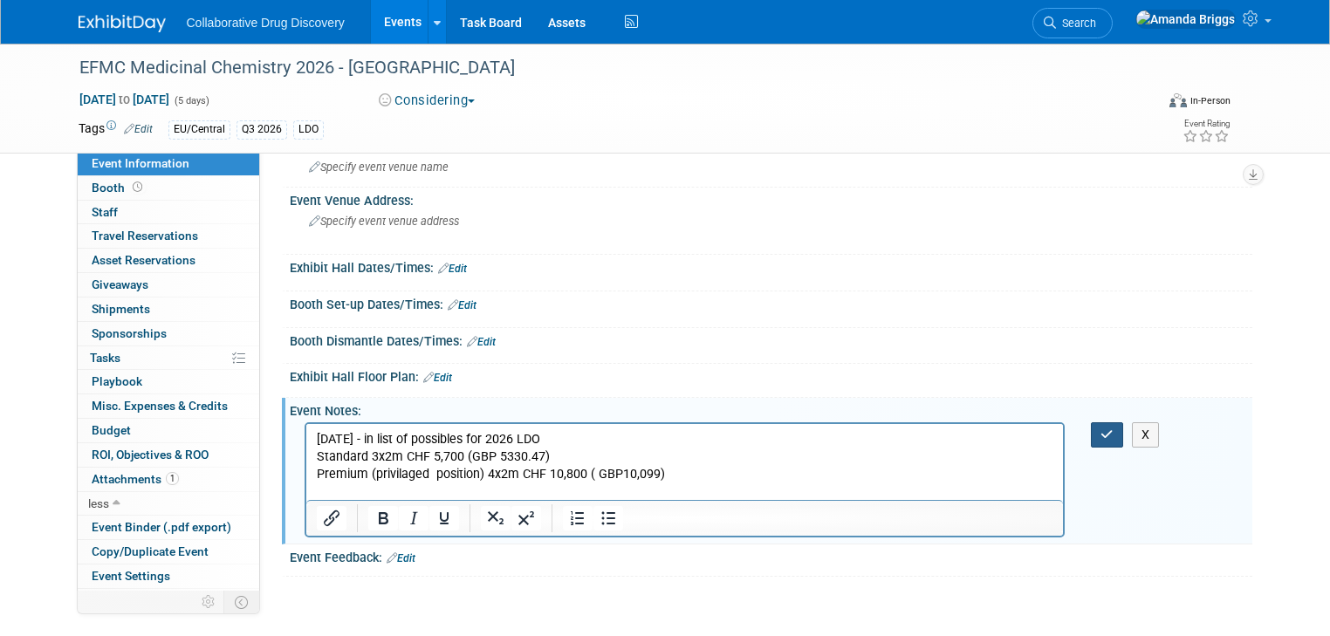
click at [1113, 429] on icon "button" at bounding box center [1106, 434] width 13 height 12
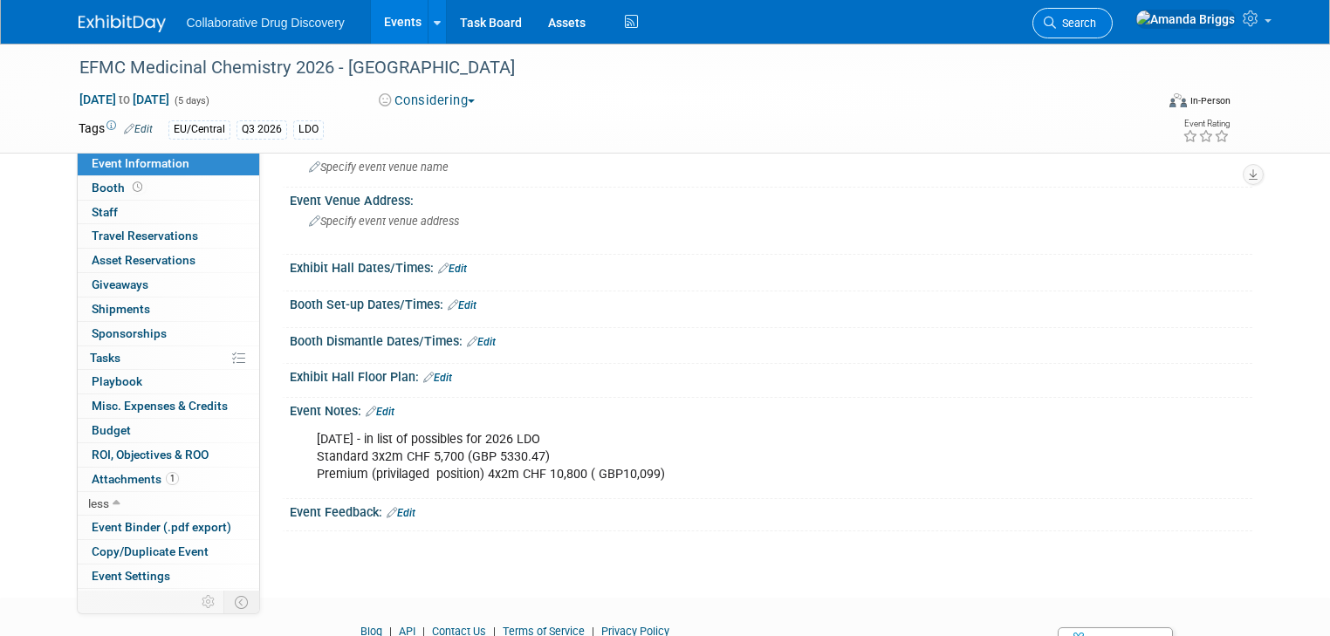
click at [1096, 21] on span "Search" at bounding box center [1076, 23] width 40 height 13
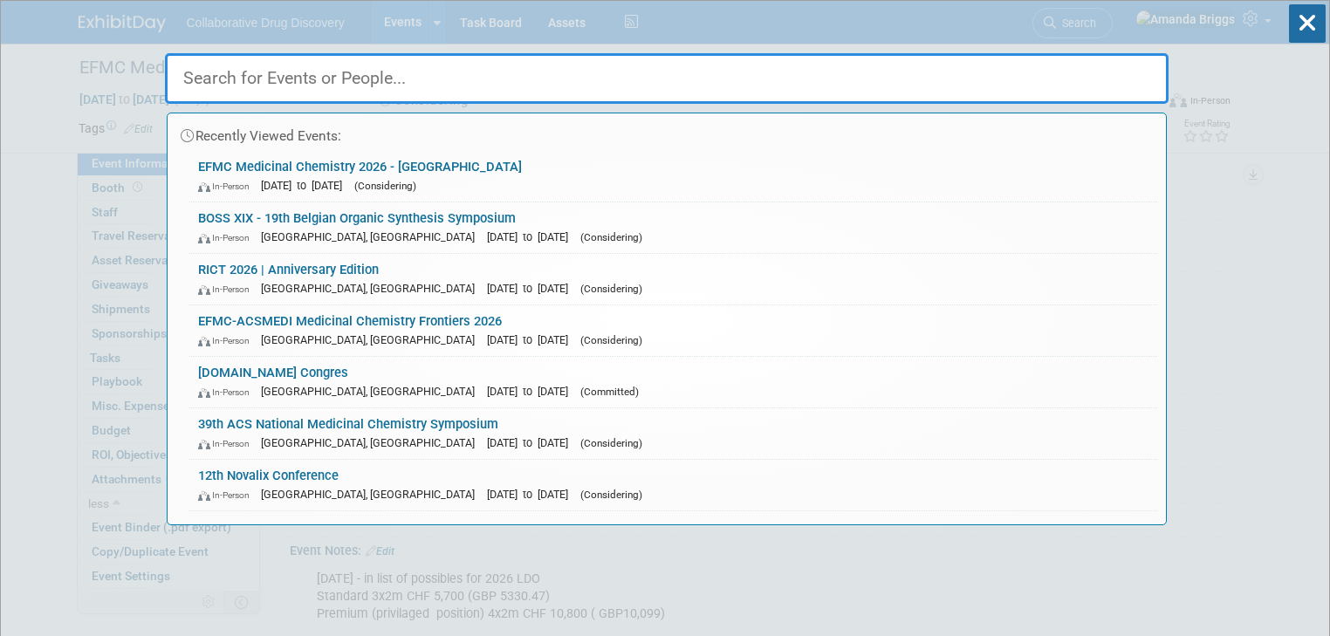
paste input "24th EuroQSAR"
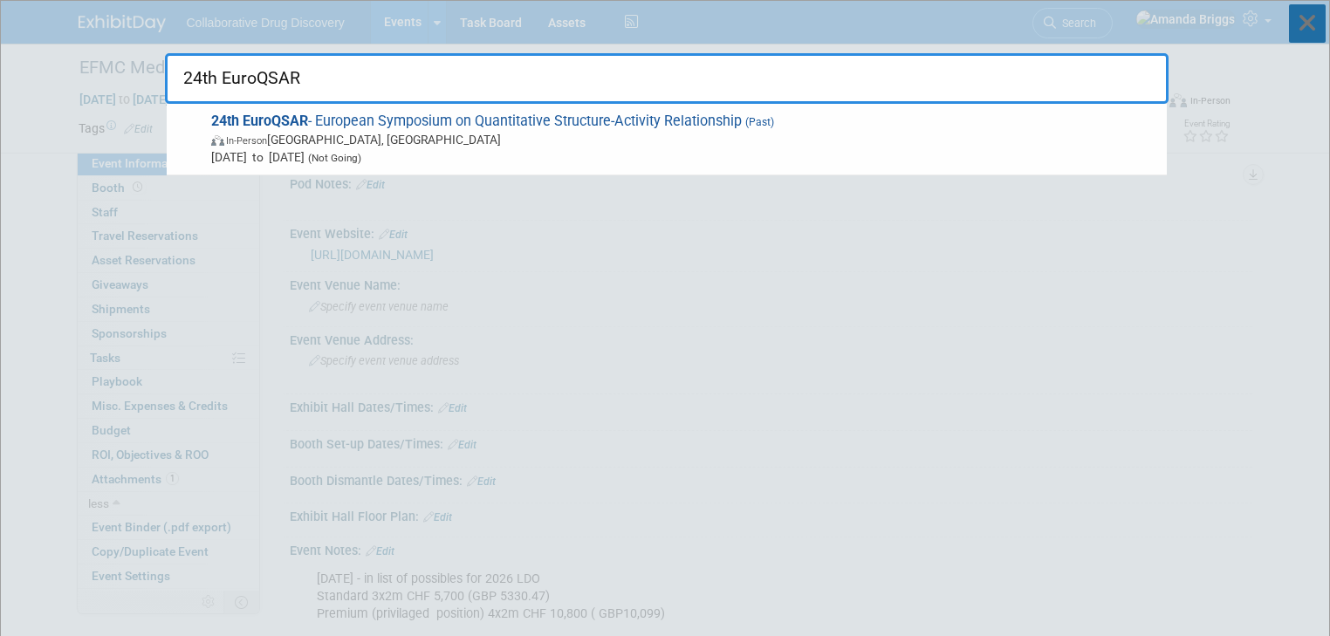
type input "24th EuroQSAR"
click at [1309, 29] on icon at bounding box center [1307, 23] width 37 height 38
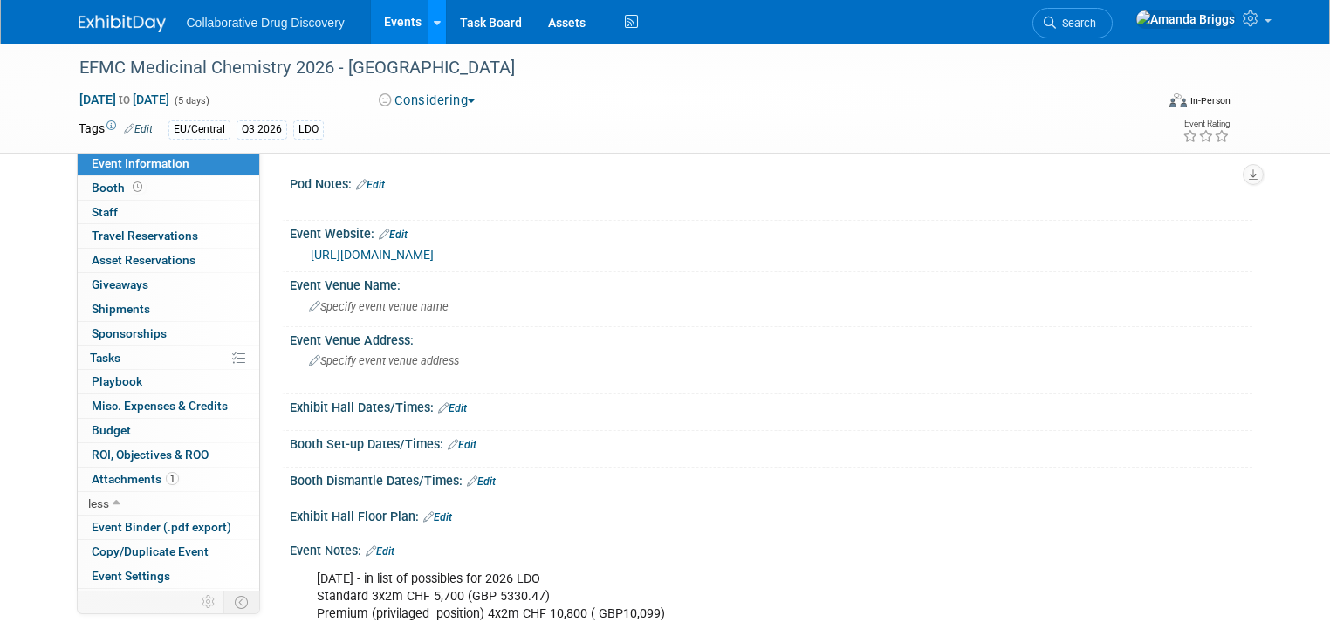
click at [434, 24] on icon at bounding box center [437, 22] width 7 height 11
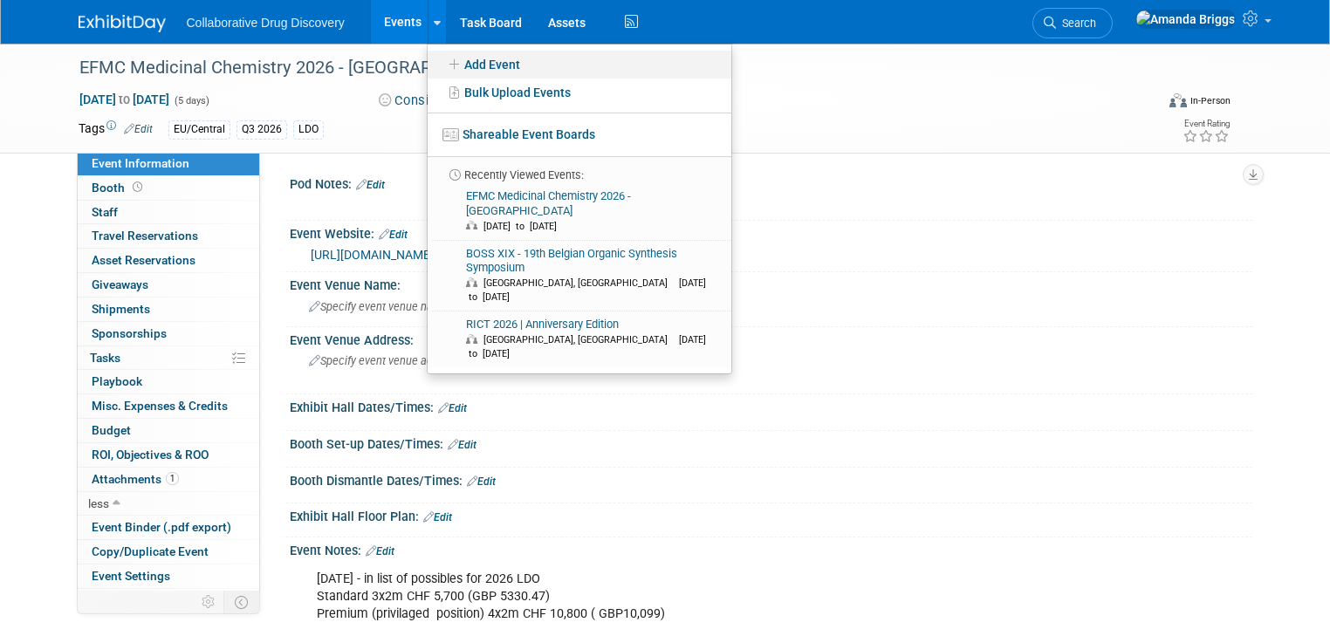
click at [479, 70] on link "Add Event" at bounding box center [580, 65] width 304 height 28
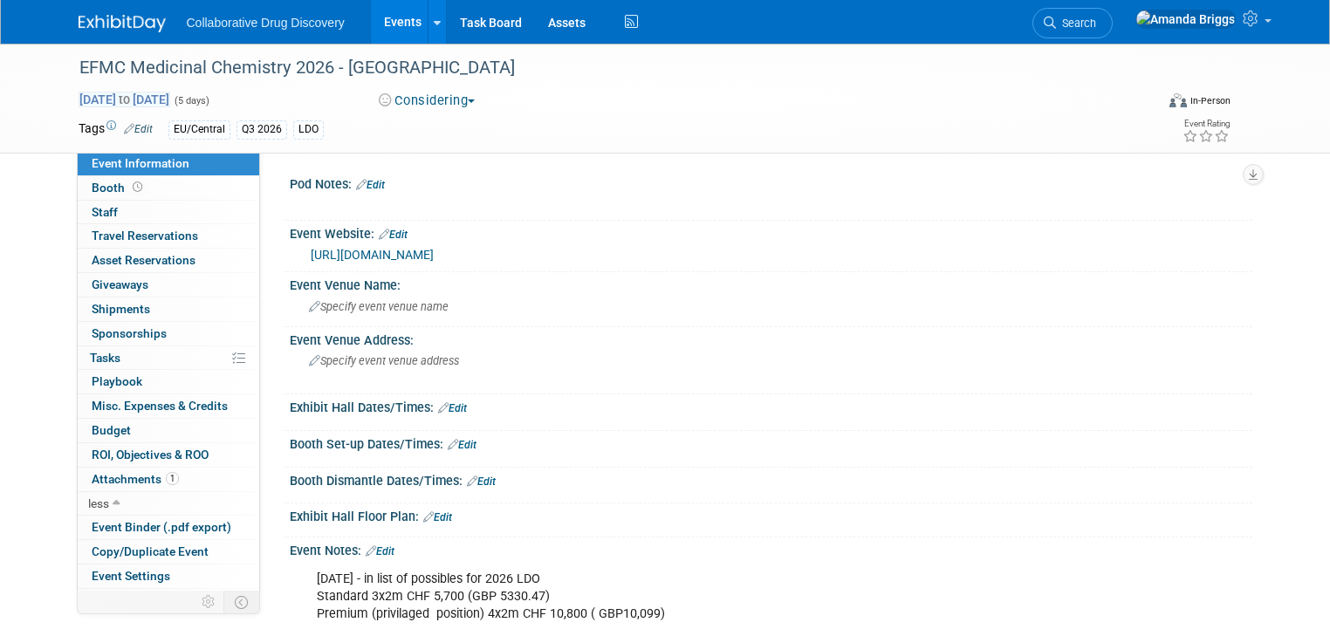
drag, startPoint x: 223, startPoint y: 94, endPoint x: 63, endPoint y: 98, distance: 160.6
click at [79, 98] on div "Sep 6, 2026 to Sep 10, 2026 (5 days)" at bounding box center [213, 99] width 269 height 17
copy span "Sep 6, 2026 to Sep 10, 2026"
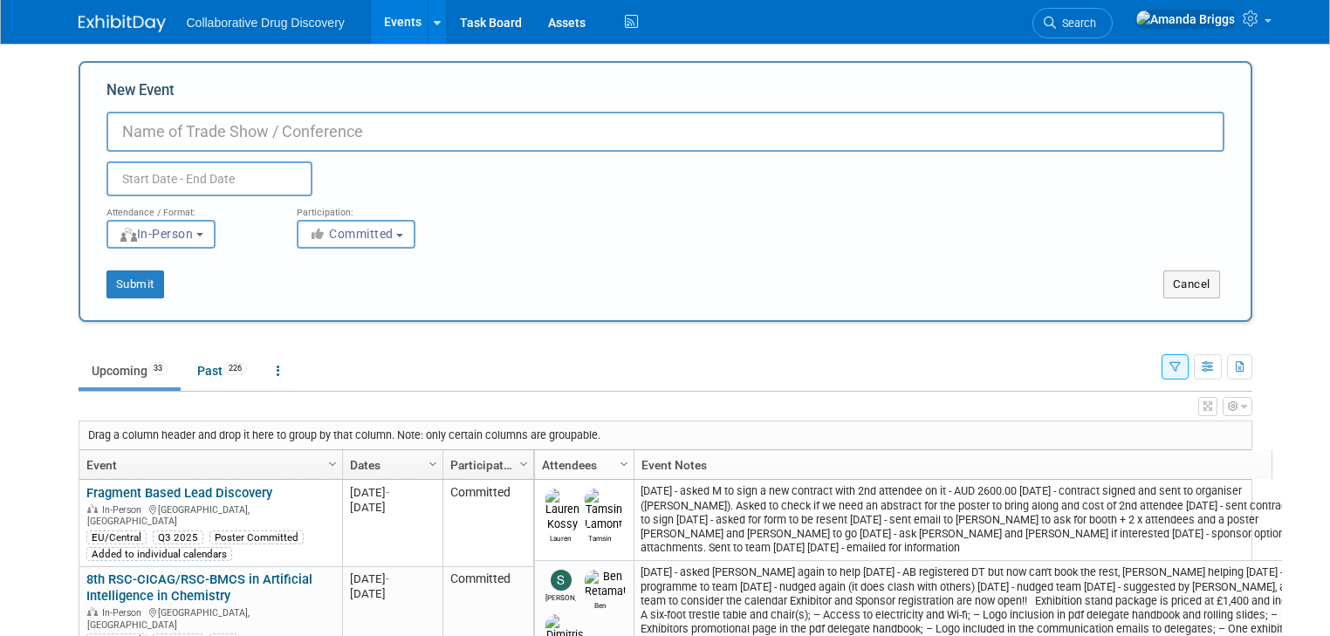
click at [338, 135] on input "New Event" at bounding box center [665, 132] width 1118 height 40
type input "24th EuroQSAR"
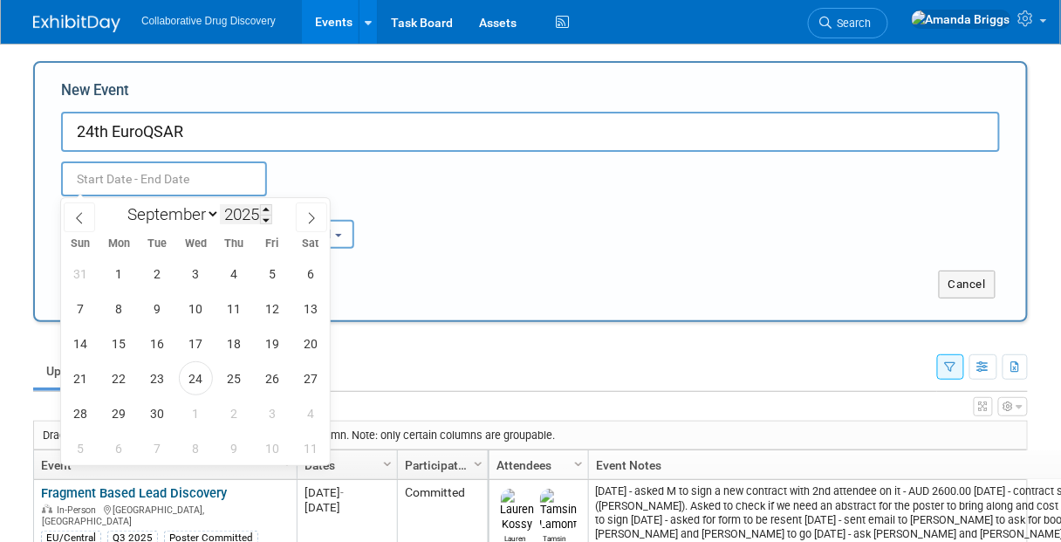
click at [220, 187] on input "text" at bounding box center [164, 178] width 206 height 35
click at [268, 208] on span at bounding box center [266, 209] width 12 height 10
type input "2026"
click at [86, 406] on span "27" at bounding box center [81, 413] width 34 height 34
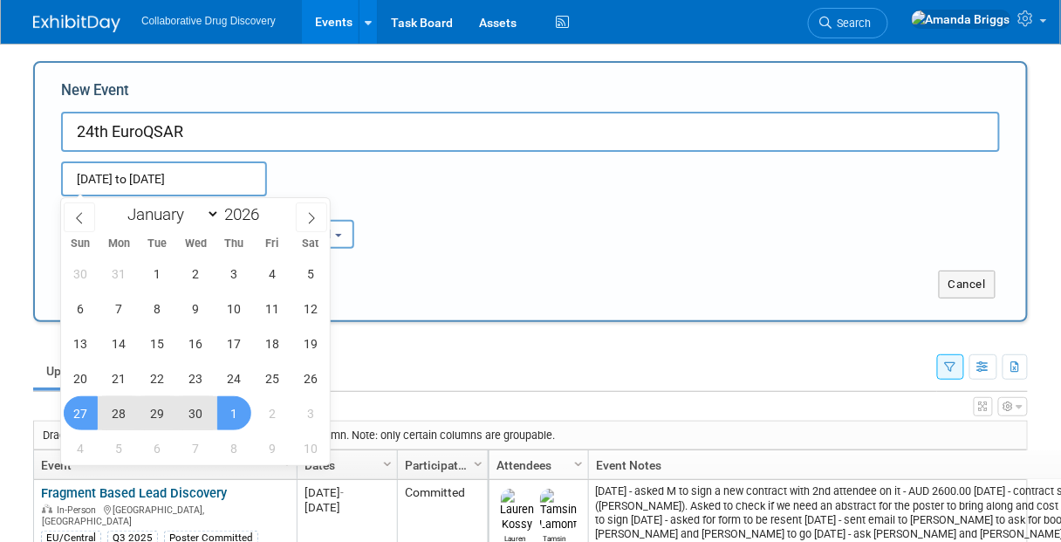
click at [227, 408] on span "1" at bounding box center [234, 413] width 34 height 34
type input "[DATE] to [DATE]"
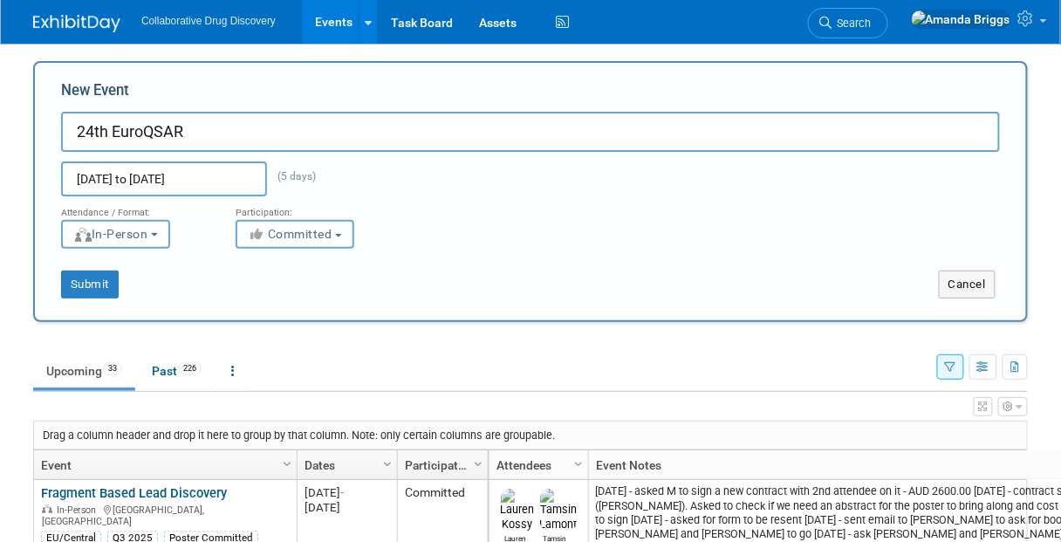
click at [347, 236] on button "Committed" at bounding box center [295, 234] width 119 height 29
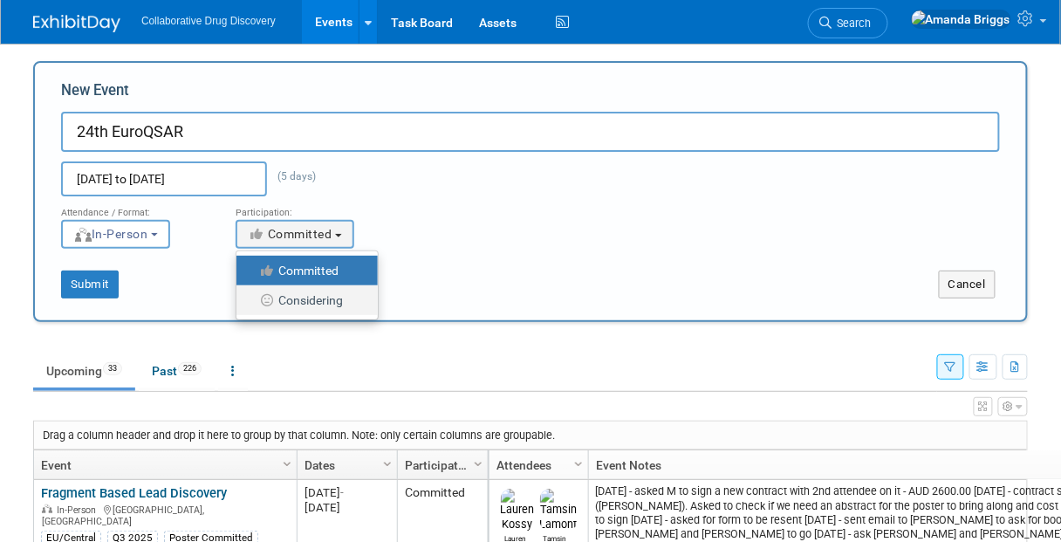
click at [312, 294] on label "Considering" at bounding box center [302, 300] width 115 height 23
click at [252, 295] on input "Considering" at bounding box center [246, 300] width 11 height 11
select select "2"
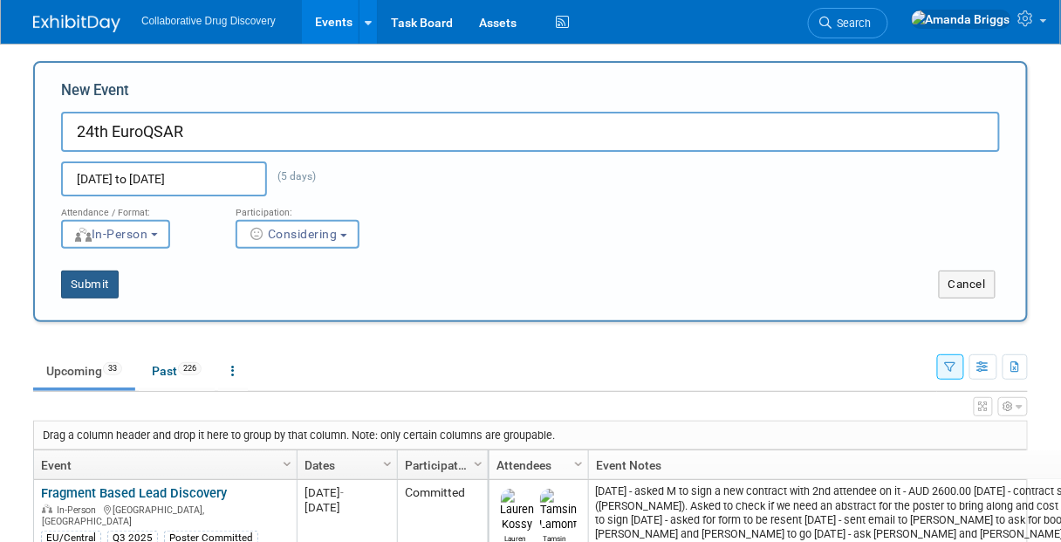
click at [96, 282] on button "Submit" at bounding box center [90, 285] width 58 height 28
type input "24th EuroQSAR"
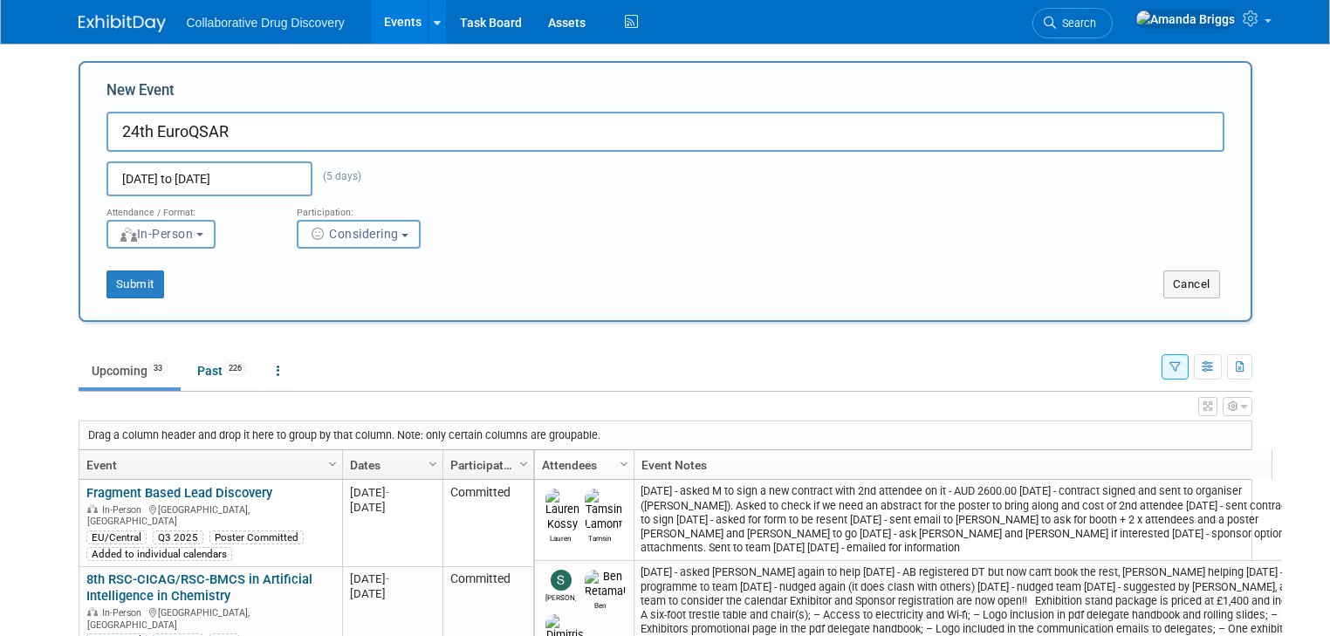
click at [403, 233] on button "Considering" at bounding box center [359, 234] width 124 height 29
click at [383, 293] on label "Considering" at bounding box center [363, 300] width 115 height 23
click at [313, 295] on input "Considering" at bounding box center [307, 300] width 11 height 11
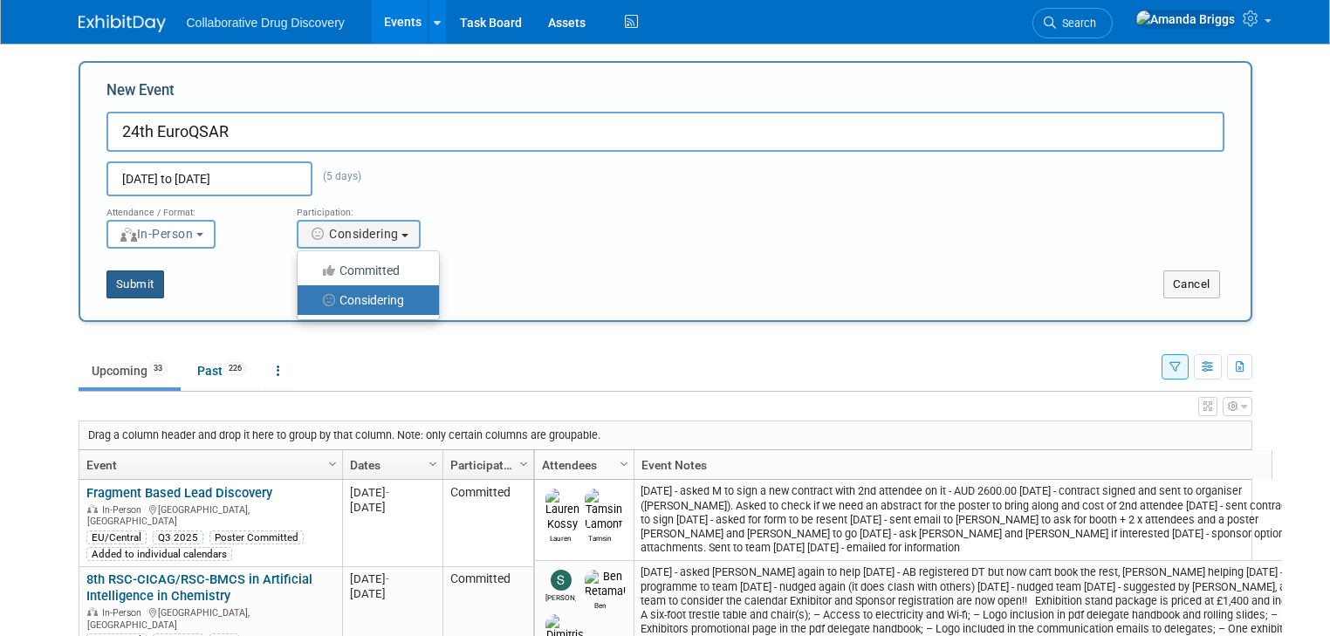
click at [132, 285] on button "Submit" at bounding box center [135, 285] width 58 height 28
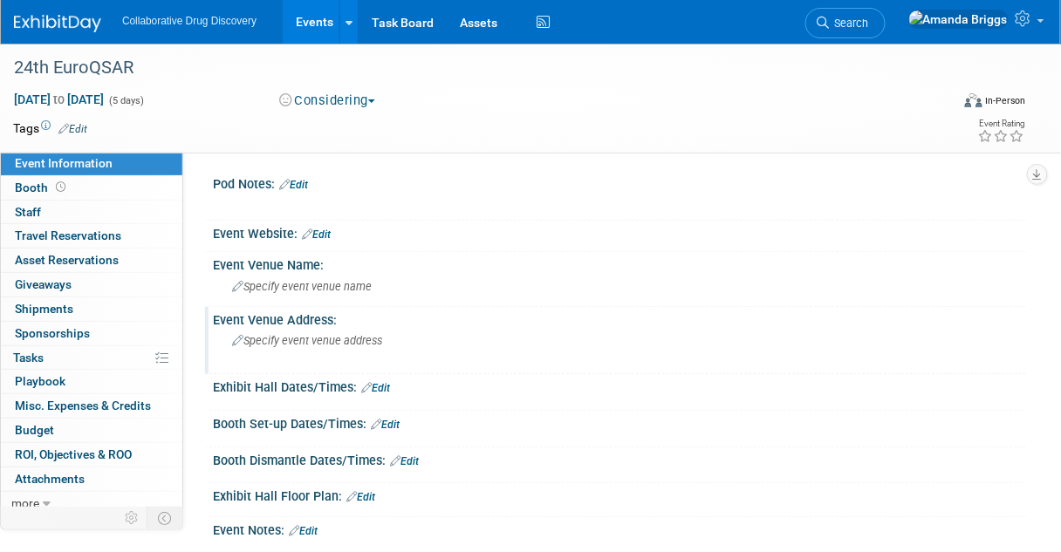
click at [268, 336] on span "Specify event venue address" at bounding box center [307, 340] width 150 height 13
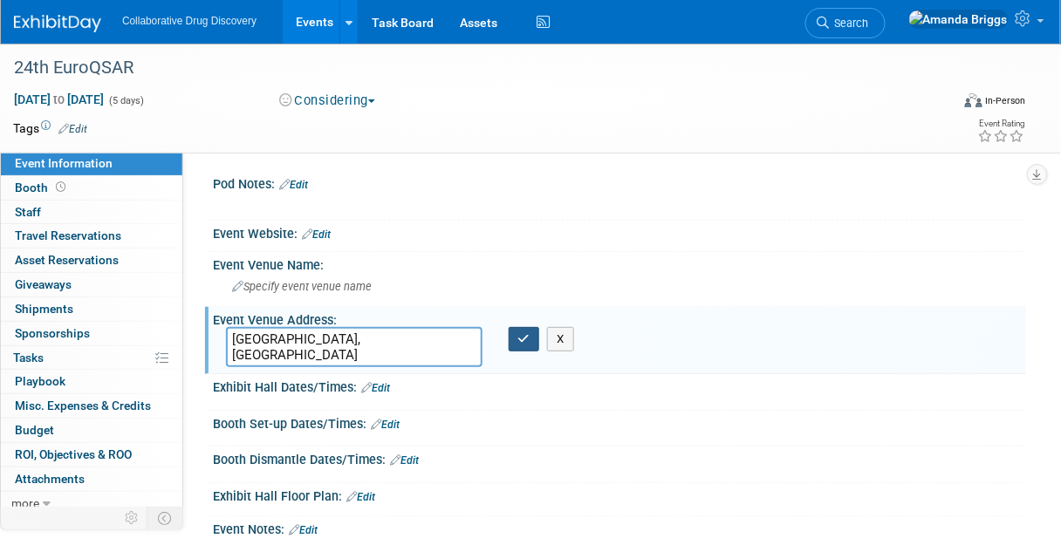
type textarea "[GEOGRAPHIC_DATA], [GEOGRAPHIC_DATA]"
click at [518, 334] on icon "button" at bounding box center [524, 338] width 12 height 11
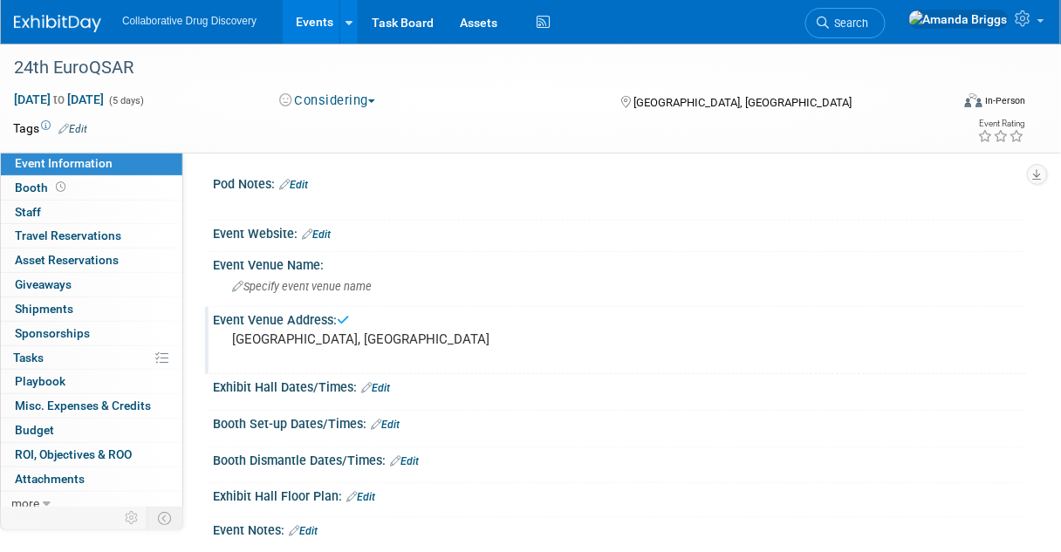
click at [77, 123] on link "Edit" at bounding box center [72, 129] width 29 height 12
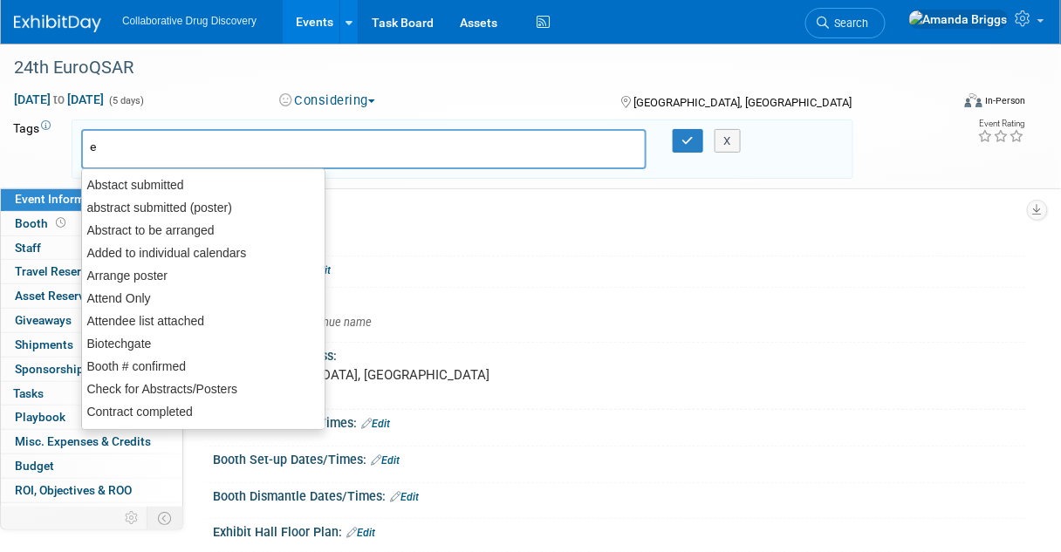
type input "eu"
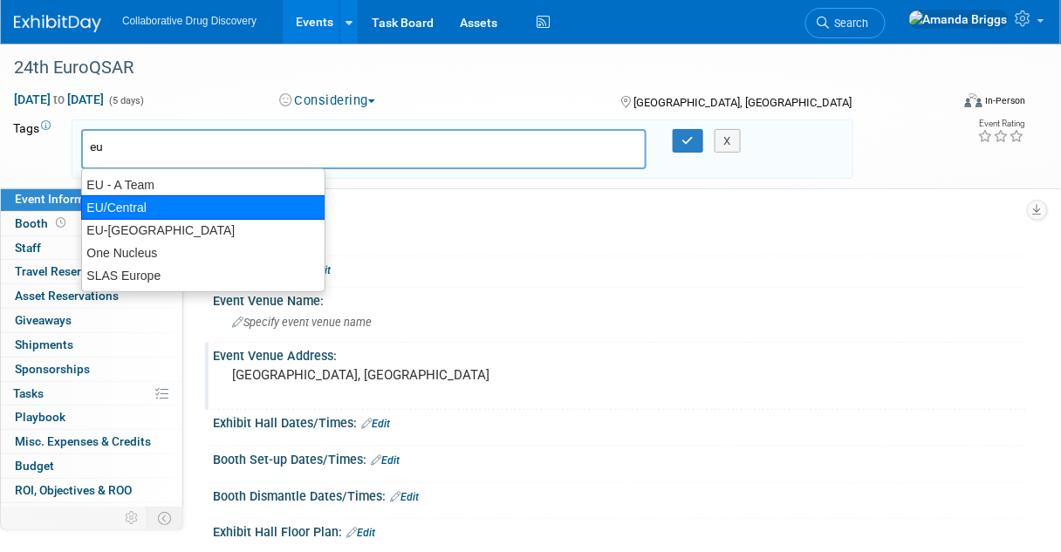
click at [144, 199] on div "EU/Central" at bounding box center [203, 207] width 244 height 24
type input "EU/Central"
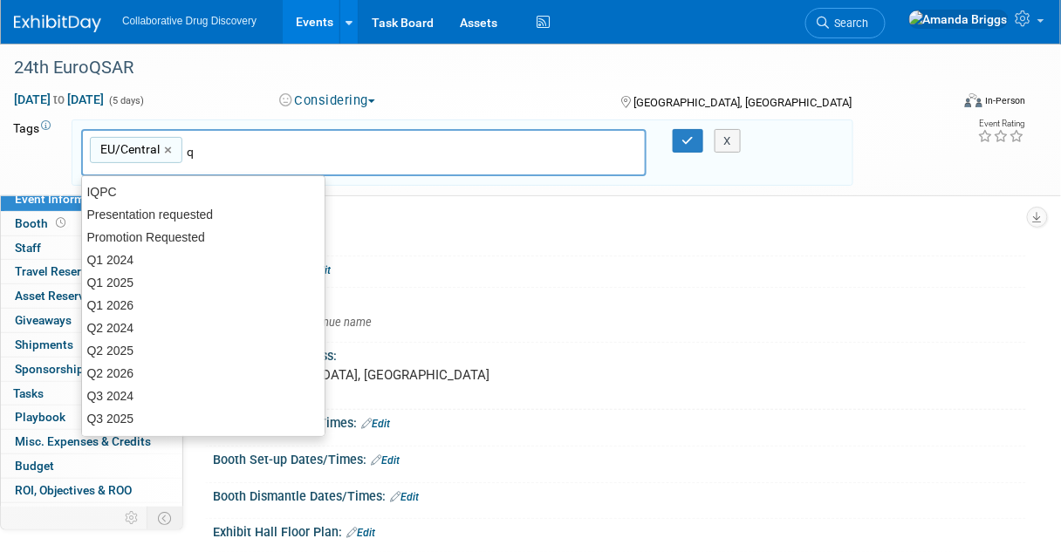
type input "q3"
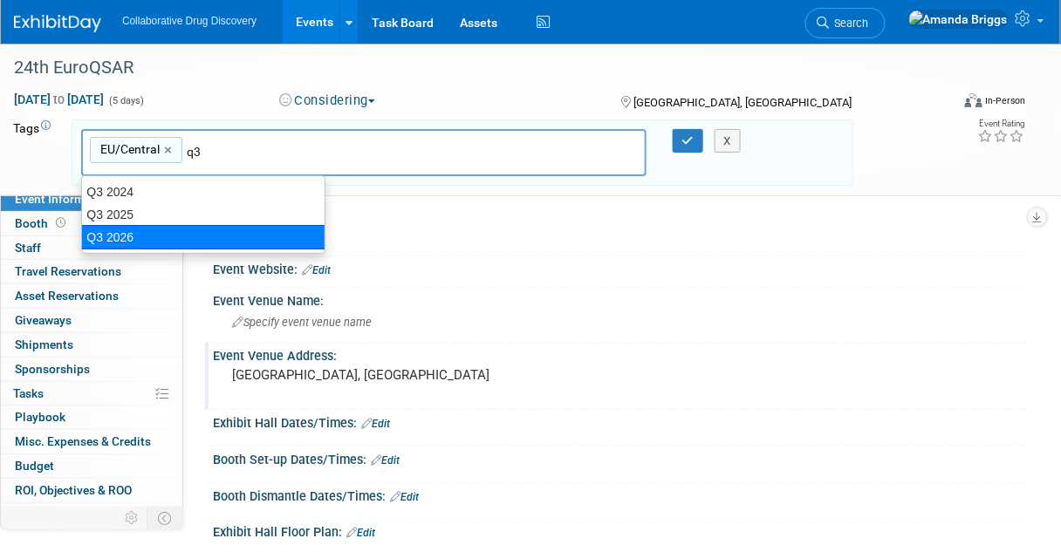
click at [179, 226] on div "Q3 2026" at bounding box center [203, 237] width 244 height 24
type input "EU/Central, Q3 2026"
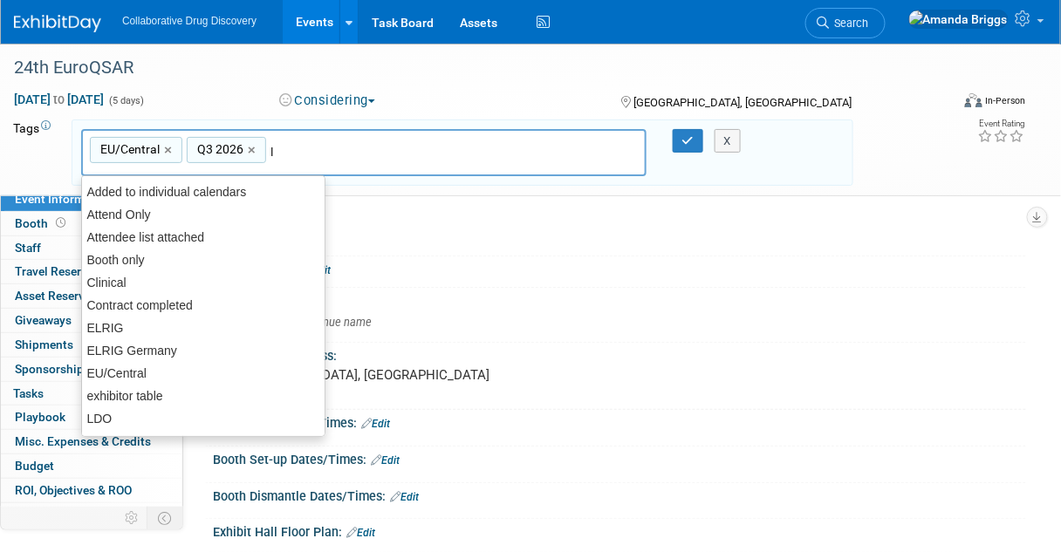
type input "ld"
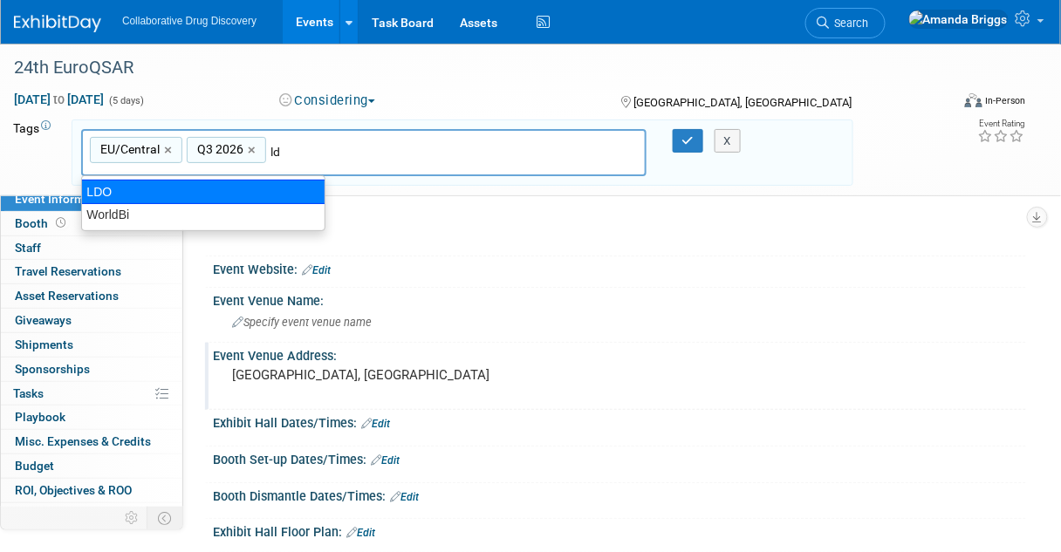
click at [115, 188] on div "LDO" at bounding box center [203, 192] width 244 height 24
type input "EU/Central, Q3 2026, LDO"
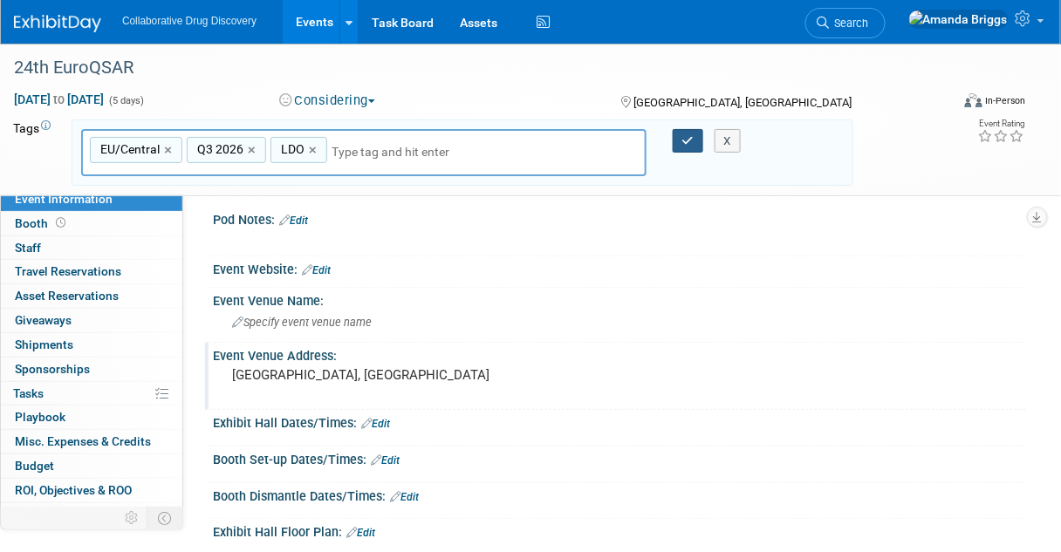
click at [686, 139] on icon "button" at bounding box center [688, 140] width 12 height 11
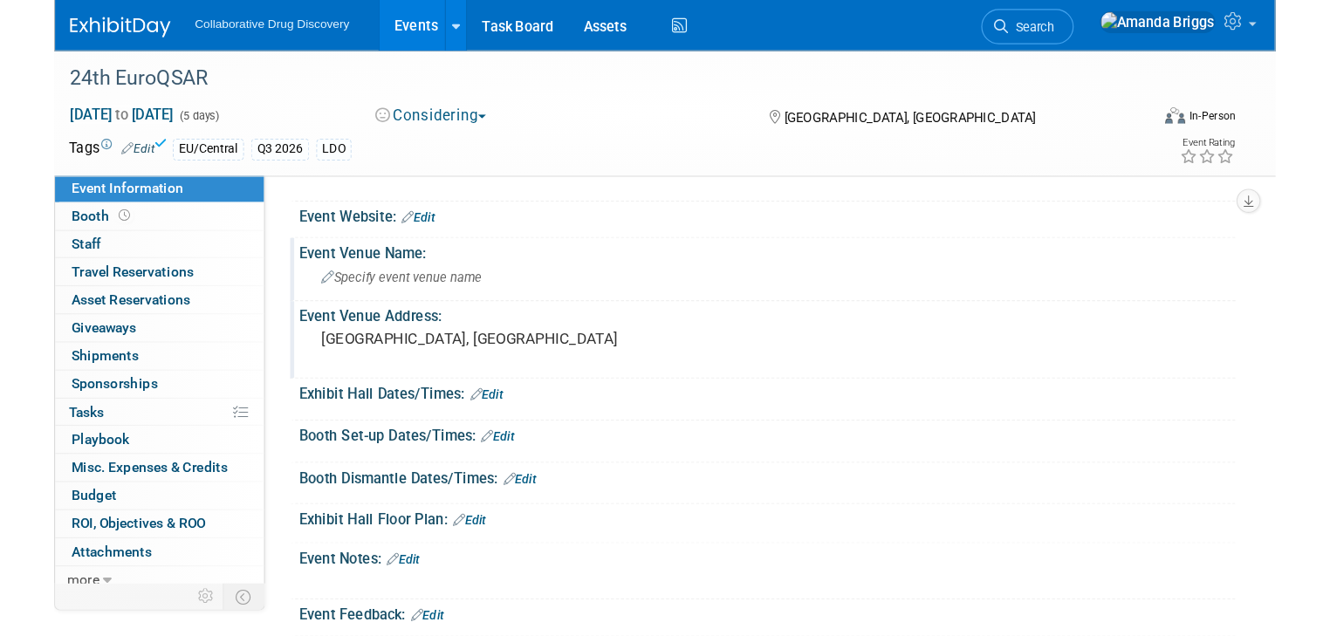
scroll to position [70, 0]
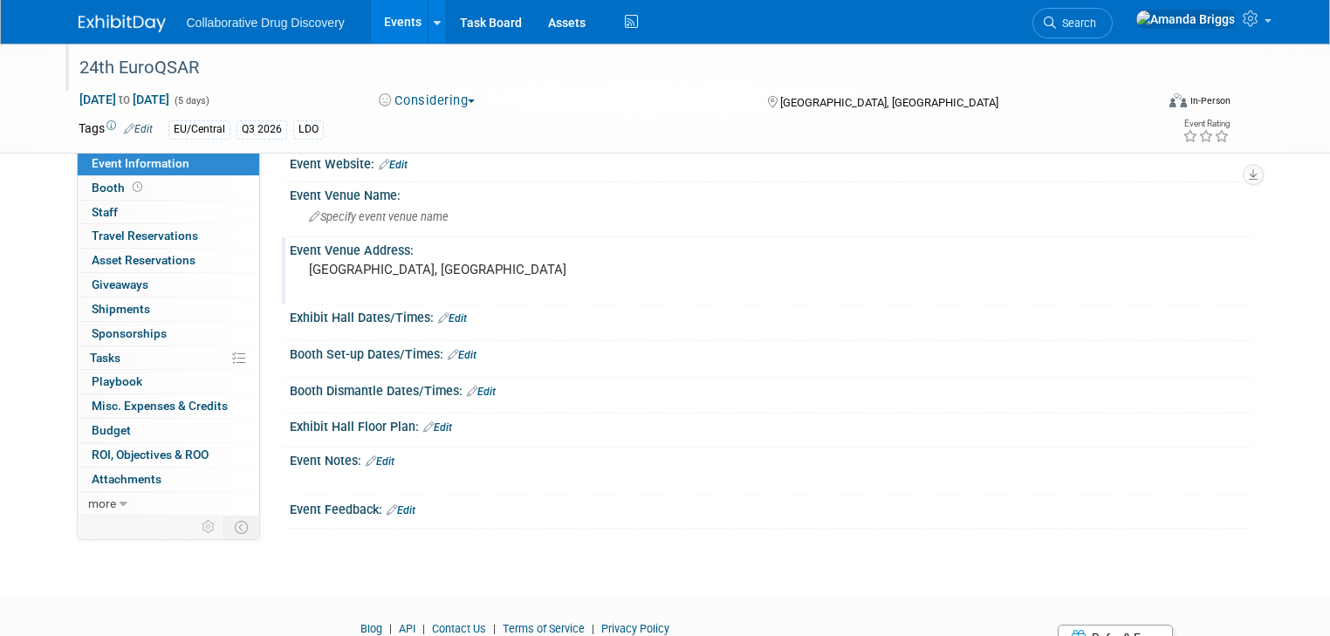
click at [223, 66] on div "24th EuroQSAR" at bounding box center [602, 67] width 1059 height 31
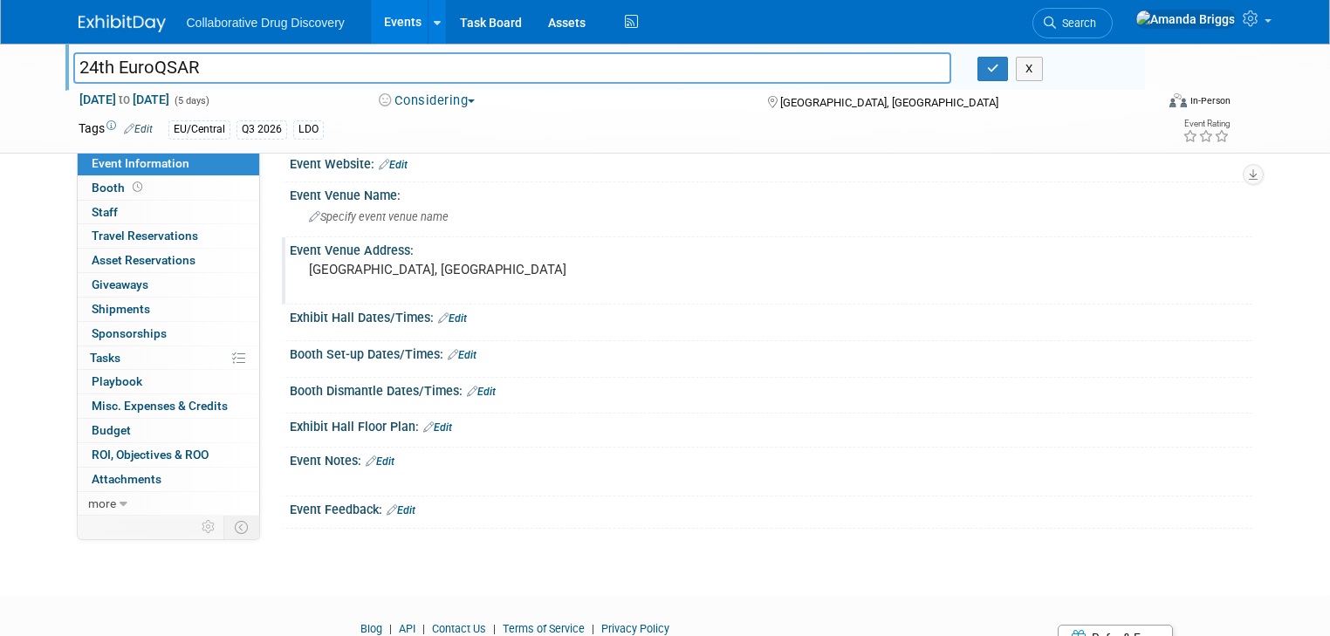
drag, startPoint x: 223, startPoint y: 66, endPoint x: 61, endPoint y: 62, distance: 162.4
click at [73, 62] on input "24th EuroQSAR" at bounding box center [512, 67] width 878 height 31
drag, startPoint x: 373, startPoint y: 268, endPoint x: 275, endPoint y: 269, distance: 98.6
click at [290, 269] on div "[GEOGRAPHIC_DATA], [GEOGRAPHIC_DATA]" at bounding box center [490, 278] width 401 height 42
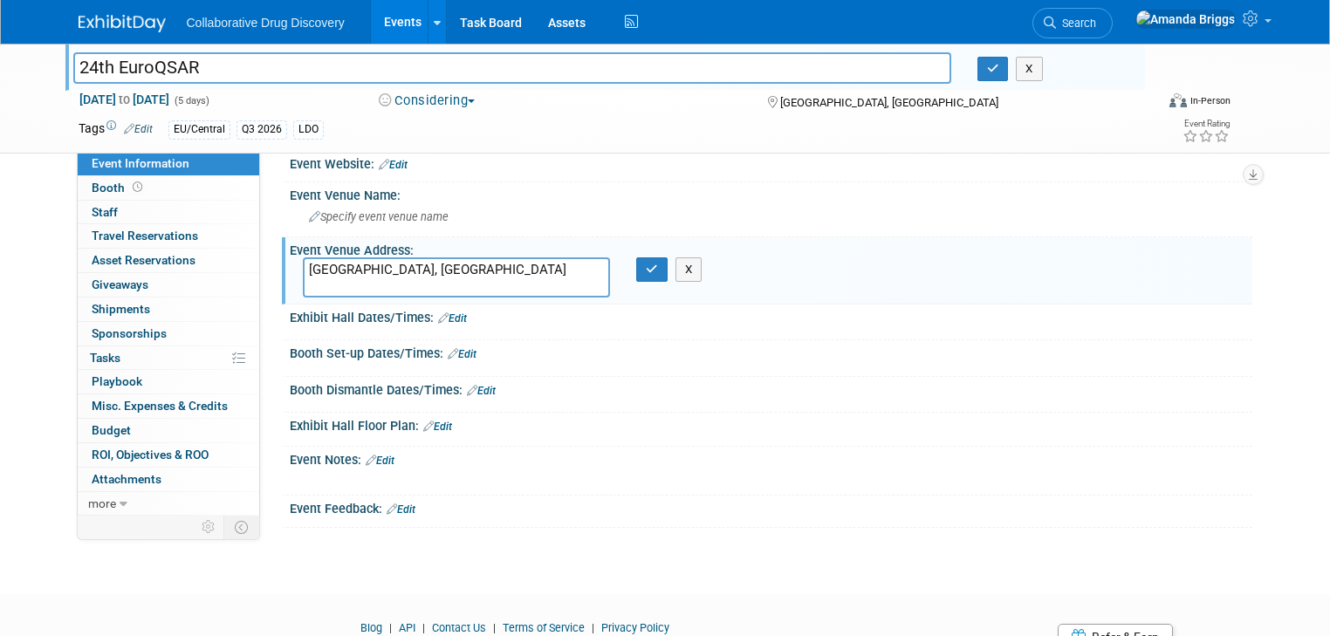
drag, startPoint x: 222, startPoint y: 94, endPoint x: 63, endPoint y: 86, distance: 159.1
click at [65, 86] on div "24th EuroQSAR 24th EuroQSAR X [DATE] to [DATE] (5 days) [DATE] to [DATE] Consid…" at bounding box center [665, 98] width 1200 height 109
copy span "[DATE] to [DATE]"
click at [655, 268] on button "button" at bounding box center [651, 269] width 31 height 24
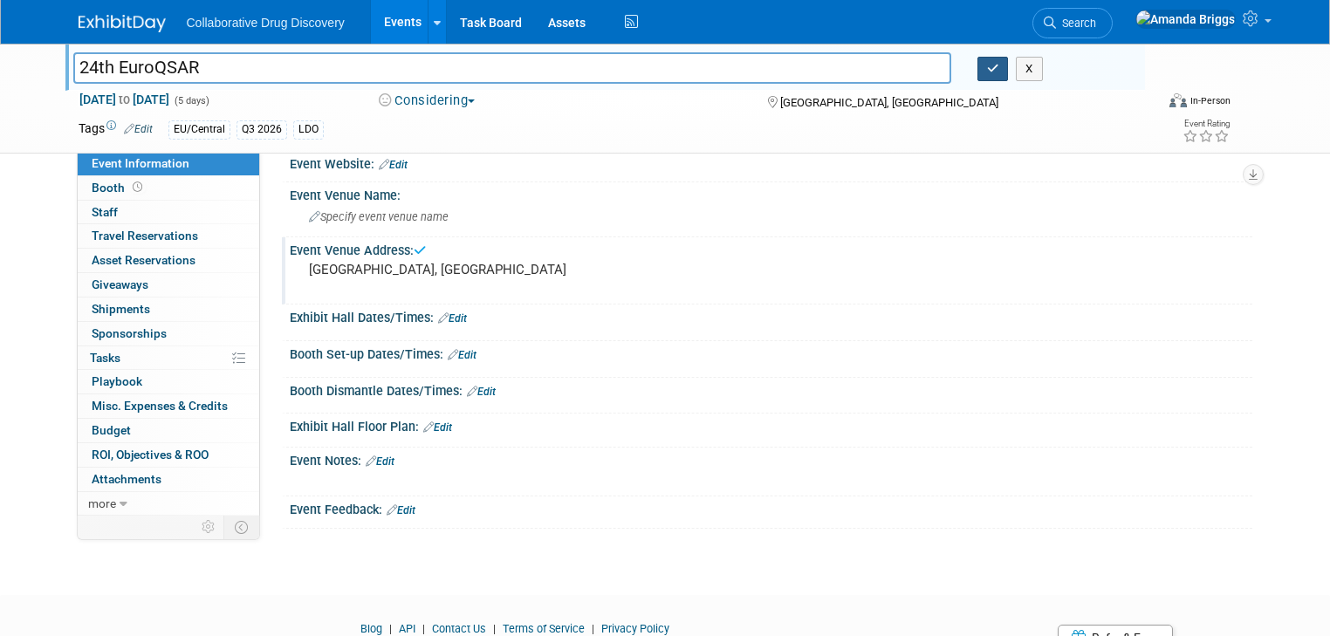
click at [995, 69] on icon "button" at bounding box center [993, 68] width 12 height 11
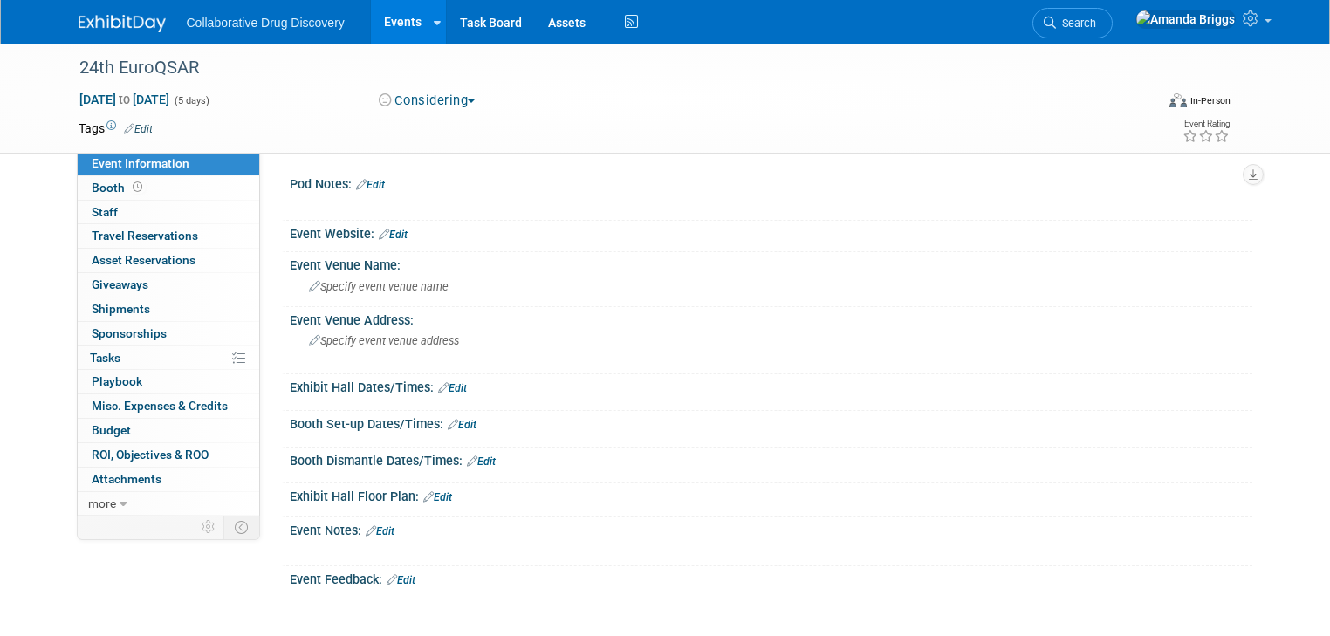
click at [131, 129] on link "Edit" at bounding box center [138, 129] width 29 height 12
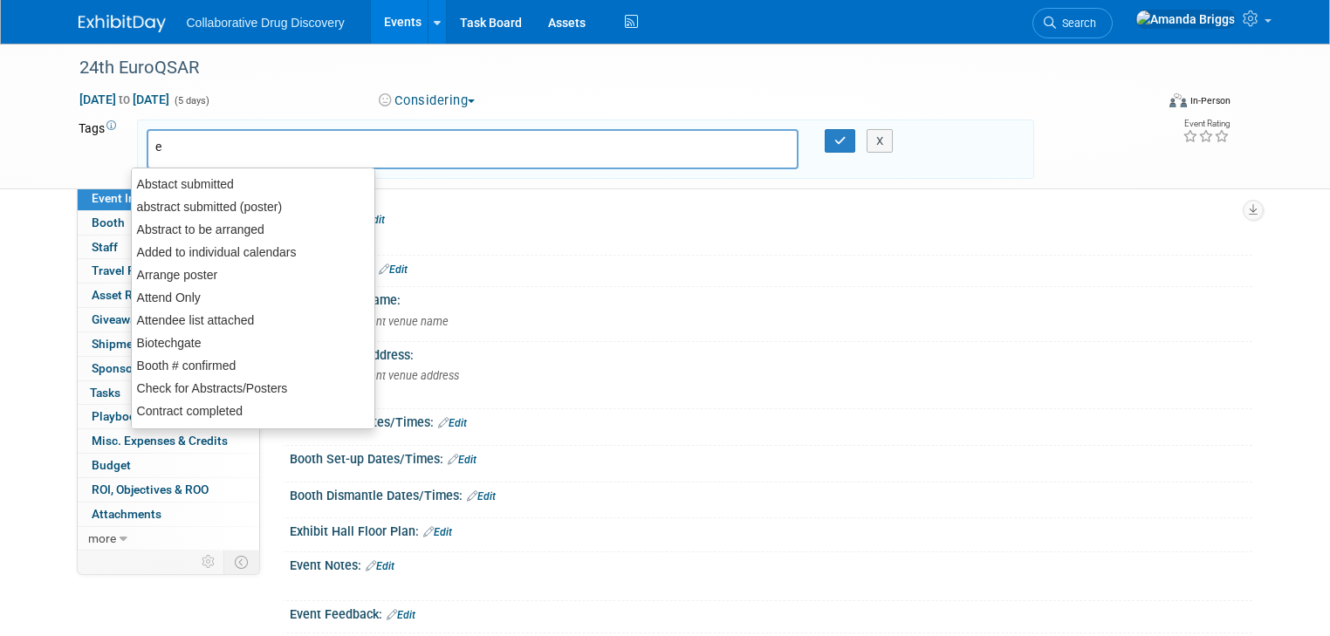
type input "eu"
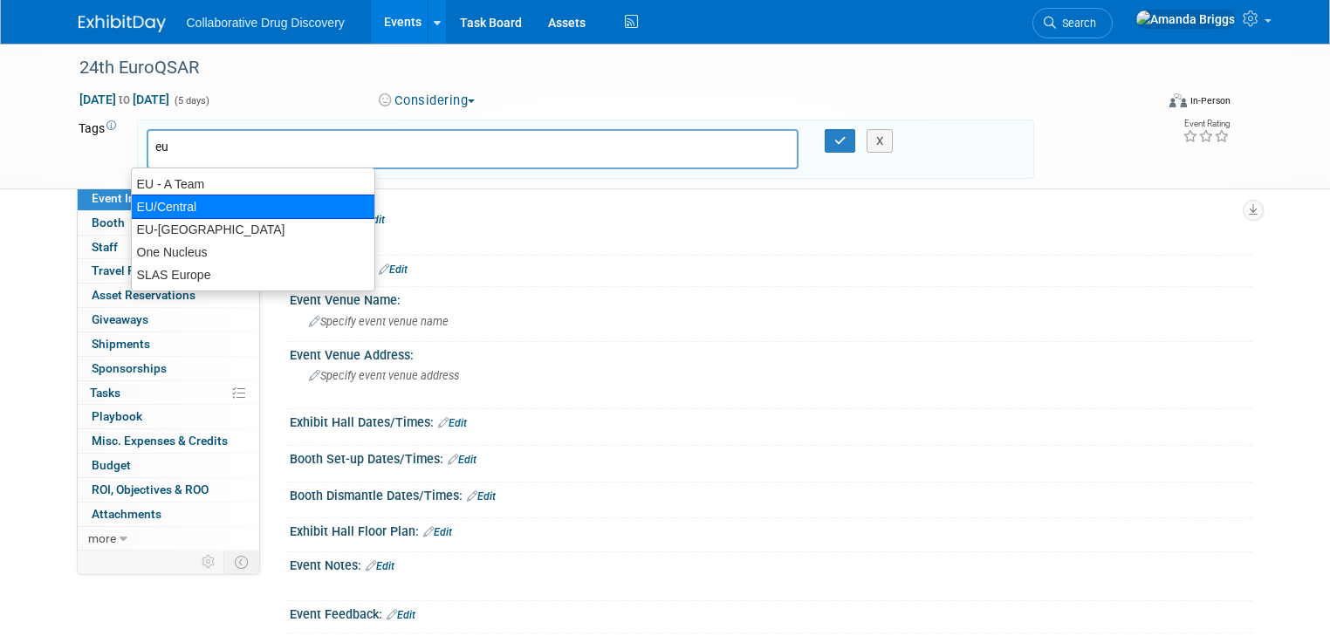
click at [208, 213] on div "EU/Central" at bounding box center [253, 207] width 244 height 24
type input "EU/Central"
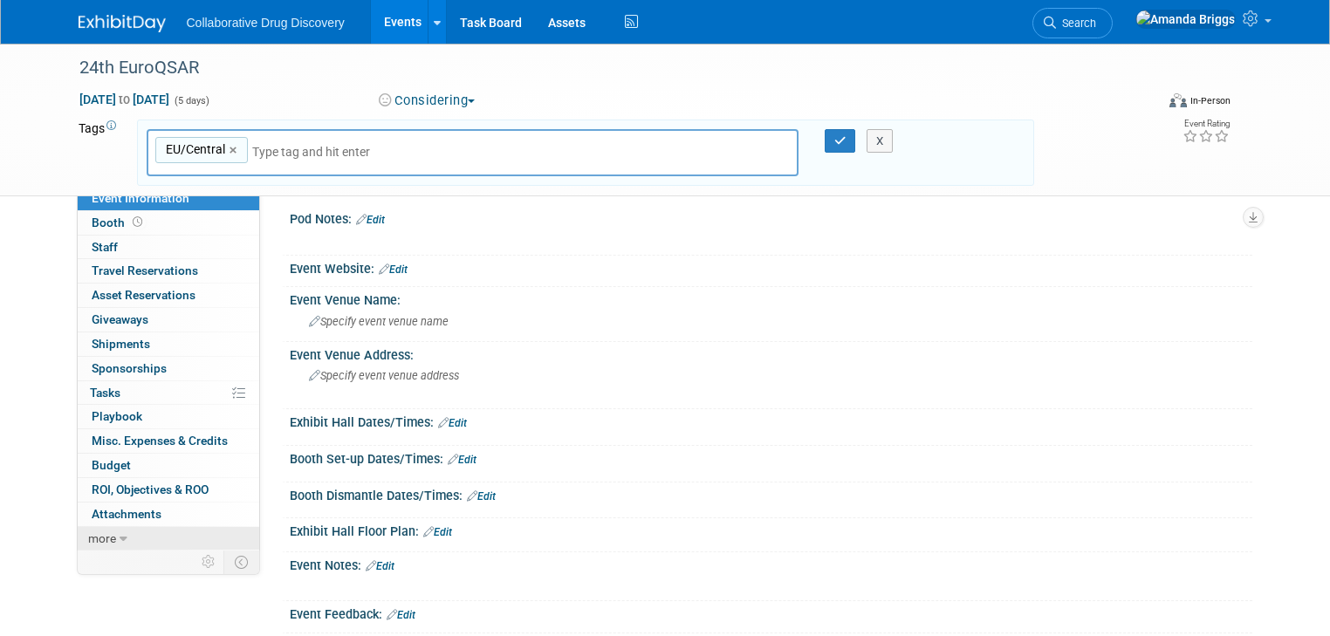
click at [119, 538] on link "more" at bounding box center [169, 539] width 182 height 24
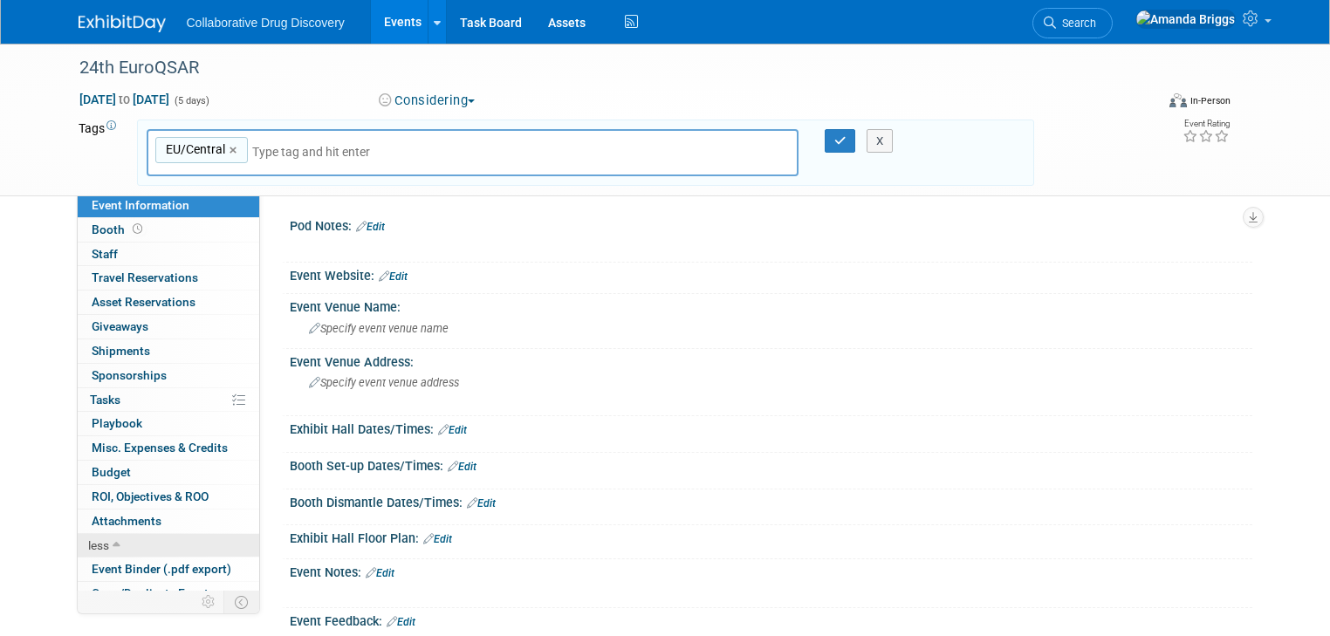
scroll to position [85, 0]
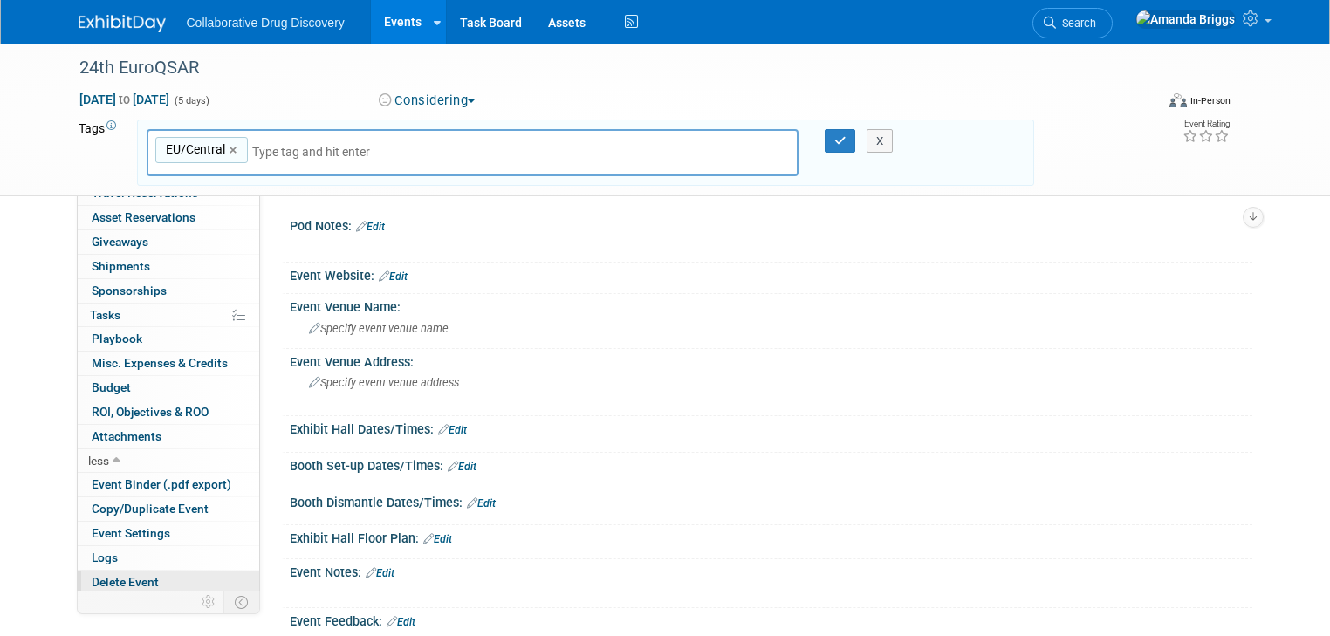
click at [113, 583] on span "Delete Event" at bounding box center [125, 582] width 67 height 14
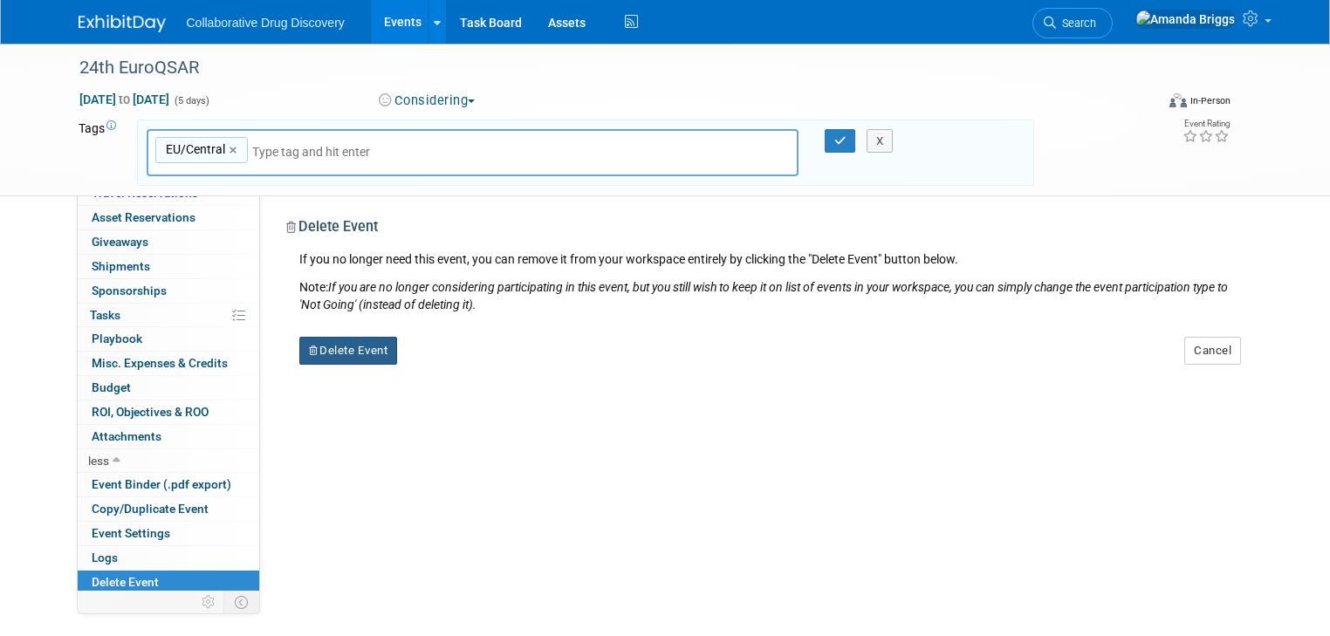
click at [339, 346] on button "Delete Event" at bounding box center [348, 351] width 99 height 28
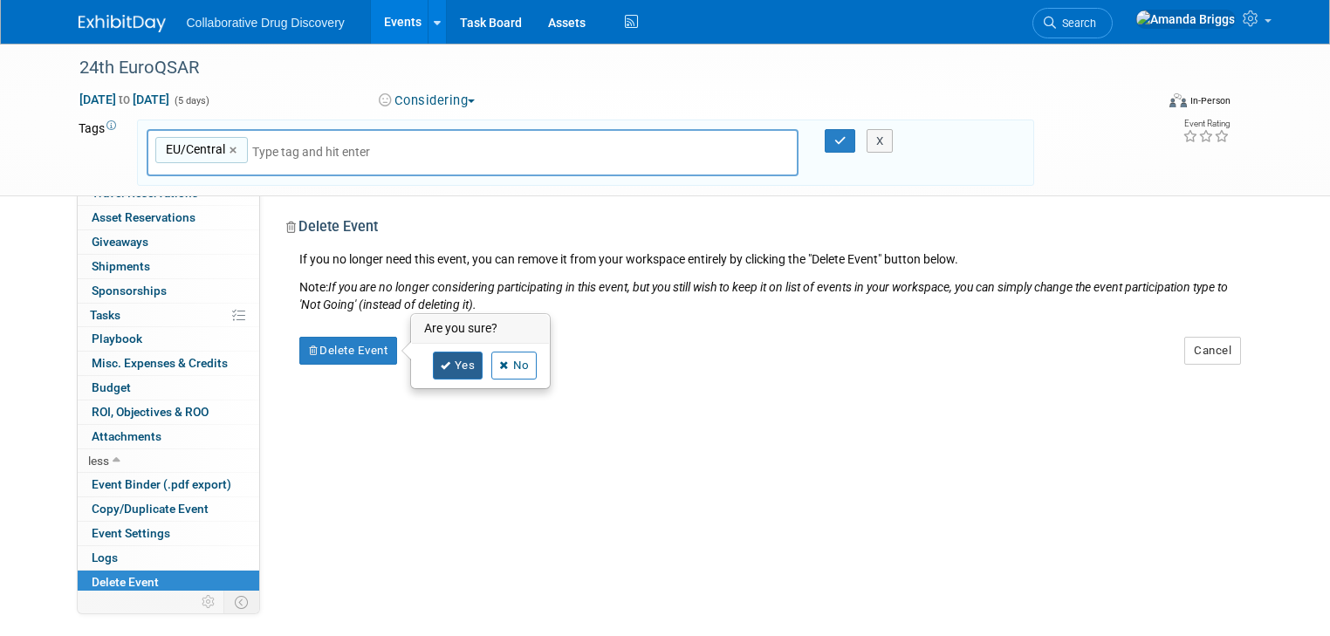
click at [446, 360] on link "Yes" at bounding box center [458, 366] width 51 height 28
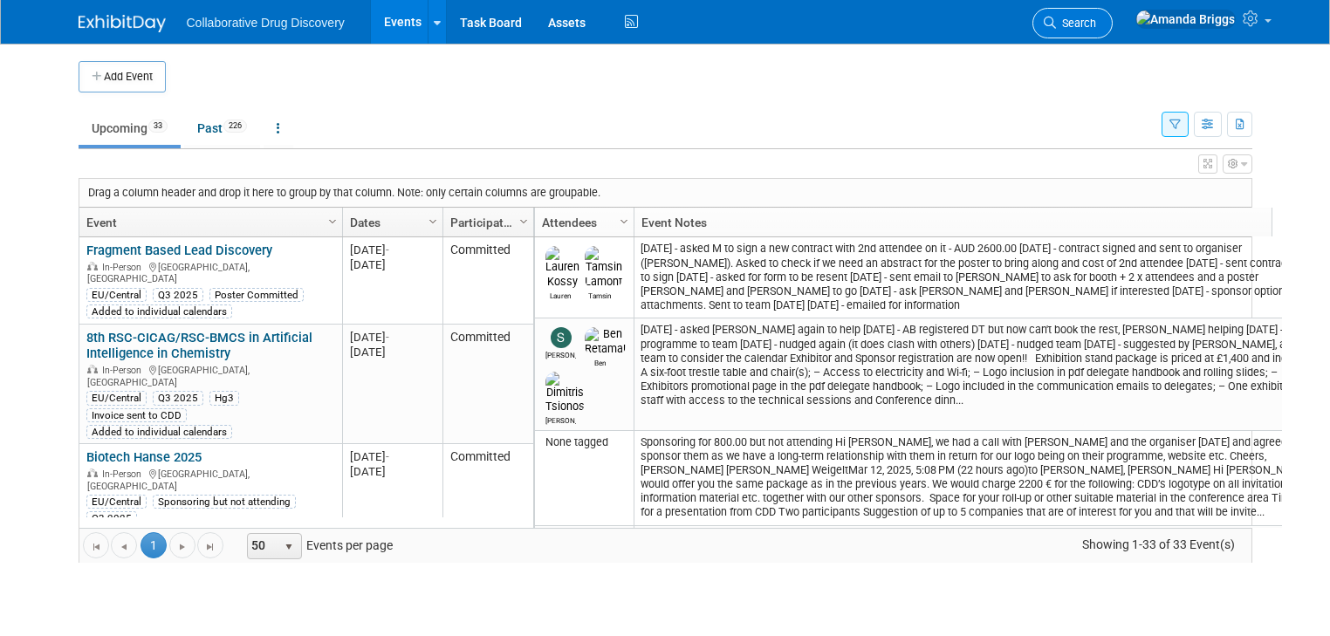
click at [1096, 22] on span "Search" at bounding box center [1076, 23] width 40 height 13
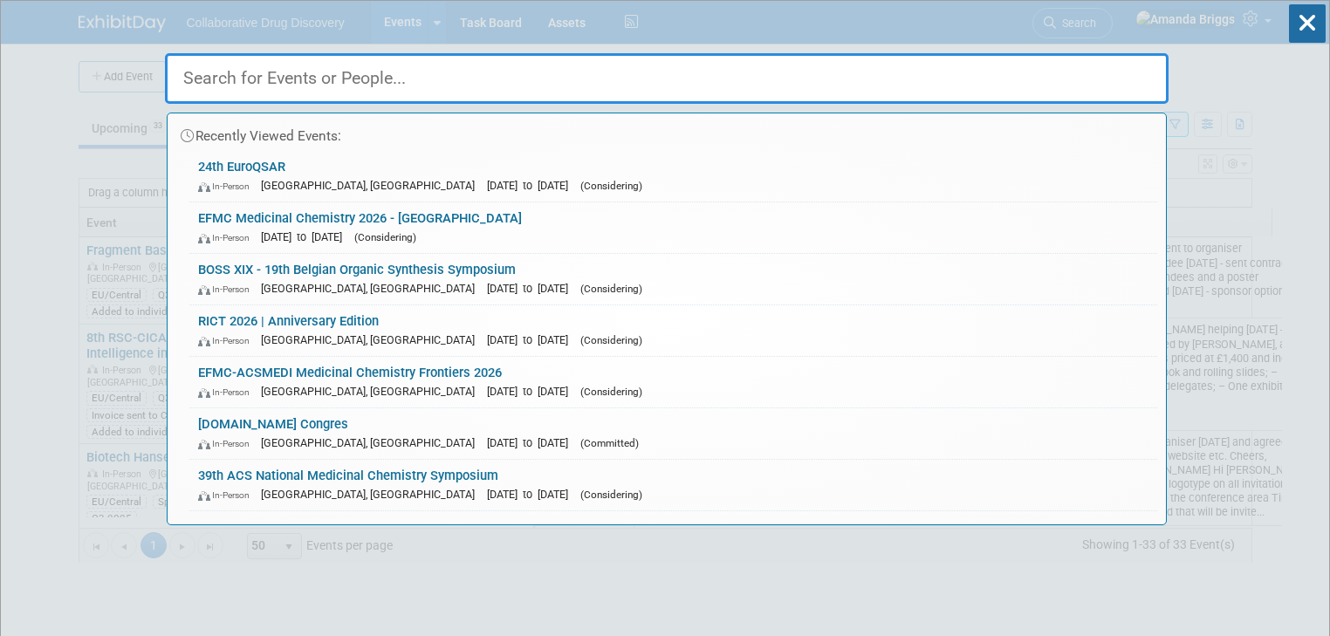
click at [563, 83] on input "text" at bounding box center [667, 78] width 1004 height 51
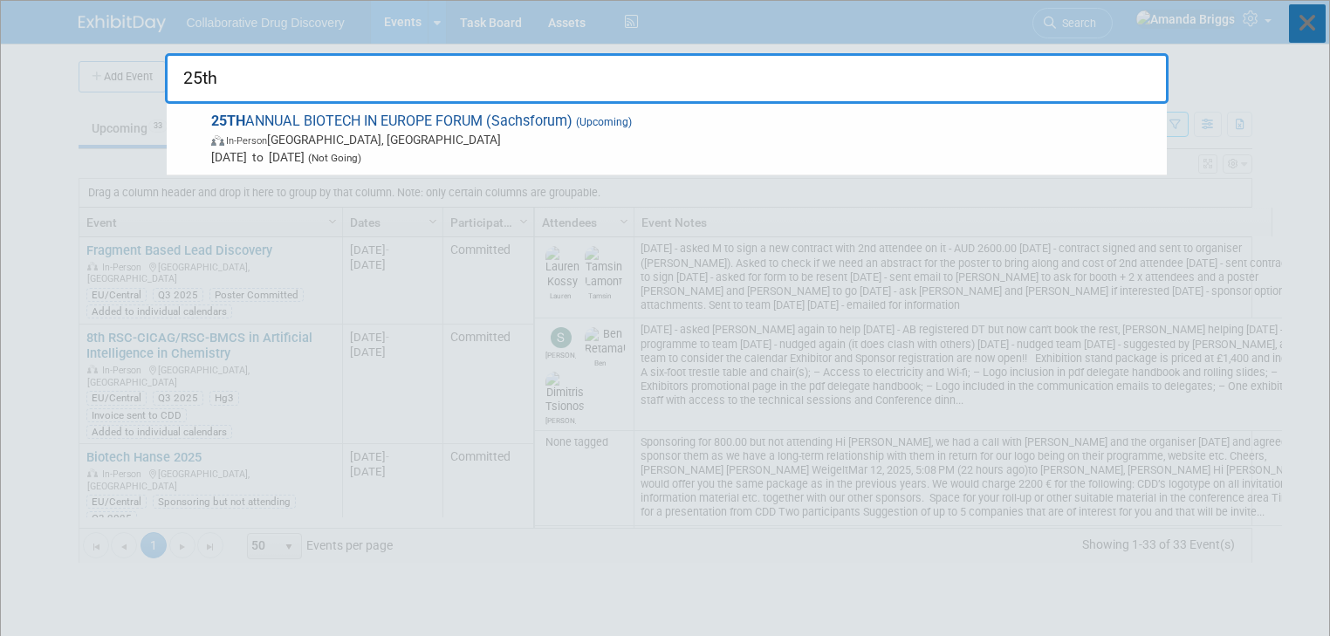
type input "25th"
click at [1312, 31] on icon at bounding box center [1307, 23] width 37 height 38
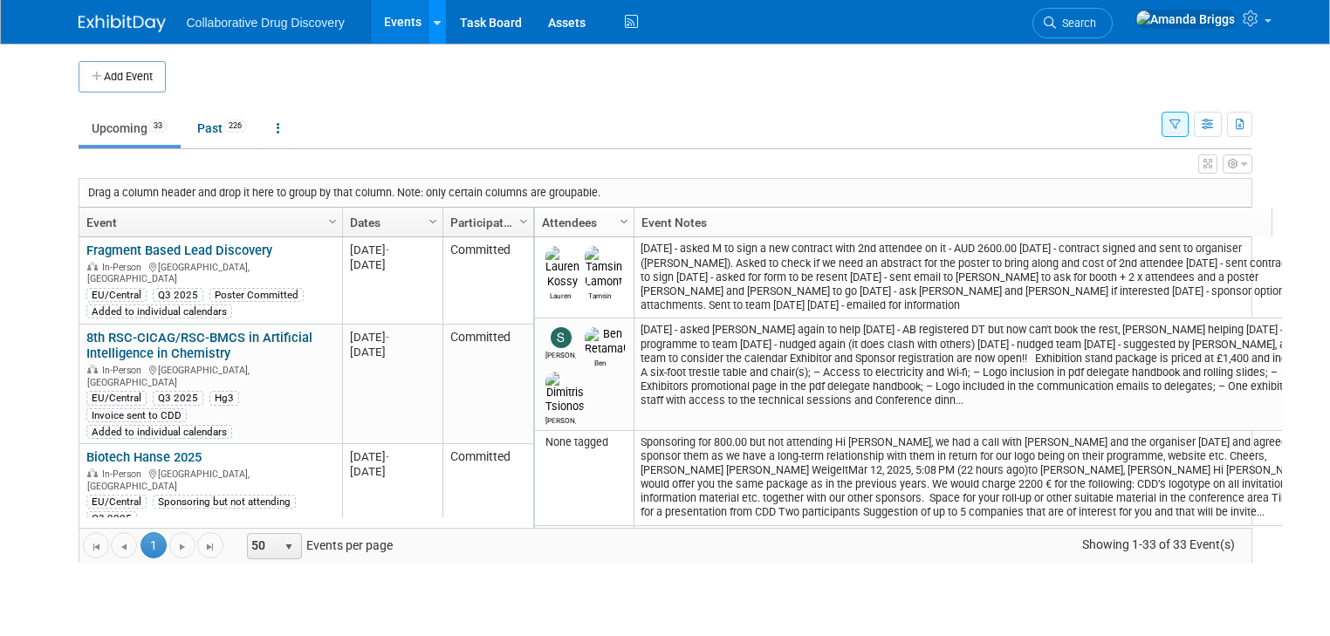
click at [434, 24] on icon at bounding box center [437, 22] width 7 height 11
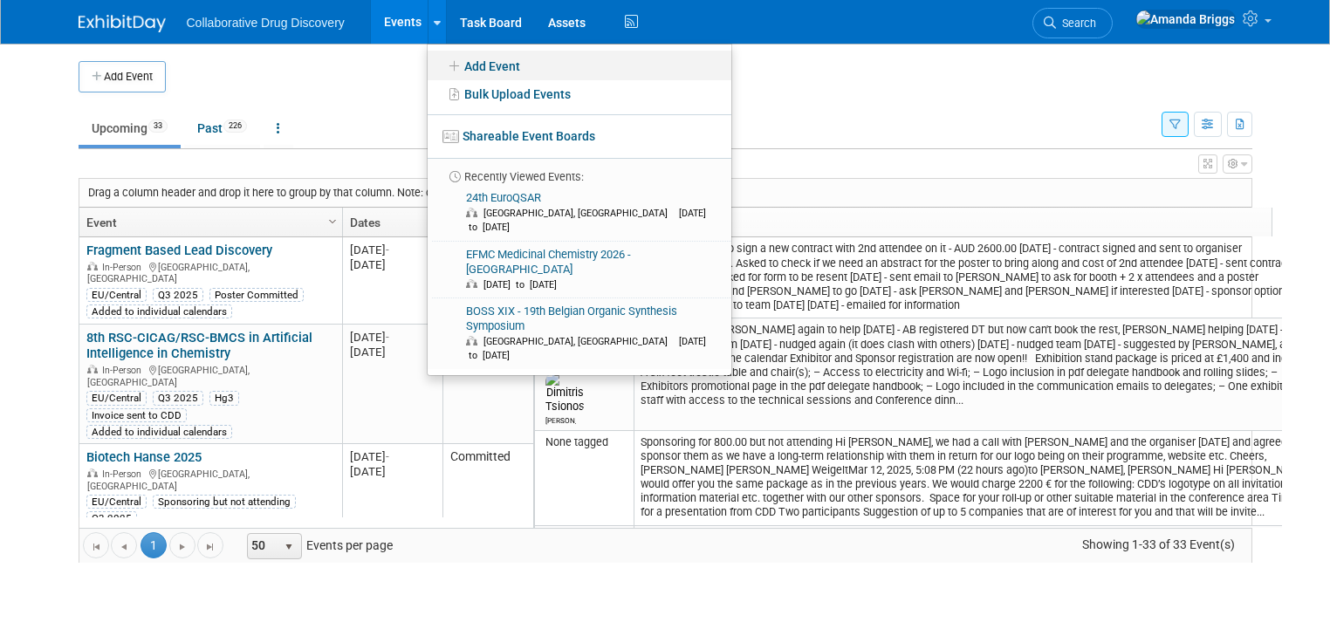
click at [489, 60] on link "Add Event" at bounding box center [580, 66] width 304 height 30
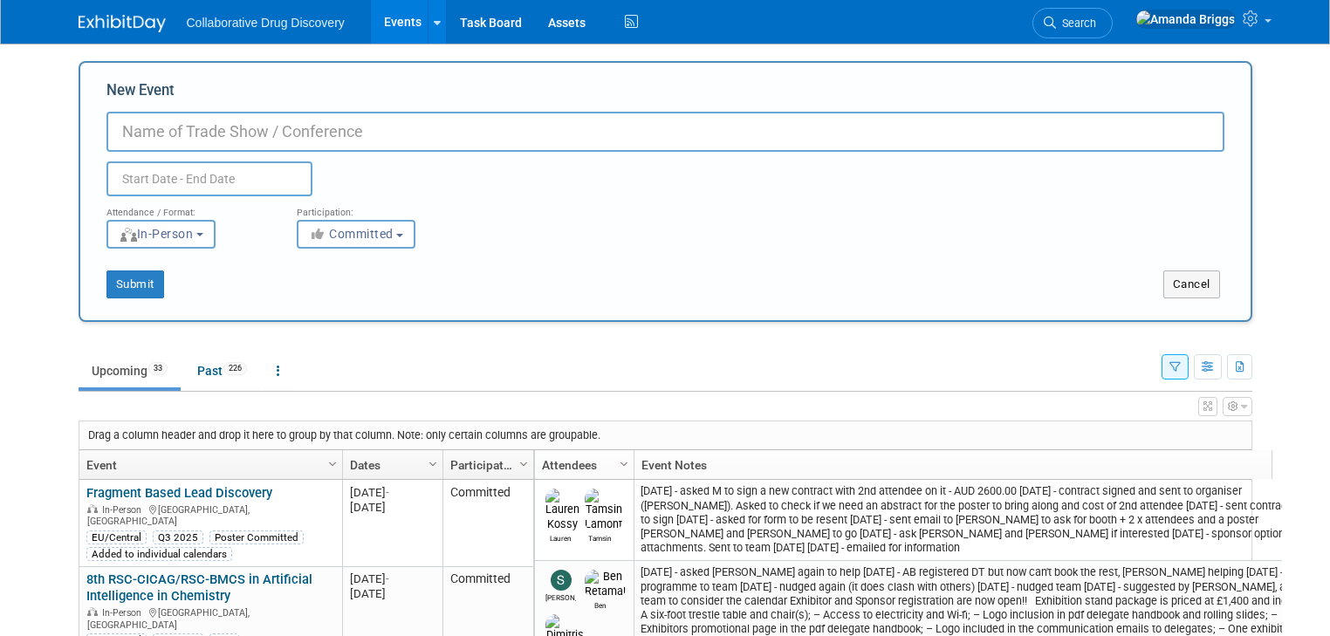
click at [425, 140] on input "New Event" at bounding box center [665, 132] width 1118 height 40
paste input "25th EuroQSAR"
type input "25th EuroQSAR"
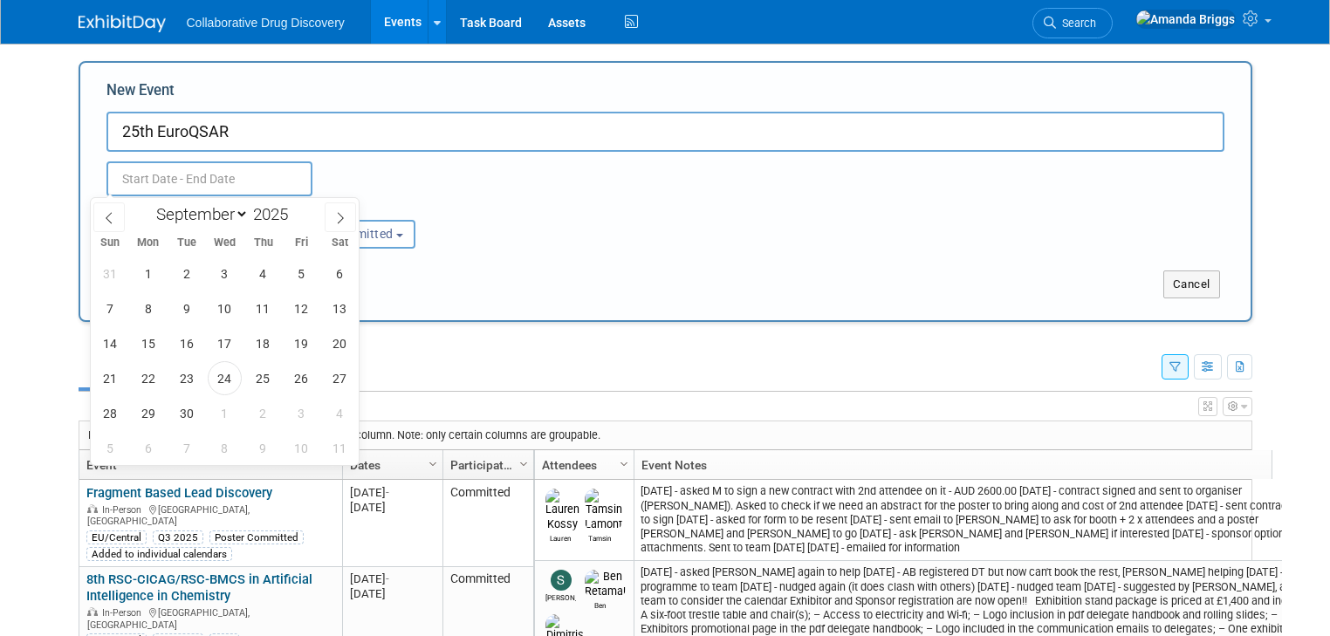
click at [245, 181] on input "text" at bounding box center [209, 178] width 206 height 35
click at [293, 209] on span at bounding box center [295, 209] width 12 height 10
type input "2026"
drag, startPoint x: 105, startPoint y: 418, endPoint x: 113, endPoint y: 415, distance: 9.1
click at [113, 415] on span "27" at bounding box center [109, 413] width 34 height 34
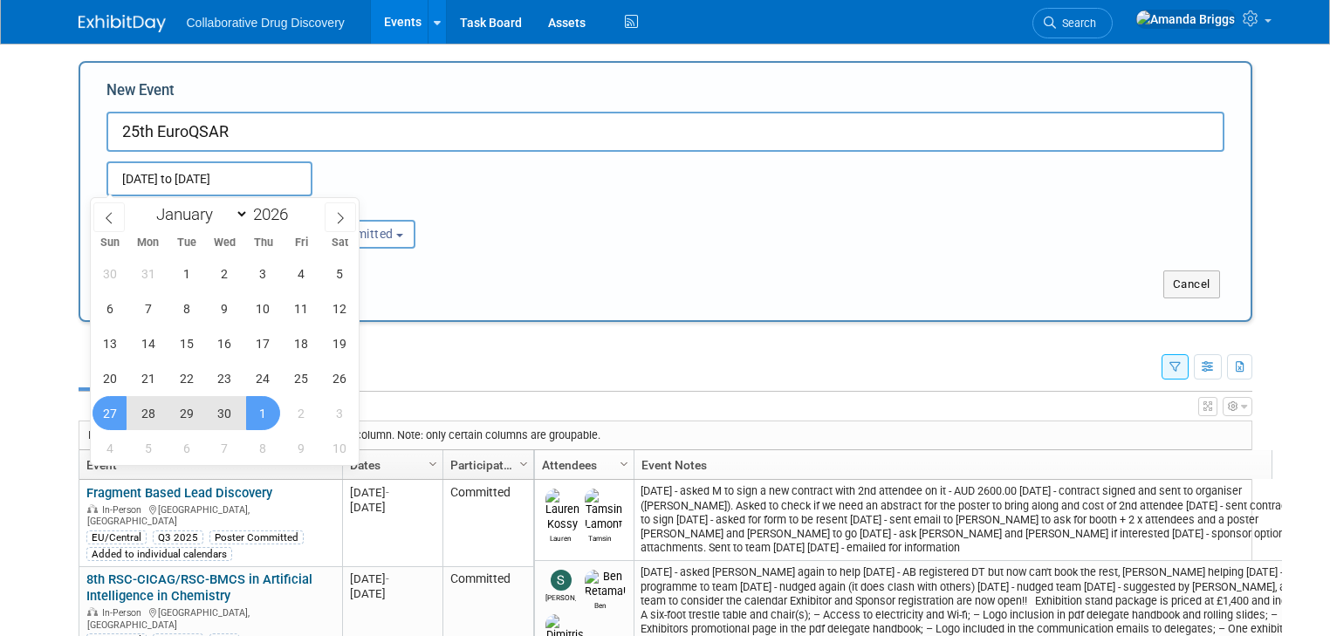
click at [257, 414] on span "1" at bounding box center [263, 413] width 34 height 34
type input "[DATE] to [DATE]"
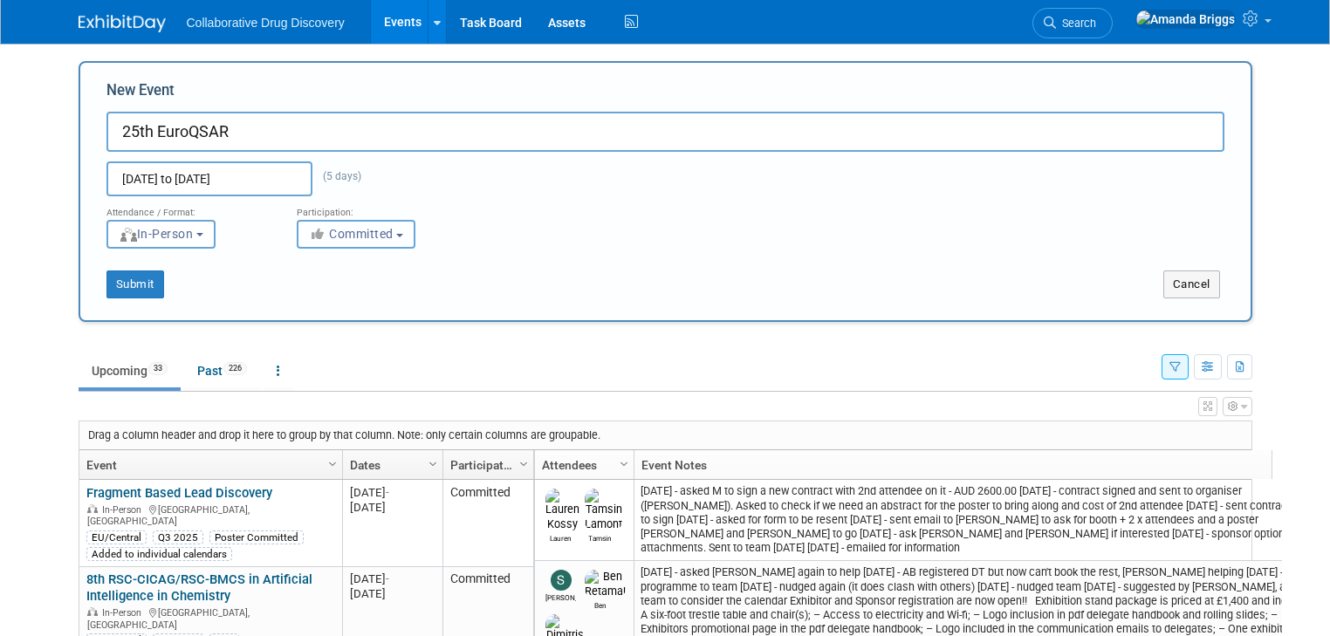
click at [401, 235] on button "Committed" at bounding box center [356, 234] width 119 height 29
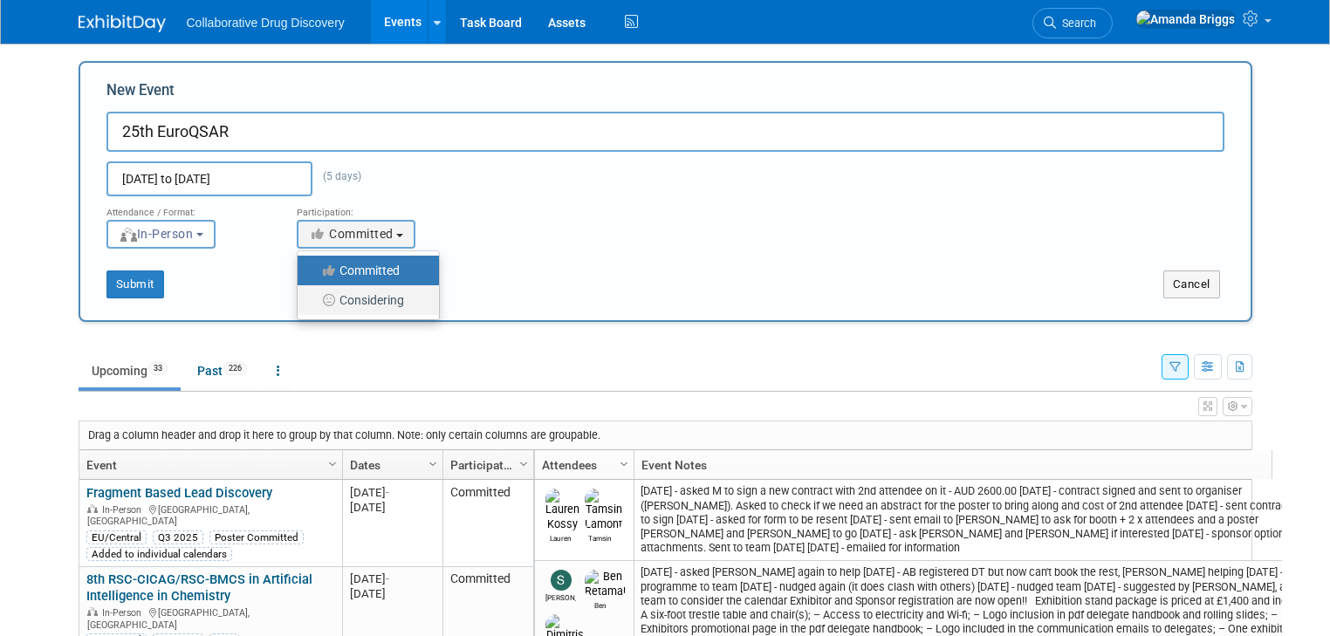
click at [376, 295] on label "Considering" at bounding box center [363, 300] width 115 height 23
click at [313, 295] on input "Considering" at bounding box center [307, 300] width 11 height 11
select select "2"
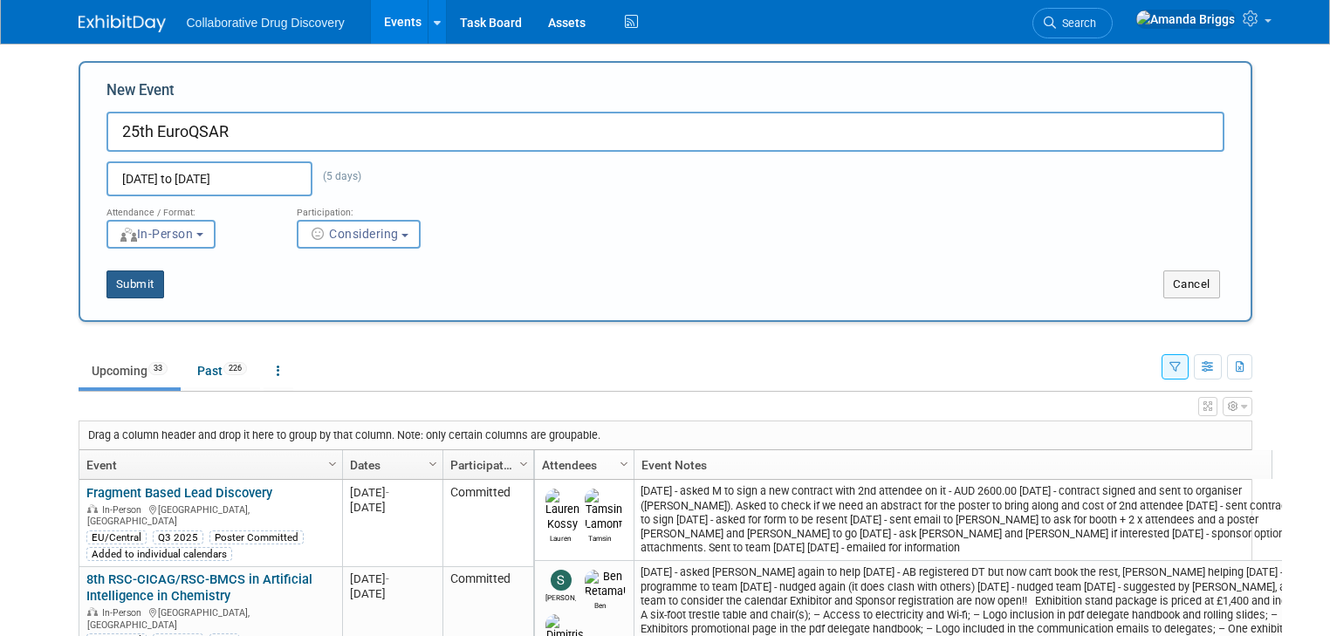
click at [143, 290] on button "Submit" at bounding box center [135, 285] width 58 height 28
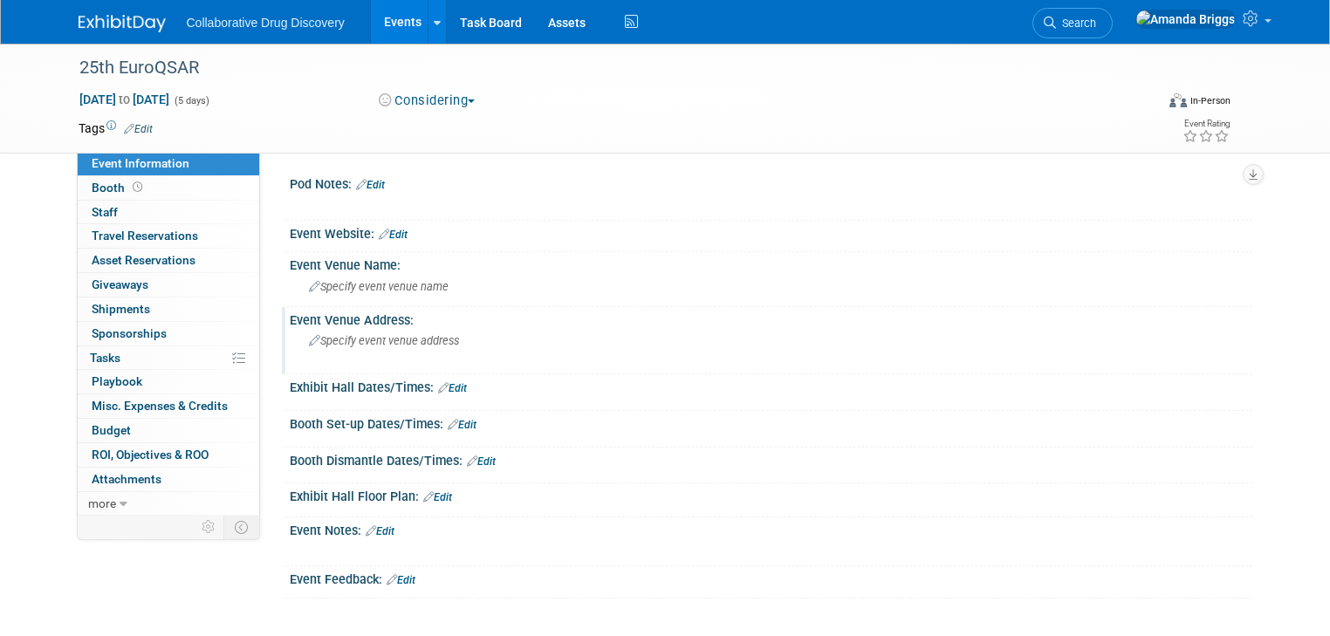
click at [325, 342] on span "Specify event venue address" at bounding box center [384, 340] width 150 height 13
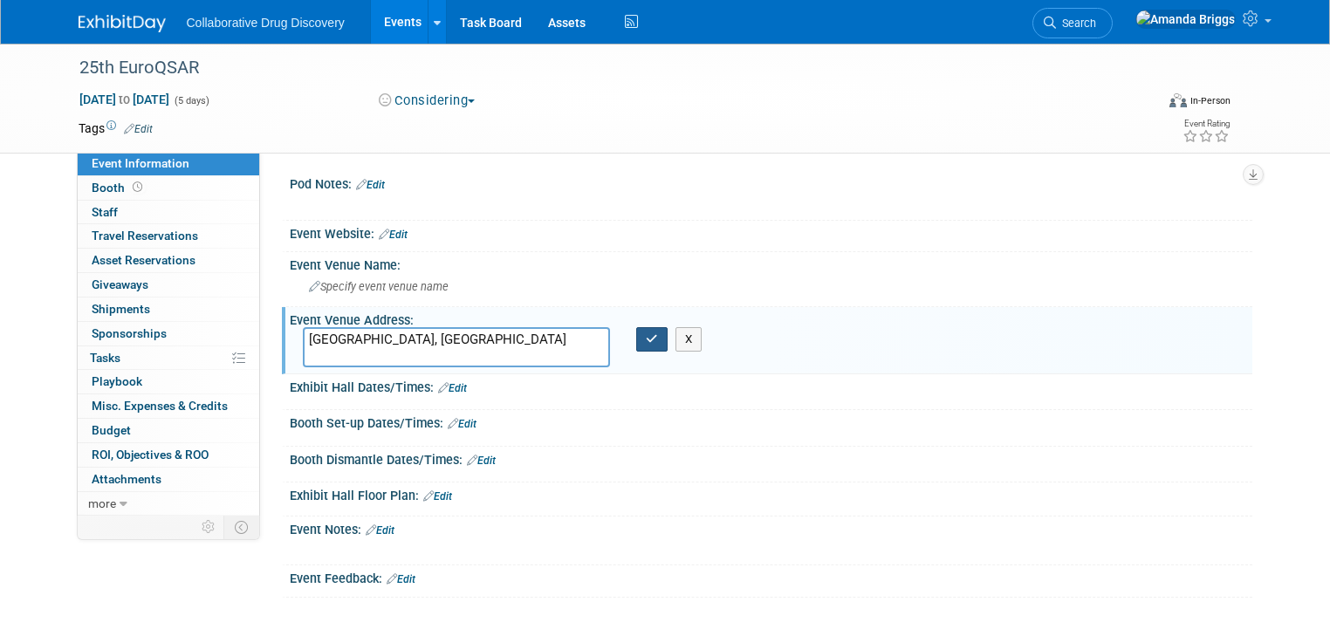
type textarea "[GEOGRAPHIC_DATA], [GEOGRAPHIC_DATA]"
drag, startPoint x: 641, startPoint y: 340, endPoint x: 621, endPoint y: 330, distance: 22.6
click at [636, 337] on button "button" at bounding box center [651, 339] width 31 height 24
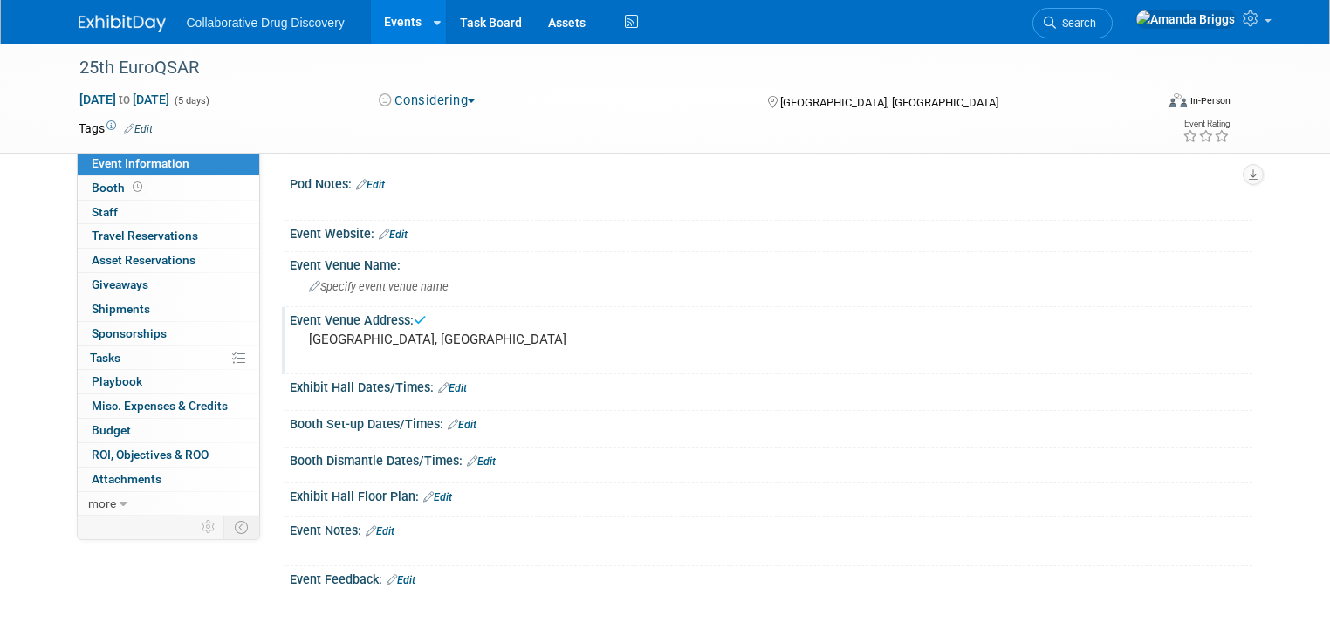
click at [134, 132] on link "Edit" at bounding box center [138, 129] width 29 height 12
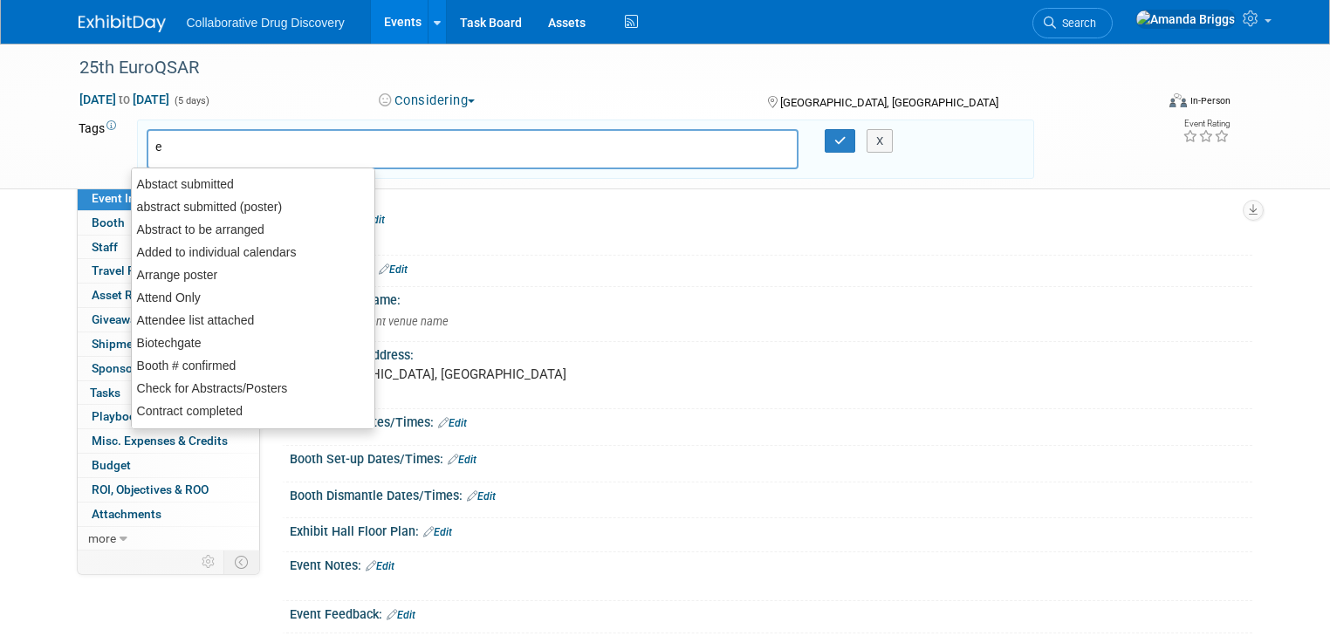
type input "eu"
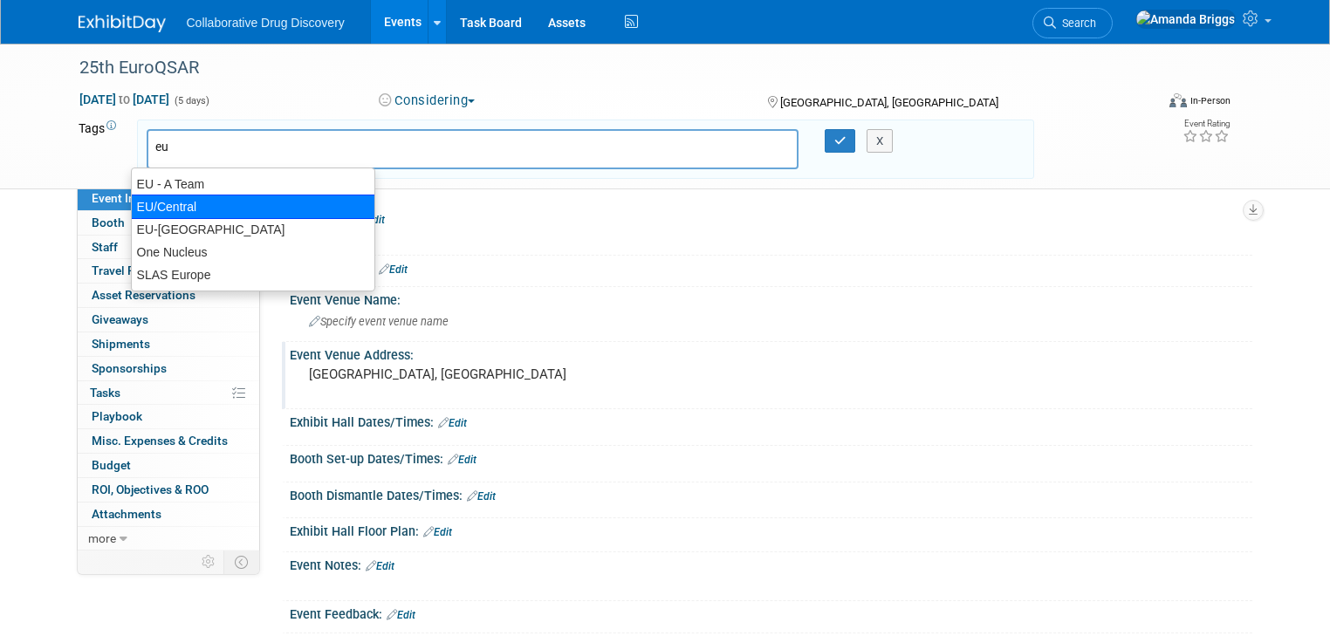
click at [174, 202] on div "EU/Central" at bounding box center [253, 207] width 244 height 24
type input "EU/Central"
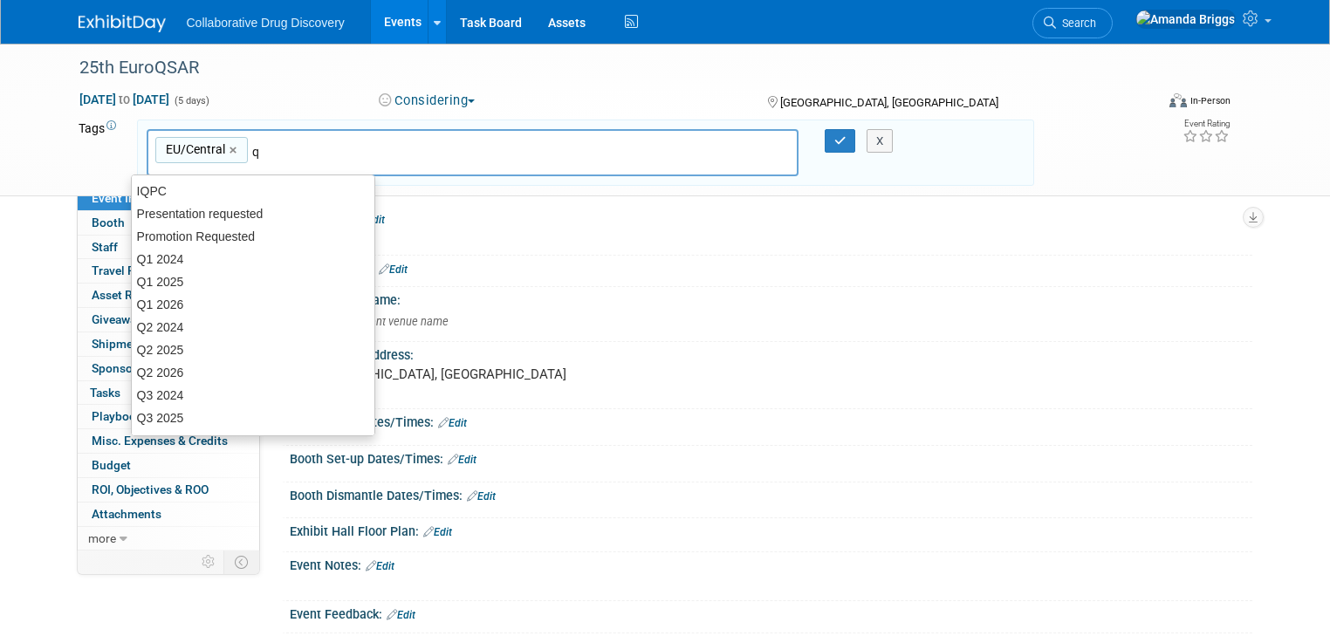
type input "q3"
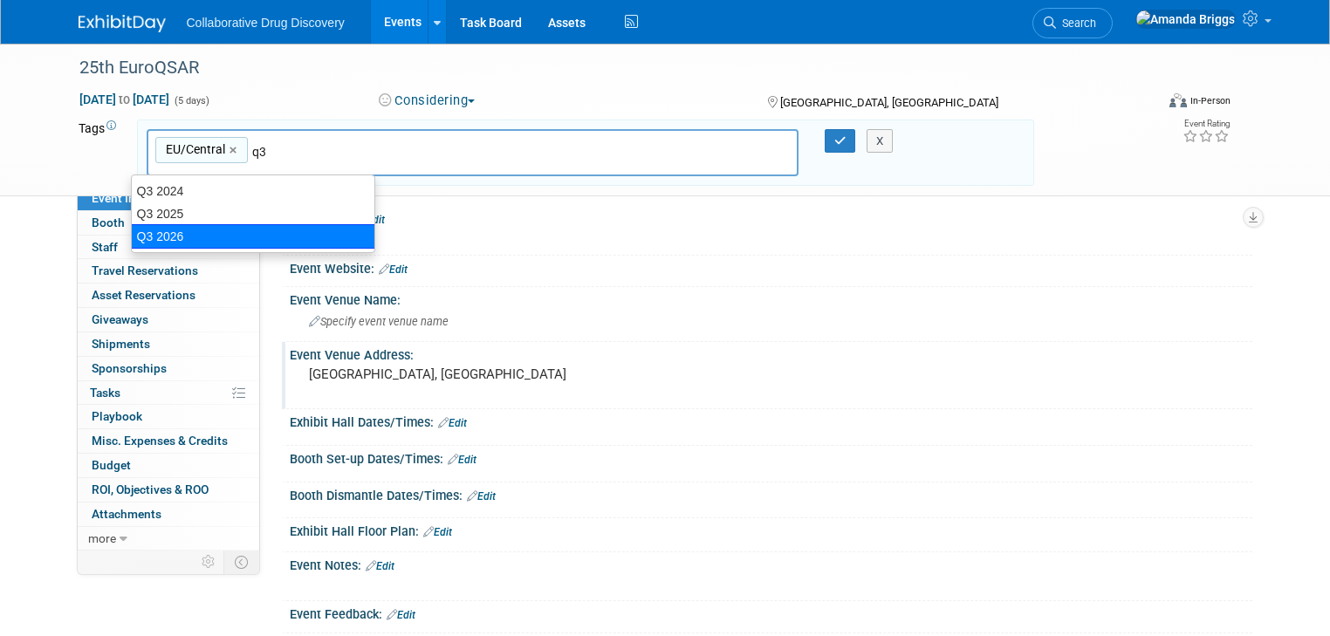
click at [172, 234] on div "Q3 2026" at bounding box center [253, 236] width 244 height 24
type input "EU/Central, Q3 2026"
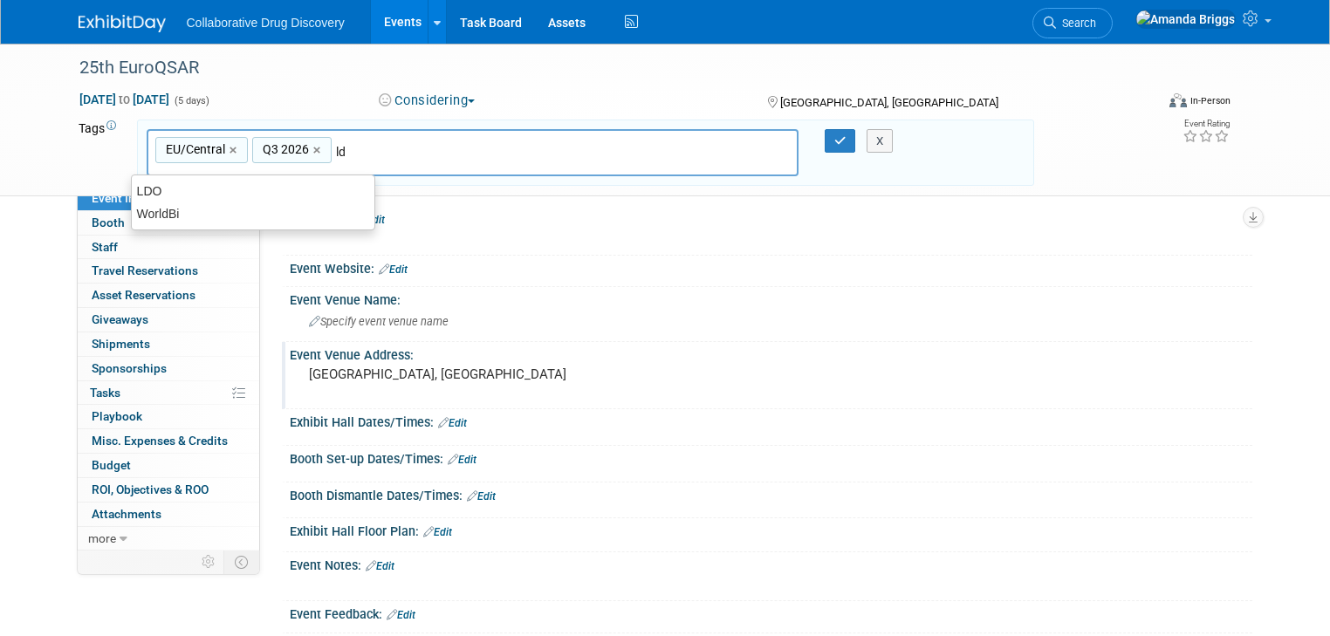
type input "ldo"
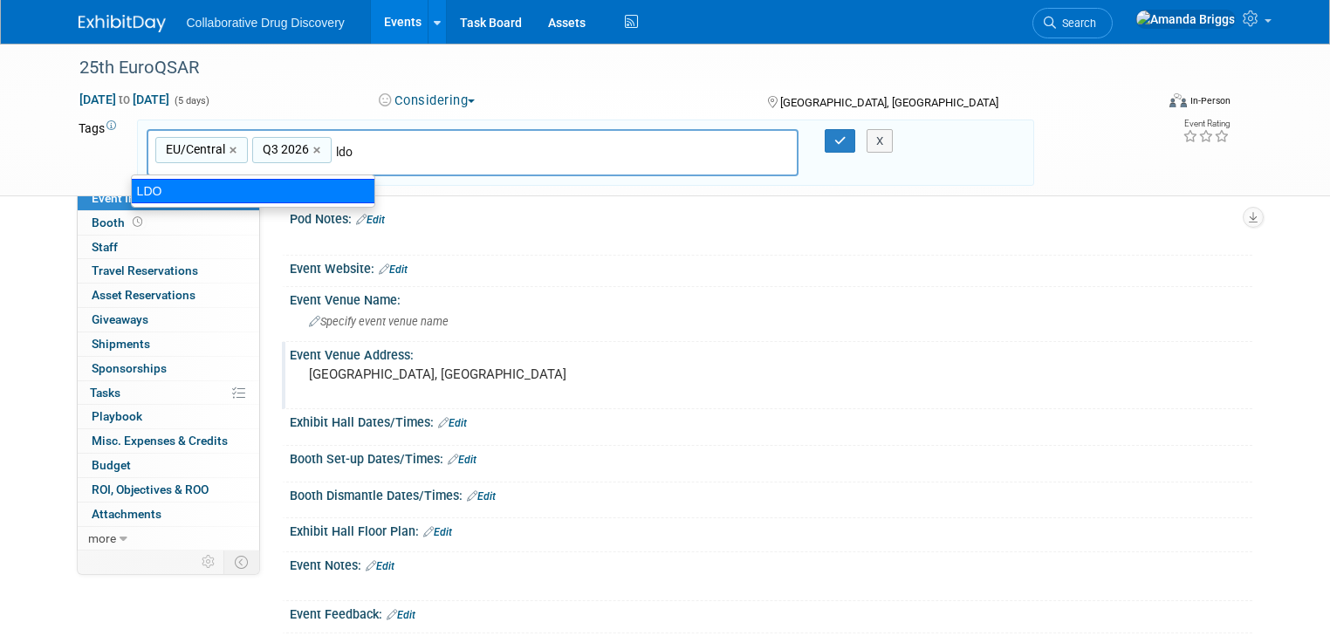
click at [189, 192] on div "LDO" at bounding box center [253, 191] width 244 height 24
type input "EU/Central, Q3 2026, LDO"
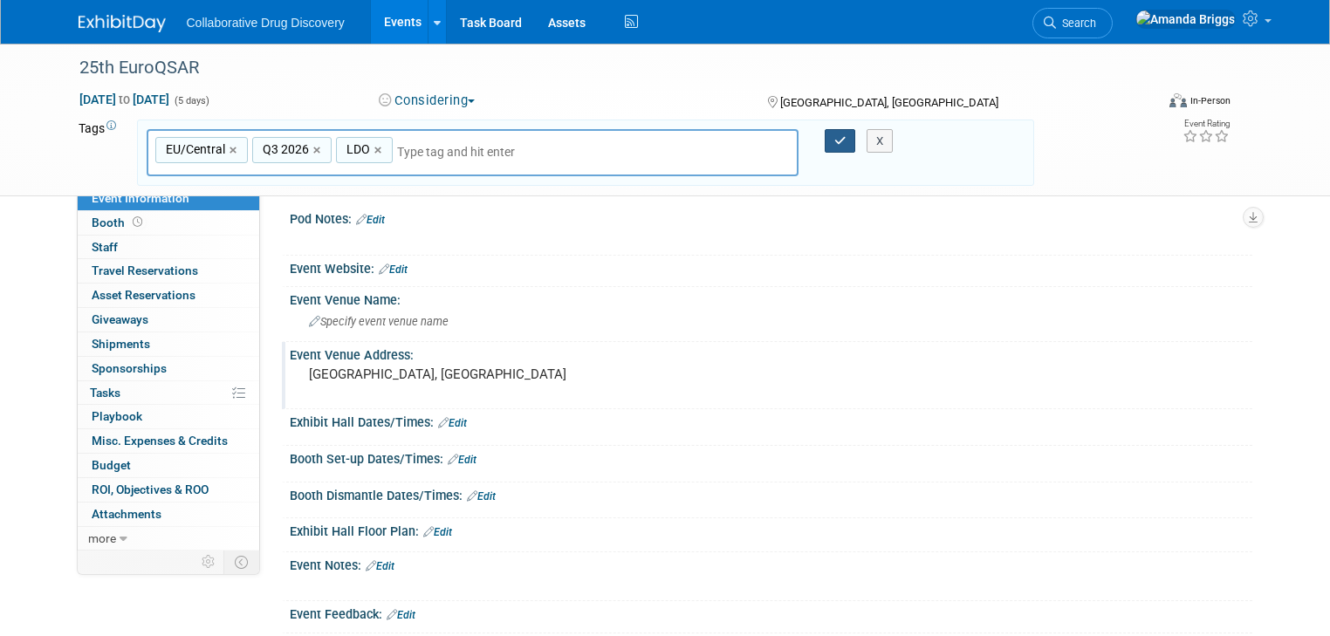
click at [838, 140] on icon "button" at bounding box center [840, 140] width 12 height 11
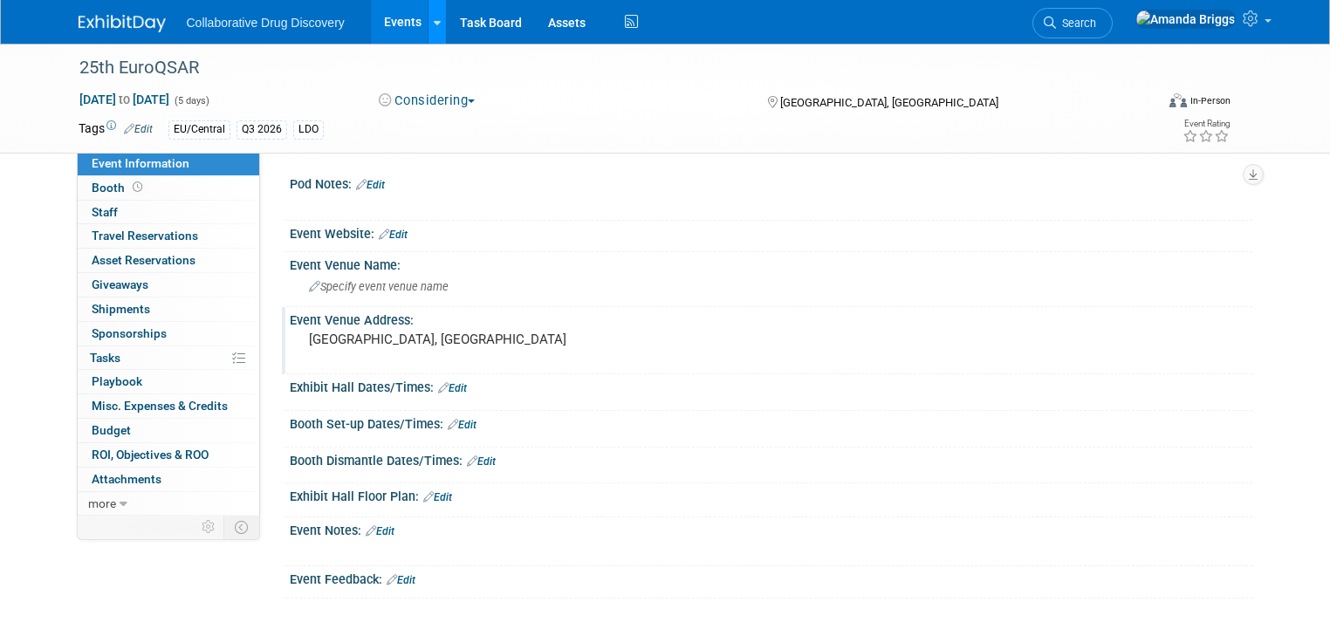
click at [434, 20] on icon at bounding box center [437, 22] width 7 height 11
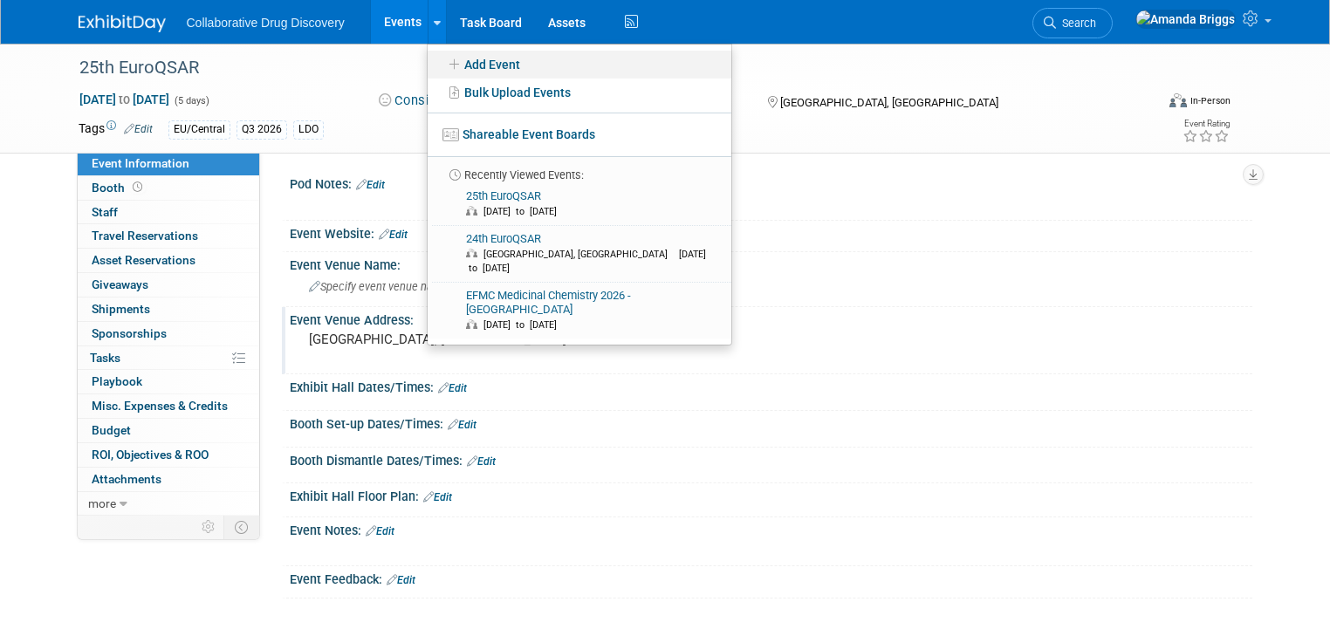
click at [473, 63] on link "Add Event" at bounding box center [580, 65] width 304 height 28
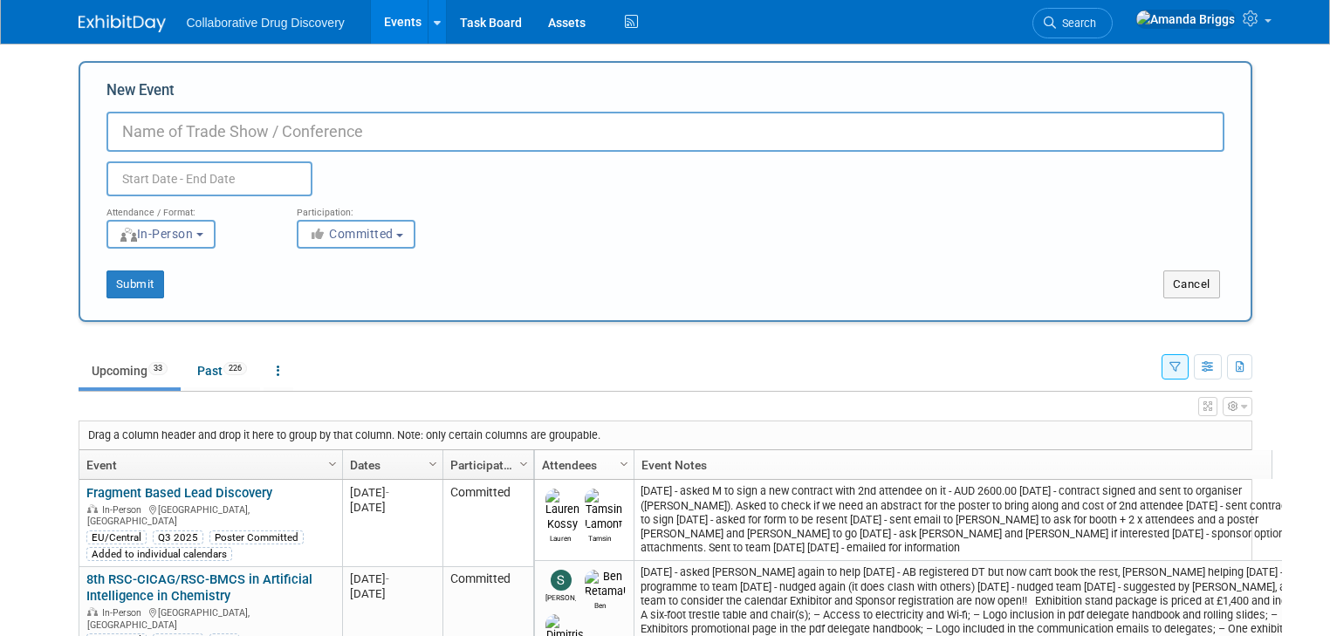
click at [398, 134] on input "New Event" at bounding box center [665, 132] width 1118 height 40
paste input "31st Microoptics Conference"
type input "31st Microoptics Conference"
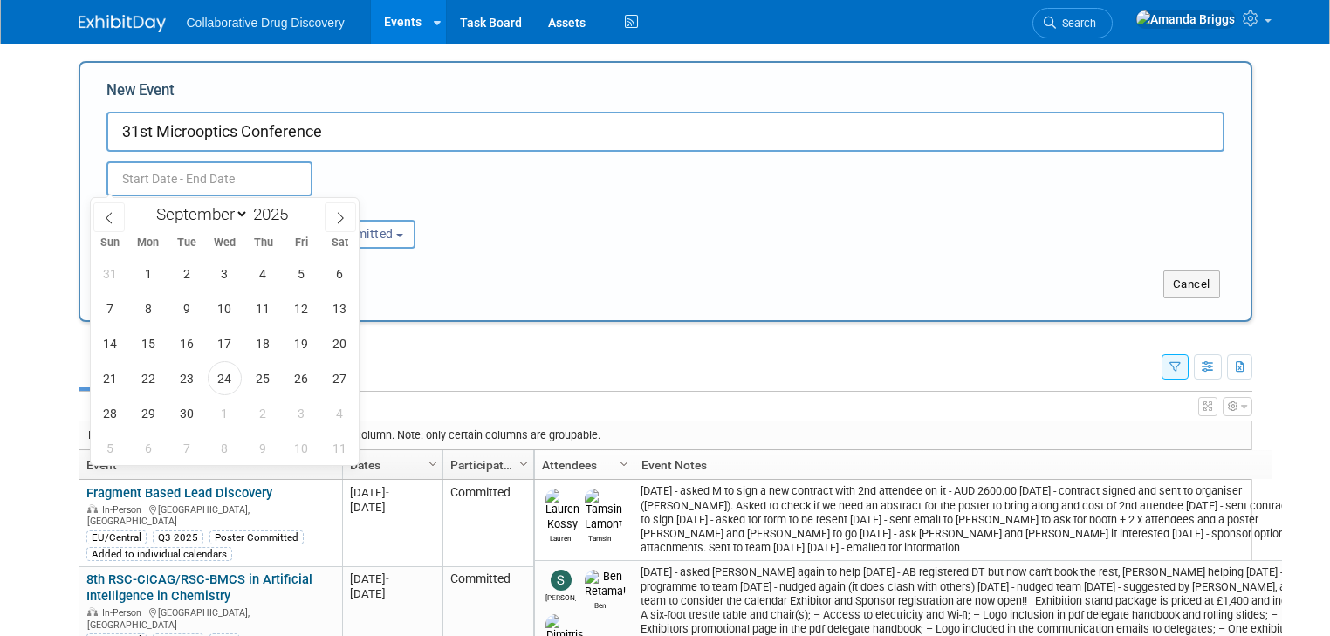
click at [246, 181] on input "text" at bounding box center [209, 178] width 206 height 35
click at [298, 207] on span at bounding box center [295, 209] width 12 height 10
type input "2026"
drag, startPoint x: 99, startPoint y: 412, endPoint x: 113, endPoint y: 412, distance: 14.8
click at [113, 412] on span "27" at bounding box center [109, 413] width 34 height 34
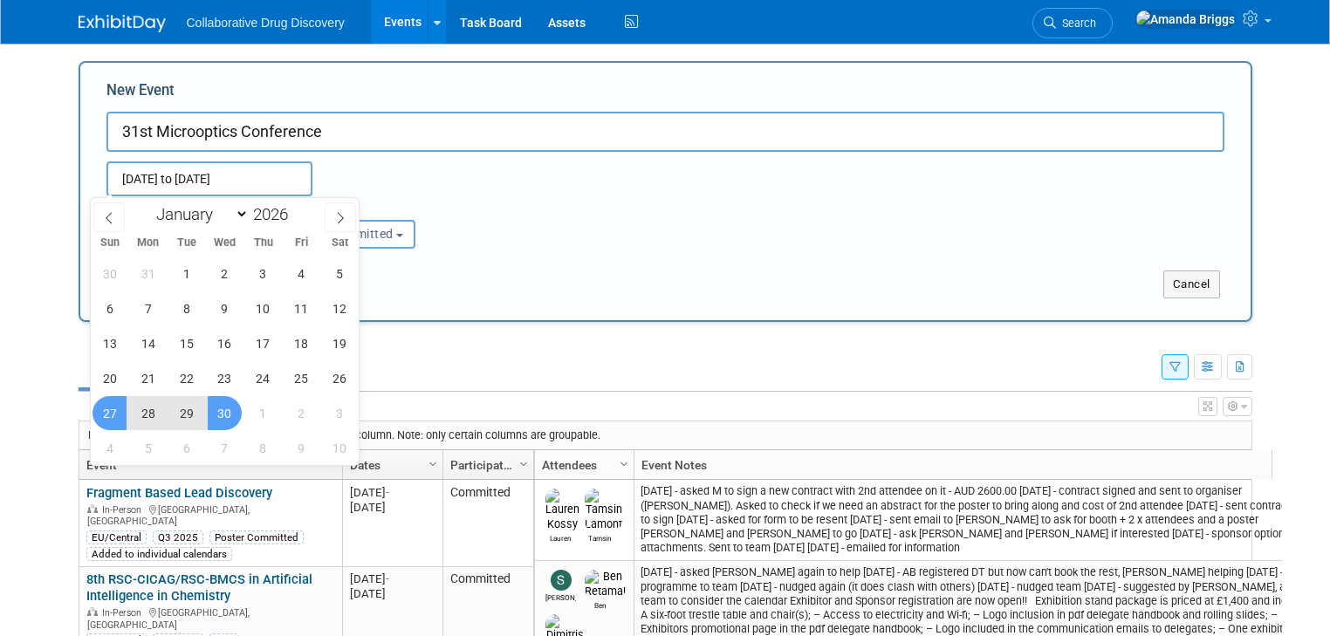
click at [210, 415] on span "30" at bounding box center [225, 413] width 34 height 34
type input "[DATE] to [DATE]"
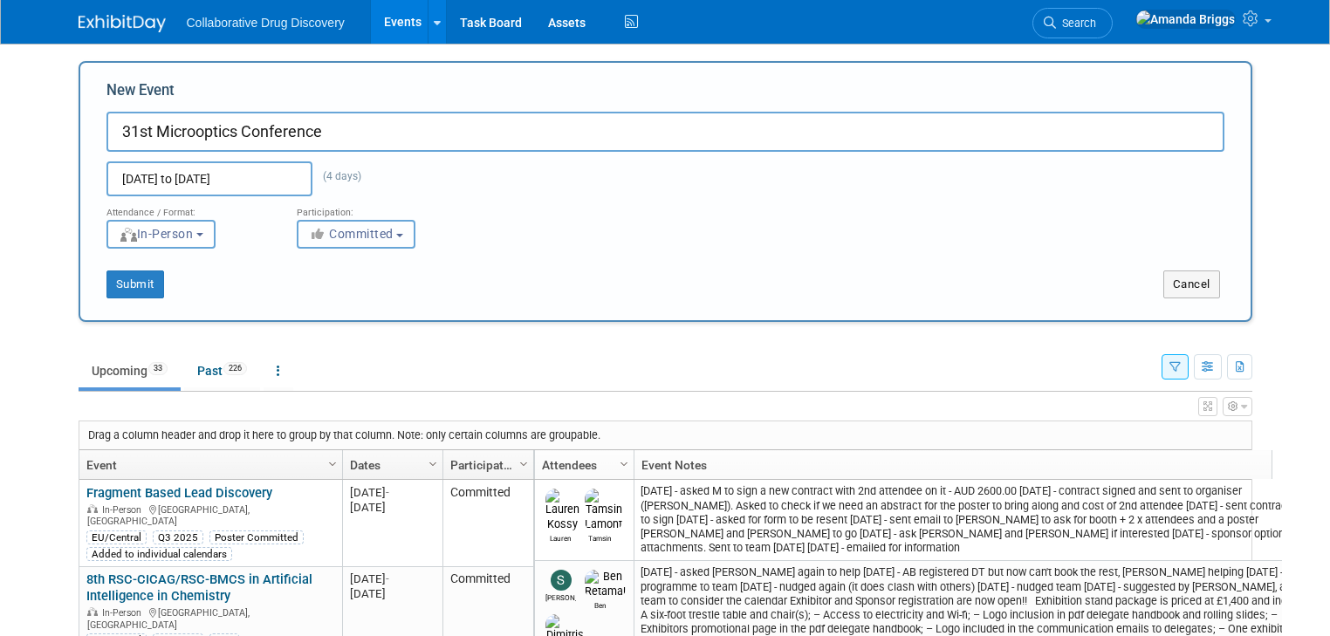
click at [388, 237] on button "Committed" at bounding box center [356, 234] width 119 height 29
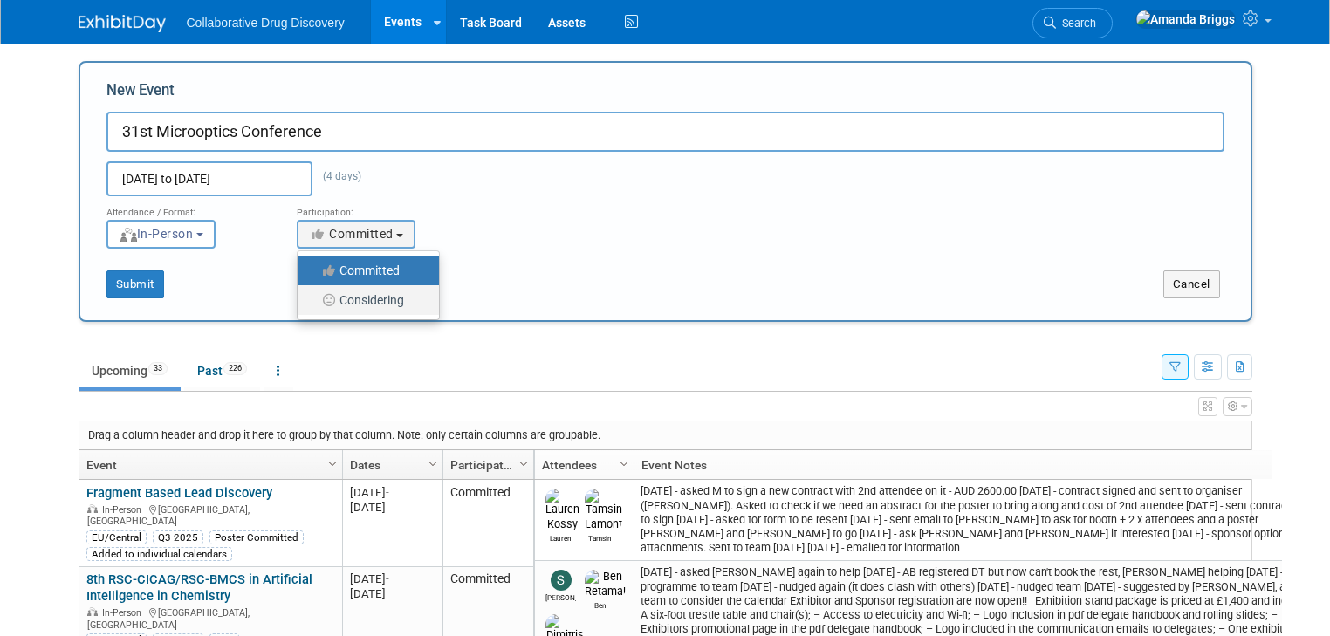
click at [377, 298] on label "Considering" at bounding box center [363, 300] width 115 height 23
click at [313, 298] on input "Considering" at bounding box center [307, 300] width 11 height 11
select select "2"
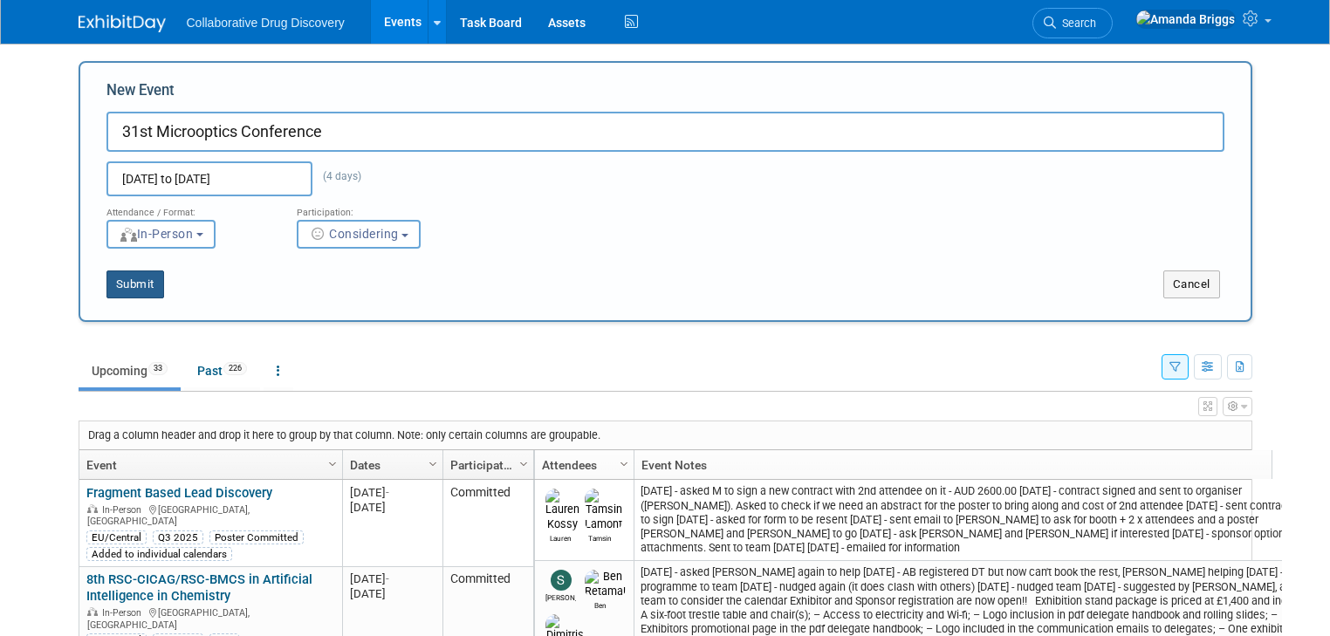
click at [133, 286] on button "Submit" at bounding box center [135, 285] width 58 height 28
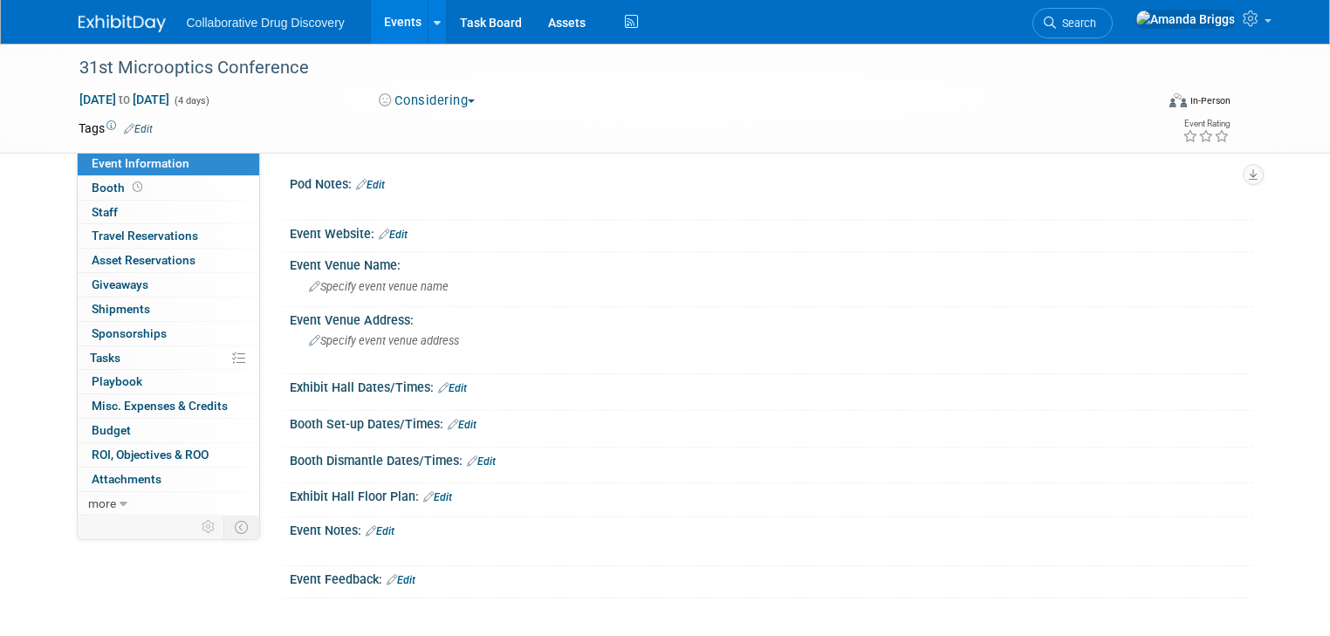
click at [394, 236] on link "Edit" at bounding box center [393, 235] width 29 height 12
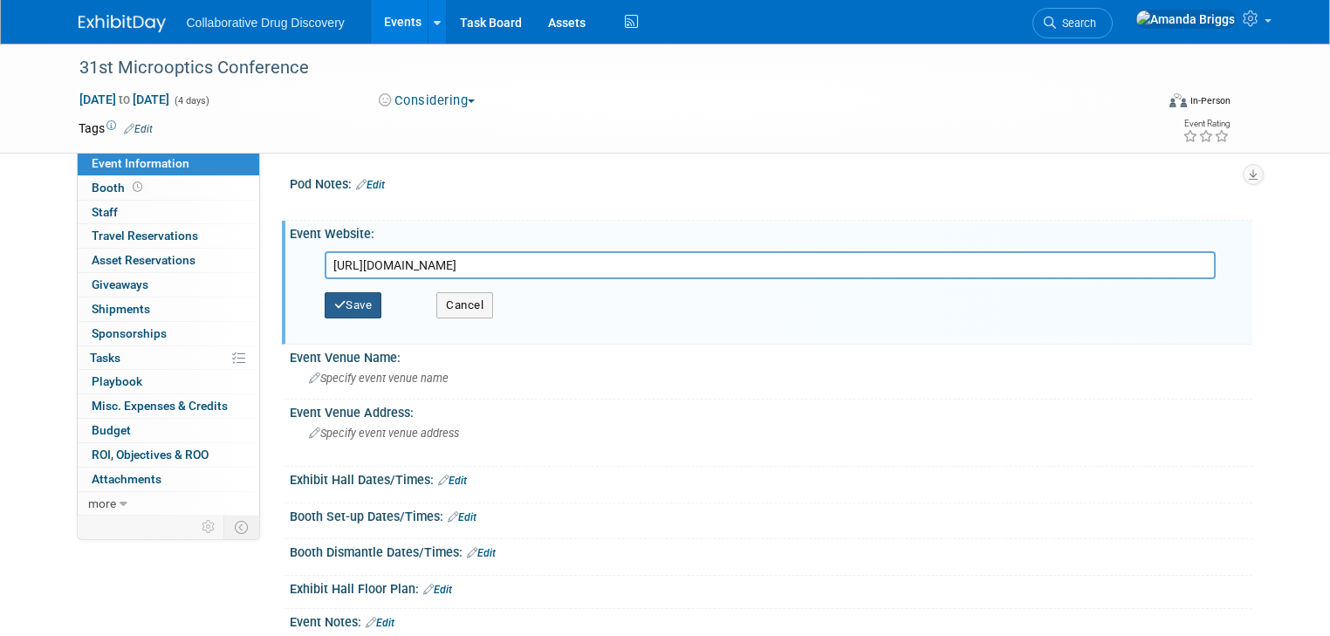
type input "[URL][DOMAIN_NAME]"
click at [343, 301] on button "Save" at bounding box center [354, 305] width 58 height 26
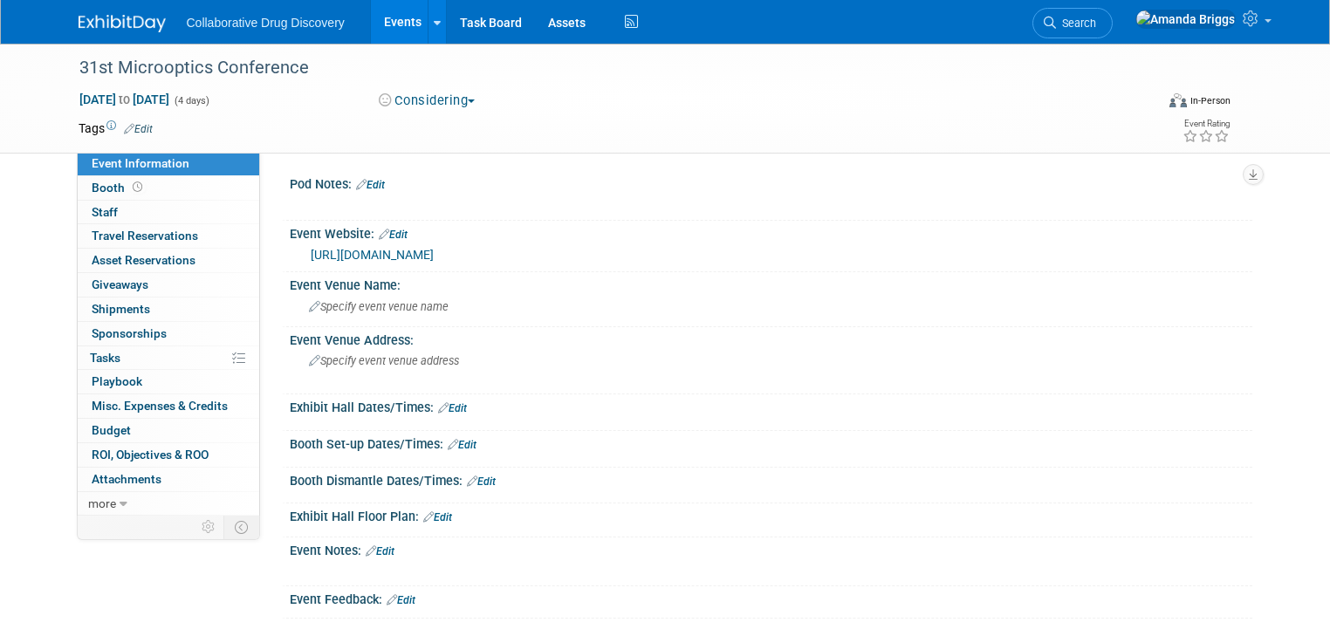
drag, startPoint x: 232, startPoint y: 98, endPoint x: 48, endPoint y: 91, distance: 184.3
click at [48, 91] on div "31st Microoptics Conference [DATE] to [DATE] (4 days) [DATE] to [DATE] Consider…" at bounding box center [665, 99] width 1330 height 110
copy span "[DATE] to [DATE]"
click at [131, 129] on link "Edit" at bounding box center [138, 129] width 29 height 12
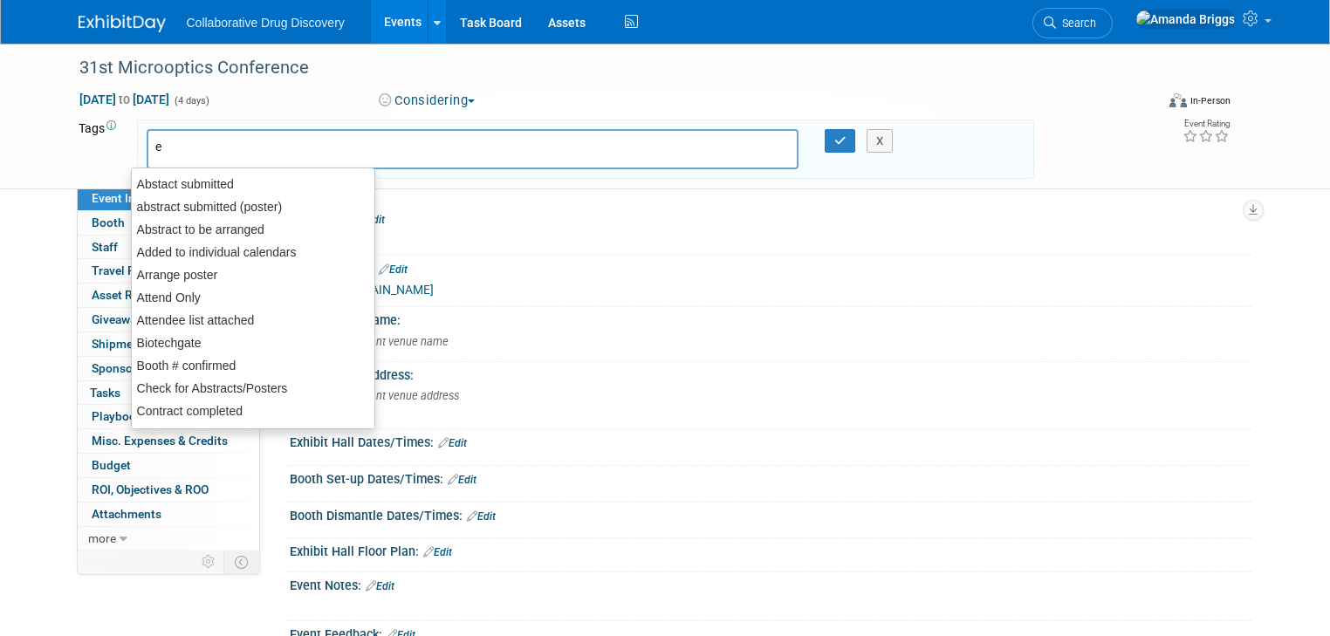
type input "eu"
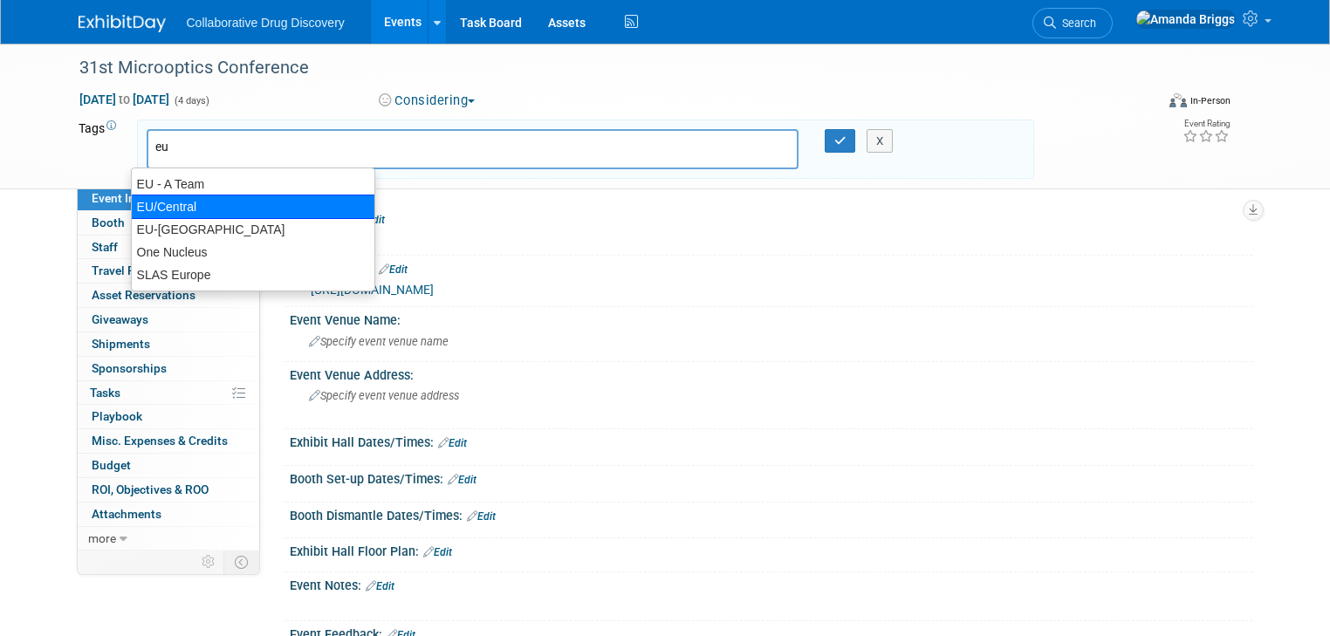
click at [172, 210] on div "EU/Central" at bounding box center [253, 207] width 244 height 24
type input "EU/Central"
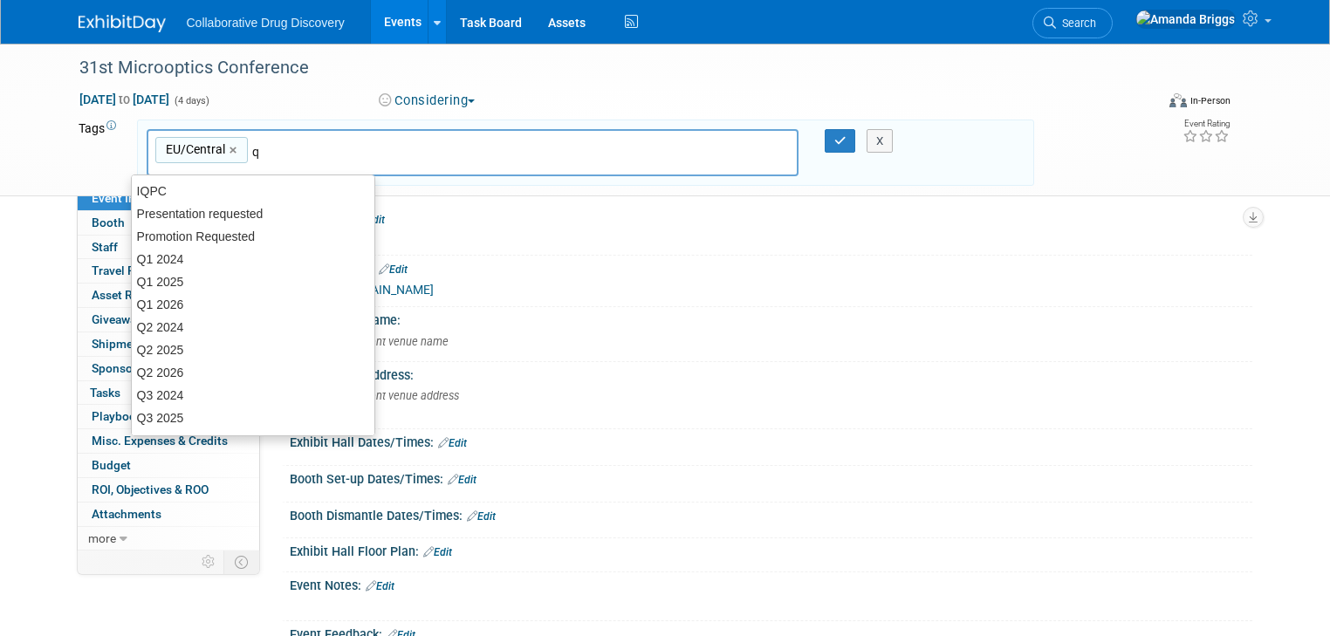
type input "q3"
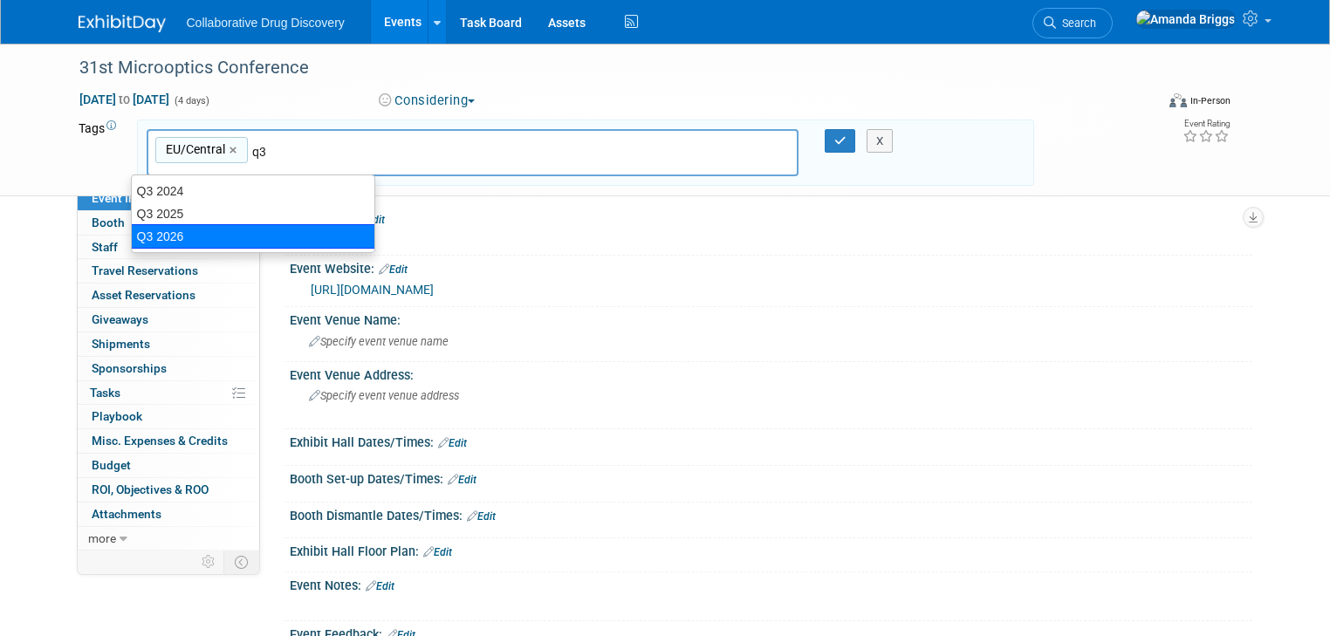
click at [182, 230] on div "Q3 2026" at bounding box center [253, 236] width 244 height 24
type input "EU/Central, Q3 2026"
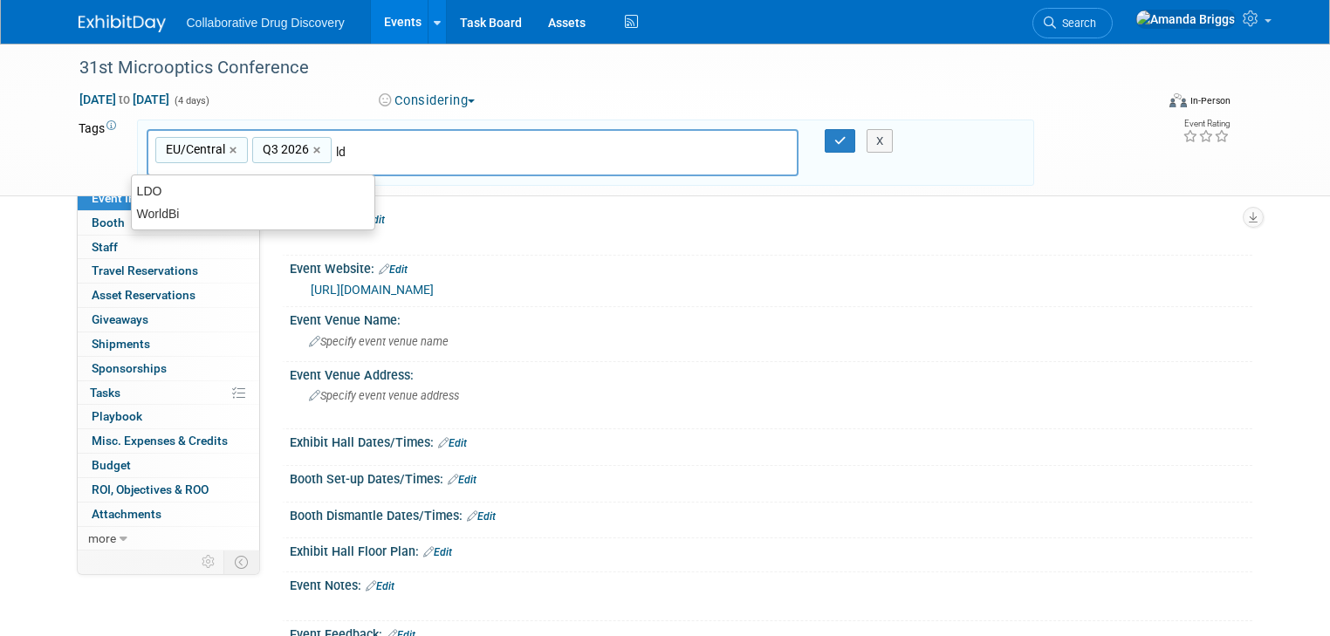
type input "ldo"
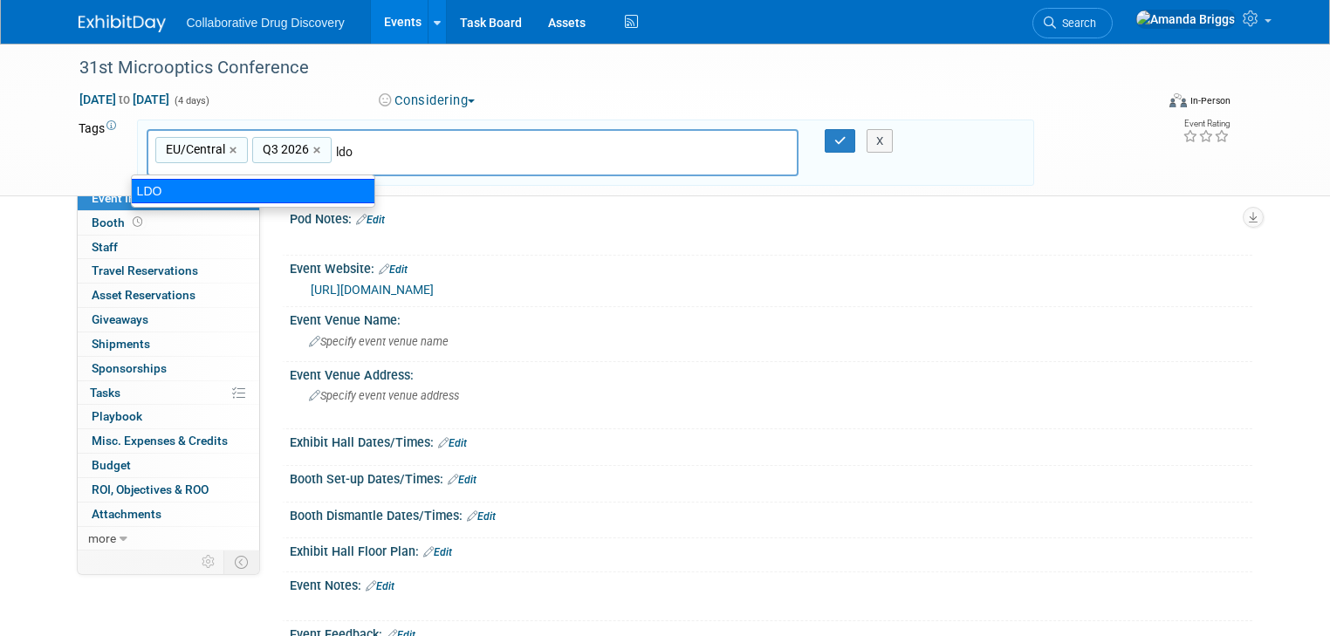
click at [332, 189] on div "LDO" at bounding box center [253, 191] width 244 height 24
type input "EU/Central, Q3 2026, LDO"
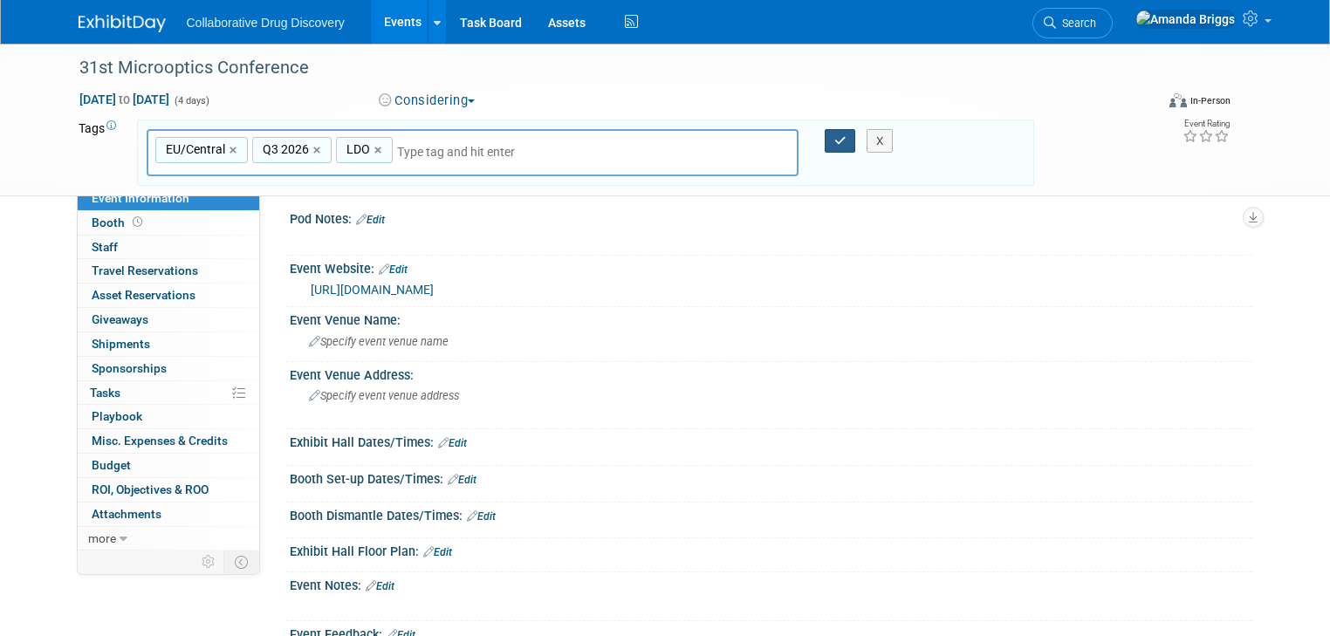
click at [843, 138] on icon "button" at bounding box center [840, 140] width 12 height 11
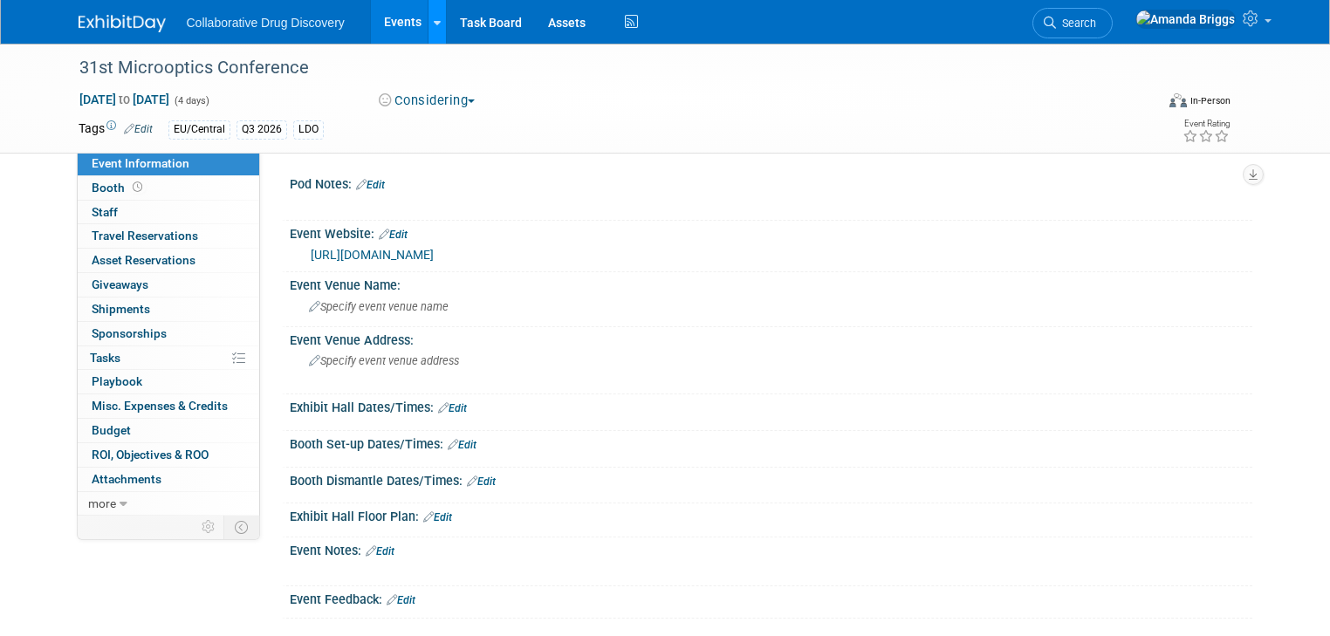
click at [428, 24] on link at bounding box center [437, 22] width 18 height 44
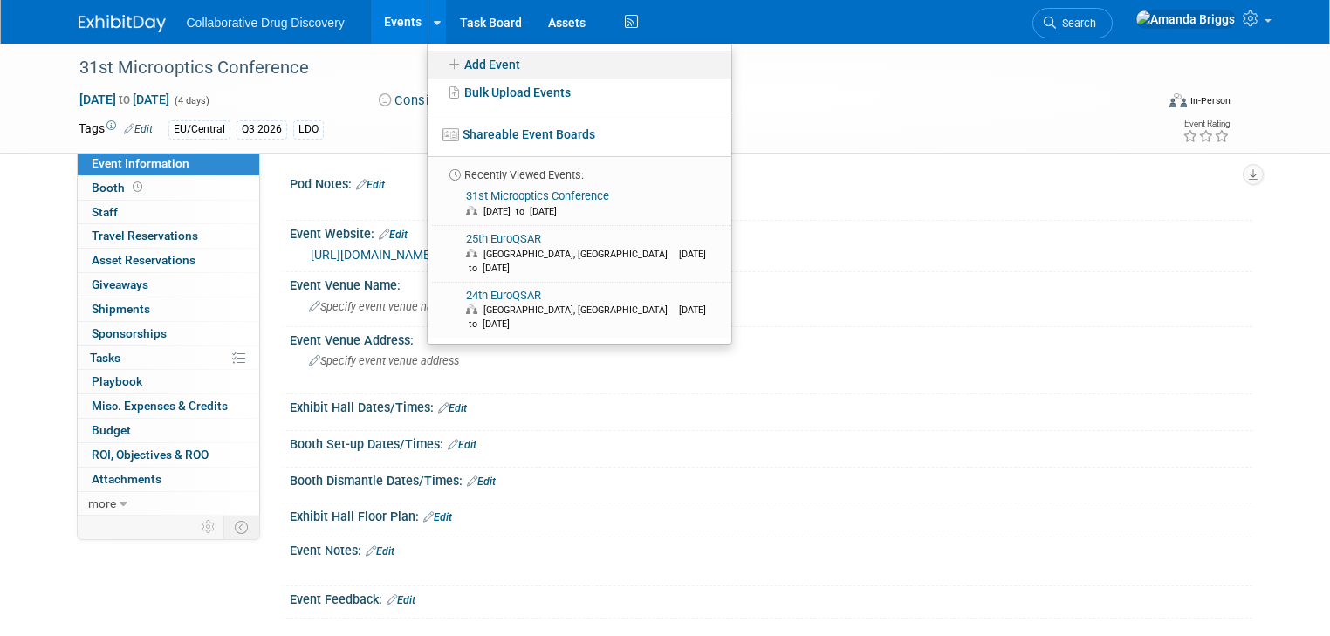
click at [497, 66] on link "Add Event" at bounding box center [580, 65] width 304 height 28
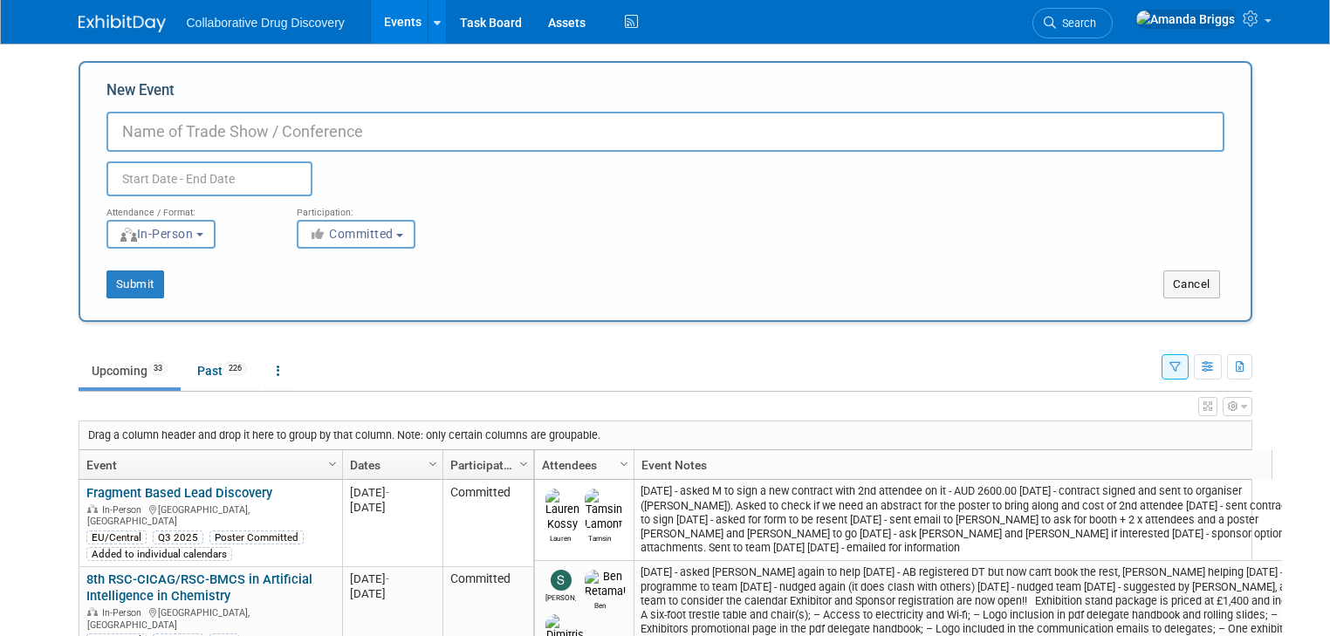
click at [407, 127] on input "New Event" at bounding box center [665, 132] width 1118 height 40
paste input "SPICA 2026"
type input "SPICA 2026"
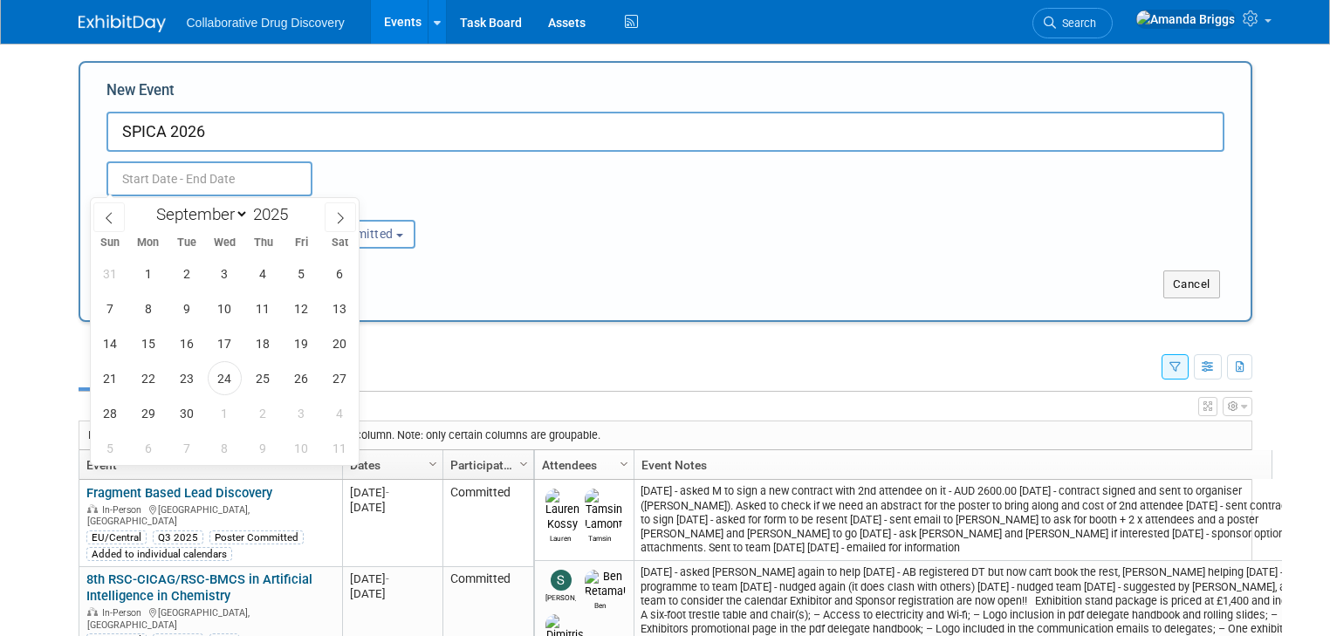
click at [266, 176] on input "text" at bounding box center [209, 178] width 206 height 35
click at [242, 215] on select "January February March April May June July August September October November De…" at bounding box center [198, 214] width 100 height 22
select select "9"
click at [148, 203] on select "January February March April May June July August September October November De…" at bounding box center [198, 214] width 100 height 22
click at [298, 210] on span at bounding box center [295, 209] width 12 height 10
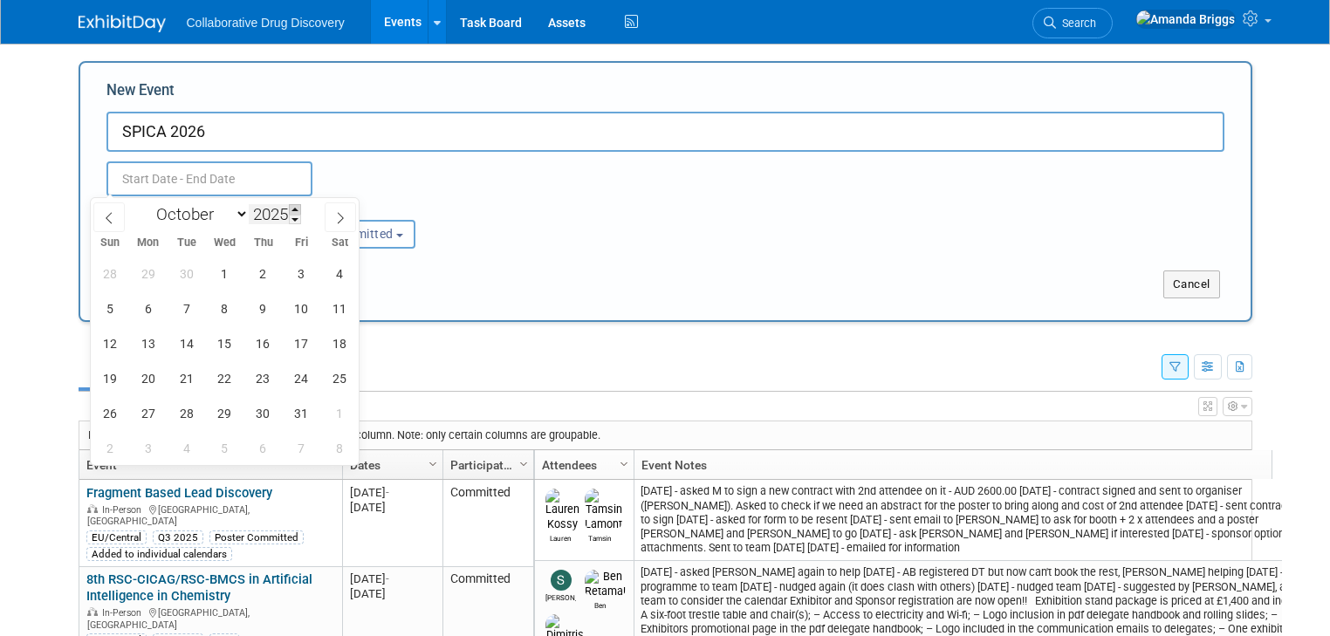
type input "2026"
click at [187, 338] on span "13" at bounding box center [186, 343] width 34 height 34
click at [307, 350] on span "16" at bounding box center [301, 343] width 34 height 34
type input "Oct 13, 2026 to Oct 16, 2026"
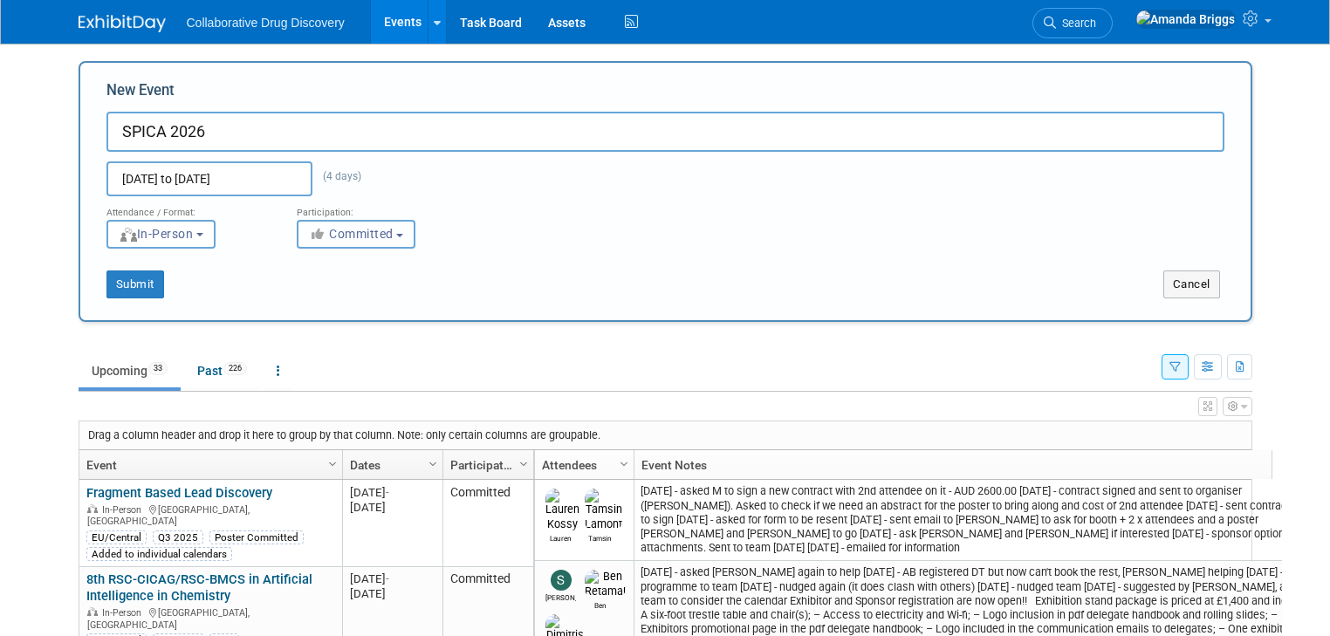
click at [399, 230] on button "Committed" at bounding box center [356, 234] width 119 height 29
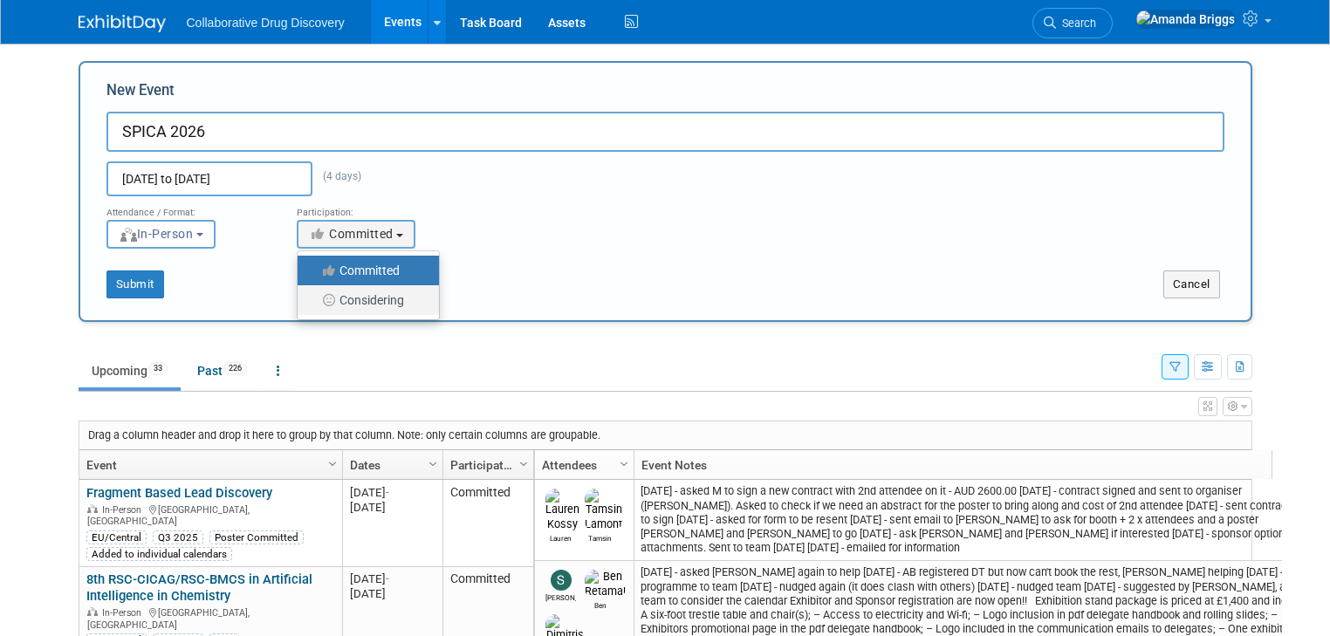
click at [384, 297] on label "Considering" at bounding box center [363, 300] width 115 height 23
click at [313, 297] on input "Considering" at bounding box center [307, 300] width 11 height 11
select select "2"
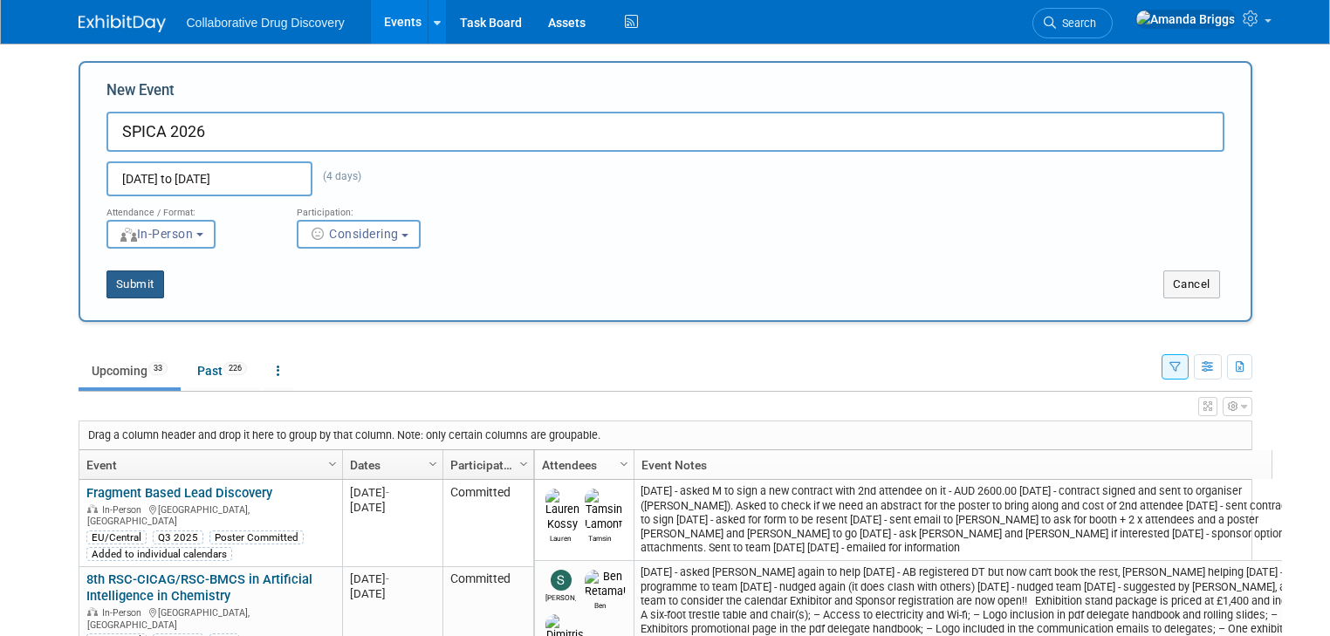
click at [115, 283] on button "Submit" at bounding box center [135, 285] width 58 height 28
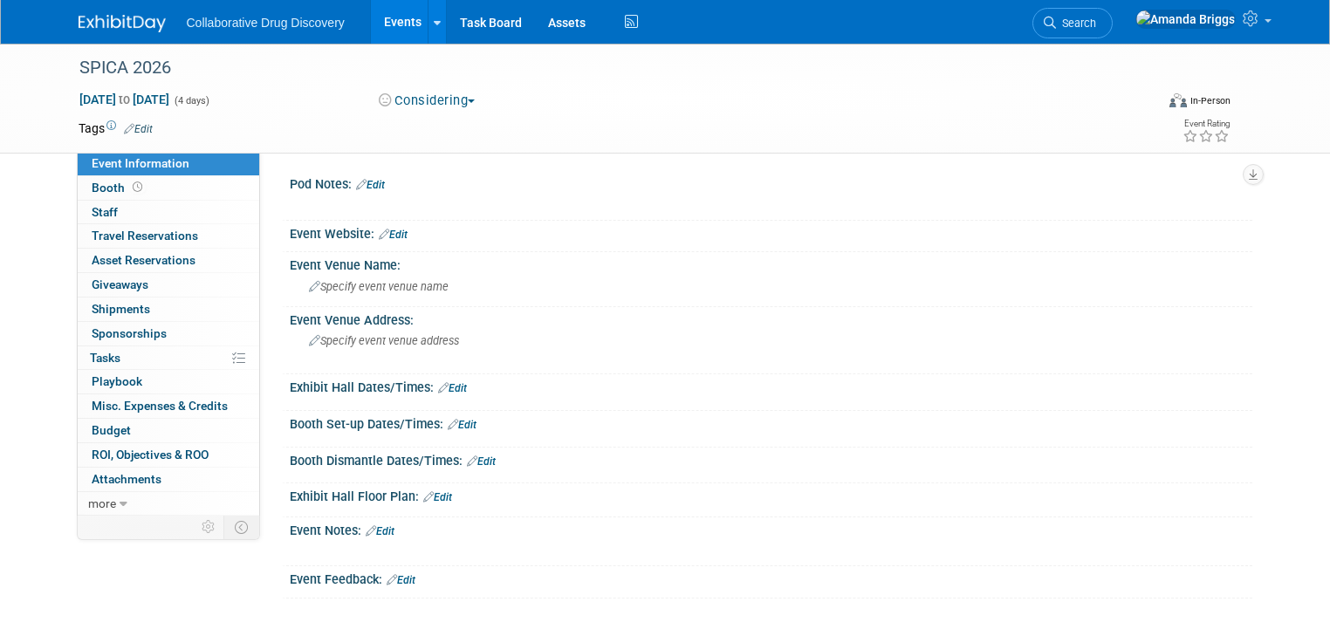
click at [134, 128] on link "Edit" at bounding box center [138, 129] width 29 height 12
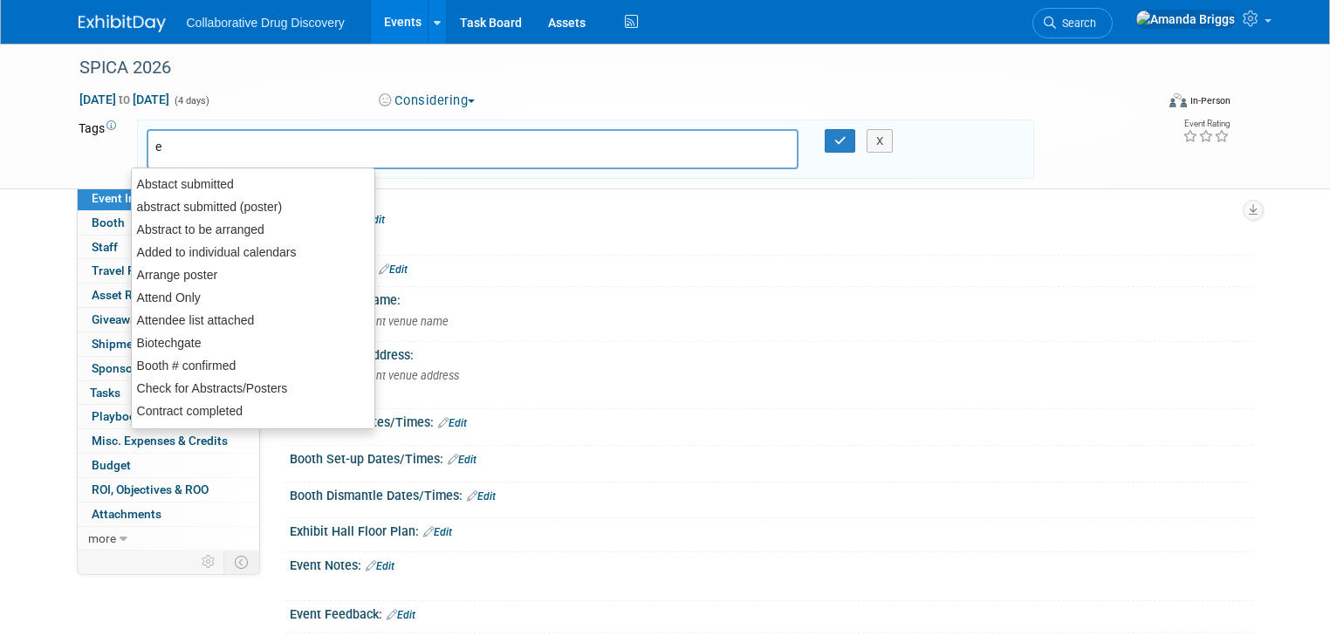
type input "eu"
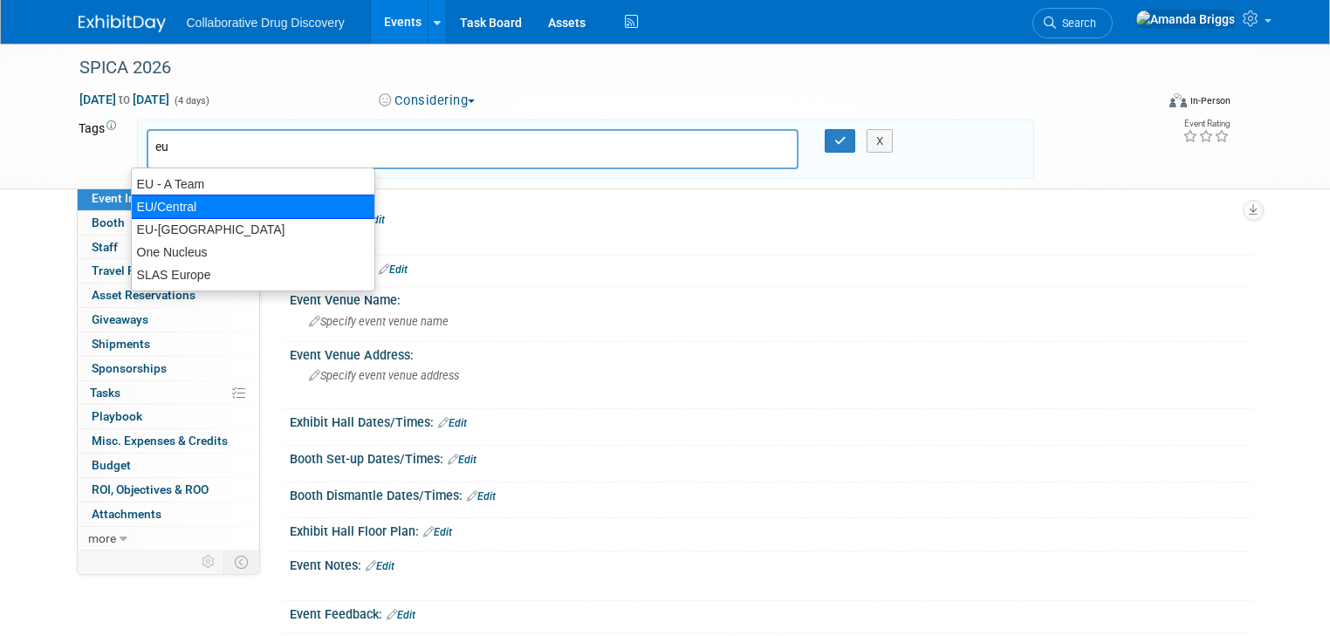
click at [175, 203] on div "EU/Central" at bounding box center [253, 207] width 244 height 24
type input "EU/Central"
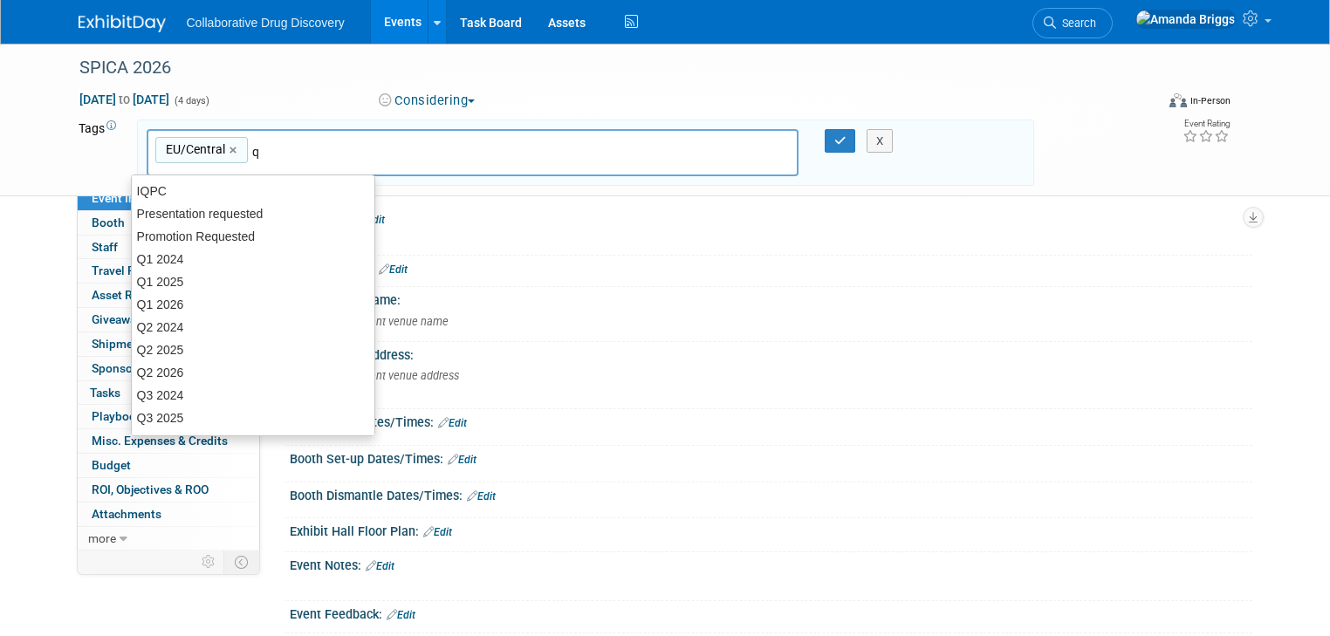
type input "q4"
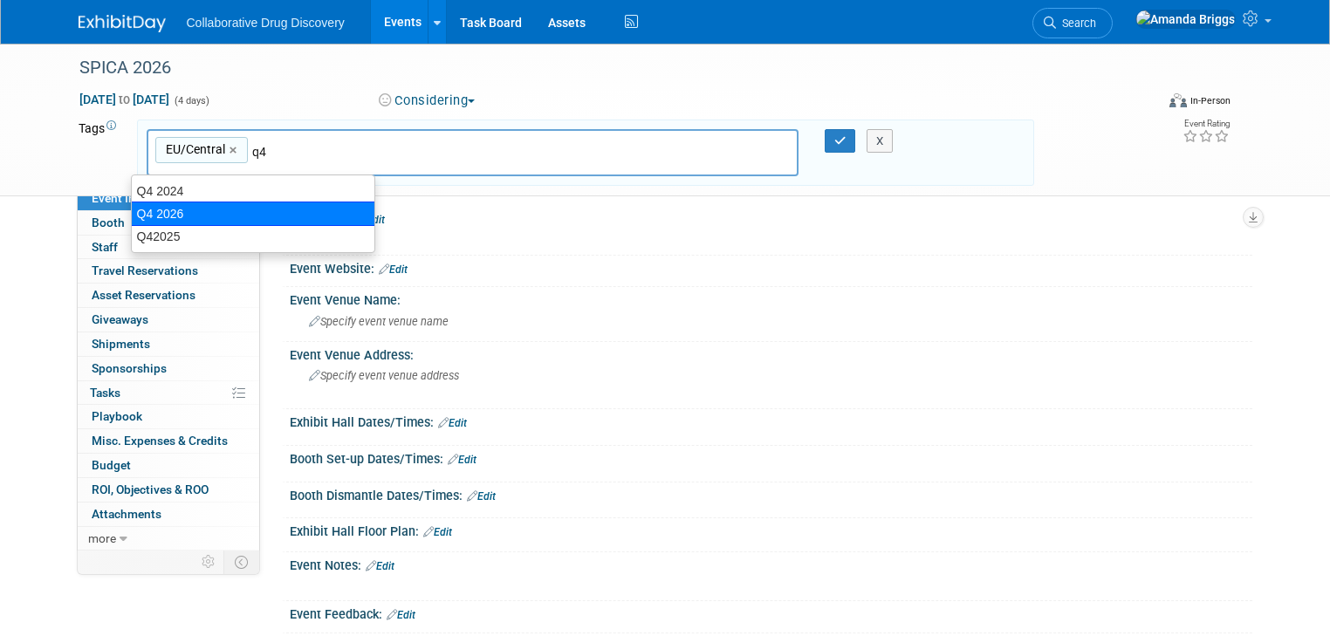
click at [187, 213] on div "Q4 2026" at bounding box center [253, 214] width 244 height 24
type input "EU/Central, Q4 2026"
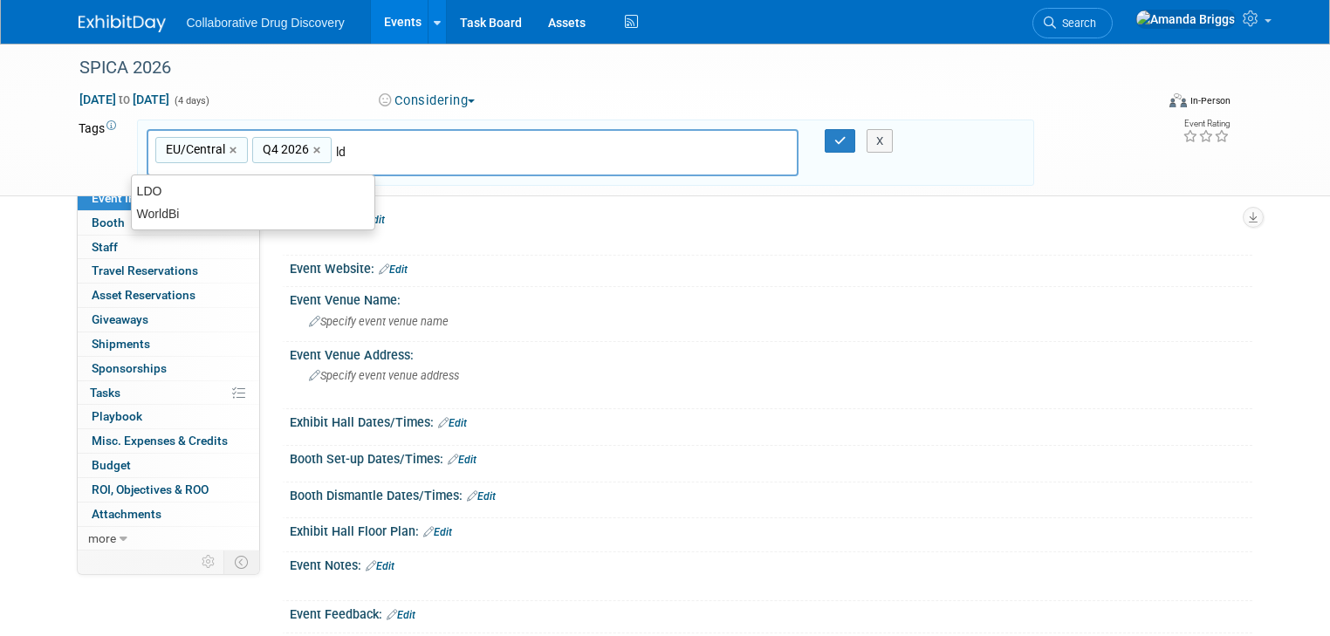
type input "ldo"
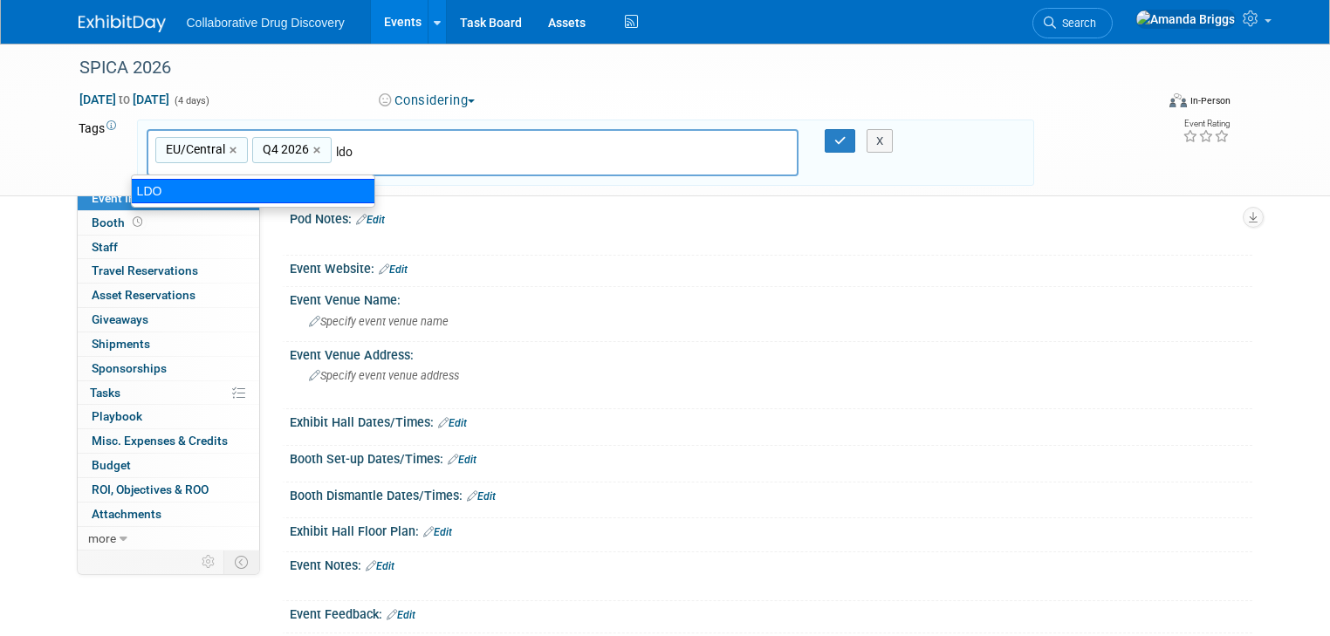
click at [346, 179] on div "LDO" at bounding box center [253, 191] width 244 height 24
type input "EU/Central, Q4 2026, LDO"
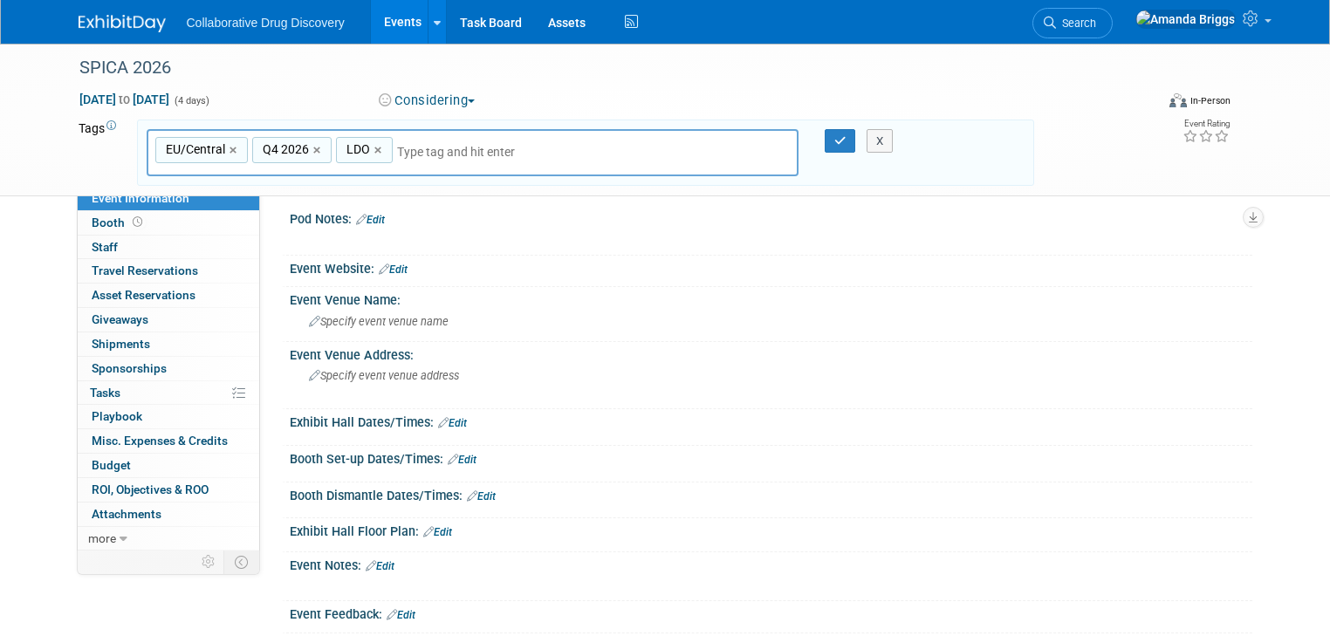
click at [371, 217] on link "Edit" at bounding box center [370, 220] width 29 height 12
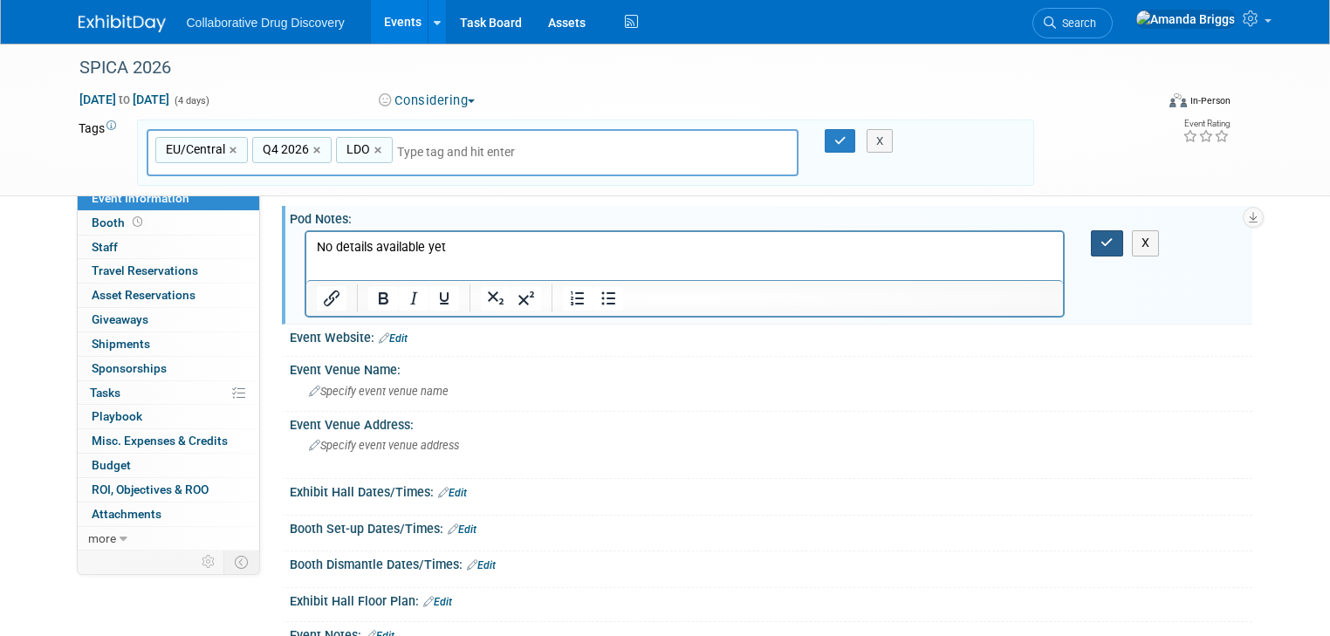
click at [1104, 244] on button "button" at bounding box center [1107, 242] width 32 height 25
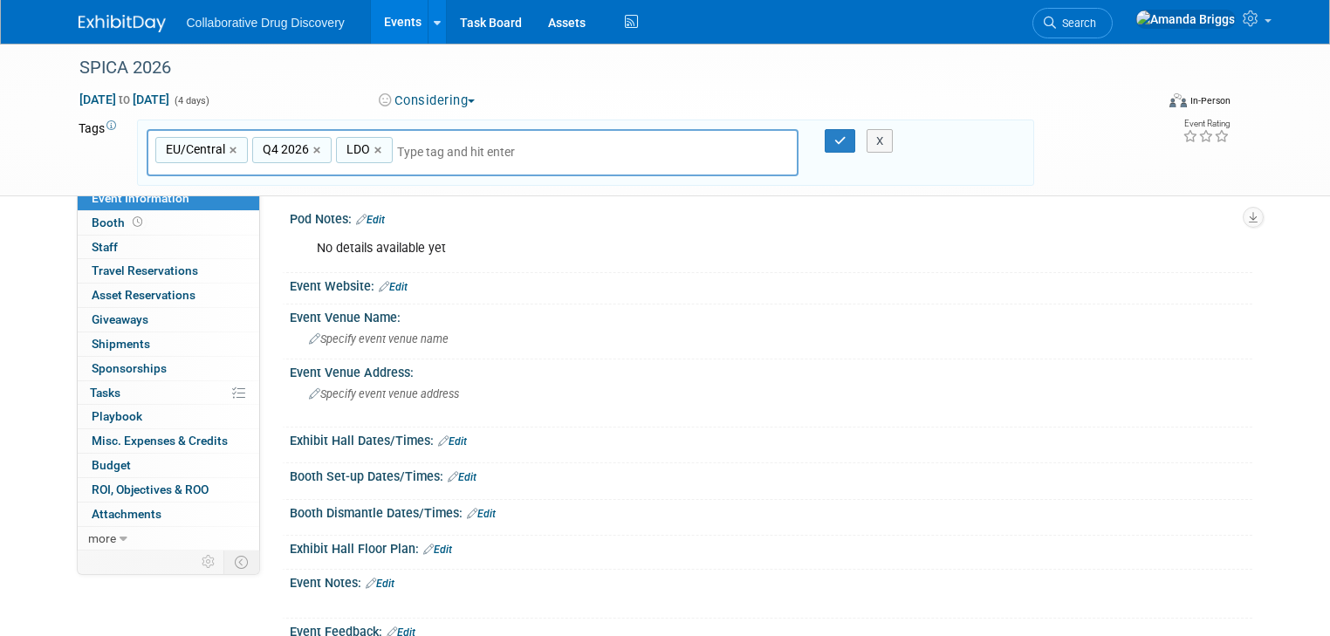
click at [853, 140] on div "X" at bounding box center [885, 141] width 75 height 24
click at [839, 144] on icon "button" at bounding box center [840, 140] width 12 height 11
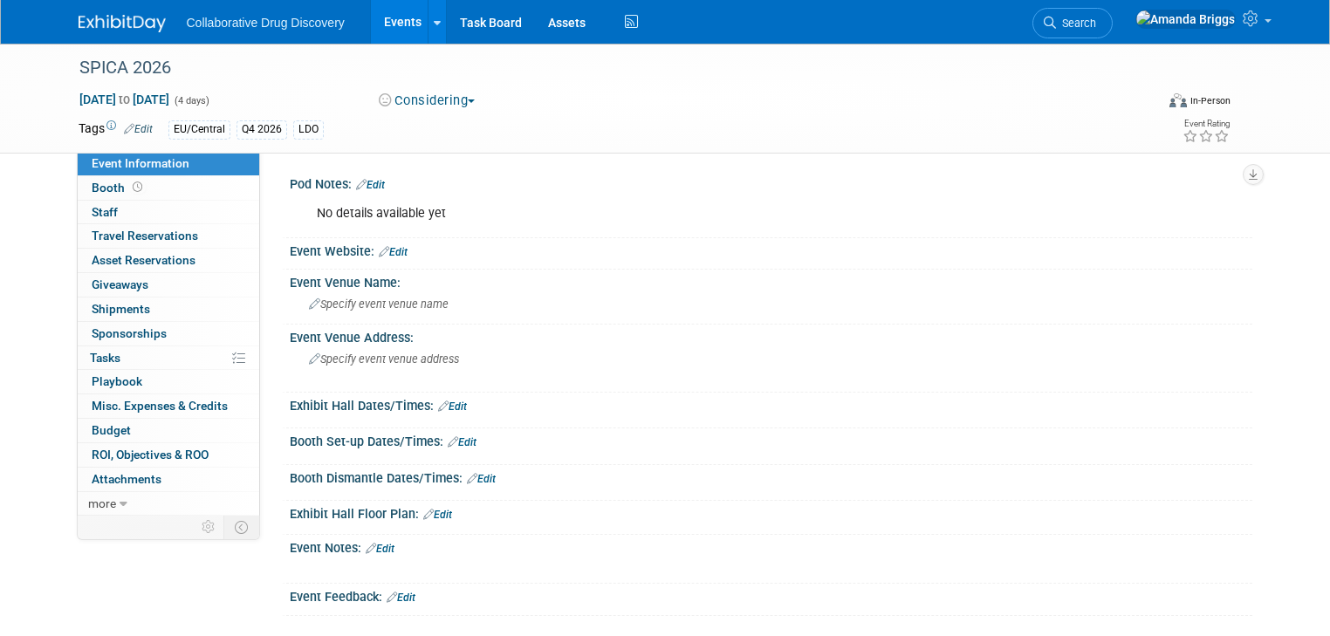
drag, startPoint x: 228, startPoint y: 98, endPoint x: 31, endPoint y: 110, distance: 196.7
click at [31, 110] on div "SPICA 2026 Oct 13, 2026 to Oct 16, 2026 (4 days) Oct 13, 2026 to Oct 16, 2026 C…" at bounding box center [665, 99] width 1330 height 110
copy span "Oct 13, 2026 to Oct 16, 2026"
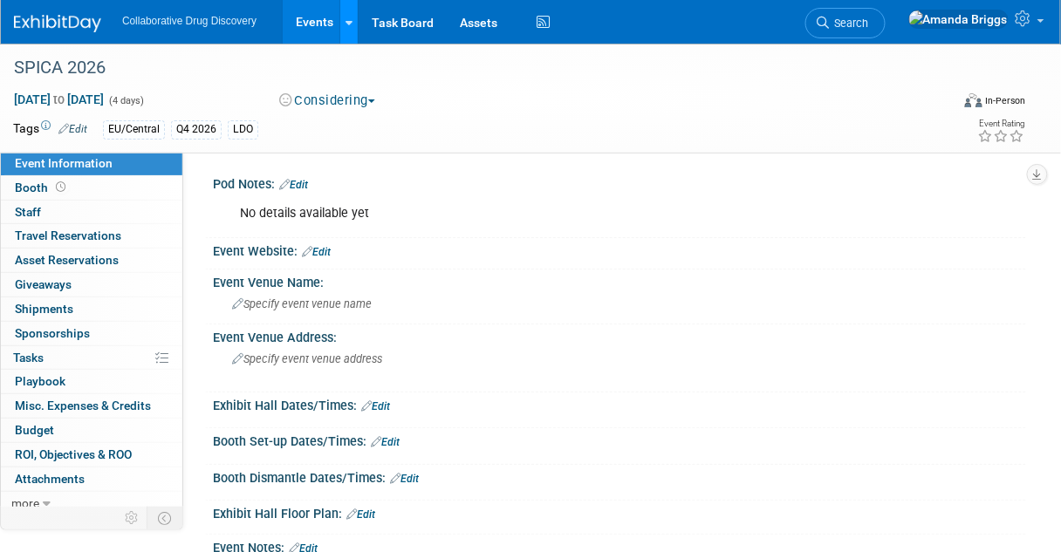
click at [351, 25] on link at bounding box center [348, 22] width 18 height 44
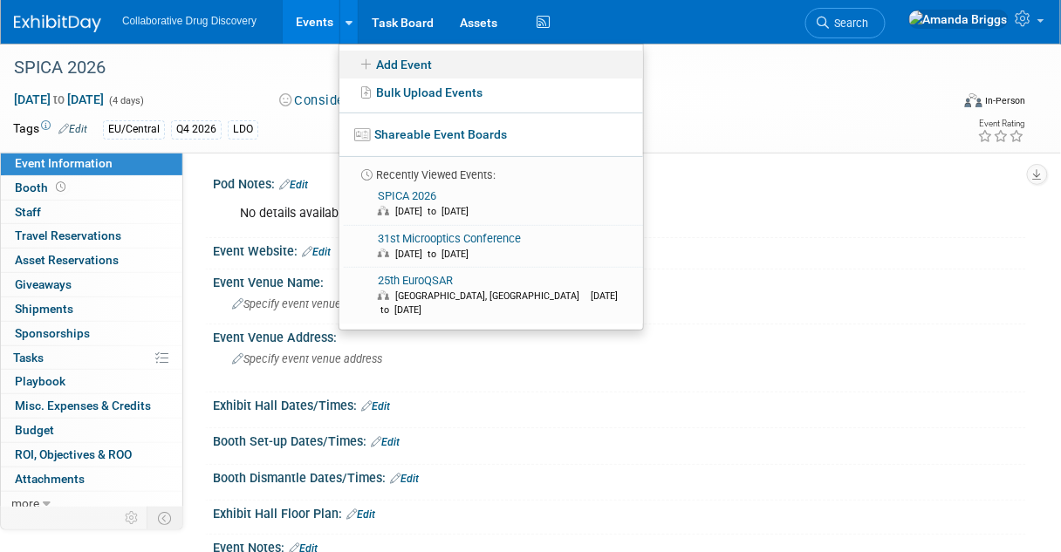
click at [391, 64] on link "Add Event" at bounding box center [491, 65] width 304 height 28
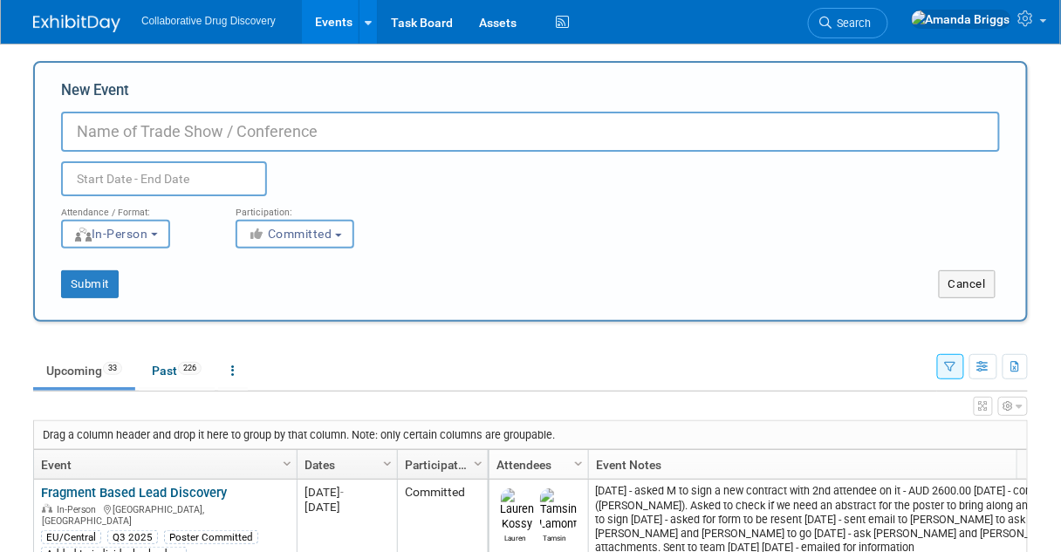
click at [154, 136] on input "New Event" at bounding box center [530, 132] width 939 height 40
paste input "OBN's Science Social at Future Space in [GEOGRAPHIC_DATA]"
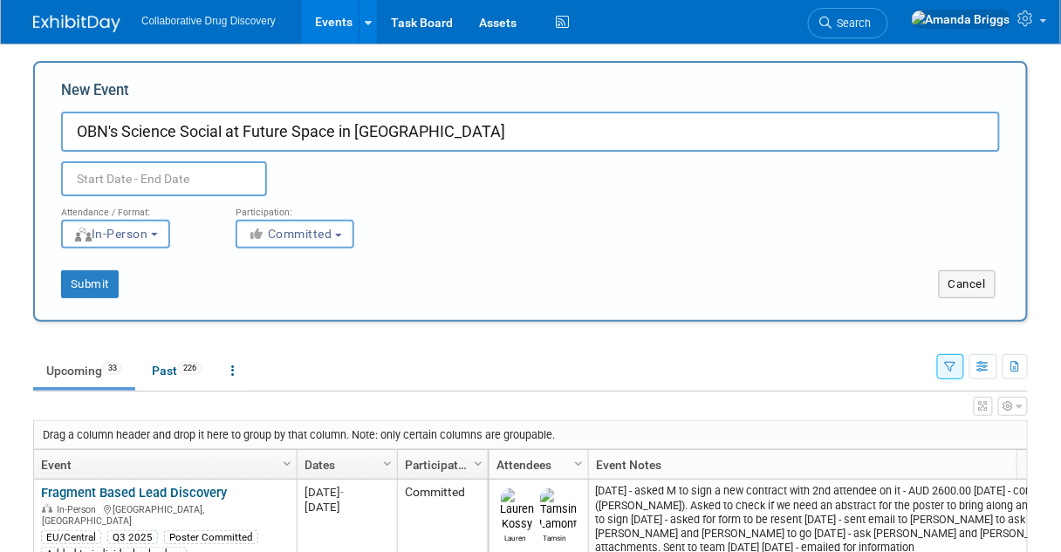
type input "OBN's Science Social at Future Space in Bristol"
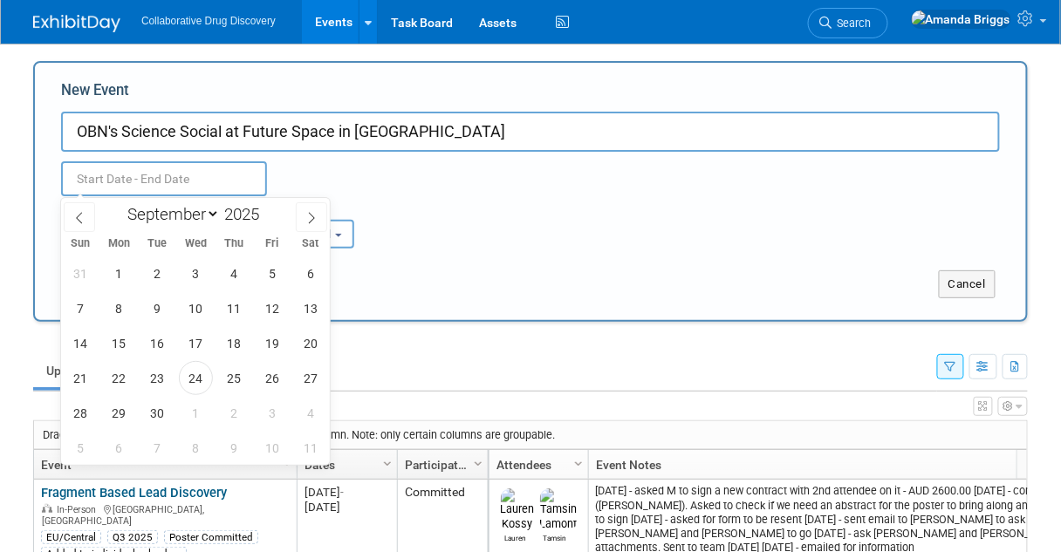
click at [146, 184] on input "text" at bounding box center [164, 178] width 206 height 35
click at [210, 213] on select "January February March April May June July August September October November De…" at bounding box center [170, 214] width 100 height 22
select select "9"
click at [120, 203] on select "January February March April May June July August September October November De…" at bounding box center [170, 214] width 100 height 22
click at [202, 346] on span "15" at bounding box center [196, 343] width 34 height 34
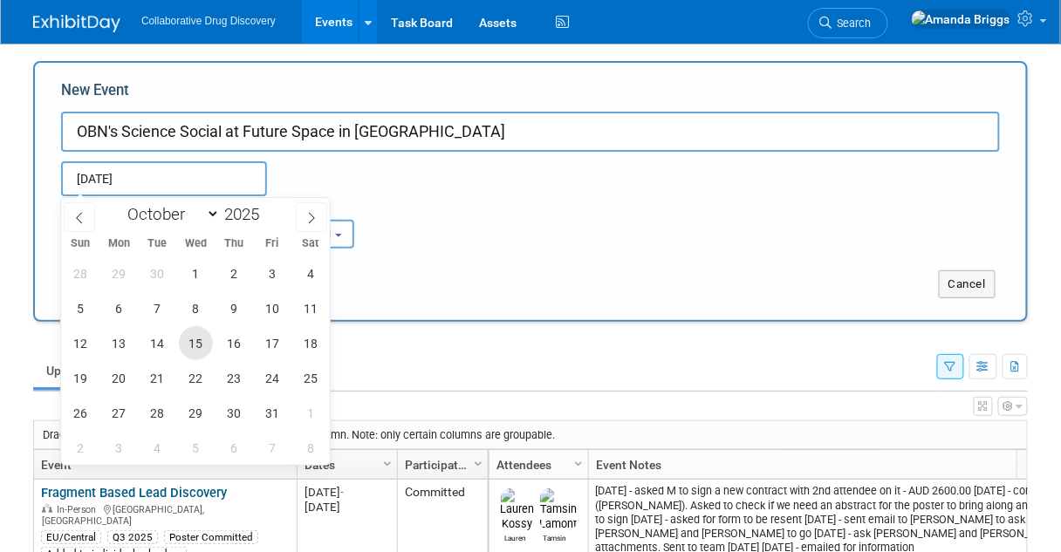
type input "Oct 15, 2025 to Oct 15, 2025"
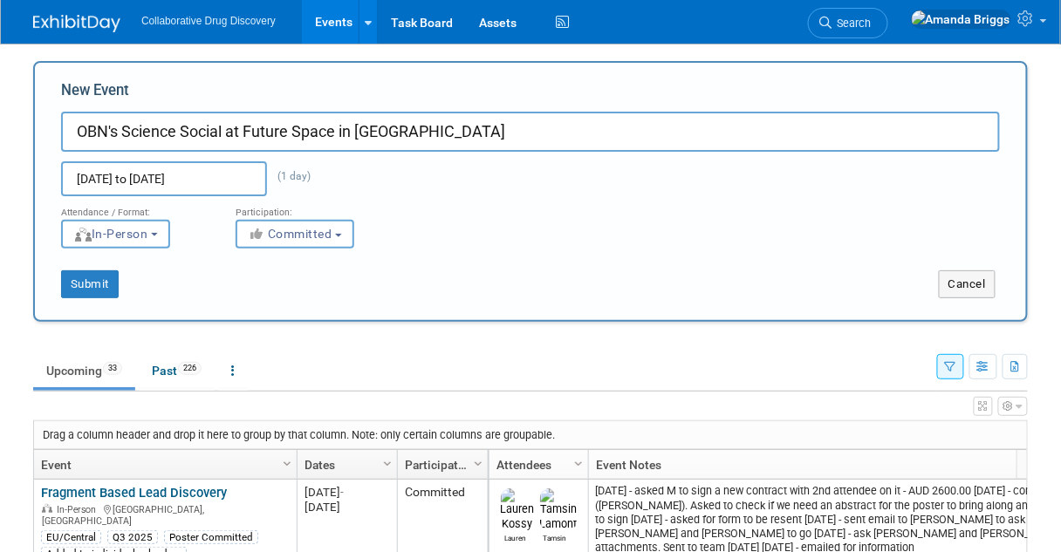
click at [385, 296] on div "Submit" at bounding box center [241, 285] width 413 height 28
click at [347, 233] on button "Committed" at bounding box center [295, 234] width 119 height 29
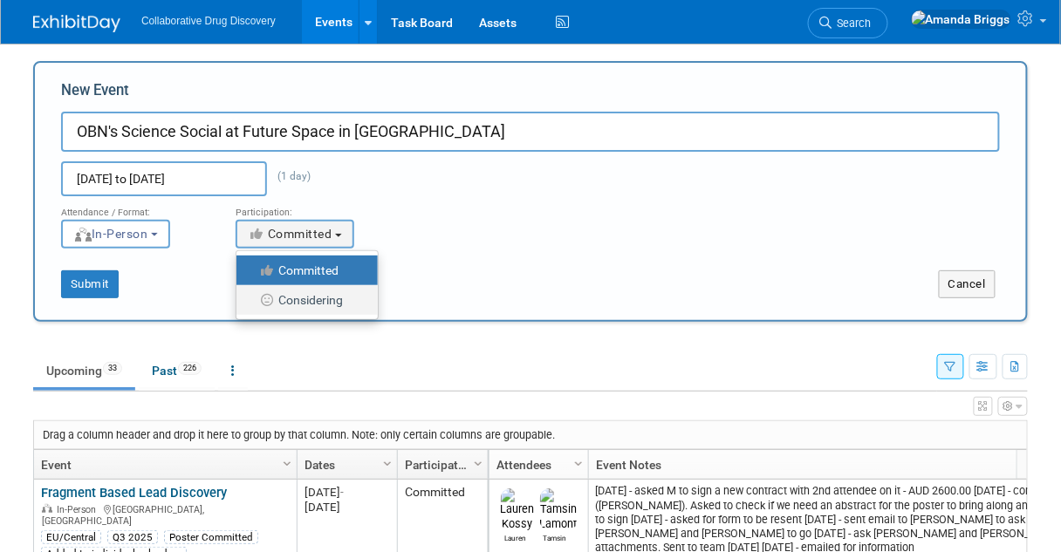
click at [328, 293] on label "Considering" at bounding box center [302, 300] width 115 height 23
click at [252, 295] on input "Considering" at bounding box center [246, 300] width 11 height 11
select select "2"
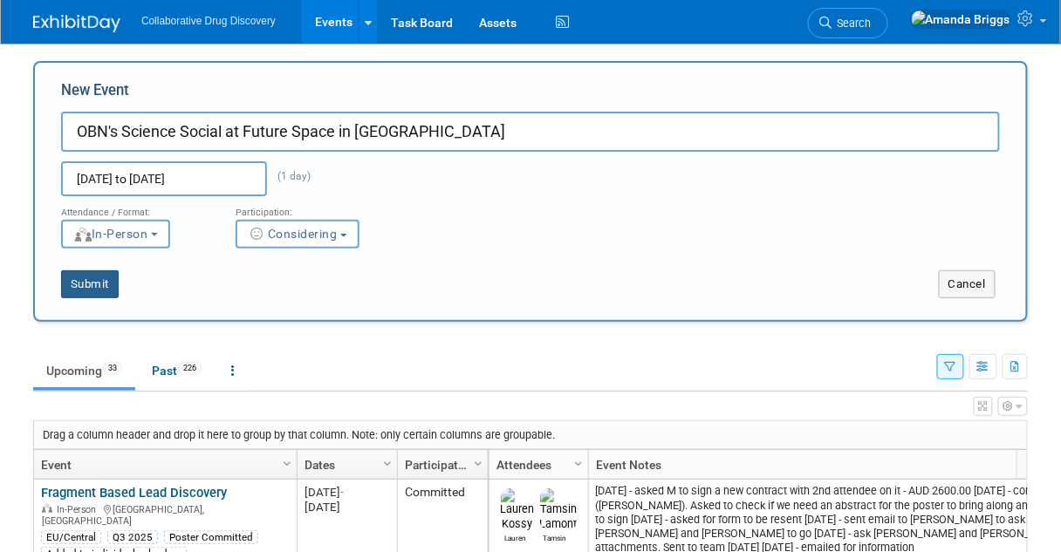
click at [104, 287] on button "Submit" at bounding box center [90, 285] width 58 height 28
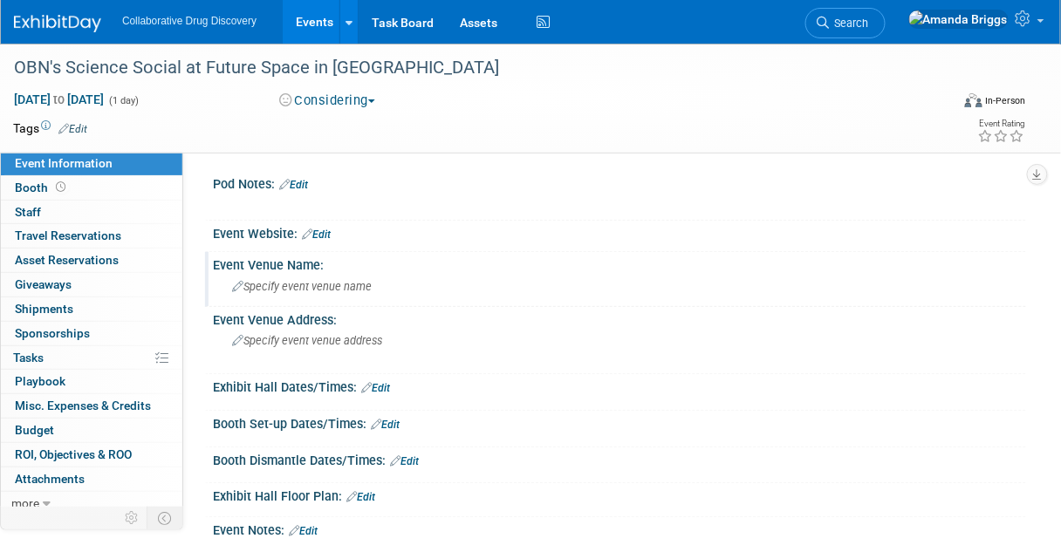
click at [264, 288] on span "Specify event venue name" at bounding box center [302, 286] width 140 height 13
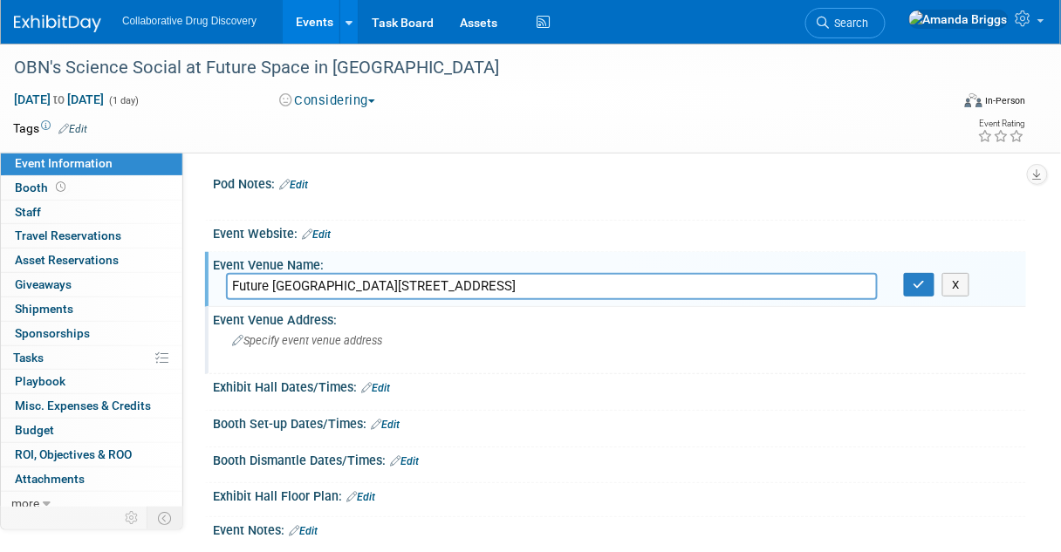
type input "Future [GEOGRAPHIC_DATA][STREET_ADDRESS]"
click at [367, 334] on span "Specify event venue address" at bounding box center [307, 340] width 150 height 13
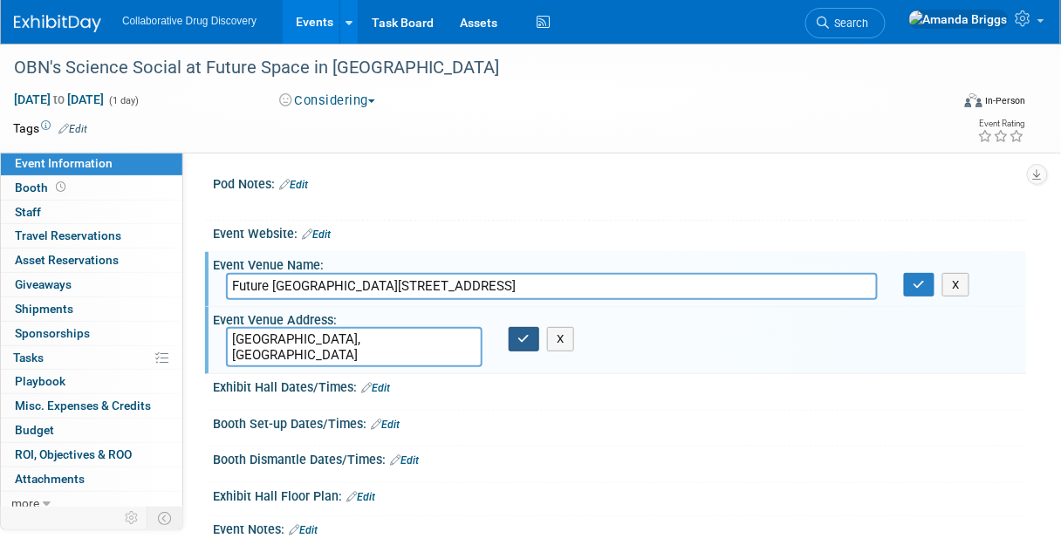
type textarea "[GEOGRAPHIC_DATA], [GEOGRAPHIC_DATA]"
drag, startPoint x: 519, startPoint y: 343, endPoint x: 558, endPoint y: 338, distance: 38.8
click at [524, 342] on icon "button" at bounding box center [524, 338] width 12 height 11
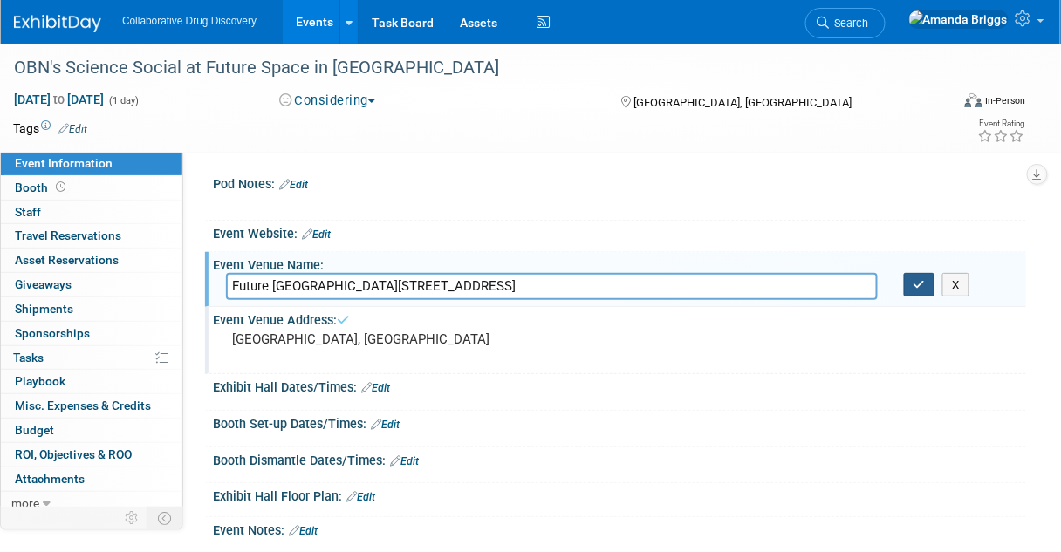
click at [921, 287] on icon "button" at bounding box center [920, 284] width 12 height 11
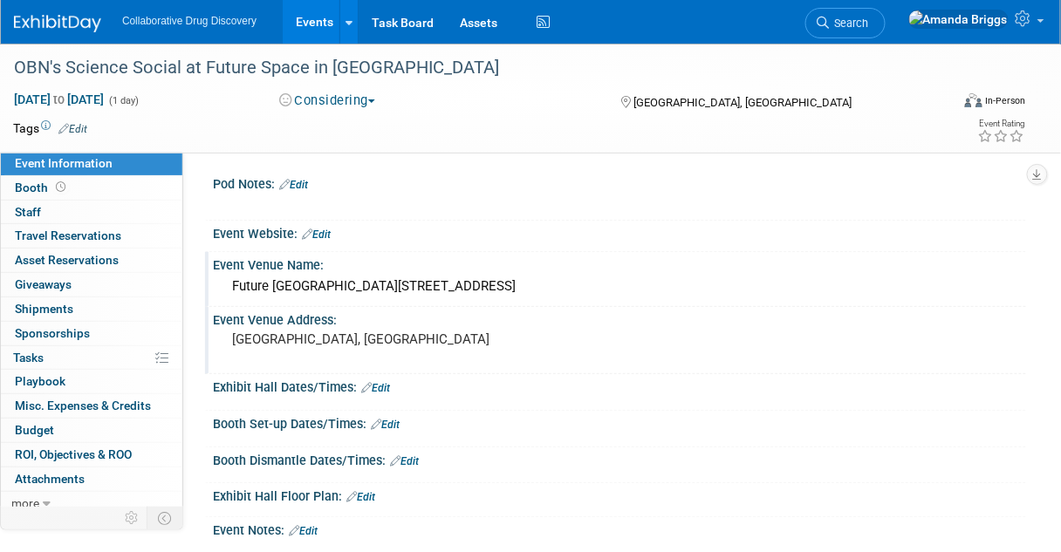
click at [325, 236] on link "Edit" at bounding box center [316, 235] width 29 height 12
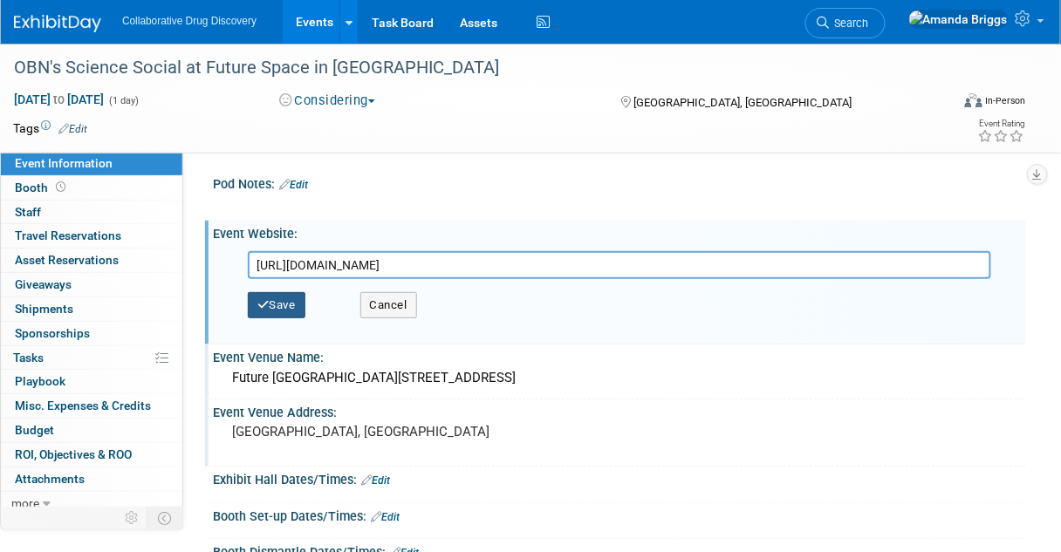
type input "[URL][DOMAIN_NAME]"
click at [298, 301] on button "Save" at bounding box center [277, 305] width 58 height 26
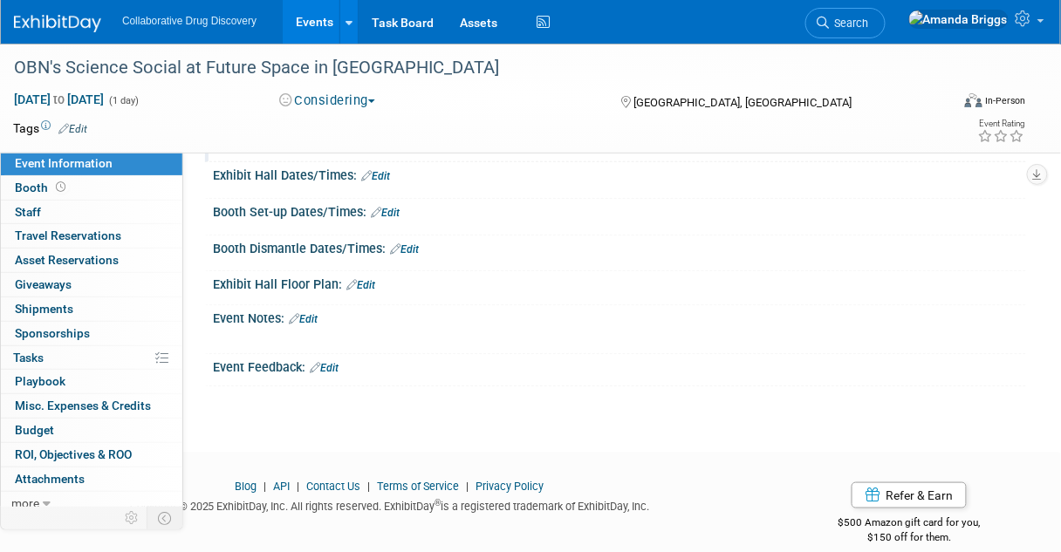
scroll to position [250, 0]
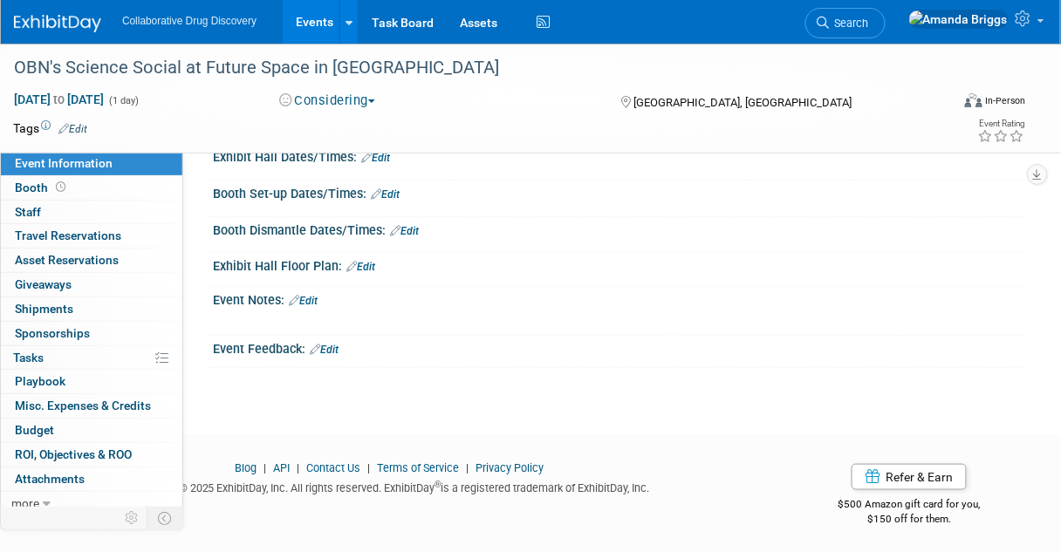
click at [308, 295] on link "Edit" at bounding box center [303, 301] width 29 height 12
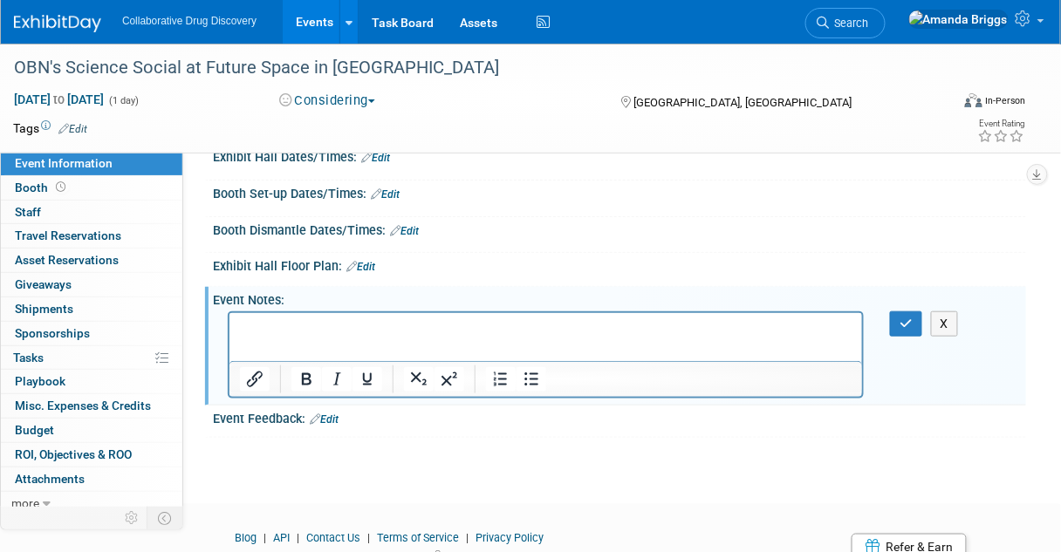
scroll to position [0, 0]
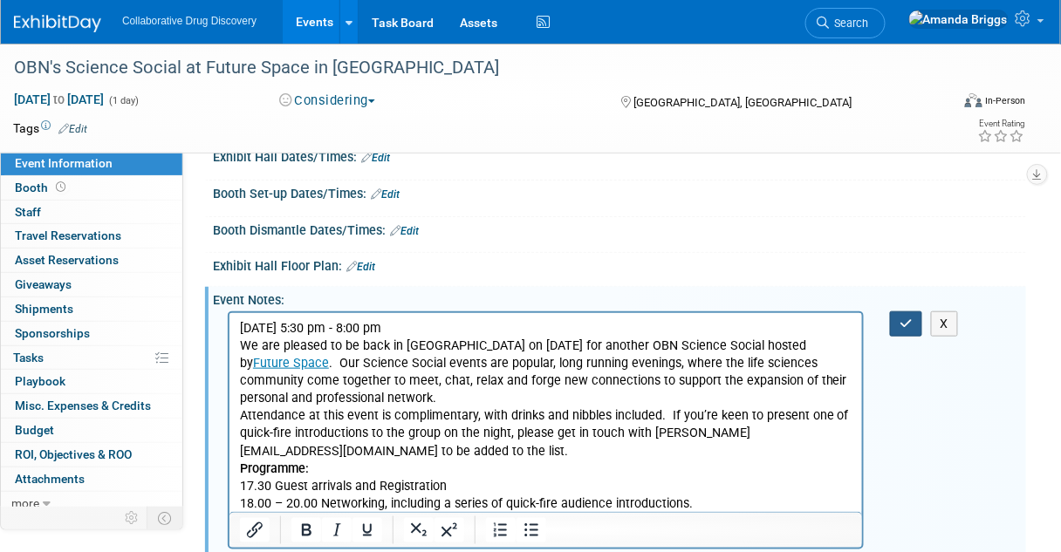
click at [907, 318] on icon "button" at bounding box center [906, 324] width 13 height 12
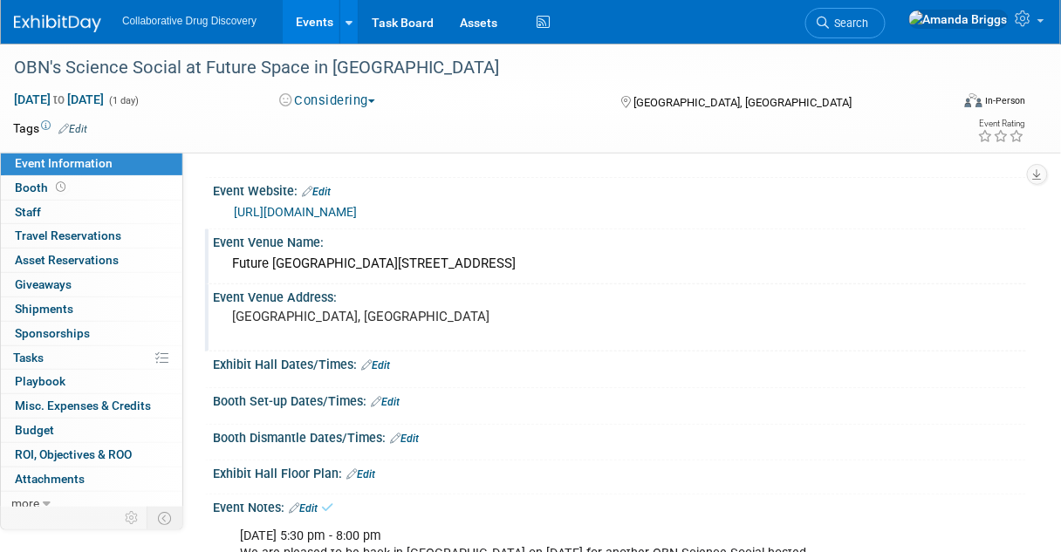
scroll to position [41, 0]
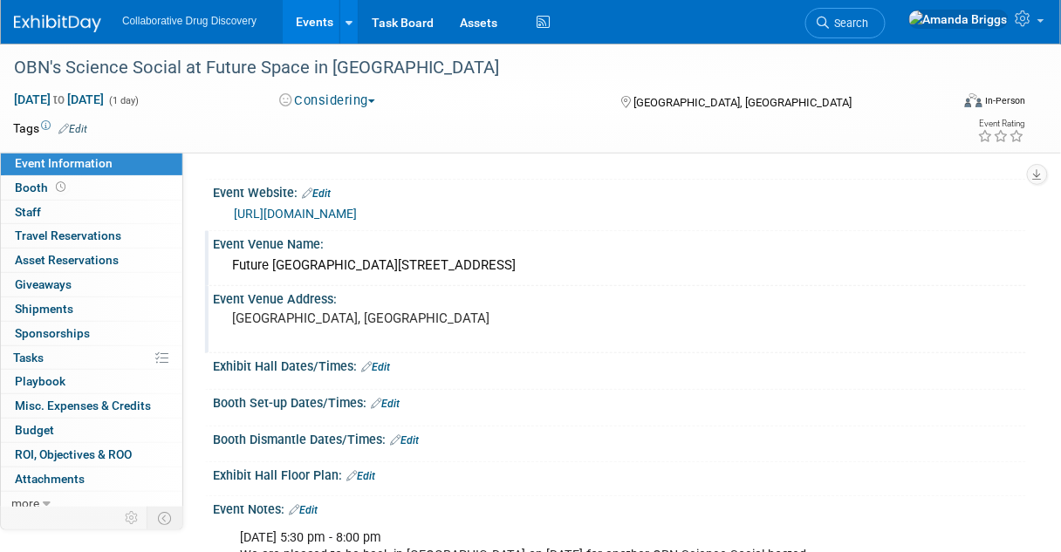
click at [77, 130] on link "Edit" at bounding box center [72, 129] width 29 height 12
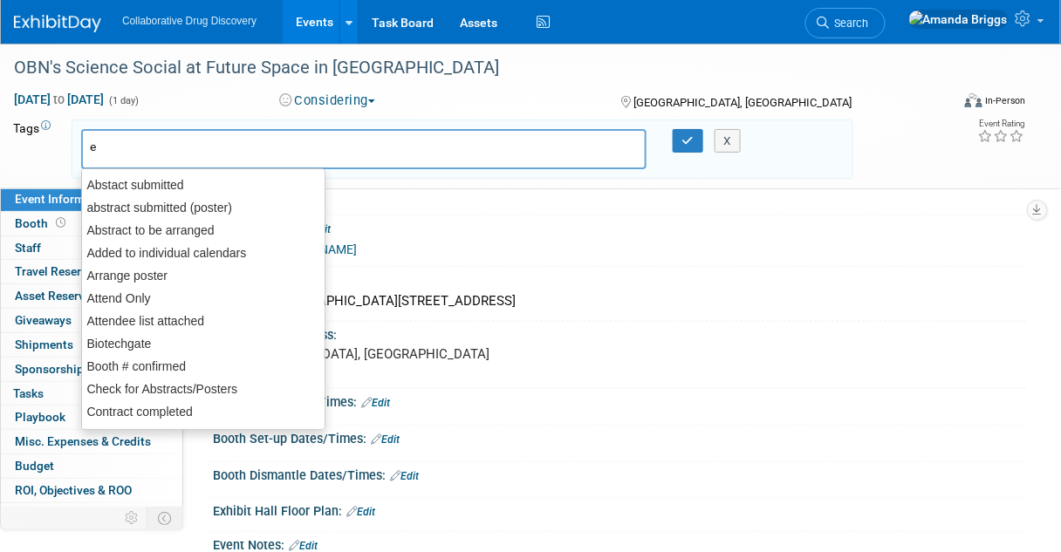
type input "eu"
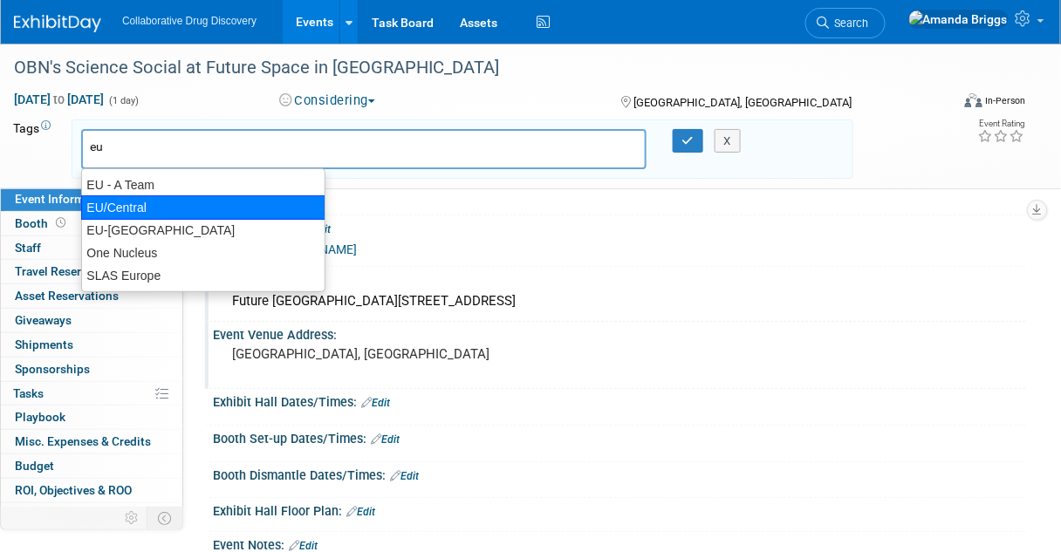
click at [154, 202] on div "EU/Central" at bounding box center [203, 207] width 244 height 24
type input "EU/Central"
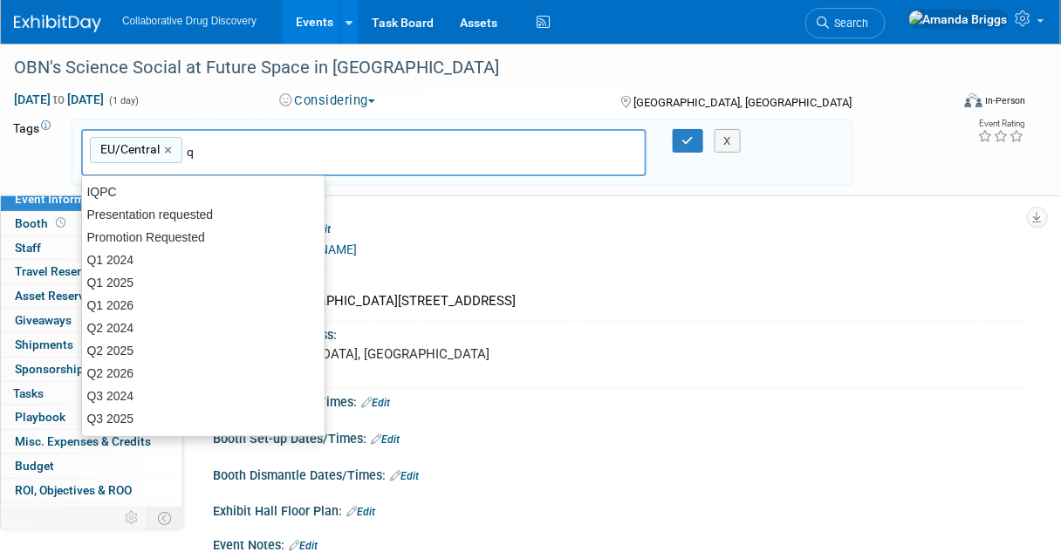
type input "q4"
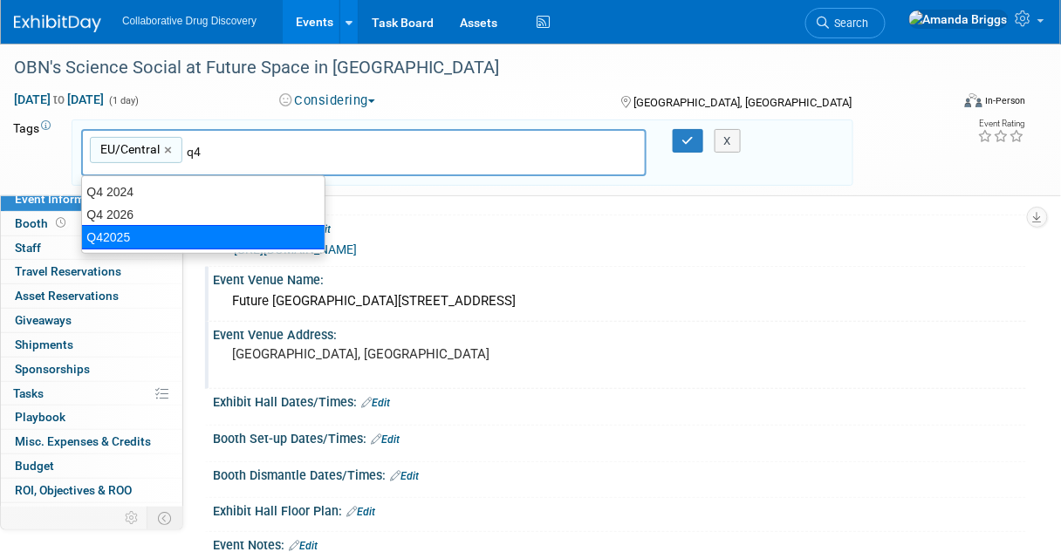
click at [133, 234] on div "Q42025" at bounding box center [203, 237] width 244 height 24
type input "EU/Central, Q42025"
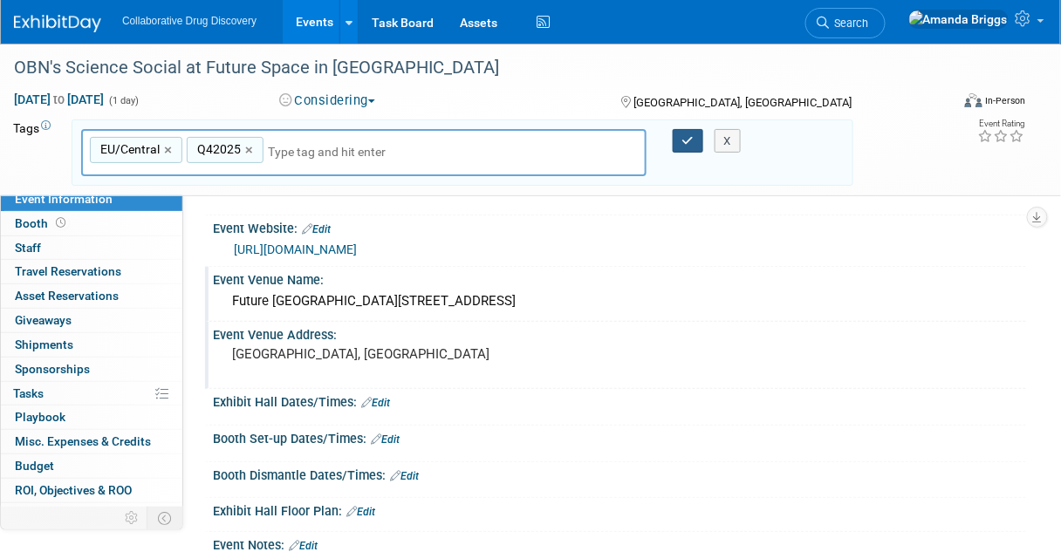
click at [691, 136] on icon "button" at bounding box center [688, 140] width 12 height 11
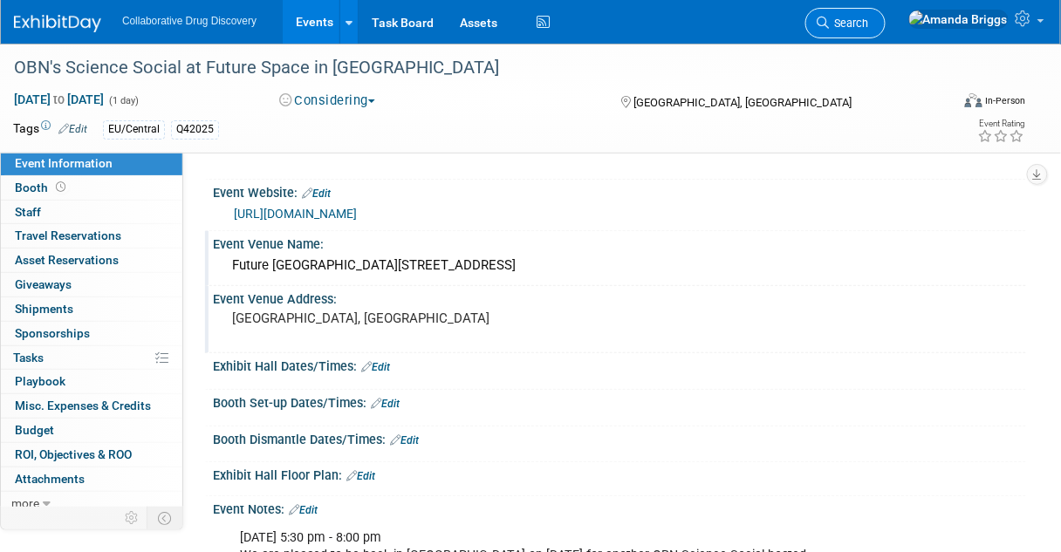
click at [869, 28] on span "Search" at bounding box center [849, 23] width 40 height 13
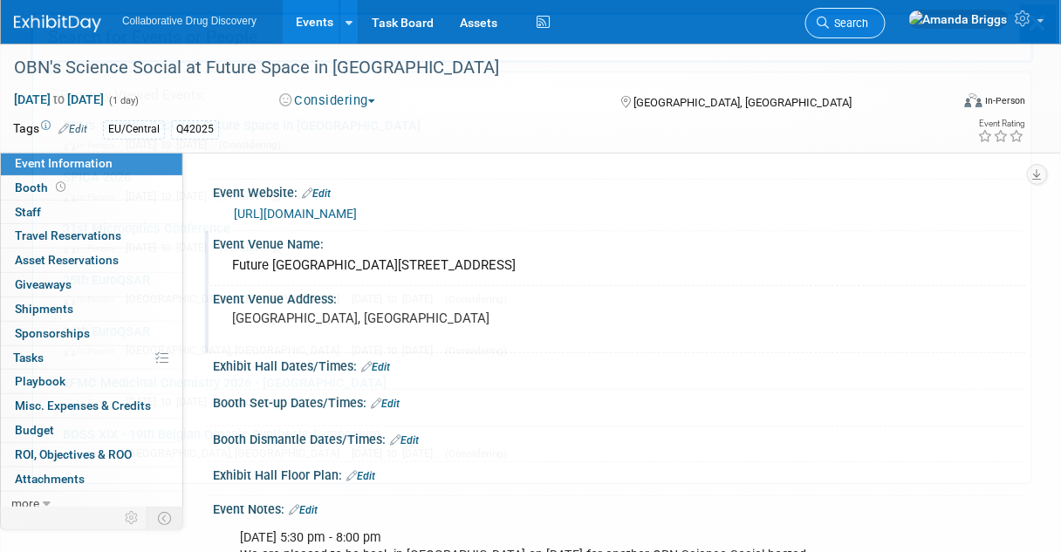
scroll to position [0, 0]
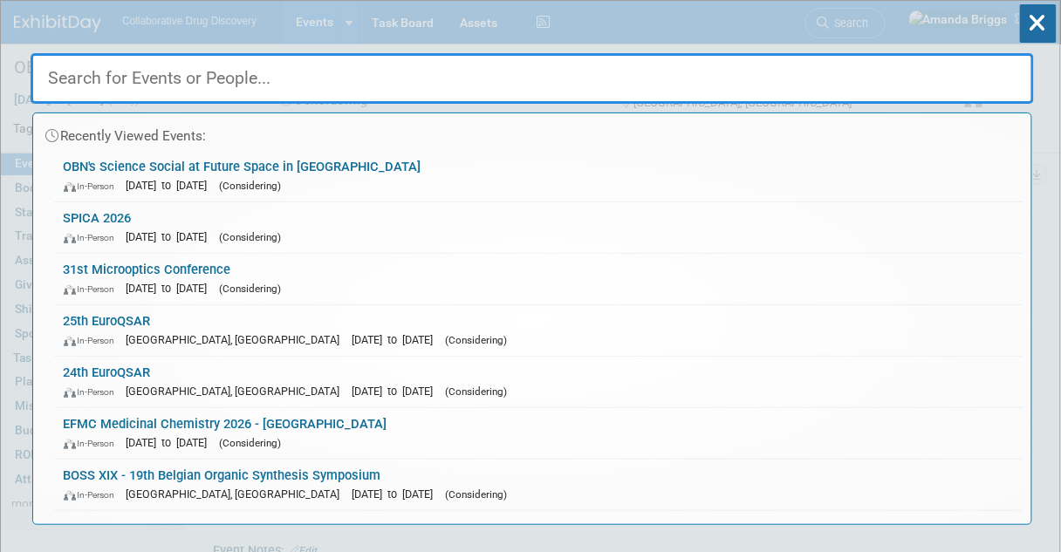
click at [476, 73] on input "text" at bounding box center [533, 78] width 1004 height 51
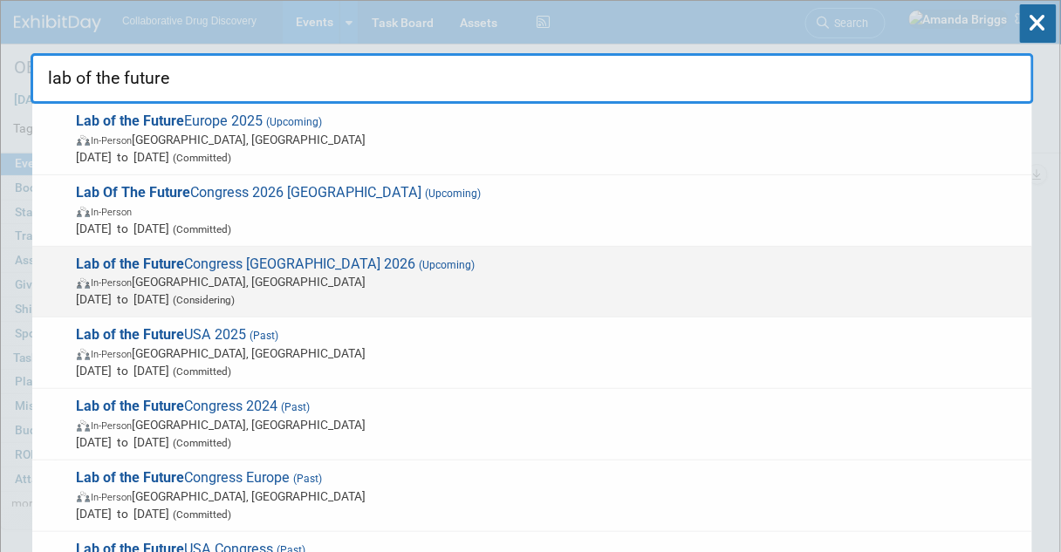
type input "lab of the future"
click at [260, 268] on span "Lab of the Future Congress Europe 2026 (Upcoming) In-Person [GEOGRAPHIC_DATA], …" at bounding box center [548, 282] width 952 height 53
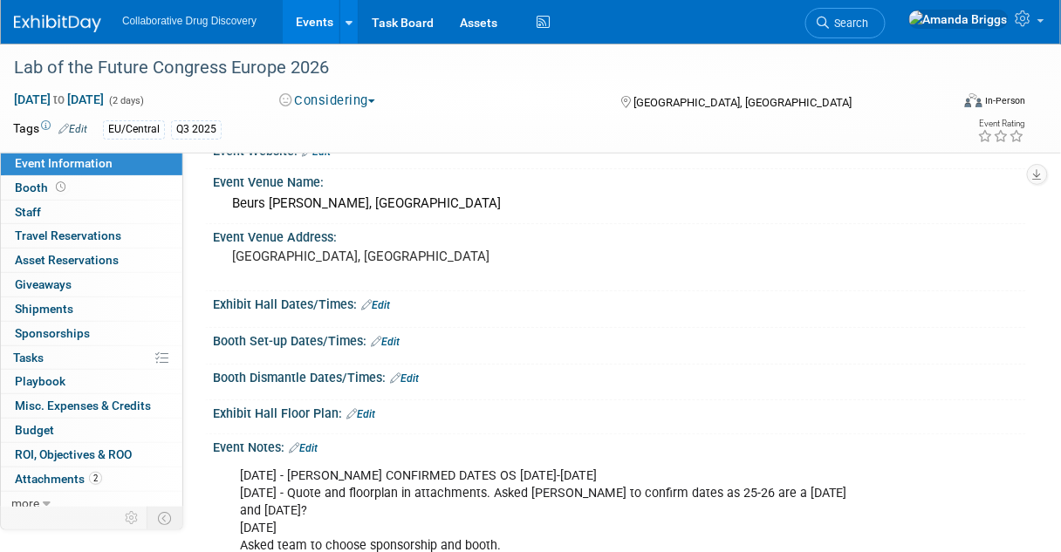
scroll to position [140, 0]
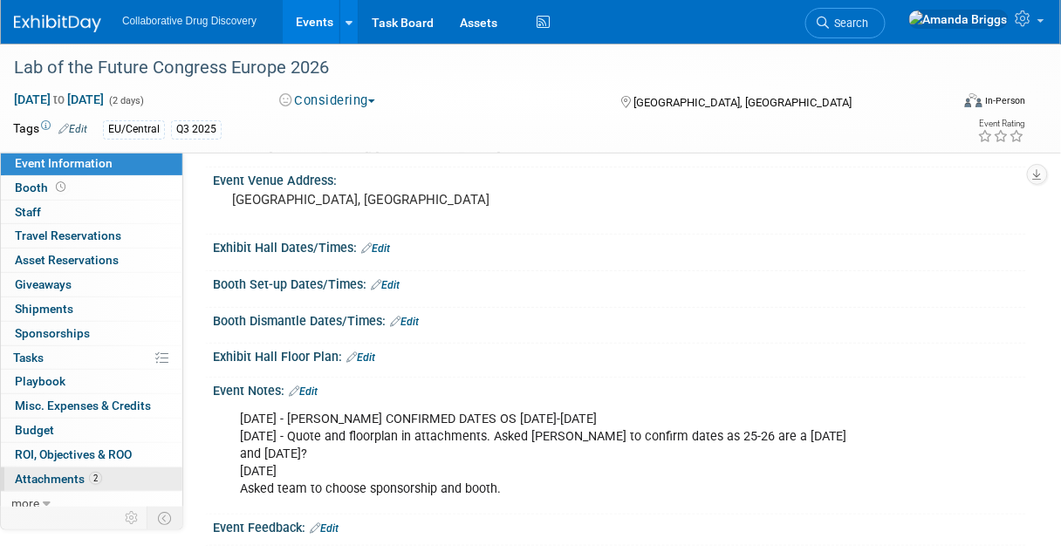
click at [77, 472] on span "Attachments 2" at bounding box center [58, 479] width 87 height 14
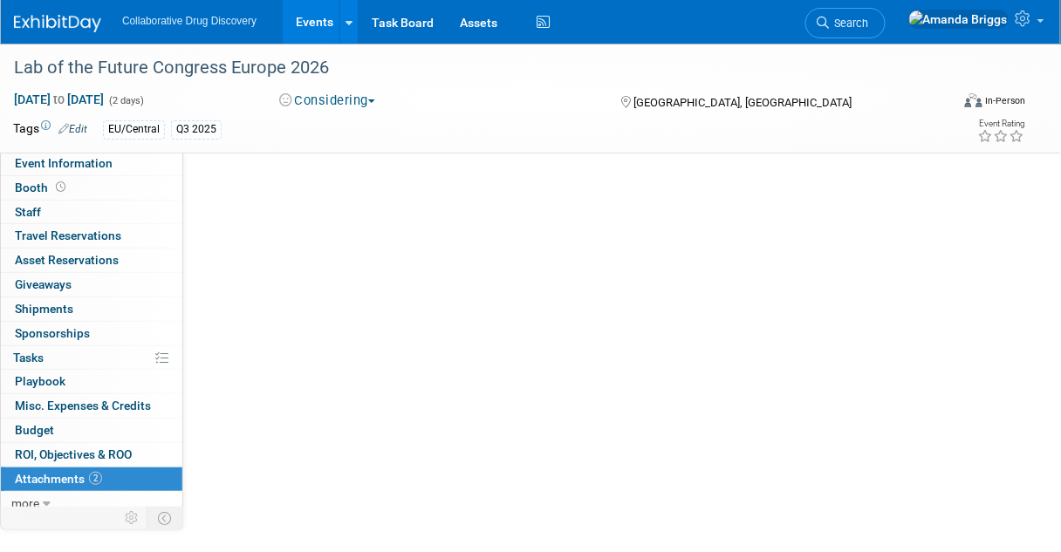
scroll to position [0, 0]
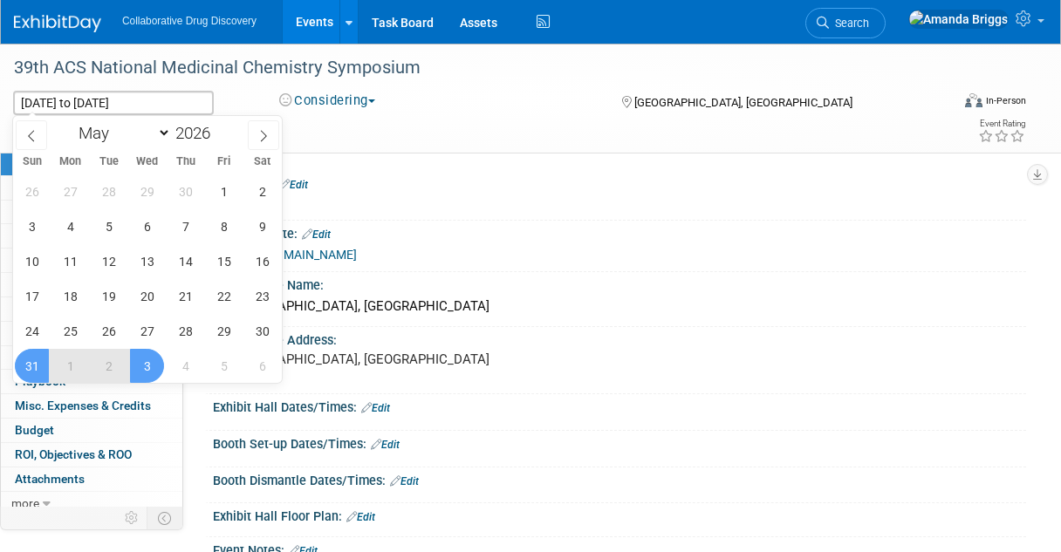
select select "4"
